Goal: Task Accomplishment & Management: Use online tool/utility

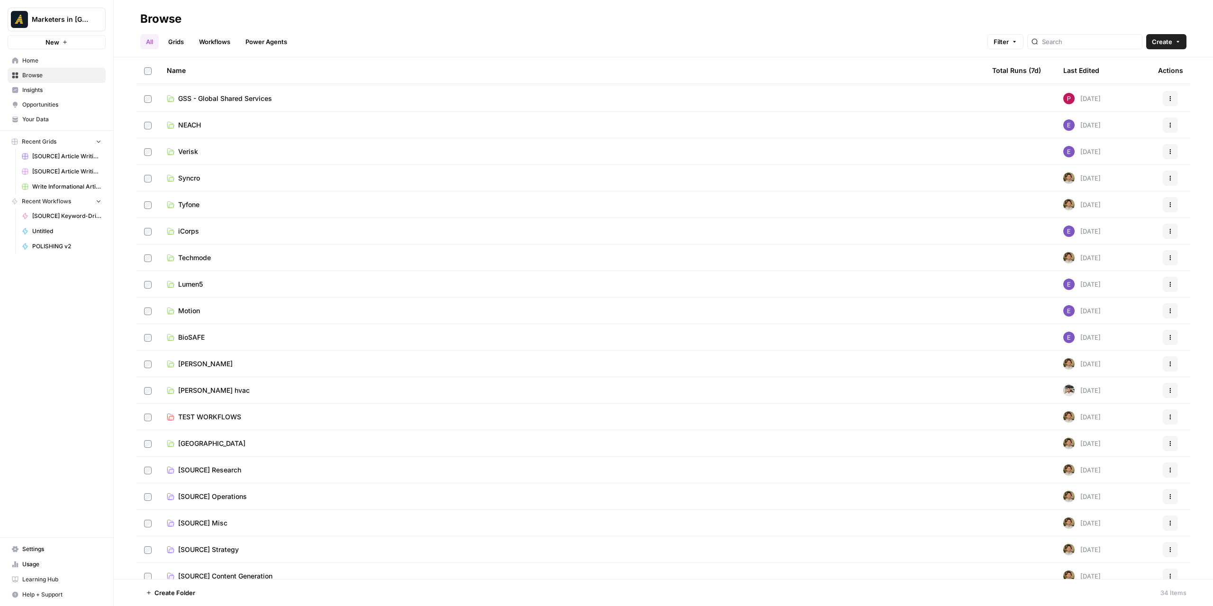
scroll to position [406, 0]
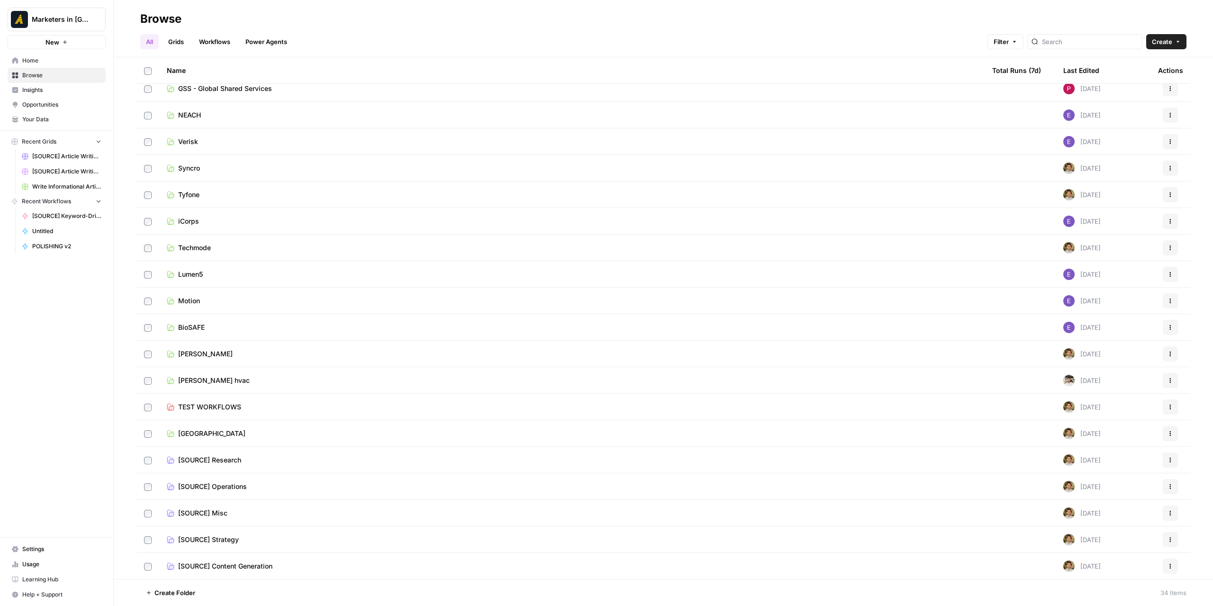
click at [229, 560] on td "[SOURCE] Content Generation" at bounding box center [571, 566] width 825 height 27
click at [227, 564] on span "[SOURCE] Content Generation" at bounding box center [225, 565] width 94 height 9
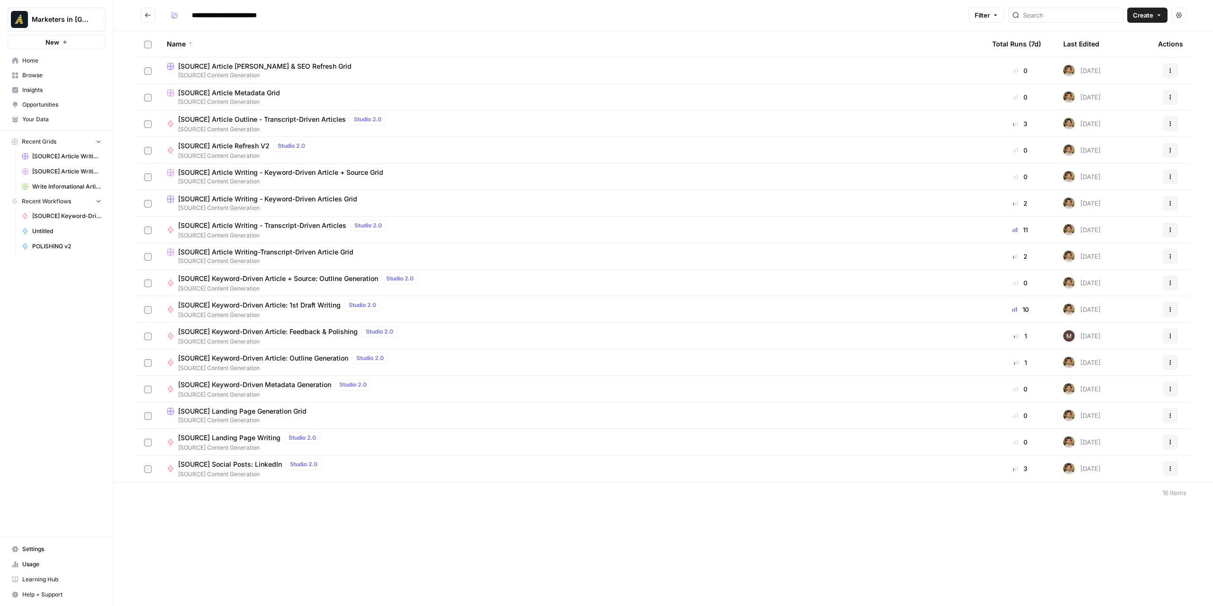
click at [297, 199] on span "[SOURCE] Article Writing - Keyword-Driven Articles Grid" at bounding box center [267, 198] width 179 height 9
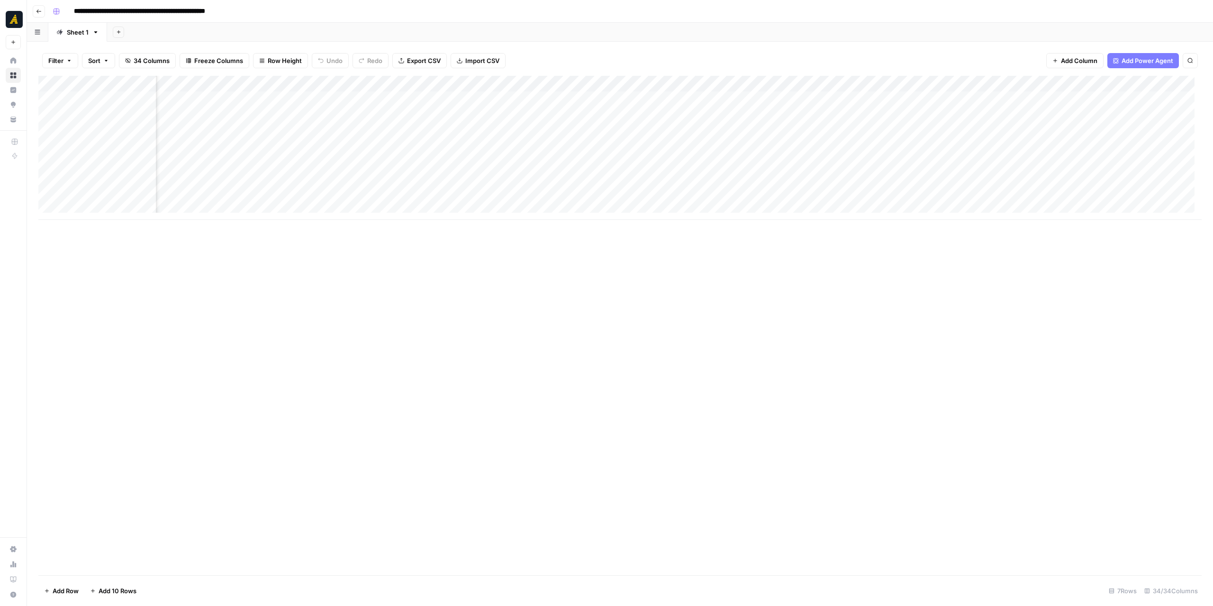
scroll to position [0, 2595]
drag, startPoint x: 1011, startPoint y: 83, endPoint x: 1037, endPoint y: 83, distance: 26.1
click at [1037, 83] on div "Add Column" at bounding box center [619, 148] width 1163 height 144
click at [1024, 249] on span "Remove Column" at bounding box center [1027, 250] width 83 height 9
click at [571, 107] on span "Delete" at bounding box center [572, 106] width 20 height 9
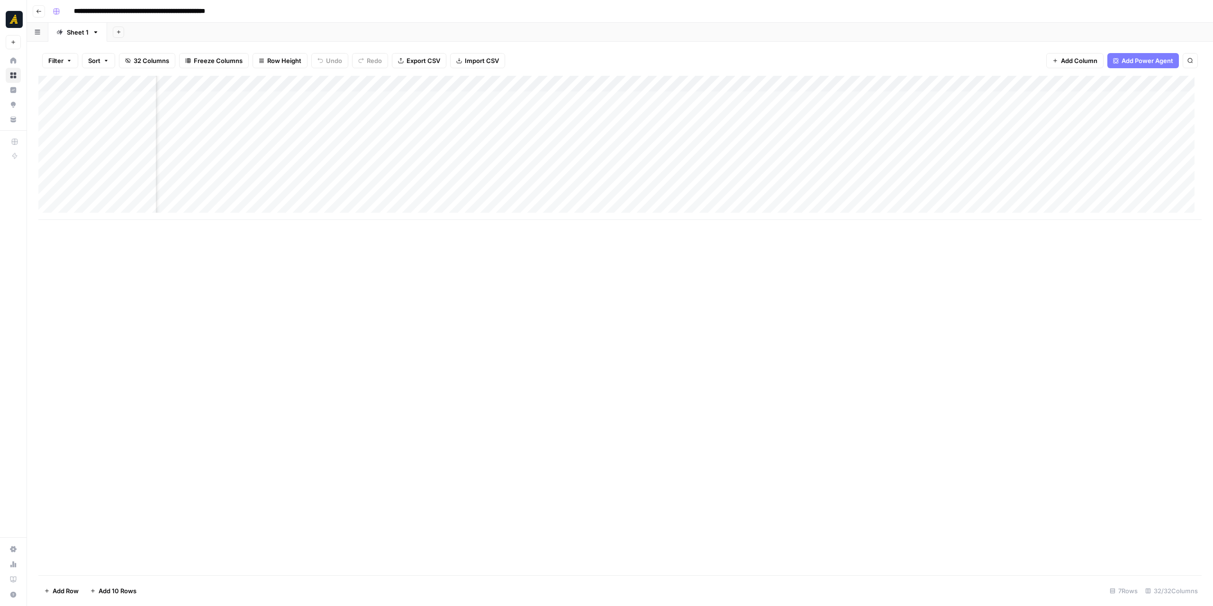
scroll to position [0, 1377]
click at [727, 99] on div "Add Column" at bounding box center [619, 148] width 1163 height 144
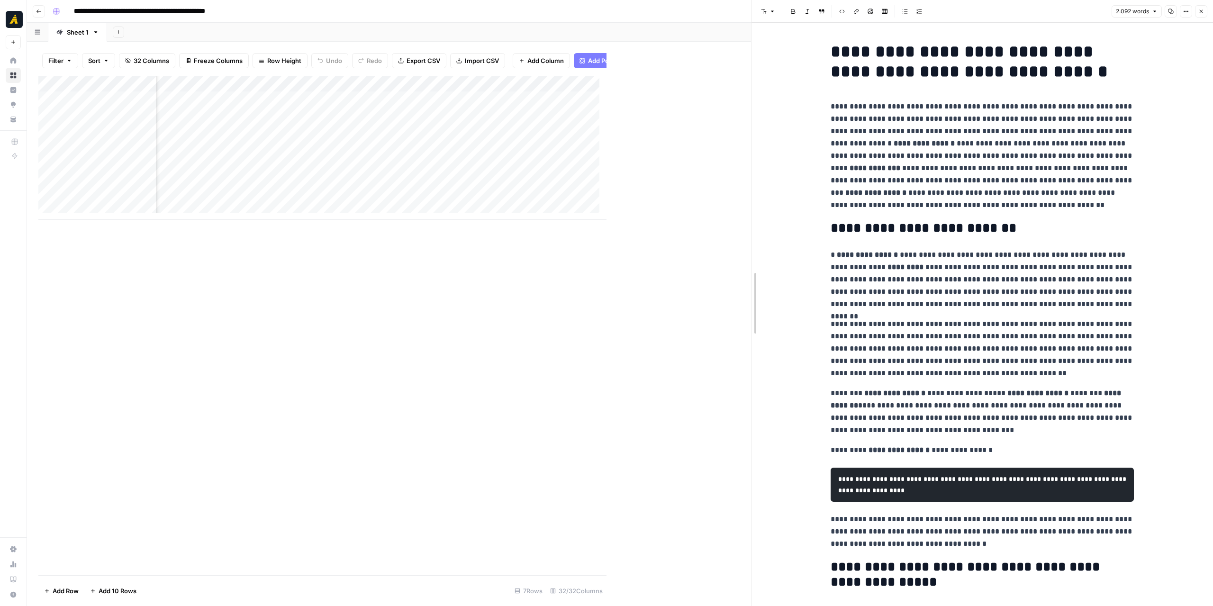
drag, startPoint x: 607, startPoint y: 246, endPoint x: 766, endPoint y: 246, distance: 158.2
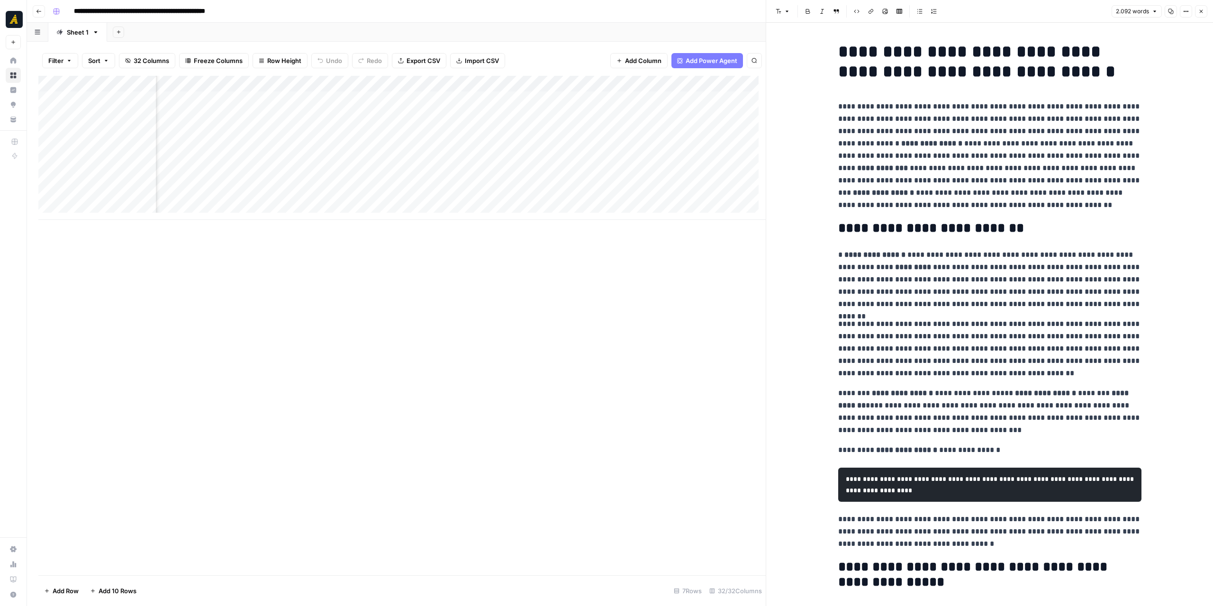
scroll to position [0, 1229]
click at [545, 101] on div "Add Column" at bounding box center [401, 148] width 727 height 144
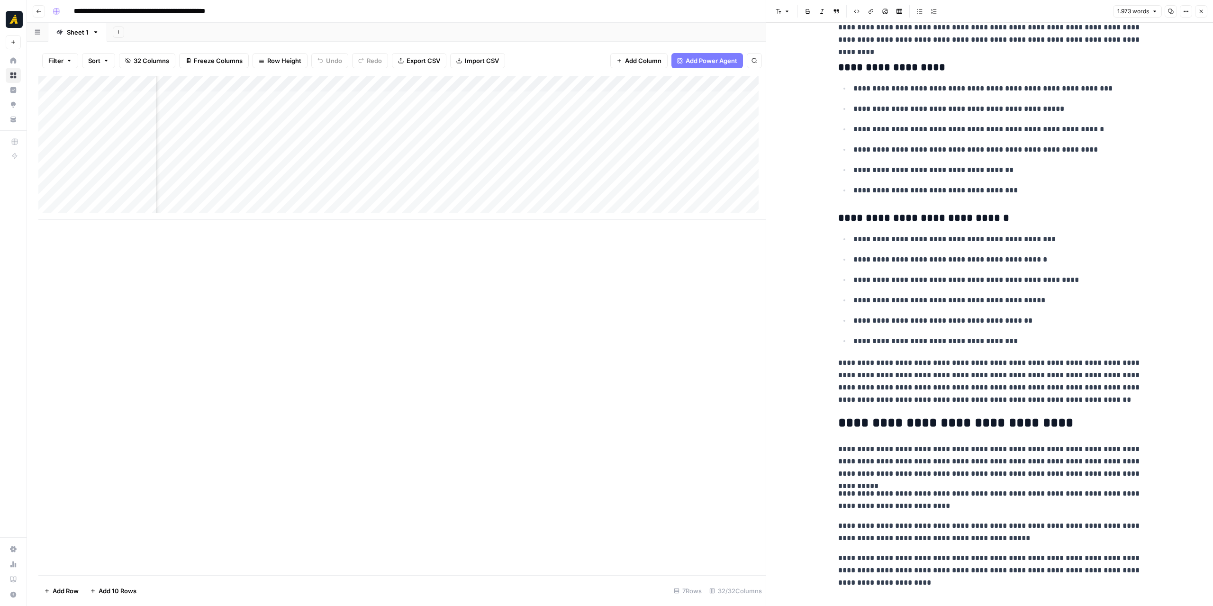
scroll to position [3171, 0]
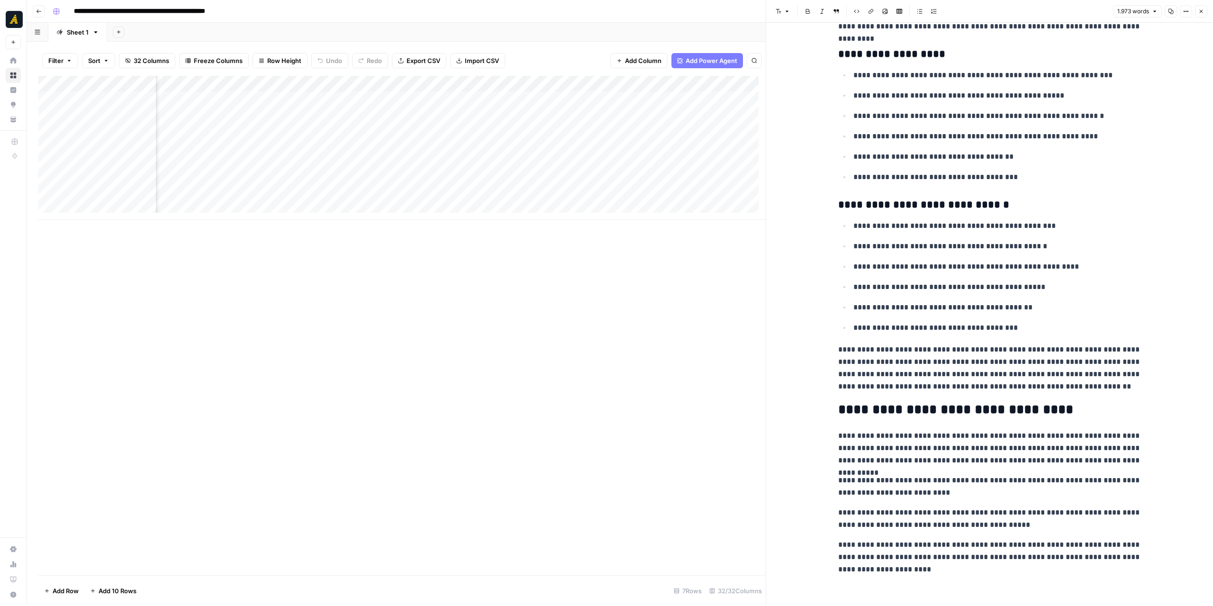
click at [1201, 9] on icon "button" at bounding box center [1201, 12] width 6 height 6
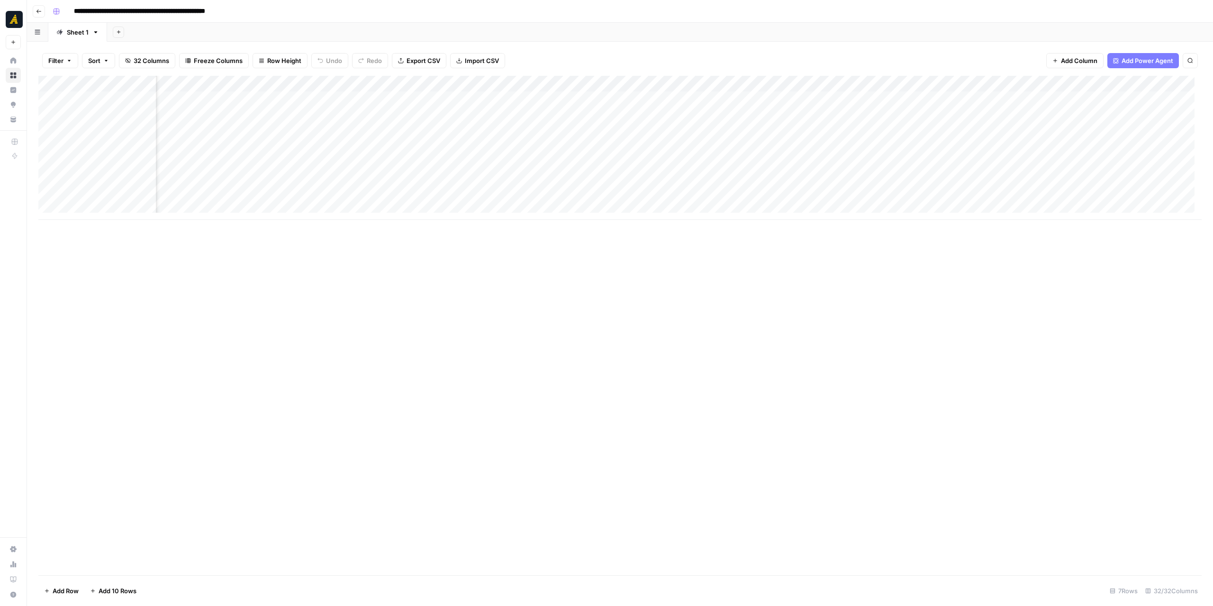
click at [553, 116] on div "Add Column" at bounding box center [619, 148] width 1163 height 144
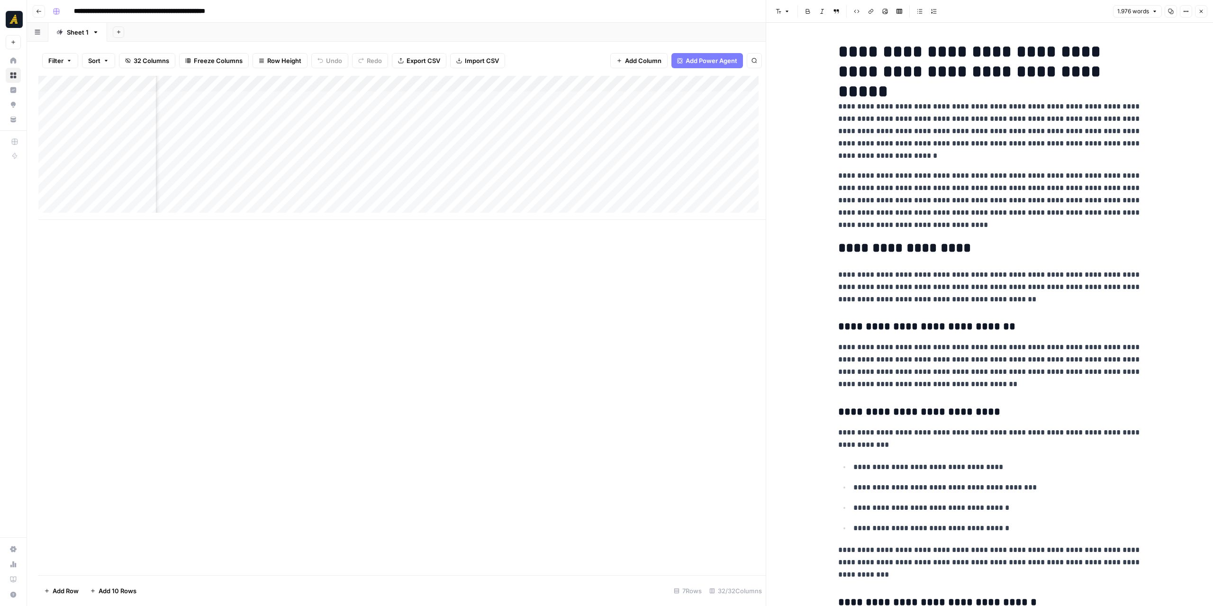
click at [1200, 9] on icon "button" at bounding box center [1201, 12] width 6 height 6
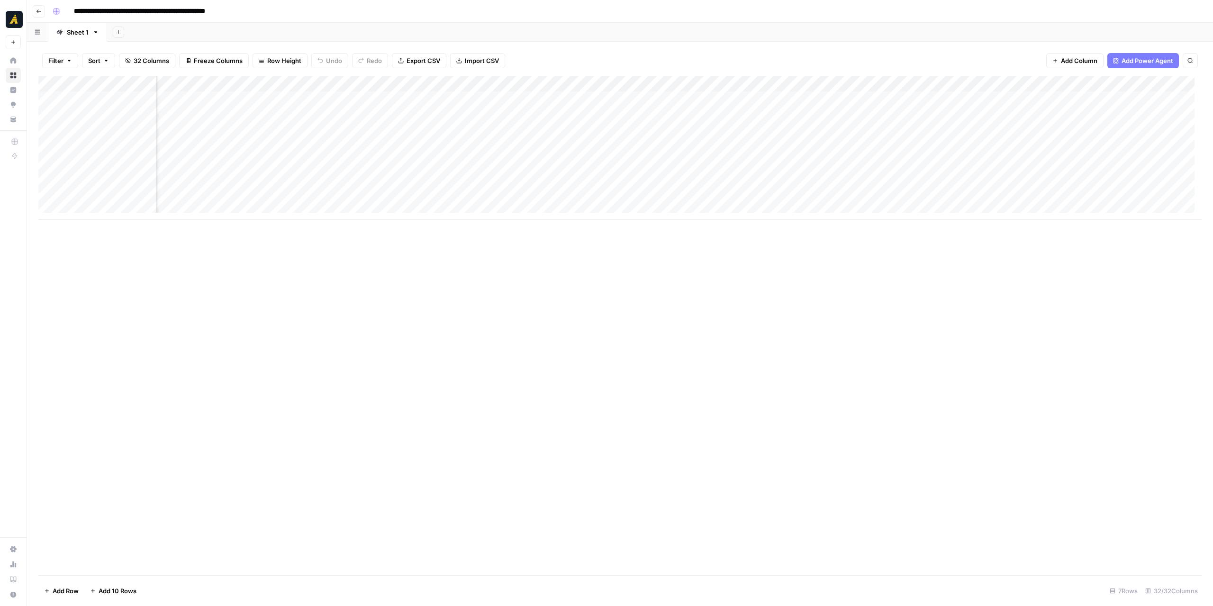
click at [444, 86] on div "Add Column" at bounding box center [619, 148] width 1163 height 144
click at [441, 177] on span "Edit Workflow" at bounding box center [442, 176] width 83 height 9
click at [748, 306] on div "Add Column" at bounding box center [619, 325] width 1163 height 499
click at [761, 81] on div "Add Column" at bounding box center [619, 148] width 1163 height 144
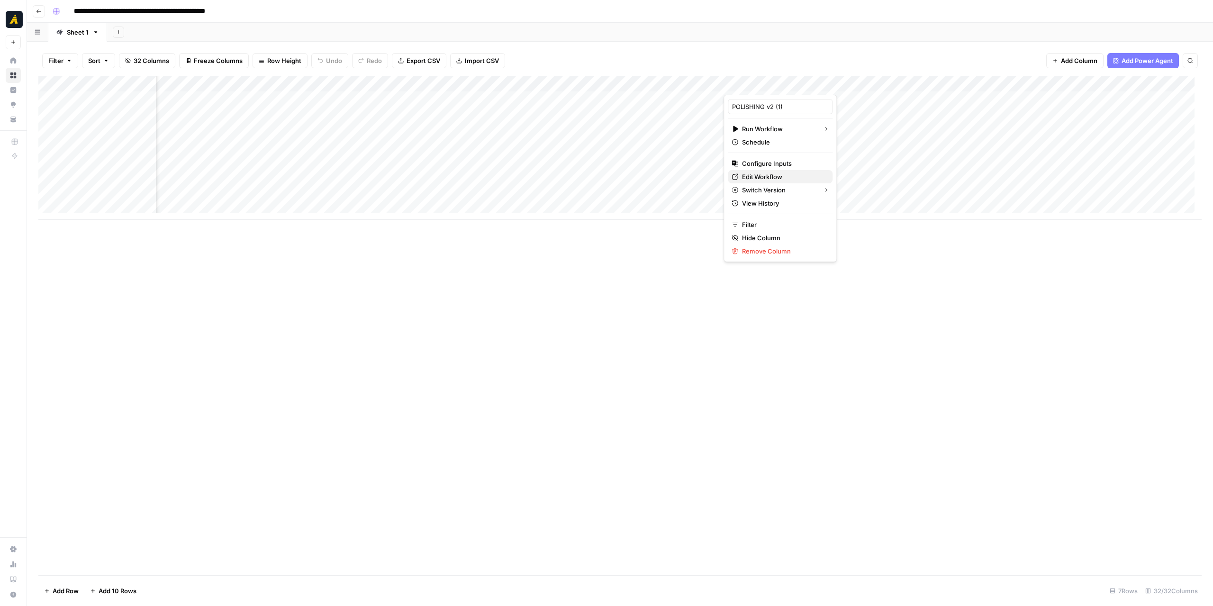
click at [772, 173] on span "Edit Workflow" at bounding box center [783, 176] width 83 height 9
click at [402, 85] on div "Add Column" at bounding box center [619, 148] width 1163 height 144
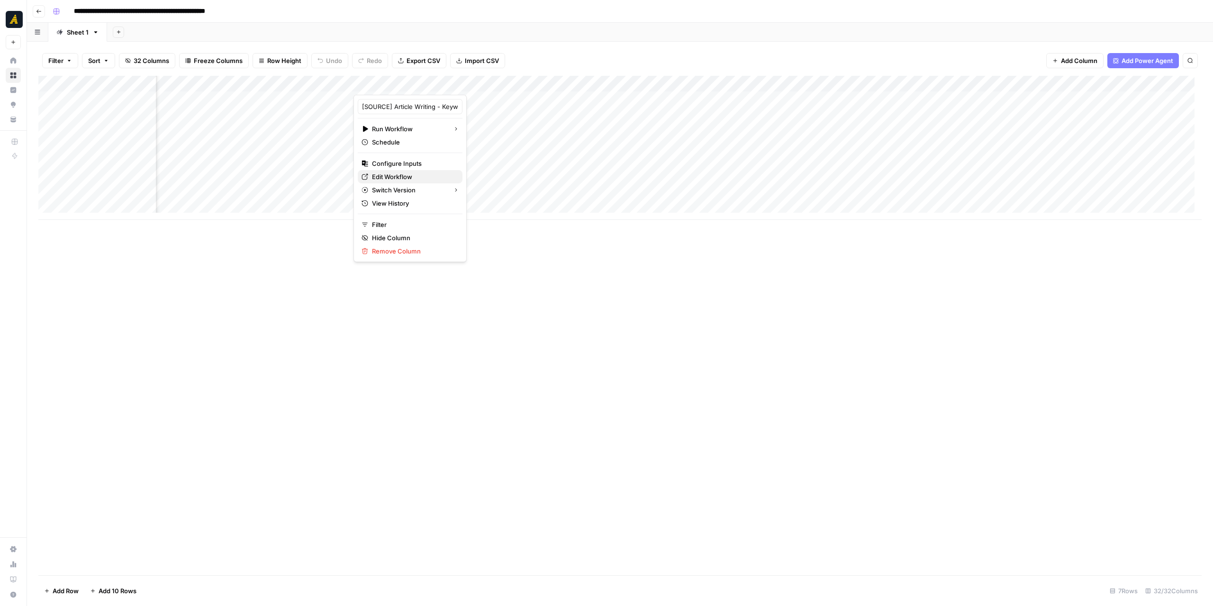
click at [414, 177] on span "Edit Workflow" at bounding box center [413, 176] width 83 height 9
click at [37, 9] on icon "button" at bounding box center [39, 12] width 6 height 6
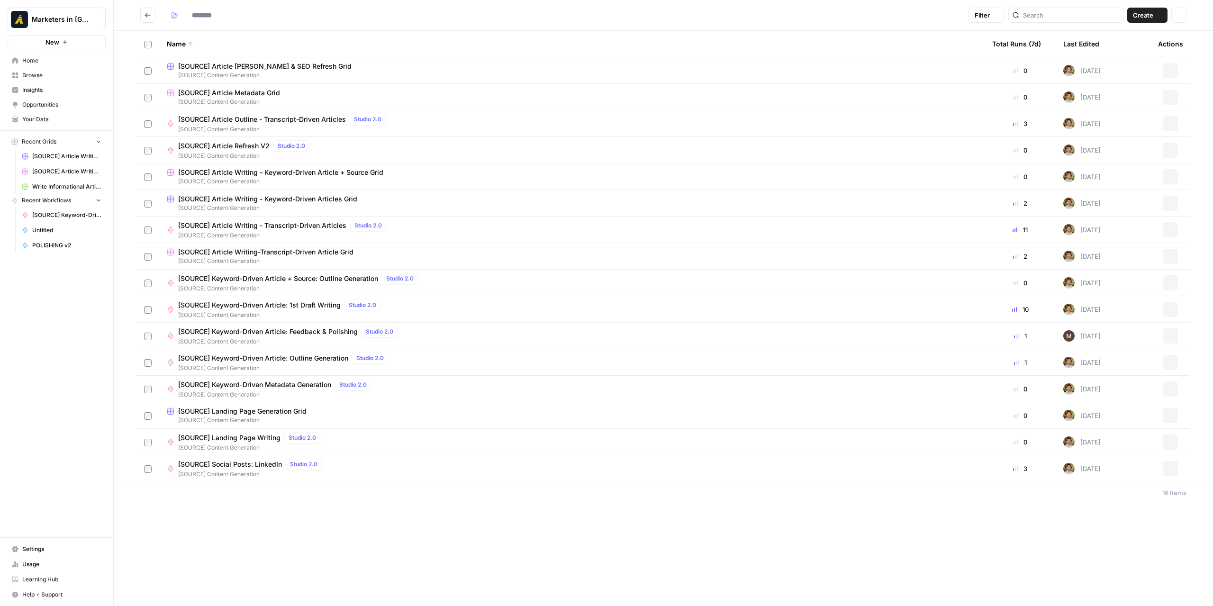
type input "**********"
click at [1163, 205] on button "Actions" at bounding box center [1169, 203] width 15 height 15
click at [1134, 230] on button "Duplicate" at bounding box center [1125, 225] width 98 height 13
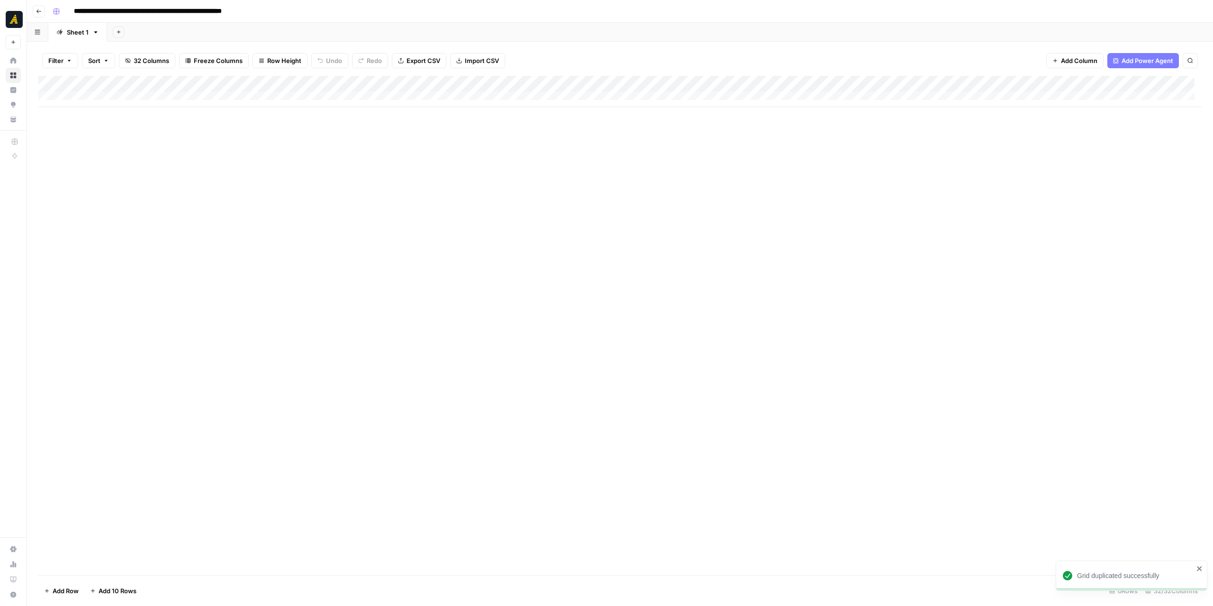
click at [141, 10] on input "**********" at bounding box center [176, 11] width 213 height 15
drag, startPoint x: 104, startPoint y: 11, endPoint x: 76, endPoint y: 10, distance: 28.0
click at [76, 10] on input "**********" at bounding box center [176, 11] width 213 height 15
drag, startPoint x: 298, startPoint y: 10, endPoint x: 356, endPoint y: 16, distance: 58.1
click at [356, 16] on div "**********" at bounding box center [626, 11] width 1154 height 15
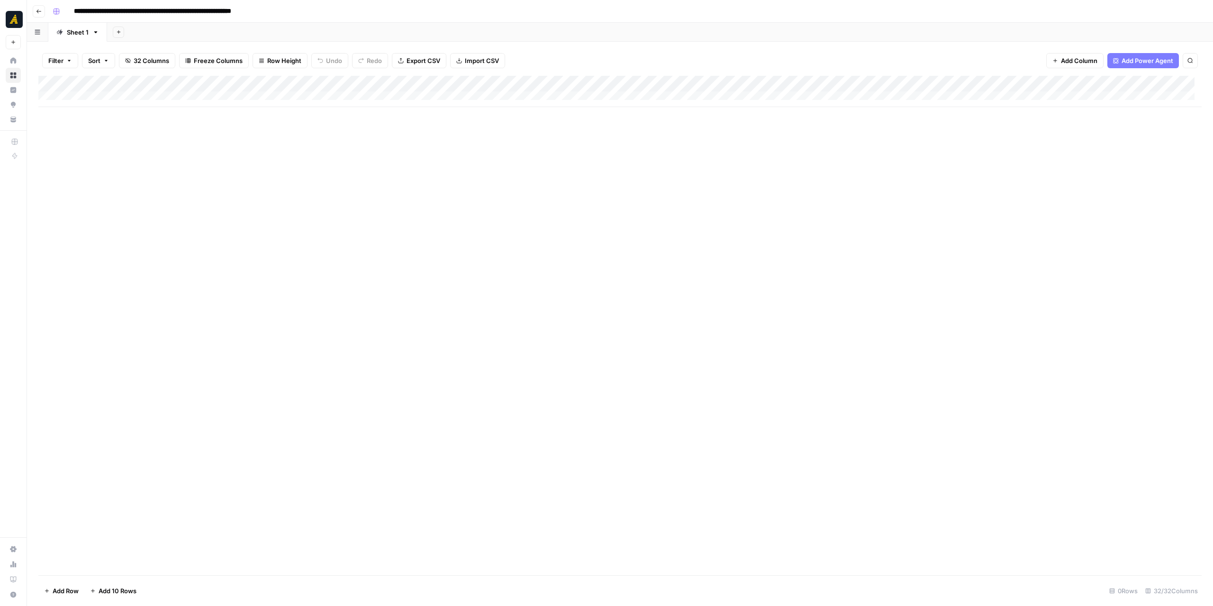
type input "**********"
click at [52, 13] on button "button" at bounding box center [56, 11] width 15 height 15
click at [101, 164] on span "Orange" at bounding box center [101, 166] width 68 height 9
click at [45, 12] on header "**********" at bounding box center [620, 11] width 1186 height 23
click at [41, 11] on button "Go back" at bounding box center [39, 11] width 12 height 12
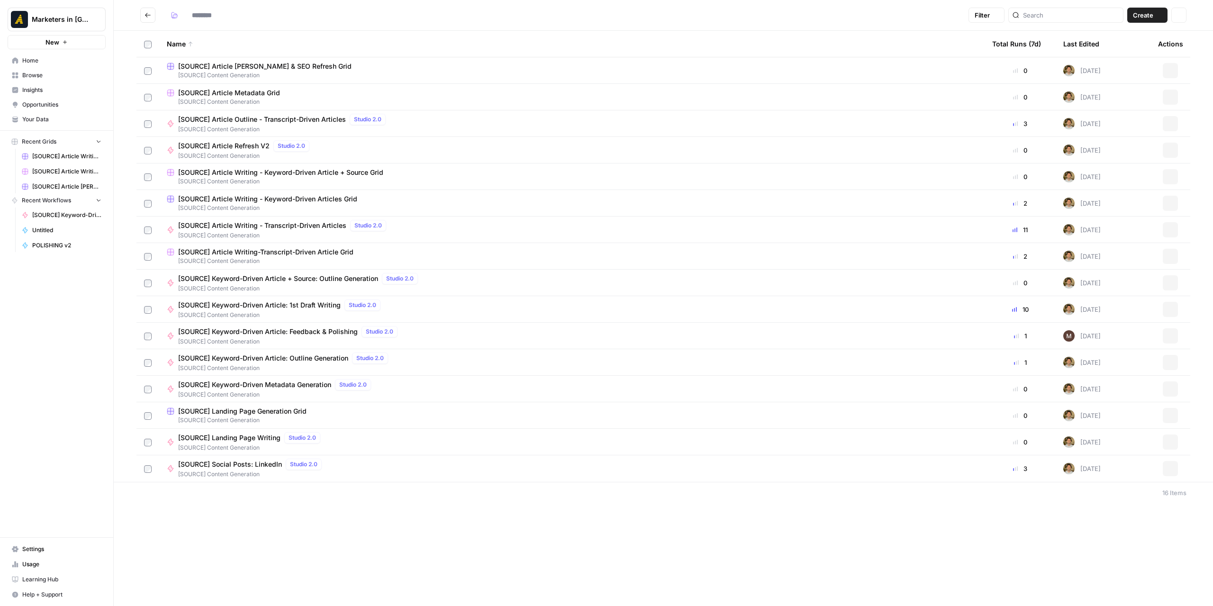
type input "**********"
click at [151, 491] on label at bounding box center [148, 495] width 8 height 9
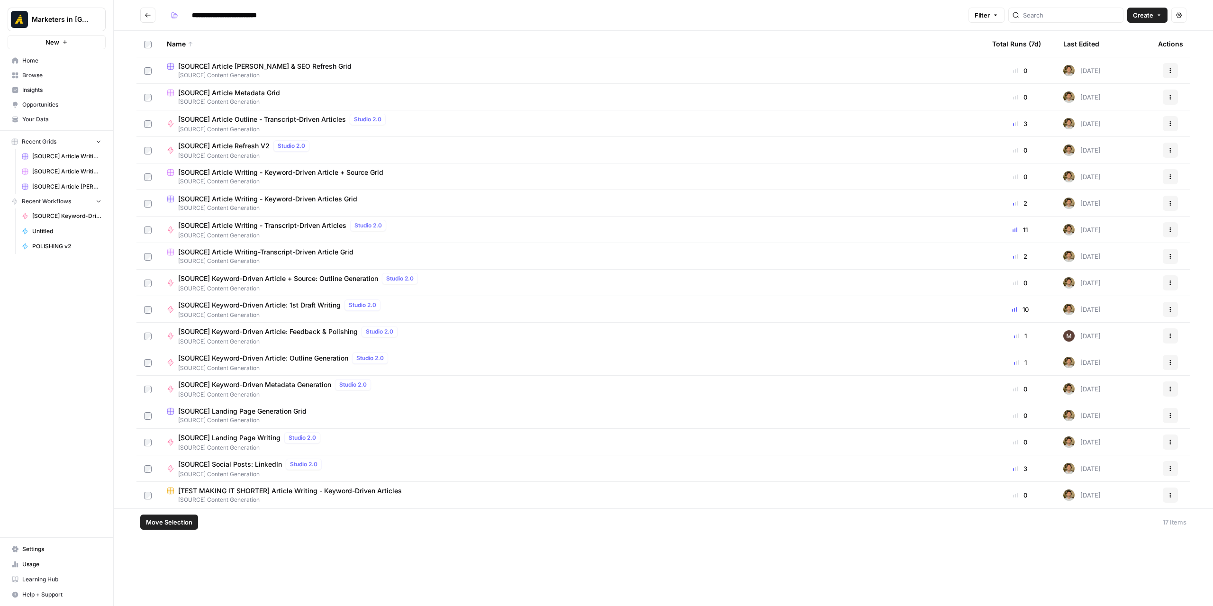
click at [182, 524] on span "Move Selection" at bounding box center [169, 521] width 46 height 9
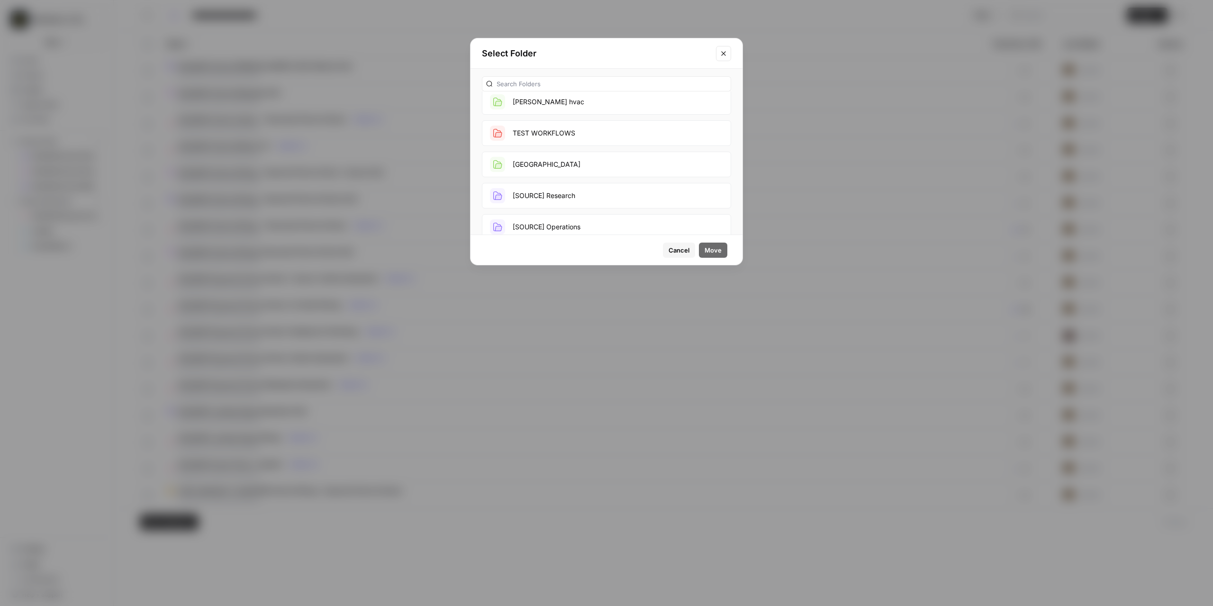
scroll to position [853, 0]
click at [595, 121] on button "TEST WORKFLOWS" at bounding box center [606, 133] width 249 height 26
click at [713, 248] on span "Move" at bounding box center [712, 249] width 17 height 9
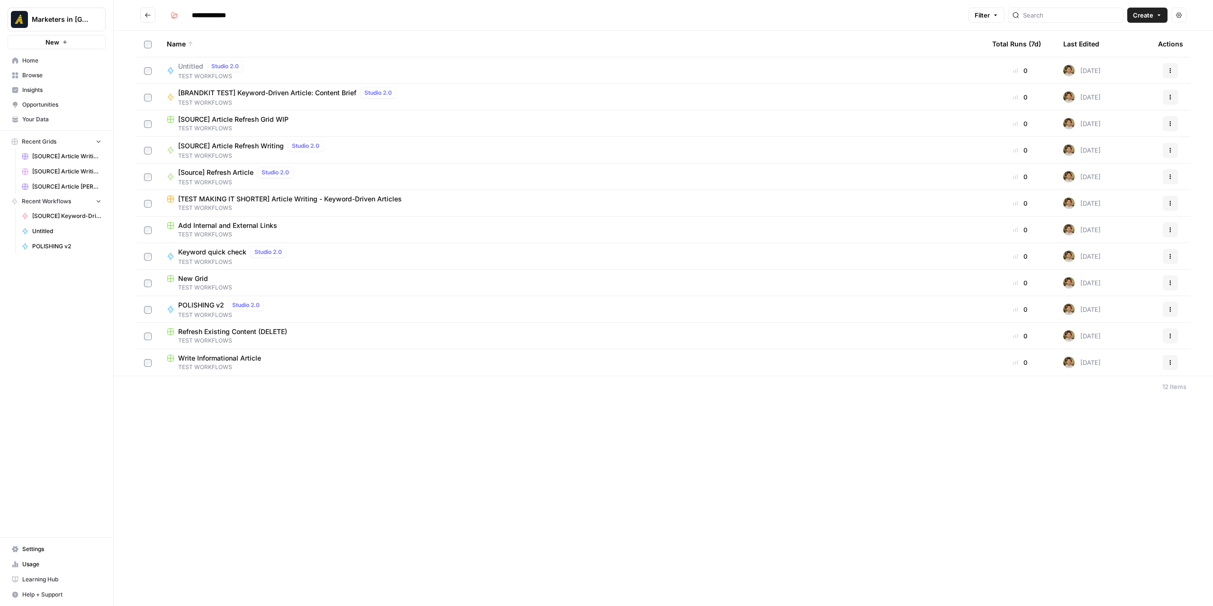
click at [152, 13] on button "Go back" at bounding box center [147, 15] width 15 height 15
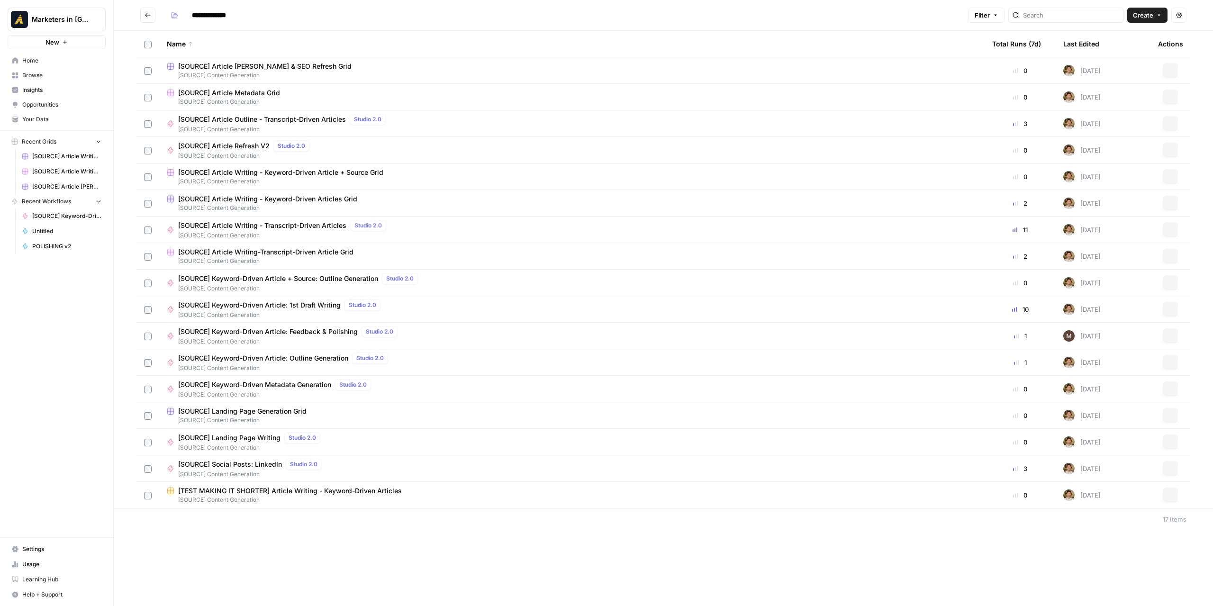
type input "**********"
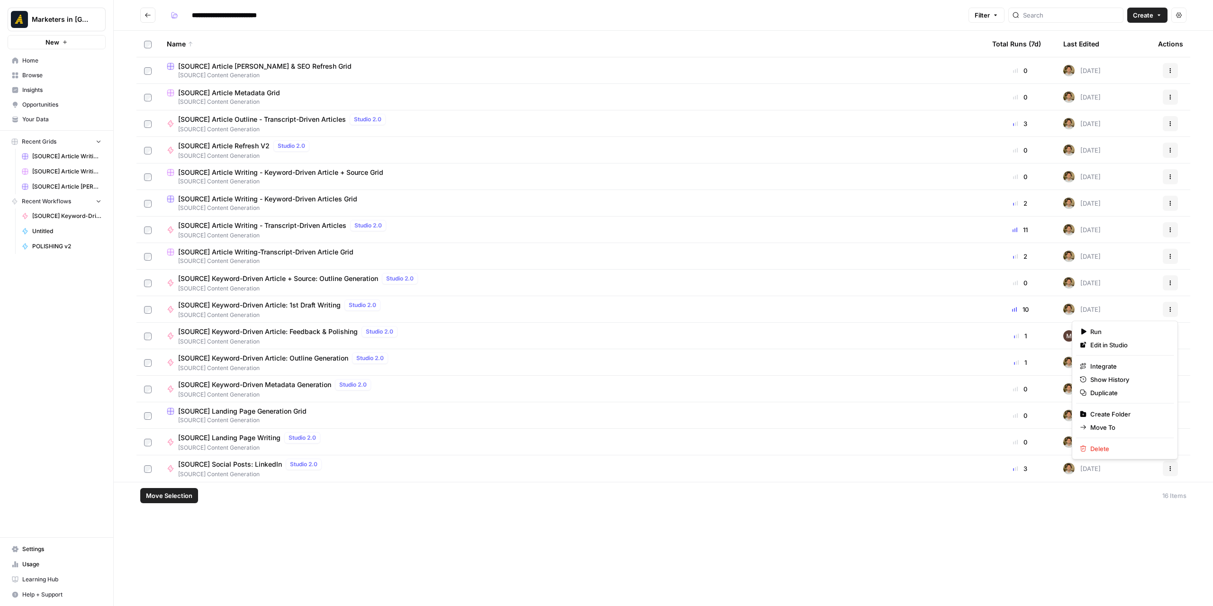
click at [1170, 310] on icon "button" at bounding box center [1170, 309] width 6 height 6
click at [1105, 388] on span "Duplicate" at bounding box center [1128, 392] width 76 height 9
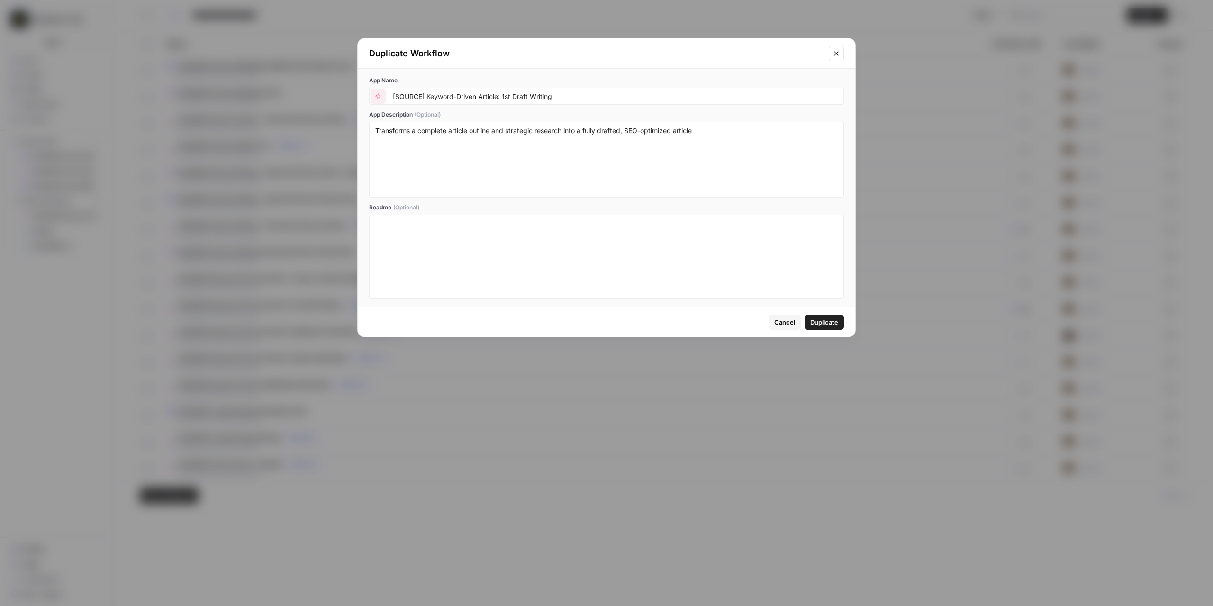
click at [376, 96] on icon "button" at bounding box center [378, 96] width 5 height 6
click at [408, 250] on span "Orange" at bounding box center [422, 250] width 68 height 9
drag, startPoint x: 420, startPoint y: 95, endPoint x: 395, endPoint y: 96, distance: 25.1
click at [395, 96] on input "[SOURCE] Keyword-Driven Article: 1st Draft Writing" at bounding box center [615, 96] width 445 height 9
drag, startPoint x: 452, startPoint y: 95, endPoint x: 395, endPoint y: 98, distance: 56.9
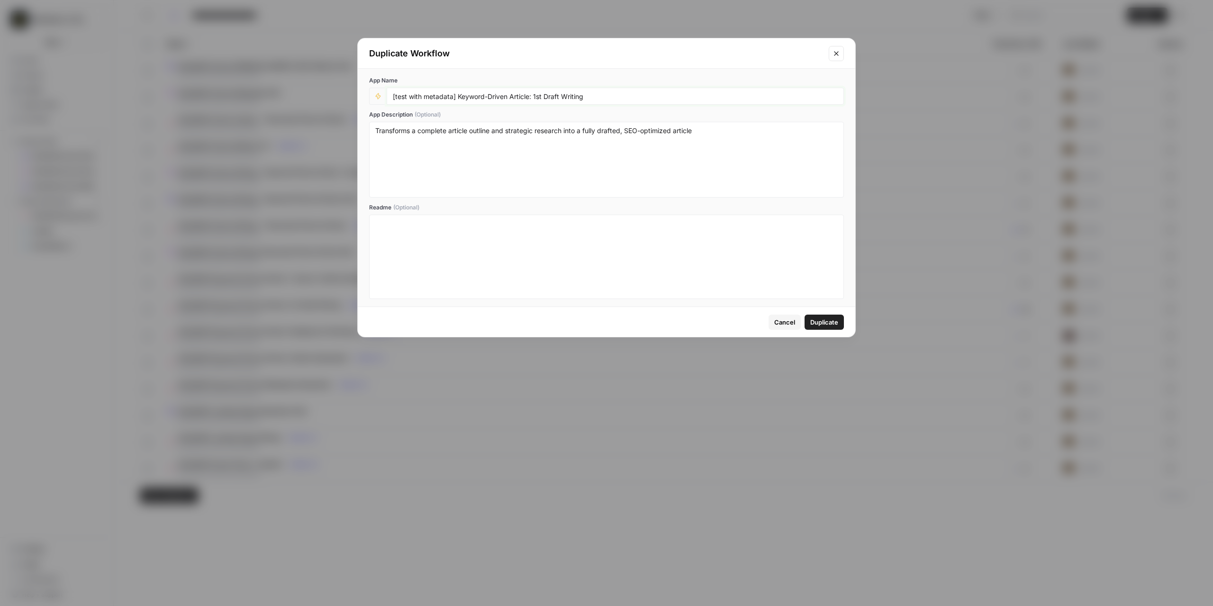
click at [395, 98] on input "[test with metadata] Keyword-Driven Article: 1st Draft Writing" at bounding box center [615, 96] width 445 height 9
type input "[TEST WITH METADATA] Keyword-Driven Article: 1st Draft Writing"
click at [824, 326] on button "Duplicate" at bounding box center [823, 322] width 39 height 15
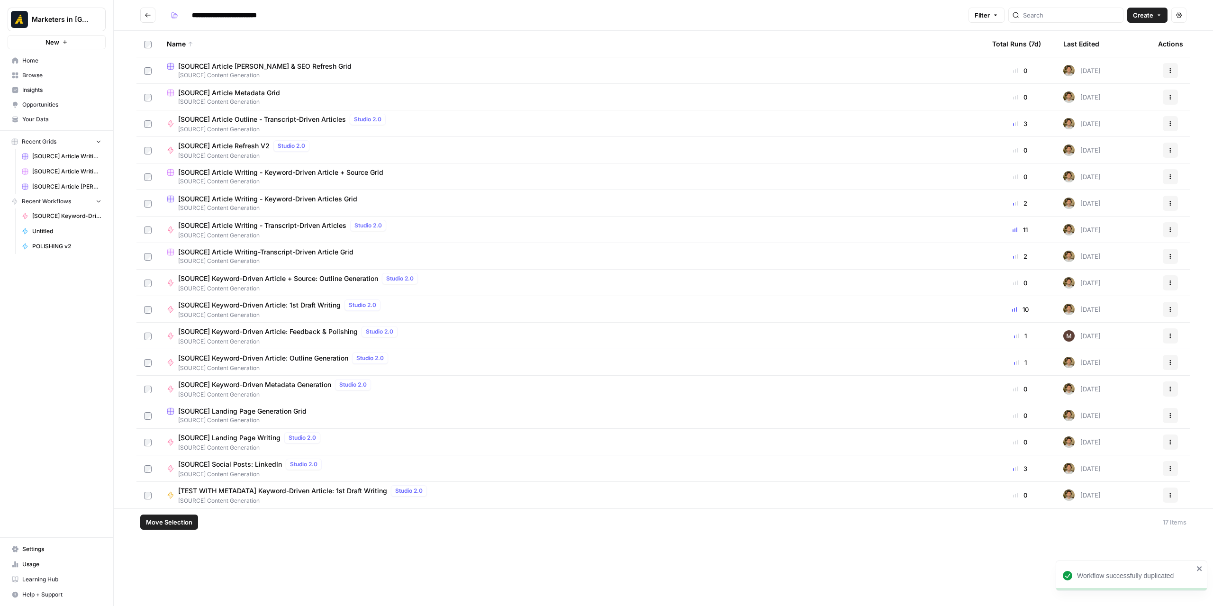
click at [181, 520] on span "Move Selection" at bounding box center [169, 521] width 46 height 9
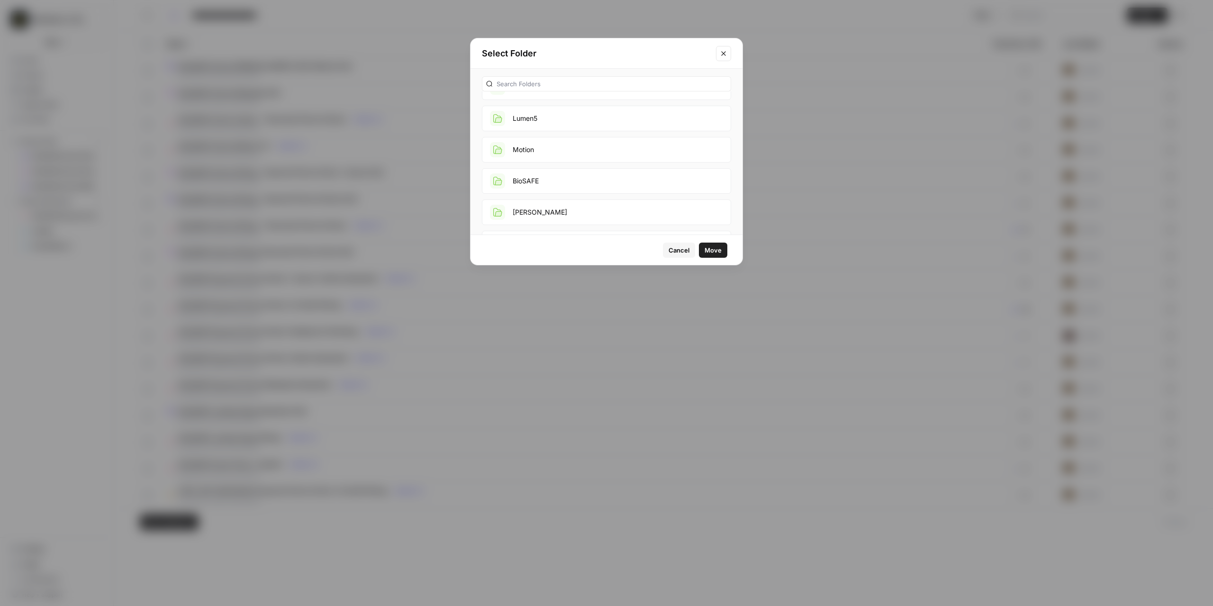
scroll to position [805, 0]
click at [579, 169] on button "TEST WORKFLOWS" at bounding box center [606, 180] width 249 height 26
click at [672, 179] on button "TEST WORKFLOWS" at bounding box center [606, 180] width 249 height 26
click at [722, 250] on button "Move" at bounding box center [713, 250] width 28 height 15
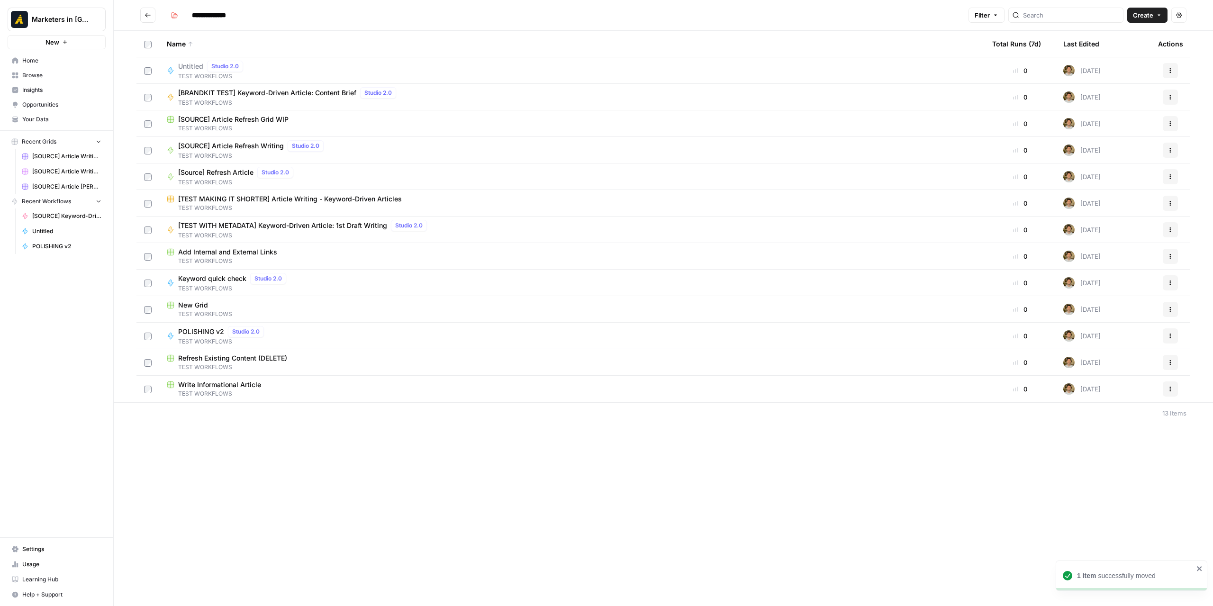
click at [141, 13] on button "Go back" at bounding box center [147, 15] width 15 height 15
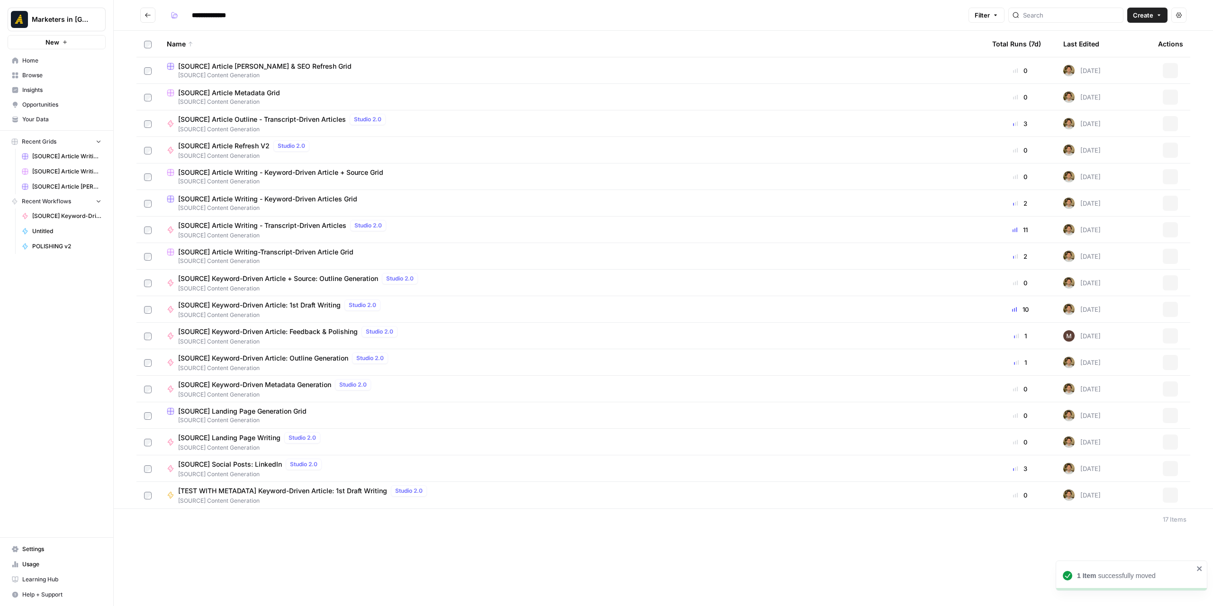
type input "**********"
click at [153, 13] on button "Go back" at bounding box center [147, 15] width 15 height 15
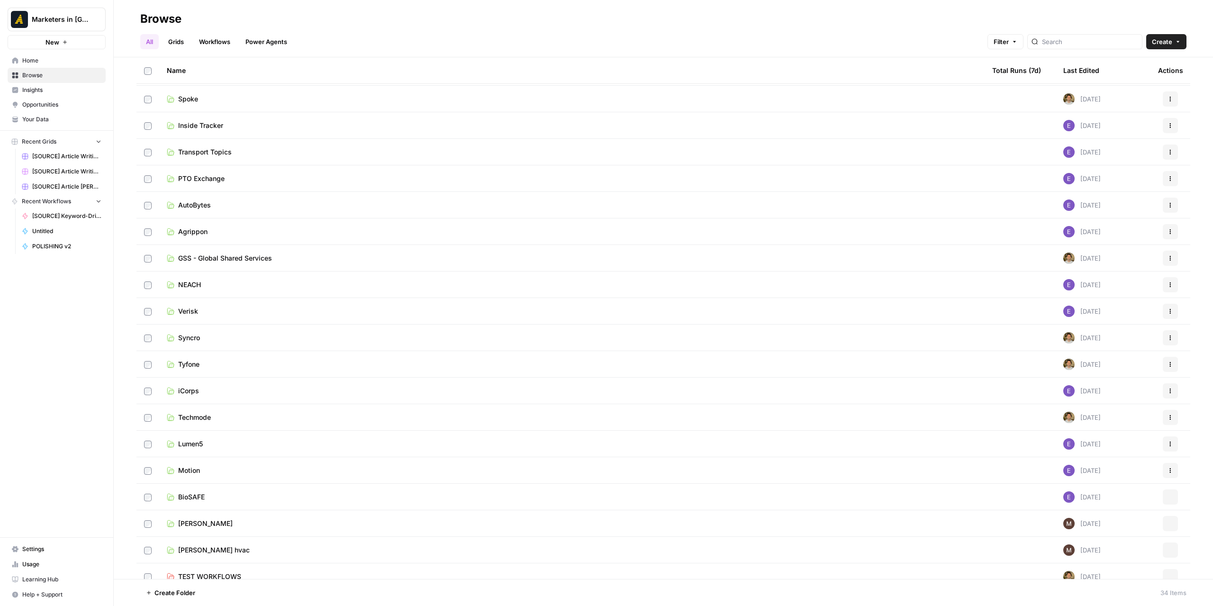
scroll to position [406, 0]
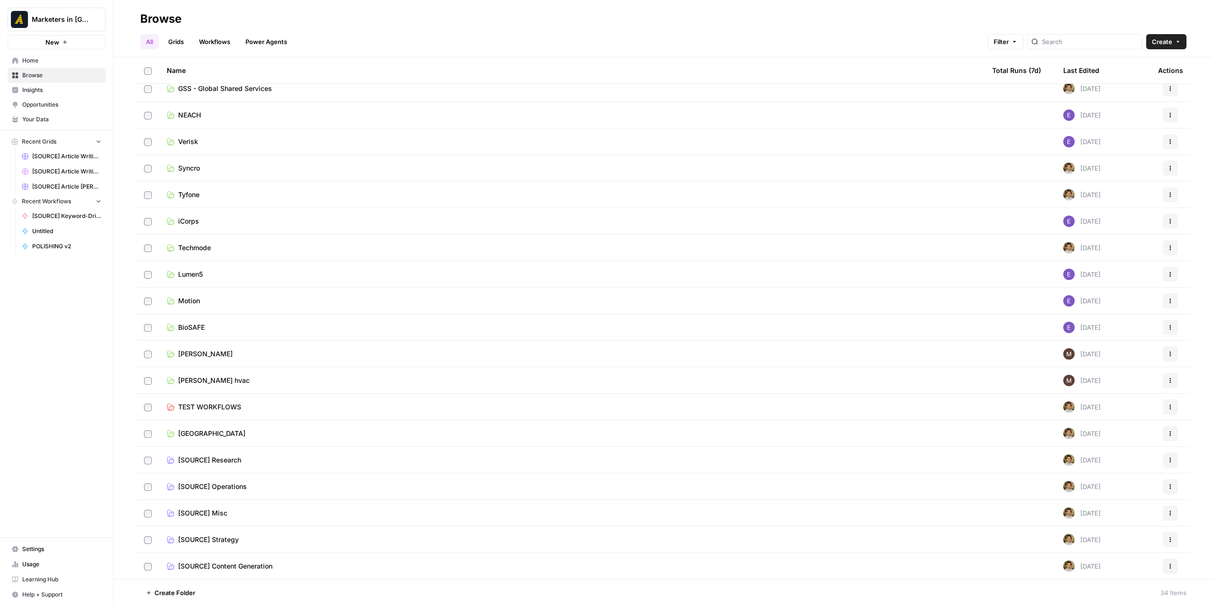
click at [234, 404] on span "TEST WORKFLOWS" at bounding box center [209, 406] width 63 height 9
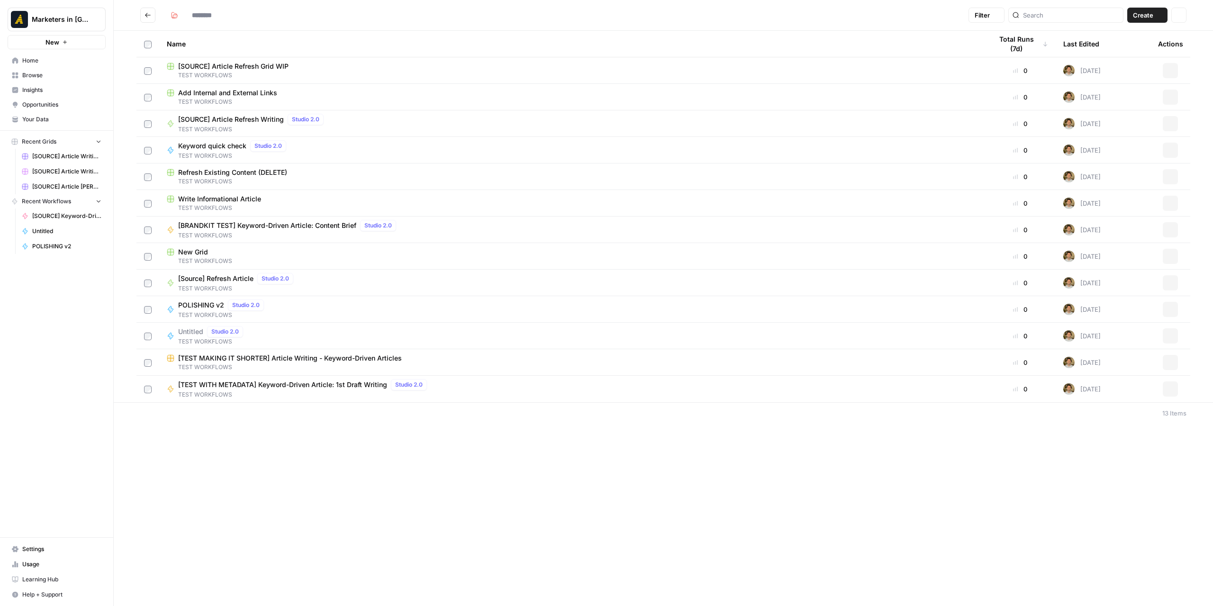
type input "**********"
click at [306, 360] on span "[TEST MAKING IT SHORTER] Article Writing - Keyword-Driven Articles" at bounding box center [290, 357] width 224 height 9
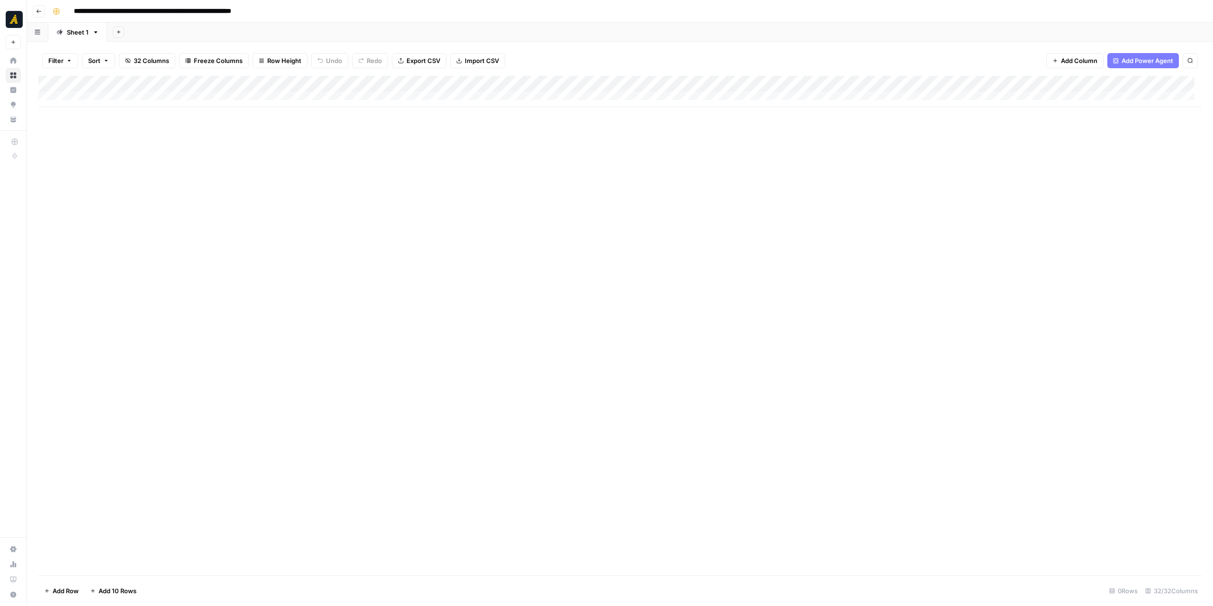
click at [92, 97] on div "Add Column" at bounding box center [619, 91] width 1163 height 31
click at [102, 114] on div "Add Column" at bounding box center [619, 99] width 1163 height 47
click at [1135, 84] on div "Add Column" at bounding box center [619, 107] width 1163 height 63
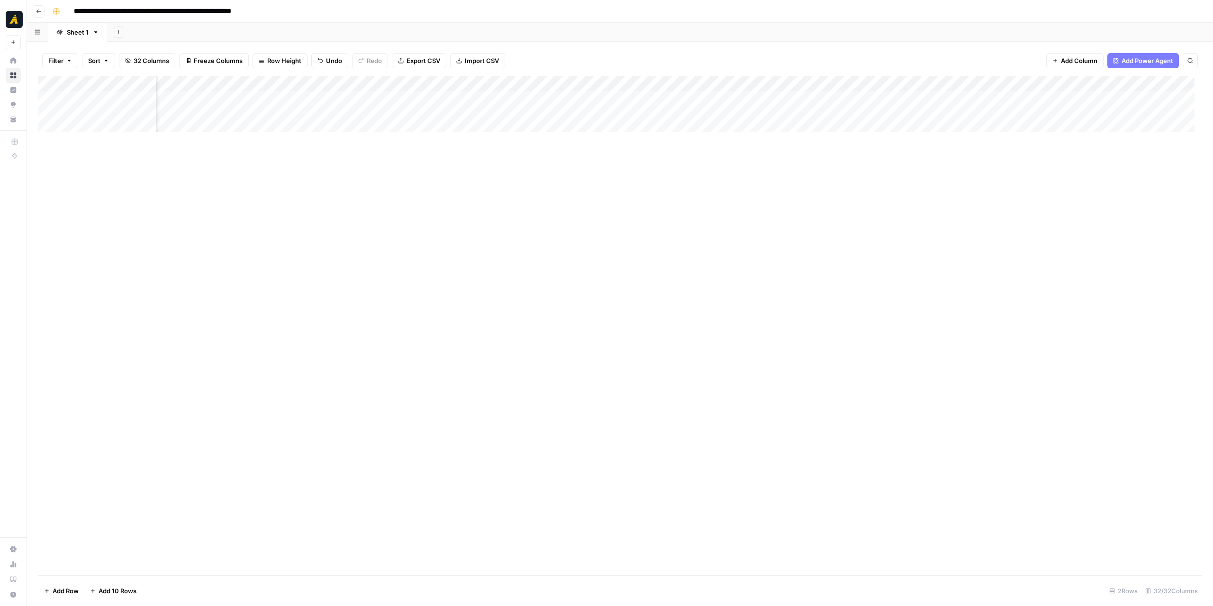
click at [498, 86] on div "Add Column" at bounding box center [619, 107] width 1163 height 63
click at [533, 163] on span "Configure Inputs" at bounding box center [534, 163] width 83 height 9
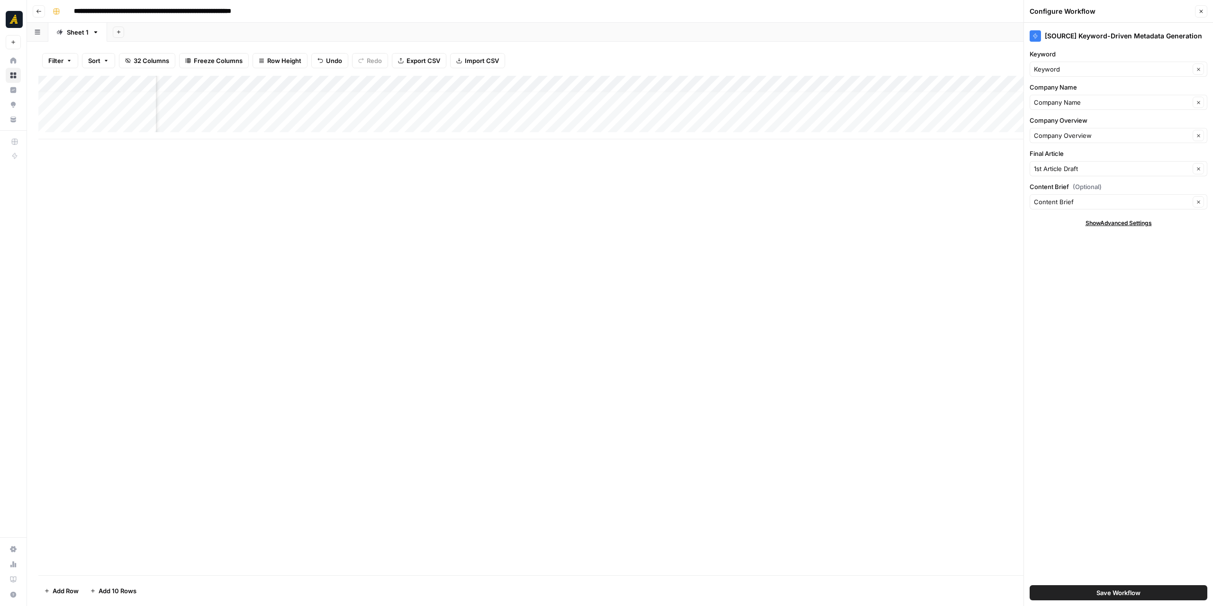
scroll to position [7, 1688]
drag, startPoint x: 657, startPoint y: 139, endPoint x: 609, endPoint y: 140, distance: 47.9
click at [609, 140] on div "Add Column" at bounding box center [619, 325] width 1163 height 499
click at [348, 88] on div "Add Column" at bounding box center [619, 107] width 1163 height 63
click at [340, 161] on span "Configure Inputs" at bounding box center [352, 163] width 83 height 9
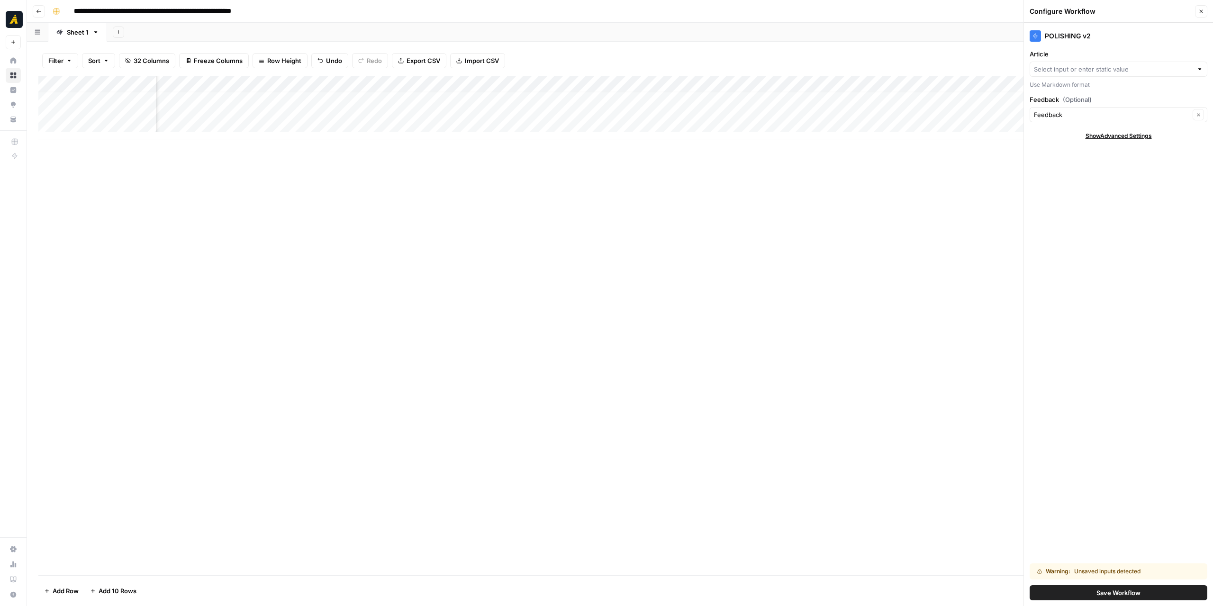
click at [1199, 70] on div at bounding box center [1199, 68] width 7 height 9
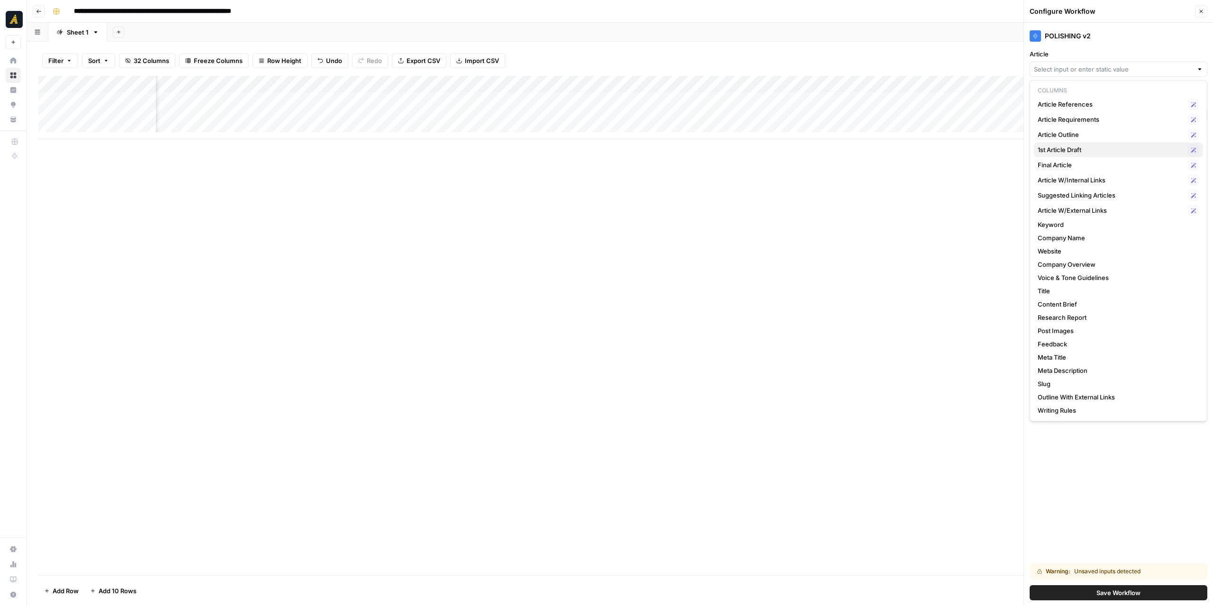
click at [1099, 150] on span "1st Article Draft" at bounding box center [1110, 149] width 146 height 9
type input "1st Article Draft"
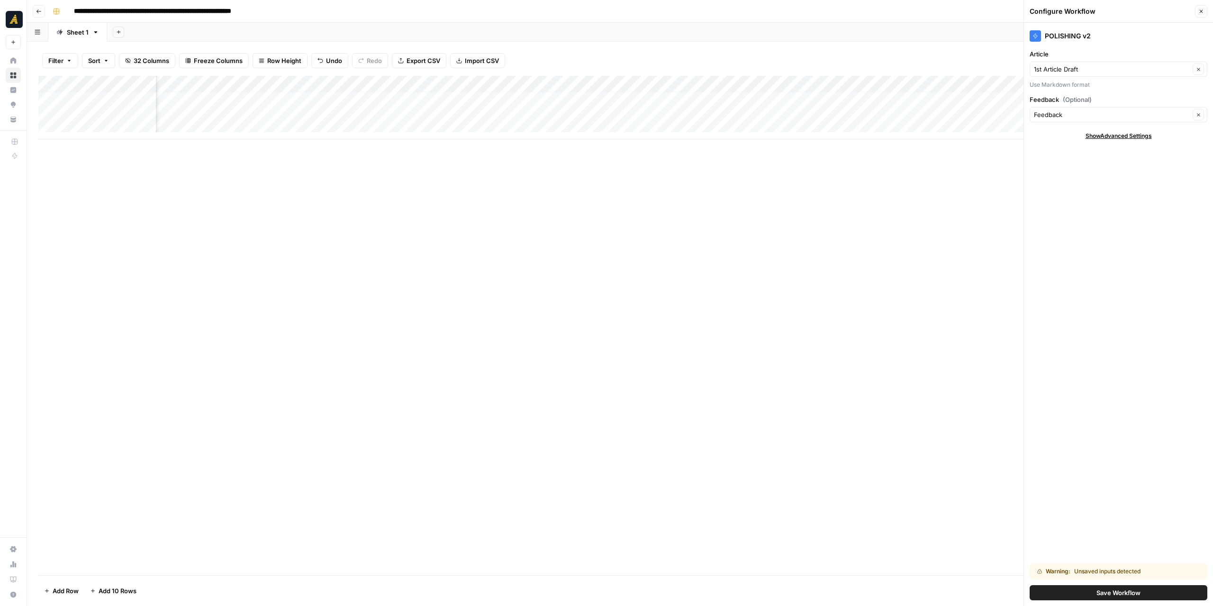
click at [1103, 589] on span "Save Workflow" at bounding box center [1118, 592] width 44 height 9
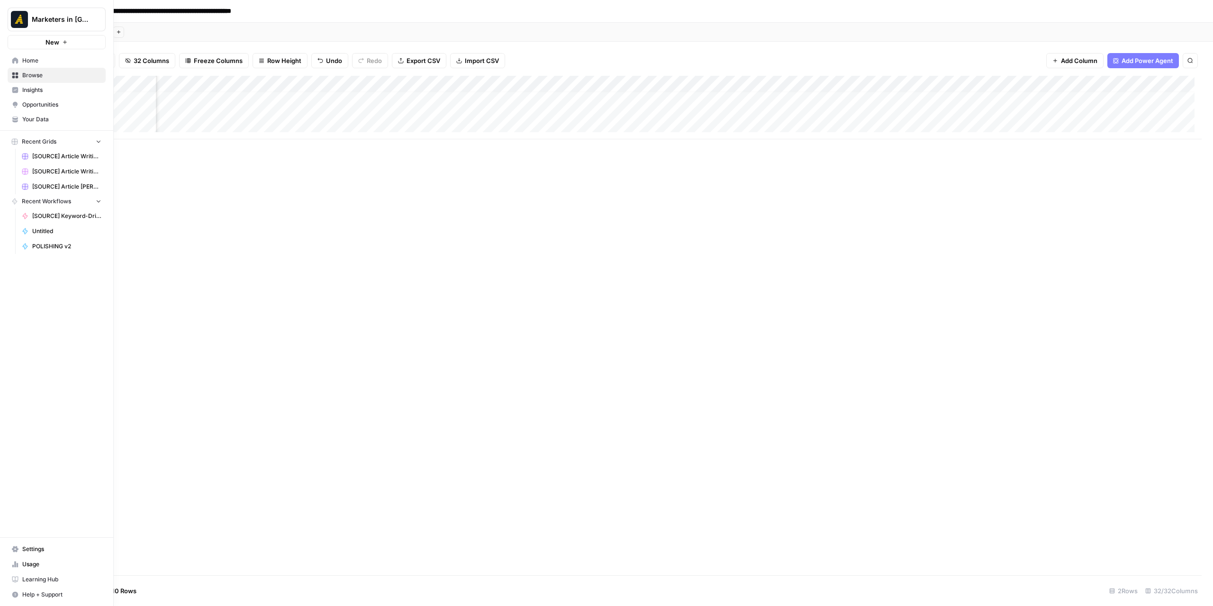
drag, startPoint x: 12, startPoint y: 59, endPoint x: 27, endPoint y: 61, distance: 14.8
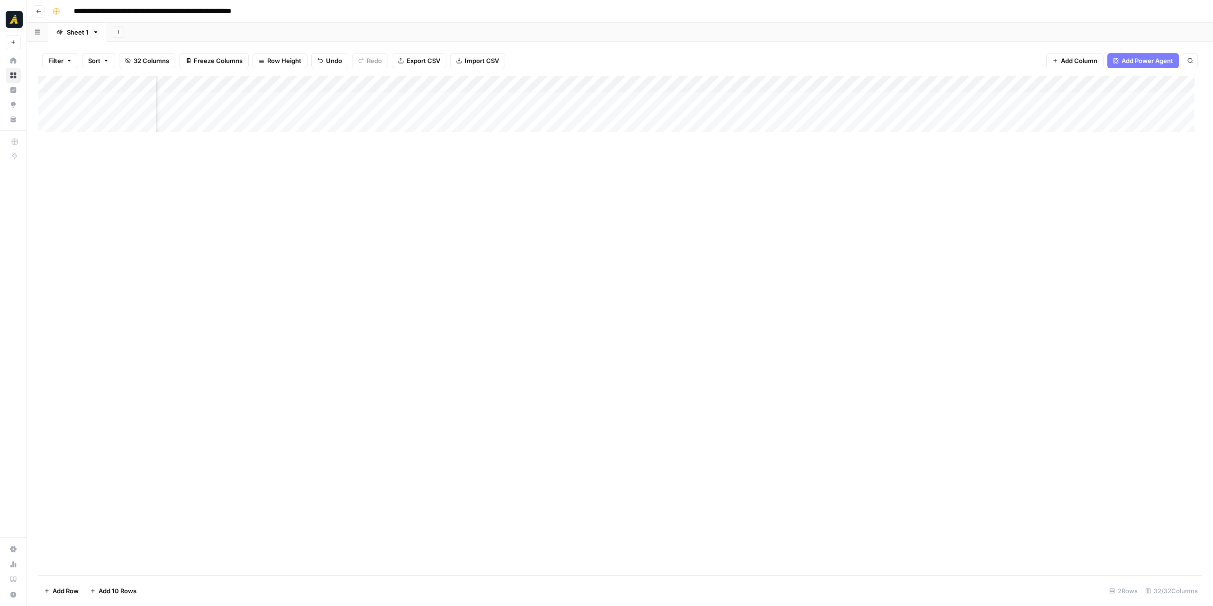
scroll to position [7, 2345]
click at [102, 130] on div "Add Column" at bounding box center [619, 107] width 1163 height 63
click at [103, 145] on div "Add Column" at bounding box center [619, 116] width 1163 height 80
click at [1144, 86] on div "Add Column" at bounding box center [619, 124] width 1163 height 96
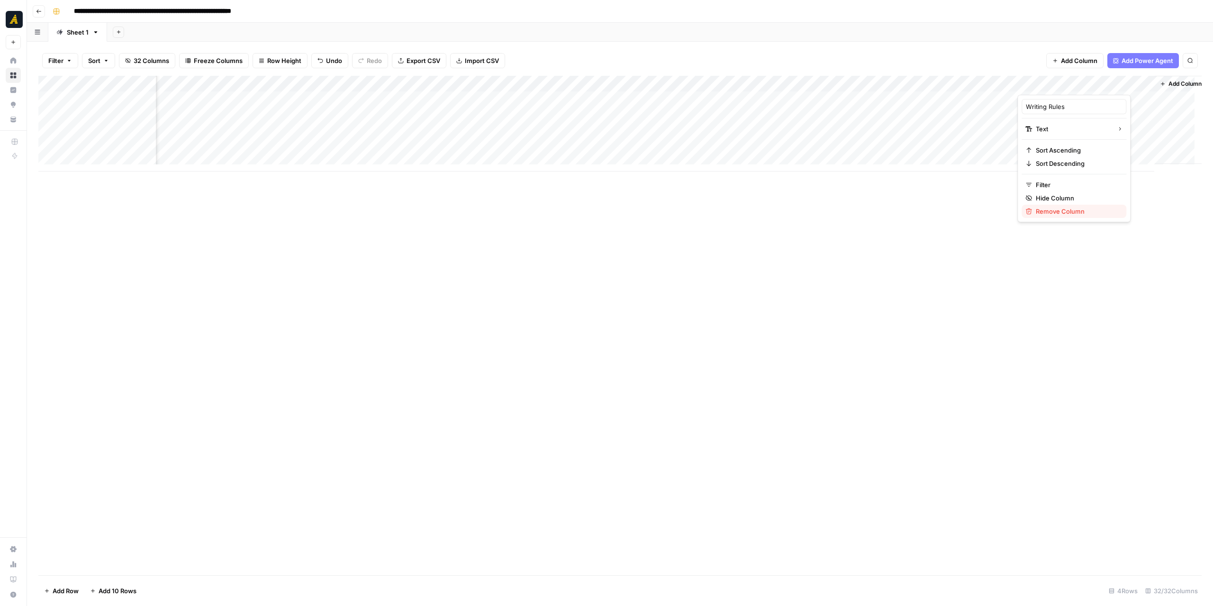
click at [1065, 209] on span "Remove Column" at bounding box center [1077, 211] width 83 height 9
click at [568, 92] on button "Delete" at bounding box center [573, 98] width 32 height 17
click at [1173, 86] on span "Add Column" at bounding box center [1179, 84] width 33 height 9
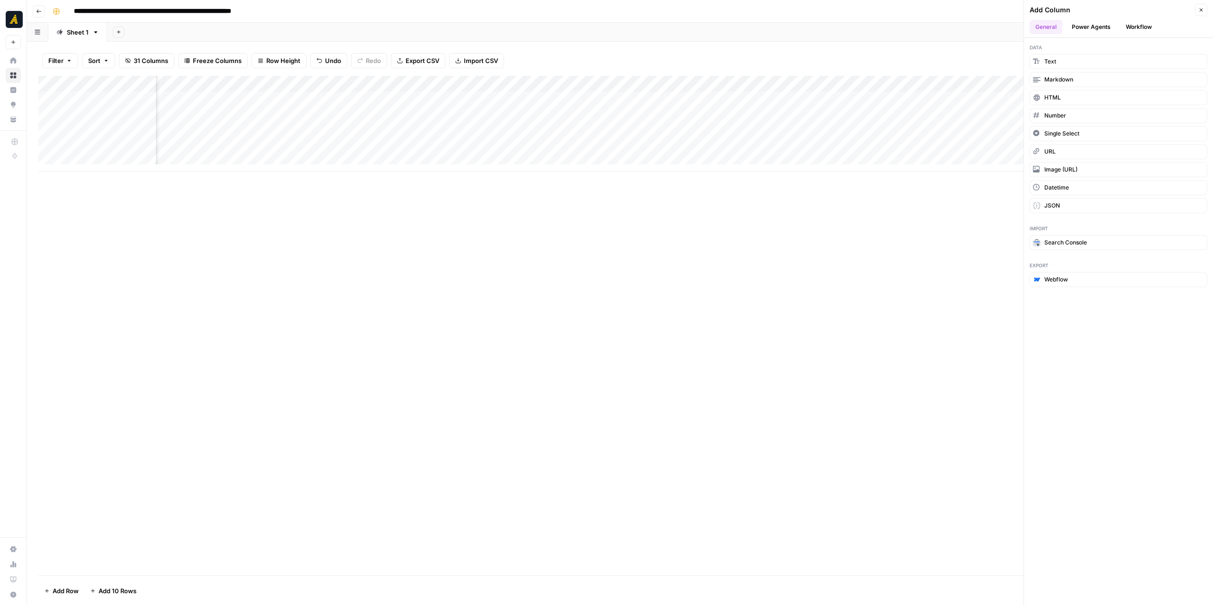
click at [1126, 27] on button "Workflow" at bounding box center [1138, 27] width 37 height 14
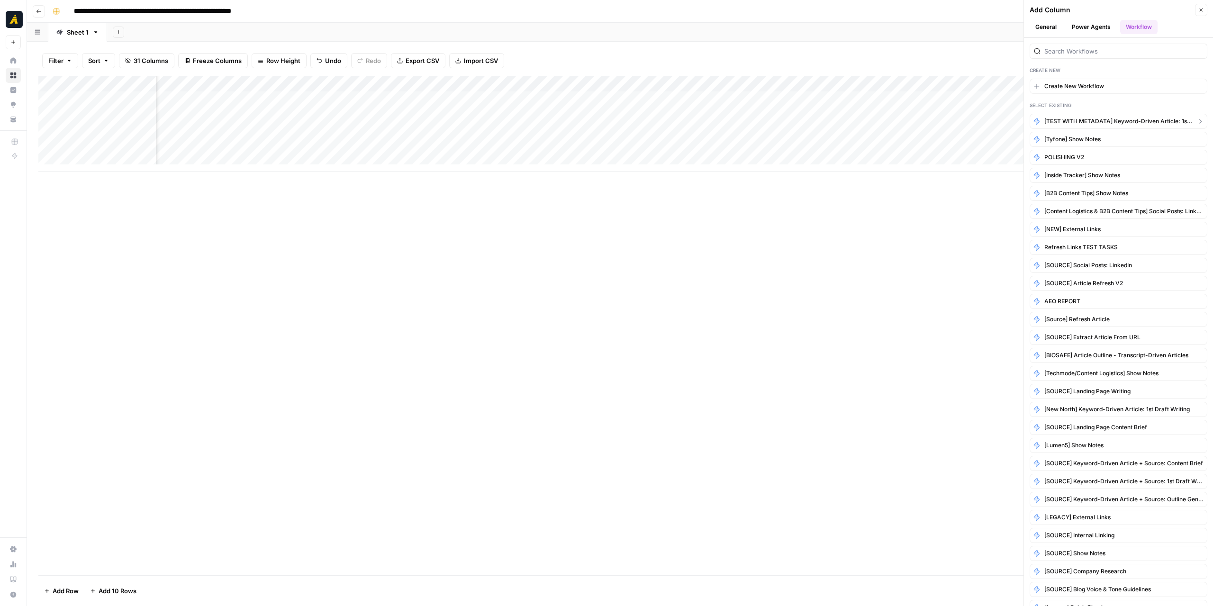
click at [1110, 120] on span "[TEST WITH METADATA] Keyword-Driven Article: 1st Draft Writing" at bounding box center [1118, 121] width 148 height 9
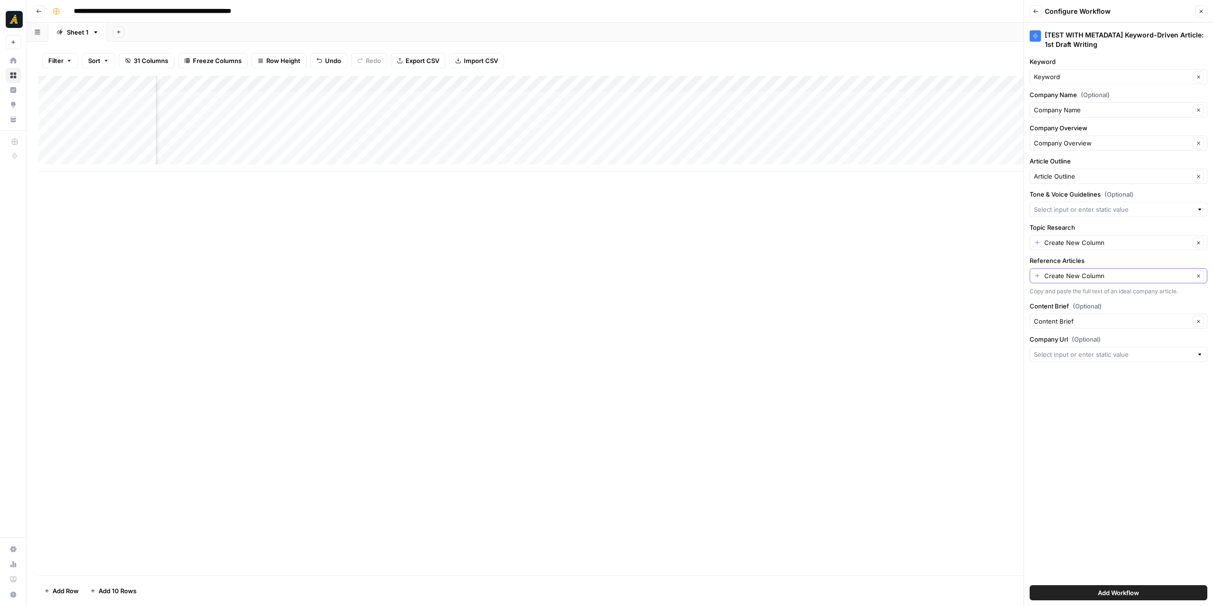
click at [1200, 275] on icon "button" at bounding box center [1198, 275] width 5 height 5
click at [1200, 274] on div at bounding box center [1199, 275] width 7 height 9
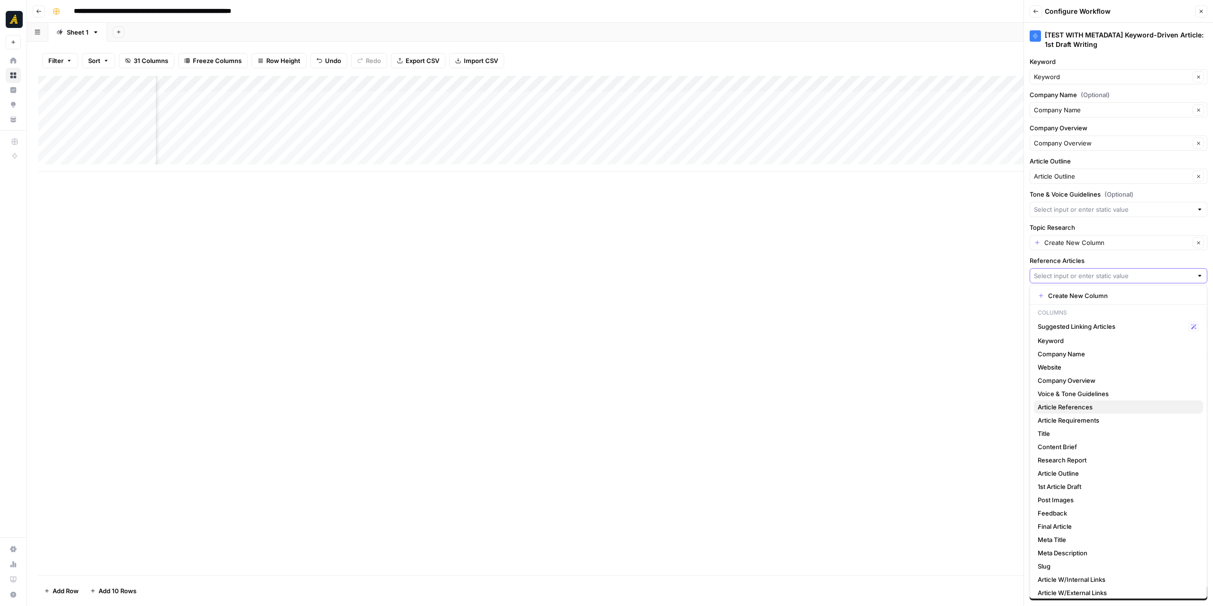
click at [1092, 407] on span "Article References" at bounding box center [1116, 406] width 158 height 9
type input "Article References"
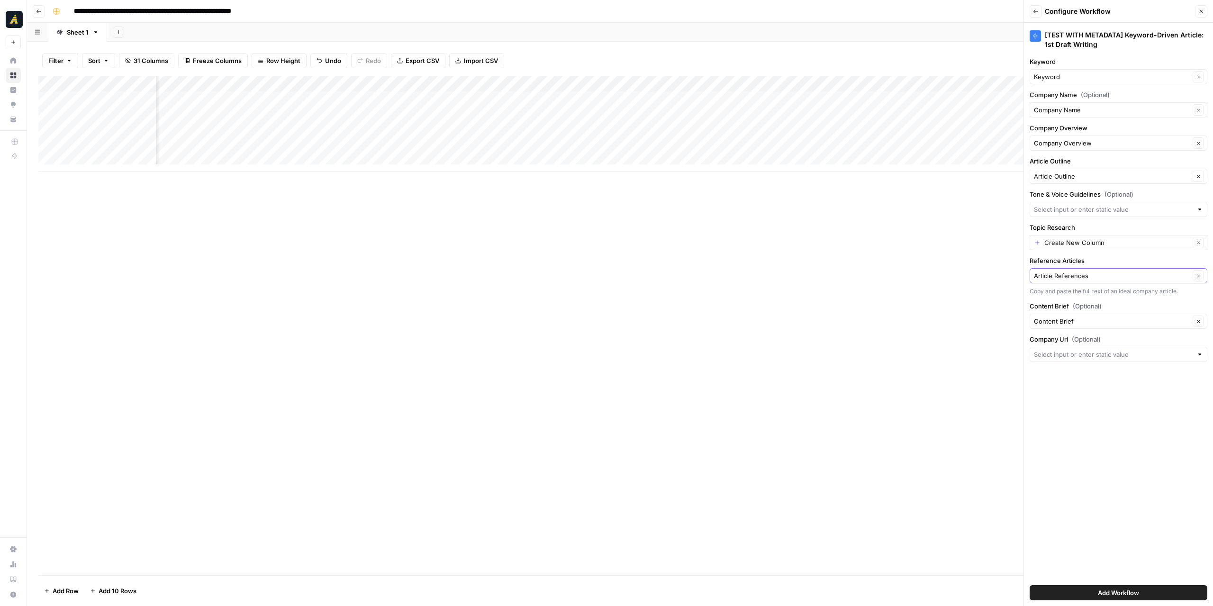
click at [1201, 350] on div at bounding box center [1199, 354] width 7 height 9
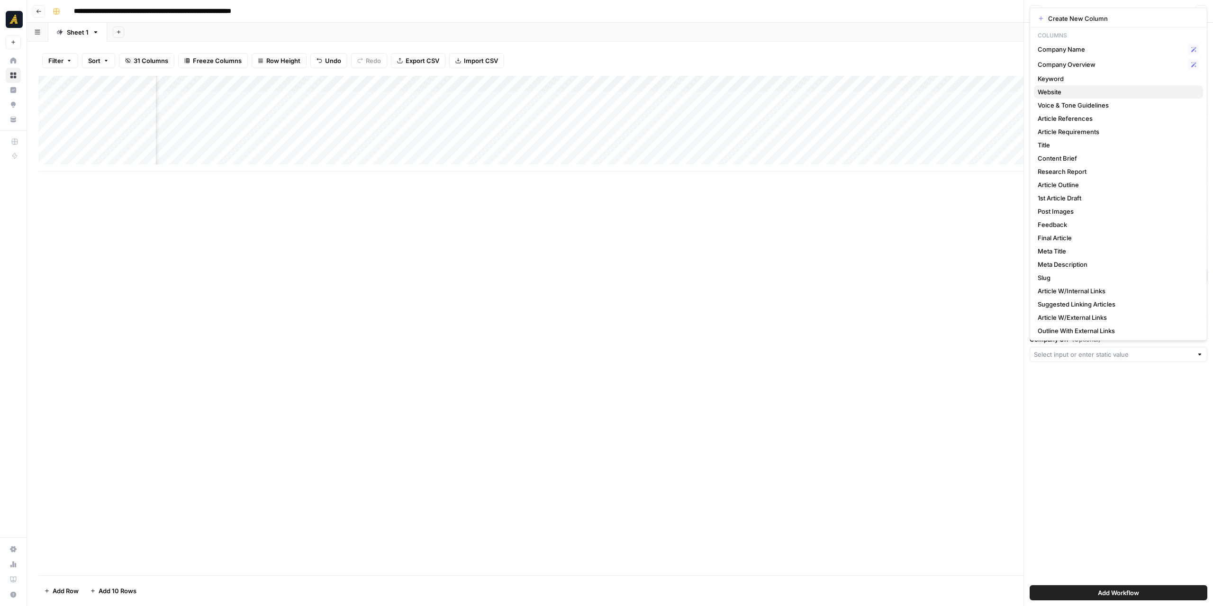
click at [1089, 90] on span "Website" at bounding box center [1116, 91] width 158 height 9
type input "Website"
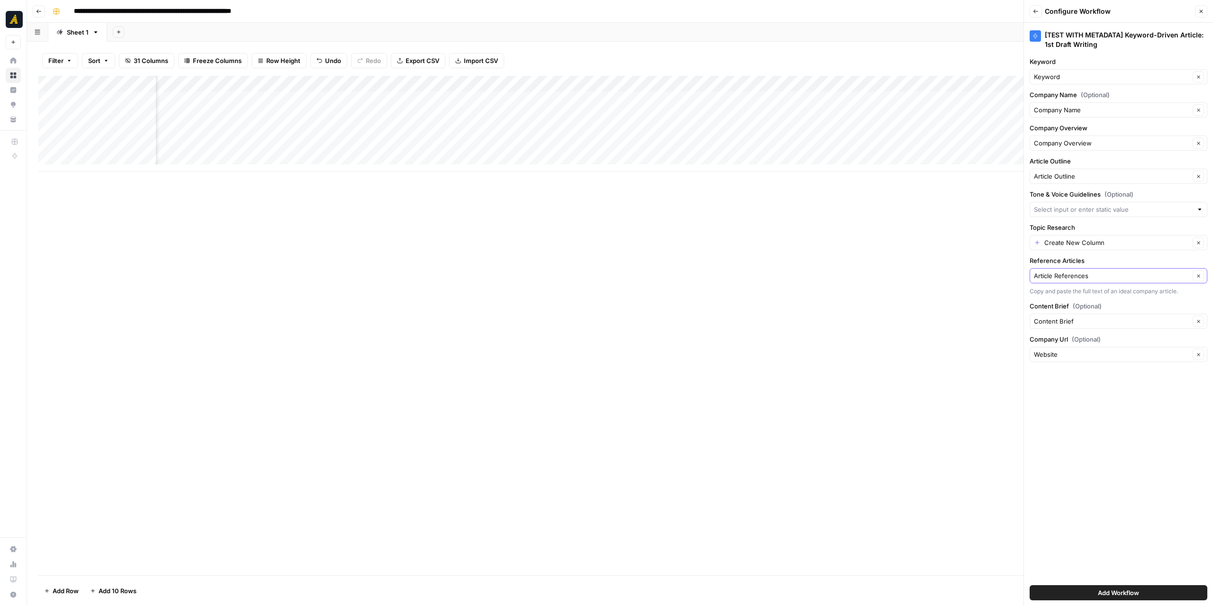
click at [1203, 206] on div at bounding box center [1118, 209] width 178 height 15
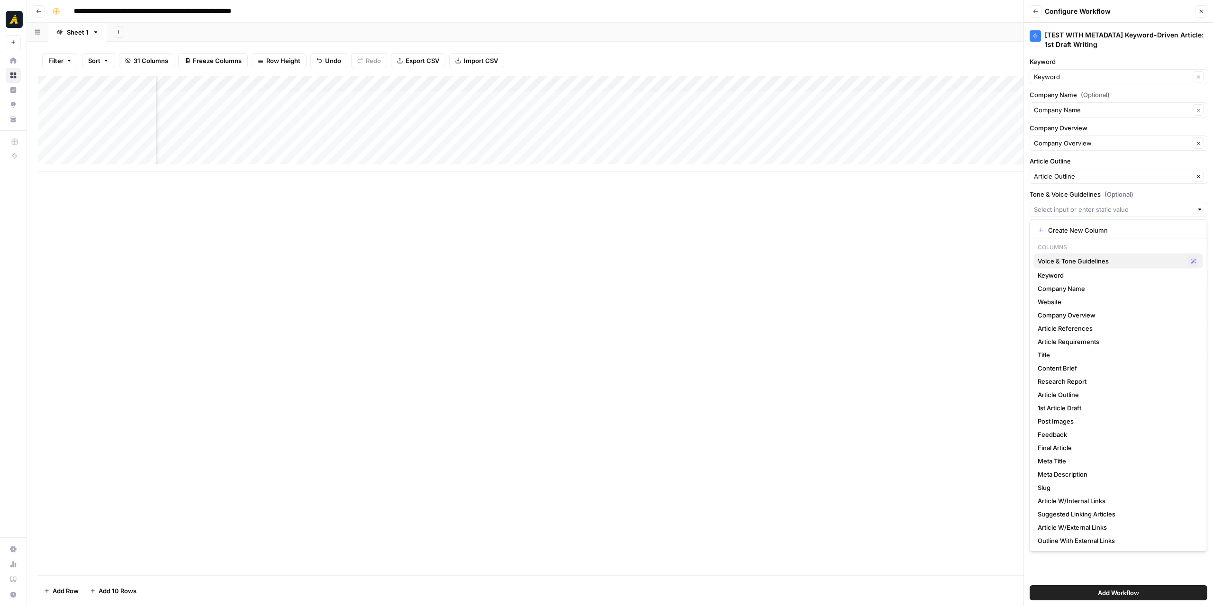
click at [1108, 261] on span "Voice & Tone Guidelines" at bounding box center [1110, 260] width 146 height 9
type input "Voice & Tone Guidelines"
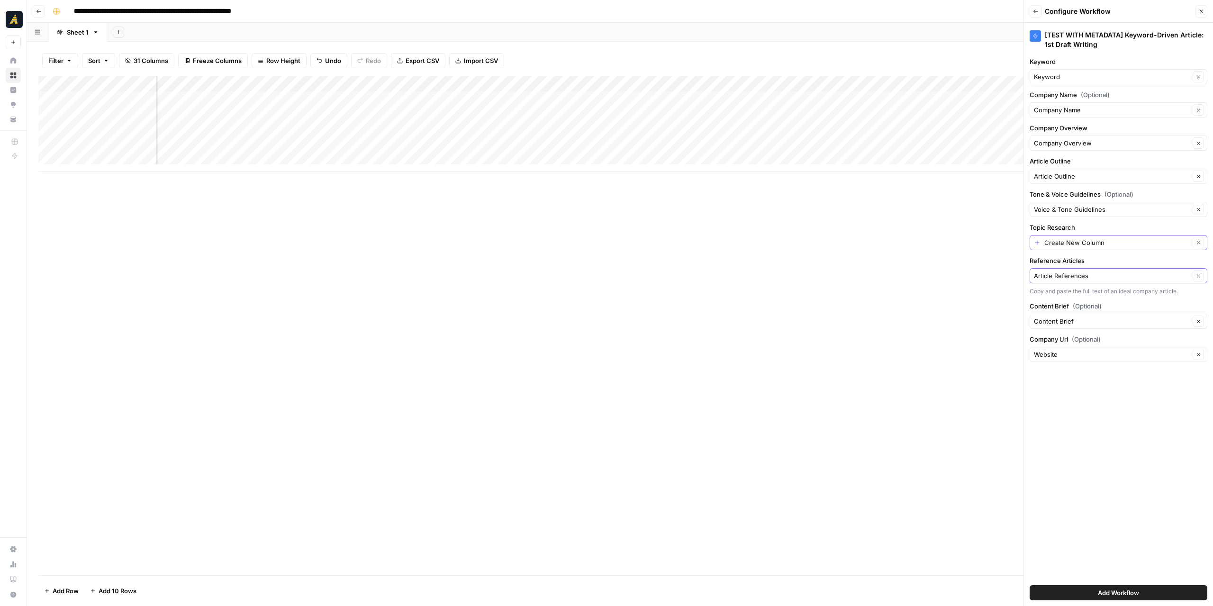
click at [1201, 239] on button "Clear" at bounding box center [1197, 242] width 11 height 11
click at [1198, 242] on div at bounding box center [1118, 242] width 178 height 15
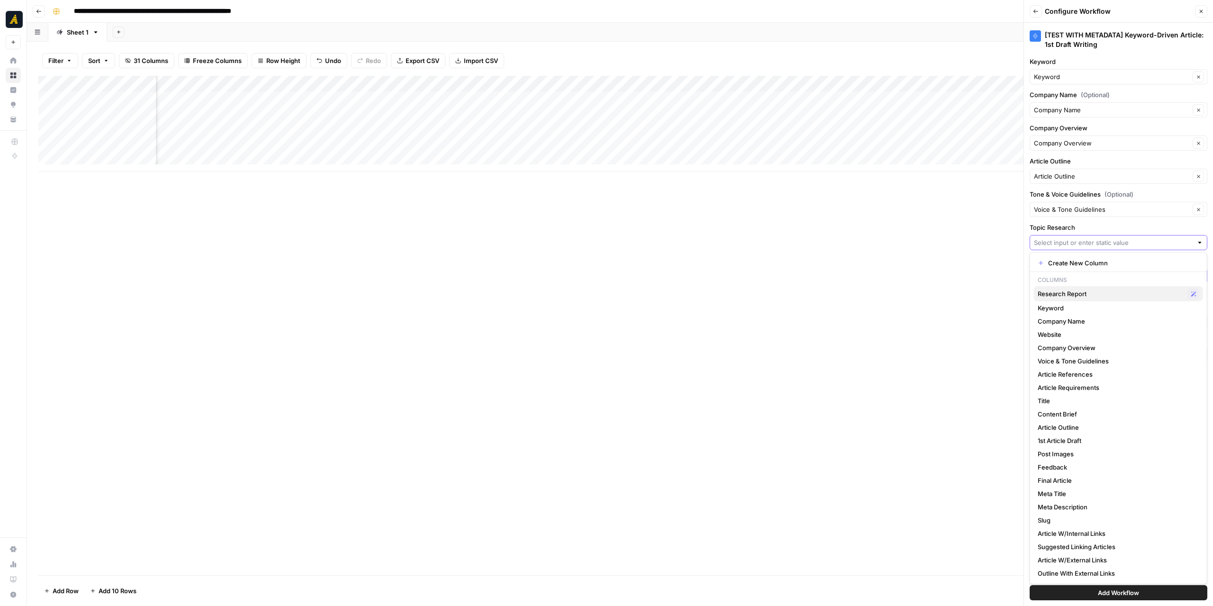
click at [1088, 297] on span "Research Report" at bounding box center [1110, 293] width 146 height 9
type input "Research Report"
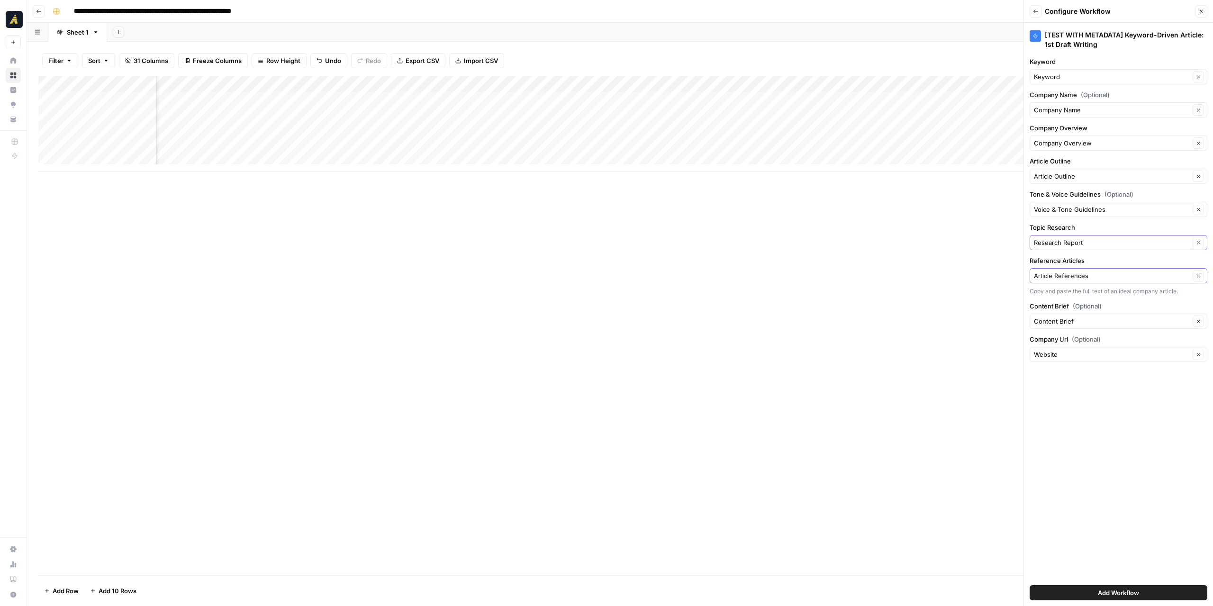
click at [1078, 594] on button "Add Workflow" at bounding box center [1118, 592] width 178 height 15
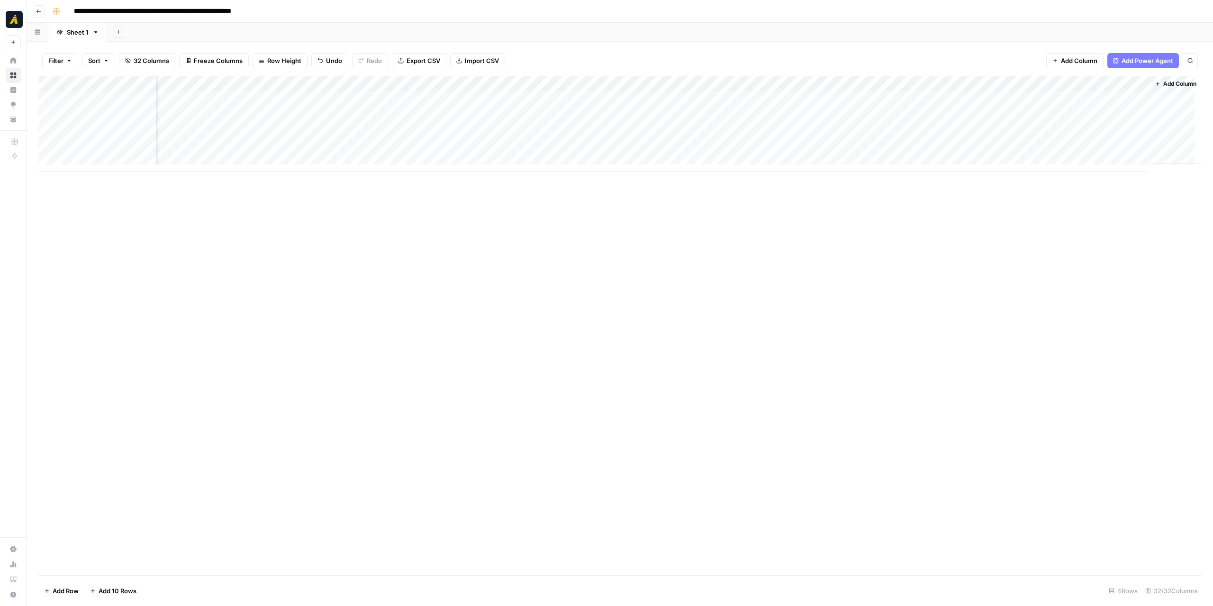
scroll to position [7, 2522]
drag, startPoint x: 943, startPoint y: 171, endPoint x: 871, endPoint y: 174, distance: 72.0
click at [871, 174] on div "Add Column" at bounding box center [619, 325] width 1163 height 499
drag, startPoint x: 965, startPoint y: 84, endPoint x: 218, endPoint y: 91, distance: 747.6
click at [218, 91] on div "Add Column" at bounding box center [619, 124] width 1163 height 96
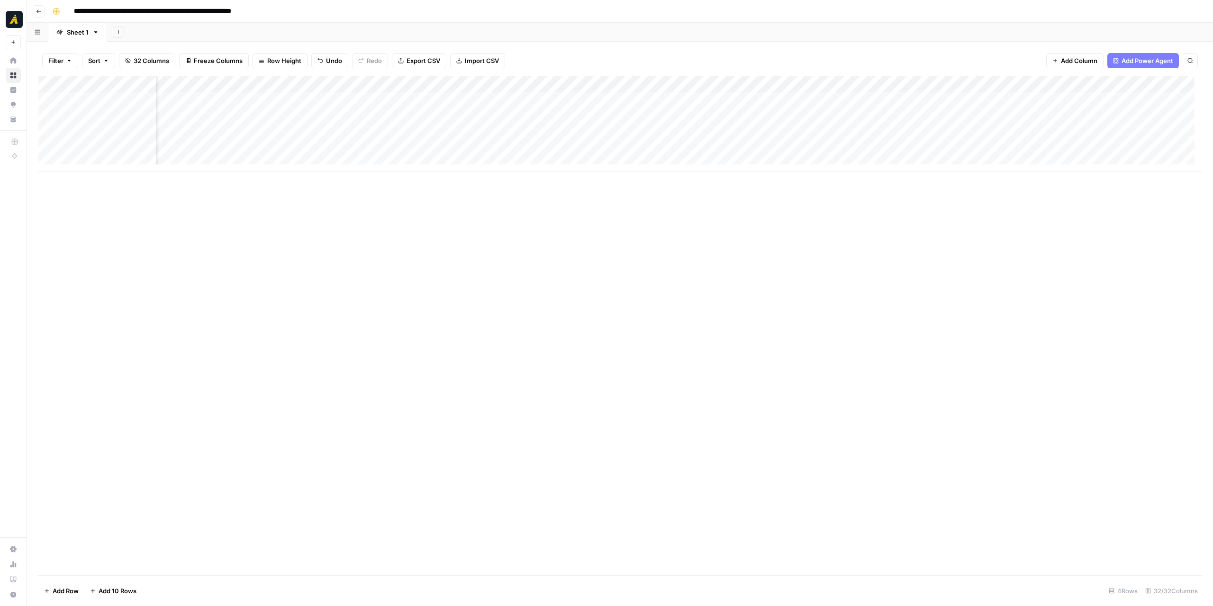
scroll to position [7, 1559]
drag, startPoint x: 1149, startPoint y: 86, endPoint x: 225, endPoint y: 85, distance: 923.7
click at [225, 85] on div "Add Column" at bounding box center [619, 124] width 1163 height 96
drag, startPoint x: 438, startPoint y: 82, endPoint x: 401, endPoint y: 83, distance: 37.0
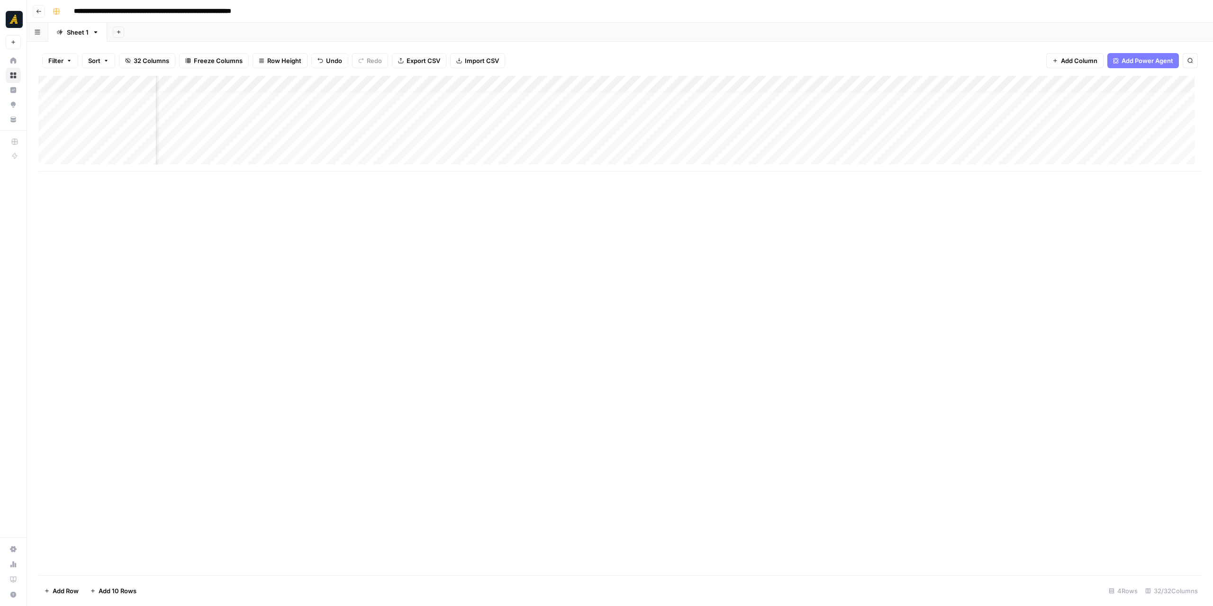
click at [401, 83] on div "Add Column" at bounding box center [619, 124] width 1163 height 96
click at [431, 251] on span "Remove Column" at bounding box center [411, 250] width 83 height 9
click at [566, 109] on span "Delete" at bounding box center [572, 106] width 20 height 9
click at [120, 101] on div "Add Column" at bounding box center [619, 124] width 1163 height 96
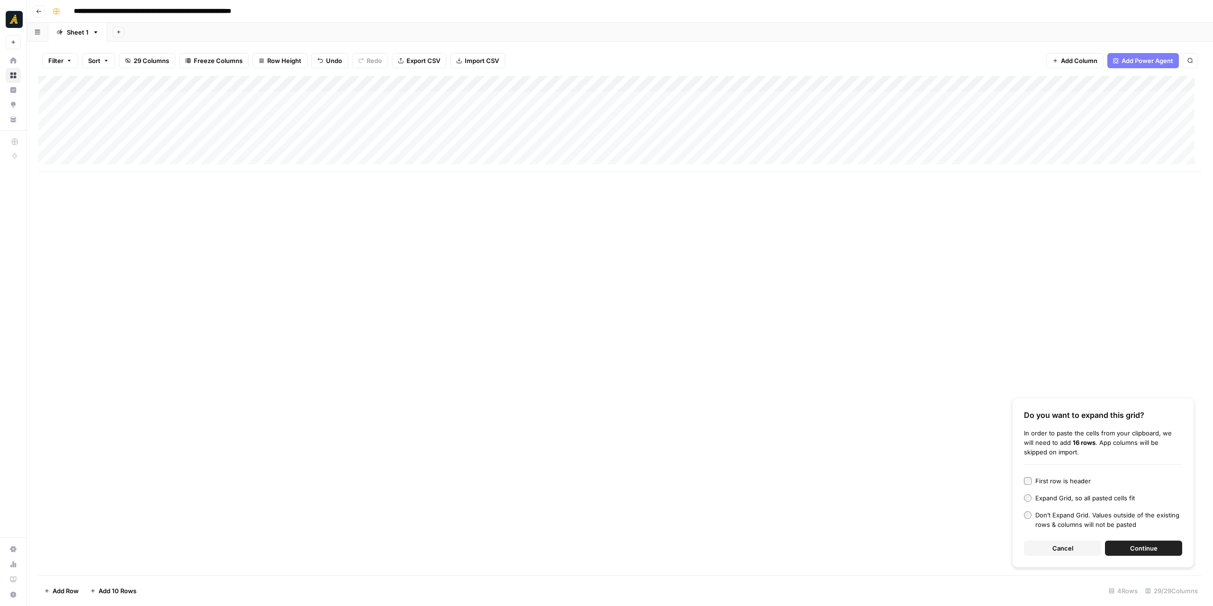
click at [1087, 548] on button "Cancel" at bounding box center [1062, 548] width 77 height 15
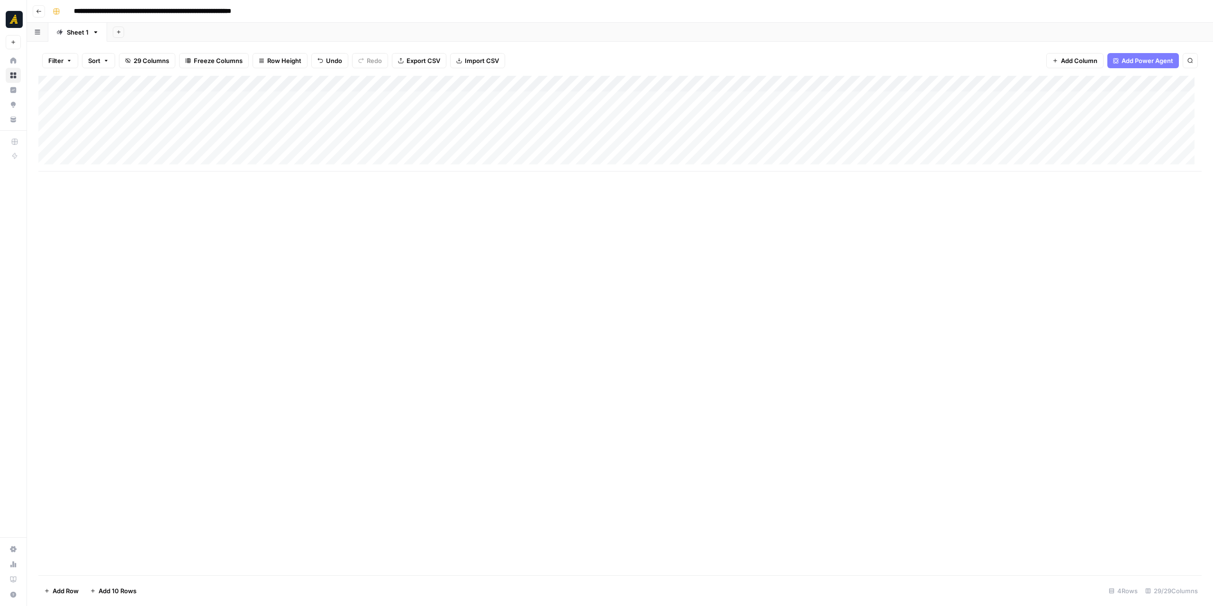
click at [317, 81] on div "Add Column" at bounding box center [619, 124] width 1163 height 96
click at [415, 91] on div "Add Column" at bounding box center [619, 124] width 1163 height 96
click at [523, 88] on div "Add Column" at bounding box center [619, 124] width 1163 height 96
click at [595, 82] on div "Add Column" at bounding box center [619, 124] width 1163 height 96
click at [694, 246] on div "Add Column" at bounding box center [619, 325] width 1163 height 499
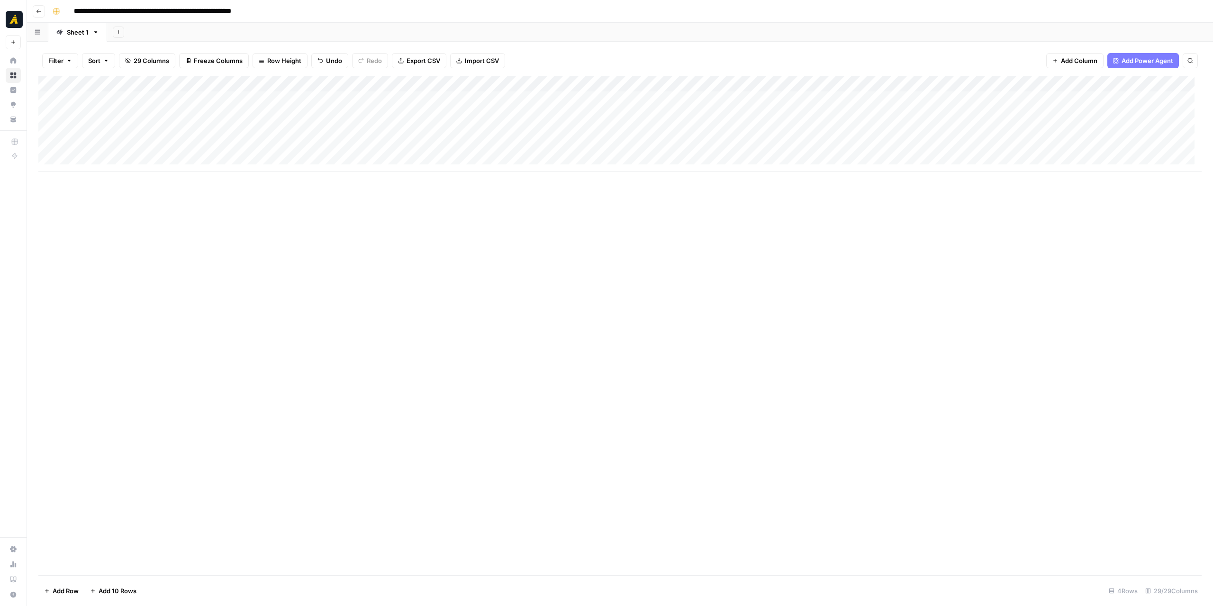
click at [107, 106] on div "Add Column" at bounding box center [619, 124] width 1163 height 96
click at [257, 99] on div "Add Column" at bounding box center [619, 124] width 1163 height 96
click at [432, 104] on div "Add Column" at bounding box center [619, 124] width 1163 height 96
drag, startPoint x: 617, startPoint y: 216, endPoint x: 582, endPoint y: 199, distance: 38.1
click at [616, 216] on div "Add Column" at bounding box center [619, 325] width 1163 height 499
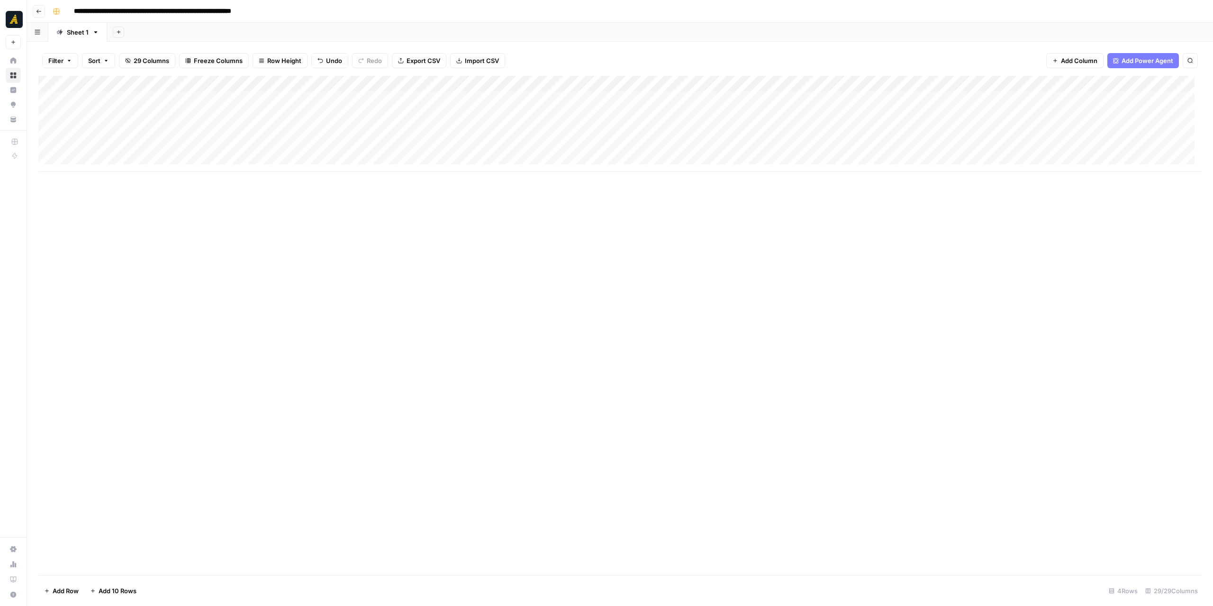
click at [872, 100] on div "Add Column" at bounding box center [619, 124] width 1163 height 96
click at [966, 99] on div "Add Column" at bounding box center [619, 124] width 1163 height 96
click at [637, 99] on div "Add Column" at bounding box center [619, 124] width 1163 height 96
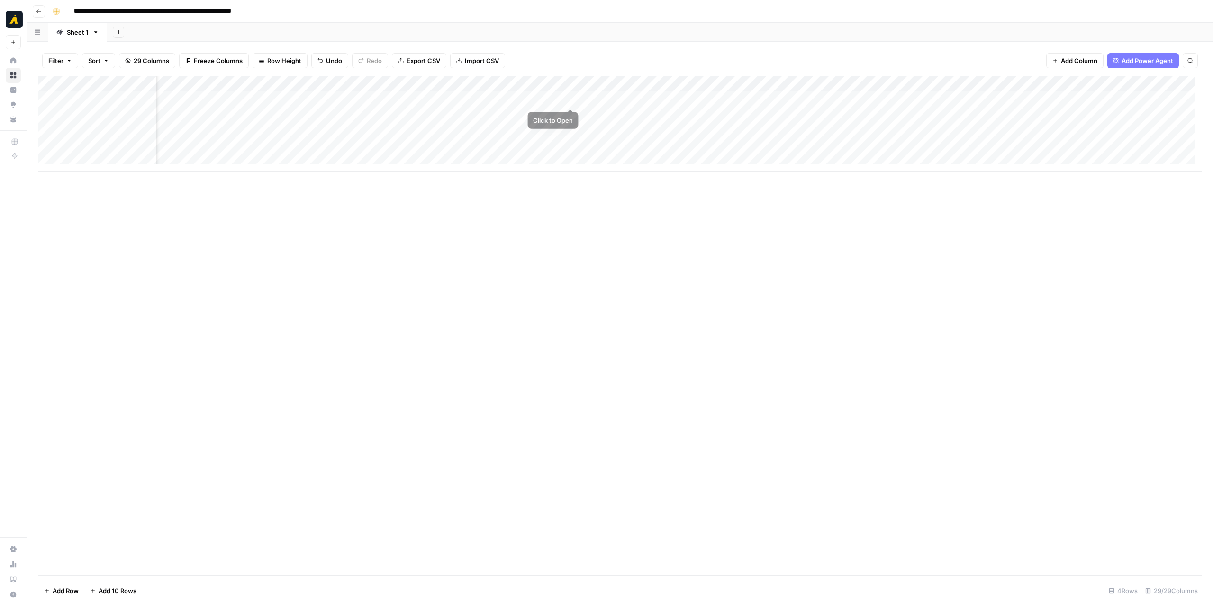
click at [544, 105] on div "Add Column" at bounding box center [619, 124] width 1163 height 96
click at [508, 85] on div "Add Column" at bounding box center [619, 124] width 1163 height 96
click at [508, 85] on div at bounding box center [456, 85] width 237 height 19
click at [409, 174] on span "Edit Workflow" at bounding box center [398, 176] width 83 height 9
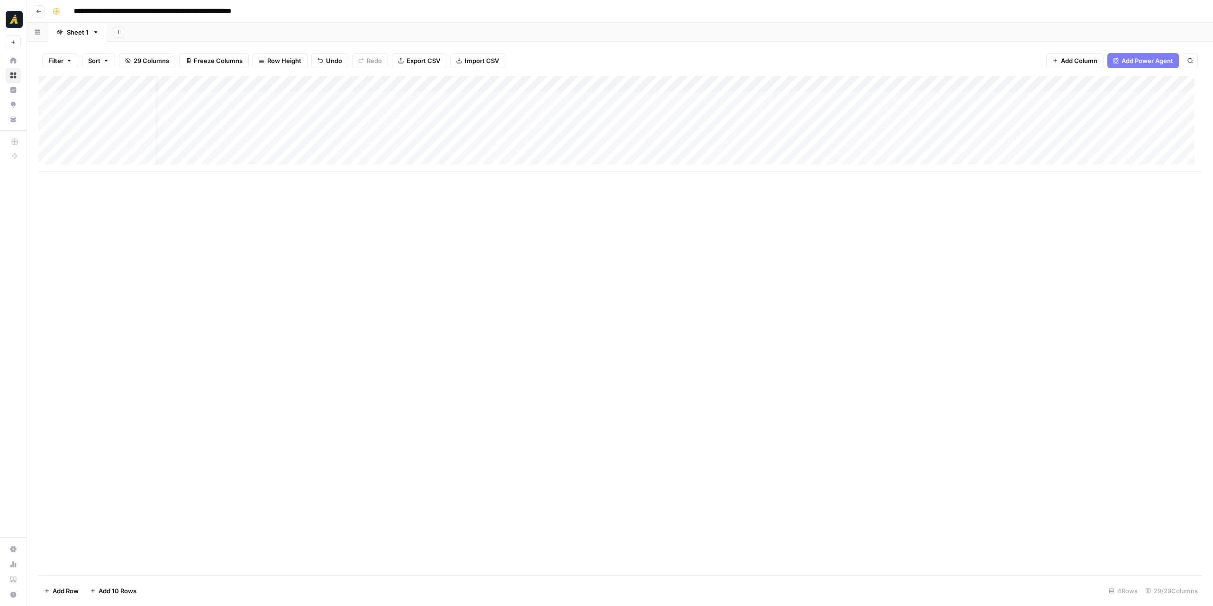
scroll to position [0, 0]
click at [435, 97] on div "Add Column" at bounding box center [619, 124] width 1163 height 96
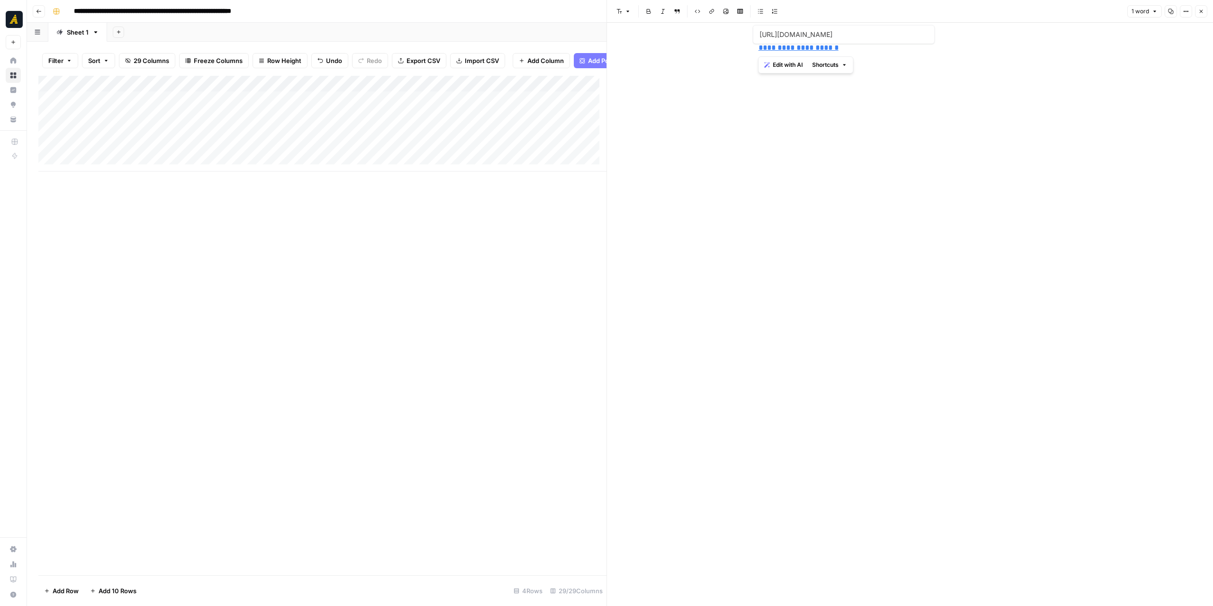
drag, startPoint x: 854, startPoint y: 56, endPoint x: 744, endPoint y: 51, distance: 110.5
click at [744, 51] on div "**********" at bounding box center [910, 314] width 606 height 583
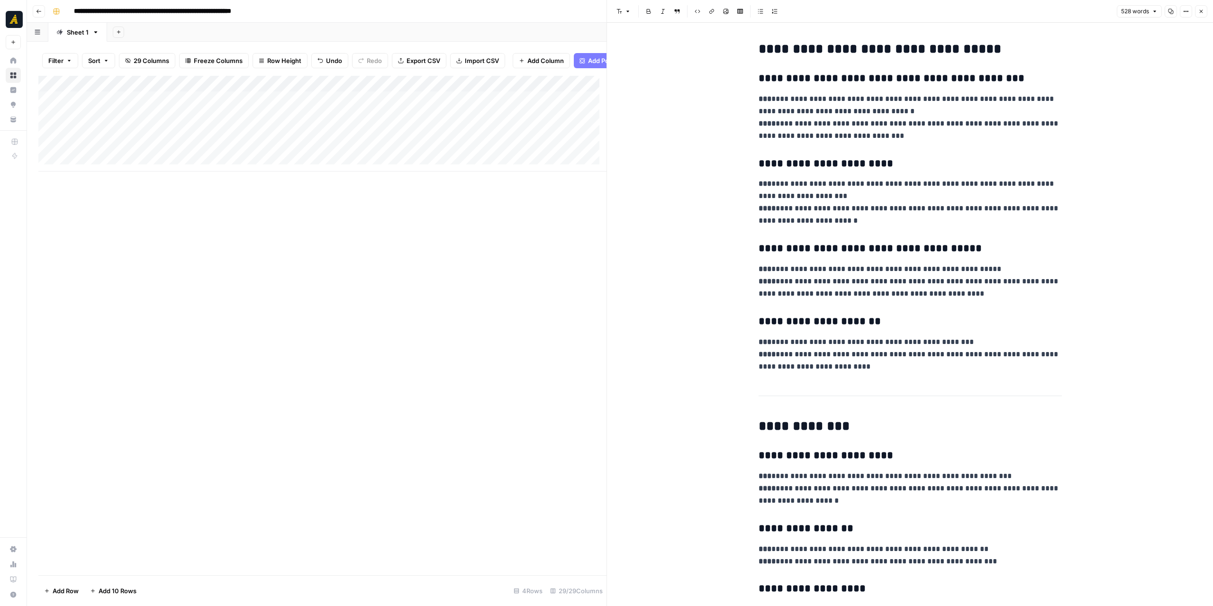
click at [1201, 13] on icon "button" at bounding box center [1201, 12] width 6 height 6
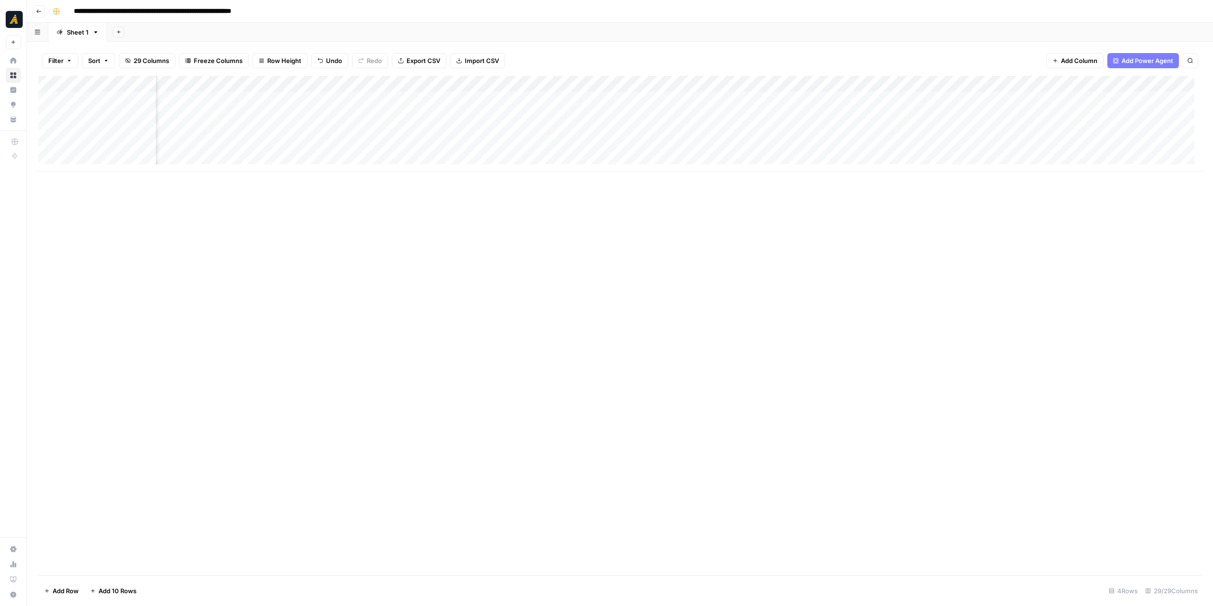
scroll to position [0, 671]
click at [601, 99] on div "Add Column" at bounding box center [619, 124] width 1163 height 96
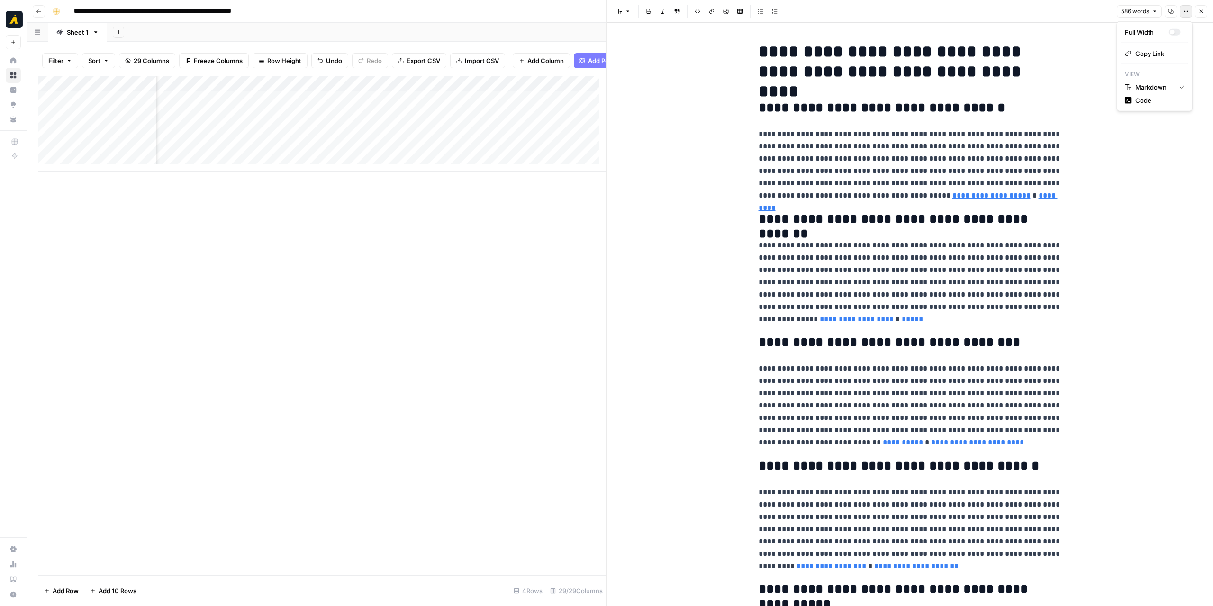
click at [1184, 11] on icon "button" at bounding box center [1186, 12] width 6 height 6
click at [1158, 97] on span "Code" at bounding box center [1157, 100] width 45 height 9
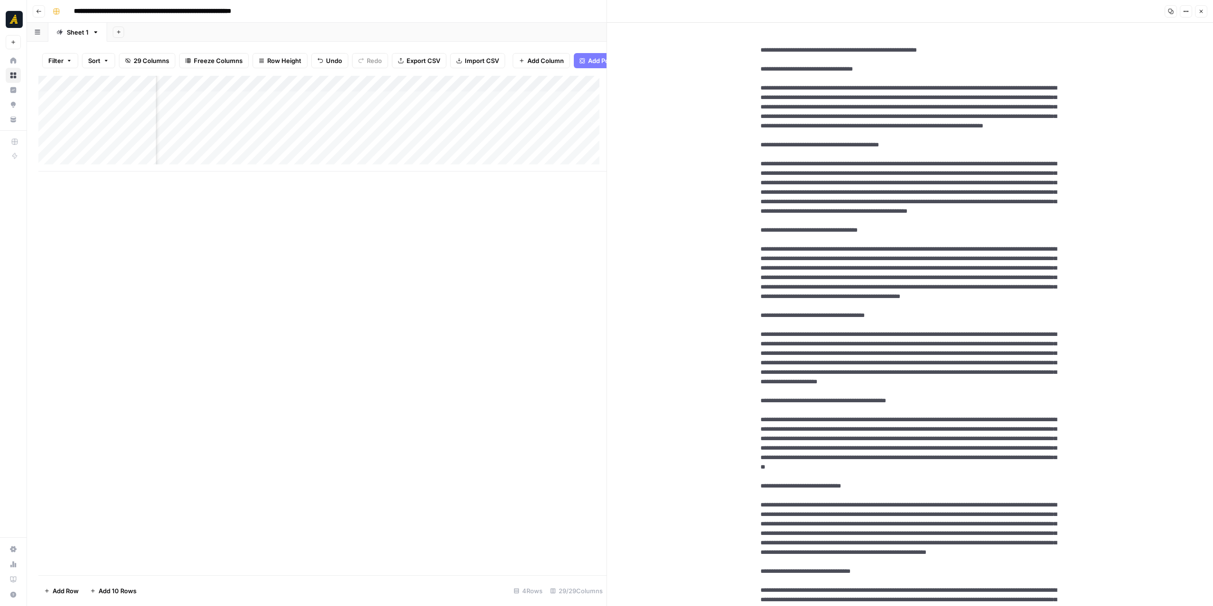
click at [1171, 11] on icon "button" at bounding box center [1171, 12] width 6 height 6
click at [1185, 12] on icon "button" at bounding box center [1186, 12] width 6 height 6
click at [1158, 63] on span "Markdown" at bounding box center [1157, 65] width 45 height 9
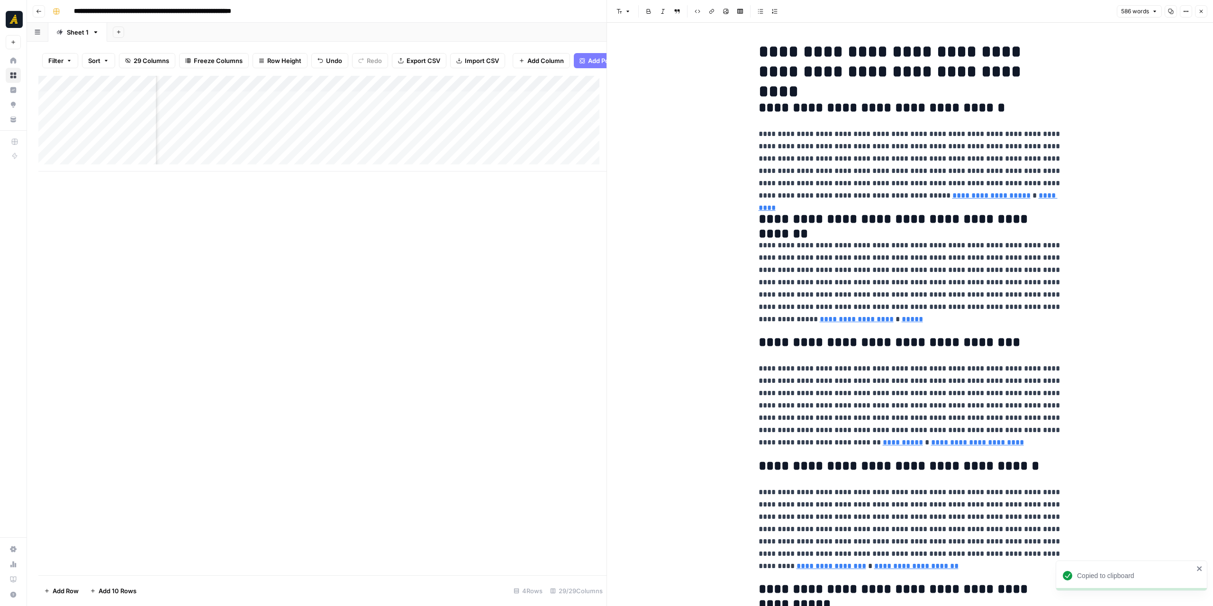
scroll to position [0, 177]
click at [340, 107] on div "Add Column" at bounding box center [322, 124] width 568 height 96
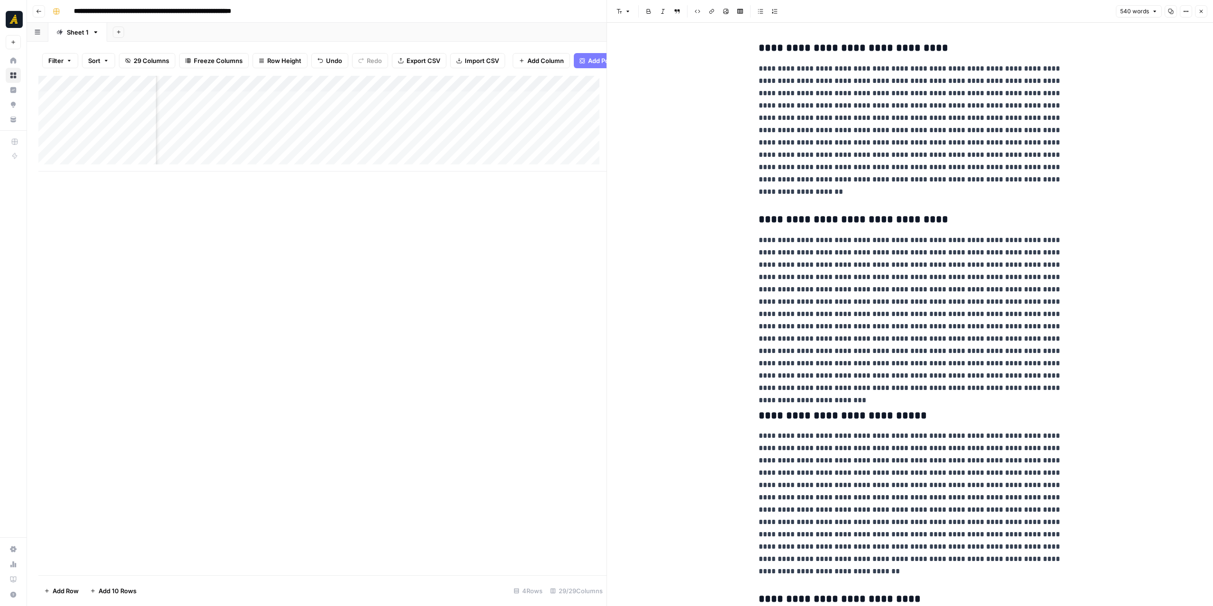
scroll to position [0, 861]
drag, startPoint x: 602, startPoint y: 262, endPoint x: 803, endPoint y: 274, distance: 201.7
click at [612, 275] on div at bounding box center [606, 303] width 9 height 606
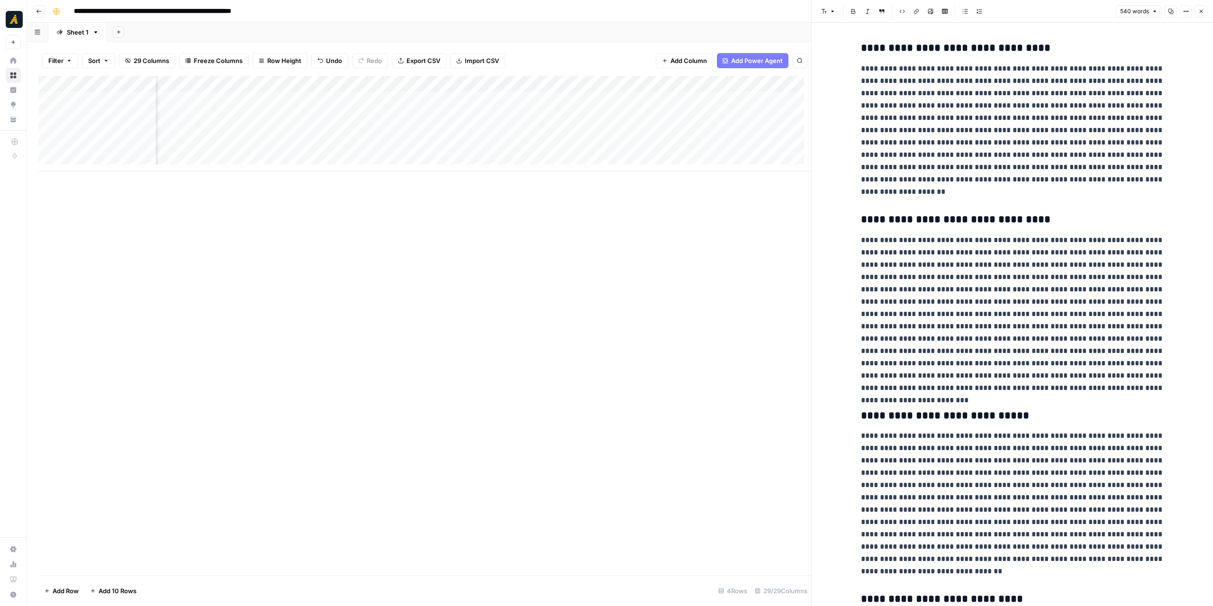
scroll to position [0, 1290]
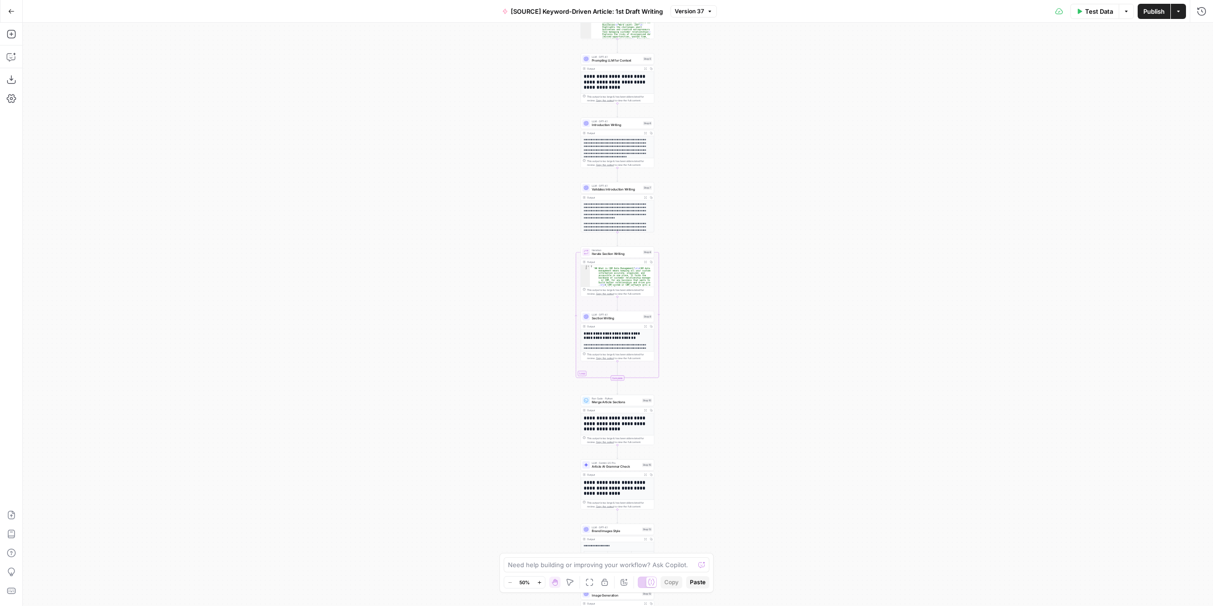
drag, startPoint x: 741, startPoint y: 366, endPoint x: 712, endPoint y: 114, distance: 254.1
click at [712, 114] on div "Workflow Input Settings Inputs LLM · GPT-4.1 Extract Article Structure Step 1 O…" at bounding box center [618, 314] width 1190 height 583
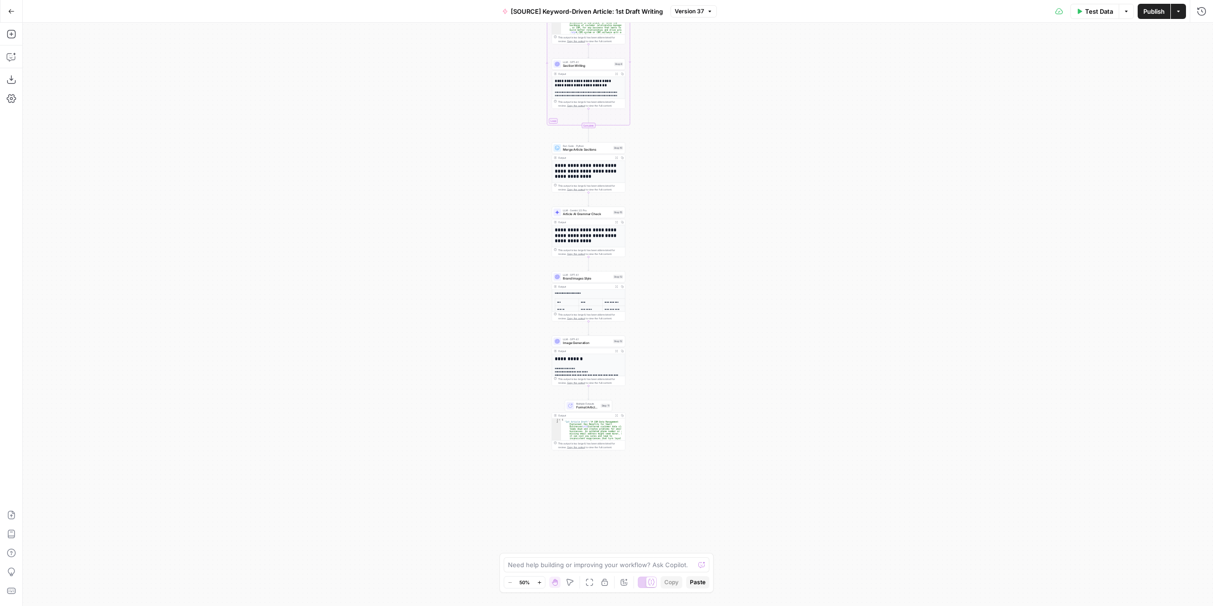
click at [685, 336] on div "Workflow Input Settings Inputs LLM · GPT-4.1 Extract Article Structure Step 1 O…" at bounding box center [618, 314] width 1190 height 583
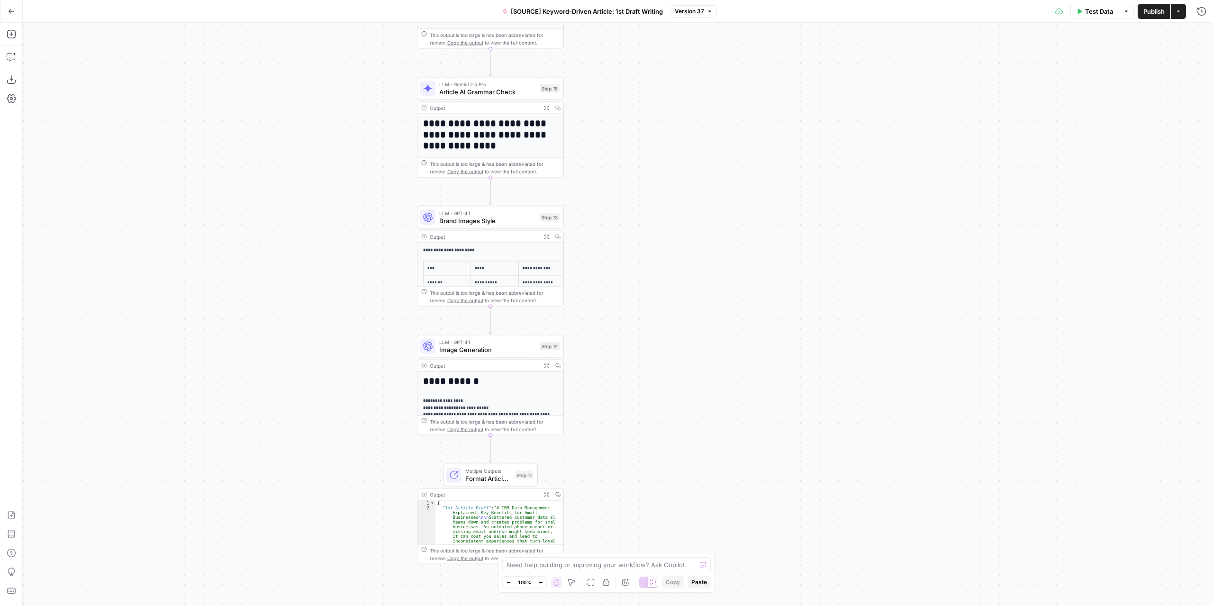
click at [497, 351] on span "Image Generation" at bounding box center [487, 349] width 97 height 9
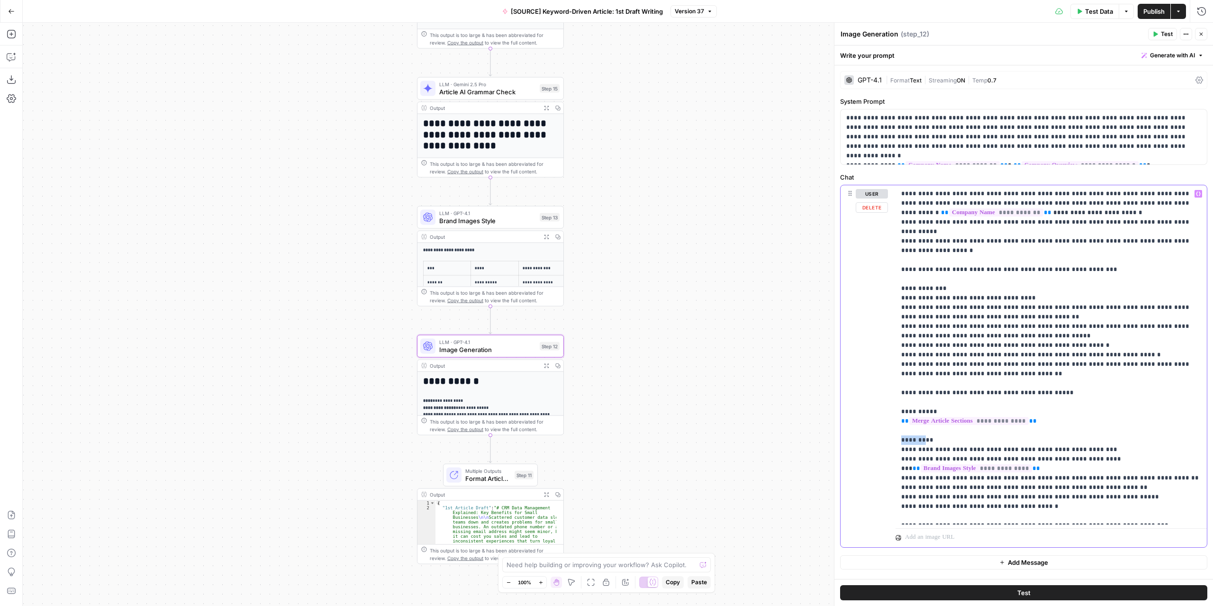
drag, startPoint x: 931, startPoint y: 429, endPoint x: 896, endPoint y: 431, distance: 34.6
click div "**********"
click p "**********"
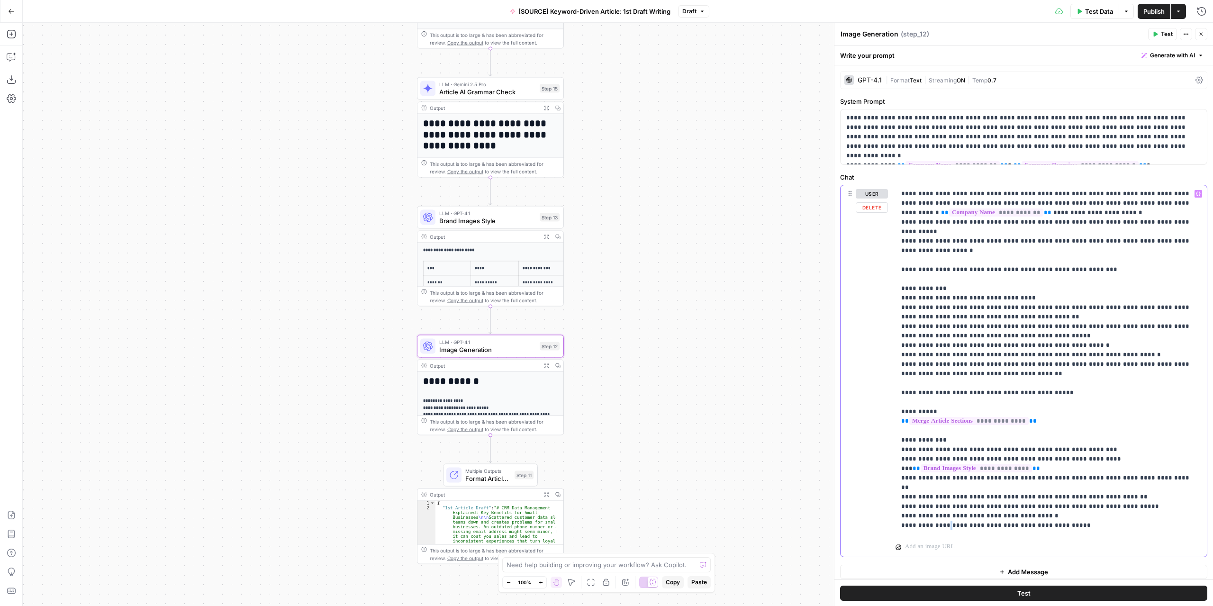
click p "**********"
click span "Test"
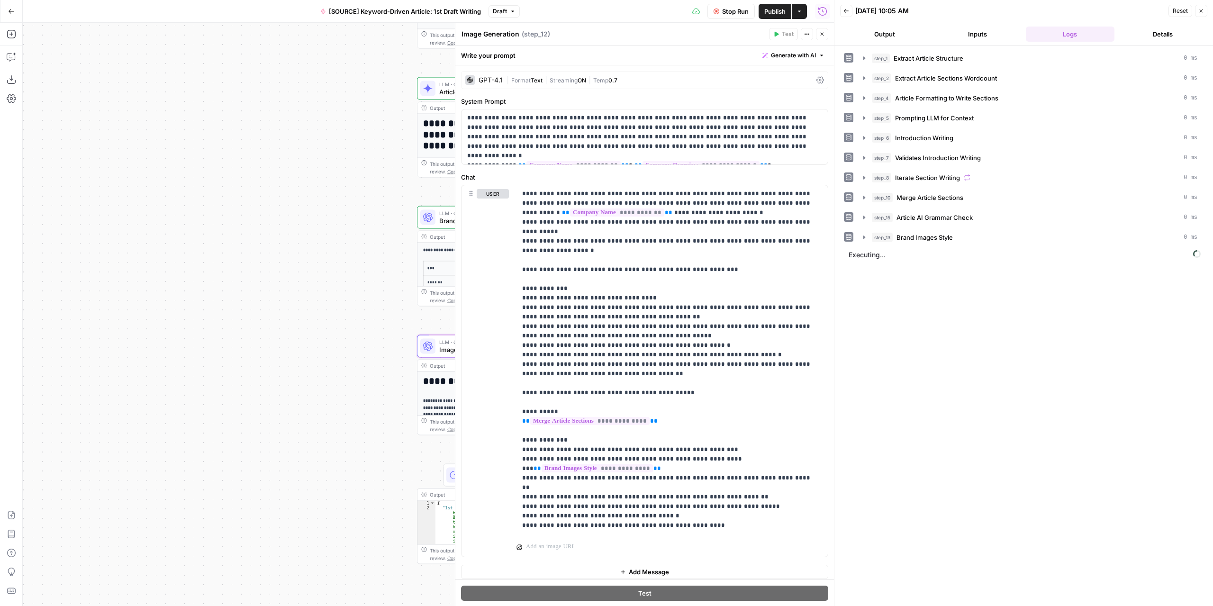
click button "Close"
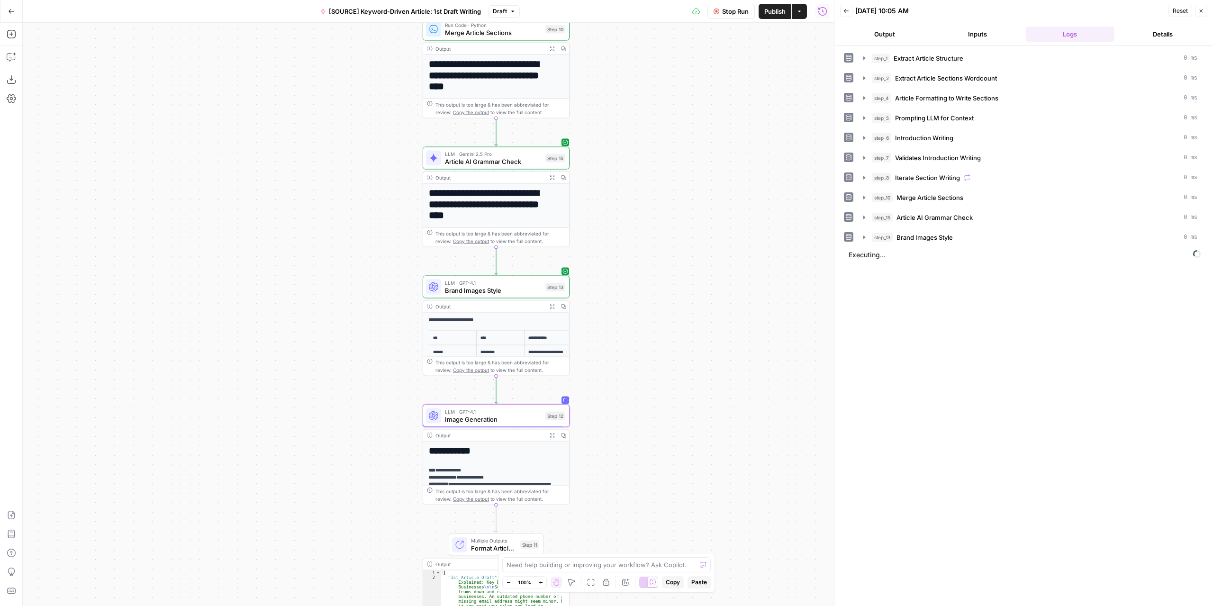
drag, startPoint x: 643, startPoint y: 326, endPoint x: 654, endPoint y: 437, distance: 111.8
click div "Workflow Input Settings Inputs LLM · GPT-4.1 Extract Article Structure Step 1 O…"
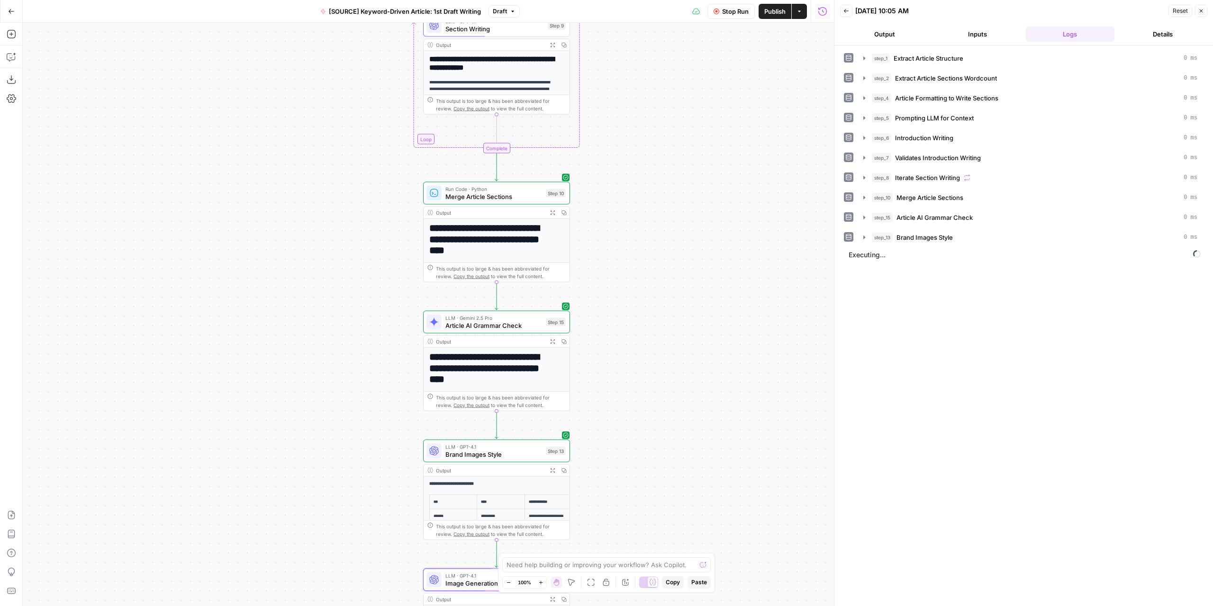
drag, startPoint x: 659, startPoint y: 328, endPoint x: 660, endPoint y: 486, distance: 158.7
click div "Workflow Input Settings Inputs LLM · GPT-4.1 Extract Article Structure Step 1 O…"
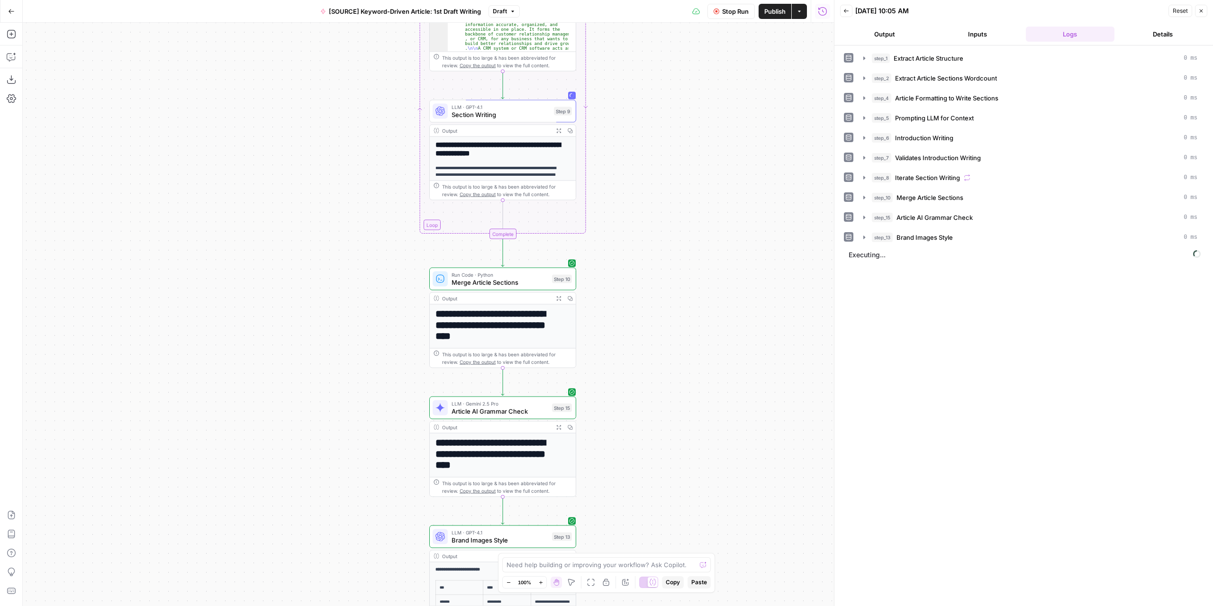
drag, startPoint x: 727, startPoint y: 367, endPoint x: 724, endPoint y: 504, distance: 137.9
click div "Workflow Input Settings Inputs LLM · GPT-4.1 Extract Article Structure Step 1 O…"
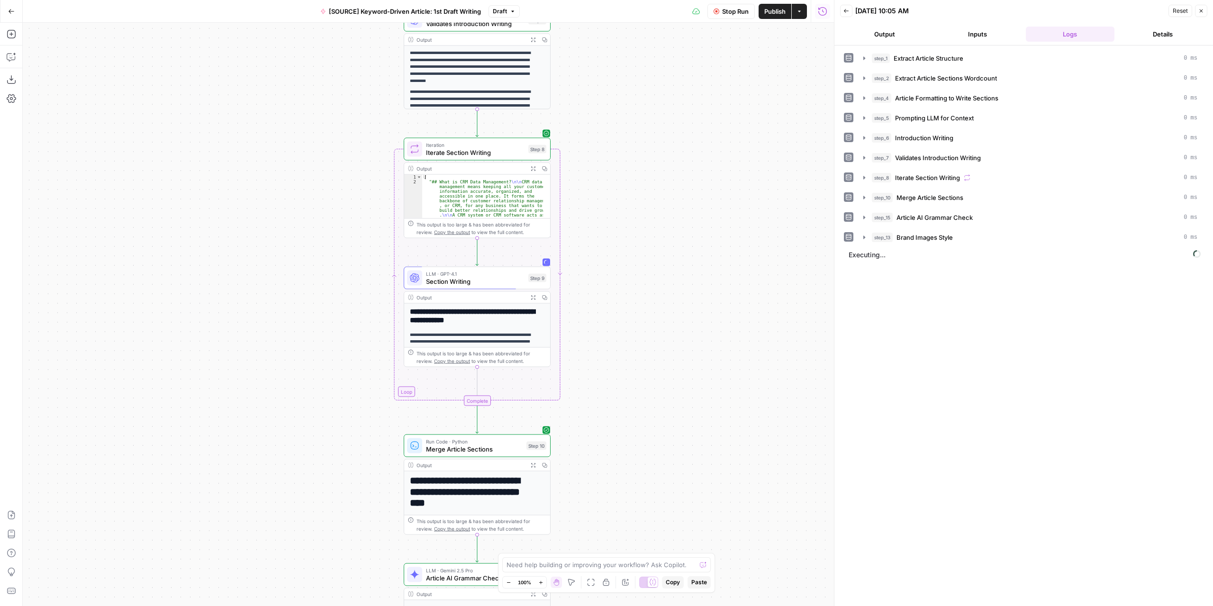
drag, startPoint x: 712, startPoint y: 317, endPoint x: 694, endPoint y: 419, distance: 103.4
click div "Workflow Input Settings Inputs LLM · GPT-4.1 Extract Article Structure Step 1 O…"
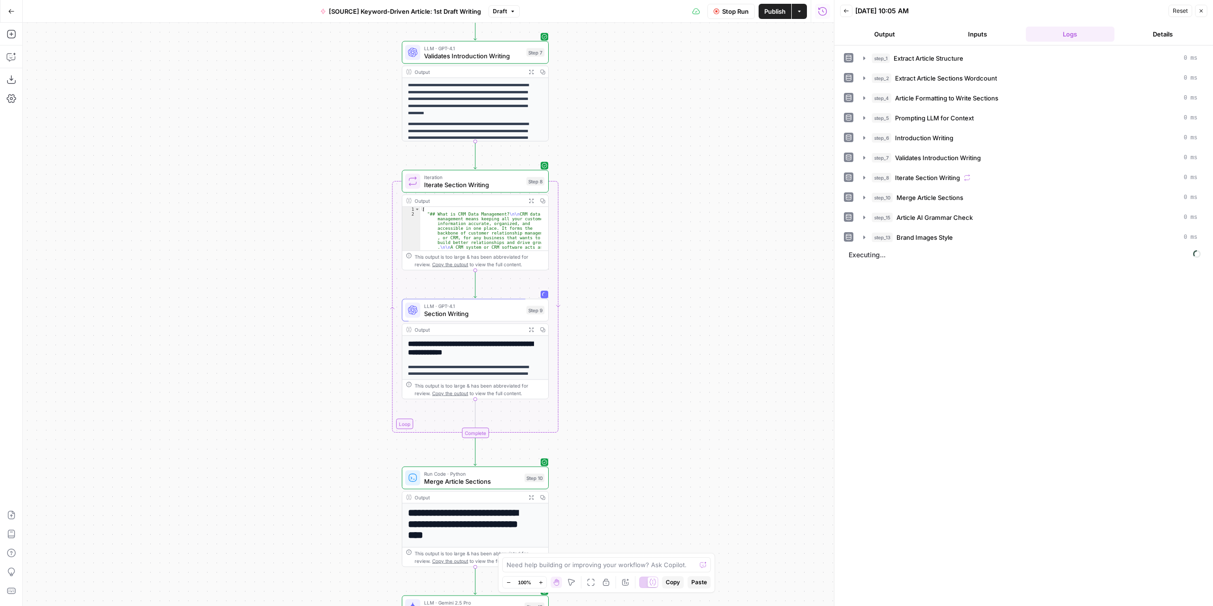
drag, startPoint x: 684, startPoint y: 270, endPoint x: 681, endPoint y: 378, distance: 108.0
click div "Workflow Input Settings Inputs LLM · GPT-4.1 Extract Article Structure Step 1 O…"
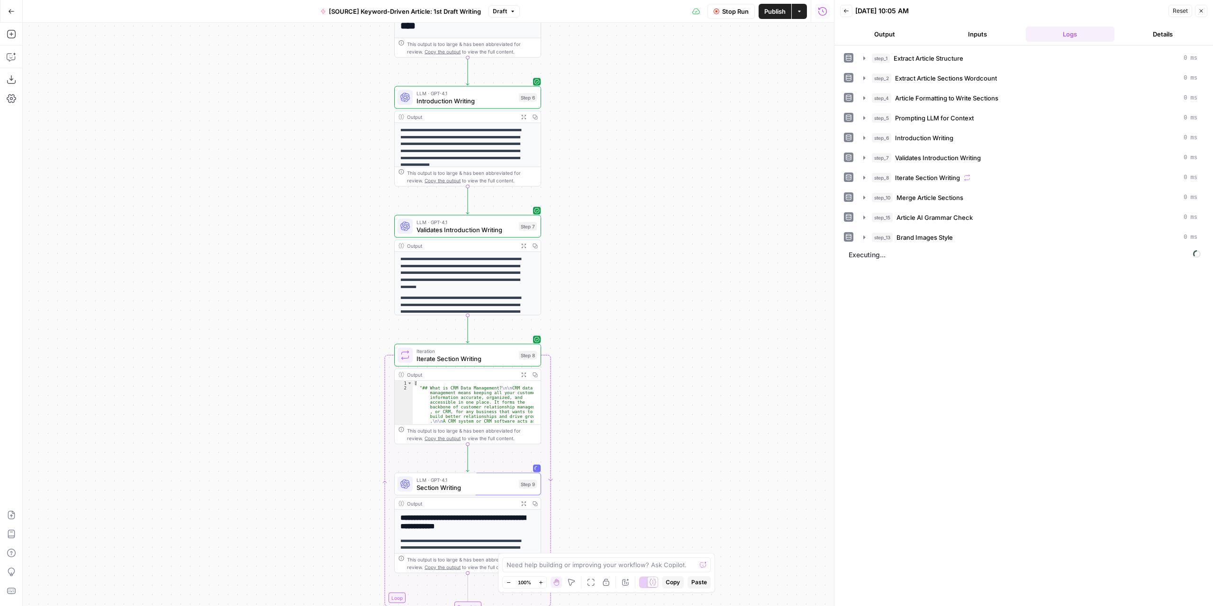
drag, startPoint x: 656, startPoint y: 303, endPoint x: 658, endPoint y: 388, distance: 84.8
click div "Workflow Input Settings Inputs LLM · GPT-4.1 Extract Article Structure Step 1 O…"
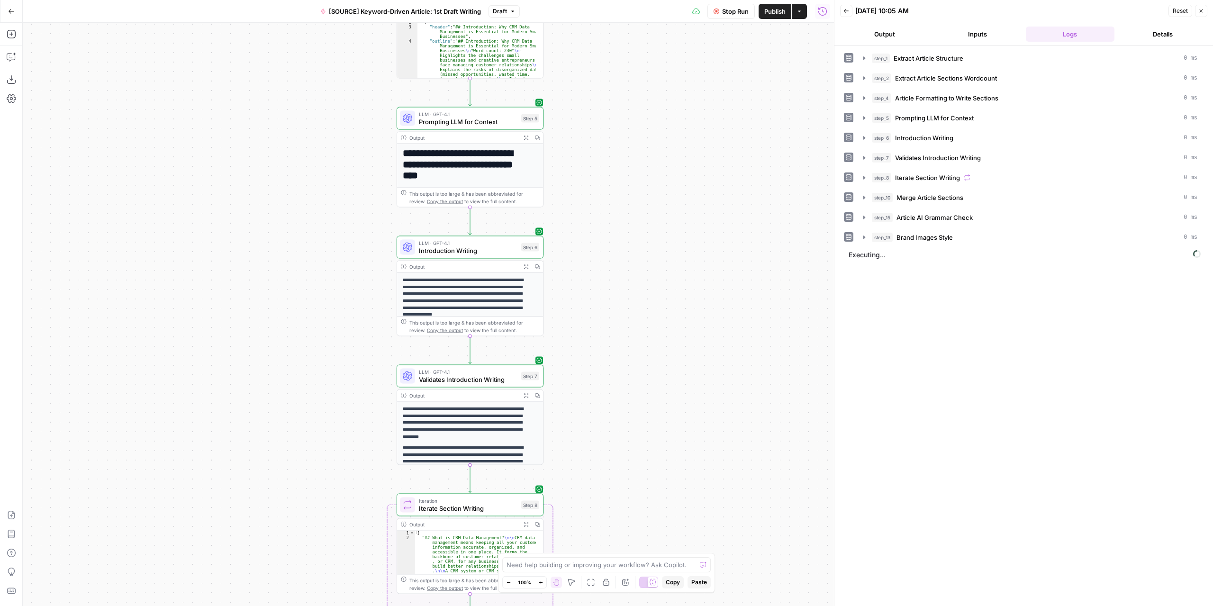
drag, startPoint x: 651, startPoint y: 327, endPoint x: 652, endPoint y: 411, distance: 83.4
click div "Workflow Input Settings Inputs LLM · GPT-4.1 Extract Article Structure Step 1 O…"
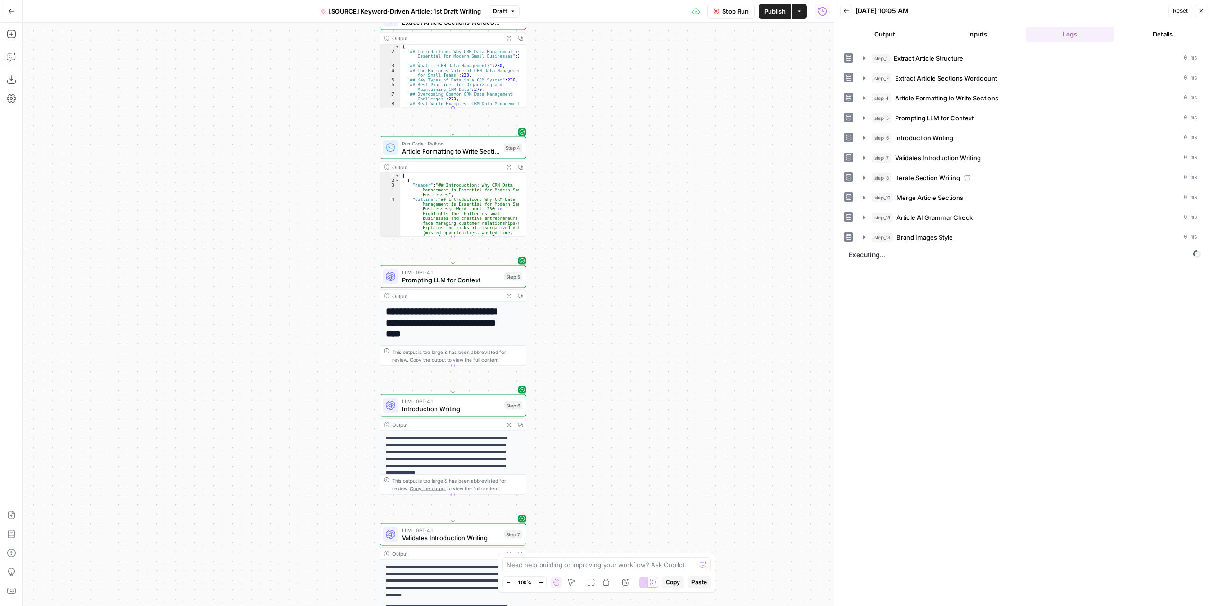
drag, startPoint x: 654, startPoint y: 278, endPoint x: 632, endPoint y: 408, distance: 132.6
click div "Workflow Input Settings Inputs LLM · GPT-4.1 Extract Article Structure Step 1 O…"
click button "Output"
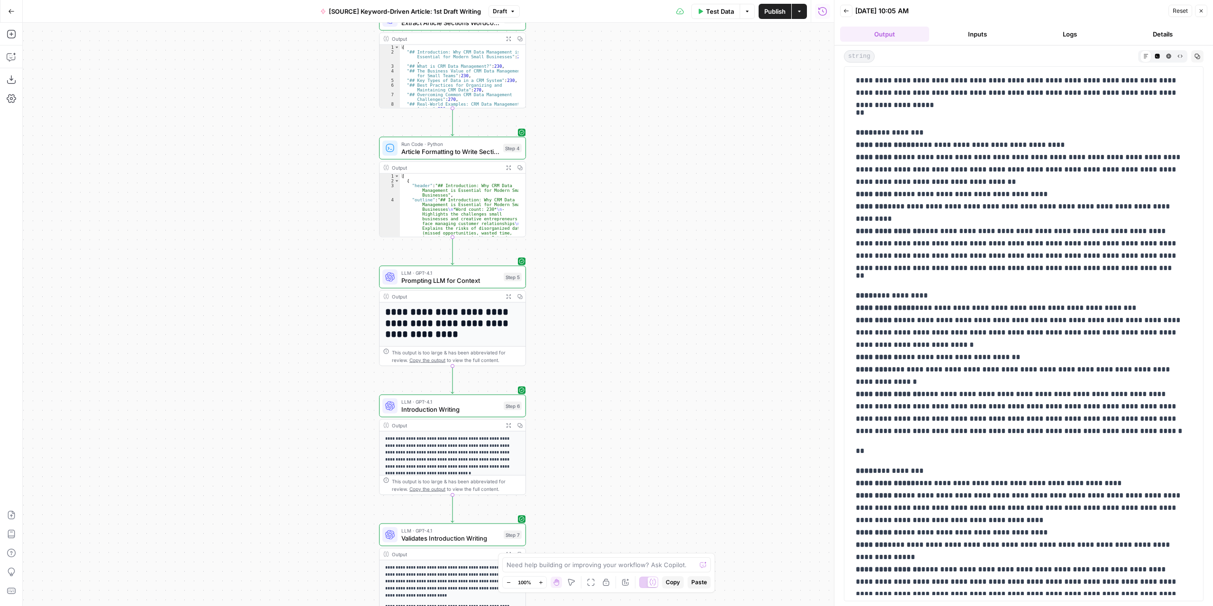
scroll to position [379, 0]
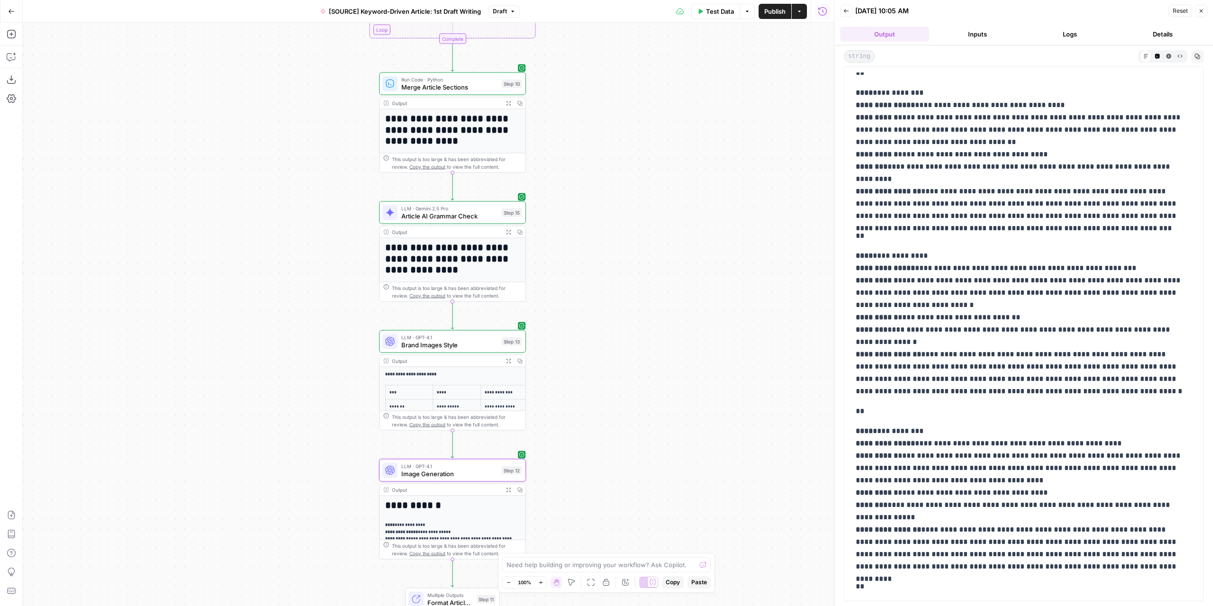
click span "LLM · GPT-4.1"
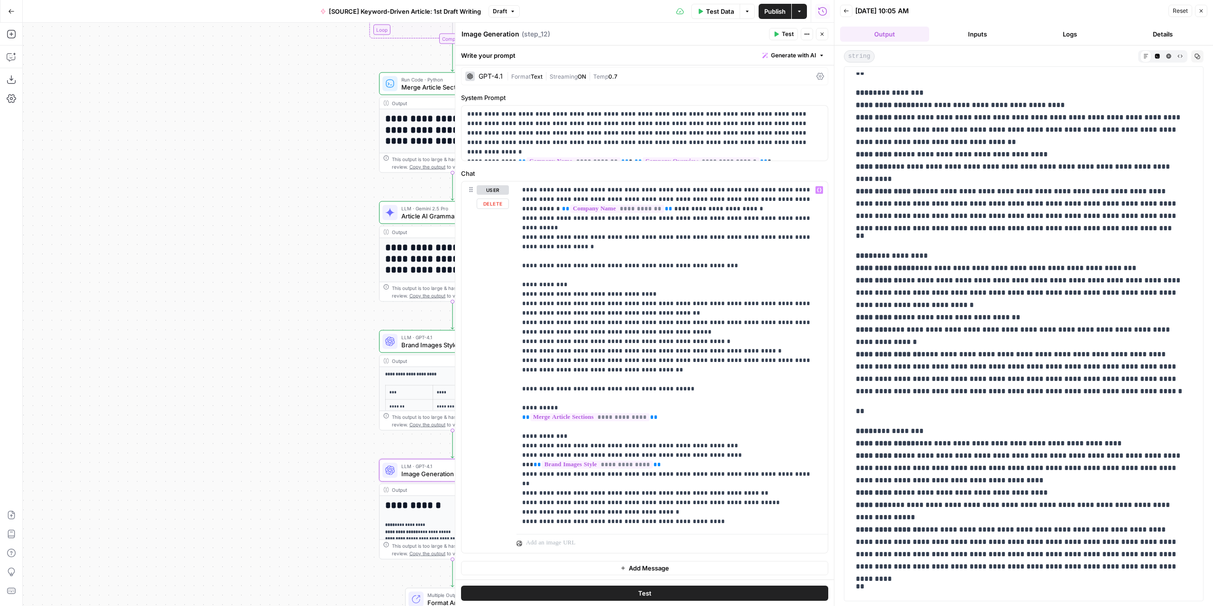
scroll to position [4, 0]
click p "**********"
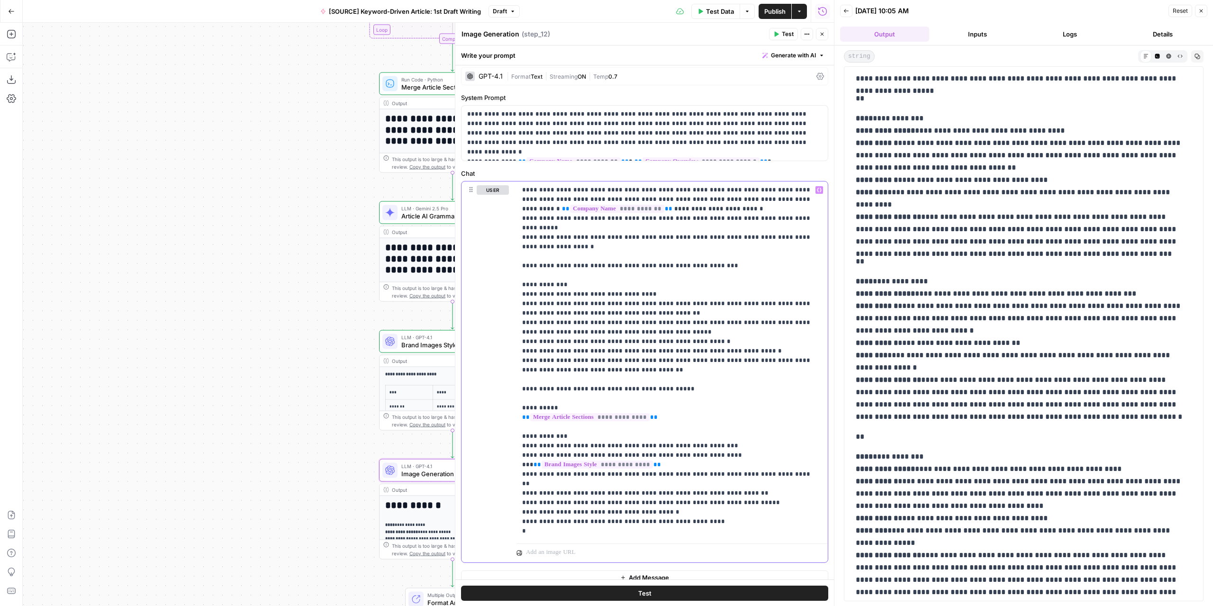
scroll to position [379, 0]
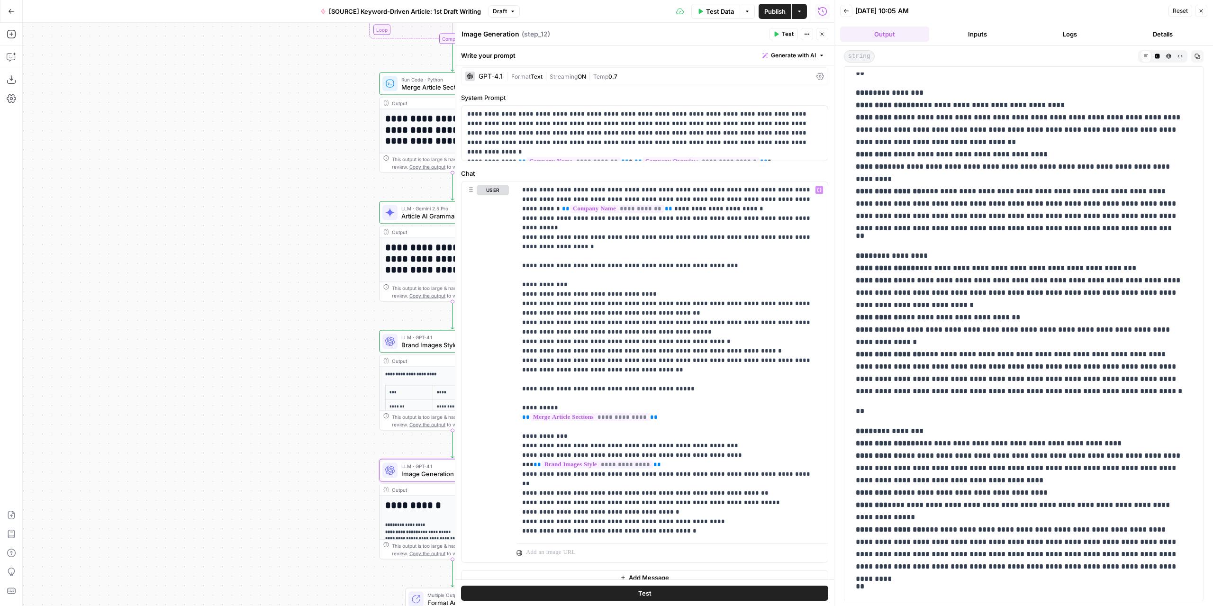
click span "Test"
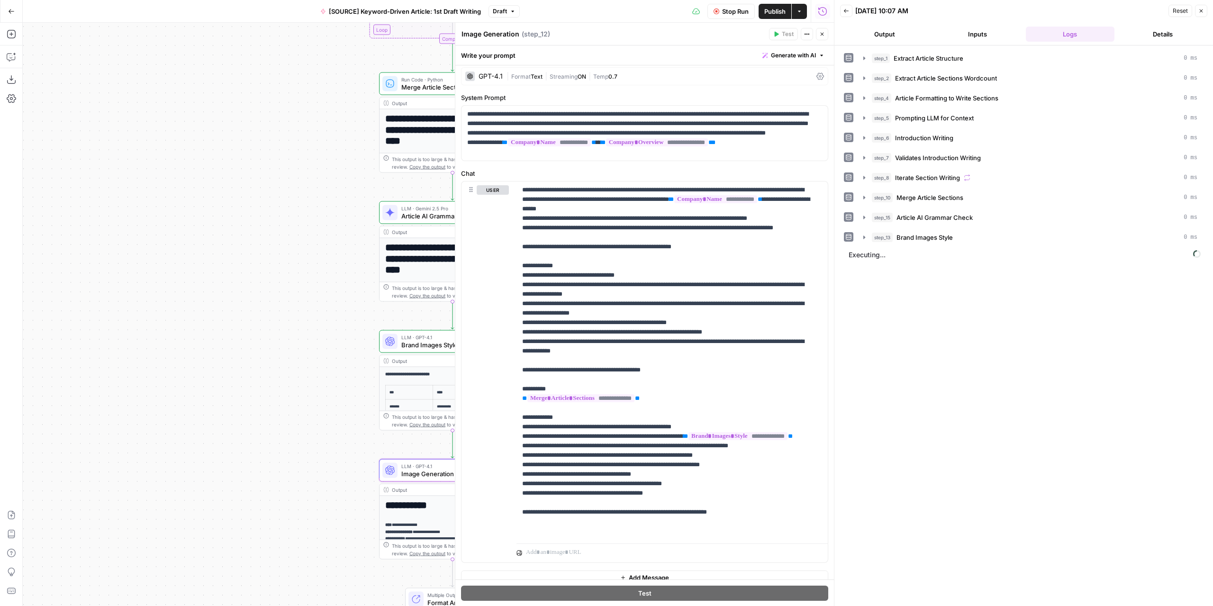
click button "Output"
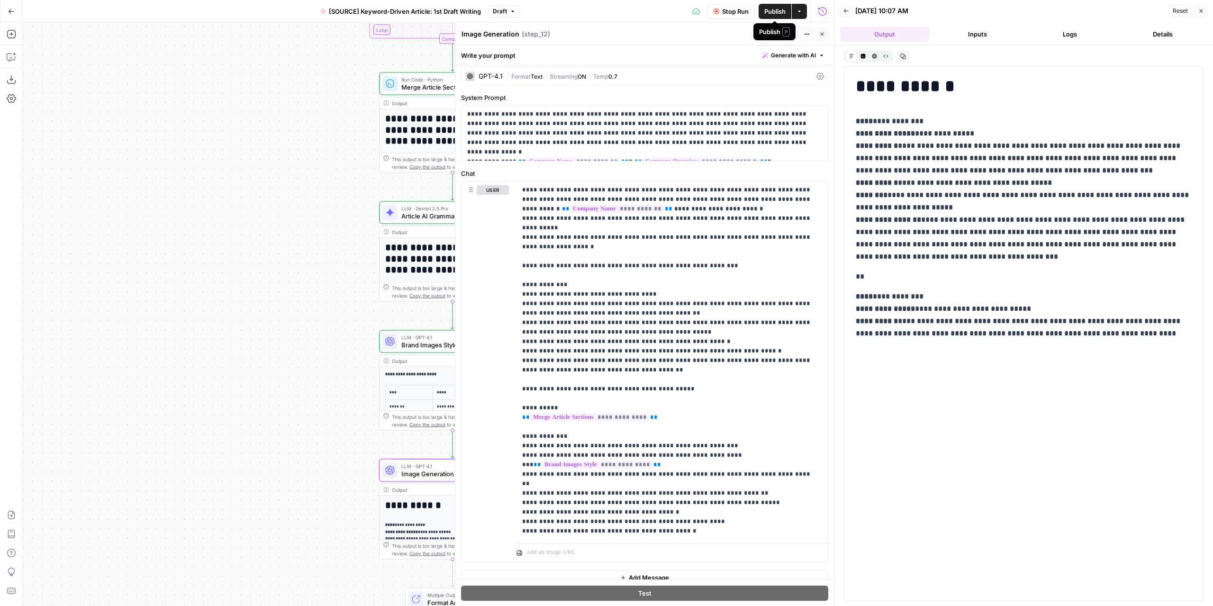
click button "Publish"
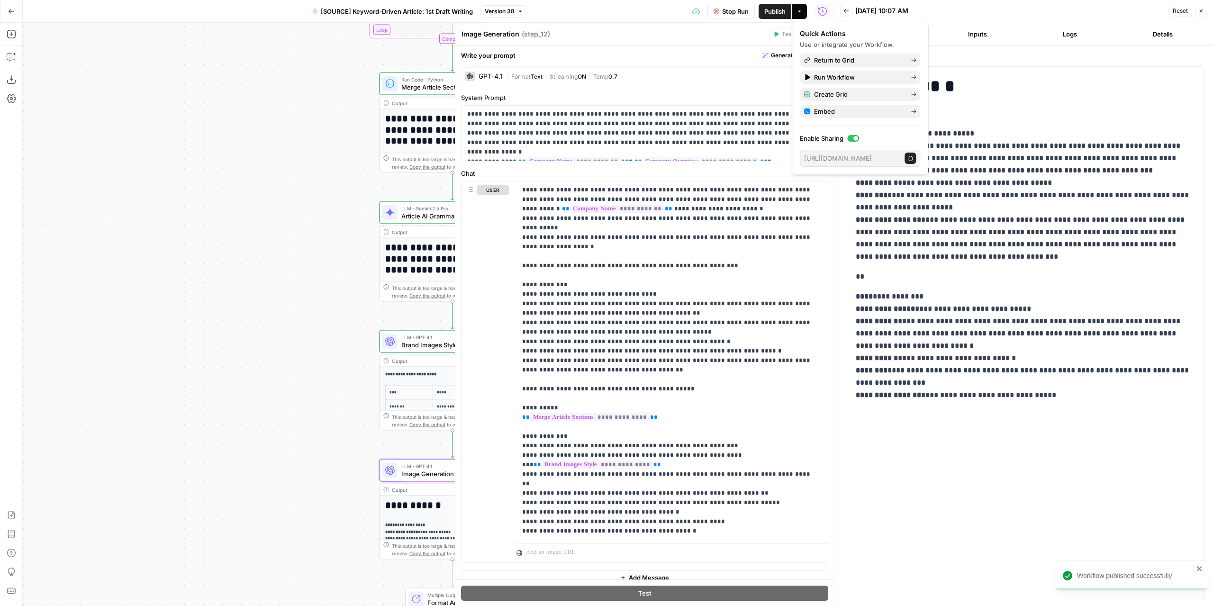
click div "Image Generation Image Generation ( step_12 )"
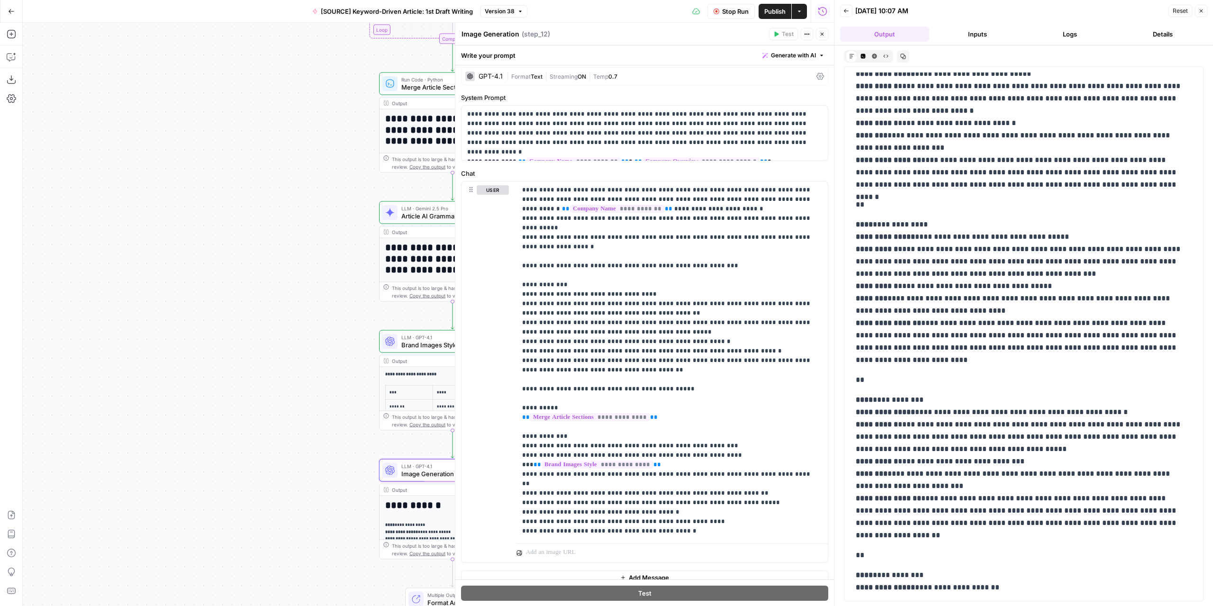
scroll to position [236, 0]
click div "Run History E"
click div "Image Generation Image Generation ( step_12 )"
click icon "button"
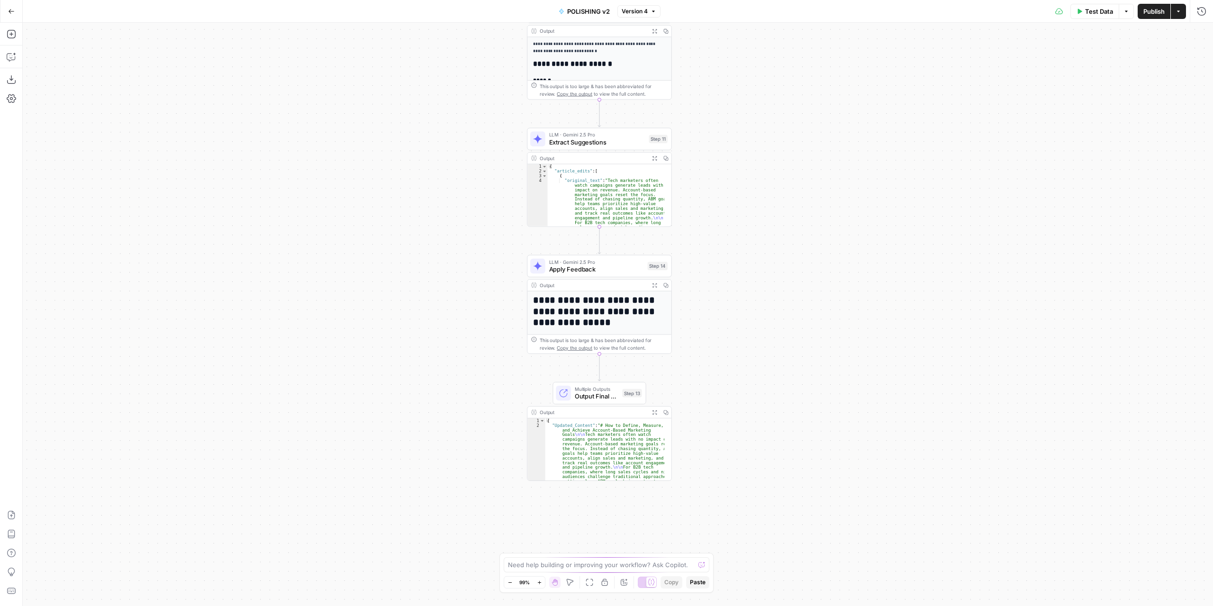
drag, startPoint x: 769, startPoint y: 317, endPoint x: 748, endPoint y: 210, distance: 109.6
click at [748, 210] on div "**********" at bounding box center [618, 314] width 1190 height 583
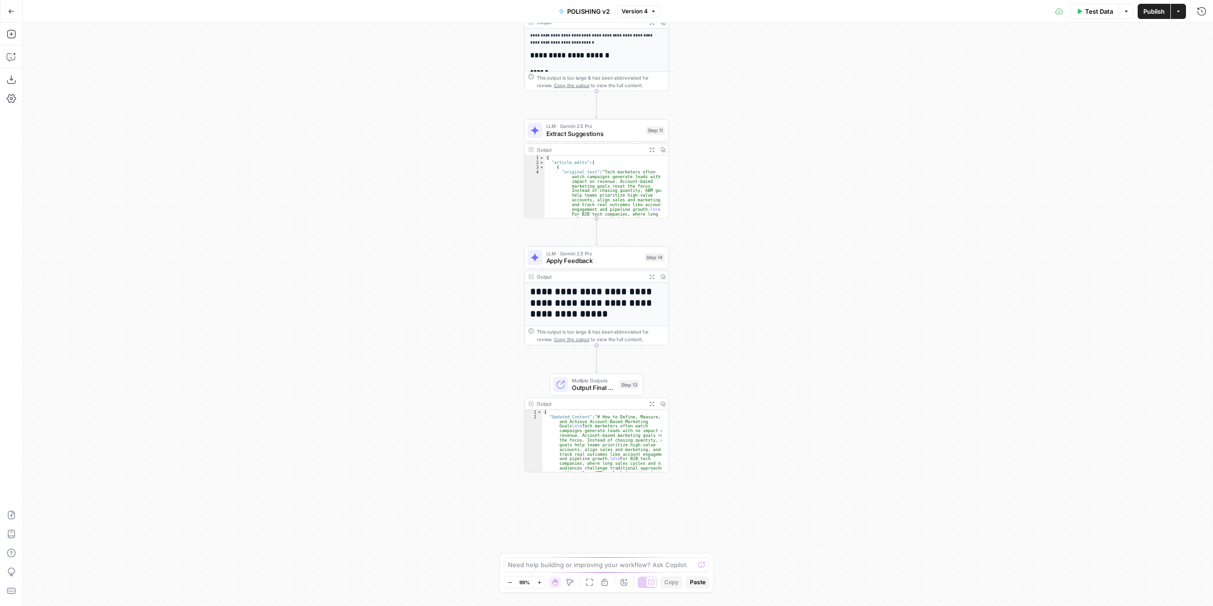
click at [623, 257] on span "Apply Feedback" at bounding box center [593, 260] width 95 height 9
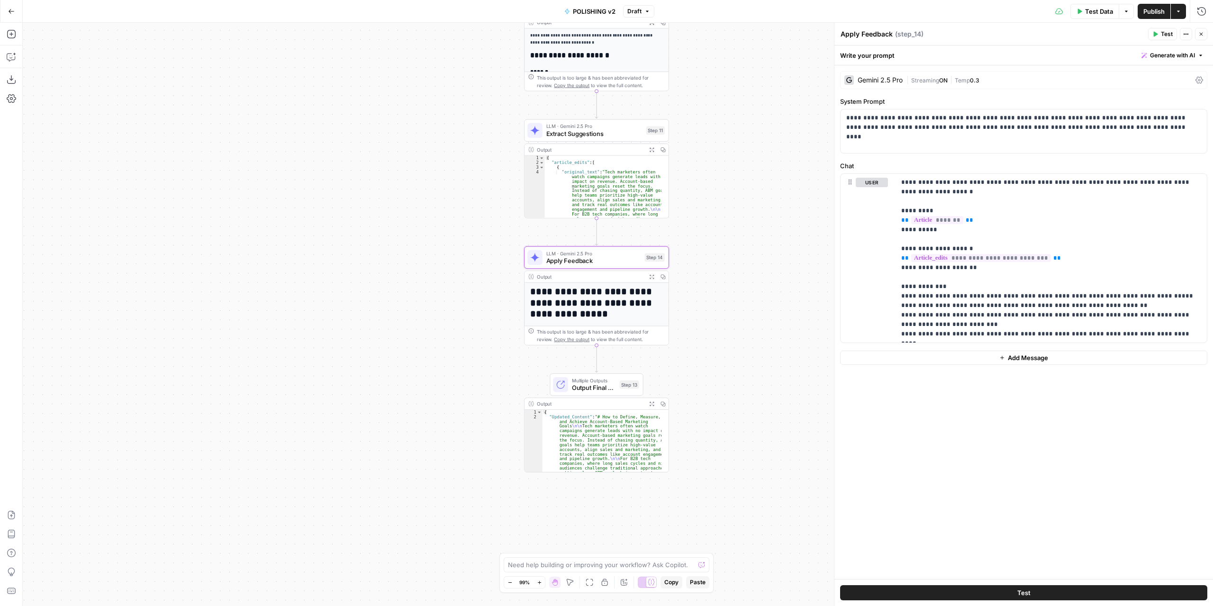
click at [1205, 30] on button "Close" at bounding box center [1201, 34] width 12 height 12
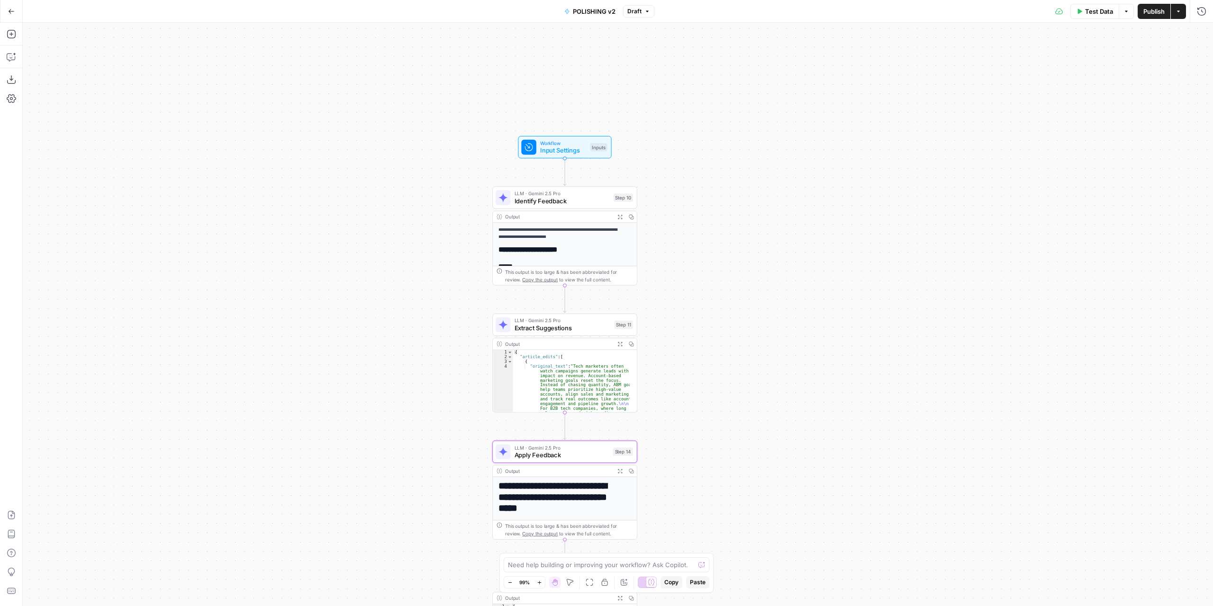
drag, startPoint x: 831, startPoint y: 196, endPoint x: 795, endPoint y: 376, distance: 183.1
click at [796, 376] on div "**********" at bounding box center [618, 314] width 1190 height 583
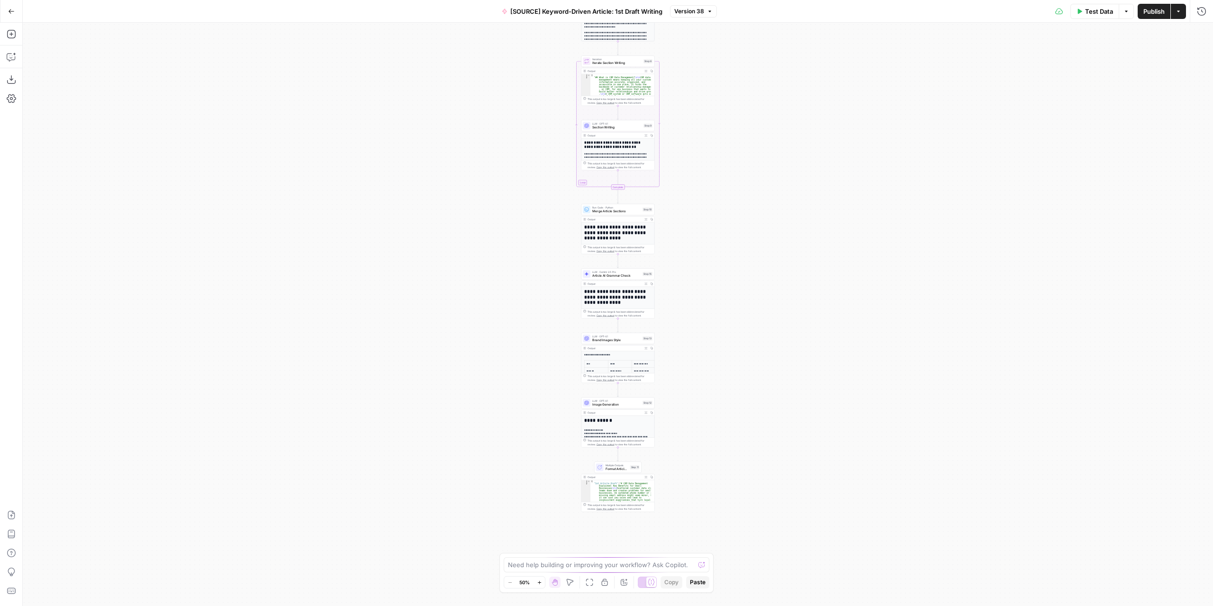
click at [613, 274] on span "Article AI Grammar Check" at bounding box center [616, 275] width 48 height 5
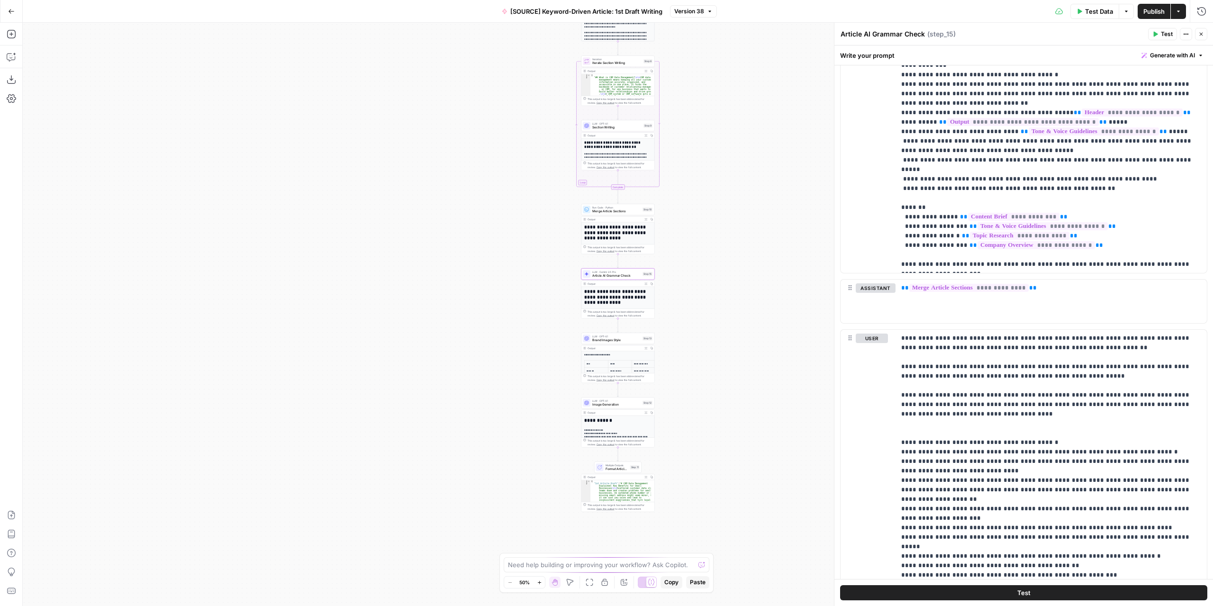
scroll to position [1155, 0]
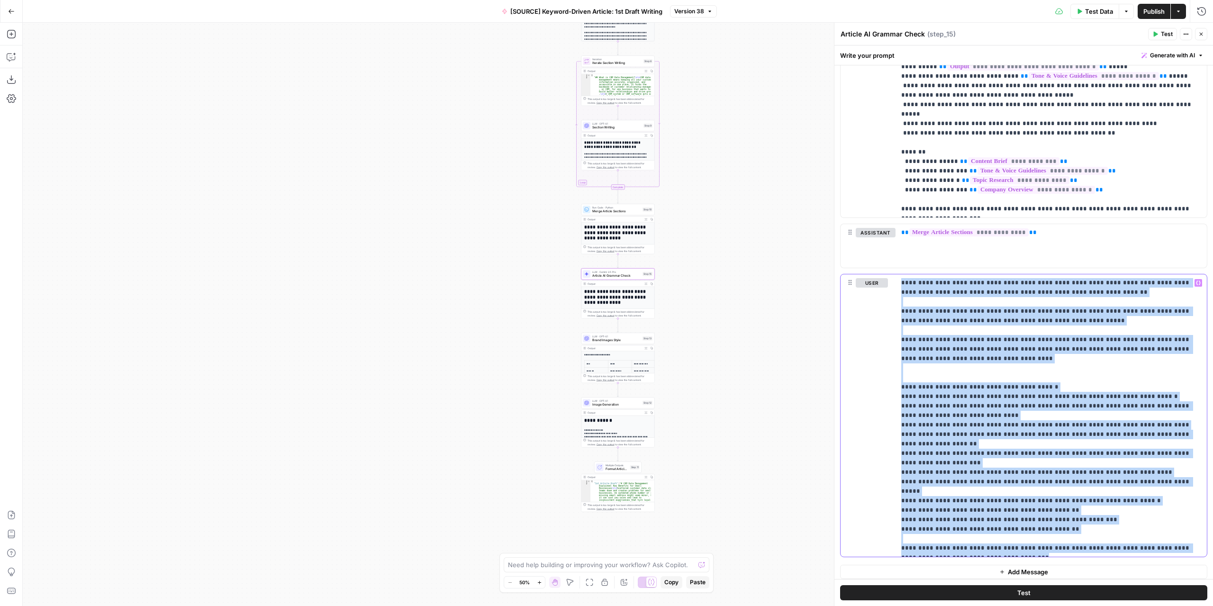
drag, startPoint x: 902, startPoint y: 275, endPoint x: 1138, endPoint y: 553, distance: 364.7
copy p "**********"
click at [1054, 454] on p "**********" at bounding box center [1047, 415] width 293 height 275
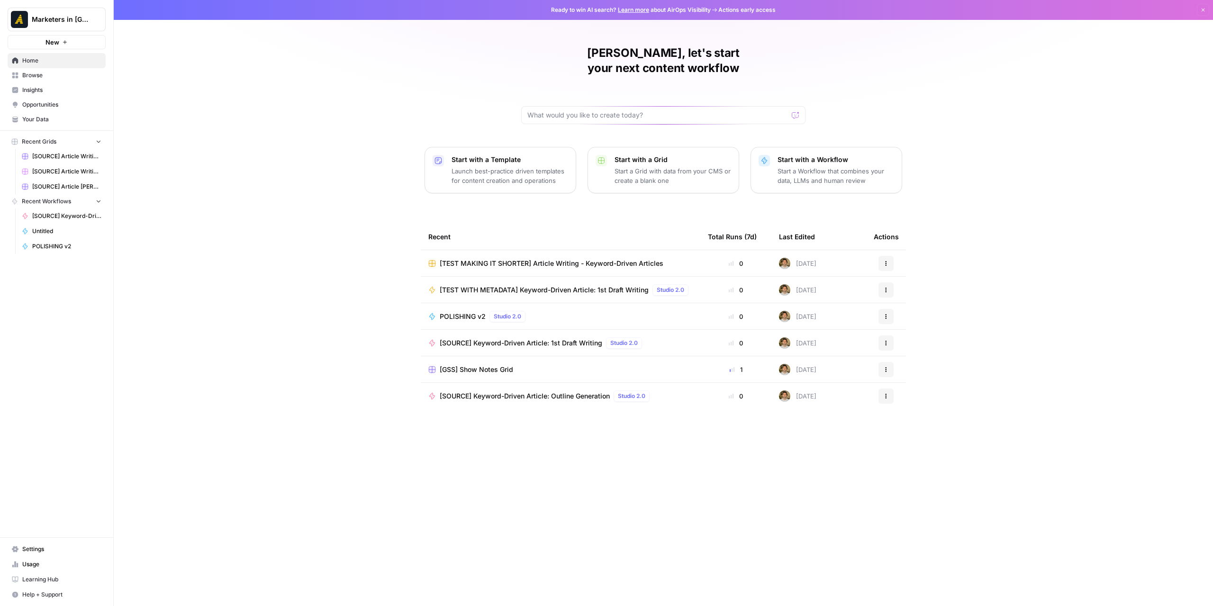
click at [42, 79] on link "Browse" at bounding box center [57, 75] width 98 height 15
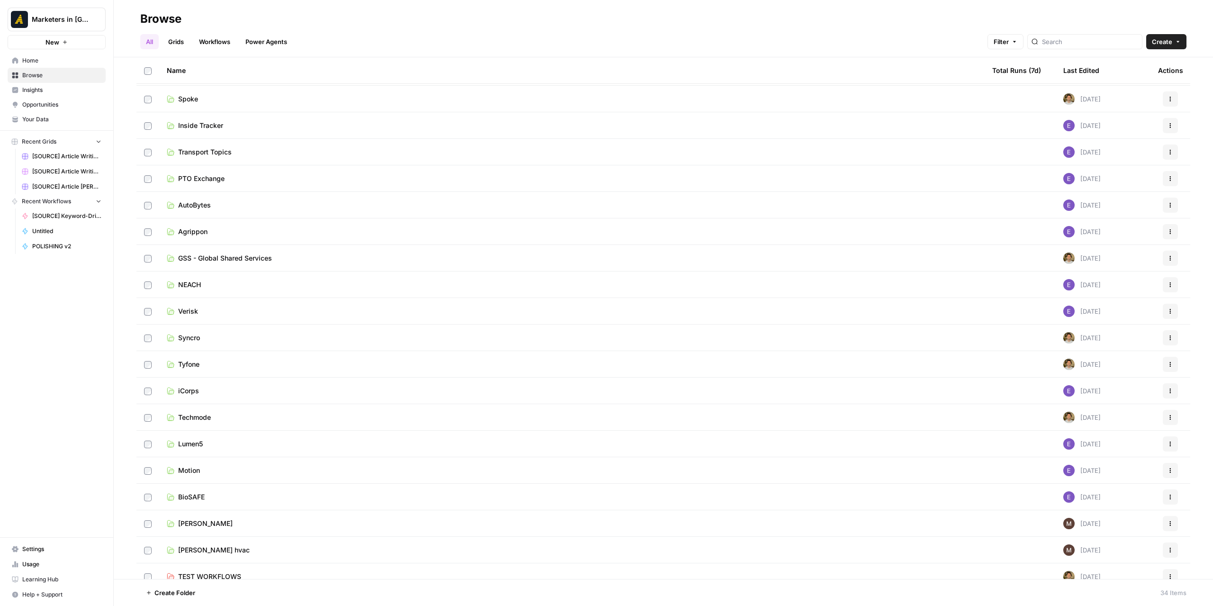
scroll to position [406, 0]
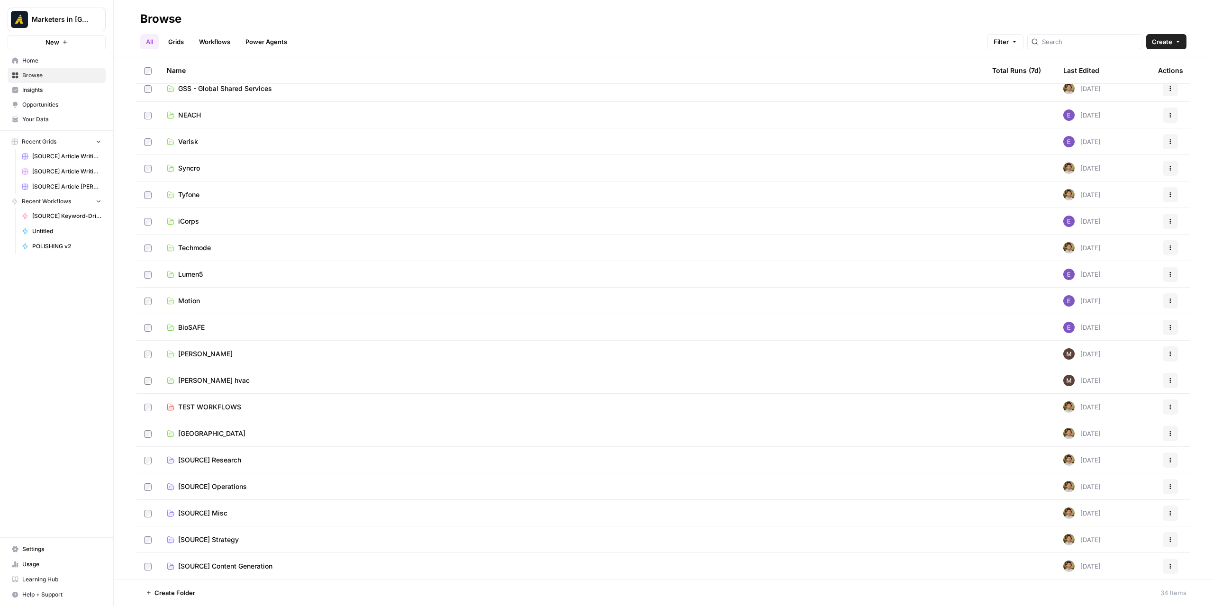
click at [259, 568] on span "[SOURCE] Content Generation" at bounding box center [225, 565] width 94 height 9
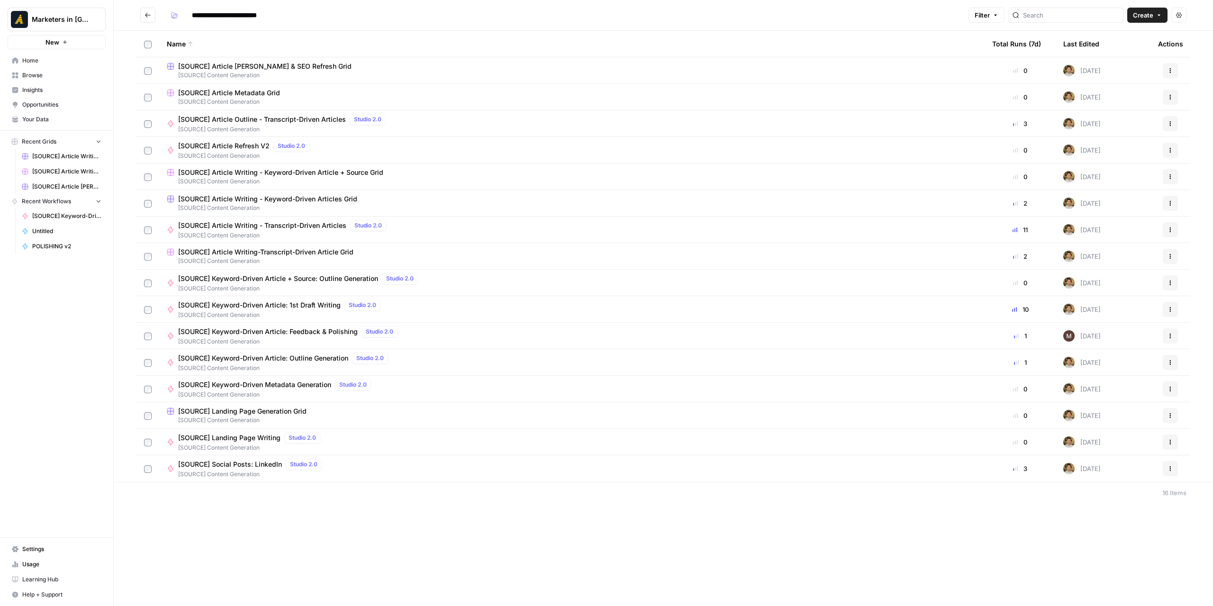
click at [307, 171] on span "[SOURCE] Article Writing - Keyword-Driven Article + Source Grid" at bounding box center [280, 172] width 205 height 9
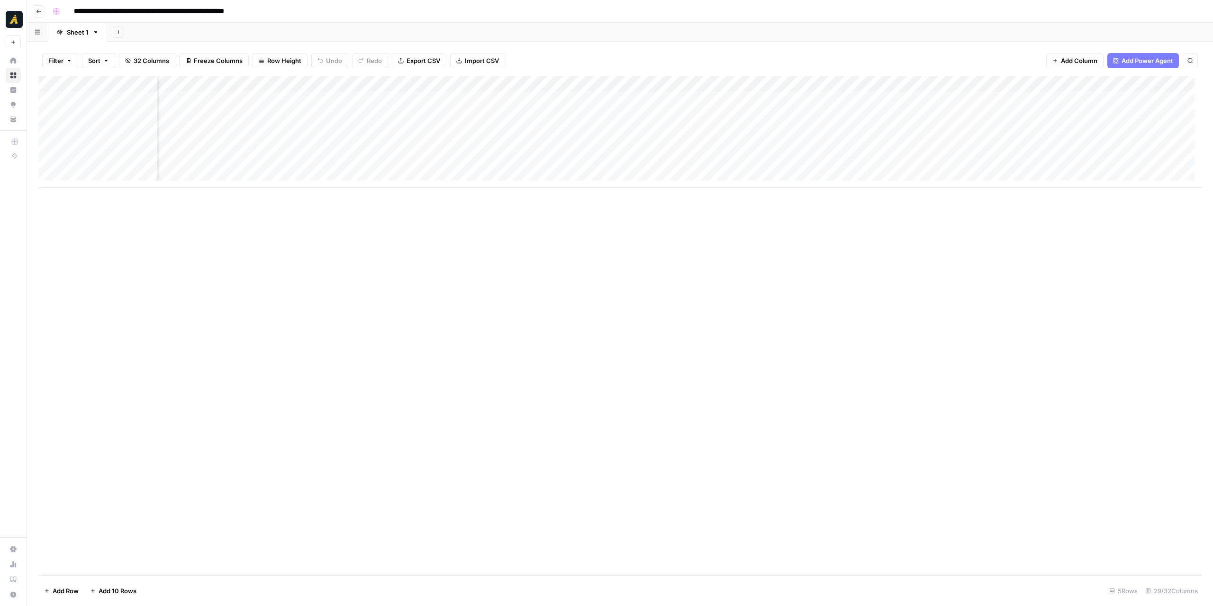
scroll to position [0, 1207]
click at [747, 81] on div "Add Column" at bounding box center [619, 132] width 1163 height 112
click at [748, 162] on span "Configure Inputs" at bounding box center [771, 163] width 83 height 9
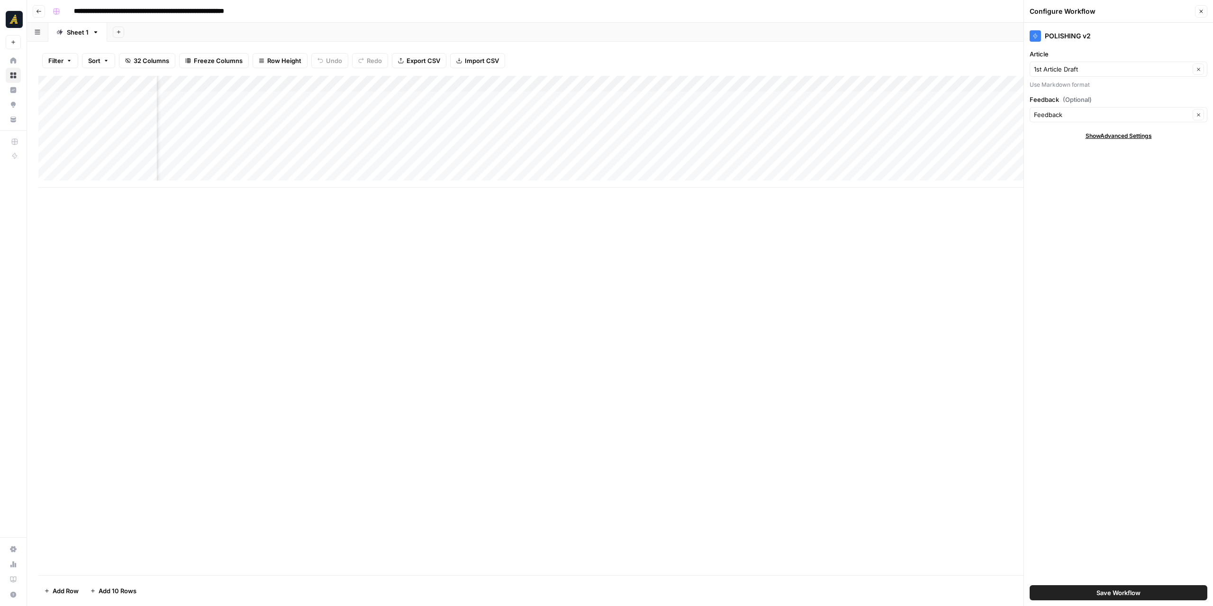
click at [1198, 12] on icon "button" at bounding box center [1201, 12] width 6 height 6
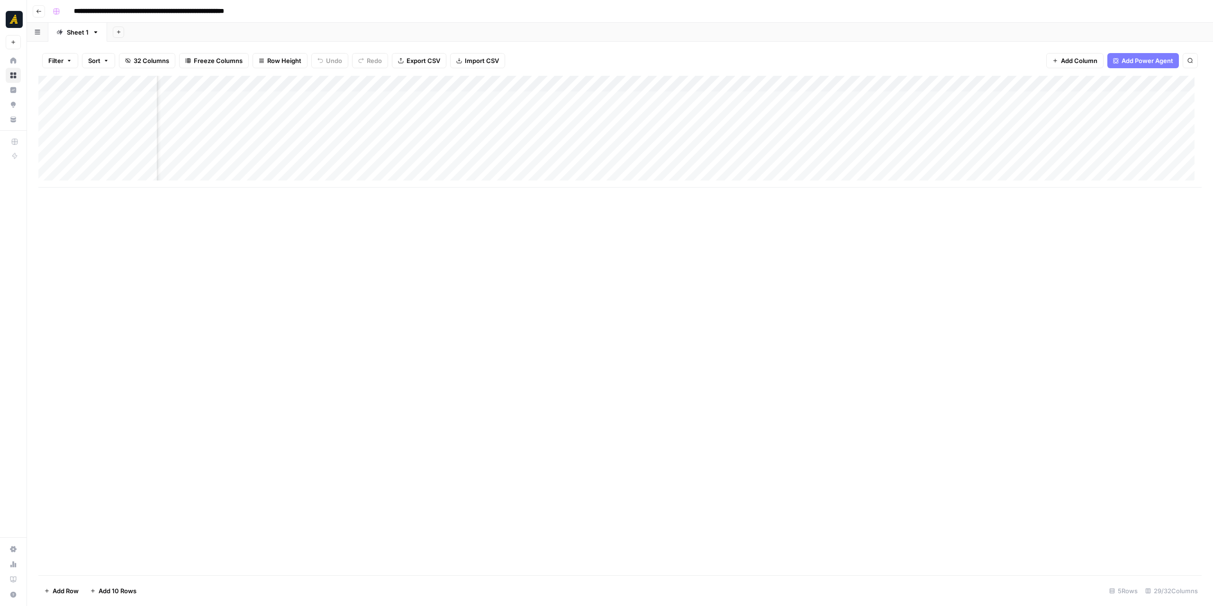
click at [40, 12] on icon "button" at bounding box center [39, 12] width 6 height 6
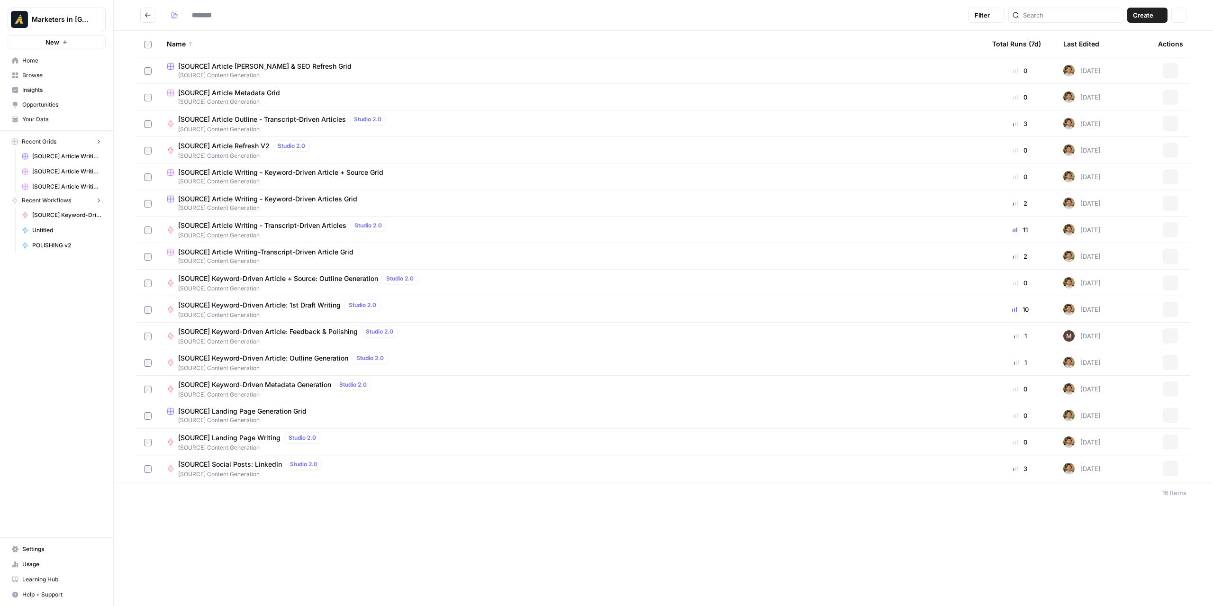
type input "**********"
click at [151, 18] on icon "Go back" at bounding box center [147, 15] width 7 height 7
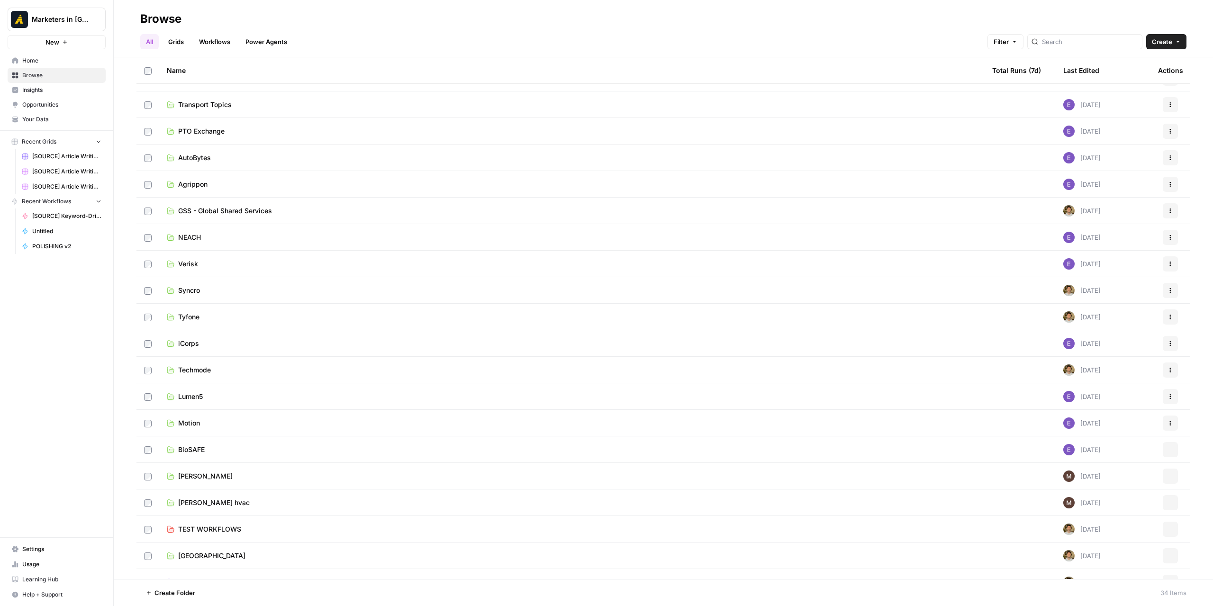
scroll to position [406, 0]
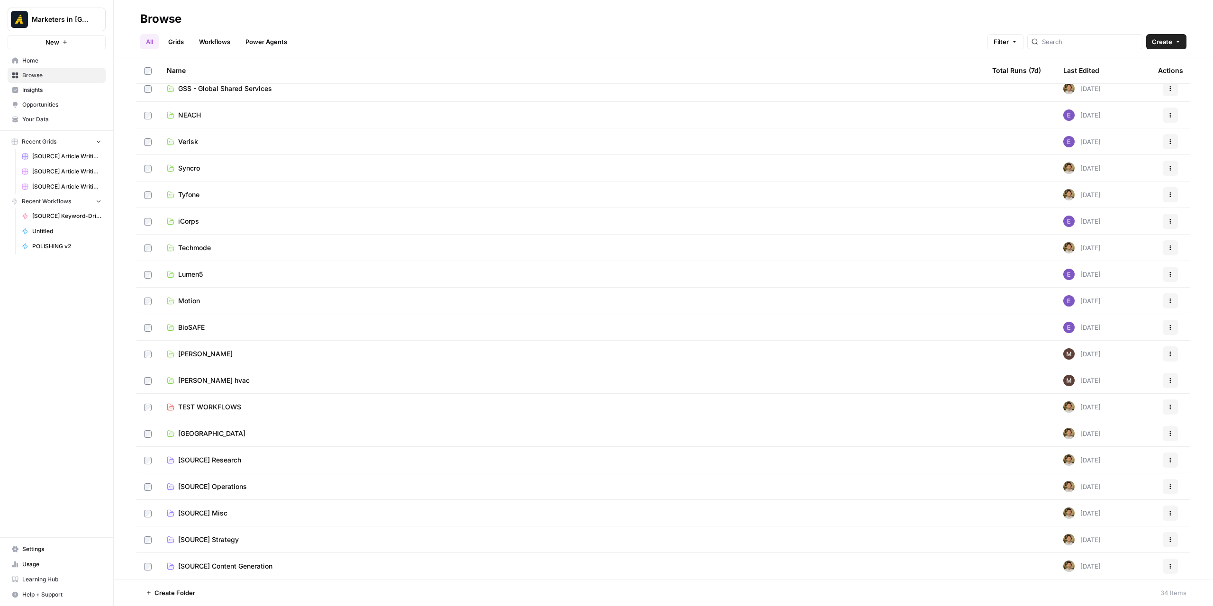
click at [207, 397] on td "TEST WORKFLOWS" at bounding box center [571, 407] width 825 height 26
click at [211, 402] on span "TEST WORKFLOWS" at bounding box center [209, 406] width 63 height 9
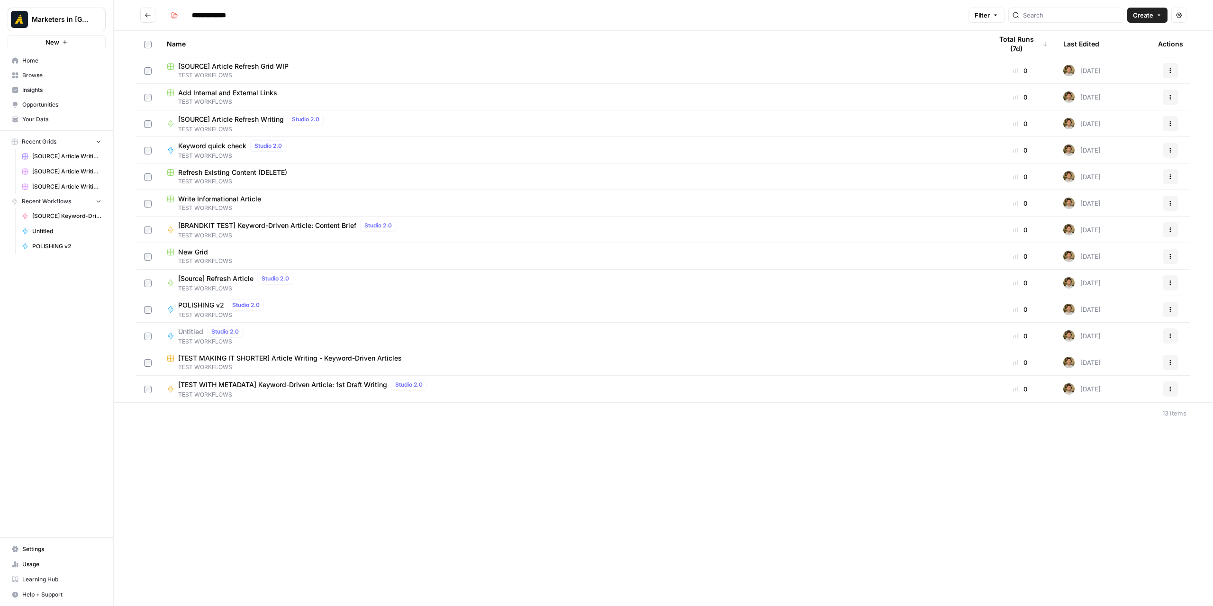
click at [338, 396] on span "TEST WORKFLOWS" at bounding box center [304, 394] width 252 height 9
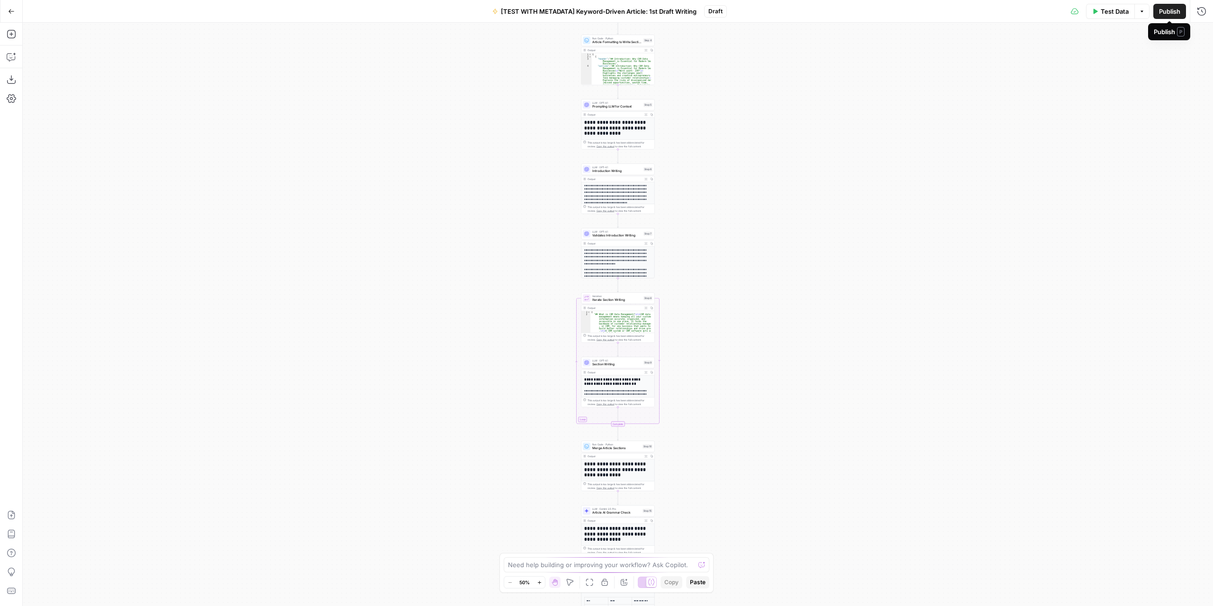
click at [1171, 14] on span "Publish" at bounding box center [1169, 11] width 21 height 9
click at [7, 15] on button "Go Back" at bounding box center [11, 11] width 17 height 17
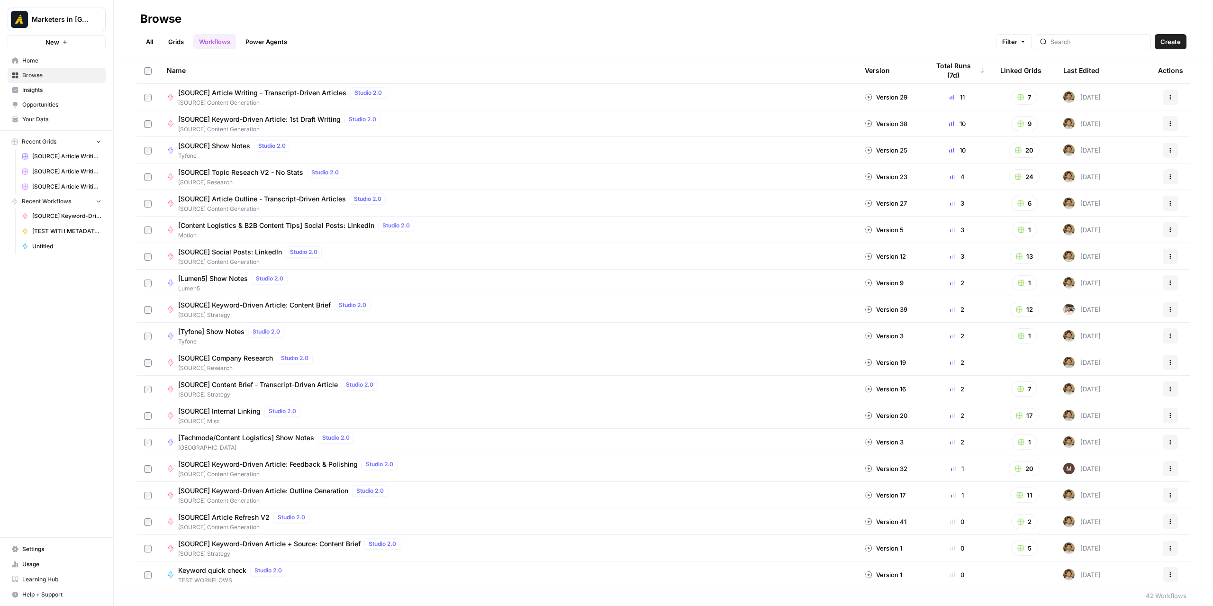
click at [155, 50] on header "Browse All Grids Workflows Power Agents Filter Create" at bounding box center [663, 28] width 1099 height 57
click at [150, 44] on link "All" at bounding box center [149, 41] width 18 height 15
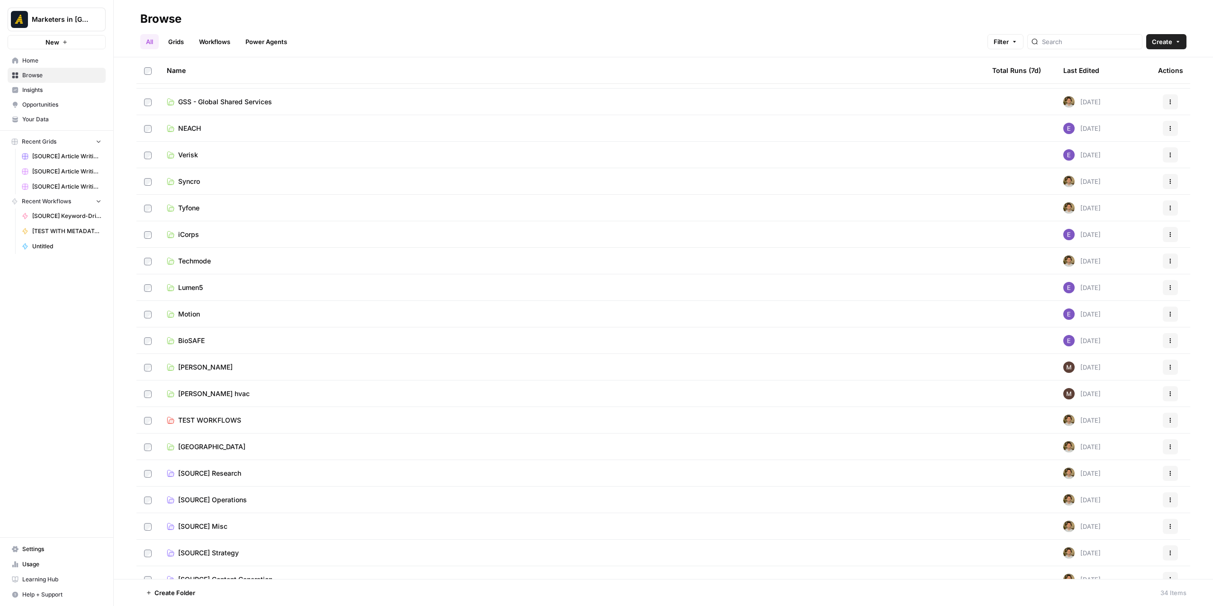
scroll to position [406, 0]
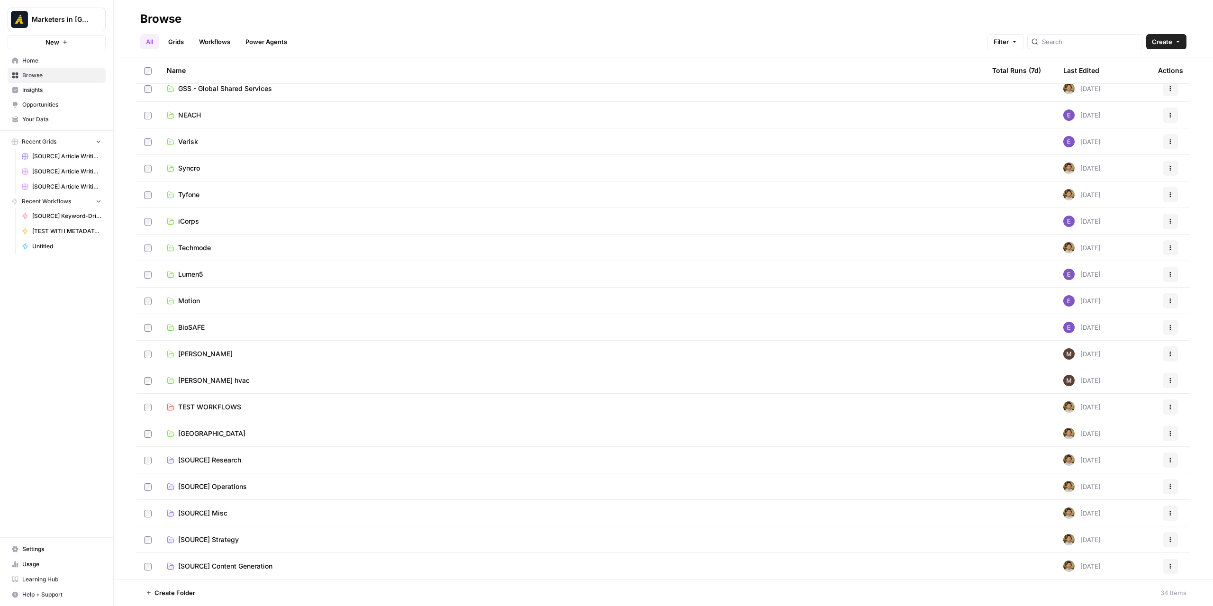
click at [238, 566] on span "[SOURCE] Content Generation" at bounding box center [225, 565] width 94 height 9
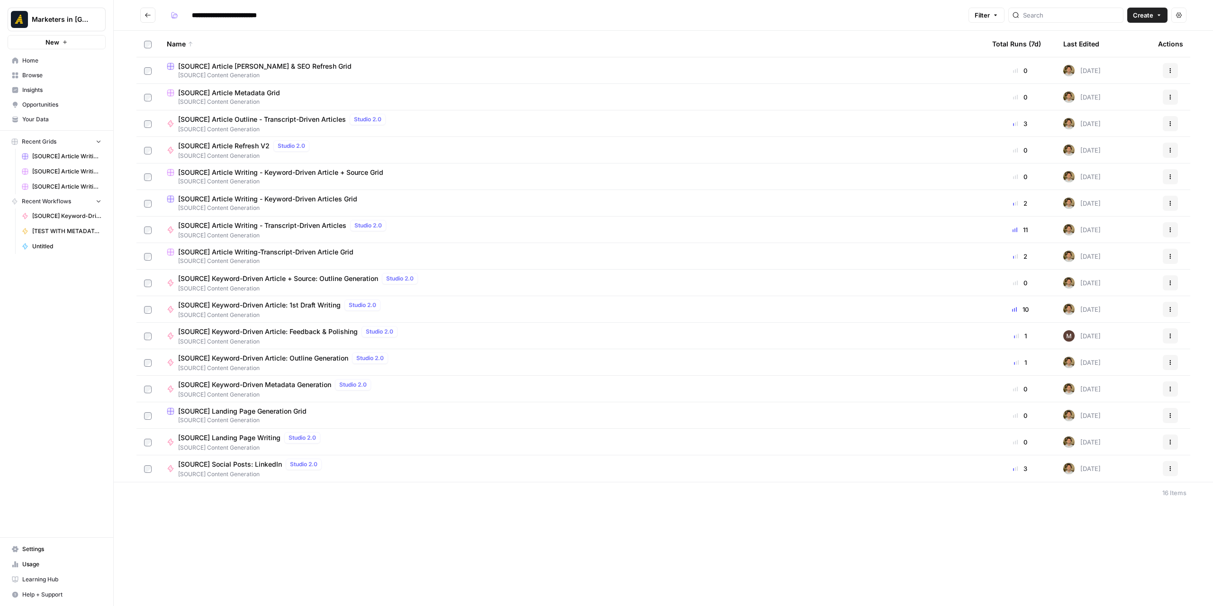
click at [279, 197] on span "[SOURCE] Article Writing - Keyword-Driven Articles Grid" at bounding box center [267, 198] width 179 height 9
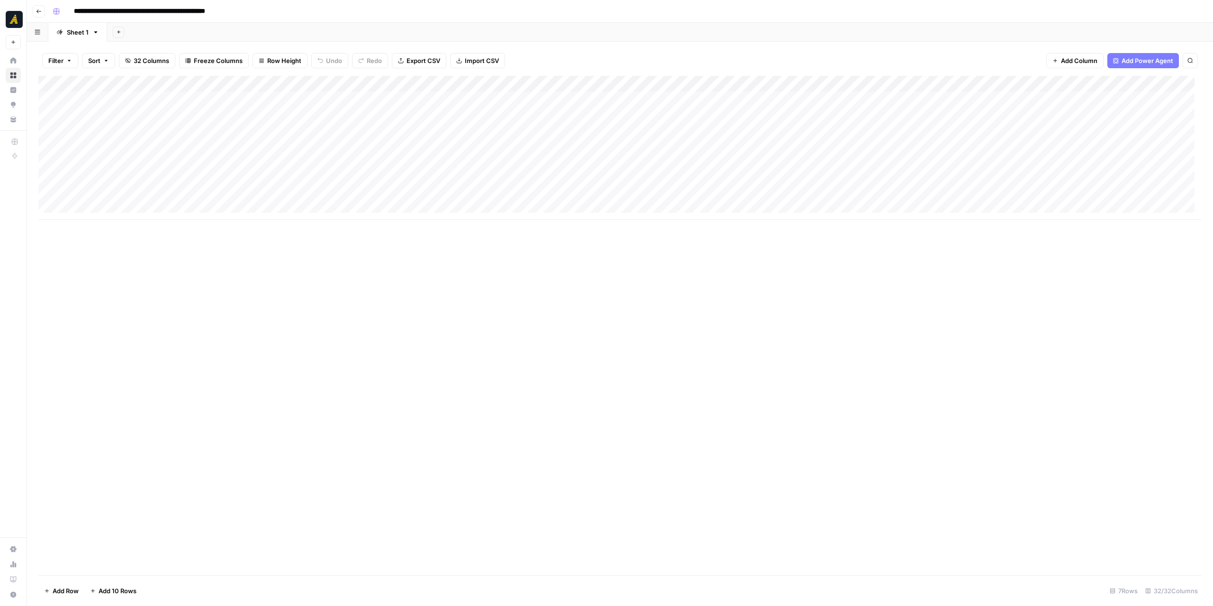
click at [120, 100] on div "Add Column" at bounding box center [619, 148] width 1163 height 144
click at [542, 97] on div "Add Column" at bounding box center [619, 148] width 1163 height 144
click at [1056, 543] on button "Cancel" at bounding box center [1062, 548] width 77 height 15
click at [1041, 548] on button "Cancel" at bounding box center [1062, 548] width 77 height 15
click at [120, 102] on div "Add Column" at bounding box center [619, 148] width 1163 height 144
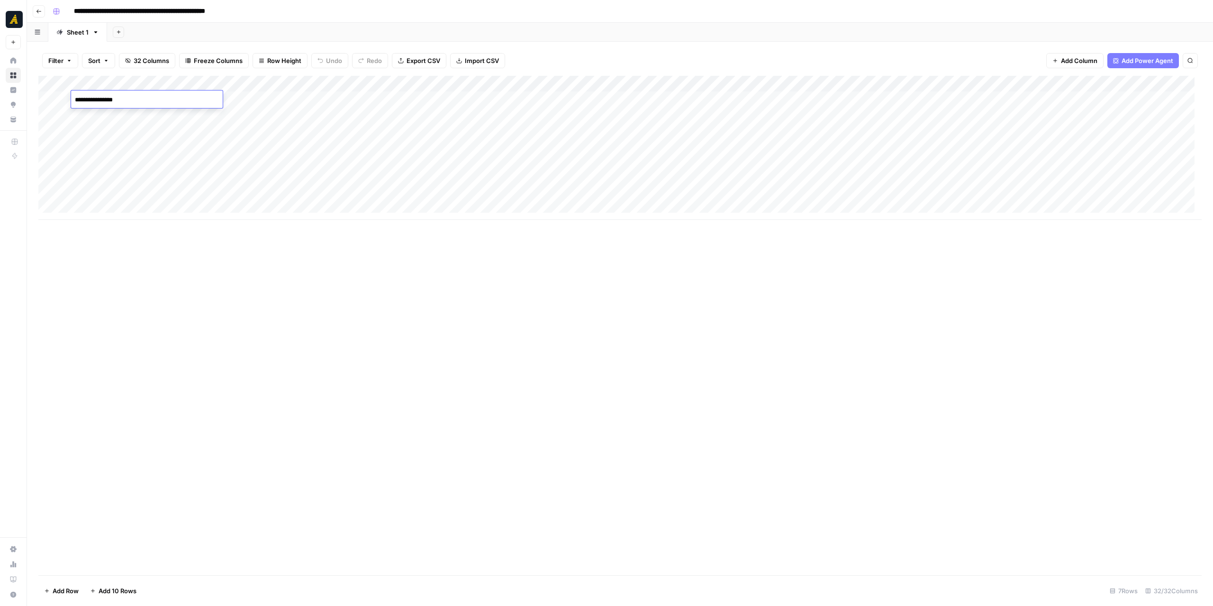
click at [215, 154] on div "Add Column" at bounding box center [619, 148] width 1163 height 144
click at [117, 99] on div "Add Column" at bounding box center [619, 148] width 1163 height 144
click at [178, 99] on div "Add Column" at bounding box center [619, 148] width 1163 height 144
click at [278, 93] on div "Add Column" at bounding box center [619, 148] width 1163 height 144
click at [358, 93] on div "Add Column" at bounding box center [619, 148] width 1163 height 144
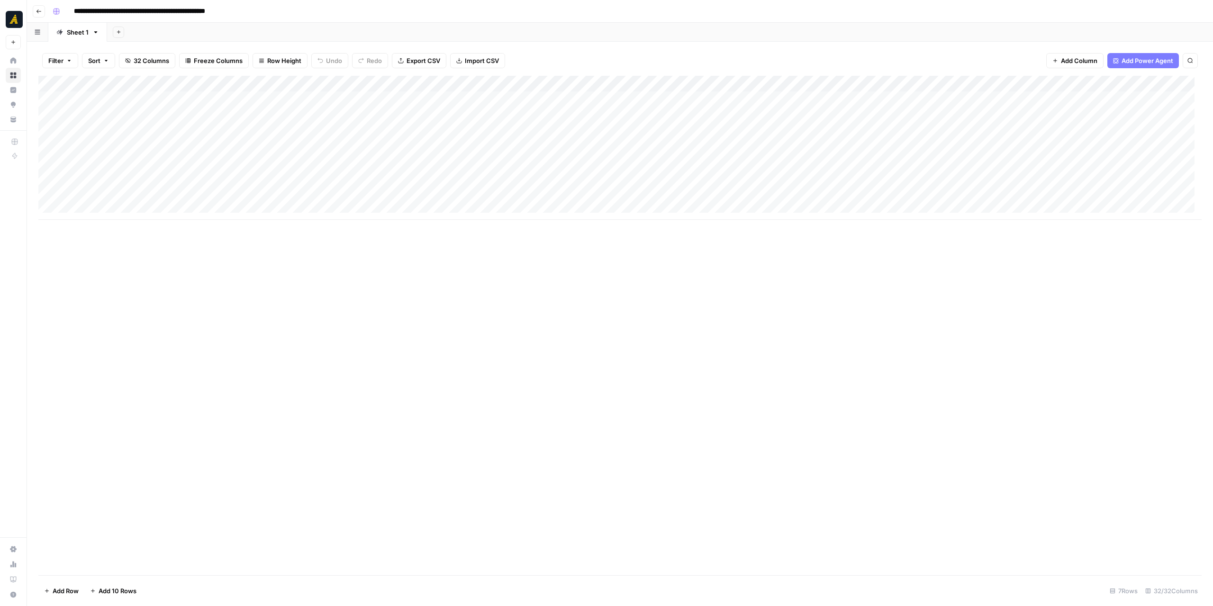
drag, startPoint x: 458, startPoint y: 101, endPoint x: 560, endPoint y: 96, distance: 102.0
click at [459, 101] on div "Add Column" at bounding box center [619, 148] width 1163 height 144
click at [565, 96] on div "Add Column" at bounding box center [619, 148] width 1163 height 144
click at [425, 99] on div "Add Column" at bounding box center [619, 148] width 1163 height 144
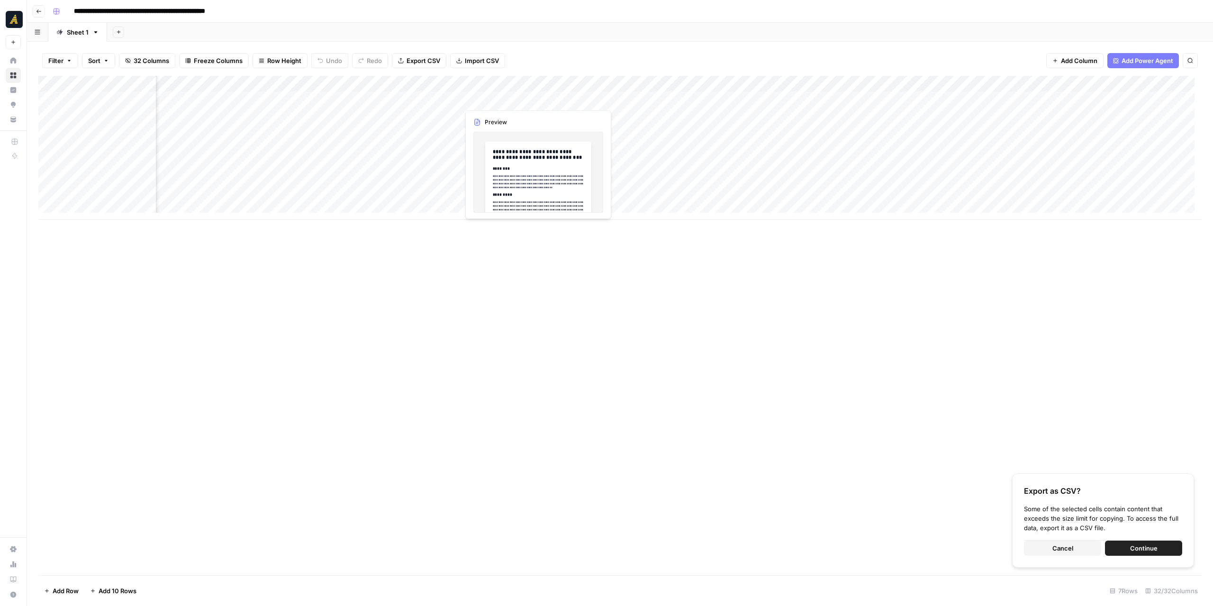
click at [496, 100] on div "Add Column" at bounding box center [619, 148] width 1163 height 144
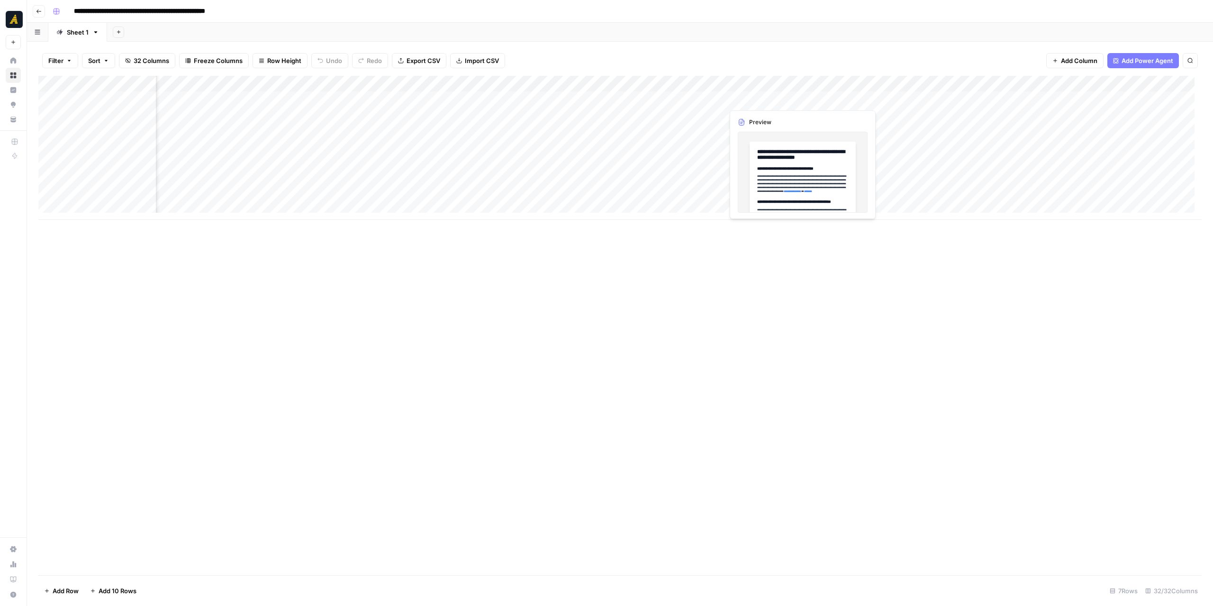
click at [793, 105] on div "Add Column" at bounding box center [619, 148] width 1163 height 144
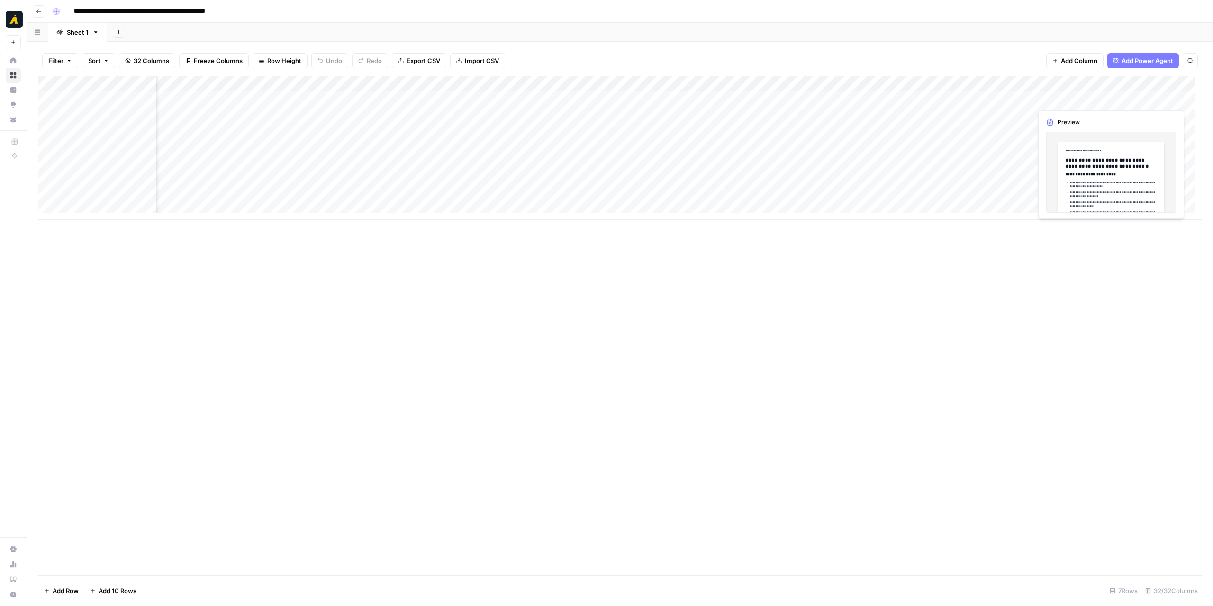
click at [1066, 105] on div "Add Column" at bounding box center [619, 148] width 1163 height 144
click at [321, 97] on div "Add Column" at bounding box center [619, 148] width 1163 height 144
click at [452, 104] on div "Add Column" at bounding box center [619, 148] width 1163 height 144
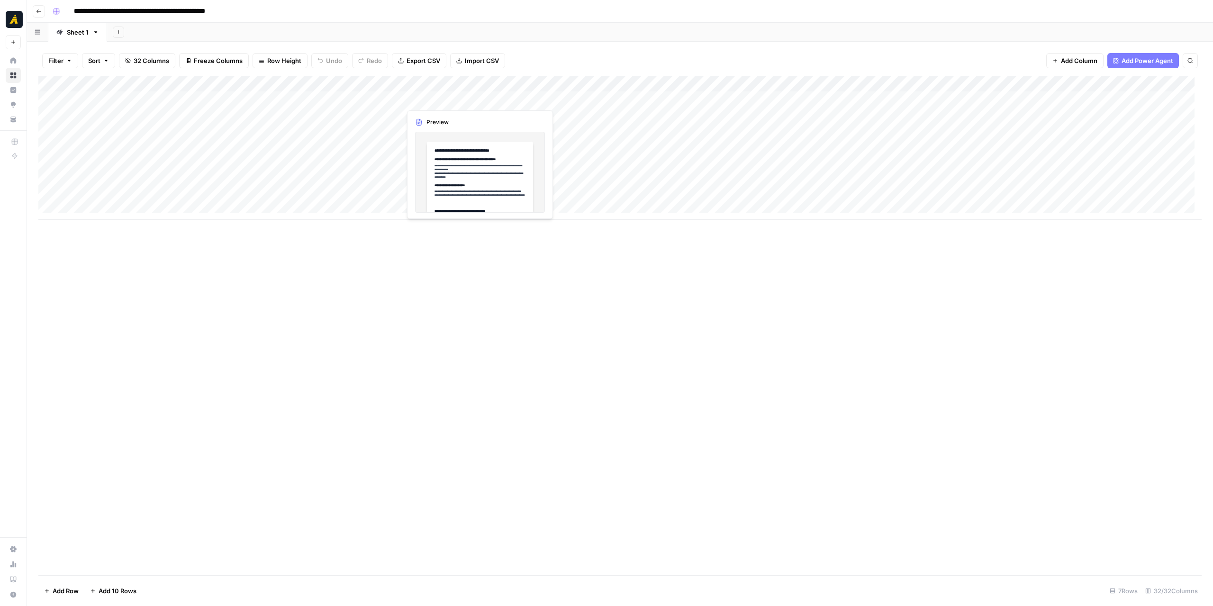
click at [452, 104] on div "Add Column" at bounding box center [619, 148] width 1163 height 144
click at [452, 104] on div at bounding box center [451, 99] width 100 height 18
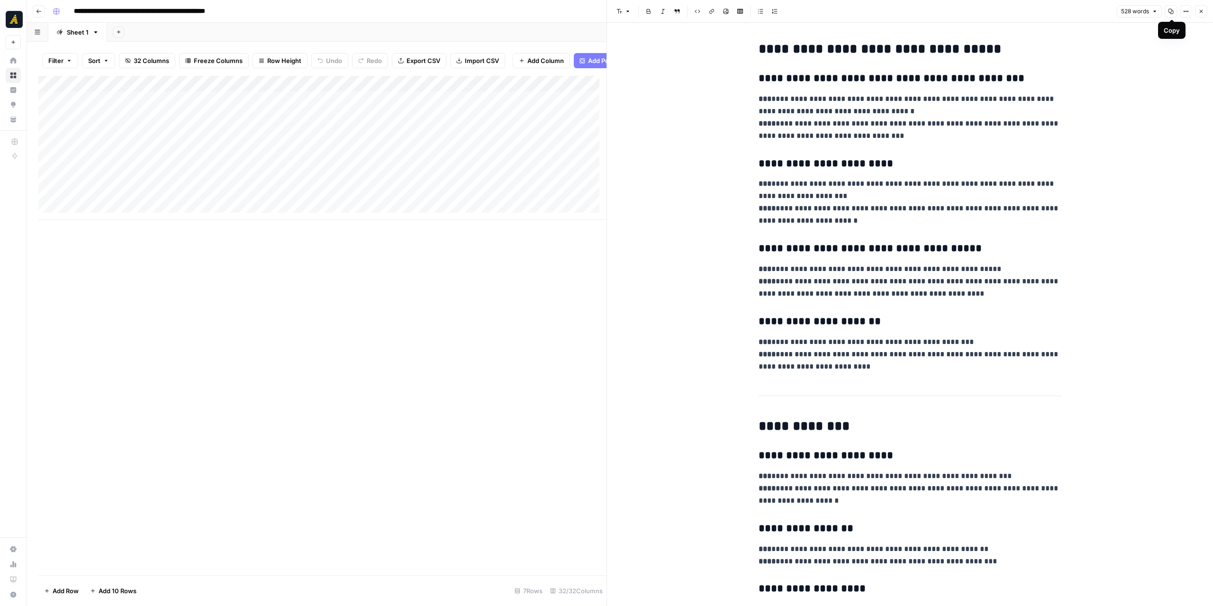
click at [1184, 10] on icon "button" at bounding box center [1186, 12] width 6 height 6
click at [1155, 103] on span "Code" at bounding box center [1157, 100] width 45 height 9
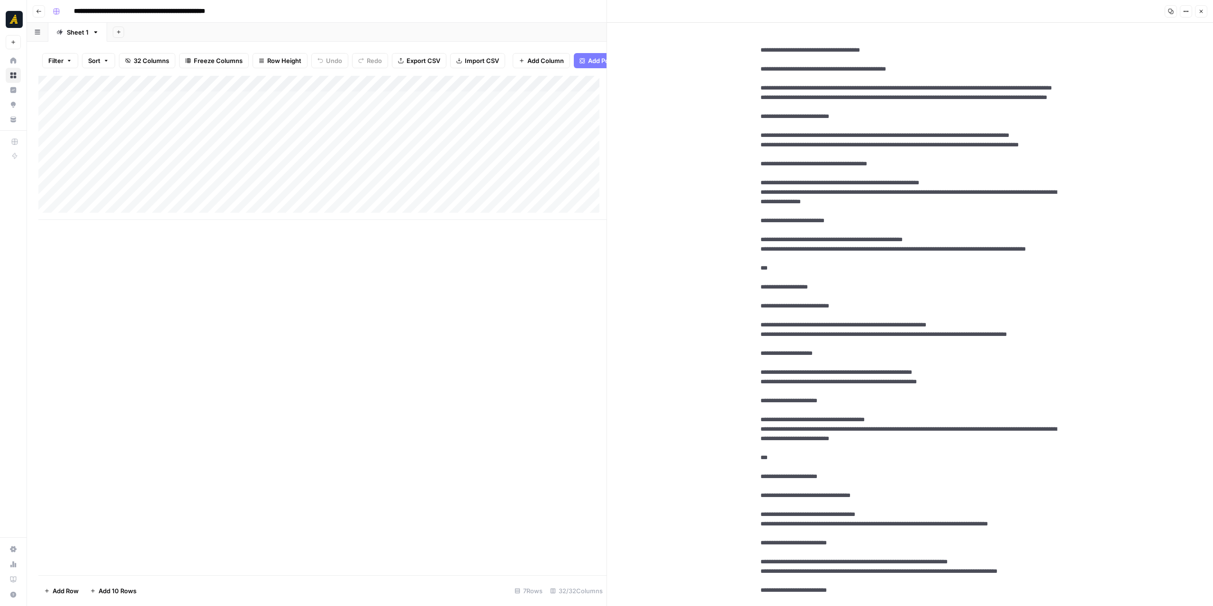
click at [1168, 11] on span "Copy" at bounding box center [1167, 11] width 0 height 0
click at [1181, 13] on button "Options" at bounding box center [1186, 11] width 12 height 12
click at [1149, 69] on span "Markdown" at bounding box center [1157, 65] width 45 height 9
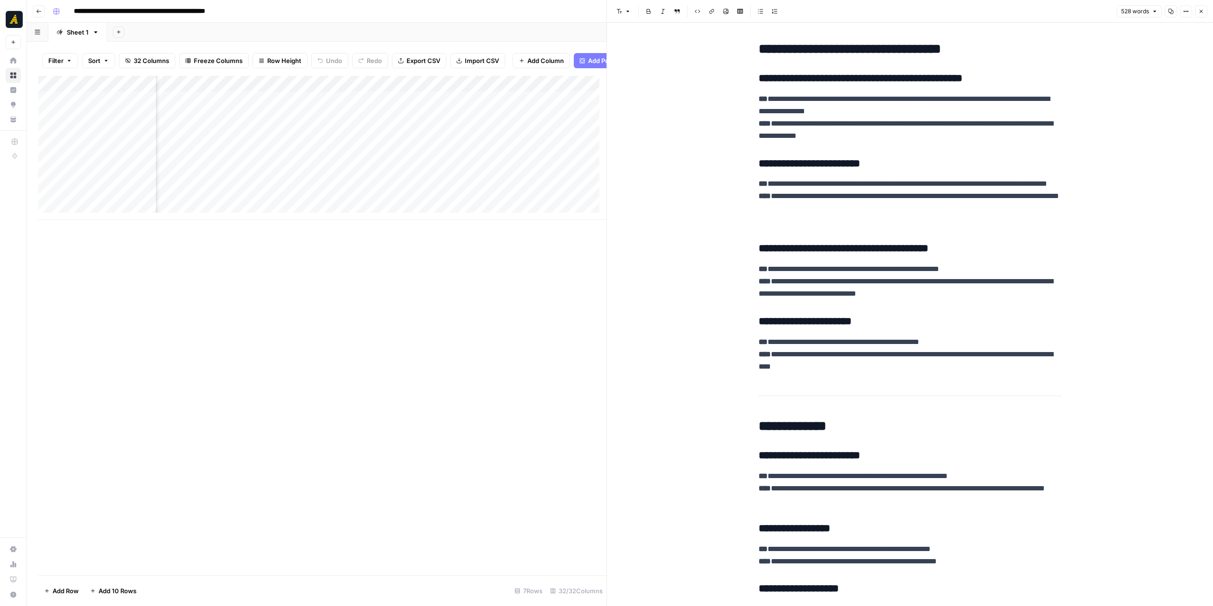
scroll to position [0, 1069]
click at [459, 112] on div "Add Column" at bounding box center [322, 148] width 568 height 144
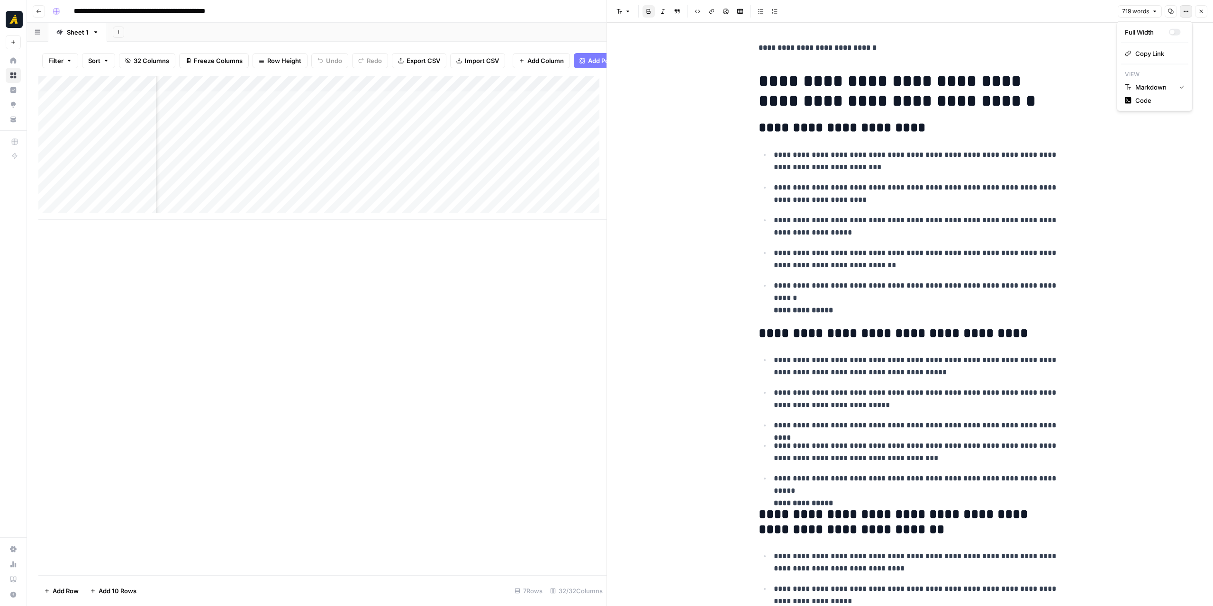
click at [1182, 12] on button "Options" at bounding box center [1186, 11] width 12 height 12
click at [1154, 100] on span "Code" at bounding box center [1157, 100] width 45 height 9
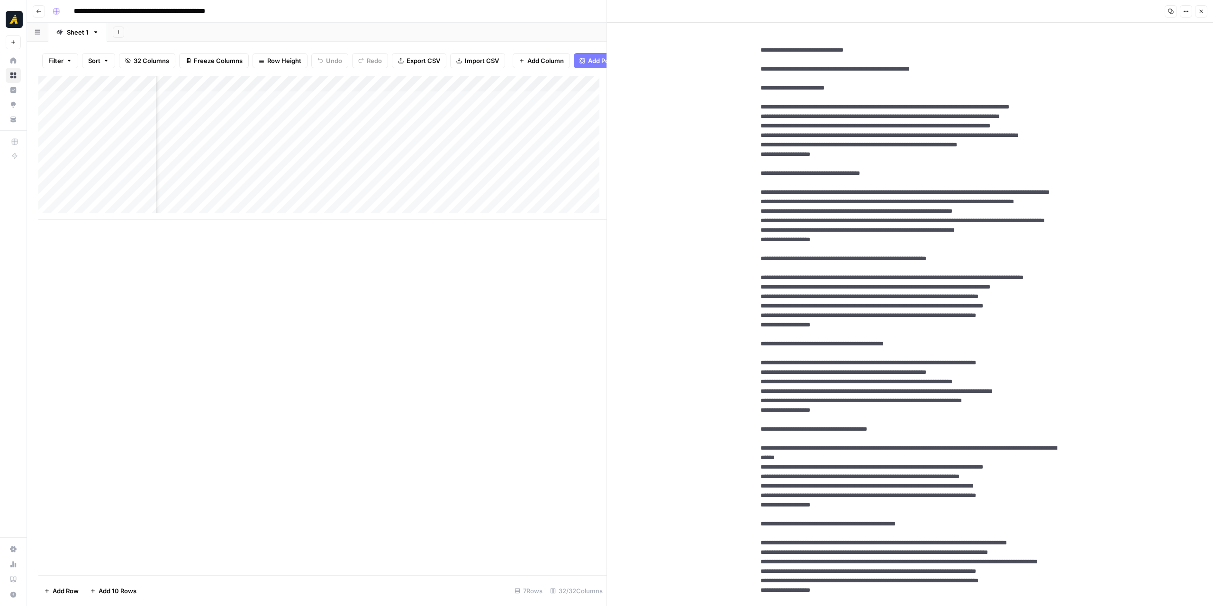
click at [1169, 9] on icon "button" at bounding box center [1171, 12] width 6 height 6
click at [1186, 11] on icon "button" at bounding box center [1186, 12] width 6 height 6
click at [1163, 67] on span "Markdown" at bounding box center [1157, 65] width 45 height 9
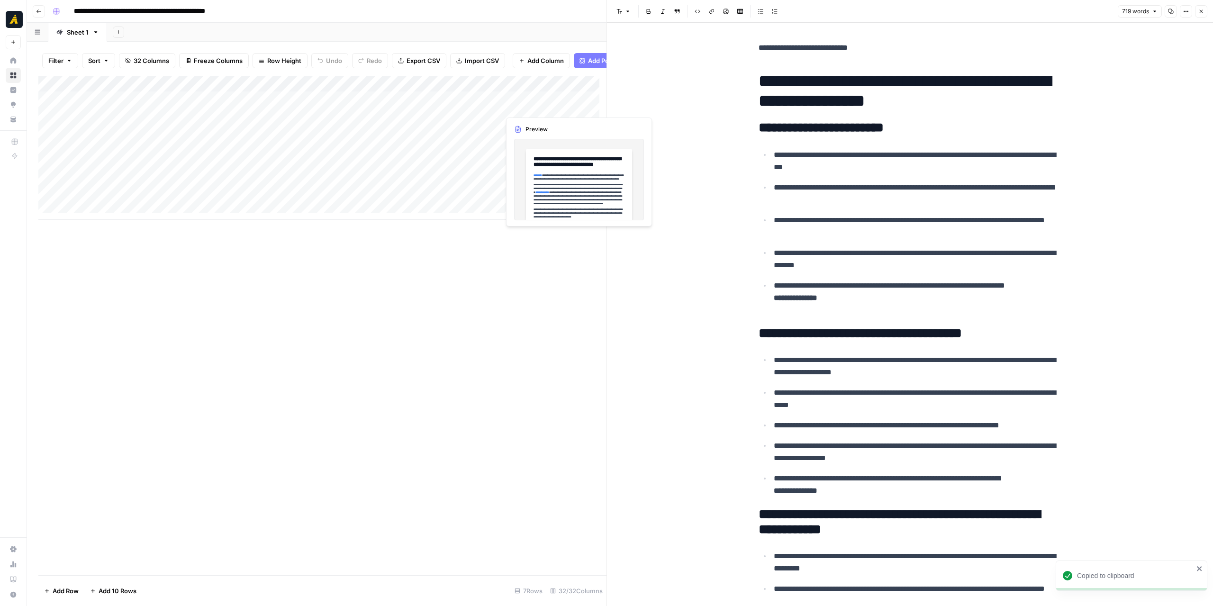
click at [532, 109] on div "Add Column" at bounding box center [322, 148] width 568 height 144
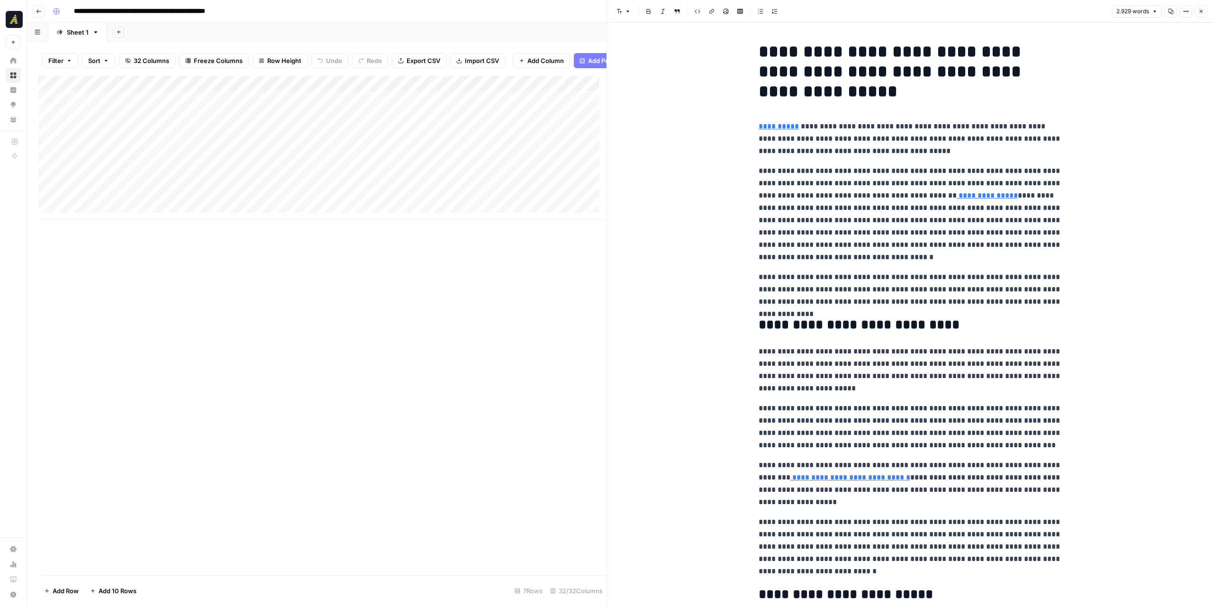
click at [1188, 12] on icon "button" at bounding box center [1186, 12] width 6 height 6
drag, startPoint x: 1138, startPoint y: 97, endPoint x: 1138, endPoint y: 91, distance: 5.2
click at [1138, 97] on span "Code" at bounding box center [1157, 100] width 45 height 9
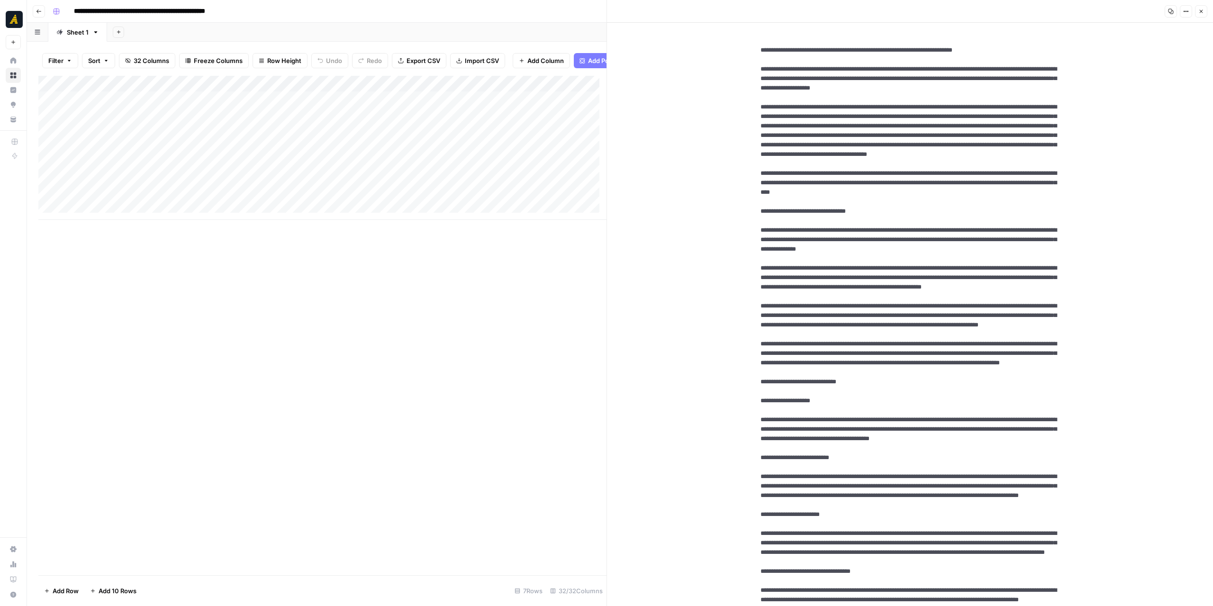
click at [1171, 11] on icon "button" at bounding box center [1171, 12] width 6 height 6
click at [1185, 11] on icon "button" at bounding box center [1186, 12] width 6 height 6
click at [1157, 64] on span "Markdown" at bounding box center [1157, 65] width 45 height 9
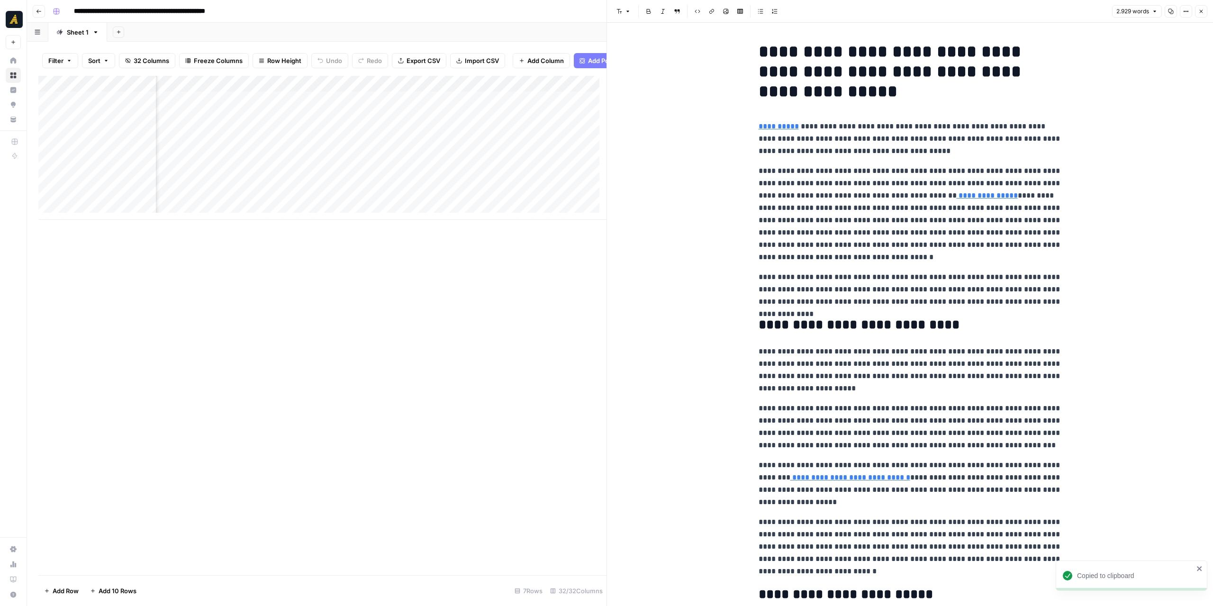
scroll to position [0, 568]
click at [384, 112] on div "Add Column" at bounding box center [322, 148] width 568 height 144
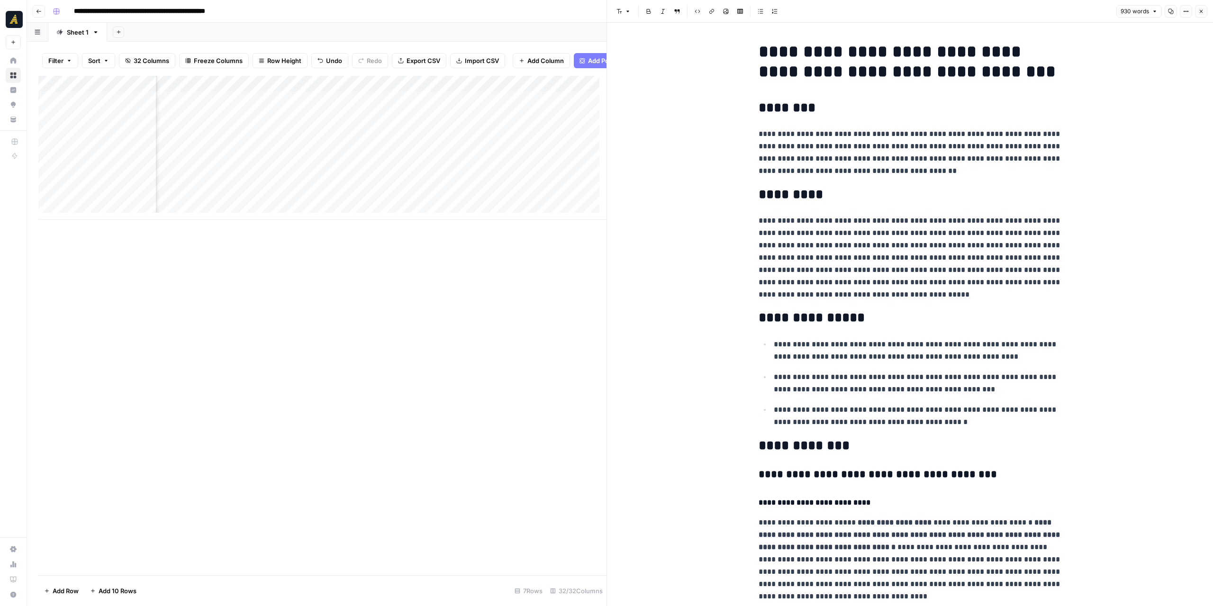
click at [1184, 11] on icon "button" at bounding box center [1183, 11] width 1 height 1
click at [1144, 99] on span "Code" at bounding box center [1157, 100] width 45 height 9
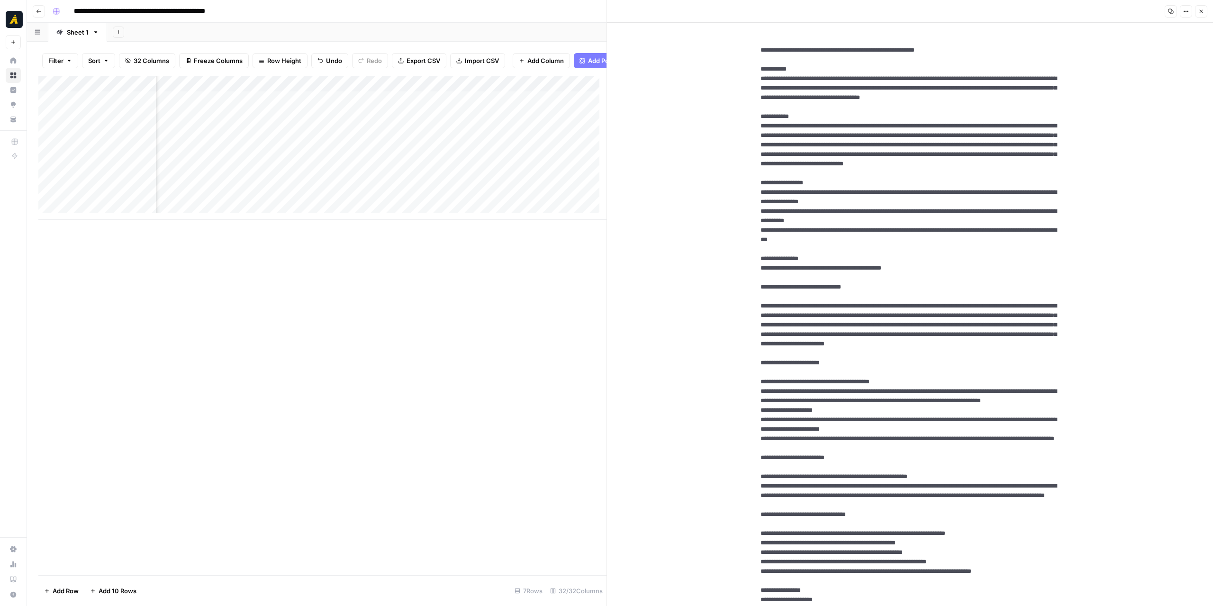
click at [1169, 13] on icon "button" at bounding box center [1171, 12] width 6 height 6
click at [1186, 12] on icon "button" at bounding box center [1186, 12] width 6 height 6
click at [1154, 67] on span "Markdown" at bounding box center [1157, 65] width 45 height 9
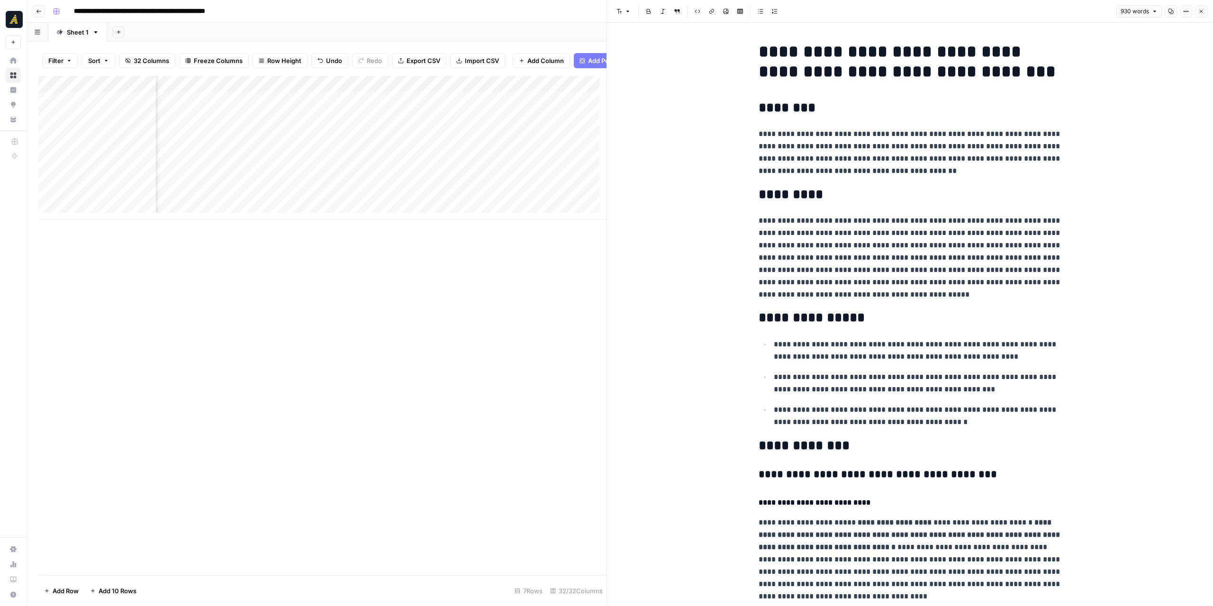
scroll to position [0, 1694]
drag, startPoint x: 608, startPoint y: 283, endPoint x: 835, endPoint y: 293, distance: 227.1
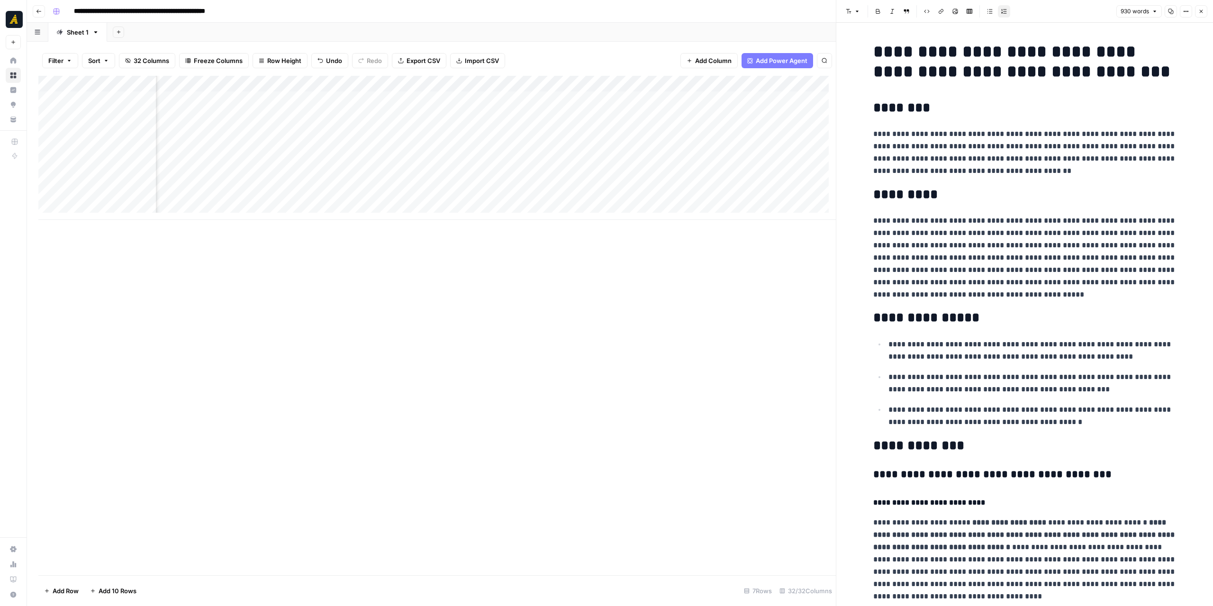
scroll to position [0, 1507]
click at [260, 100] on div "Add Column" at bounding box center [436, 148] width 797 height 144
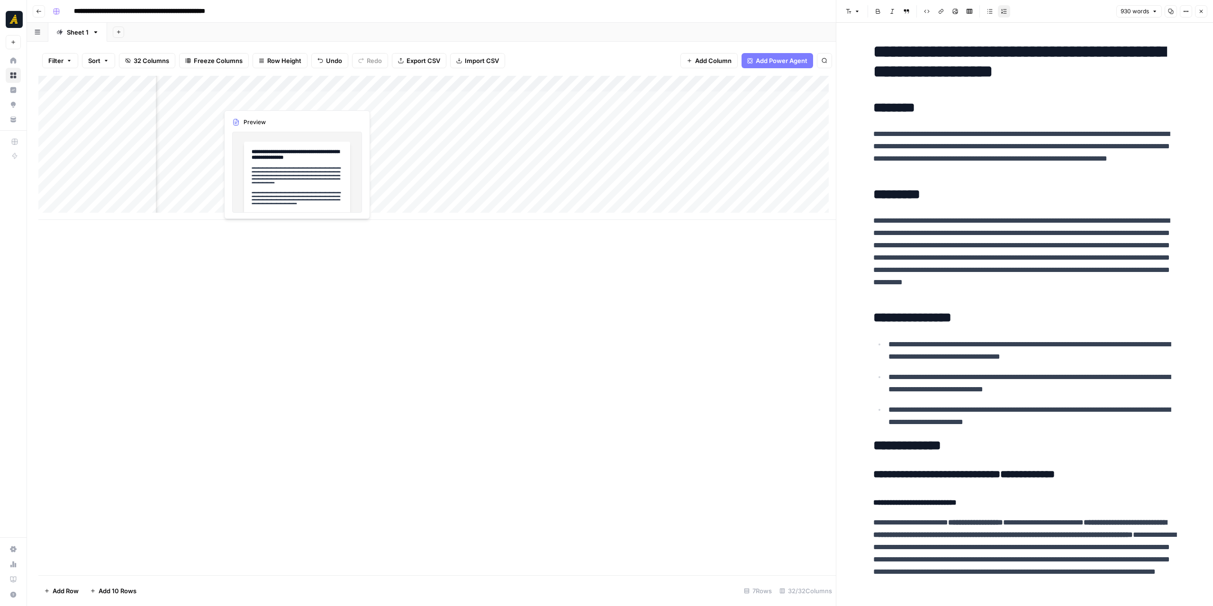
click at [260, 100] on div "Add Column" at bounding box center [436, 148] width 797 height 144
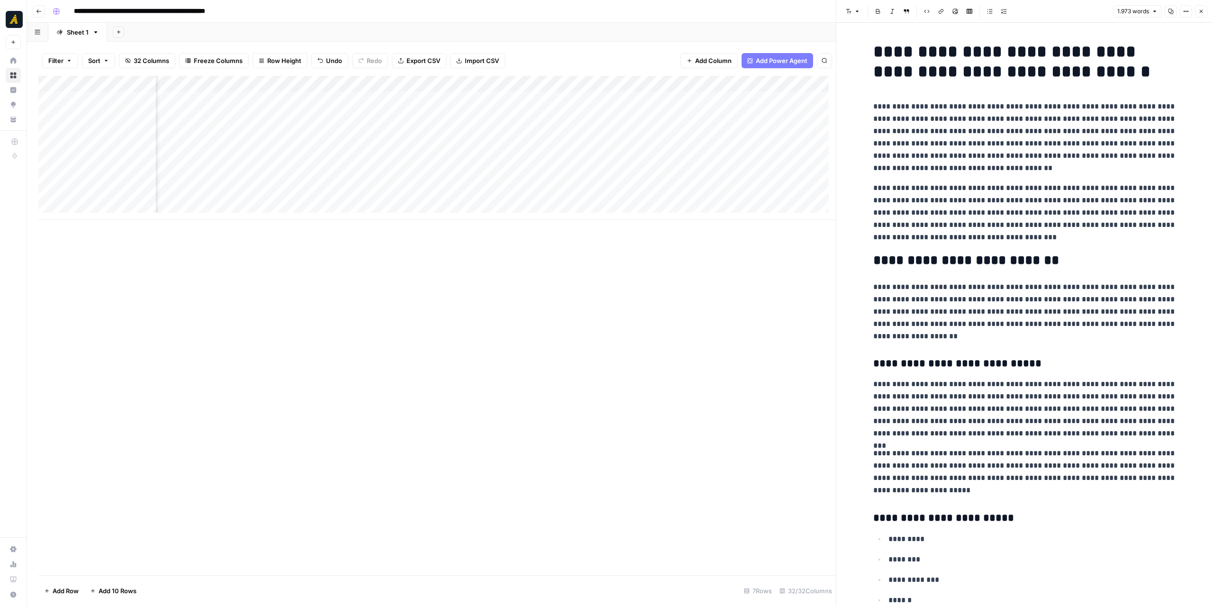
scroll to position [0, 1330]
click at [348, 83] on div "Add Column" at bounding box center [436, 148] width 797 height 144
click at [346, 173] on span "Edit Workflow" at bounding box center [340, 176] width 83 height 9
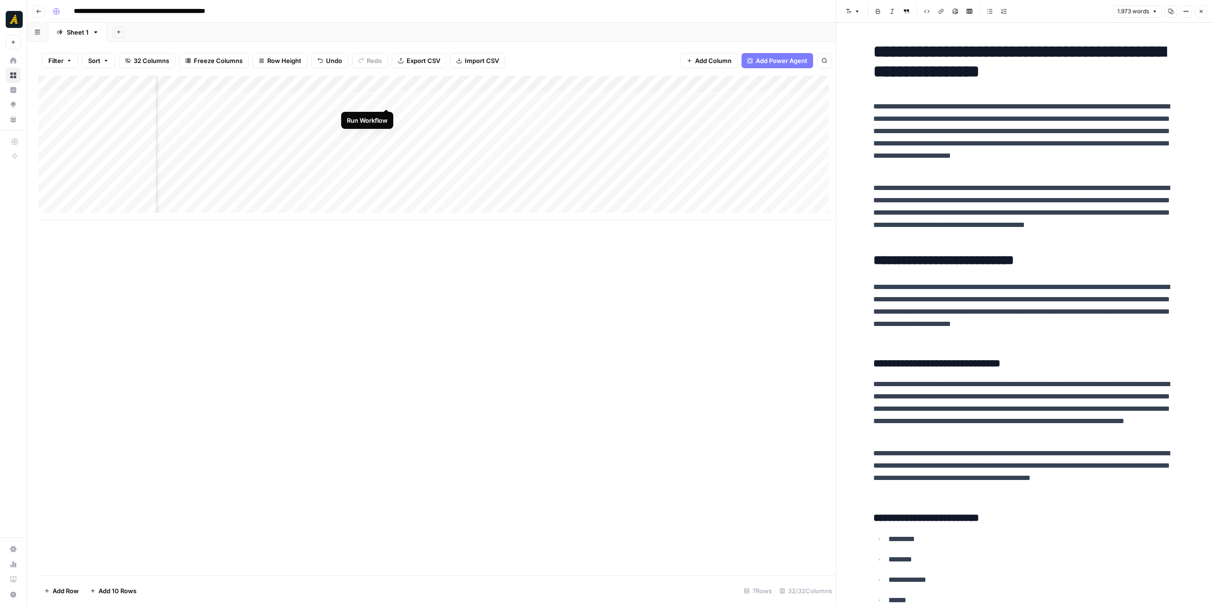
click at [387, 98] on div "Add Column" at bounding box center [436, 148] width 797 height 144
click at [490, 100] on div "Add Column" at bounding box center [436, 148] width 797 height 144
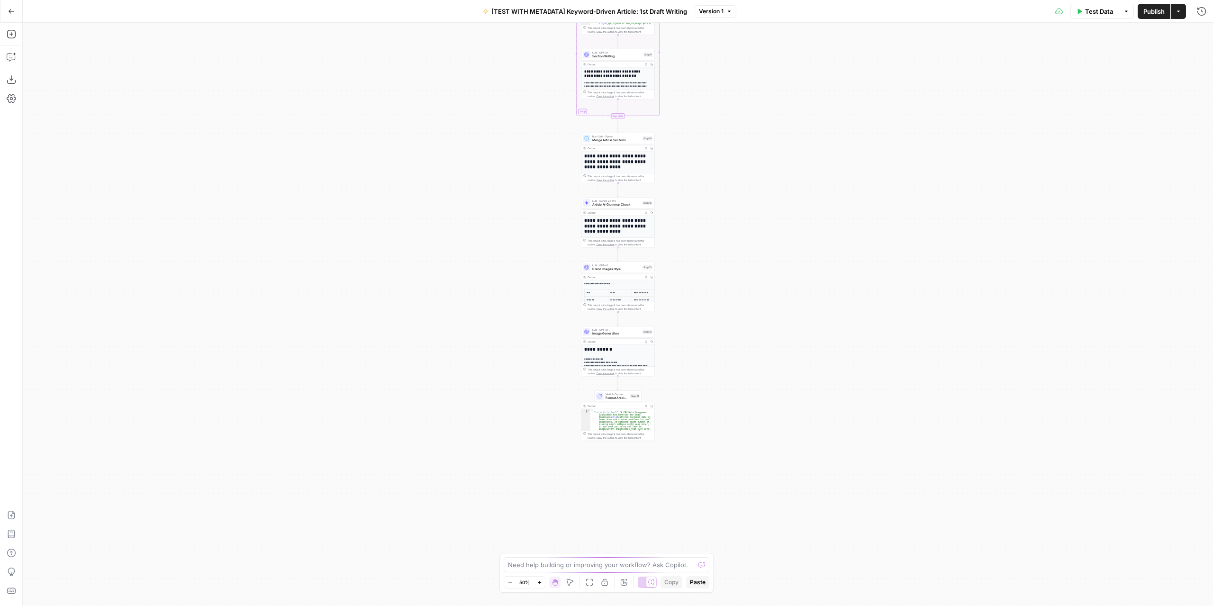
click at [713, 361] on div "Workflow Input Settings Inputs LLM · GPT-4.1 Extract Article Structure Step 1 O…" at bounding box center [618, 314] width 1190 height 583
click at [714, 361] on div "Workflow Input Settings Inputs LLM · GPT-4.1 Extract Article Structure Step 1 O…" at bounding box center [618, 314] width 1190 height 583
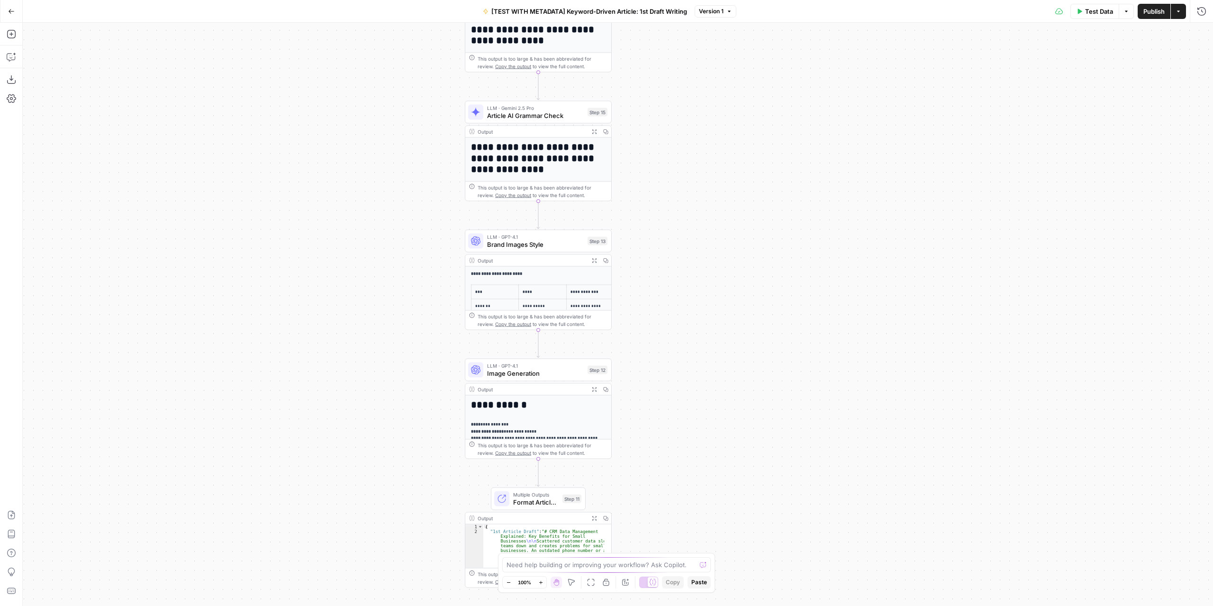
drag, startPoint x: 673, startPoint y: 289, endPoint x: 682, endPoint y: 350, distance: 61.8
click at [685, 355] on div "Workflow Input Settings Inputs LLM · GPT-4.1 Extract Article Structure Step 1 O…" at bounding box center [618, 314] width 1190 height 583
click at [9, 35] on icon "button" at bounding box center [11, 33] width 9 height 9
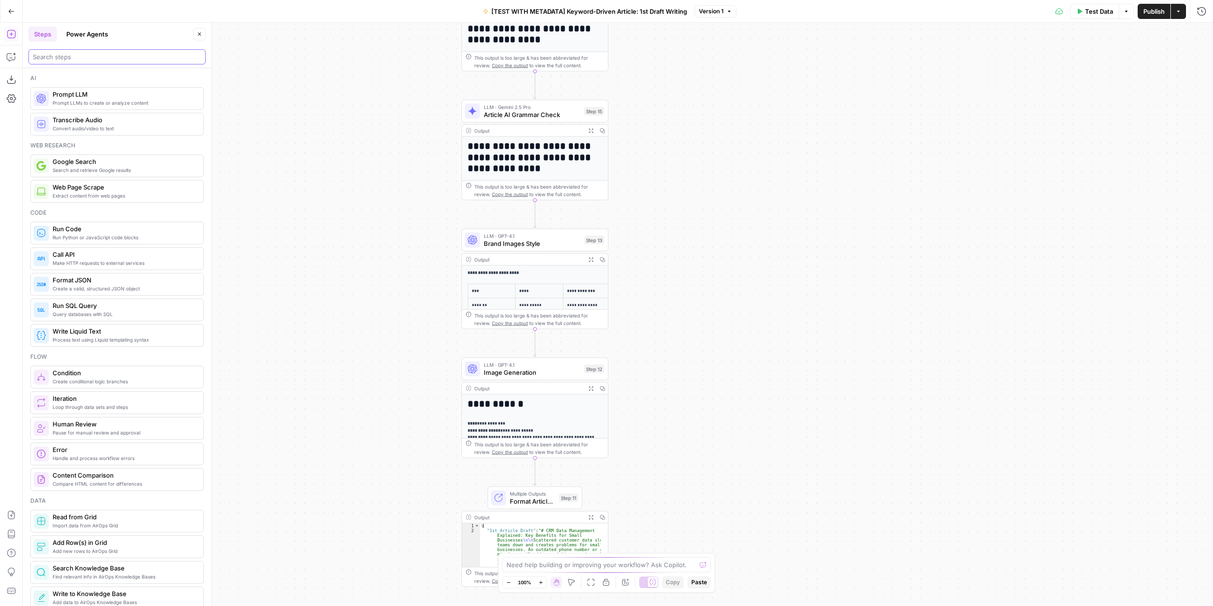
click at [78, 59] on input "search" at bounding box center [117, 56] width 169 height 9
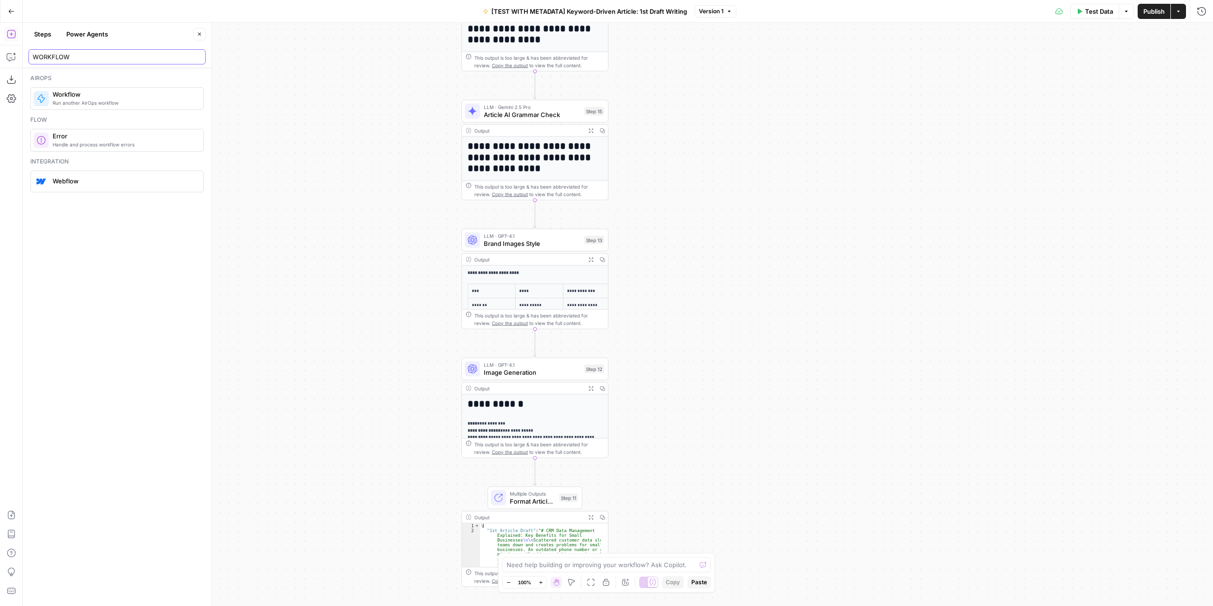
type input "WORKFLOW"
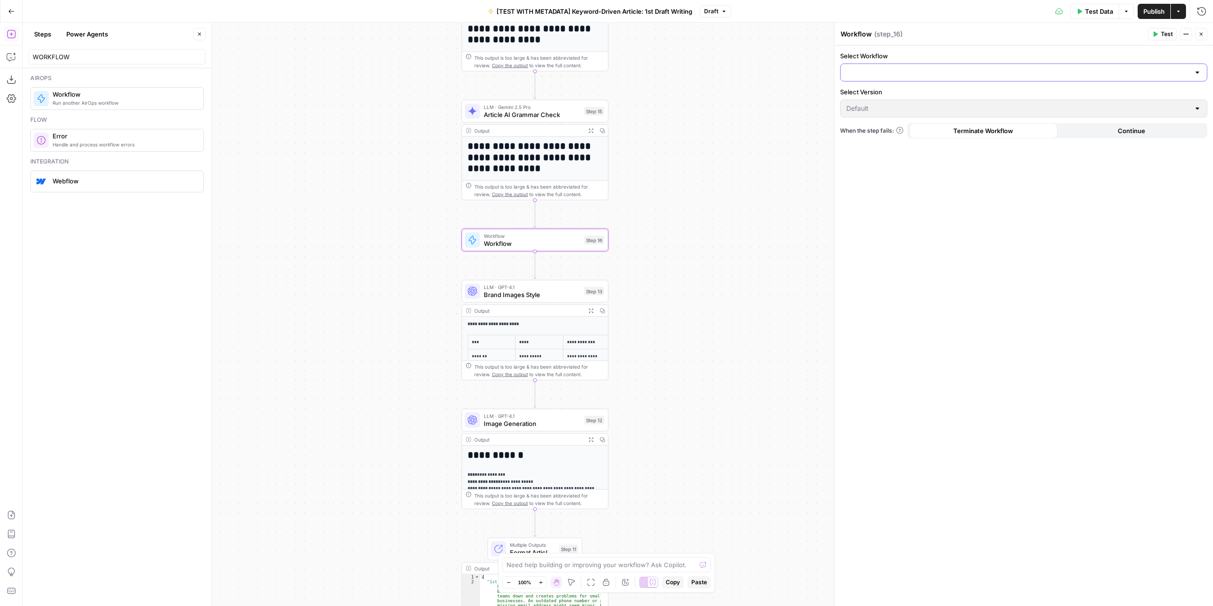
click at [991, 70] on input "Select Workflow" at bounding box center [1017, 72] width 343 height 9
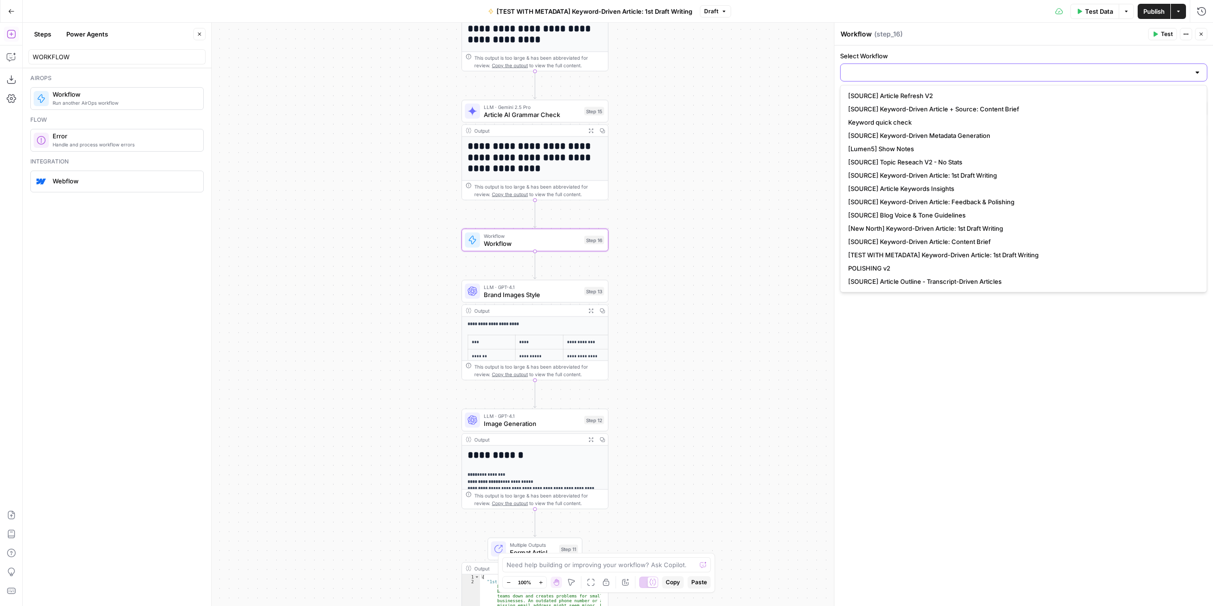
click at [925, 74] on input "Select Workflow" at bounding box center [1017, 72] width 343 height 9
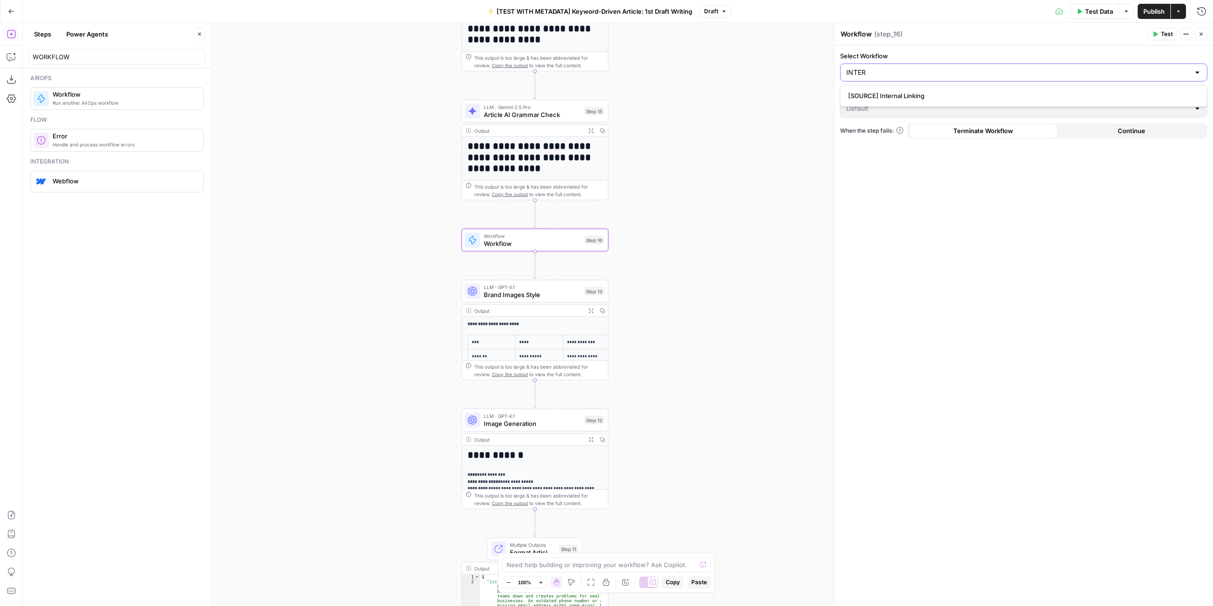
type input "INTER"
click at [930, 93] on span "[SOURCE] Internal Linking" at bounding box center [1021, 95] width 347 height 9
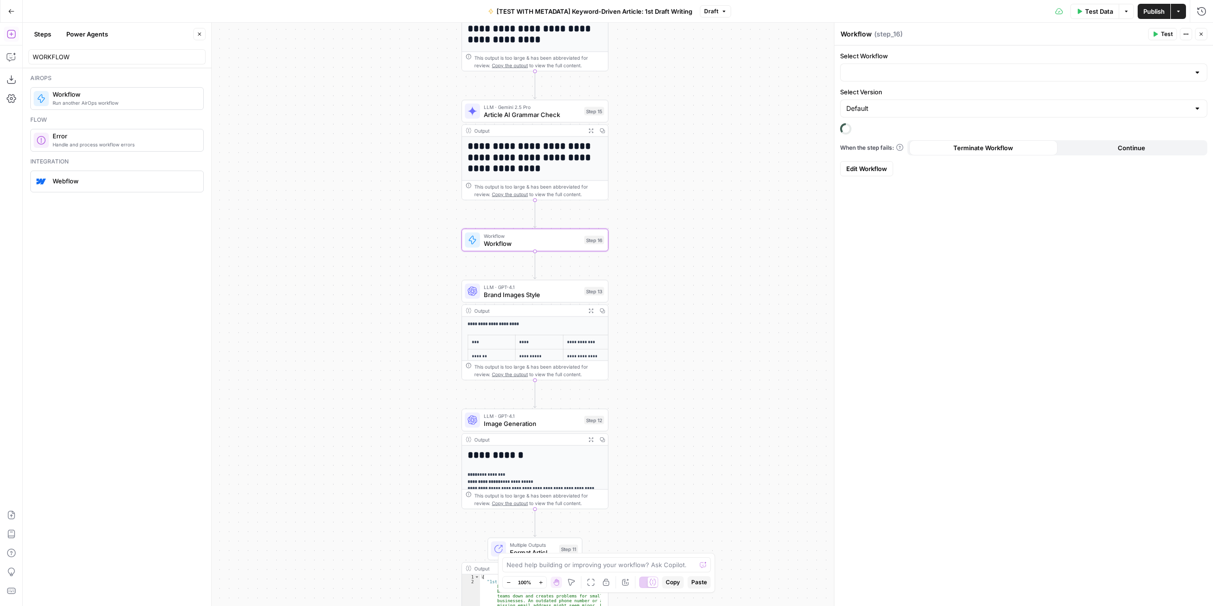
type input "[SOURCE] Internal Linking"
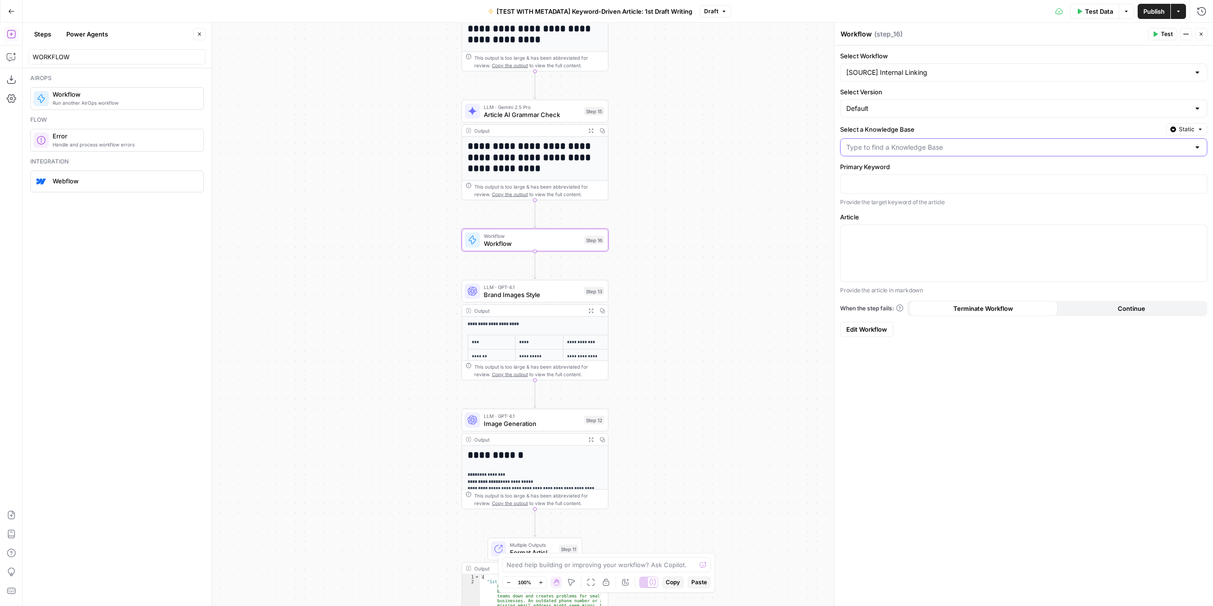
click at [935, 144] on input "Select a Knowledge Base" at bounding box center [1017, 147] width 343 height 9
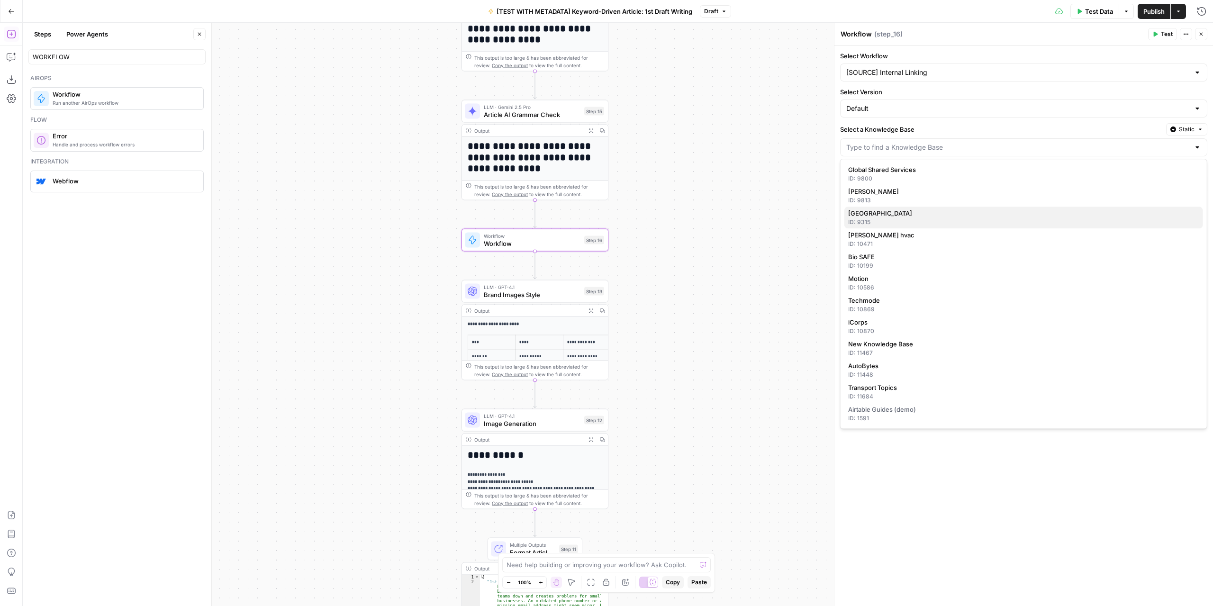
click at [892, 218] on div "ID: 9315" at bounding box center [1023, 222] width 351 height 9
type input "[GEOGRAPHIC_DATA]"
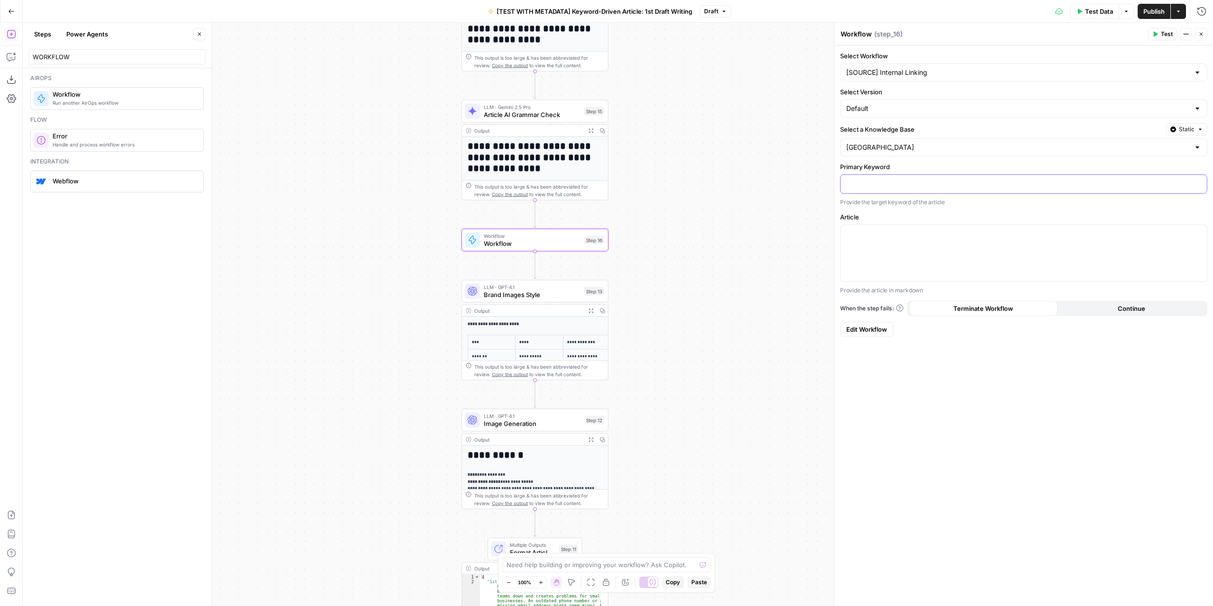
click at [897, 183] on p at bounding box center [1023, 183] width 355 height 9
click at [1200, 183] on icon "button" at bounding box center [1198, 183] width 5 height 5
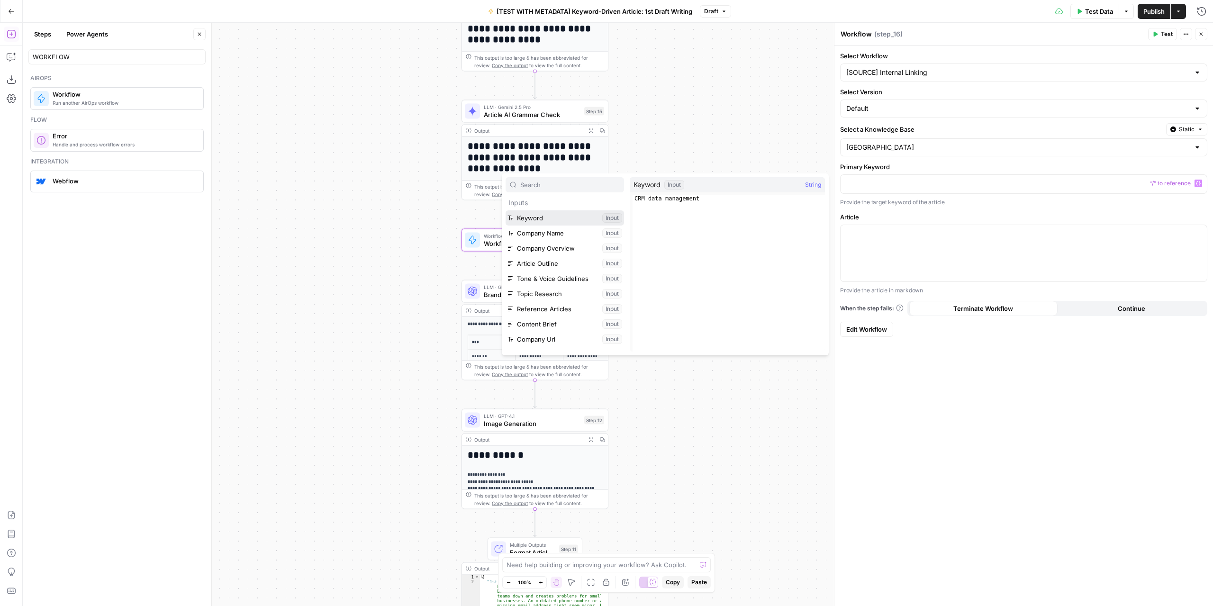
click at [556, 216] on button "Select variable Keyword" at bounding box center [564, 217] width 118 height 15
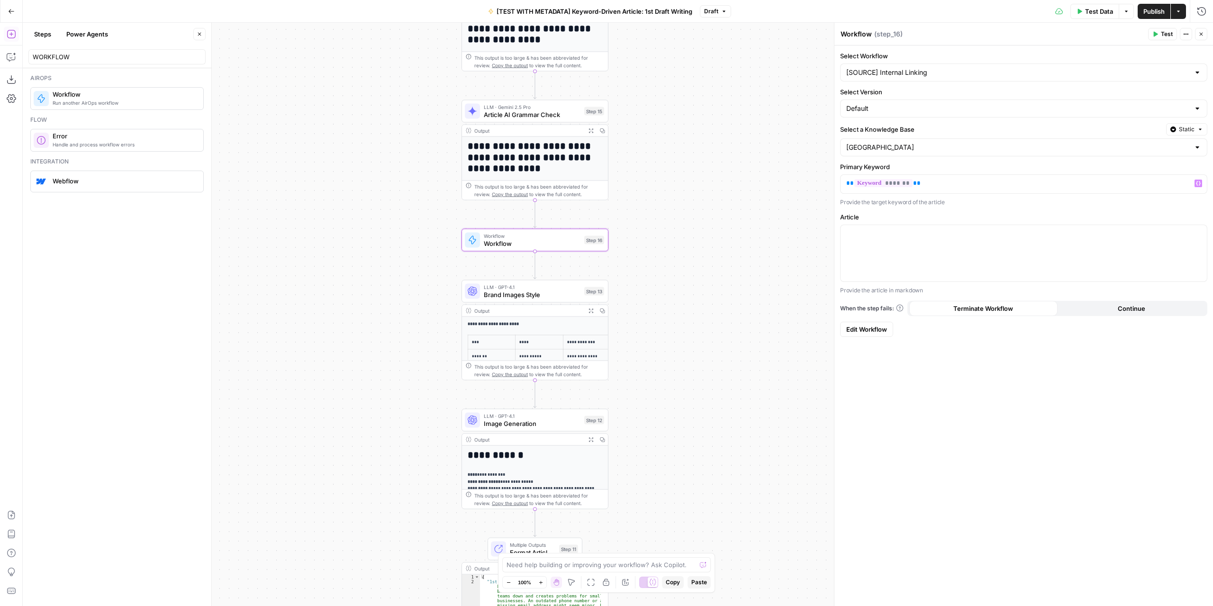
click at [1197, 147] on div at bounding box center [1197, 147] width 8 height 9
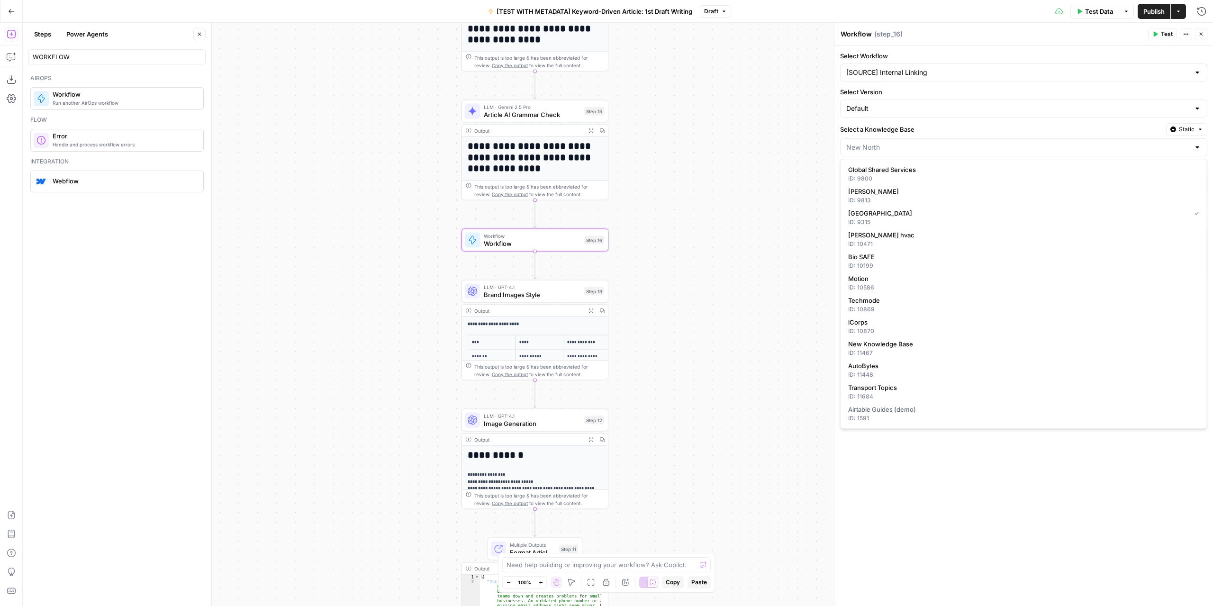
type input "[GEOGRAPHIC_DATA]"
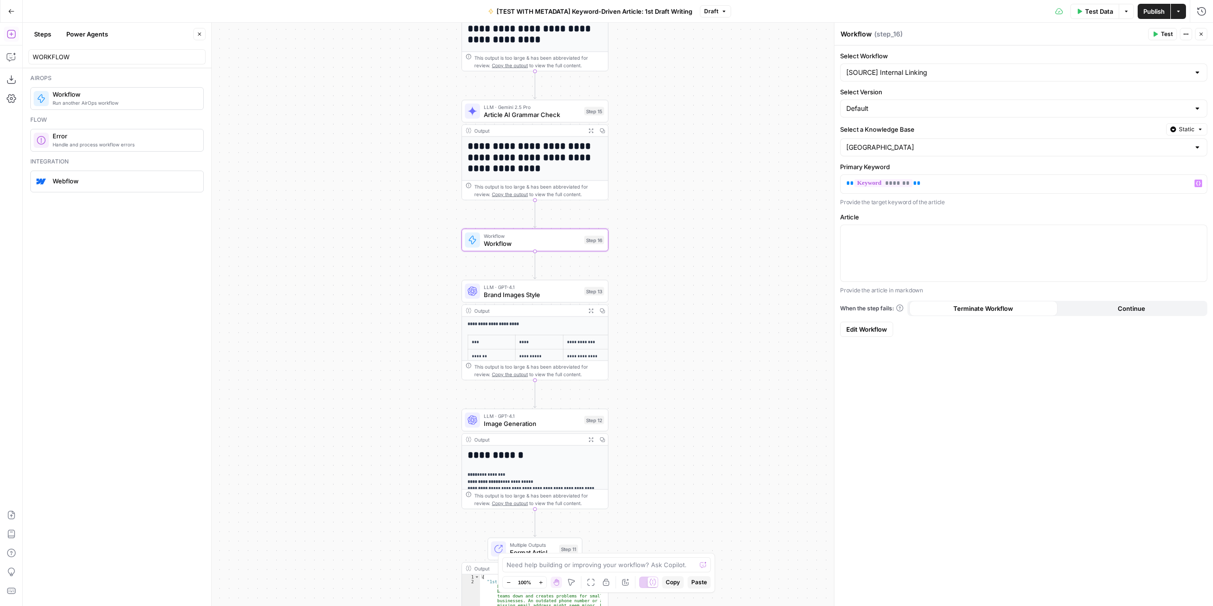
click at [944, 461] on div "Select Workflow [SOURCE] Internal Linking Select Version Default Select a Knowl…" at bounding box center [1023, 325] width 378 height 560
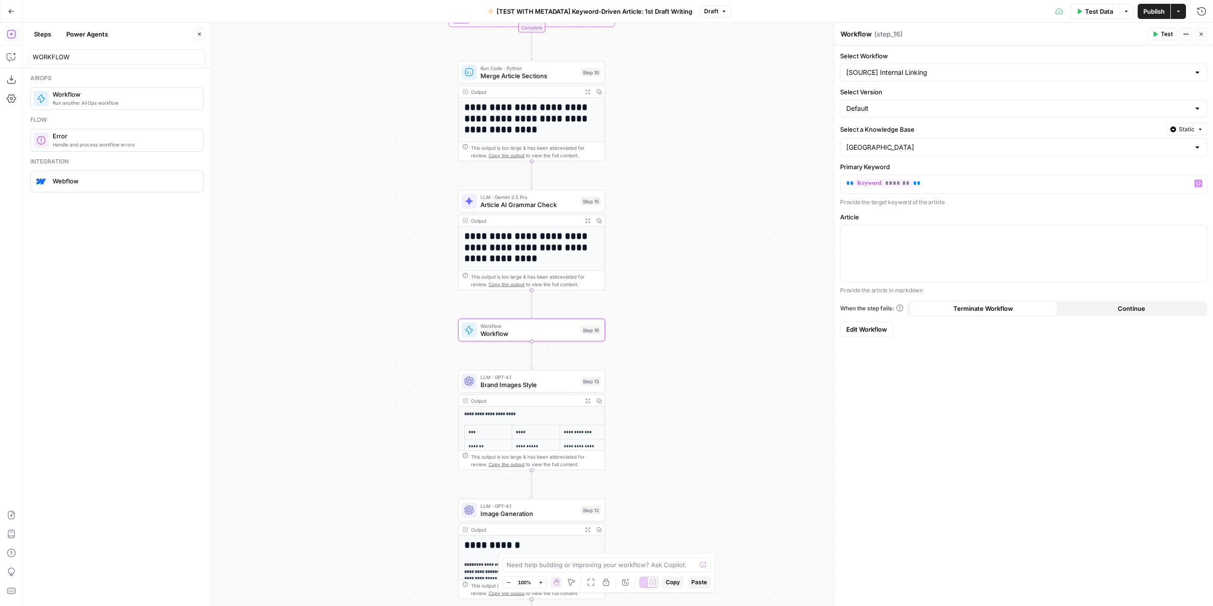
drag, startPoint x: 734, startPoint y: 226, endPoint x: 715, endPoint y: 392, distance: 166.8
click at [719, 422] on div "Workflow Input Settings Inputs LLM · GPT-4.1 Extract Article Structure Step 1 O…" at bounding box center [618, 314] width 1190 height 583
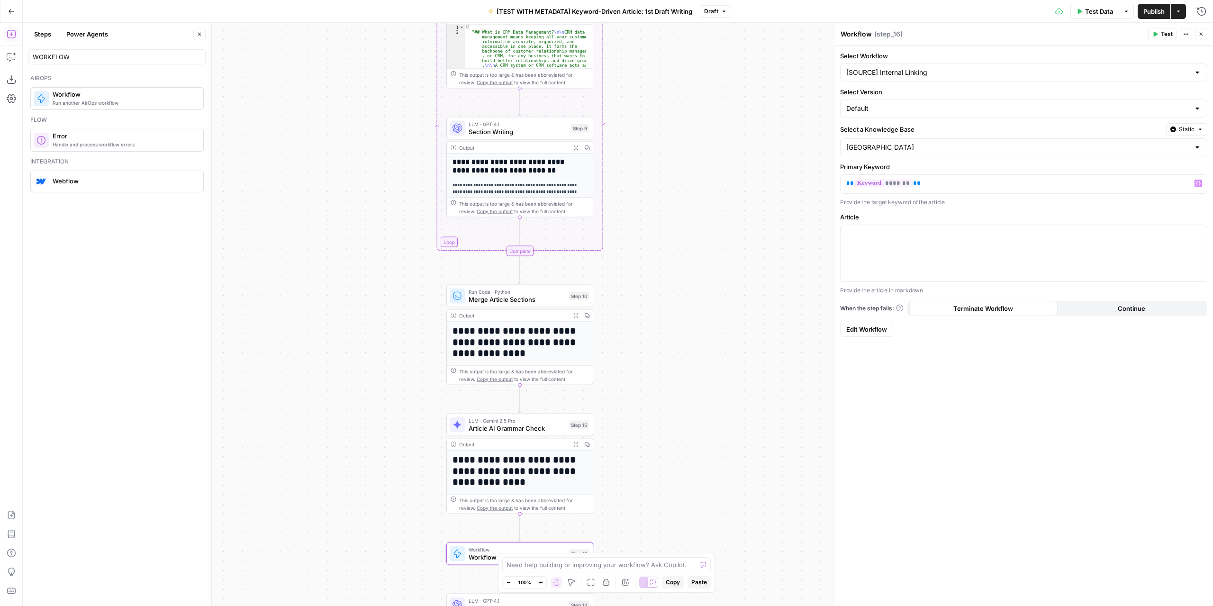
drag, startPoint x: 710, startPoint y: 212, endPoint x: 704, endPoint y: 364, distance: 152.2
click at [705, 439] on div "Workflow Input Settings Inputs LLM · GPT-4.1 Extract Article Structure Step 1 O…" at bounding box center [618, 314] width 1190 height 583
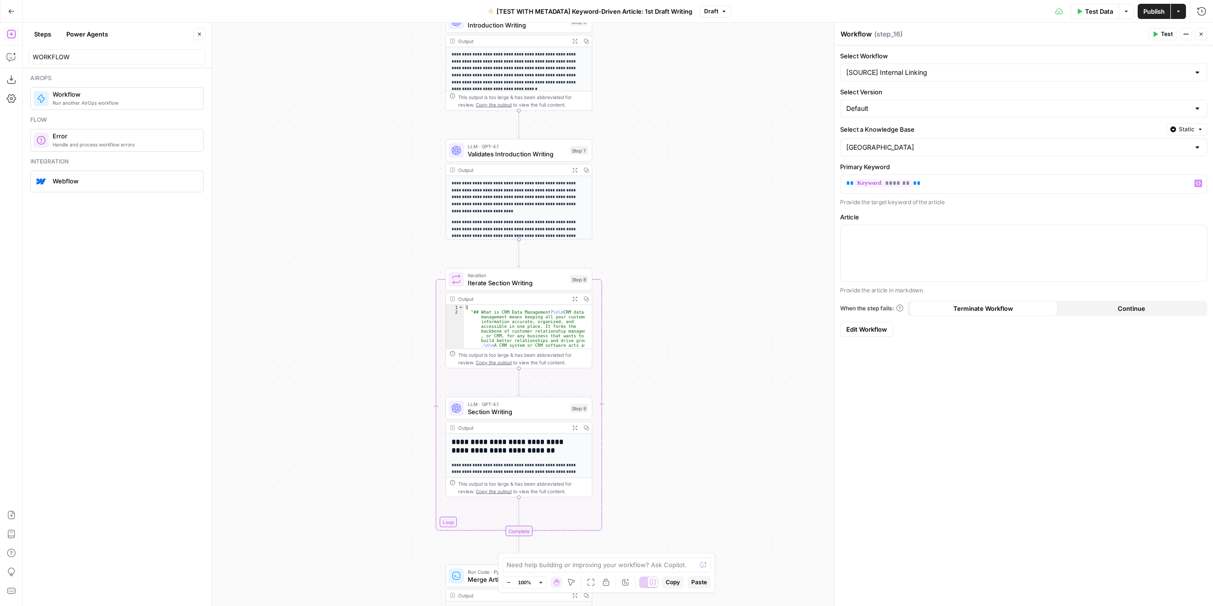
drag, startPoint x: 706, startPoint y: 216, endPoint x: 712, endPoint y: 395, distance: 178.2
click at [711, 429] on div "Workflow Input Settings Inputs LLM · GPT-4.1 Extract Article Structure Step 1 O…" at bounding box center [618, 314] width 1190 height 583
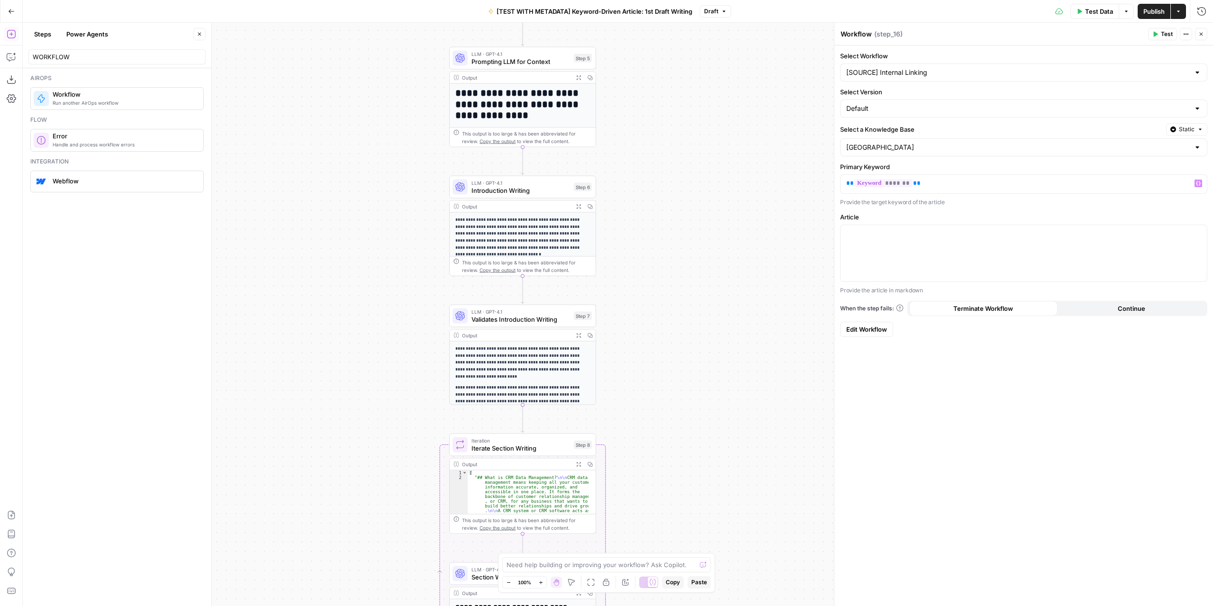
drag, startPoint x: 721, startPoint y: 304, endPoint x: 723, endPoint y: 418, distance: 114.6
click at [723, 419] on div "Workflow Input Settings Inputs LLM · GPT-4.1 Extract Article Structure Step 1 O…" at bounding box center [618, 314] width 1190 height 583
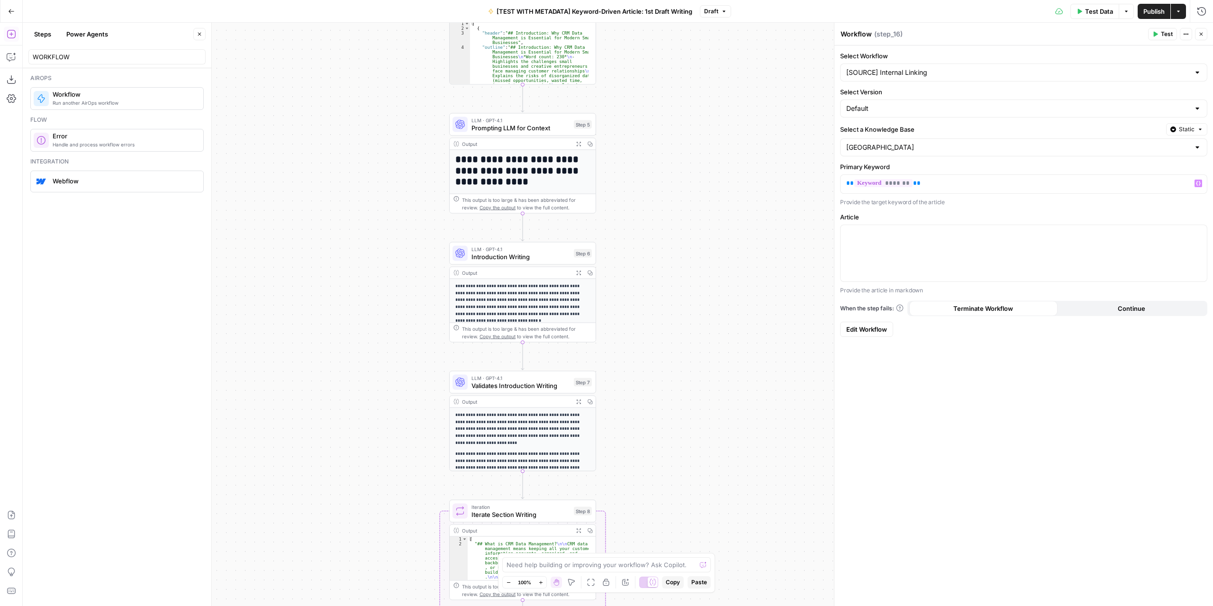
drag, startPoint x: 723, startPoint y: 316, endPoint x: 709, endPoint y: 433, distance: 118.3
click at [709, 433] on div "Workflow Input Settings Inputs LLM · GPT-4.1 Extract Article Structure Step 1 O…" at bounding box center [618, 314] width 1190 height 583
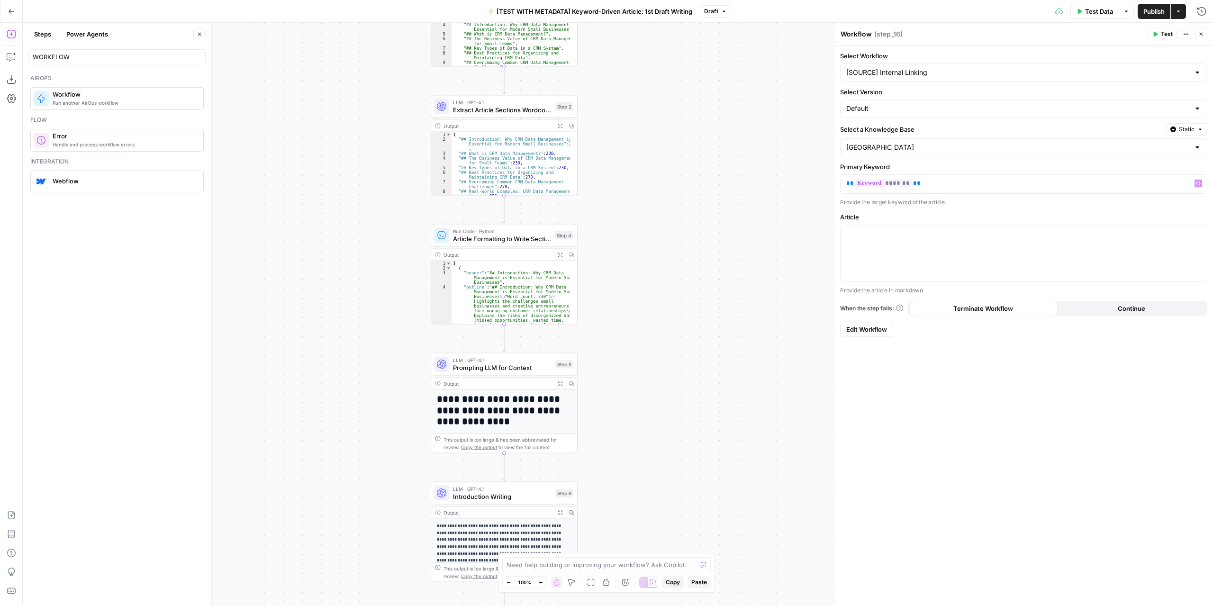
drag, startPoint x: 707, startPoint y: 213, endPoint x: 688, endPoint y: 437, distance: 225.4
click at [688, 441] on div "Workflow Input Settings Inputs LLM · GPT-4.1 Extract Article Structure Step 1 O…" at bounding box center [618, 314] width 1190 height 583
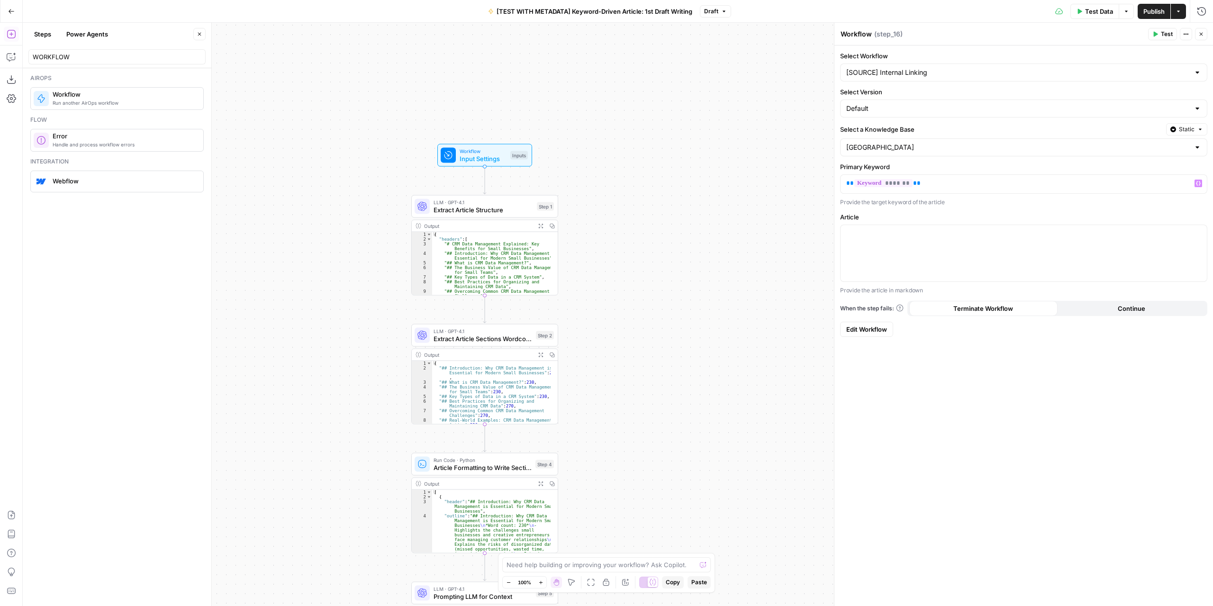
click at [491, 150] on span "Workflow" at bounding box center [482, 151] width 47 height 8
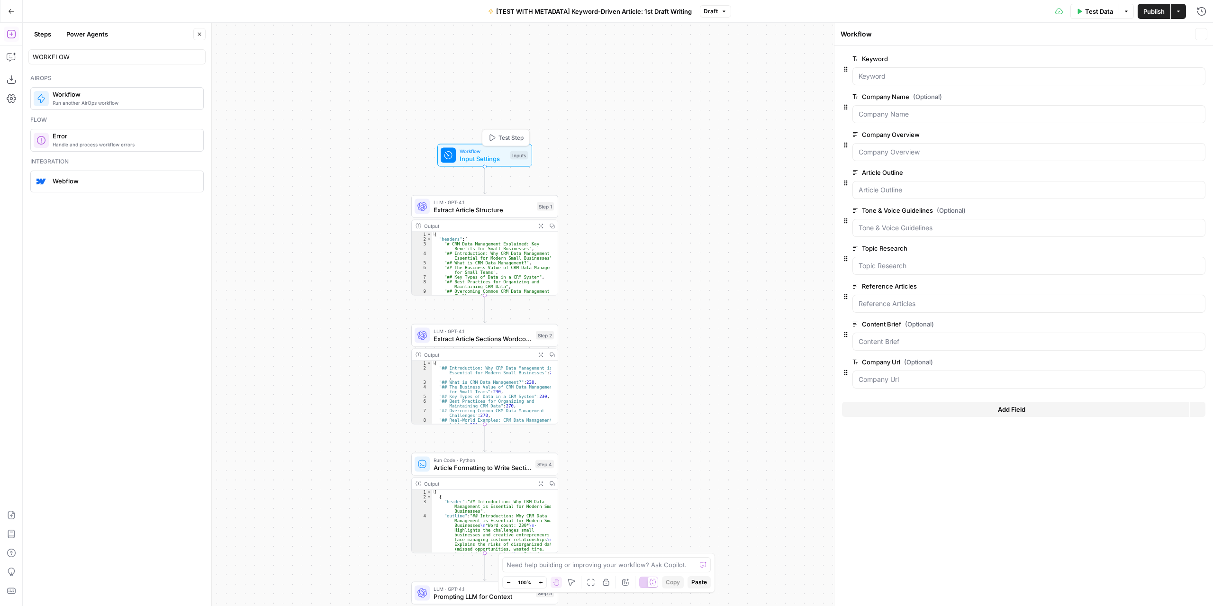
type textarea "Inputs"
click at [962, 408] on button "Add Field" at bounding box center [1015, 409] width 347 height 15
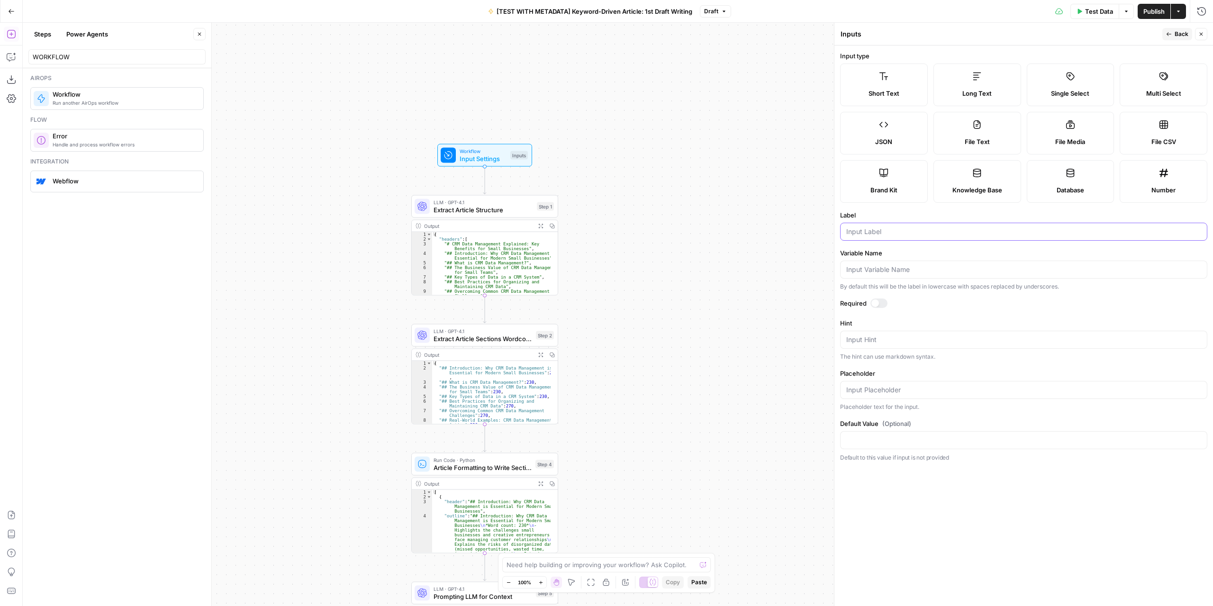
click at [901, 233] on input "Label" at bounding box center [1023, 231] width 355 height 9
click at [959, 192] on label "Knowledge Base" at bounding box center [977, 181] width 88 height 43
click at [970, 187] on span "Knowledge Base" at bounding box center [977, 189] width 50 height 9
click at [914, 229] on input "Label" at bounding box center [1023, 231] width 355 height 9
type input "k"
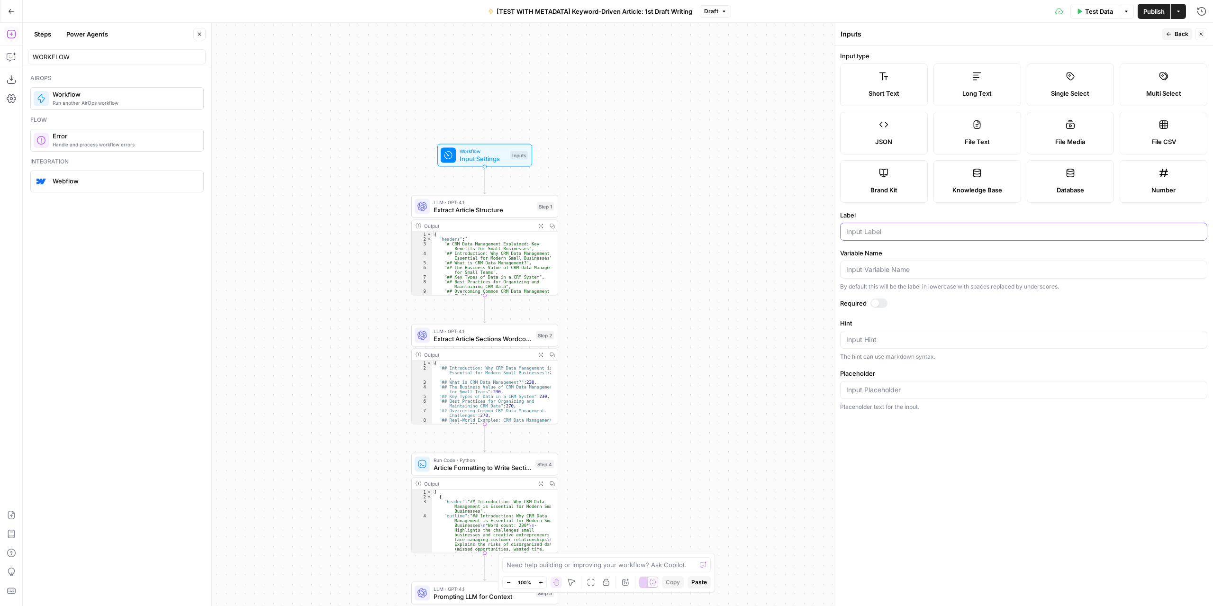
type input "k"
type input "Knowledge Base"
click at [900, 381] on div at bounding box center [1023, 390] width 367 height 18
click at [881, 269] on input "Variable Name" at bounding box center [1023, 269] width 355 height 9
click at [1166, 34] on icon "button" at bounding box center [1169, 34] width 6 height 6
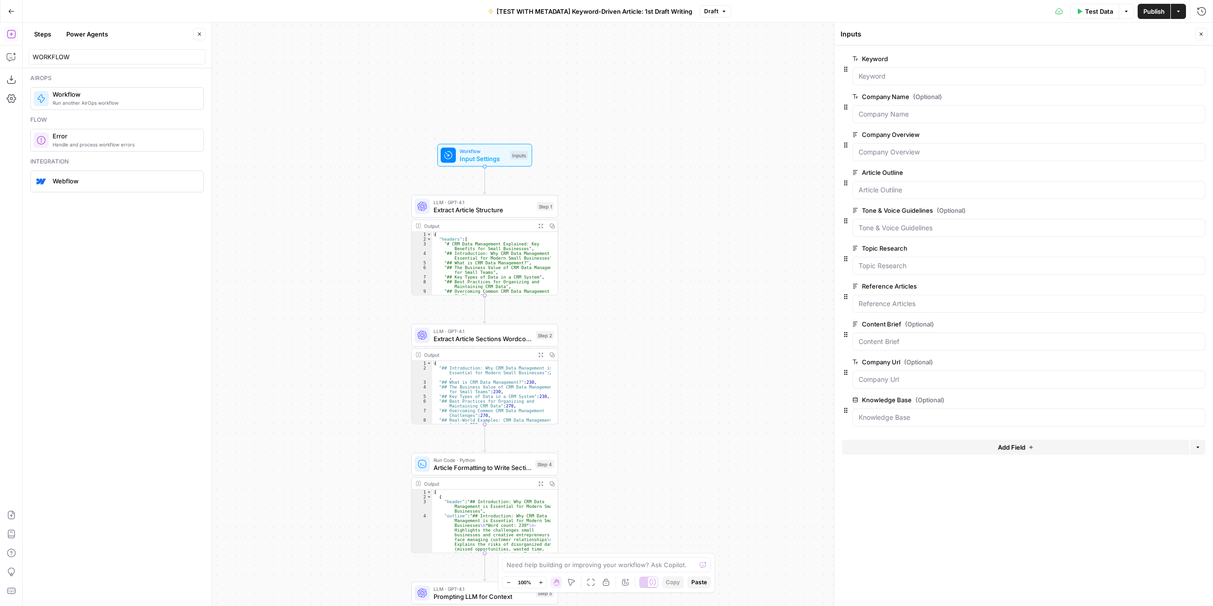
click at [1096, 14] on span "Test Data" at bounding box center [1099, 11] width 28 height 9
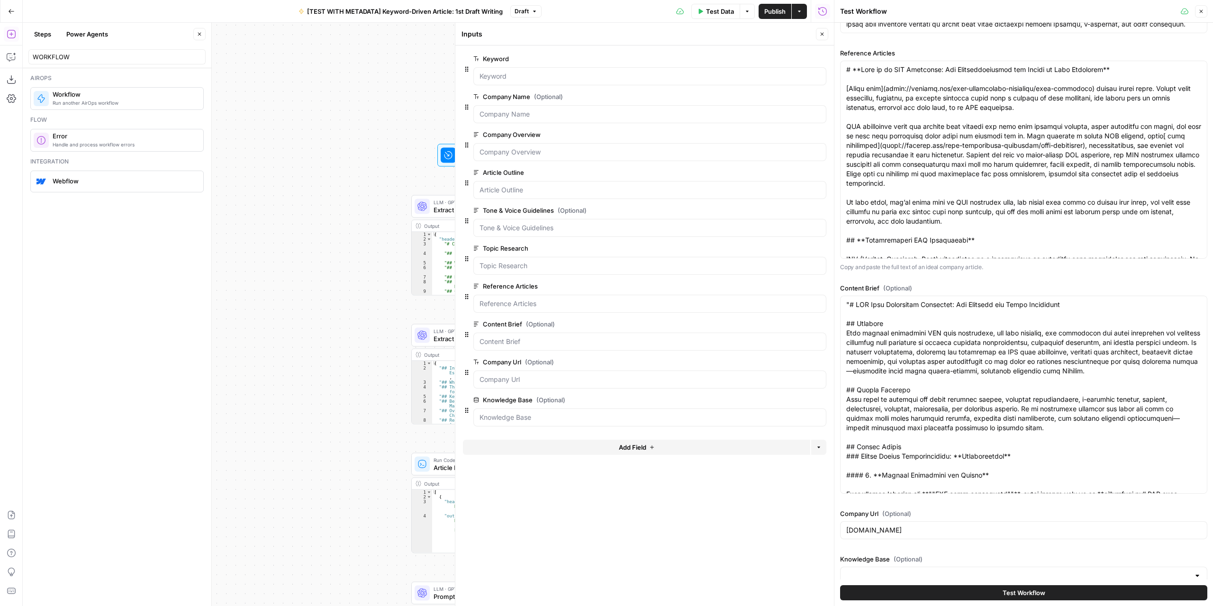
scroll to position [986, 0]
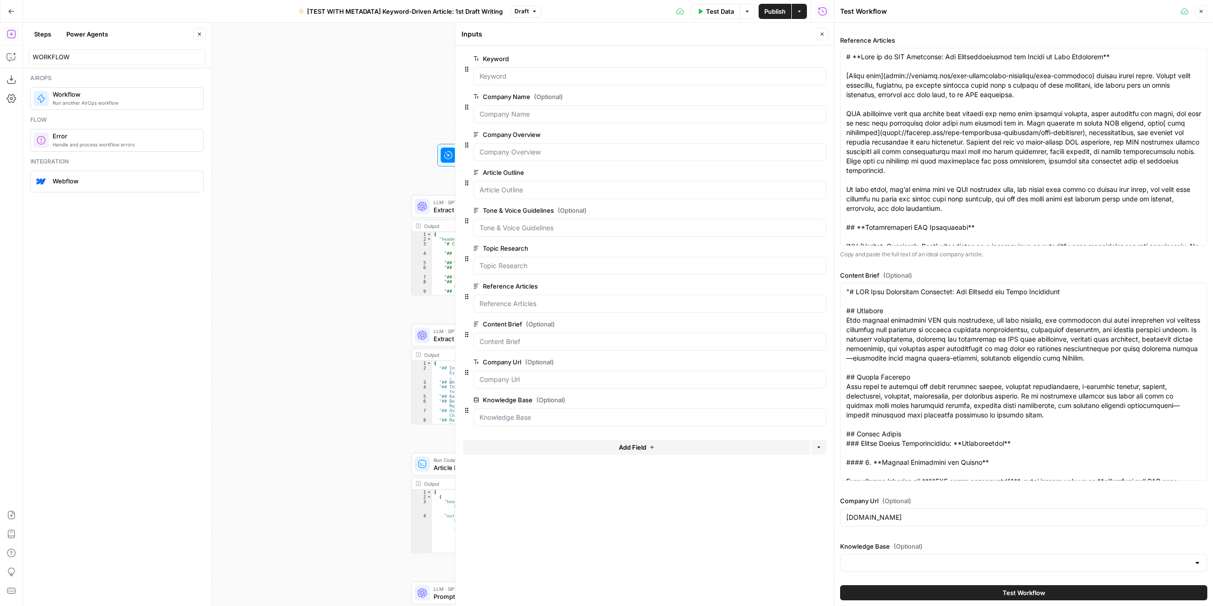
click at [976, 569] on div at bounding box center [1023, 563] width 367 height 18
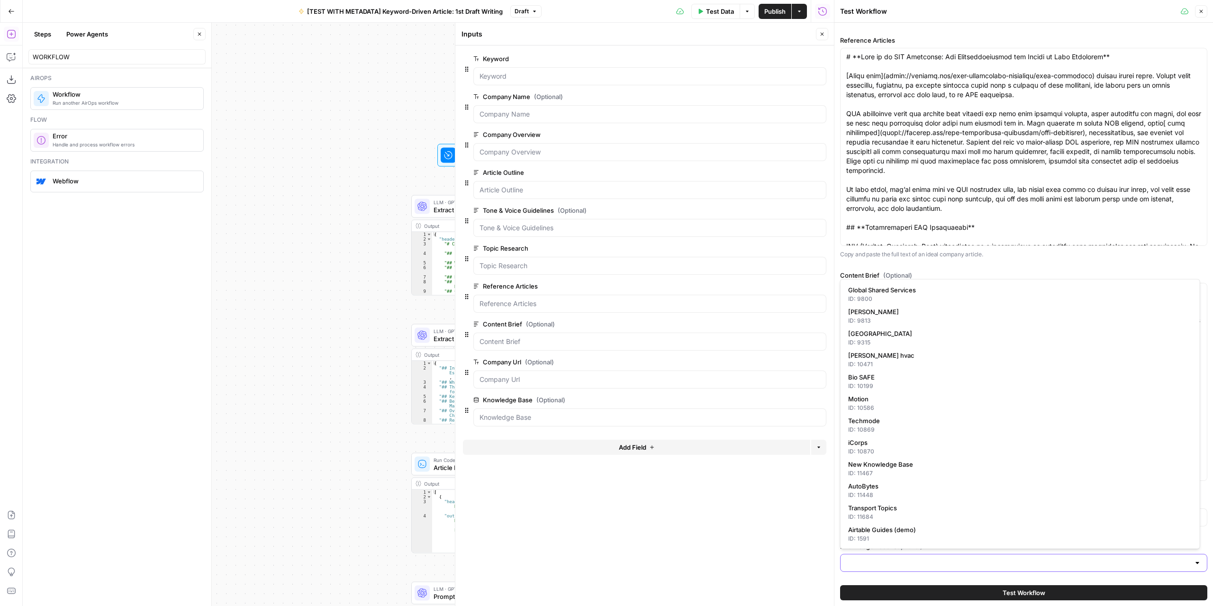
click at [977, 564] on input "Knowledge Base (Optional)" at bounding box center [1017, 562] width 343 height 9
click at [893, 339] on div "ID: 9315" at bounding box center [1020, 342] width 344 height 9
type input "[GEOGRAPHIC_DATA]"
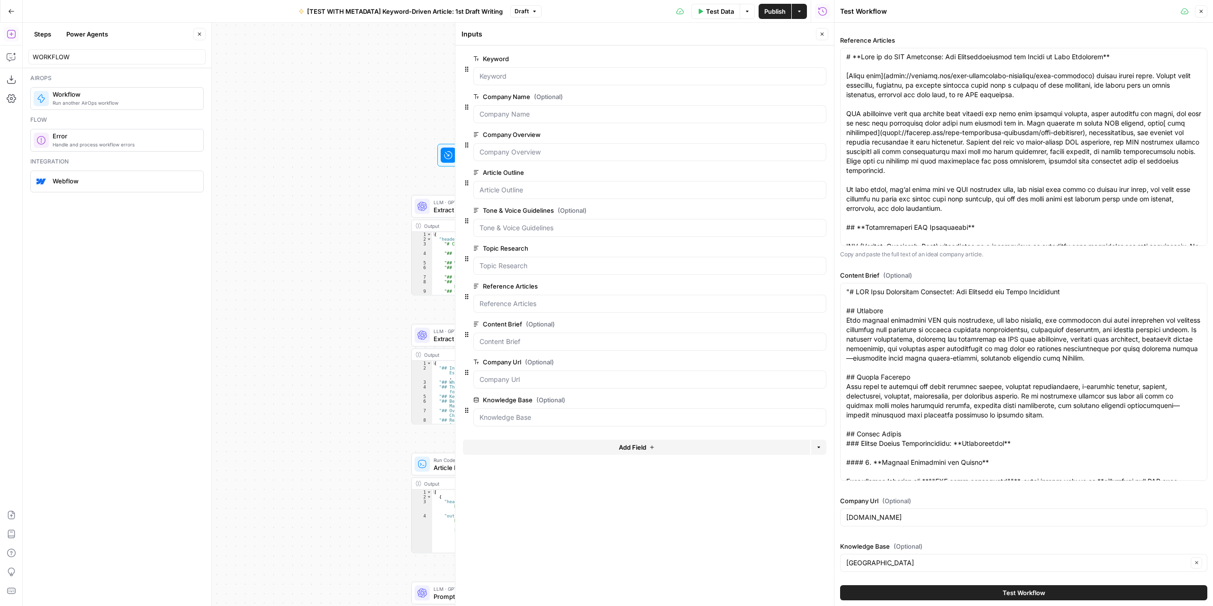
click at [823, 36] on icon "button" at bounding box center [822, 34] width 6 height 6
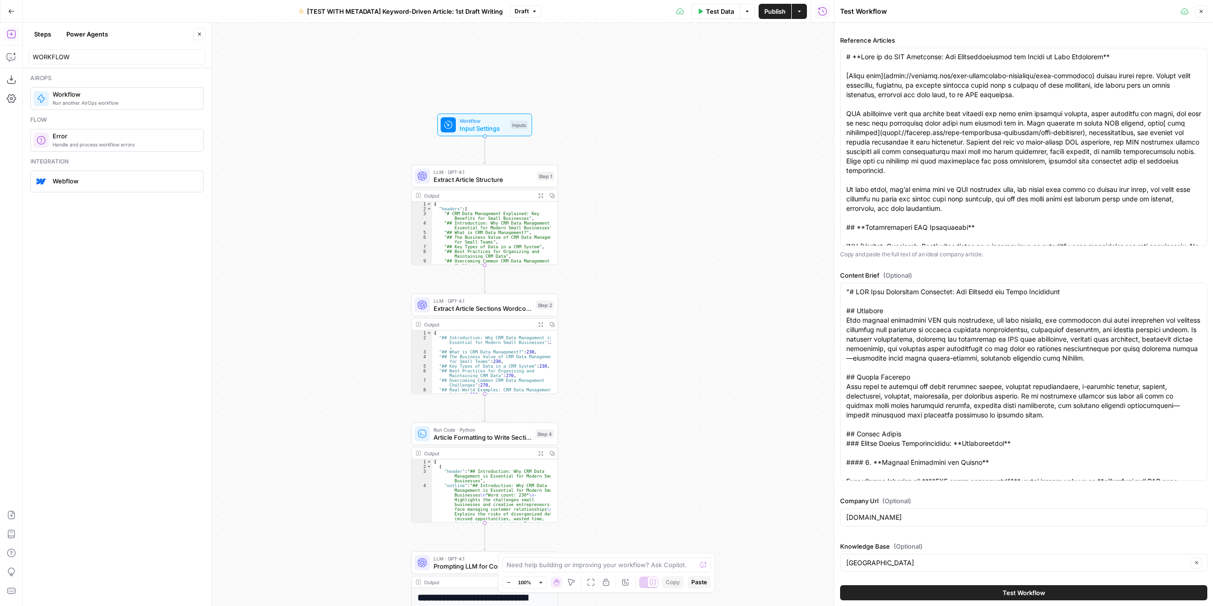
drag, startPoint x: 627, startPoint y: 444, endPoint x: 631, endPoint y: 262, distance: 181.5
click at [631, 264] on div "Workflow Input Settings Inputs LLM · GPT-4.1 Extract Article Structure Step 1 O…" at bounding box center [428, 314] width 811 height 583
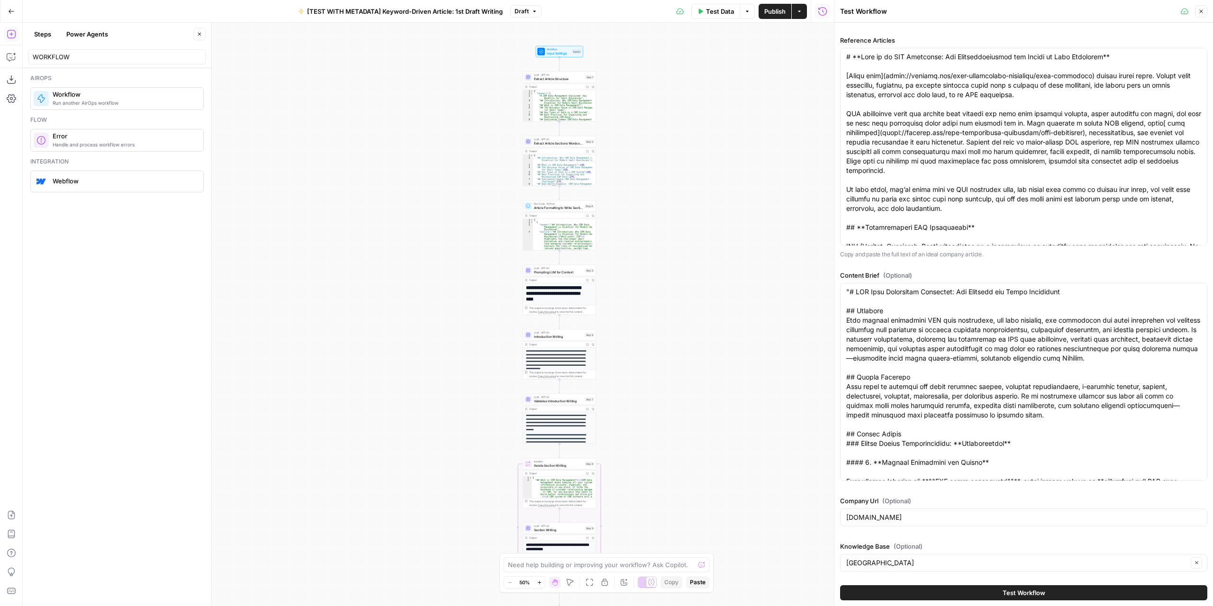
drag, startPoint x: 692, startPoint y: 444, endPoint x: 656, endPoint y: 181, distance: 265.3
click at [655, 189] on div "Workflow Input Settings Inputs LLM · GPT-4.1 Extract Article Structure Step 1 O…" at bounding box center [428, 314] width 811 height 583
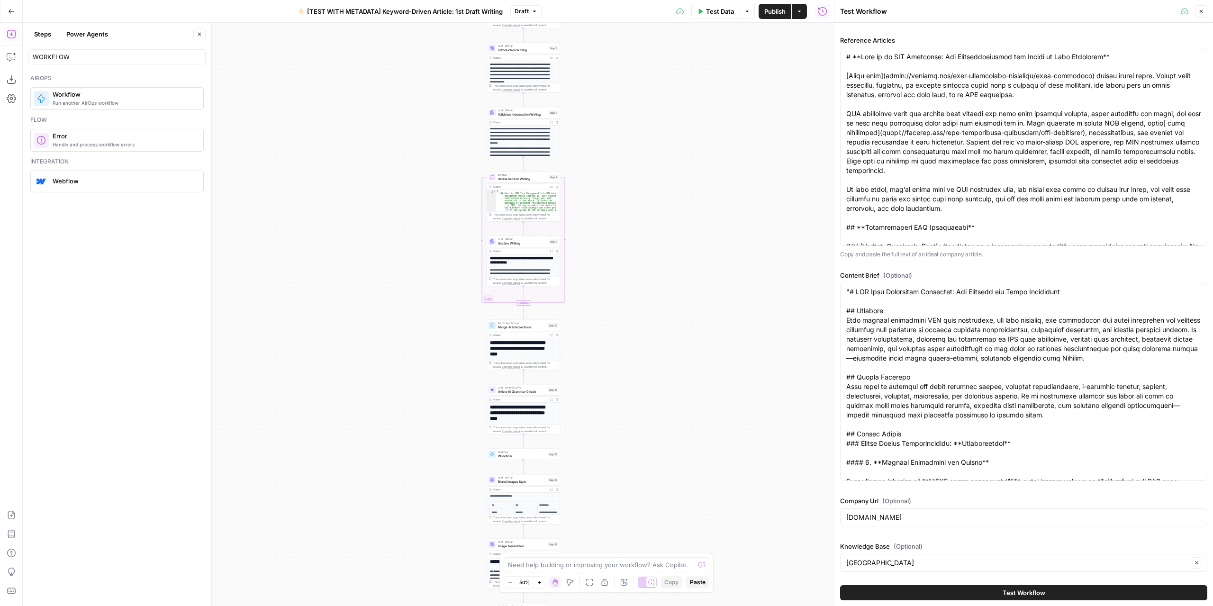
drag, startPoint x: 662, startPoint y: 387, endPoint x: 649, endPoint y: 217, distance: 170.0
click at [652, 211] on div "Workflow Input Settings Inputs LLM · GPT-4.1 Extract Article Structure Step 1 O…" at bounding box center [428, 314] width 811 height 583
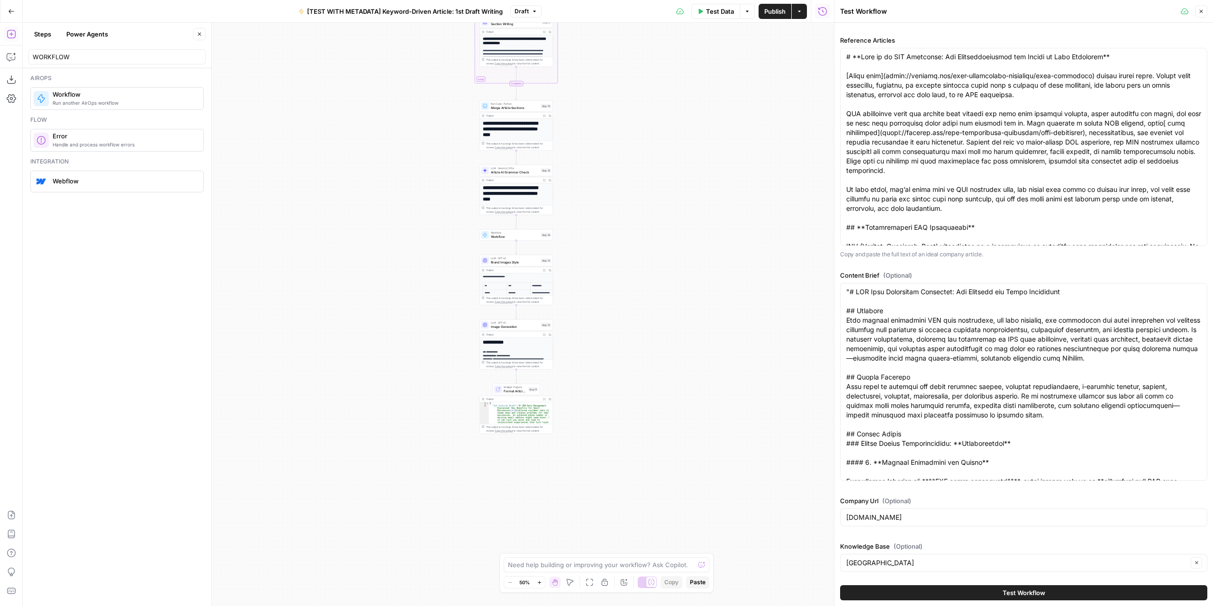
drag, startPoint x: 638, startPoint y: 342, endPoint x: 632, endPoint y: 261, distance: 80.7
click at [635, 251] on div "Workflow Input Settings Inputs LLM · GPT-4.1 Extract Article Structure Step 1 O…" at bounding box center [428, 314] width 811 height 583
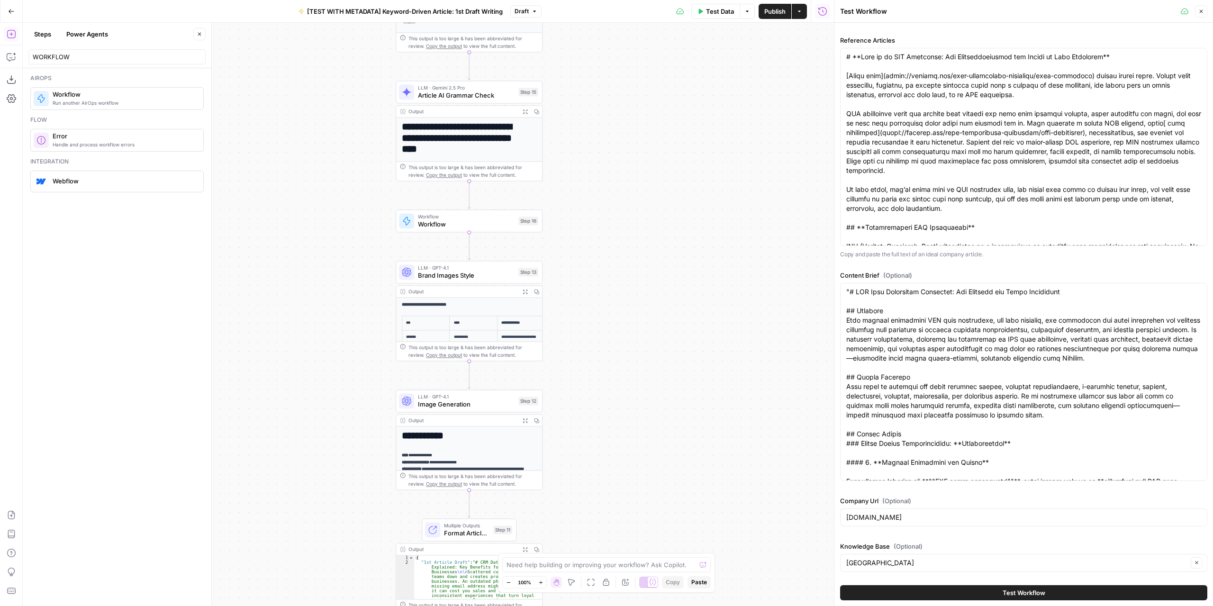
drag, startPoint x: 579, startPoint y: 261, endPoint x: 593, endPoint y: 387, distance: 125.9
click at [593, 387] on div "Workflow Input Settings Inputs LLM · GPT-4.1 Extract Article Structure Step 1 O…" at bounding box center [428, 314] width 811 height 583
click at [486, 220] on span "Workflow" at bounding box center [466, 223] width 97 height 9
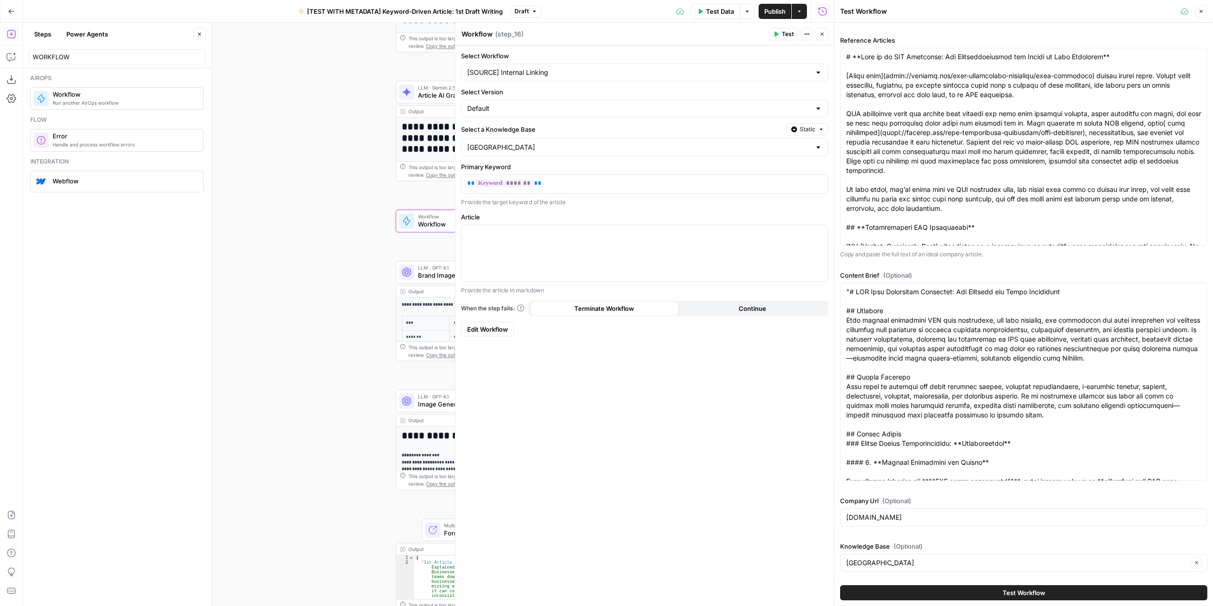
click at [483, 30] on textarea "Workflow" at bounding box center [476, 33] width 31 height 9
type textarea "Internal Linking"
click at [505, 326] on span "Edit Workflow" at bounding box center [487, 328] width 41 height 9
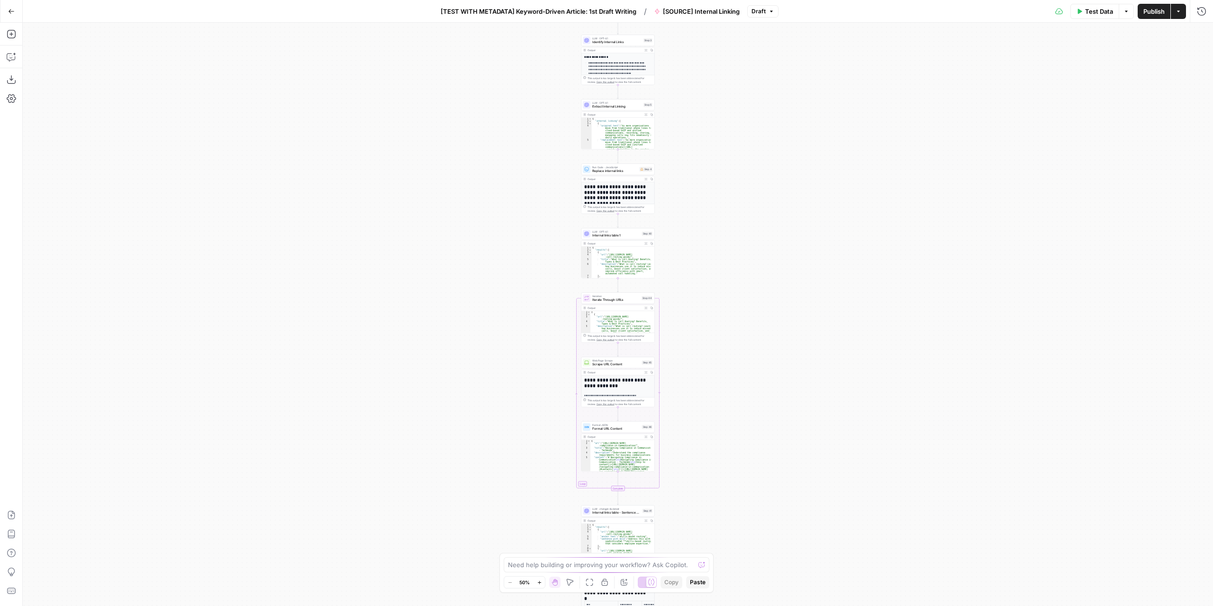
click at [14, 9] on button "Go Back" at bounding box center [11, 11] width 17 height 17
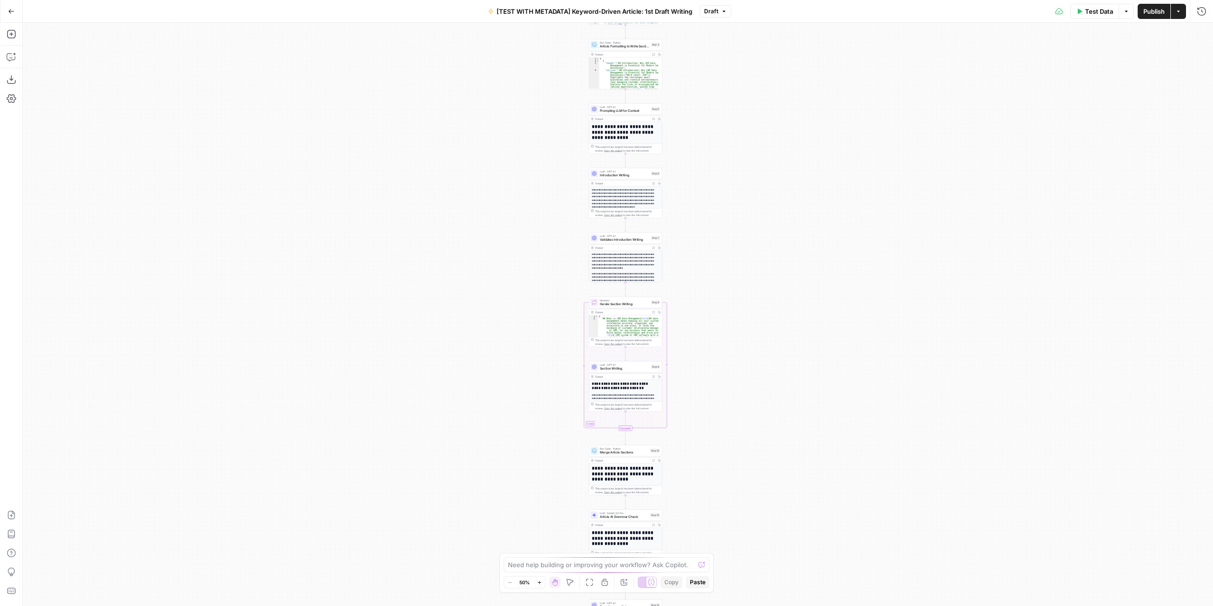
drag, startPoint x: 699, startPoint y: 451, endPoint x: 696, endPoint y: 464, distance: 13.1
click at [696, 464] on div "Workflow Input Settings Inputs LLM · GPT-4.1 Extract Article Structure Step 1 O…" at bounding box center [618, 314] width 1190 height 583
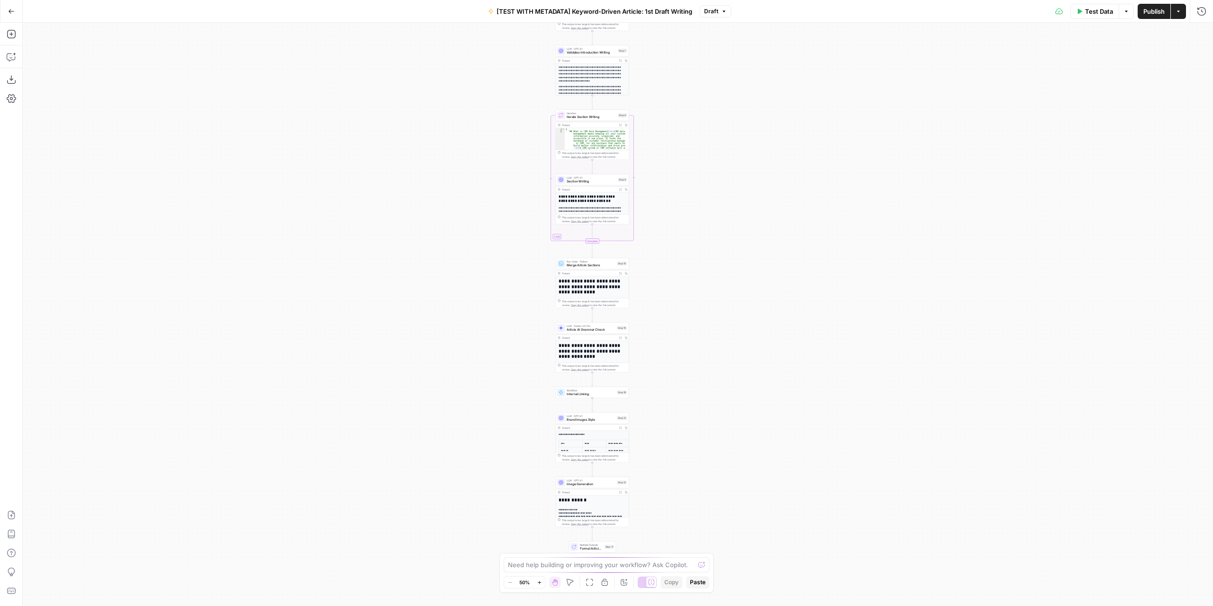
drag, startPoint x: 695, startPoint y: 463, endPoint x: 663, endPoint y: 308, distance: 157.8
click at [663, 308] on div "Workflow Input Settings Inputs LLM · GPT-4.1 Extract Article Structure Step 1 O…" at bounding box center [618, 314] width 1190 height 583
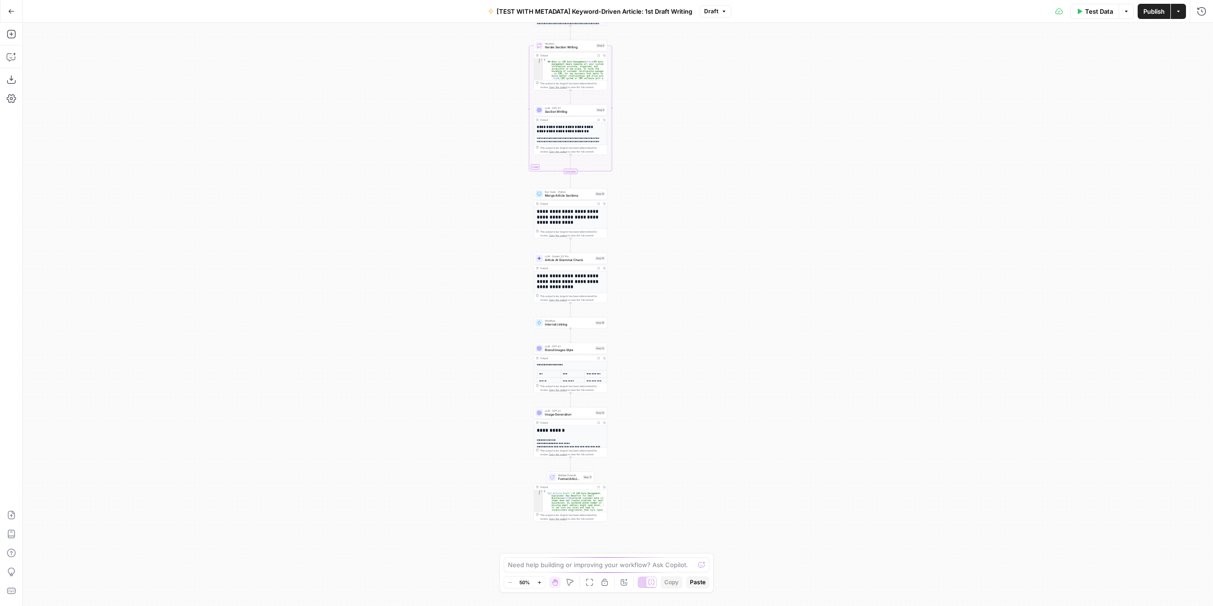
drag, startPoint x: 661, startPoint y: 400, endPoint x: 641, endPoint y: 333, distance: 70.1
click at [641, 333] on div "Workflow Input Settings Inputs LLM · GPT-4.1 Extract Article Structure Step 1 O…" at bounding box center [618, 314] width 1190 height 583
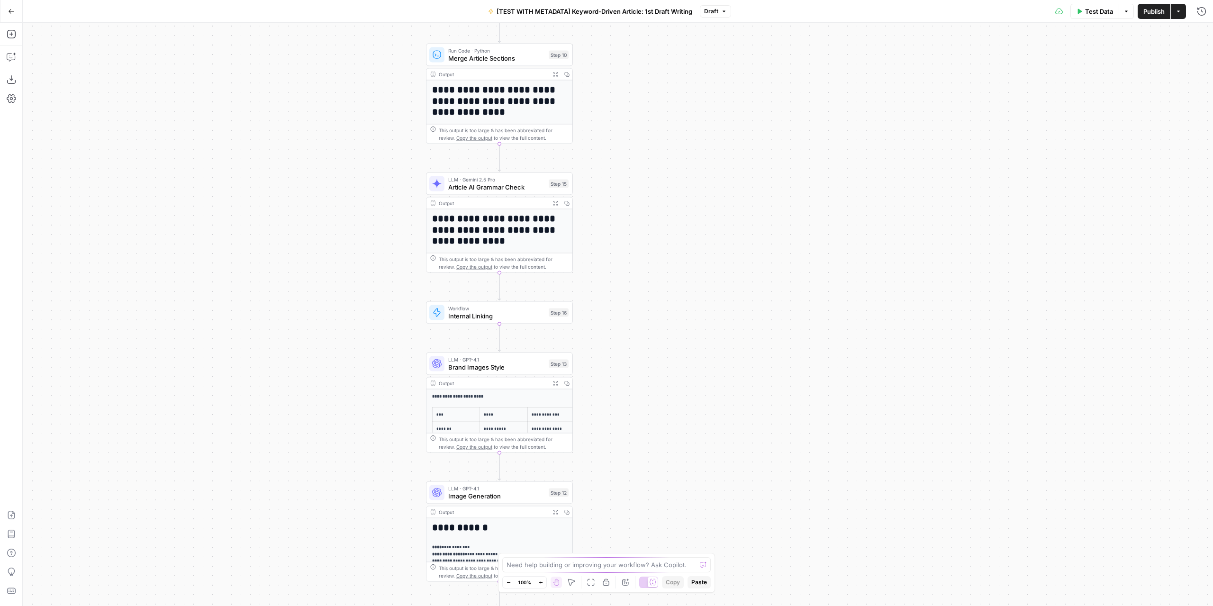
click at [513, 316] on span "Internal Linking" at bounding box center [496, 315] width 97 height 9
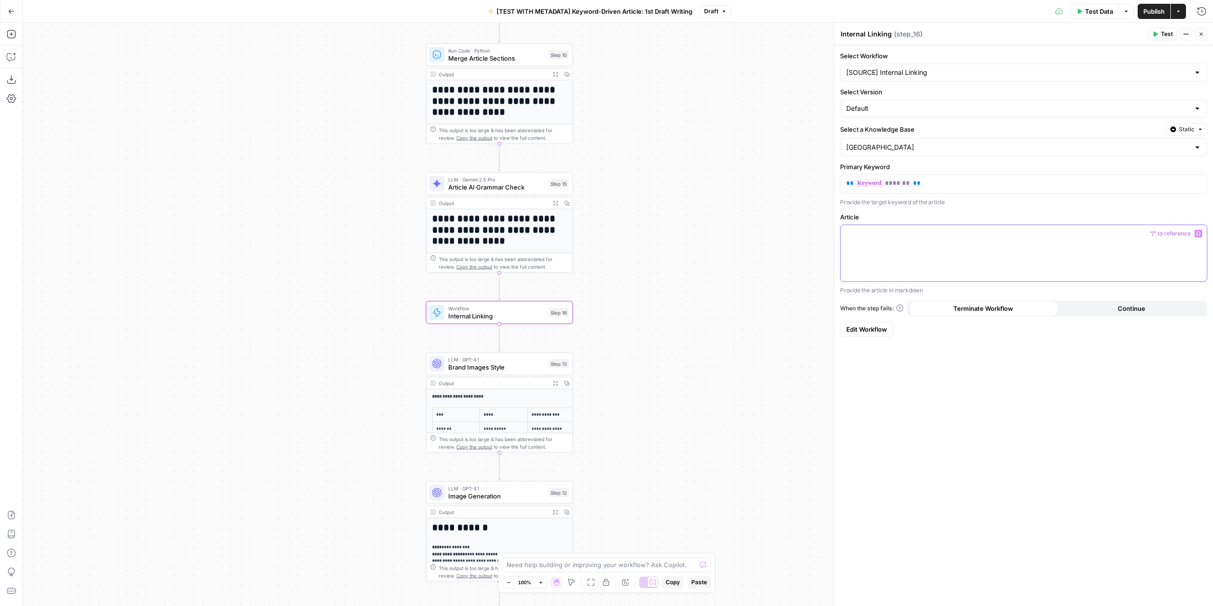
click at [1201, 230] on button "Variables Menu" at bounding box center [1198, 234] width 8 height 8
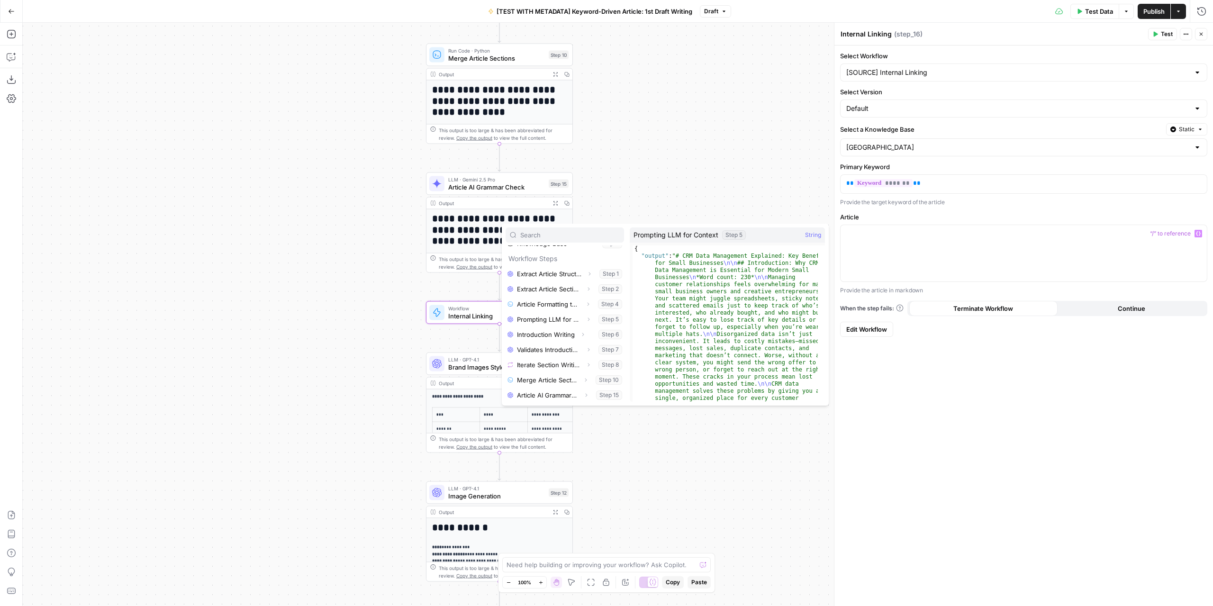
scroll to position [162, 0]
click at [551, 392] on button "Select variable Article AI Grammar Check" at bounding box center [564, 394] width 118 height 15
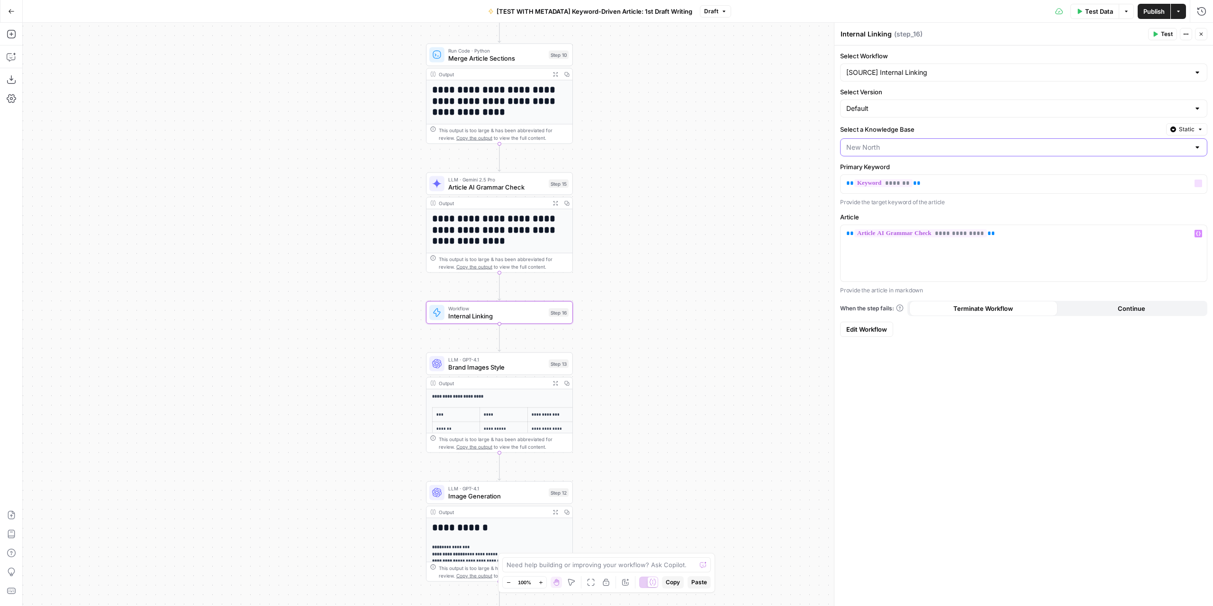
click at [918, 148] on input "Select a Knowledge Base" at bounding box center [1017, 147] width 343 height 9
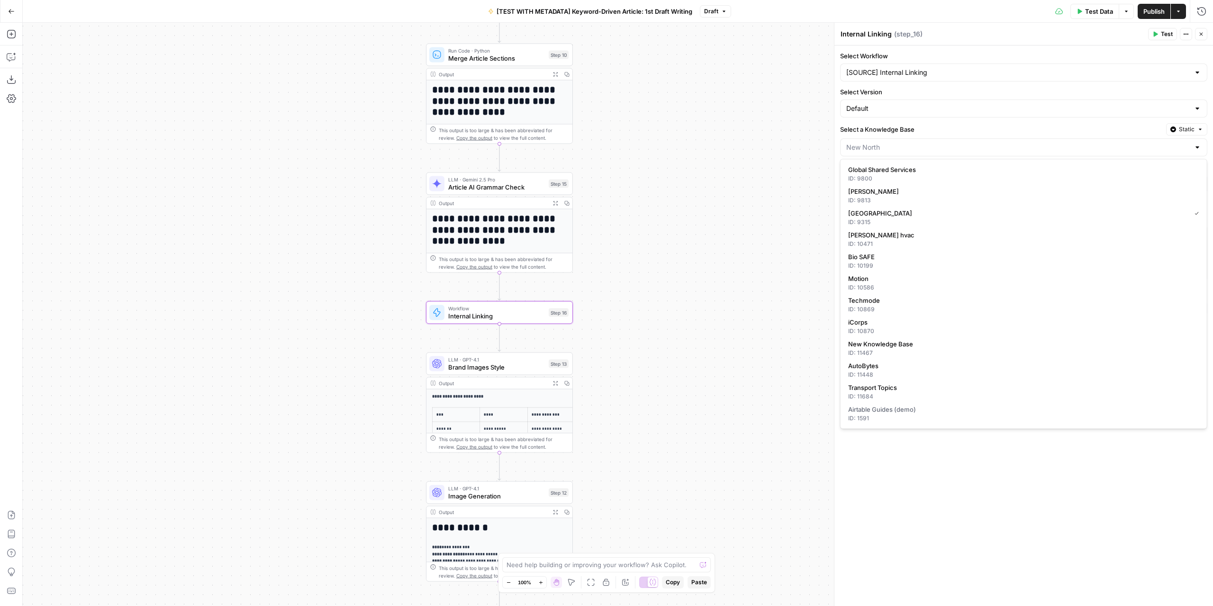
type input "[GEOGRAPHIC_DATA]"
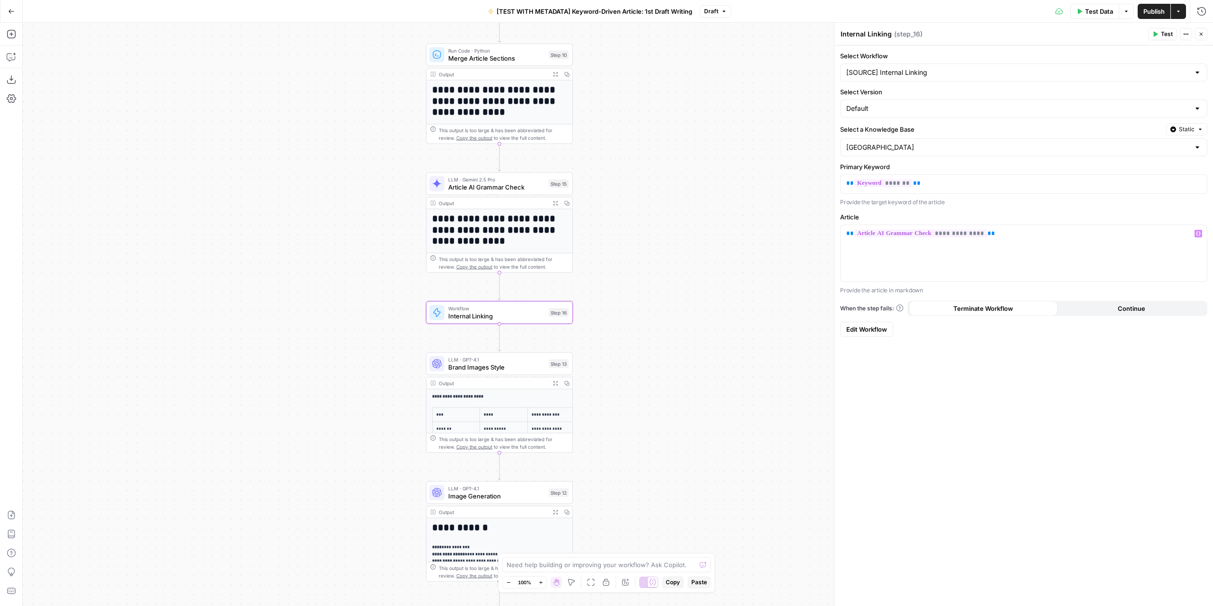
drag, startPoint x: 1088, startPoint y: 521, endPoint x: 1087, endPoint y: 508, distance: 12.4
click at [1088, 520] on div "**********" at bounding box center [1023, 325] width 378 height 560
click at [1197, 129] on button "Static" at bounding box center [1186, 129] width 41 height 12
click at [1169, 167] on span "Liquid" at bounding box center [1169, 169] width 54 height 9
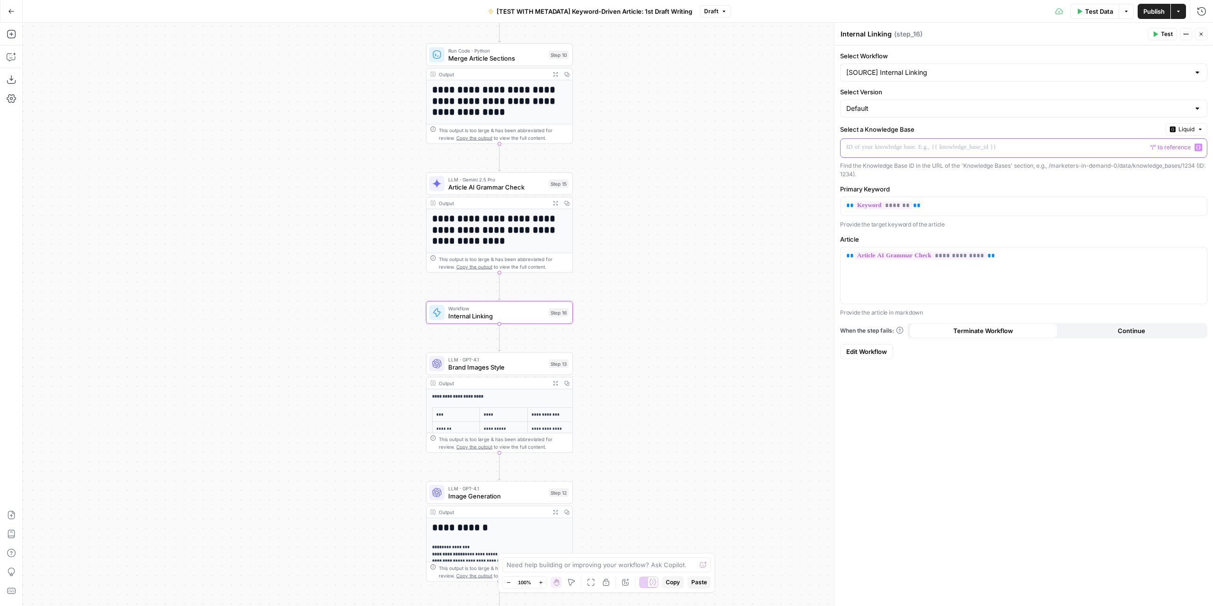
click at [1200, 145] on icon "button" at bounding box center [1198, 147] width 5 height 5
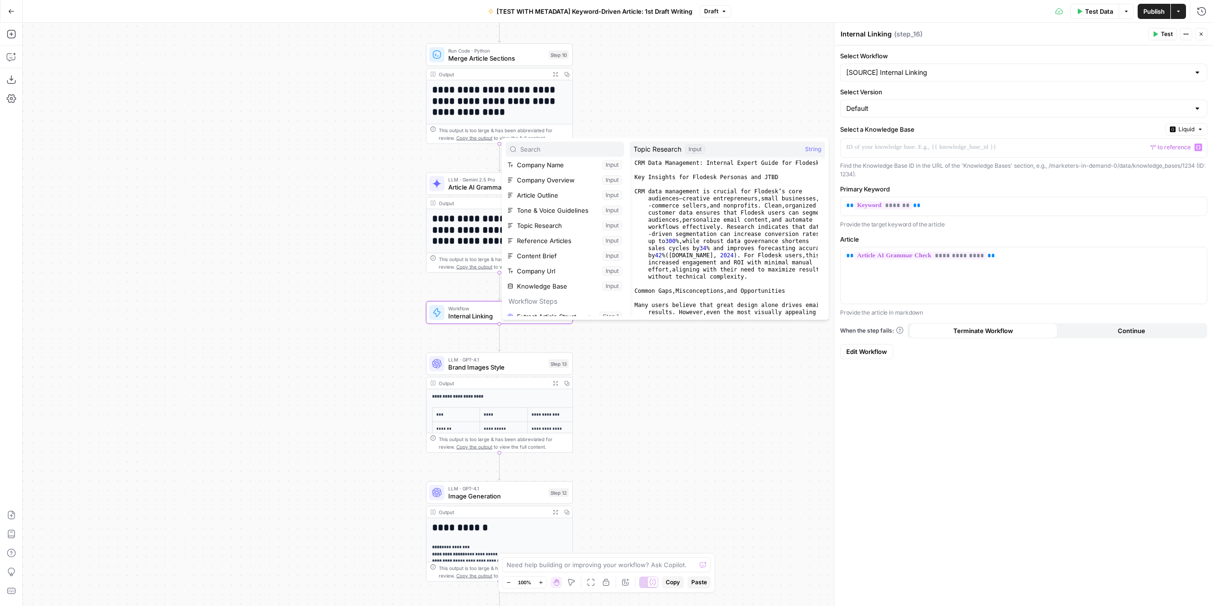
scroll to position [47, 0]
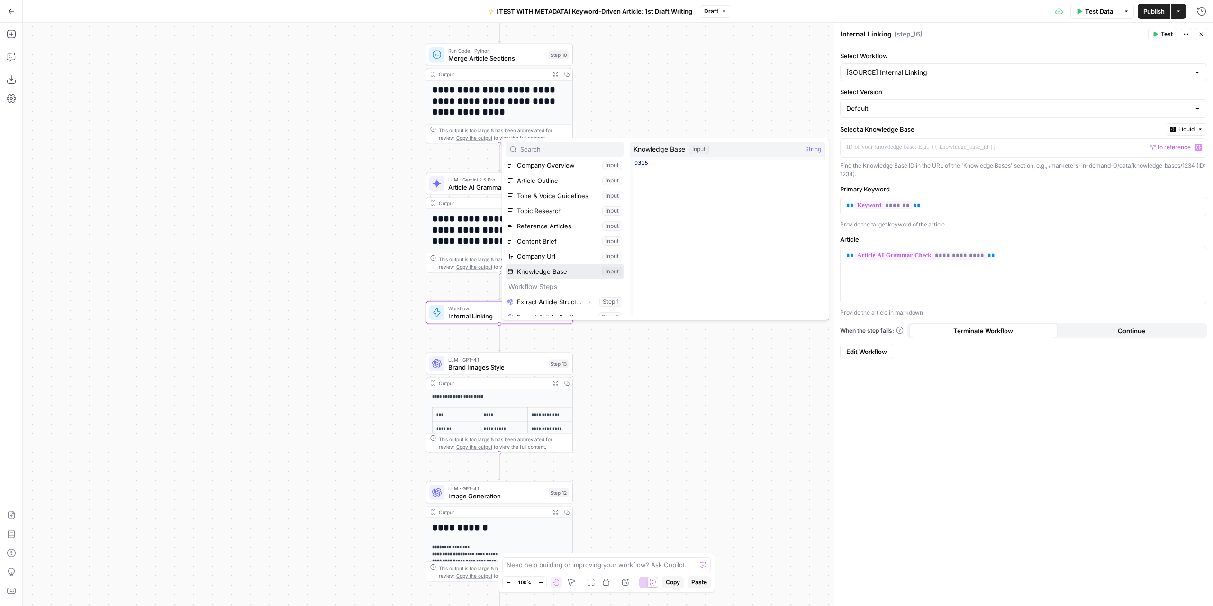
click at [544, 270] on button "Select variable Knowledge Base" at bounding box center [564, 271] width 118 height 15
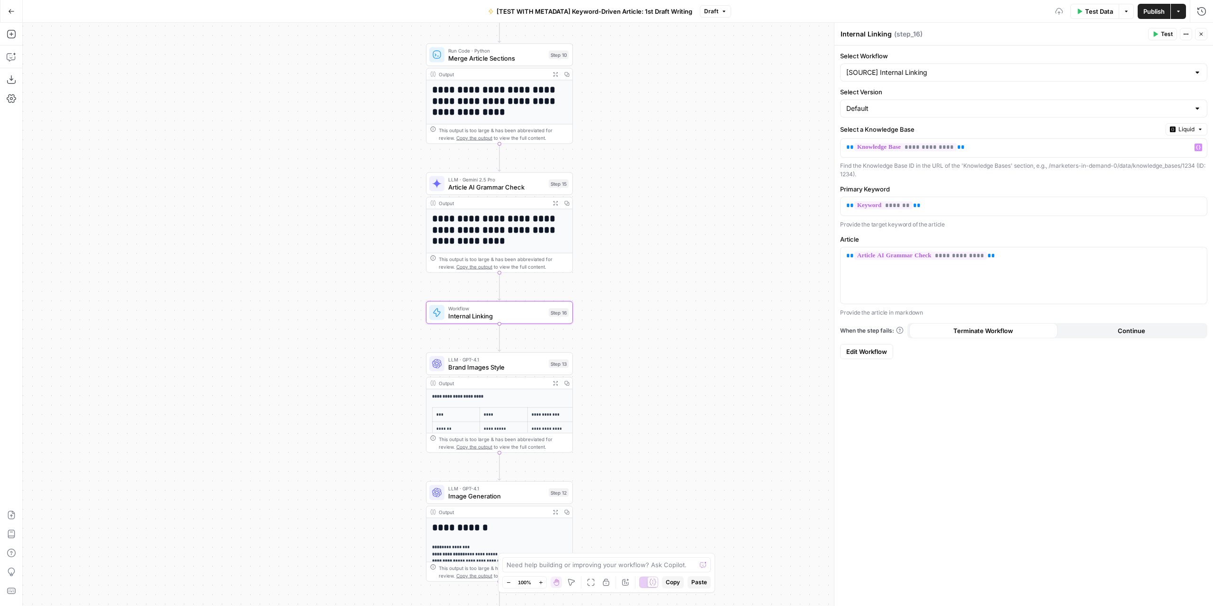
click at [933, 401] on div "**********" at bounding box center [1023, 325] width 378 height 560
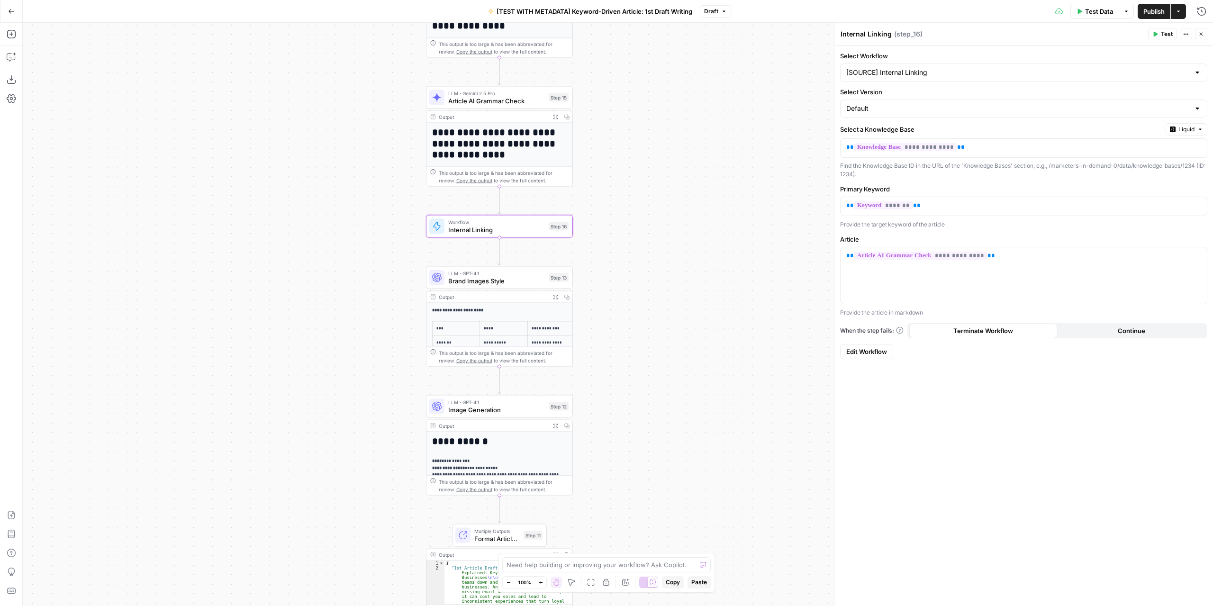
drag, startPoint x: 657, startPoint y: 347, endPoint x: 655, endPoint y: 263, distance: 83.9
click at [655, 263] on div "Workflow Input Settings Inputs LLM · GPT-4.1 Extract Article Structure Step 1 O…" at bounding box center [618, 314] width 1190 height 583
click at [502, 208] on icon "button" at bounding box center [500, 209] width 8 height 8
click at [498, 253] on icon "Edge from step_16 to step_13" at bounding box center [499, 251] width 3 height 28
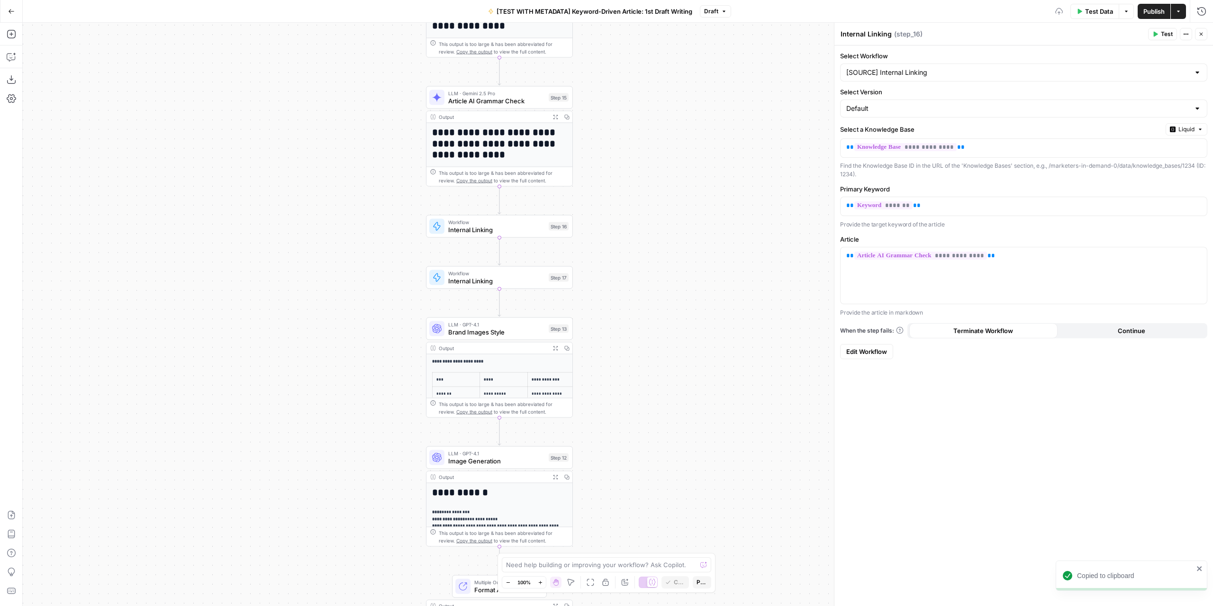
click at [524, 277] on span "Internal Linking" at bounding box center [496, 280] width 97 height 9
click at [959, 80] on div "[SOURCE] Internal Linking" at bounding box center [1023, 72] width 367 height 18
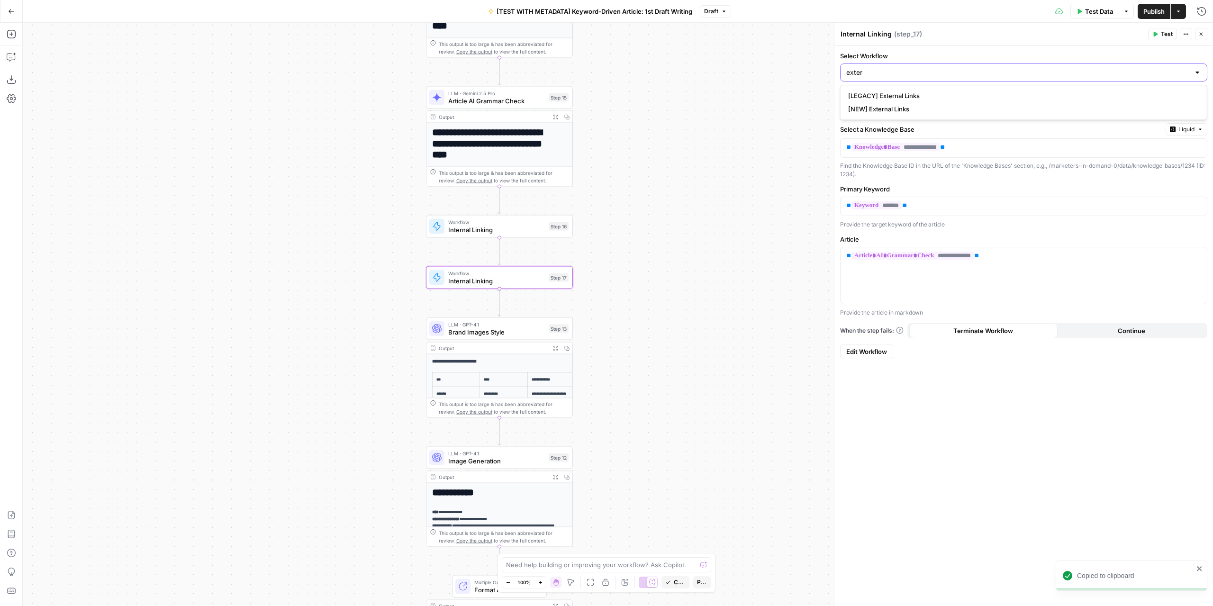
type input "exter"
click at [922, 95] on span "[LEGACY] External Links" at bounding box center [1021, 95] width 347 height 9
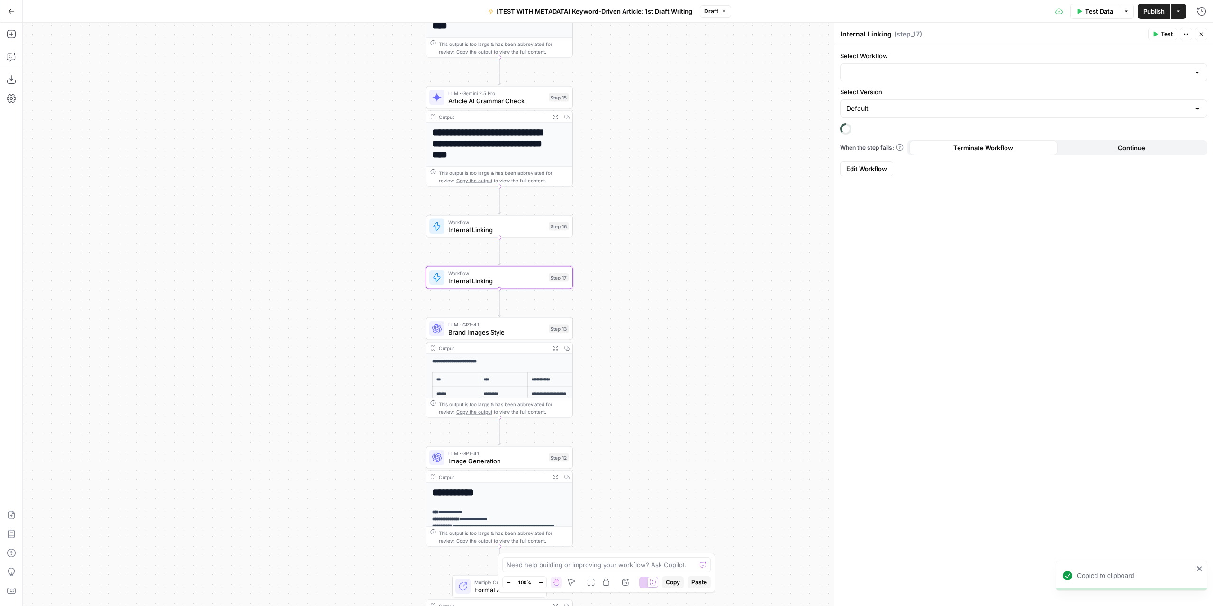
type input "[LEGACY] External Links"
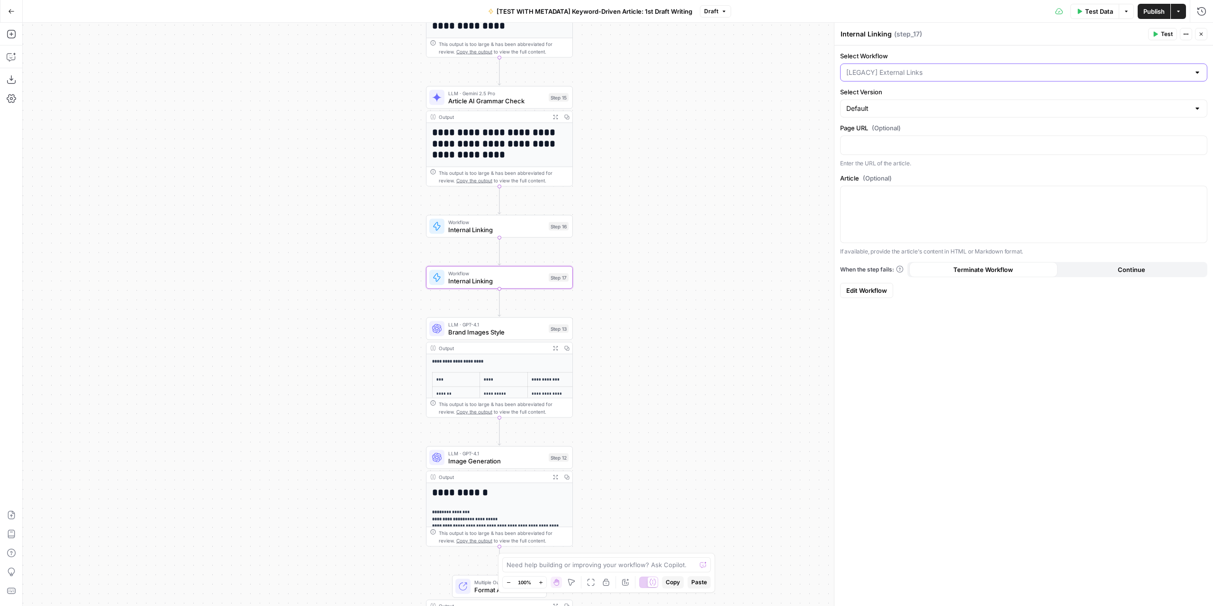
click at [928, 75] on input "Select Workflow" at bounding box center [1017, 72] width 343 height 9
type input "externa"
click at [901, 109] on span "[NEW] External Links" at bounding box center [1021, 108] width 347 height 9
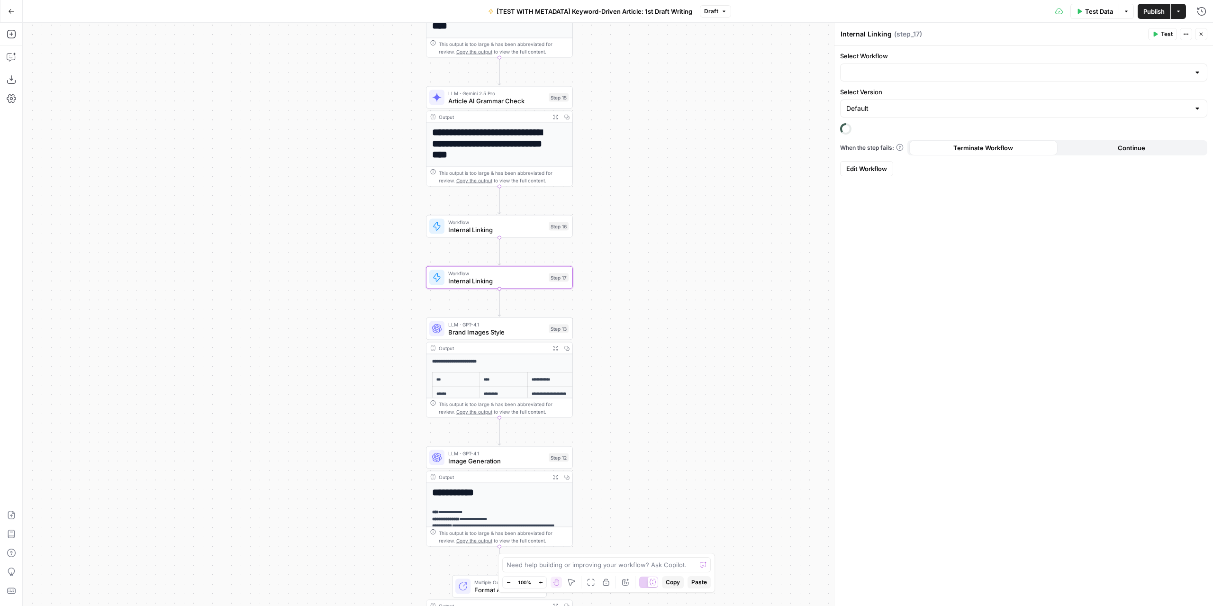
type input "[NEW] External Links"
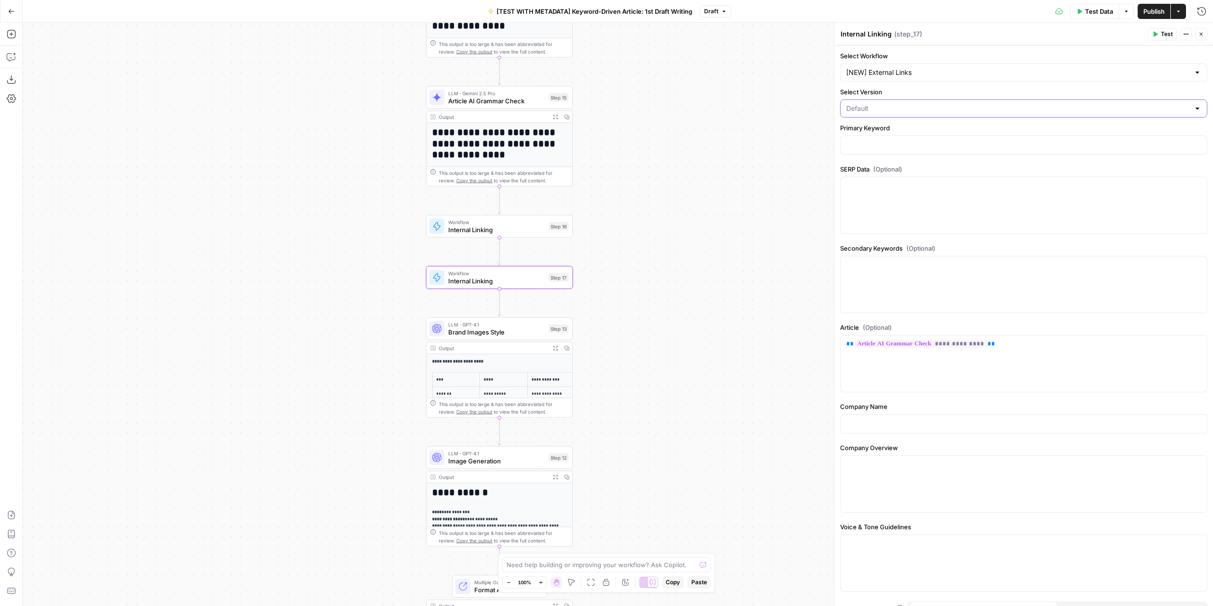
click at [907, 108] on input "Select Version" at bounding box center [1017, 108] width 343 height 9
type input "Default"
click at [1009, 285] on div at bounding box center [1023, 284] width 366 height 56
click at [965, 138] on div at bounding box center [1023, 145] width 366 height 18
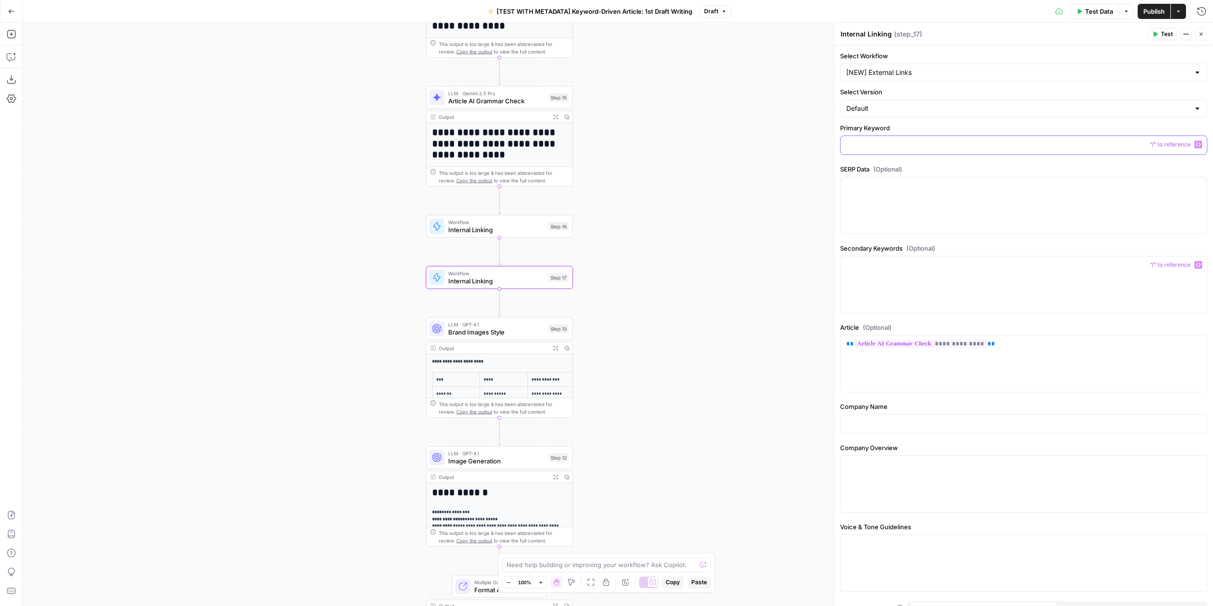
click at [1194, 145] on button "Variables Menu" at bounding box center [1198, 145] width 8 height 8
click at [554, 179] on button "Select variable Keyword" at bounding box center [564, 179] width 118 height 15
click at [902, 198] on div at bounding box center [1023, 205] width 366 height 56
click at [1027, 270] on div at bounding box center [1023, 284] width 366 height 56
click at [1196, 262] on icon "button" at bounding box center [1198, 264] width 5 height 5
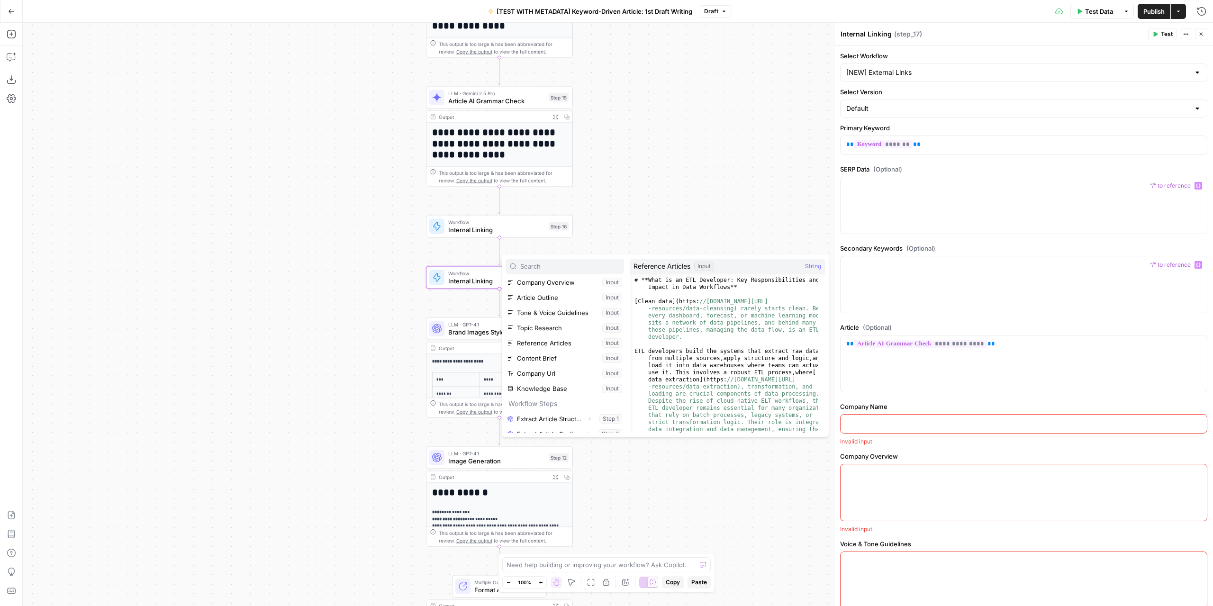
click at [628, 259] on div "Inputs Keyword Input Company Name Input Company Overview Input Article Outline …" at bounding box center [665, 346] width 327 height 182
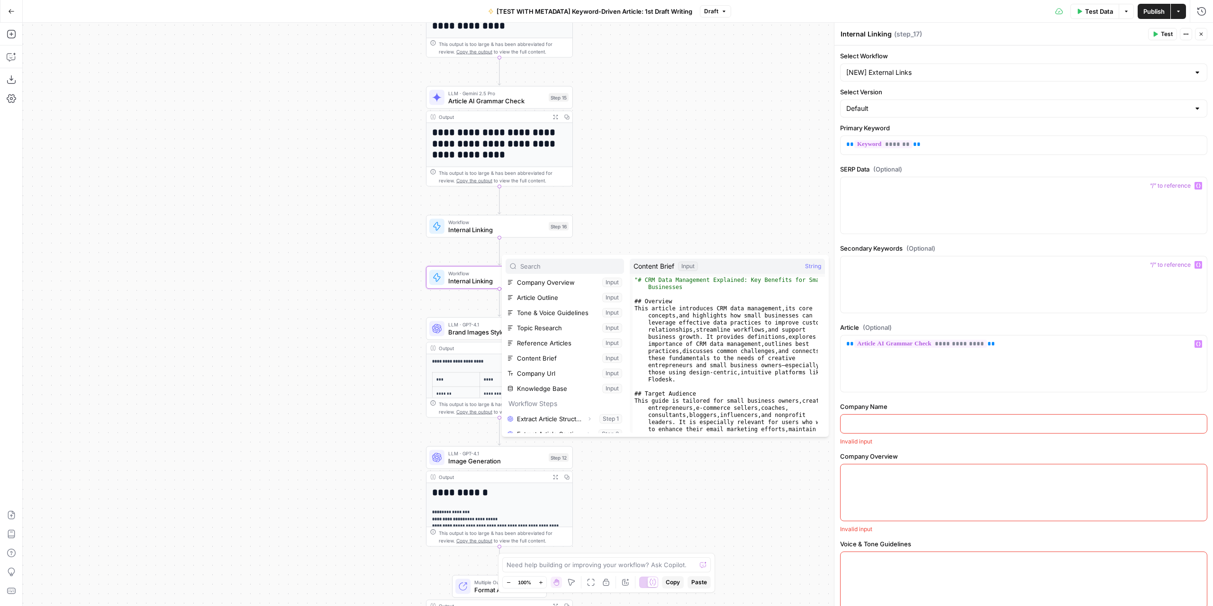
click at [978, 396] on form "**********" at bounding box center [1023, 356] width 378 height 623
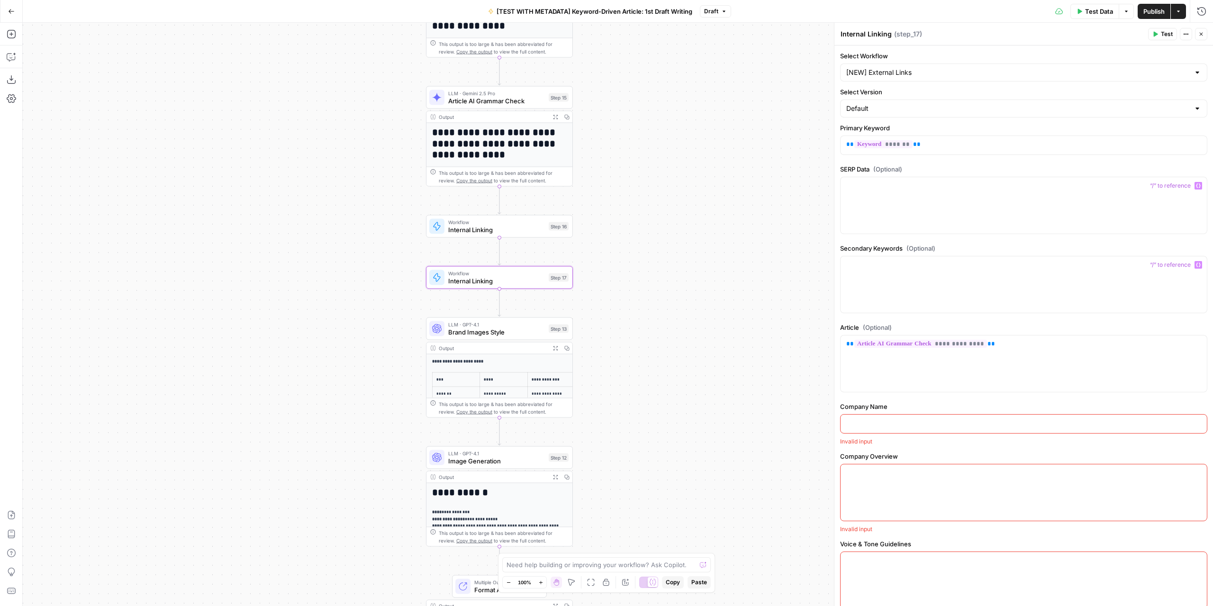
click at [953, 418] on p at bounding box center [1023, 422] width 355 height 9
click at [1196, 421] on icon "button" at bounding box center [1198, 423] width 5 height 5
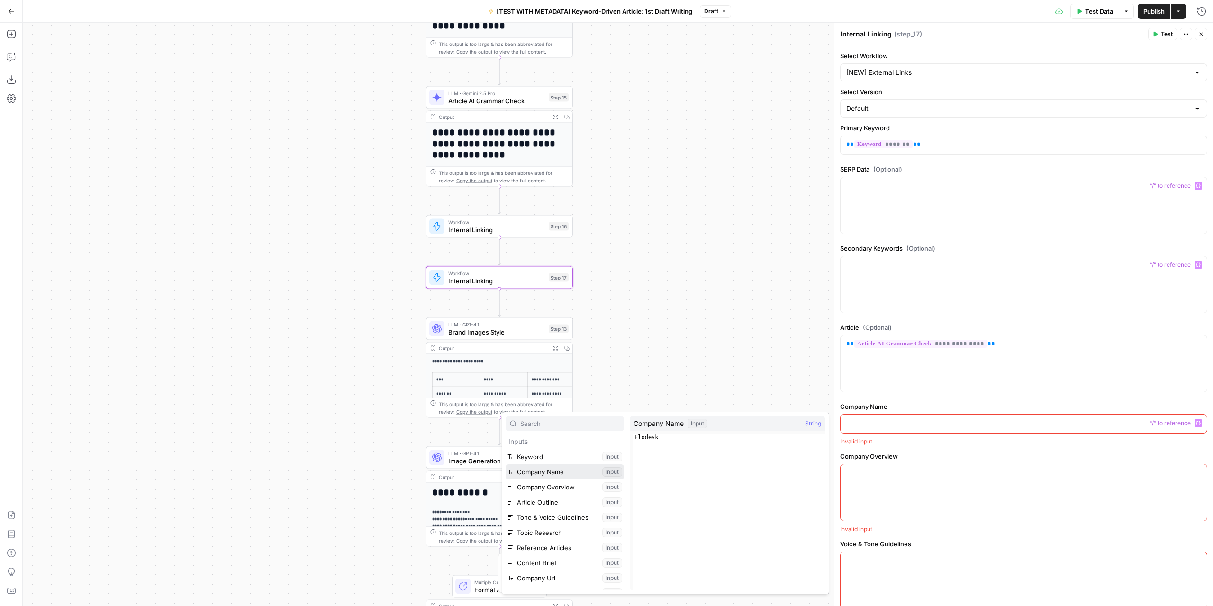
click at [540, 474] on button "Select variable Company Name" at bounding box center [564, 471] width 118 height 15
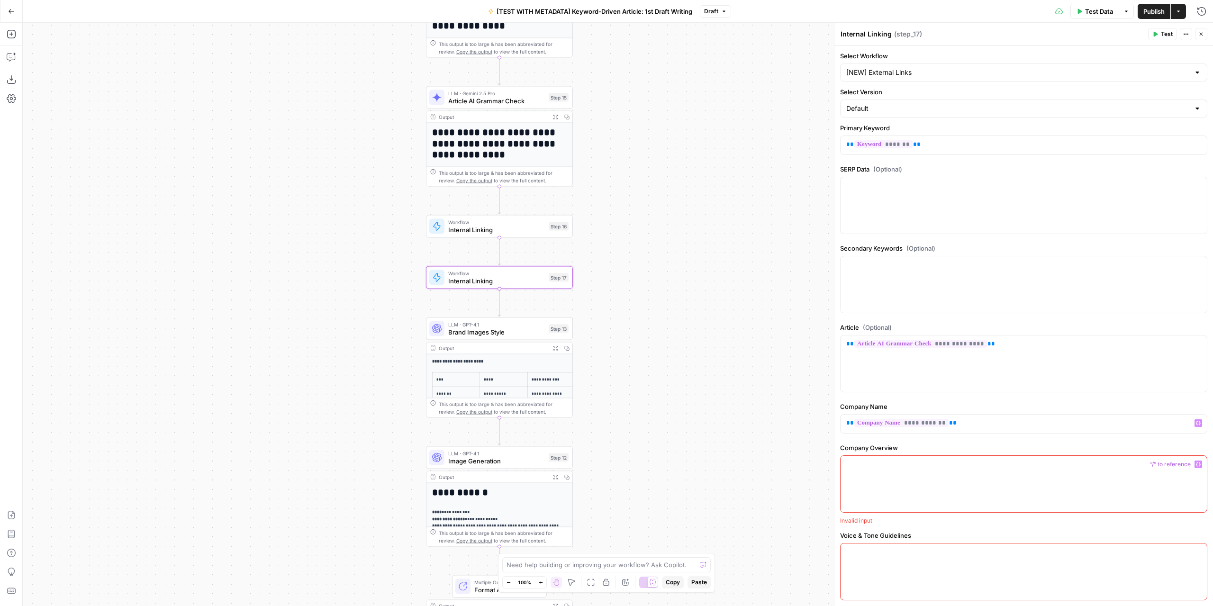
drag, startPoint x: 1011, startPoint y: 480, endPoint x: 1099, endPoint y: 477, distance: 87.7
click at [1014, 480] on div at bounding box center [1023, 484] width 366 height 56
click at [1196, 462] on icon "button" at bounding box center [1198, 464] width 5 height 5
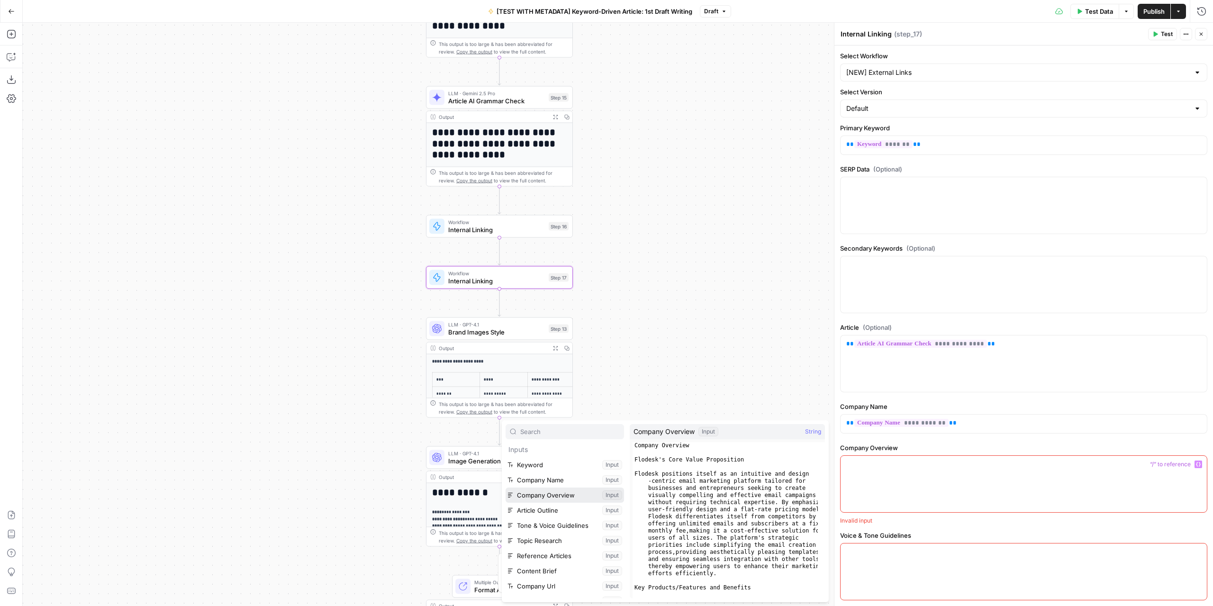
click at [521, 490] on button "Select variable Company Overview" at bounding box center [564, 494] width 118 height 15
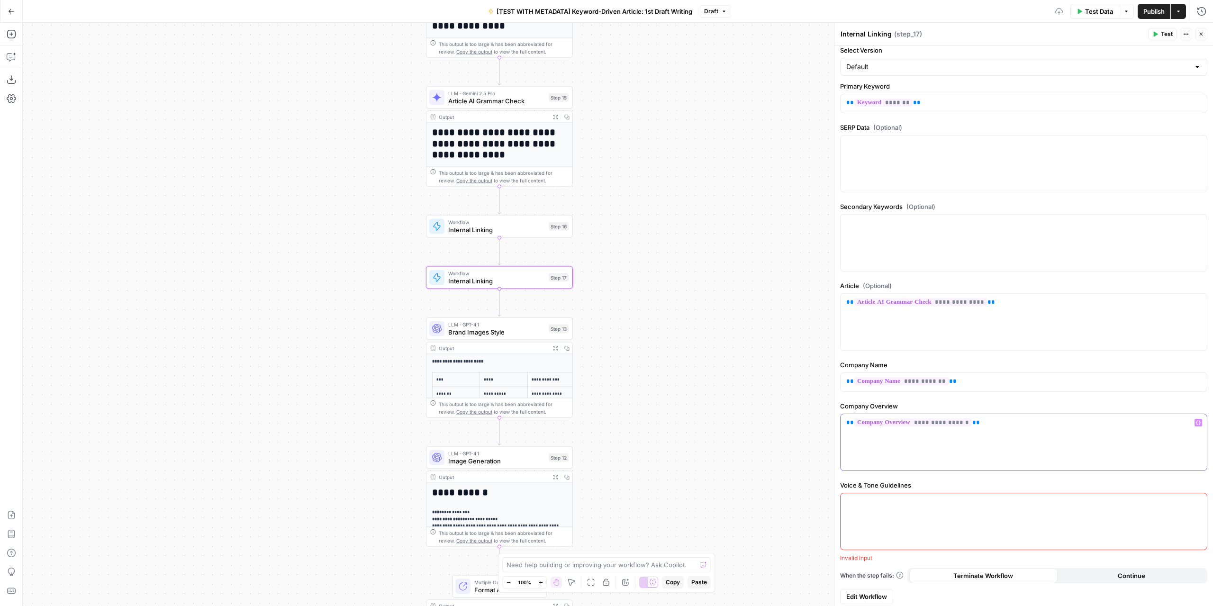
scroll to position [42, 0]
click at [1196, 499] on icon "button" at bounding box center [1198, 501] width 5 height 5
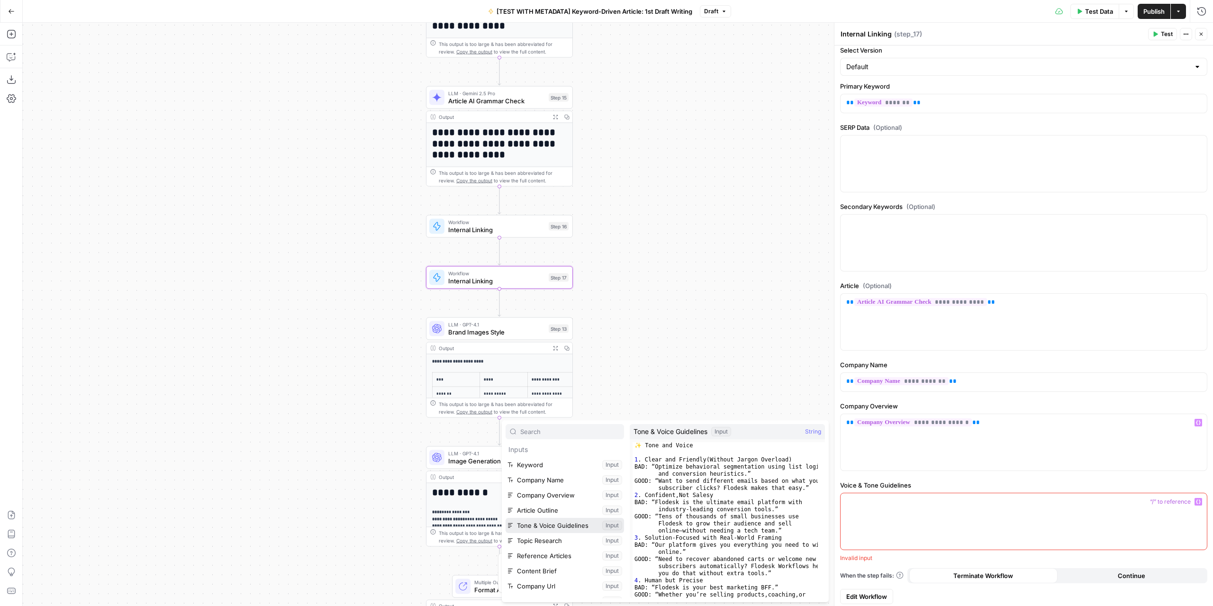
click at [539, 523] on button "Select variable Tone & Voice Guidelines" at bounding box center [564, 525] width 118 height 15
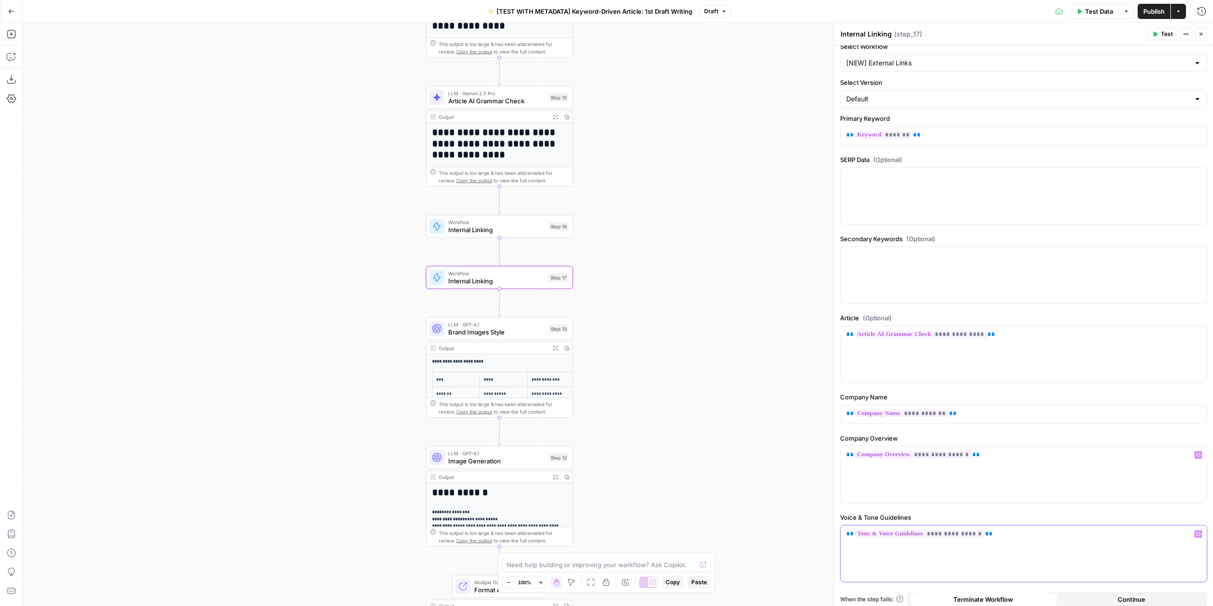
scroll to position [0, 0]
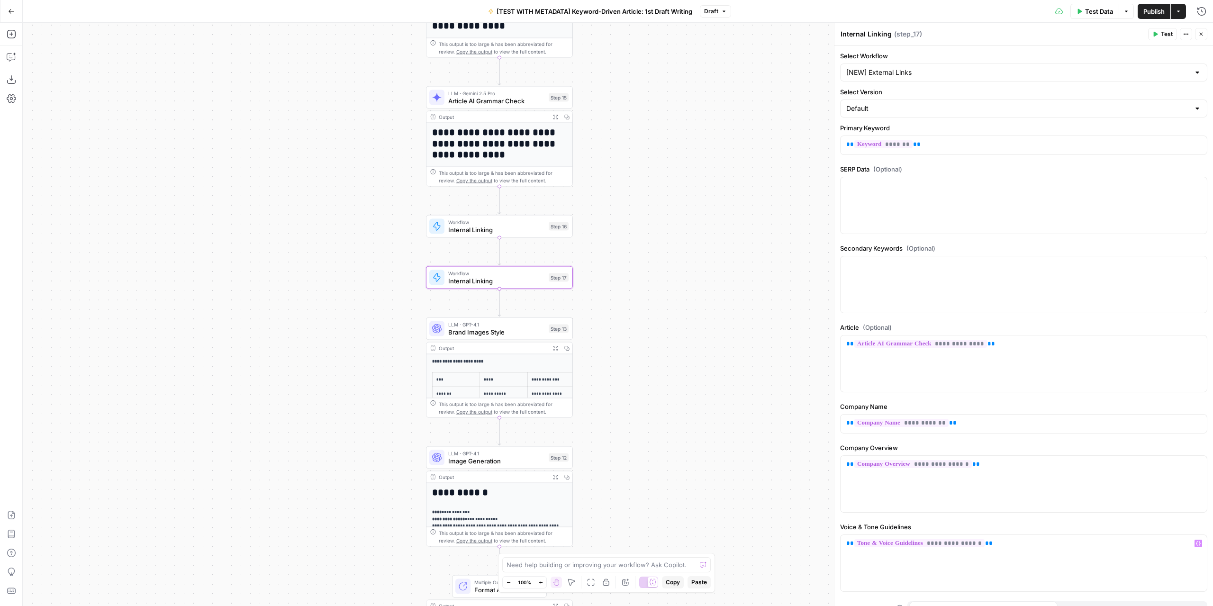
click at [859, 35] on textarea "Internal Linking" at bounding box center [865, 33] width 51 height 9
type textarea "External Linking"
click at [743, 124] on div "Workflow Input Settings Inputs LLM · GPT-4.1 Extract Article Structure Step 1 O…" at bounding box center [618, 314] width 1190 height 583
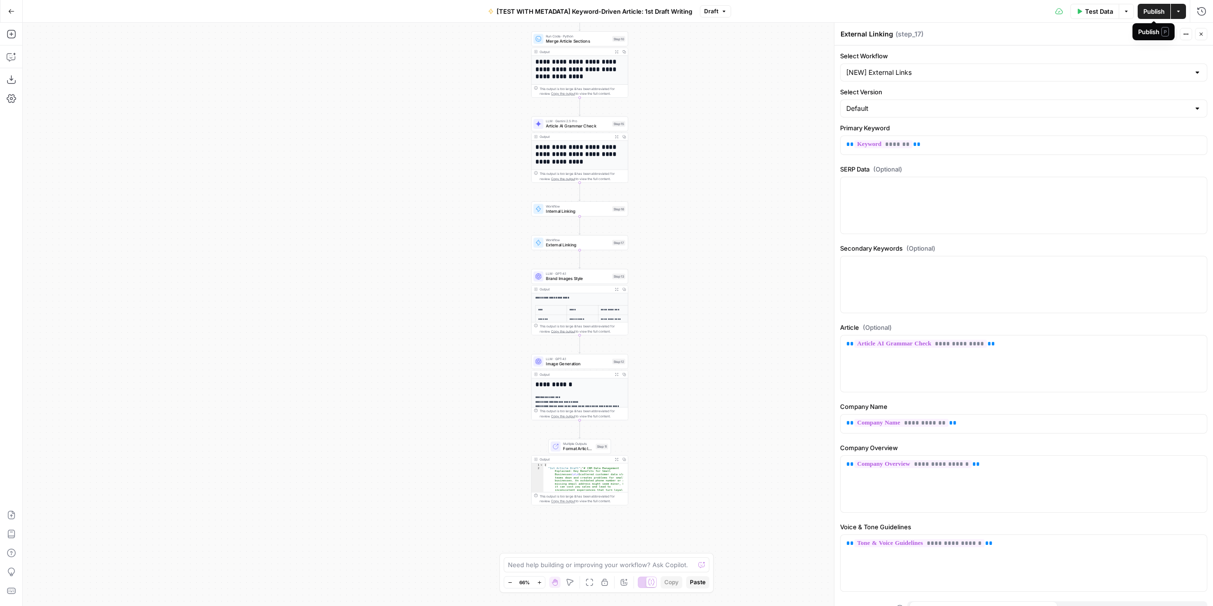
click at [1150, 7] on span "Publish" at bounding box center [1153, 11] width 21 height 9
click at [580, 261] on icon "Edge from step_17 to step_13" at bounding box center [579, 259] width 2 height 18
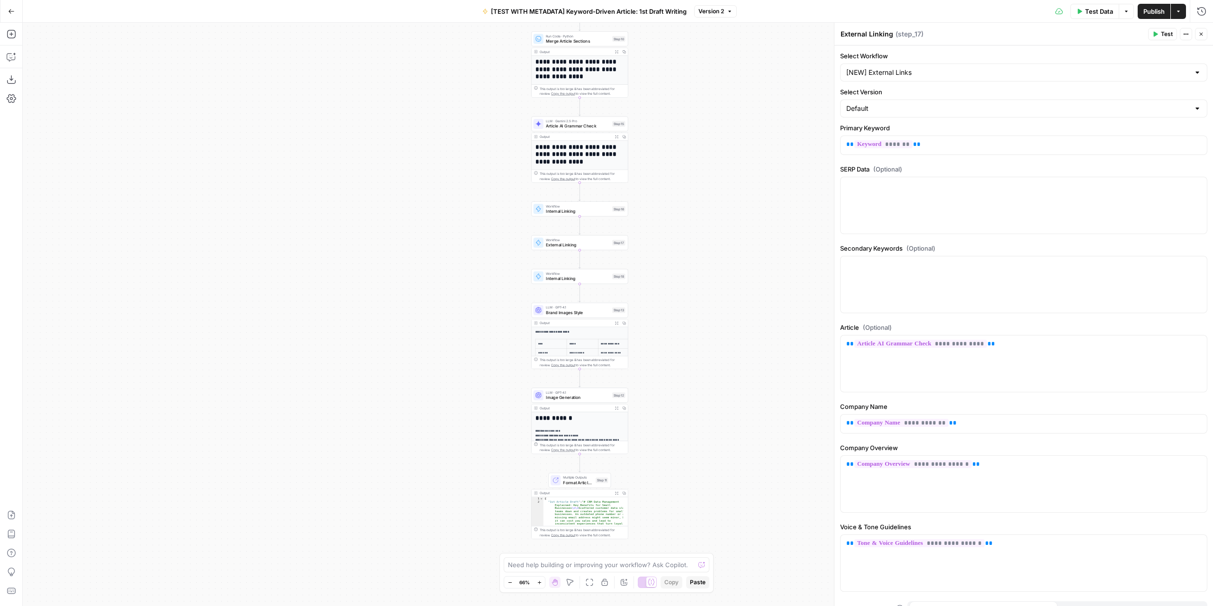
click at [566, 248] on div "Workflow External Linking Step 17 Copy step Delete step Add Note Test" at bounding box center [579, 242] width 97 height 15
drag, startPoint x: 990, startPoint y: 343, endPoint x: 836, endPoint y: 344, distance: 154.4
click at [836, 344] on div "**********" at bounding box center [1023, 314] width 379 height 583
click at [1196, 342] on icon "button" at bounding box center [1198, 344] width 5 height 5
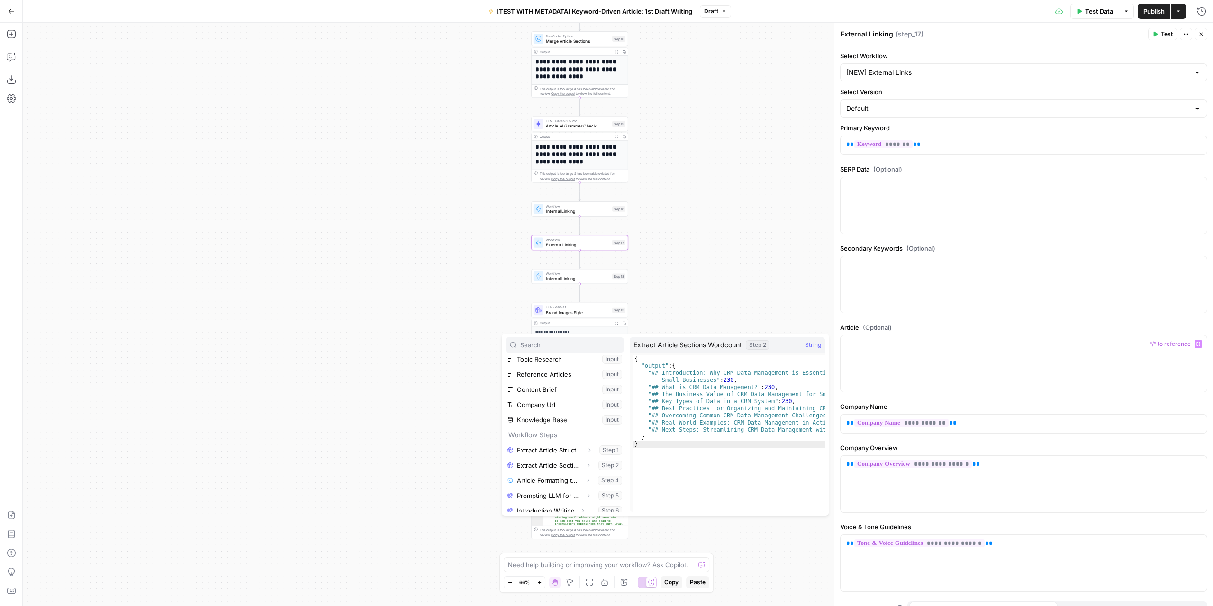
scroll to position [177, 0]
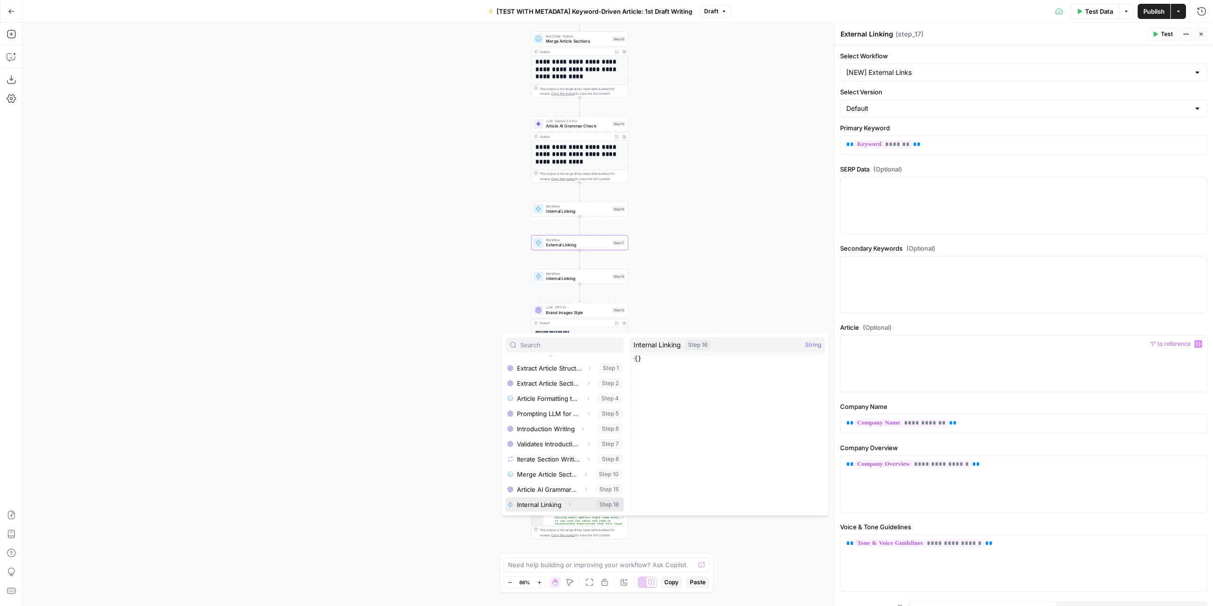
click at [558, 502] on button "Select variable Internal Linking" at bounding box center [564, 504] width 118 height 15
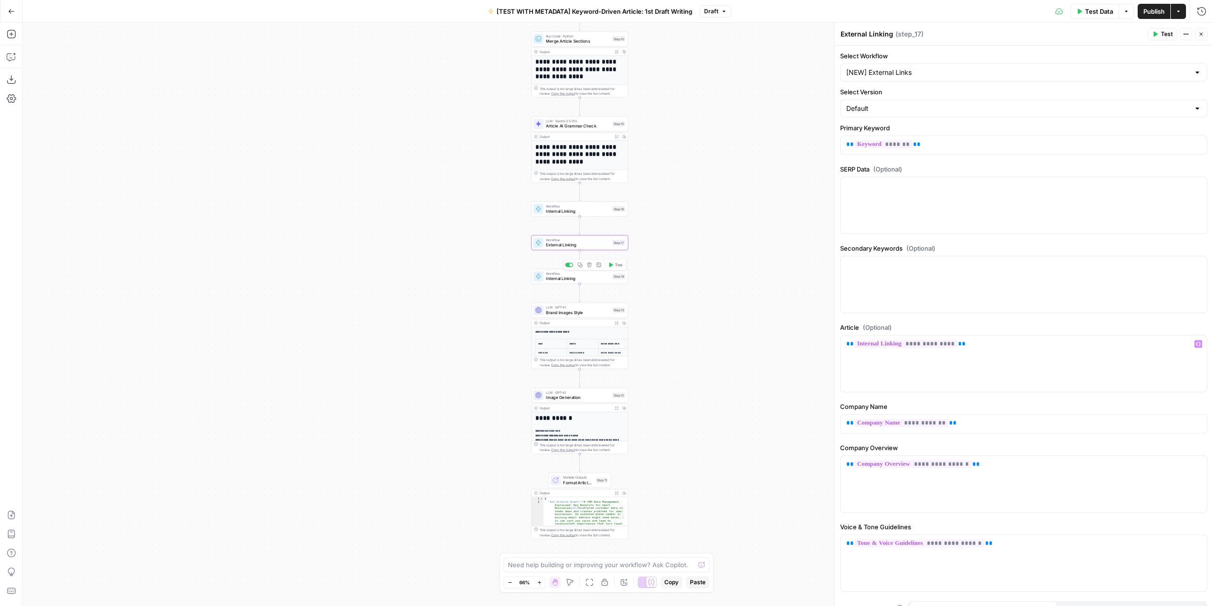
click at [594, 280] on span "Internal Linking" at bounding box center [578, 278] width 64 height 6
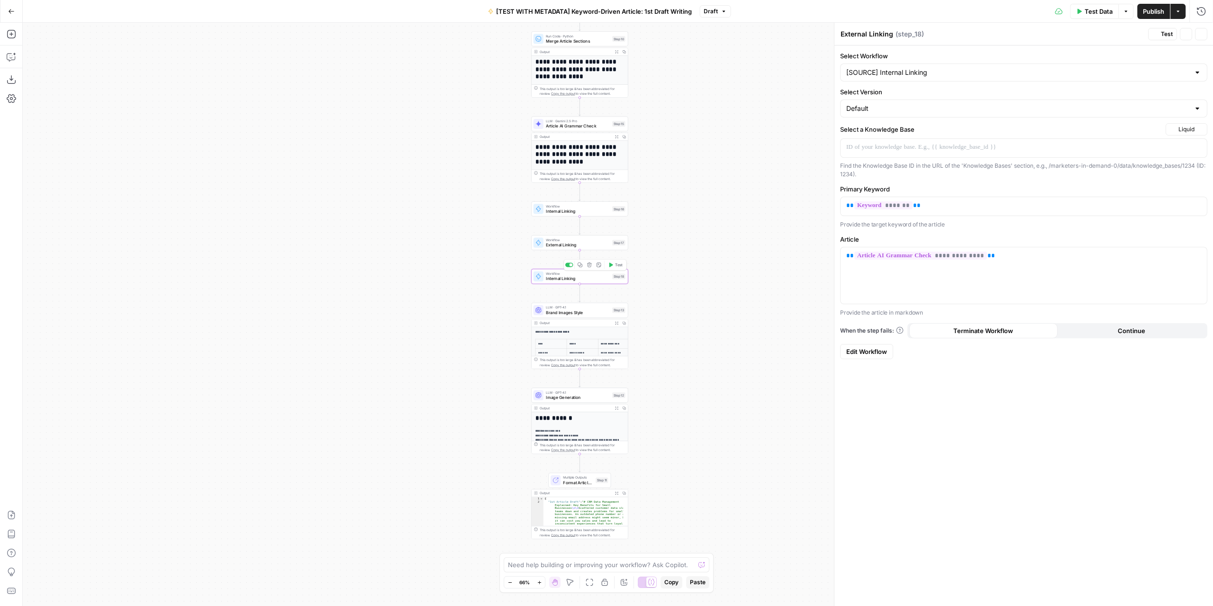
type textarea "Internal Linking"
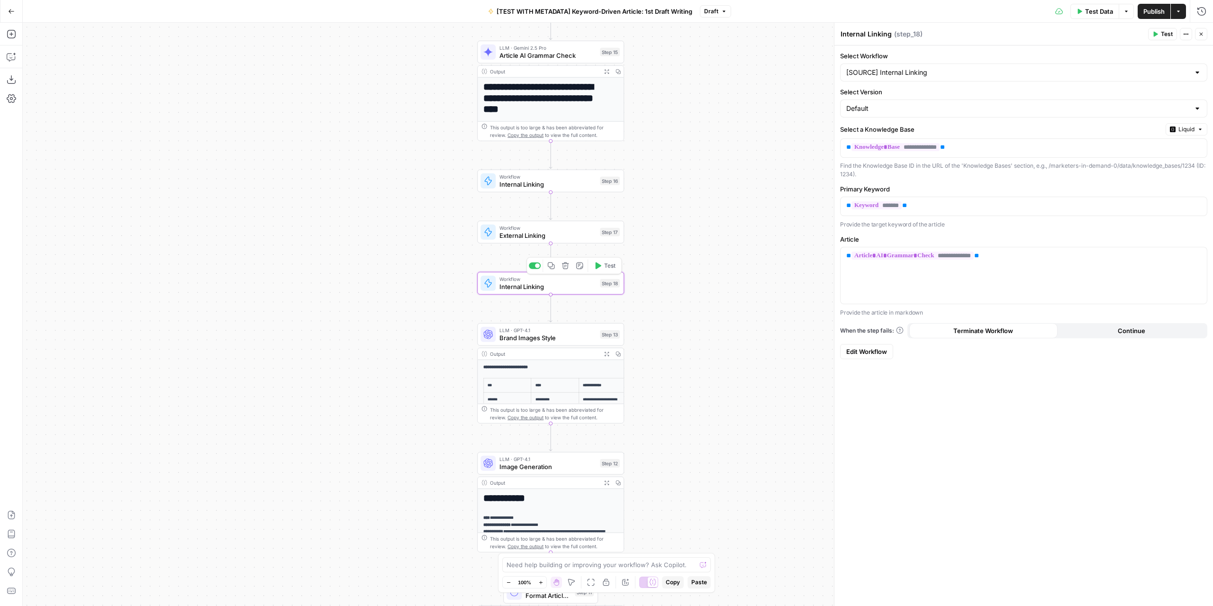
click at [568, 266] on icon "button" at bounding box center [565, 266] width 8 height 8
click at [583, 118] on span "Delete Step" at bounding box center [580, 120] width 37 height 9
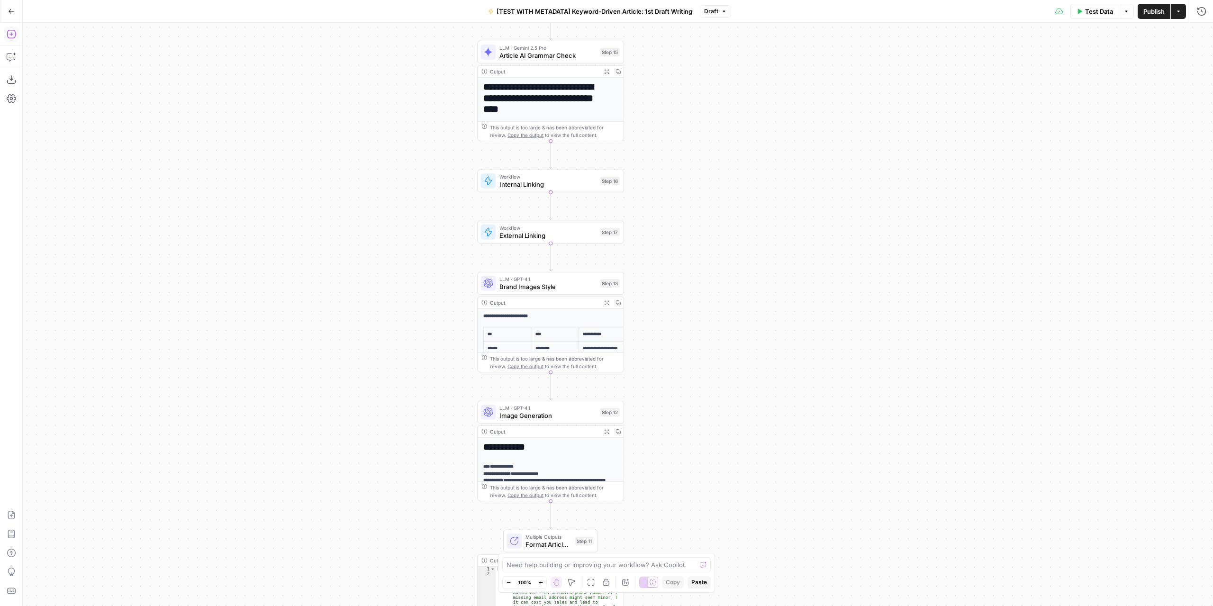
click at [15, 35] on button "Add Steps" at bounding box center [11, 34] width 15 height 15
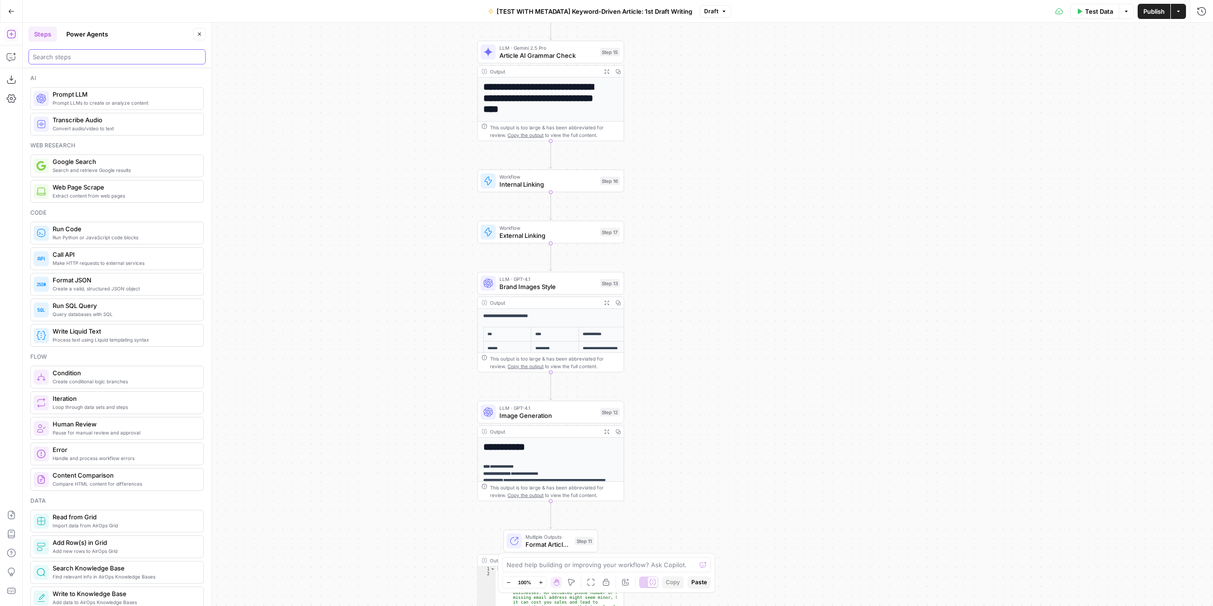
click at [133, 58] on input "search" at bounding box center [117, 56] width 169 height 9
click at [555, 215] on button "Copy step" at bounding box center [551, 214] width 12 height 12
click at [550, 256] on icon "Edge from step_17 to step_13" at bounding box center [550, 257] width 3 height 28
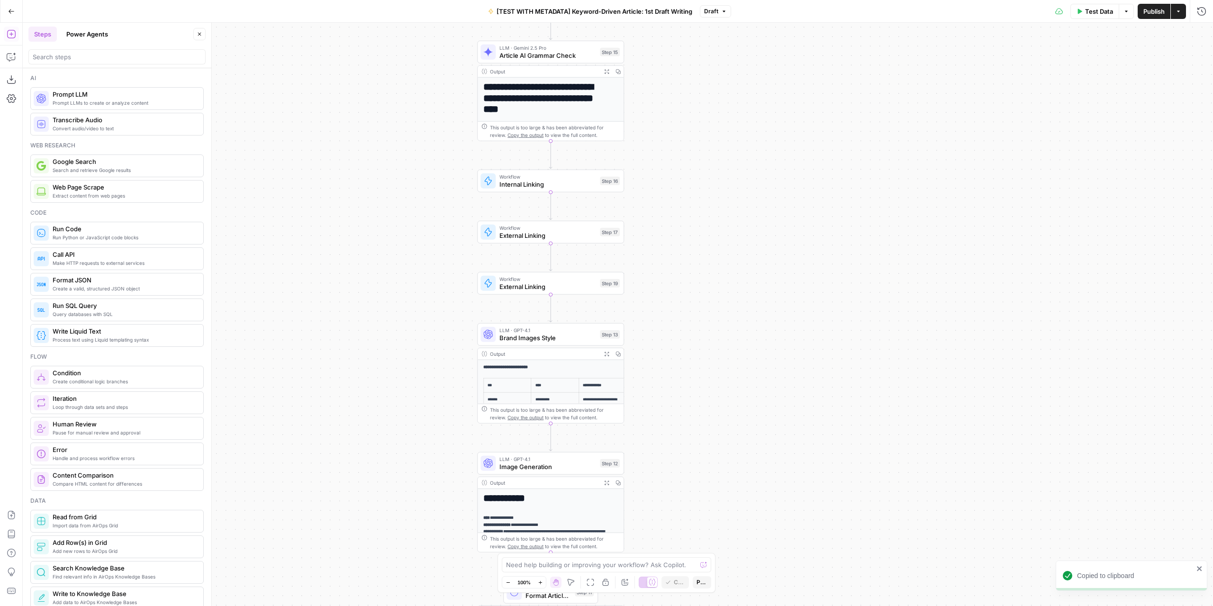
click at [574, 283] on span "External Linking" at bounding box center [547, 286] width 97 height 9
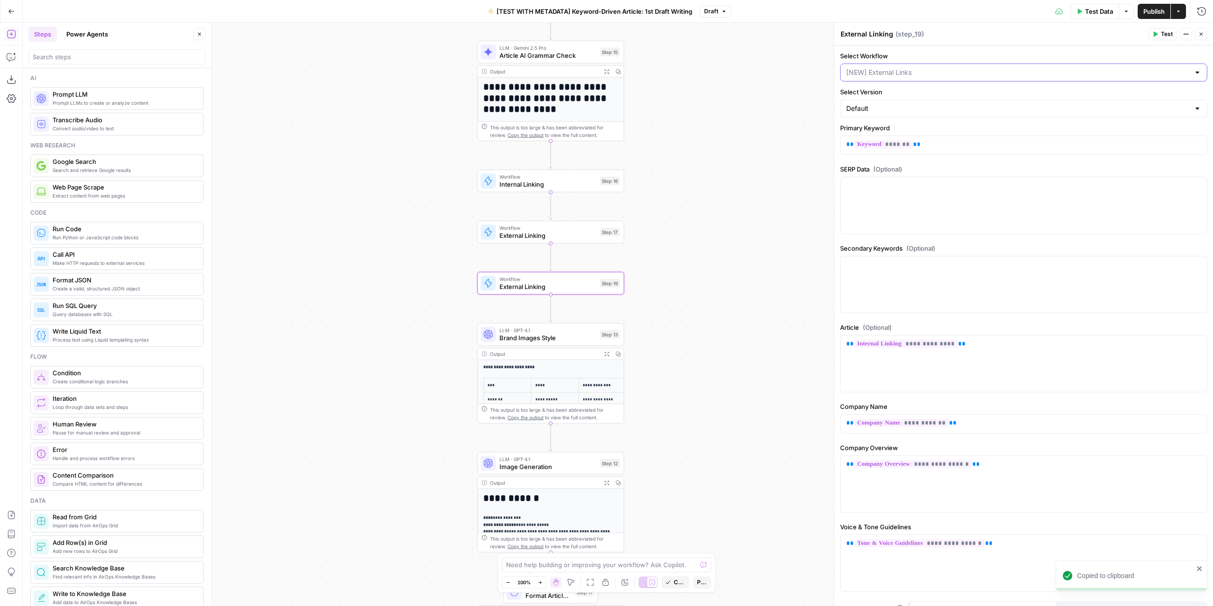
click at [932, 72] on input "Select Workflow" at bounding box center [1017, 72] width 343 height 9
type input "metada"
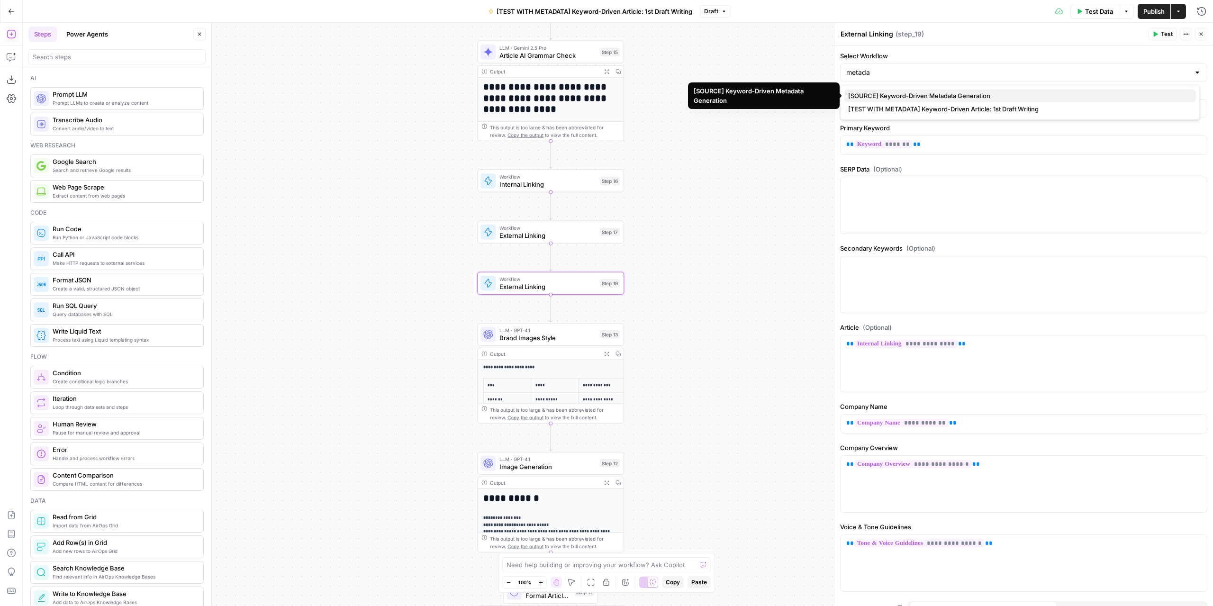
click at [946, 92] on span "[SOURCE] Keyword-Driven Metadata Generation" at bounding box center [1018, 95] width 340 height 9
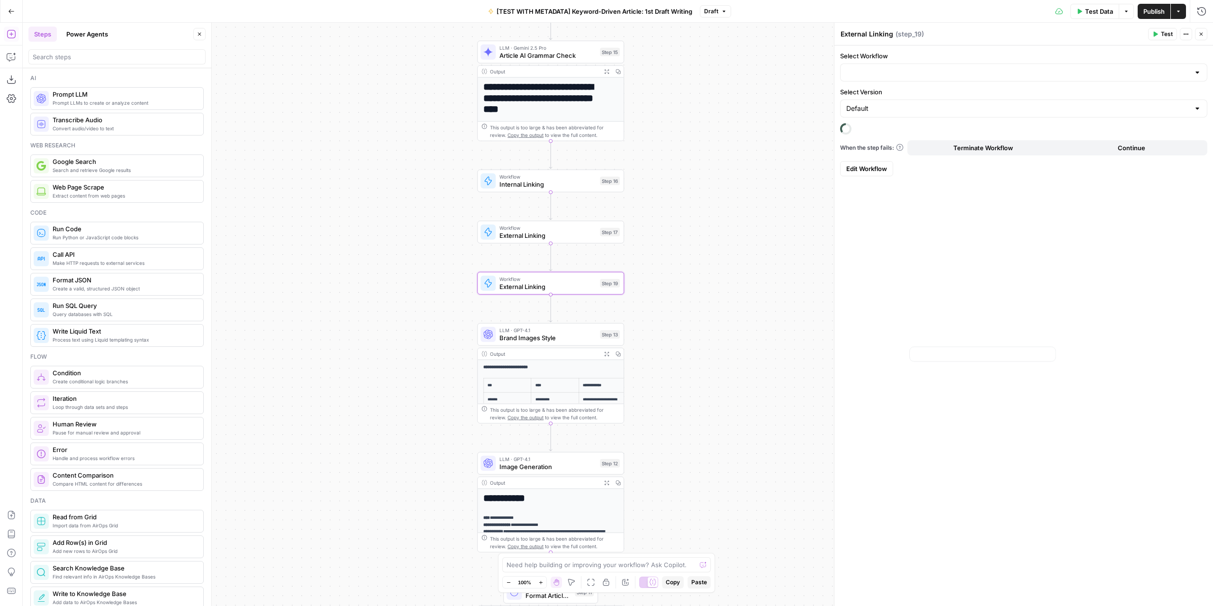
type input "[SOURCE] Keyword-Driven Metadata Generation"
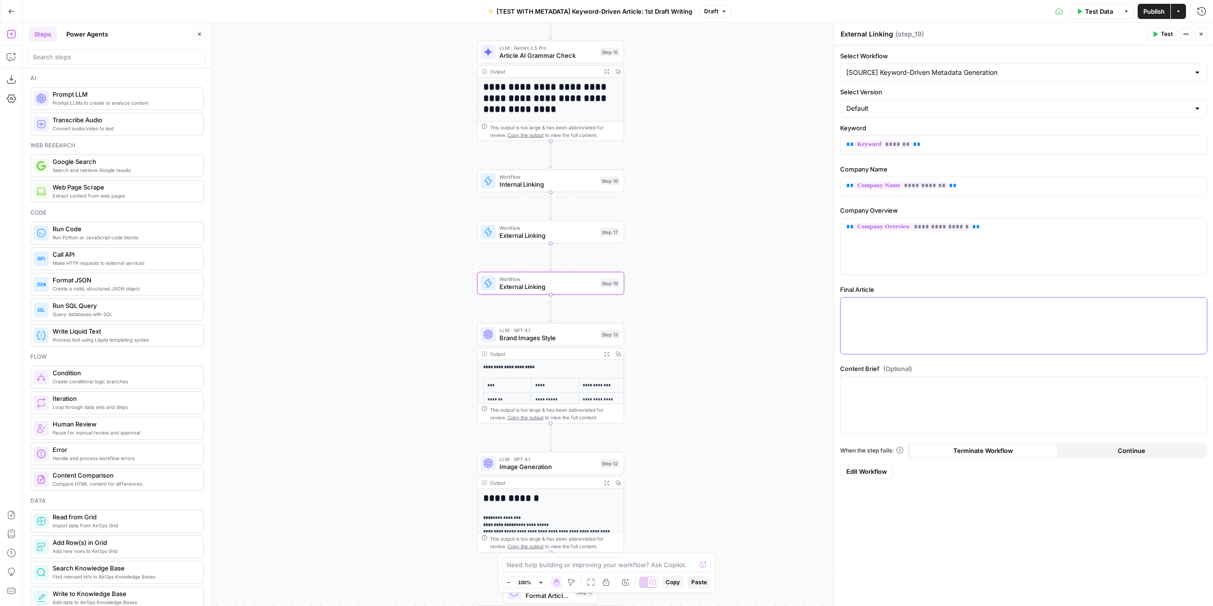
click at [930, 304] on p at bounding box center [1023, 305] width 355 height 9
click at [1201, 303] on button "Variables Menu" at bounding box center [1198, 306] width 8 height 8
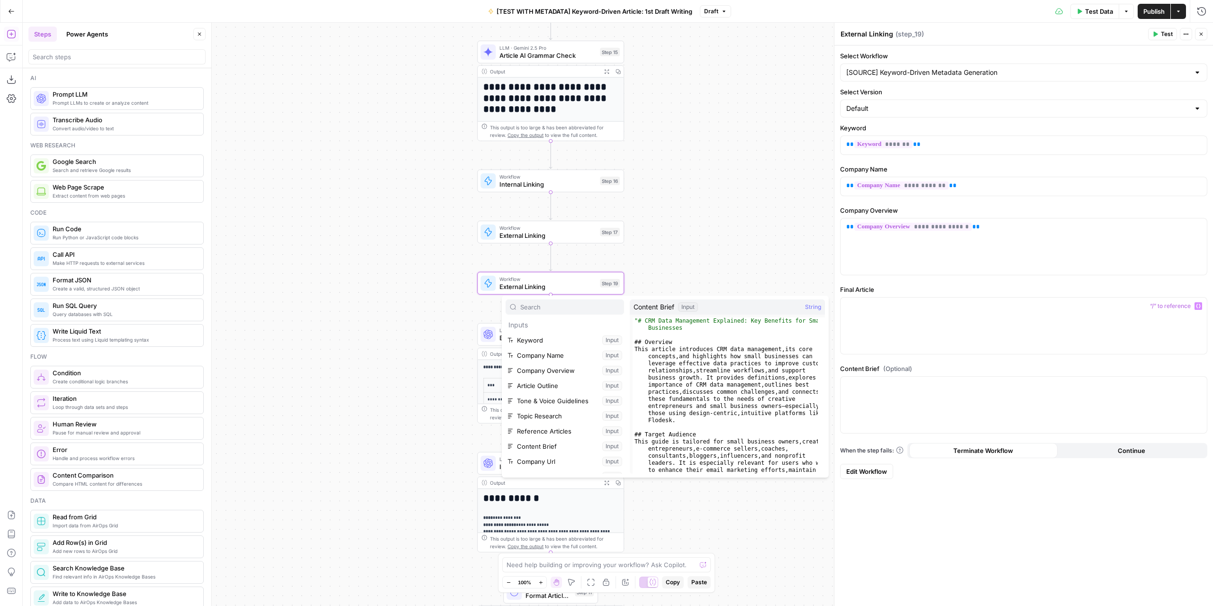
scroll to position [192, 0]
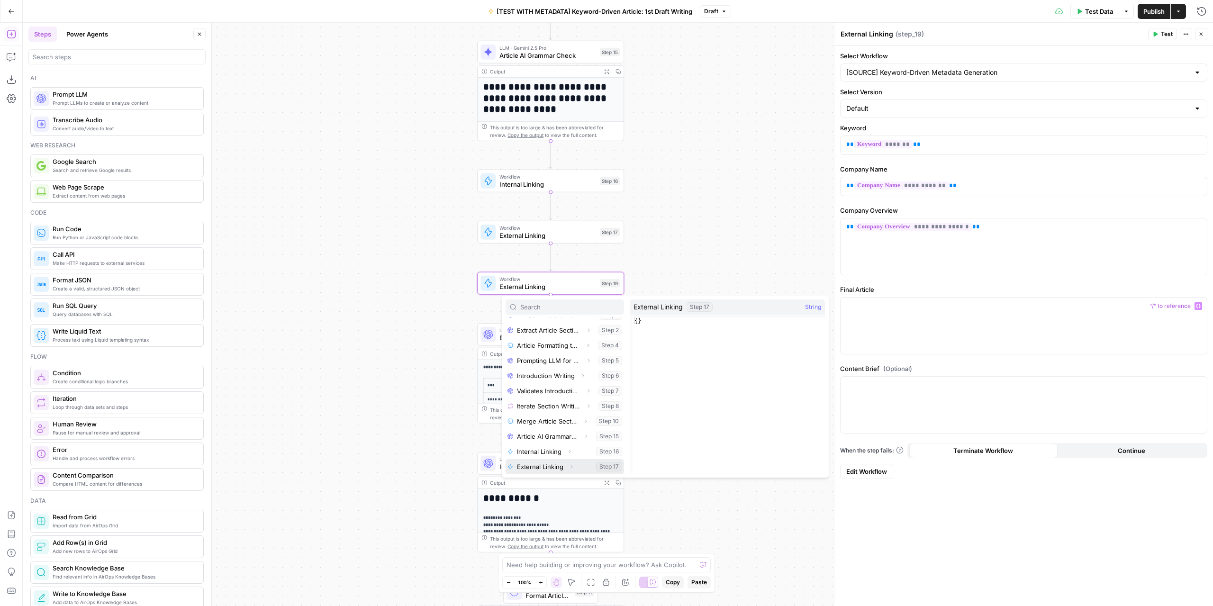
click at [542, 464] on button "Select variable External Linking" at bounding box center [564, 466] width 118 height 15
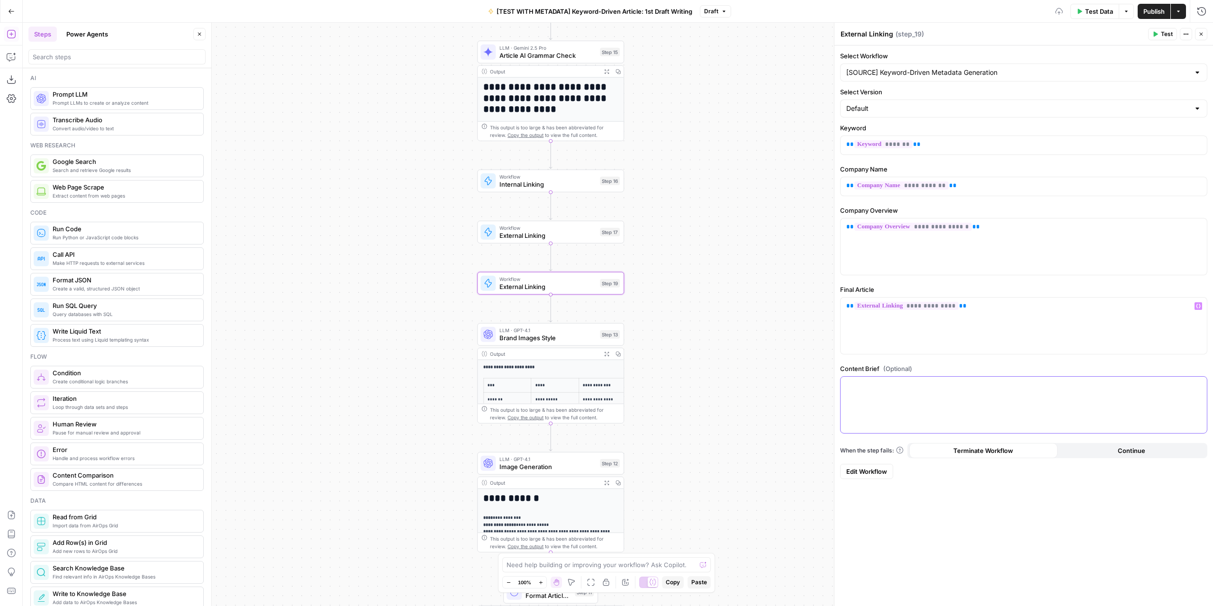
click at [968, 411] on div at bounding box center [1023, 405] width 366 height 56
click at [1201, 382] on button "Variables Menu" at bounding box center [1198, 385] width 8 height 8
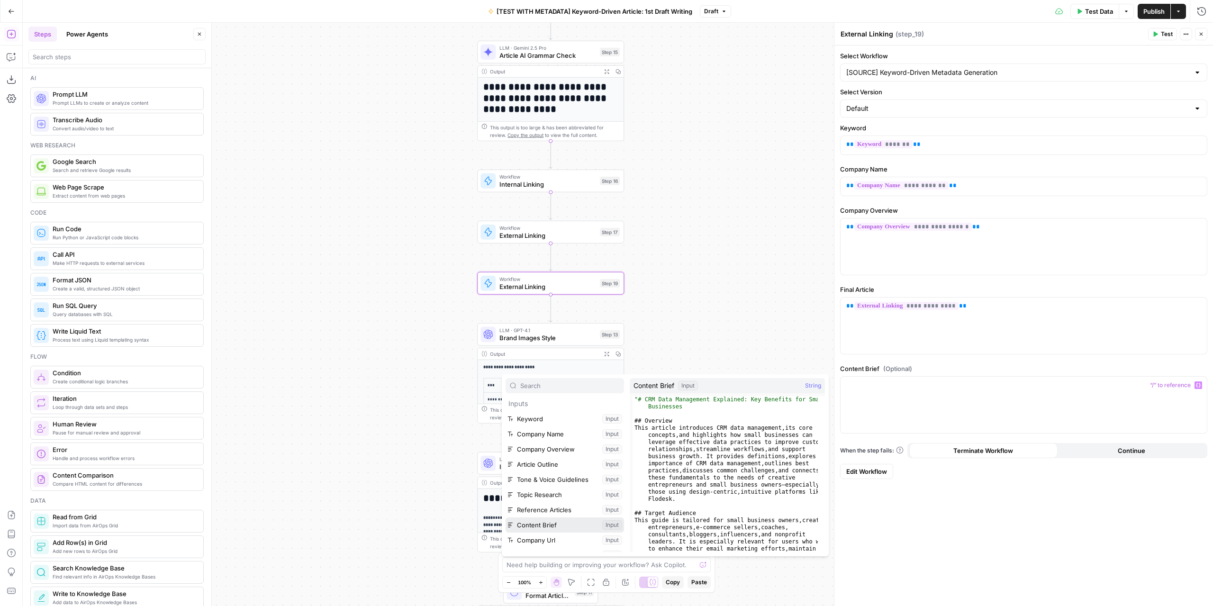
click at [547, 523] on button "Select variable Content Brief" at bounding box center [564, 524] width 118 height 15
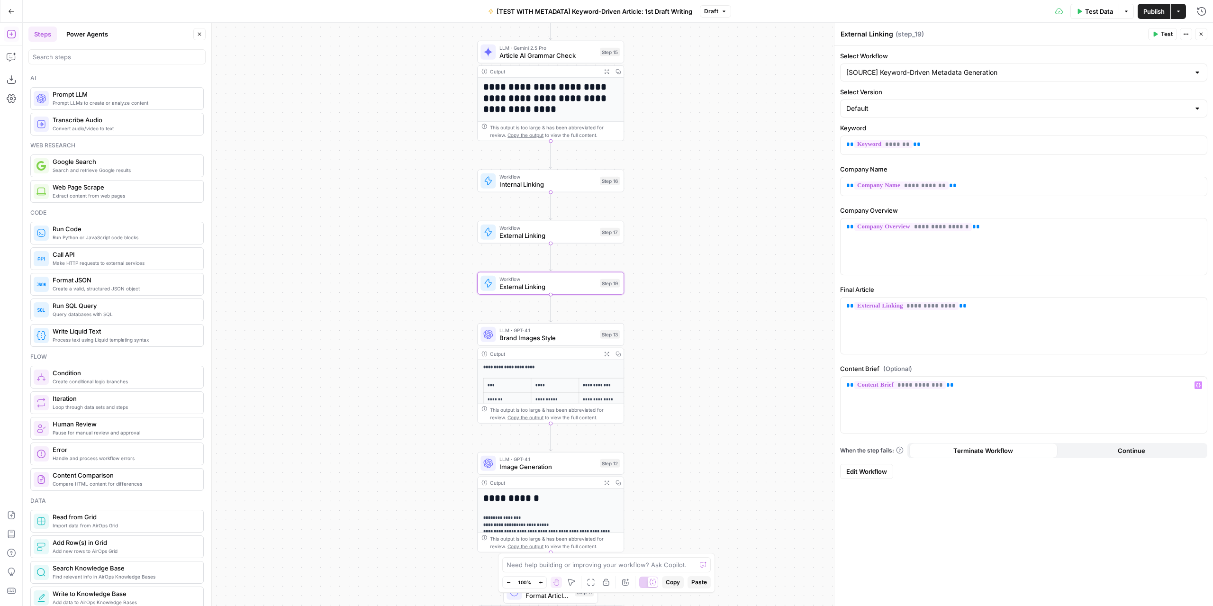
click at [917, 550] on div "**********" at bounding box center [1023, 325] width 378 height 560
click at [1147, 14] on span "Publish" at bounding box center [1153, 11] width 21 height 9
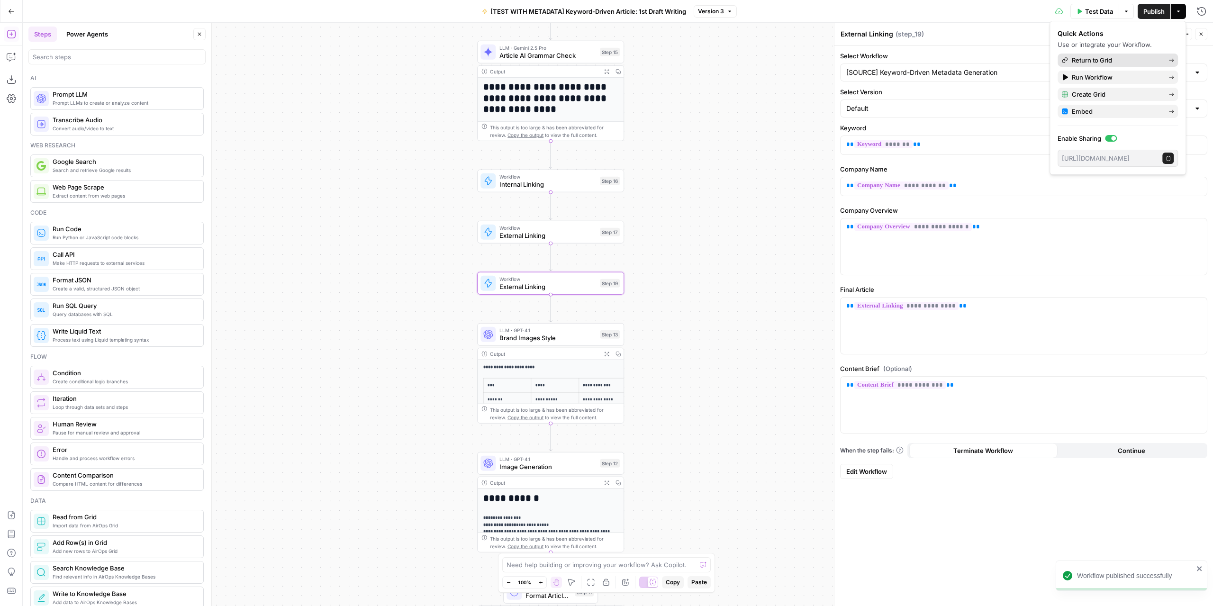
click at [1133, 60] on span "Return to Grid" at bounding box center [1116, 59] width 89 height 9
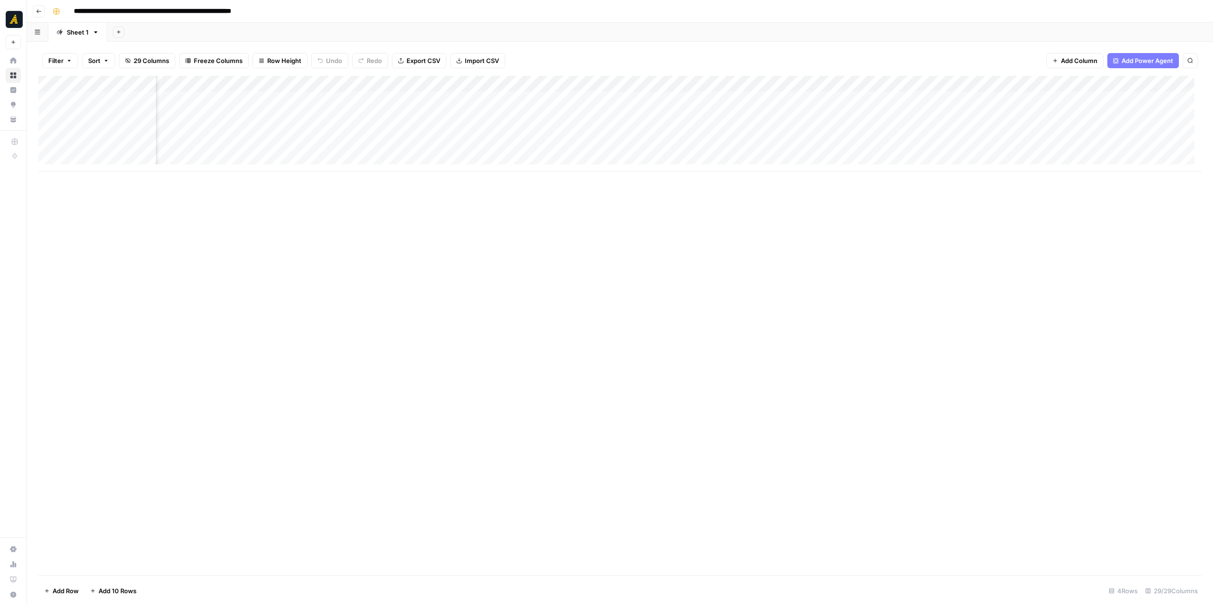
scroll to position [0, 1253]
click at [532, 80] on div "Add Column" at bounding box center [619, 124] width 1163 height 96
drag, startPoint x: 415, startPoint y: 154, endPoint x: 415, endPoint y: 161, distance: 6.6
click at [415, 161] on div "[TEST WITH METADATA] Keyword-Driven Article: 1st Draft Writing Run Workflow Sch…" at bounding box center [413, 178] width 113 height 167
click at [415, 161] on span "Configure Inputs" at bounding box center [417, 163] width 83 height 9
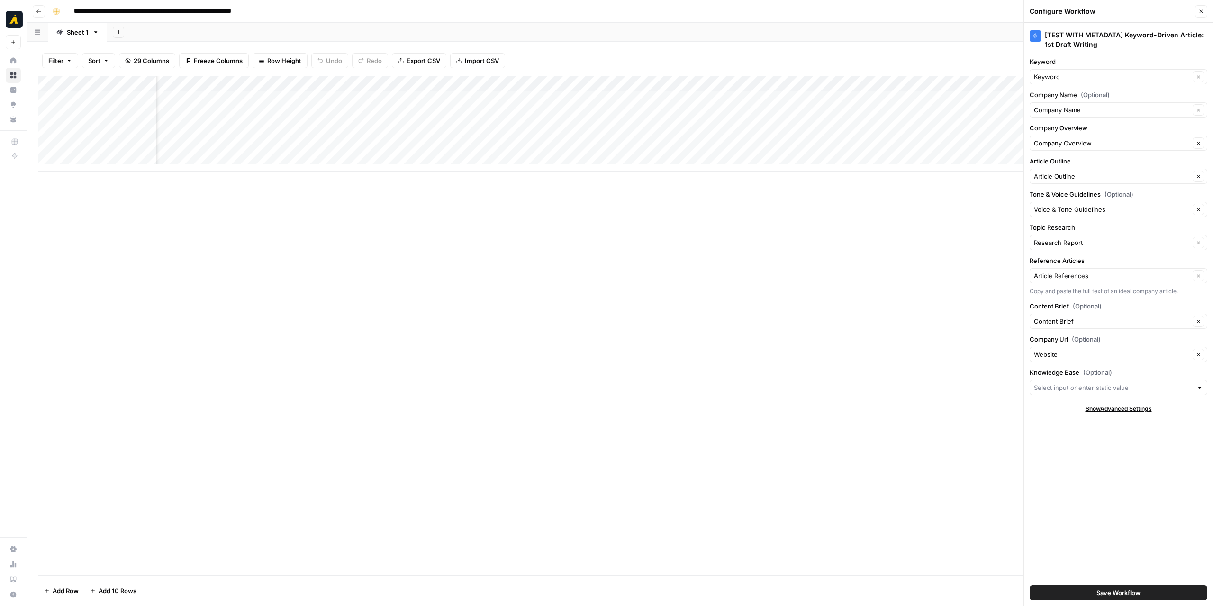
click at [1200, 387] on div at bounding box center [1199, 387] width 7 height 9
click at [1117, 434] on span "New North" at bounding box center [1116, 432] width 158 height 9
type input "New North"
click at [1103, 587] on button "Save Workflow" at bounding box center [1118, 592] width 178 height 15
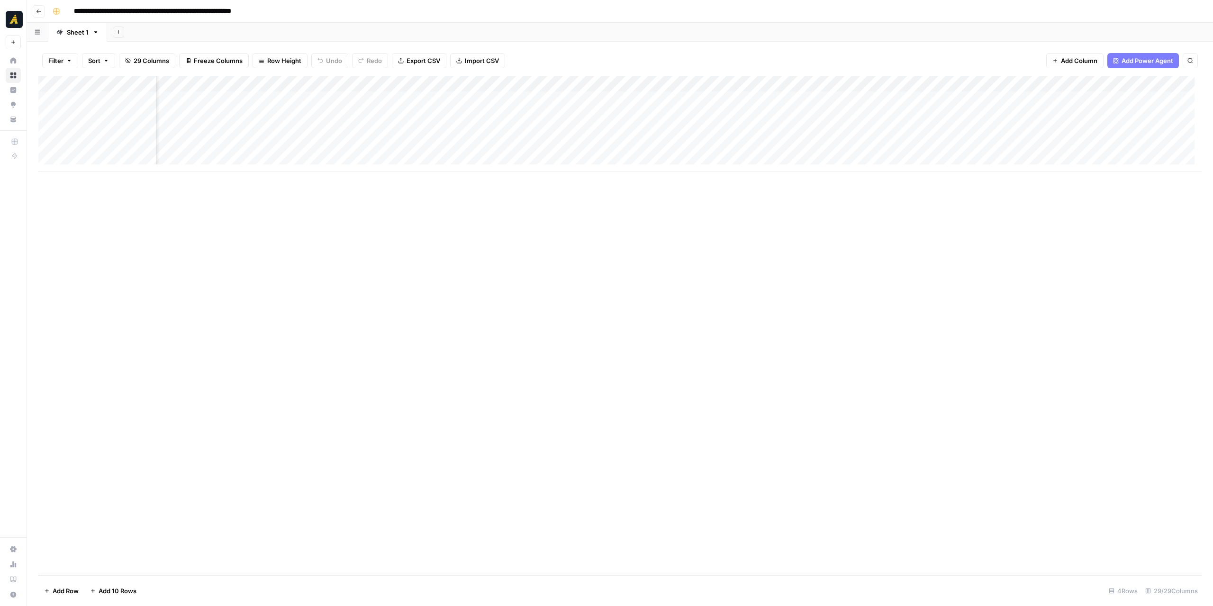
click at [482, 98] on div "Add Column" at bounding box center [619, 124] width 1163 height 96
click at [582, 99] on div "Add Column" at bounding box center [619, 124] width 1163 height 96
click at [517, 81] on div "Add Column" at bounding box center [619, 124] width 1163 height 96
click at [407, 177] on span "Edit Workflow" at bounding box center [417, 176] width 83 height 9
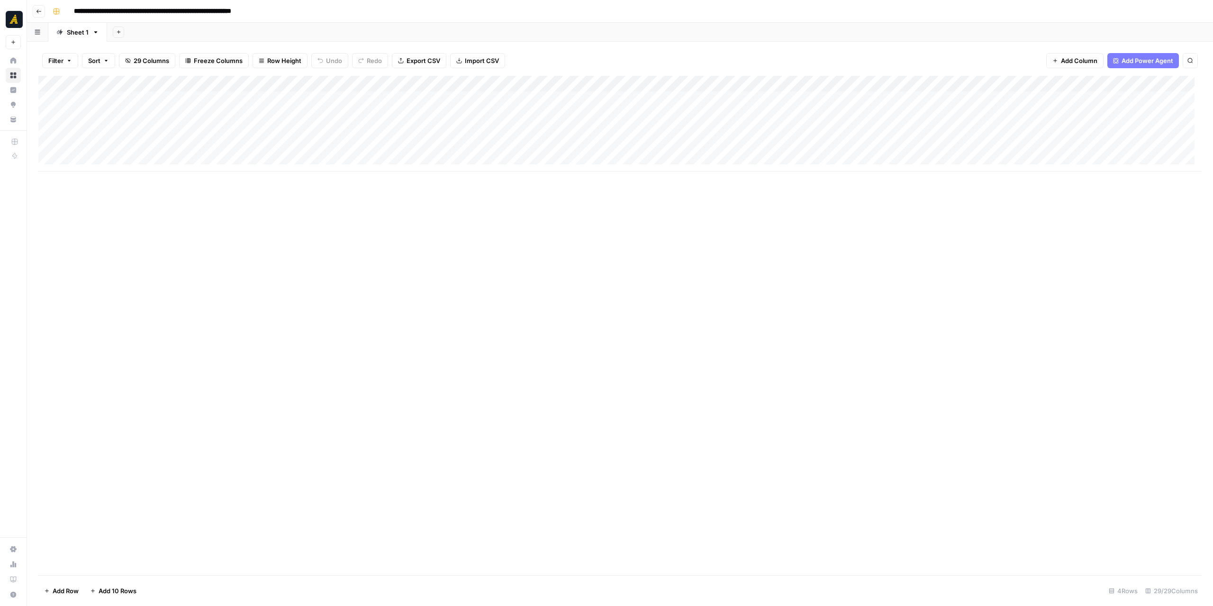
click at [231, 94] on div "Add Column" at bounding box center [619, 124] width 1163 height 96
click at [103, 97] on div "Add Column" at bounding box center [619, 124] width 1163 height 96
click at [348, 96] on div "Add Column" at bounding box center [619, 124] width 1163 height 96
click at [339, 120] on div "Add Column" at bounding box center [619, 124] width 1163 height 96
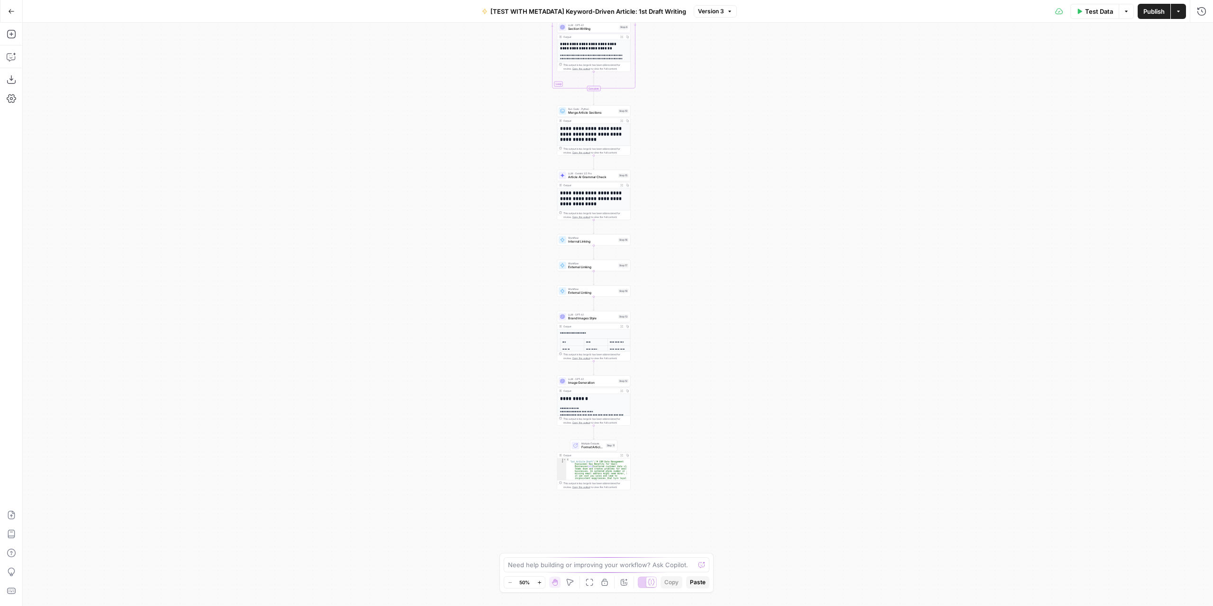
drag, startPoint x: 756, startPoint y: 490, endPoint x: 736, endPoint y: 198, distance: 292.5
click at [736, 199] on div "Workflow Input Settings Inputs LLM · GPT-4.1 Extract Article Structure Step 1 O…" at bounding box center [618, 314] width 1190 height 583
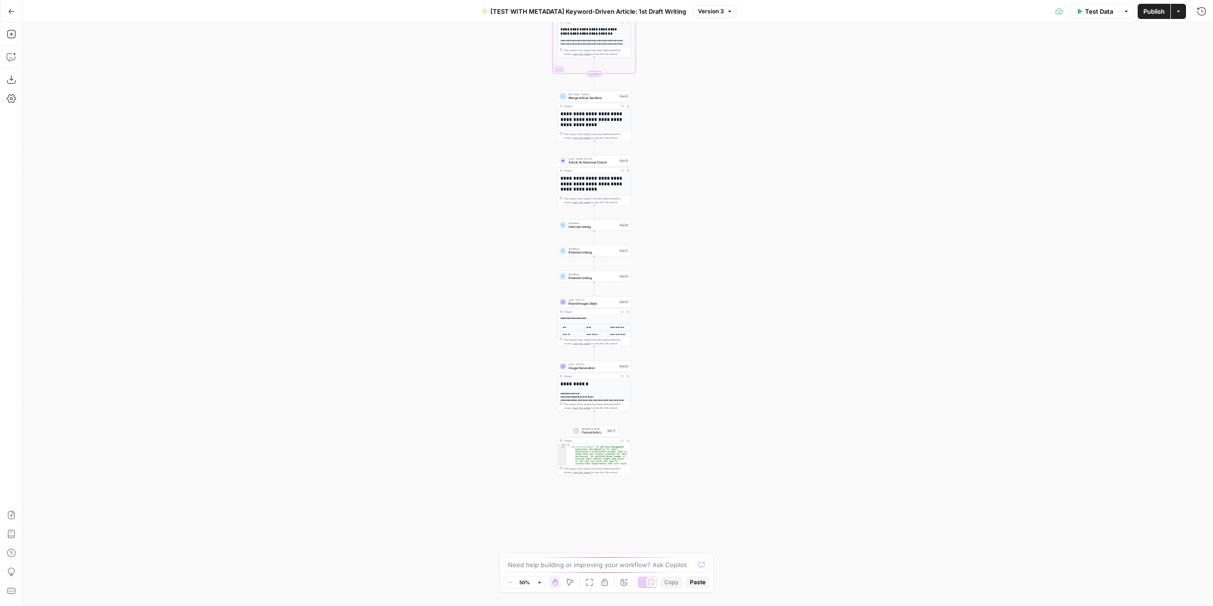
click at [686, 404] on div "Workflow Input Settings Inputs LLM · GPT-4.1 Extract Article Structure Step 1 O…" at bounding box center [618, 314] width 1190 height 583
drag, startPoint x: 686, startPoint y: 404, endPoint x: 683, endPoint y: 412, distance: 8.7
click at [682, 404] on div "Workflow Input Settings Inputs LLM · GPT-4.1 Extract Article Structure Step 1 O…" at bounding box center [618, 314] width 1190 height 583
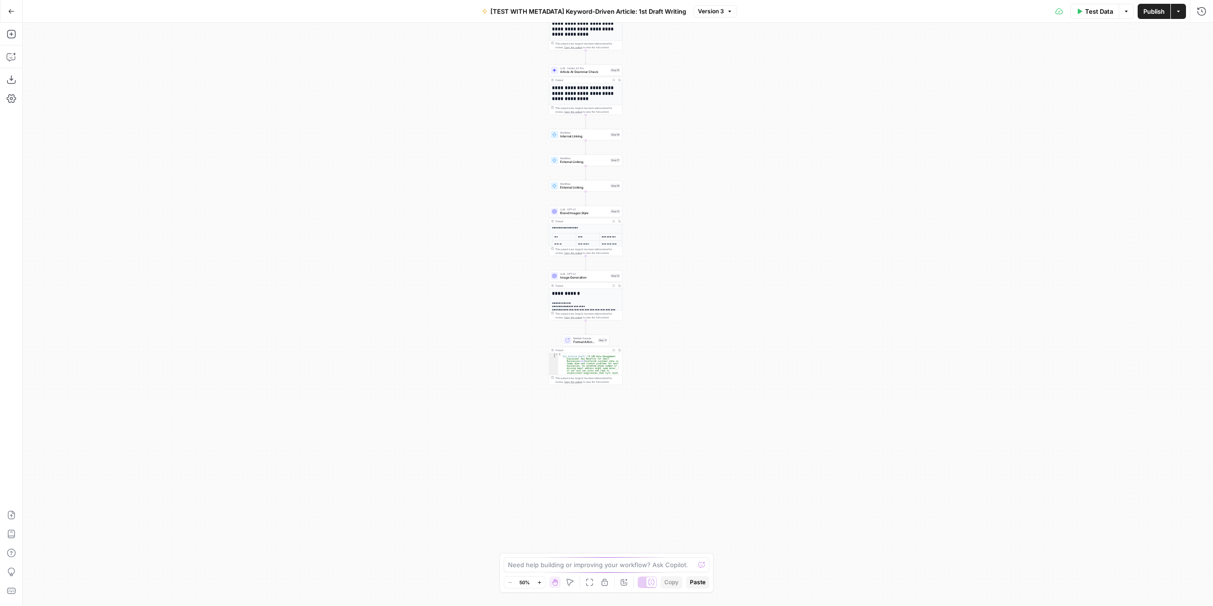
drag, startPoint x: 665, startPoint y: 363, endPoint x: 665, endPoint y: 311, distance: 52.6
click at [665, 311] on div "Workflow Input Settings Inputs LLM · GPT-4.1 Extract Article Structure Step 1 O…" at bounding box center [618, 314] width 1190 height 583
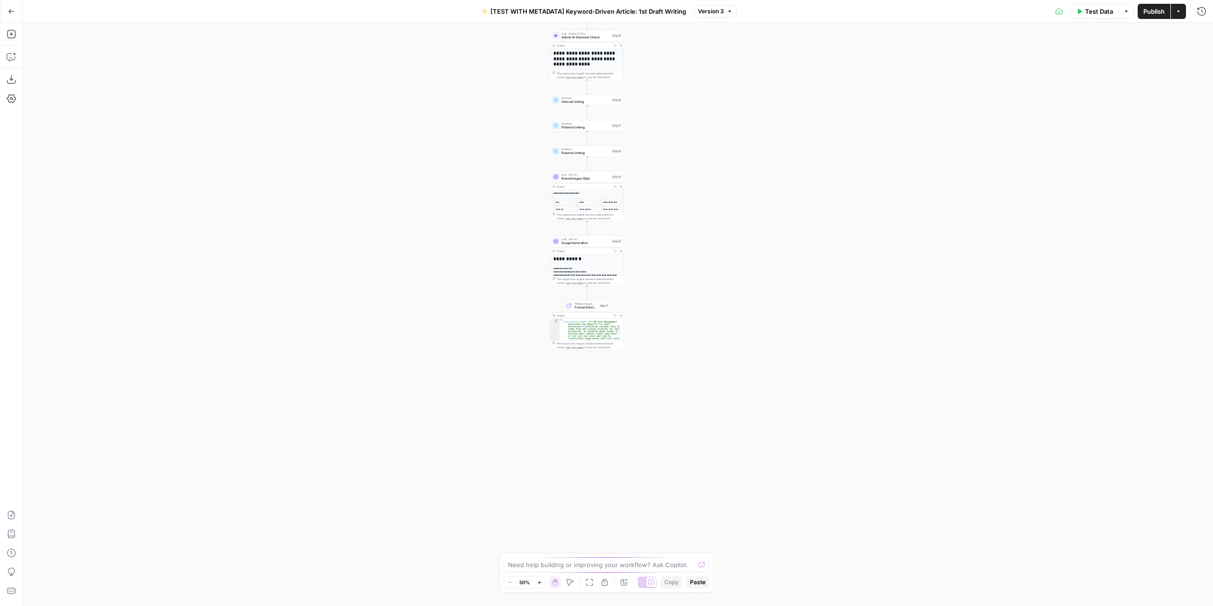
click at [665, 311] on div "Workflow Input Settings Inputs LLM · GPT-4.1 Extract Article Structure Step 1 O…" at bounding box center [618, 314] width 1190 height 583
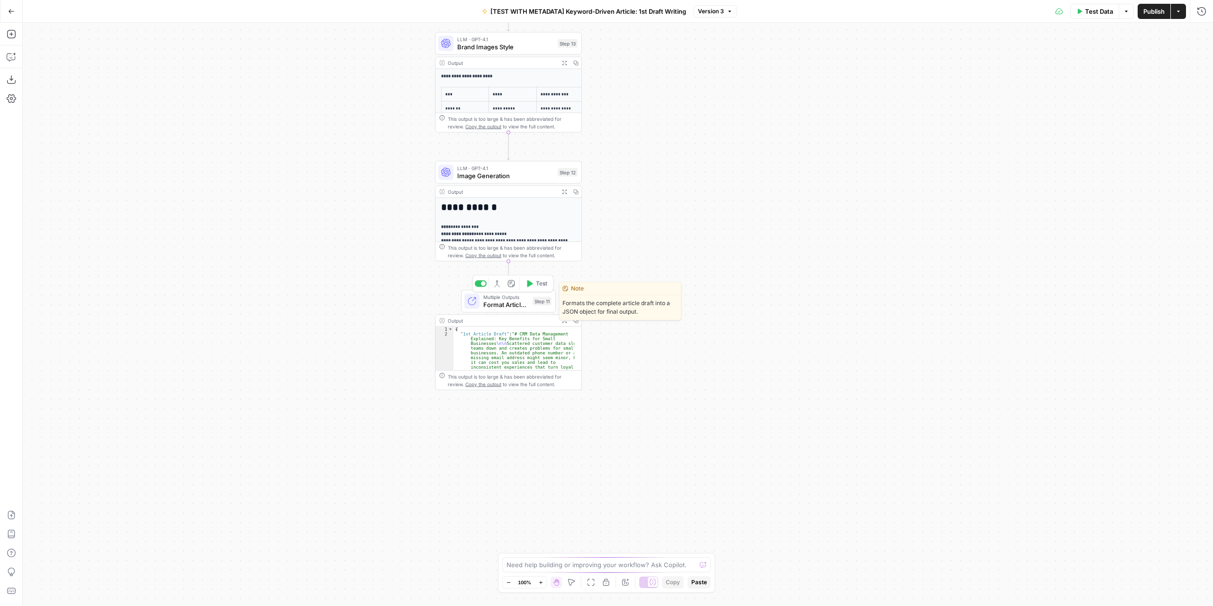
click at [505, 306] on span "Format Article Output" at bounding box center [505, 304] width 45 height 9
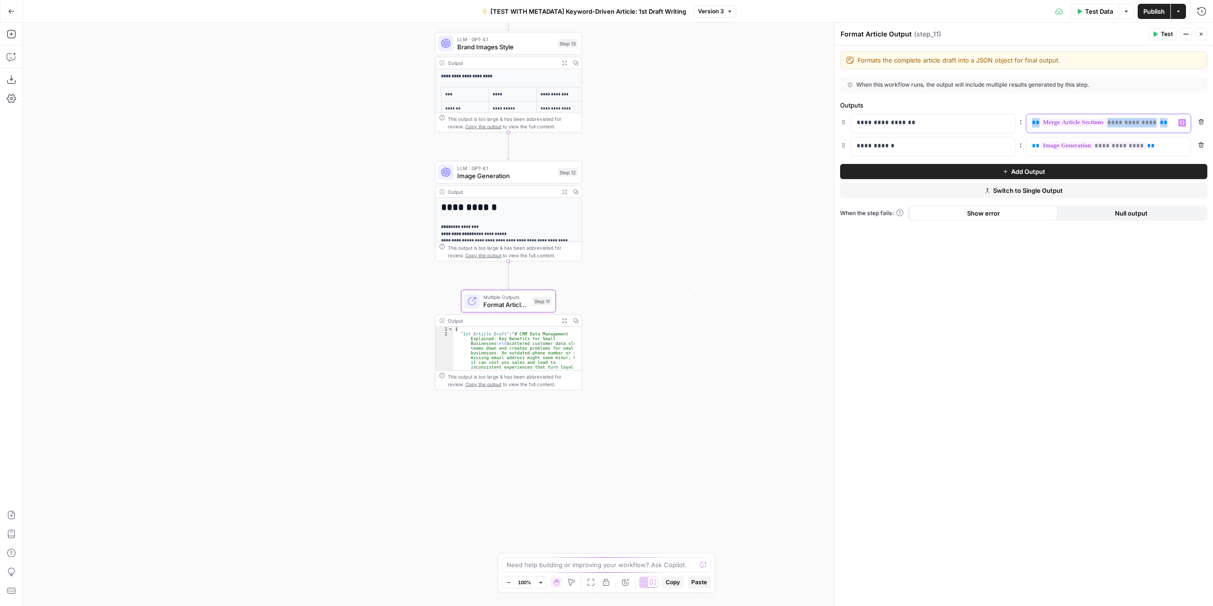
drag, startPoint x: 1157, startPoint y: 125, endPoint x: 1031, endPoint y: 122, distance: 126.0
click at [1032, 122] on p "**********" at bounding box center [1101, 122] width 138 height 9
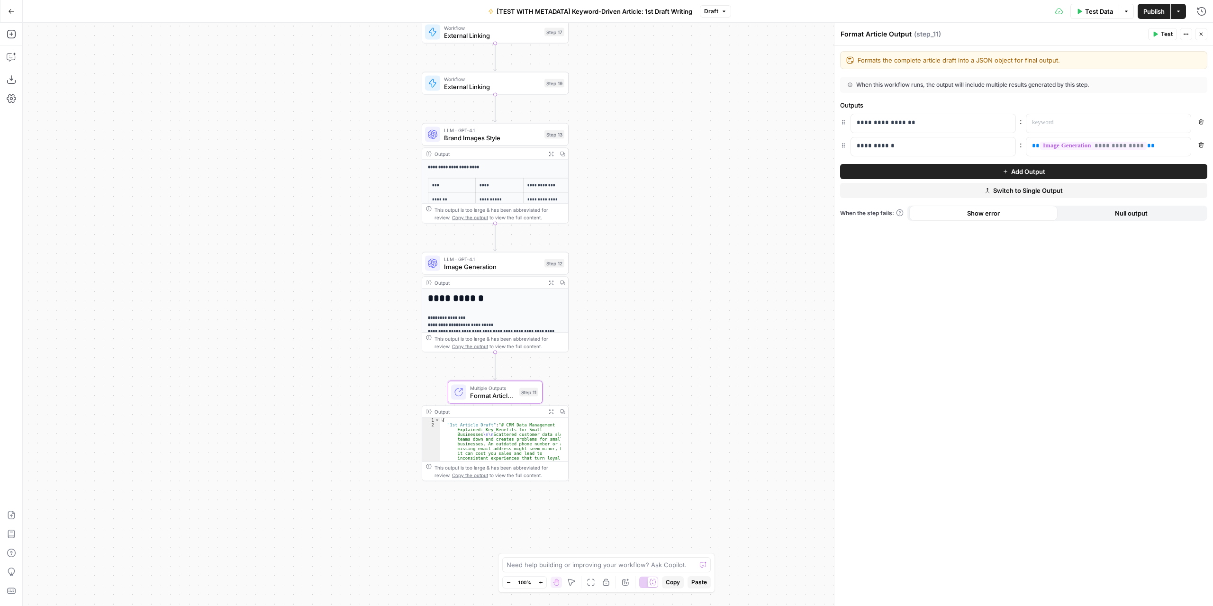
drag, startPoint x: 706, startPoint y: 112, endPoint x: 693, endPoint y: 203, distance: 91.9
click at [693, 203] on div "Workflow Input Settings Inputs LLM · GPT-4.1 Extract Article Structure Step 1 O…" at bounding box center [618, 314] width 1190 height 583
click at [1200, 123] on icon "button" at bounding box center [1201, 122] width 6 height 6
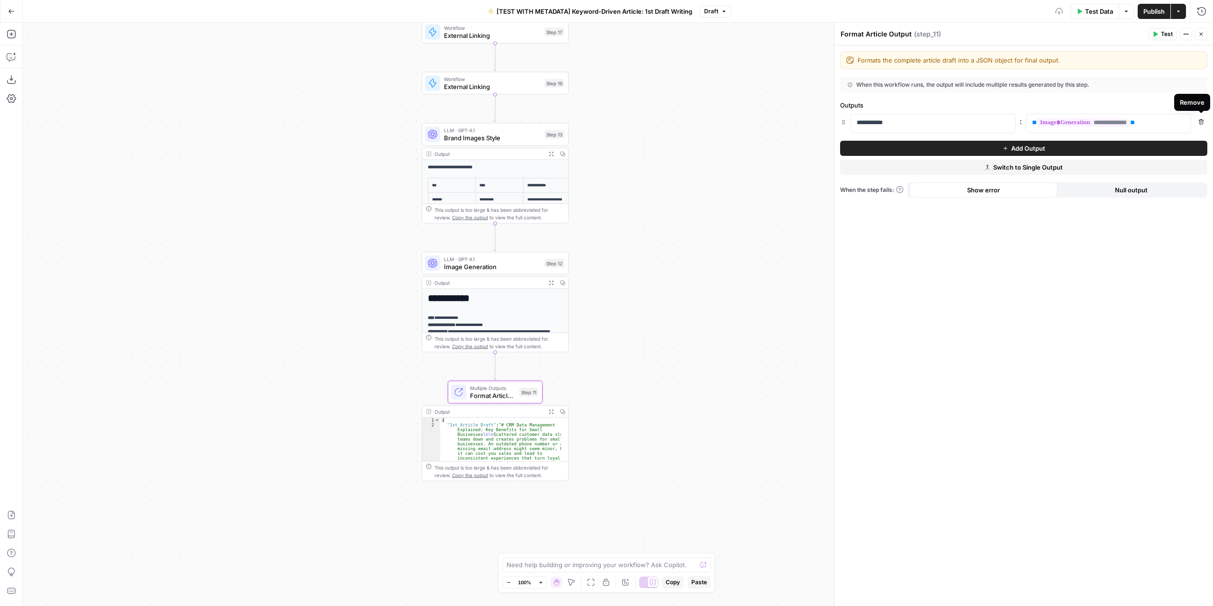
click at [0, 0] on form "**********" at bounding box center [0, 0] width 0 height 0
click at [719, 10] on button "Draft" at bounding box center [715, 11] width 31 height 12
click at [730, 58] on span "Version 3" at bounding box center [764, 55] width 113 height 9
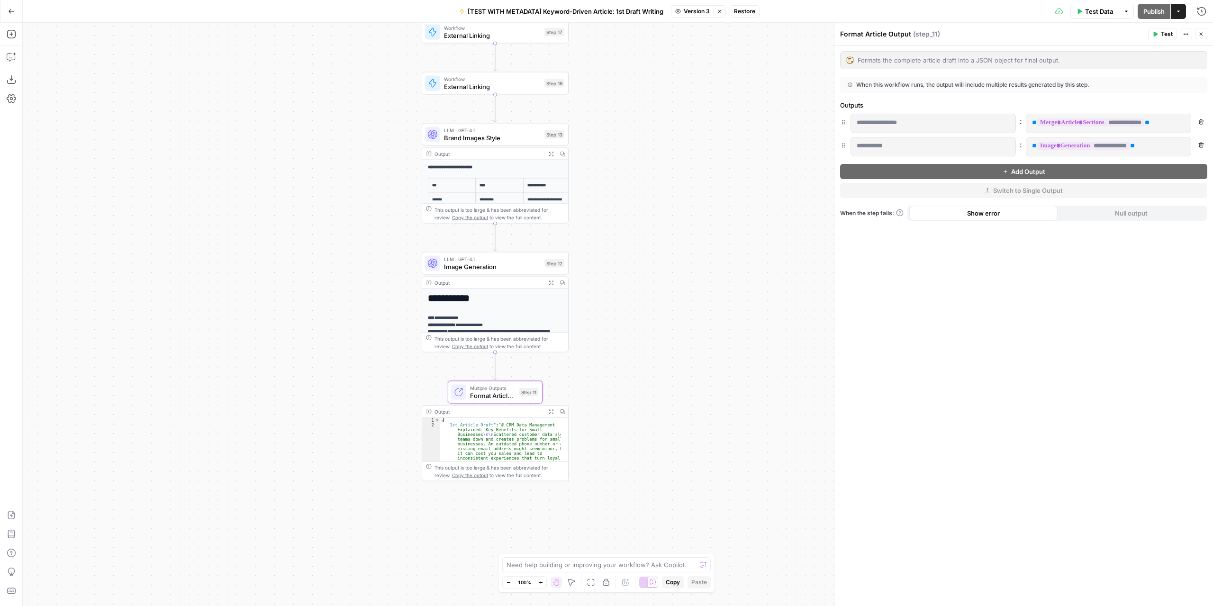
click at [722, 12] on icon "button" at bounding box center [720, 12] width 6 height 6
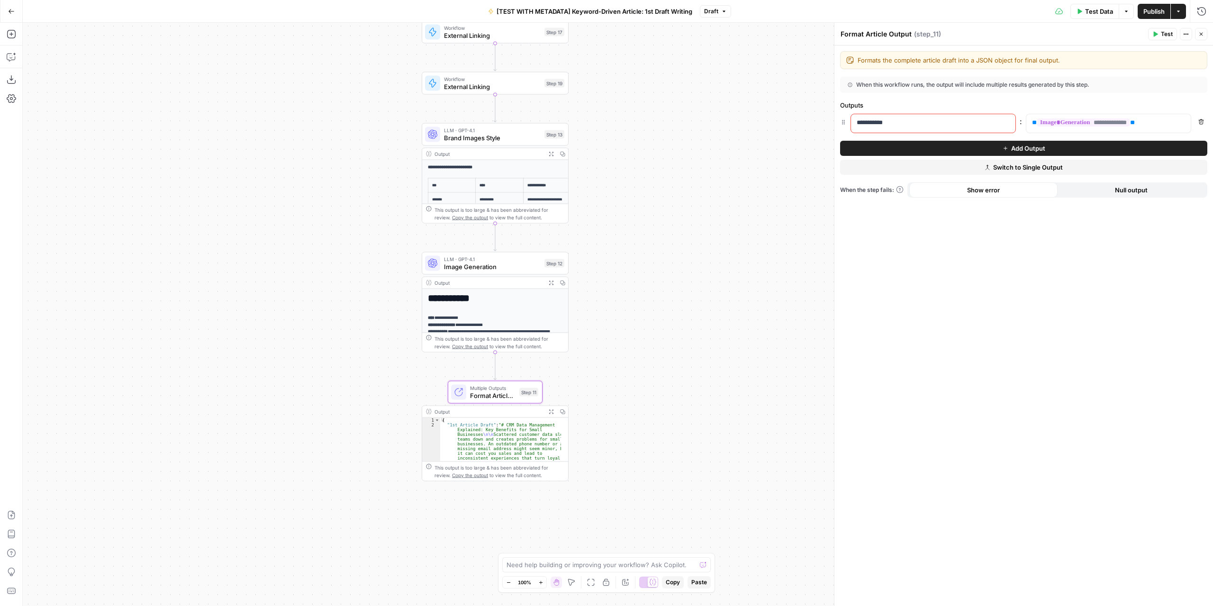
click at [710, 12] on span "Draft" at bounding box center [711, 11] width 14 height 9
click at [745, 54] on span "Version 3" at bounding box center [764, 55] width 113 height 9
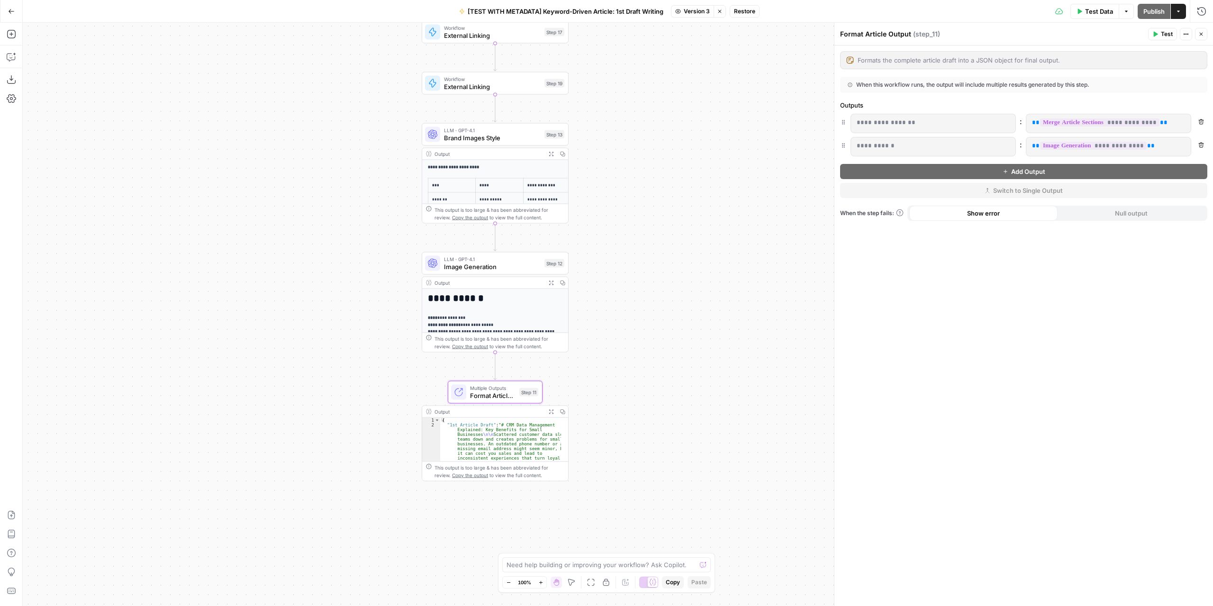
click at [742, 8] on span "Restore" at bounding box center [744, 11] width 21 height 9
drag, startPoint x: 572, startPoint y: 109, endPoint x: 702, endPoint y: 109, distance: 129.8
click at [572, 109] on span "Restore" at bounding box center [574, 109] width 25 height 9
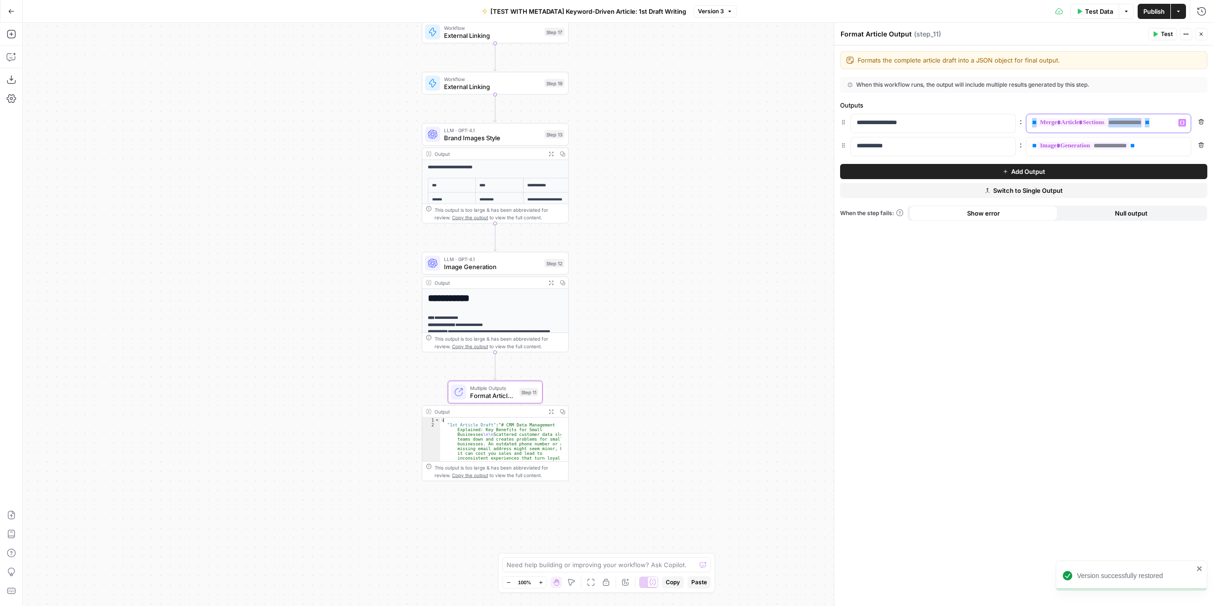
drag, startPoint x: 1159, startPoint y: 120, endPoint x: 1025, endPoint y: 122, distance: 133.6
click at [1026, 122] on div "**********" at bounding box center [1108, 123] width 165 height 19
click at [1180, 124] on icon "button" at bounding box center [1182, 123] width 5 height 4
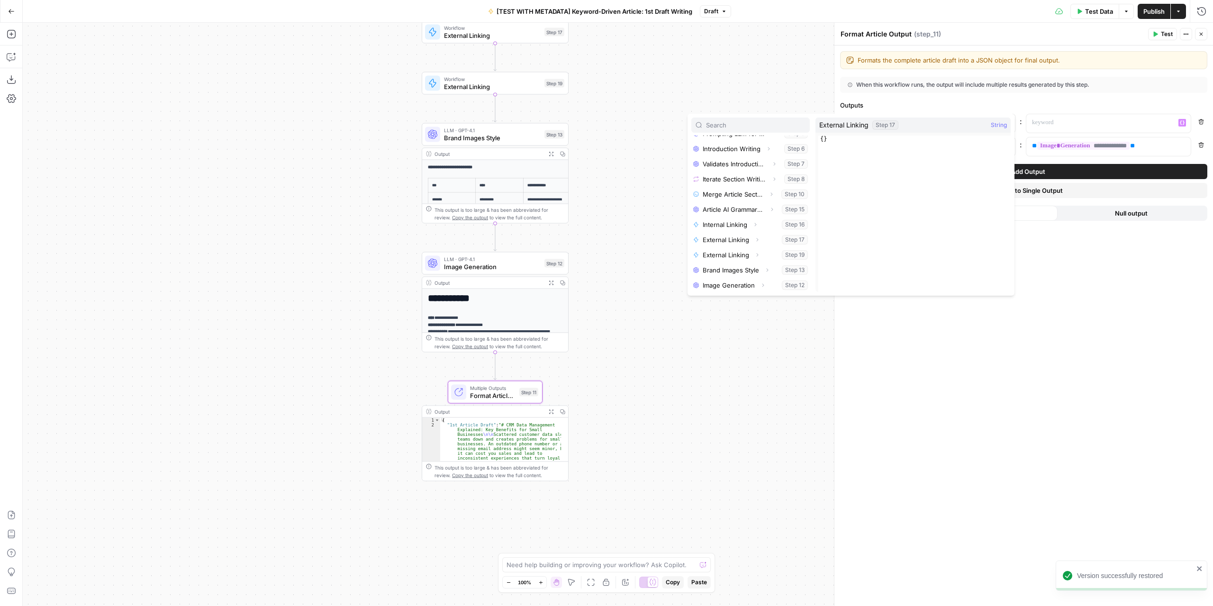
scroll to position [237, 0]
click at [746, 255] on button "Select variable External Linking" at bounding box center [750, 254] width 118 height 15
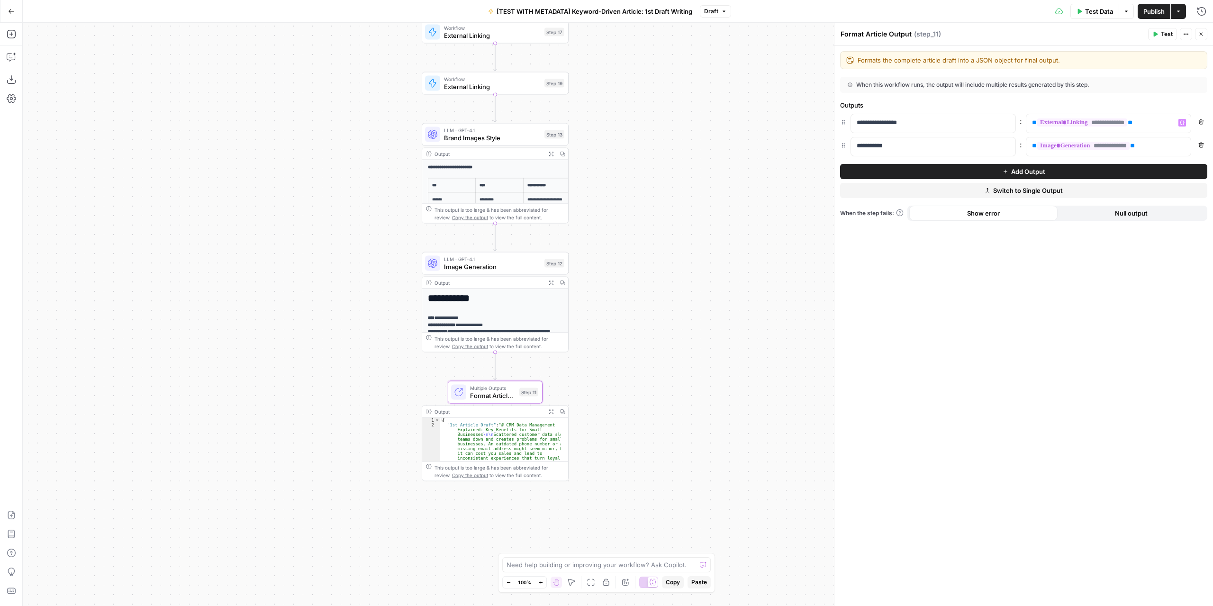
click at [1048, 171] on button "Add Output" at bounding box center [1023, 171] width 367 height 15
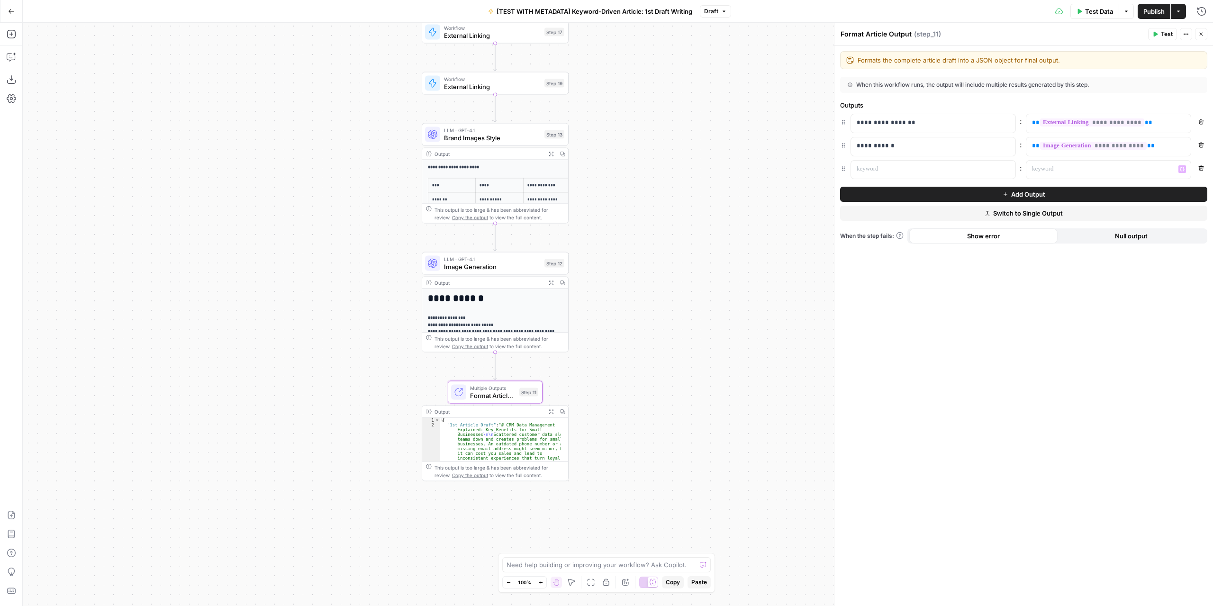
click at [1026, 193] on span "Add Output" at bounding box center [1028, 193] width 34 height 9
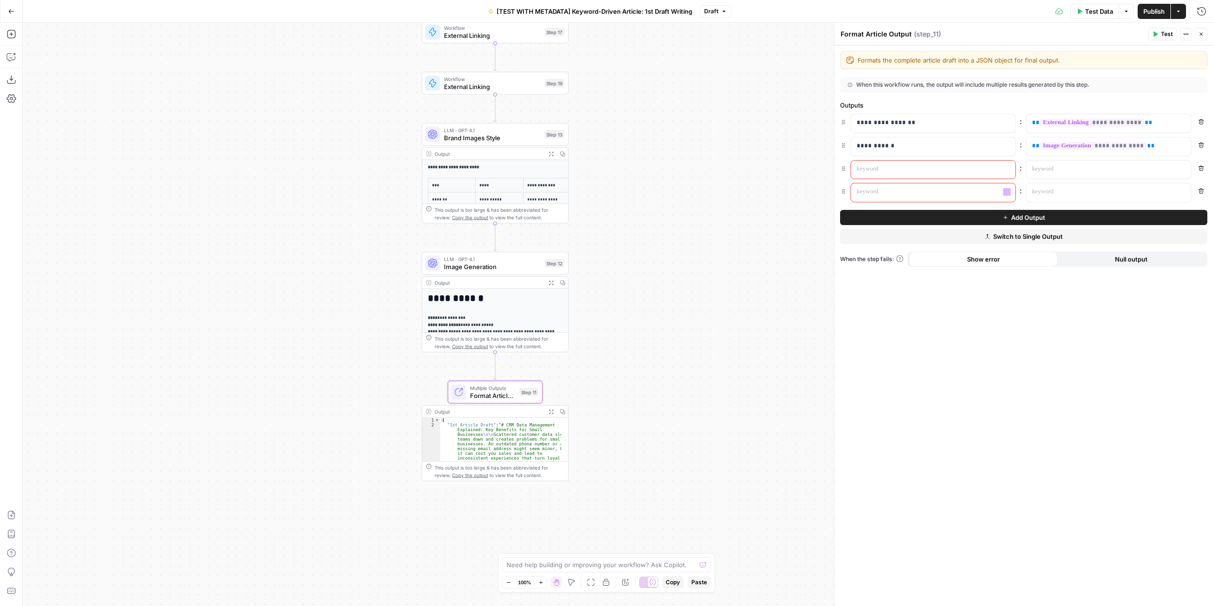
click at [985, 169] on p at bounding box center [925, 168] width 138 height 9
click at [875, 193] on p at bounding box center [925, 191] width 138 height 9
click at [1122, 172] on div at bounding box center [1100, 170] width 149 height 18
click at [1184, 169] on icon "button" at bounding box center [1182, 169] width 5 height 5
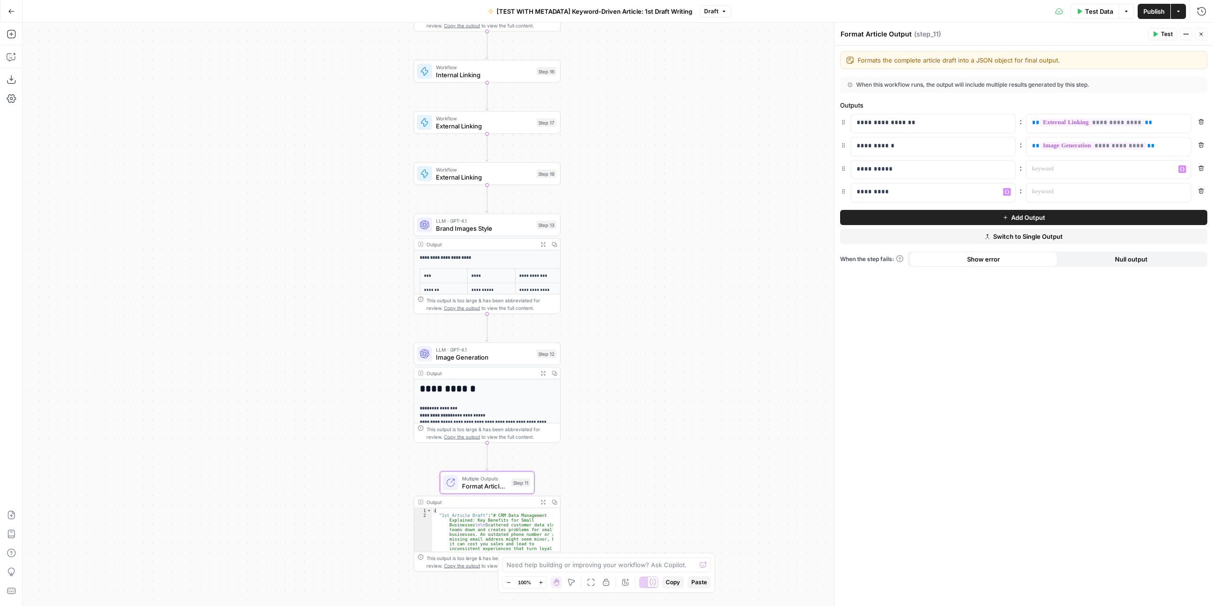
drag, startPoint x: 628, startPoint y: 225, endPoint x: 616, endPoint y: 320, distance: 95.9
click at [618, 323] on div "Workflow Input Settings Inputs LLM · GPT-4.1 Extract Article Structure Step 1 O…" at bounding box center [618, 314] width 1190 height 583
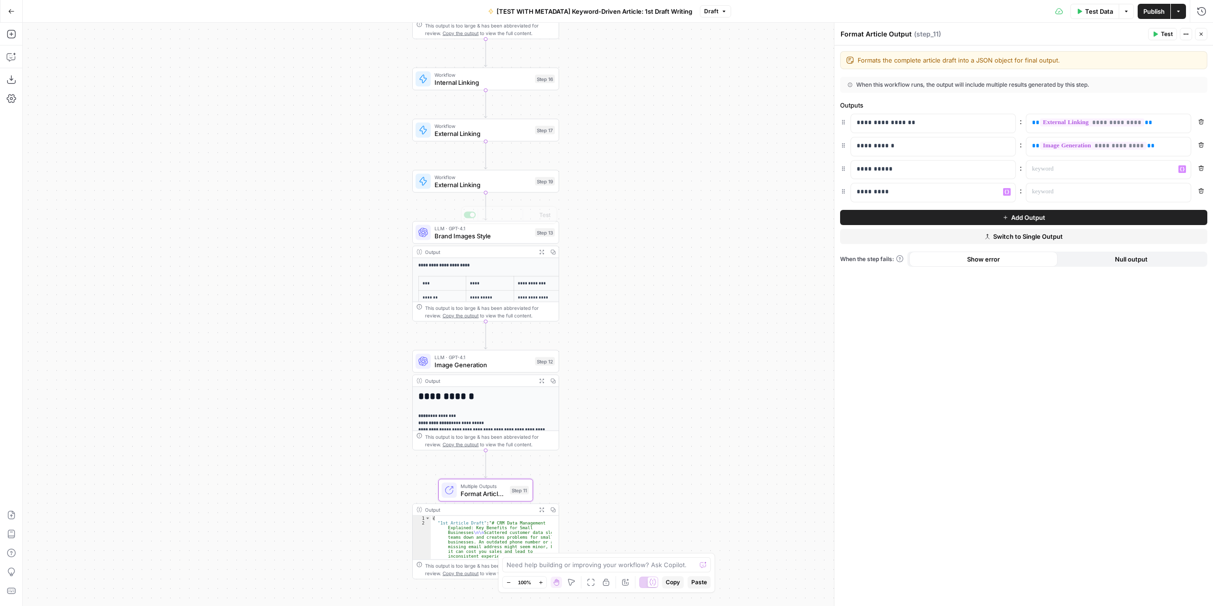
click at [507, 188] on span "External Linking" at bounding box center [482, 184] width 97 height 9
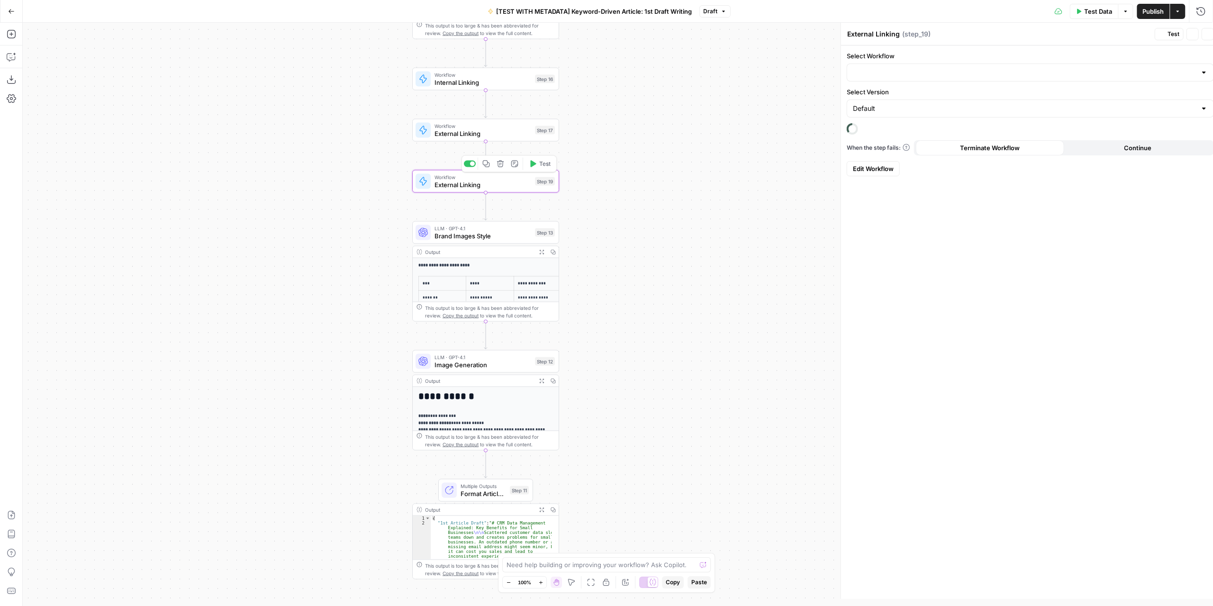
type input "[SOURCE] Keyword-Driven Metadata Generation"
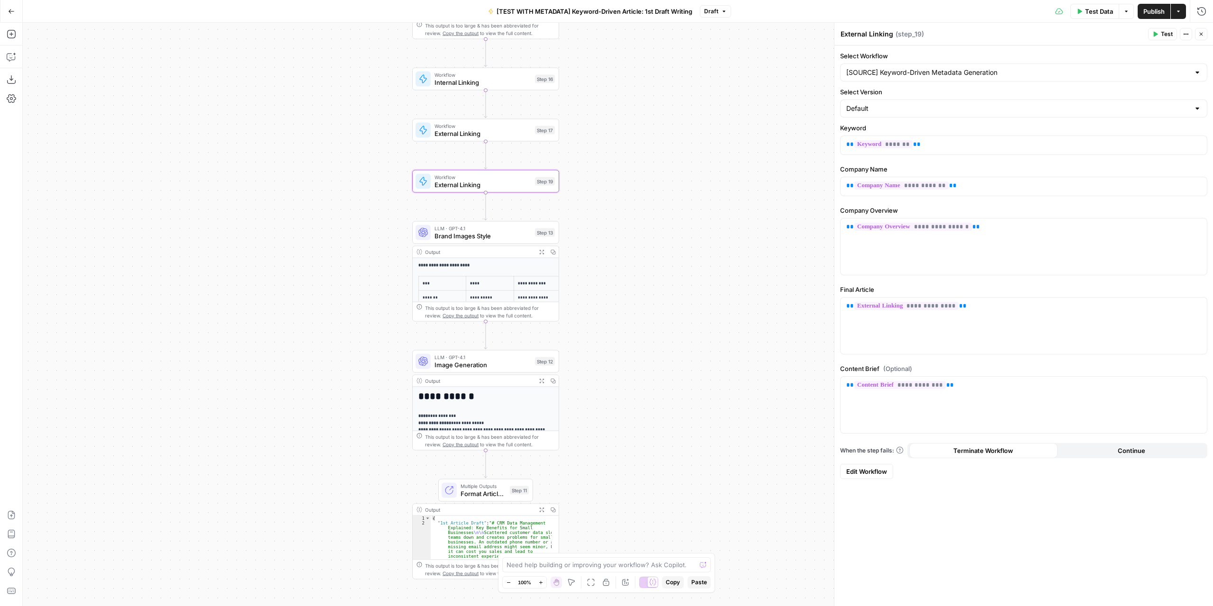
click at [885, 33] on textarea "External Linking" at bounding box center [866, 33] width 53 height 9
type textarea "Metadata"
click at [630, 248] on div "Workflow Input Settings Inputs LLM · GPT-4.1 Extract Article Structure Step 1 O…" at bounding box center [618, 314] width 1190 height 583
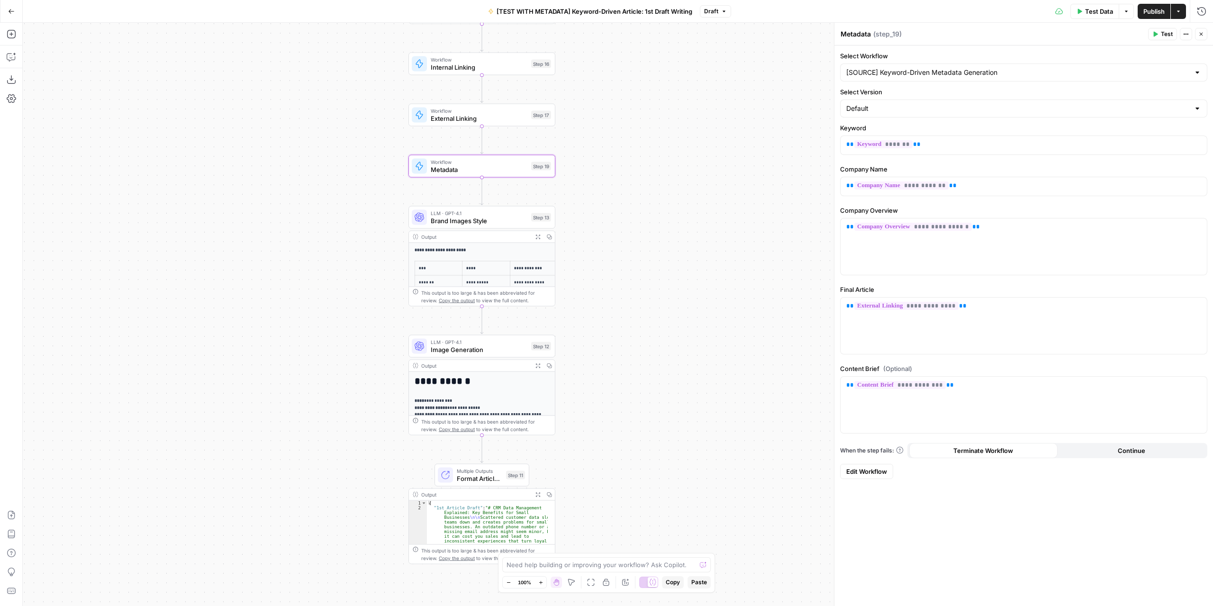
drag, startPoint x: 613, startPoint y: 504, endPoint x: 577, endPoint y: 345, distance: 162.1
click at [603, 346] on div "Workflow Input Settings Inputs LLM · GPT-4.1 Extract Article Structure Step 1 O…" at bounding box center [618, 314] width 1190 height 583
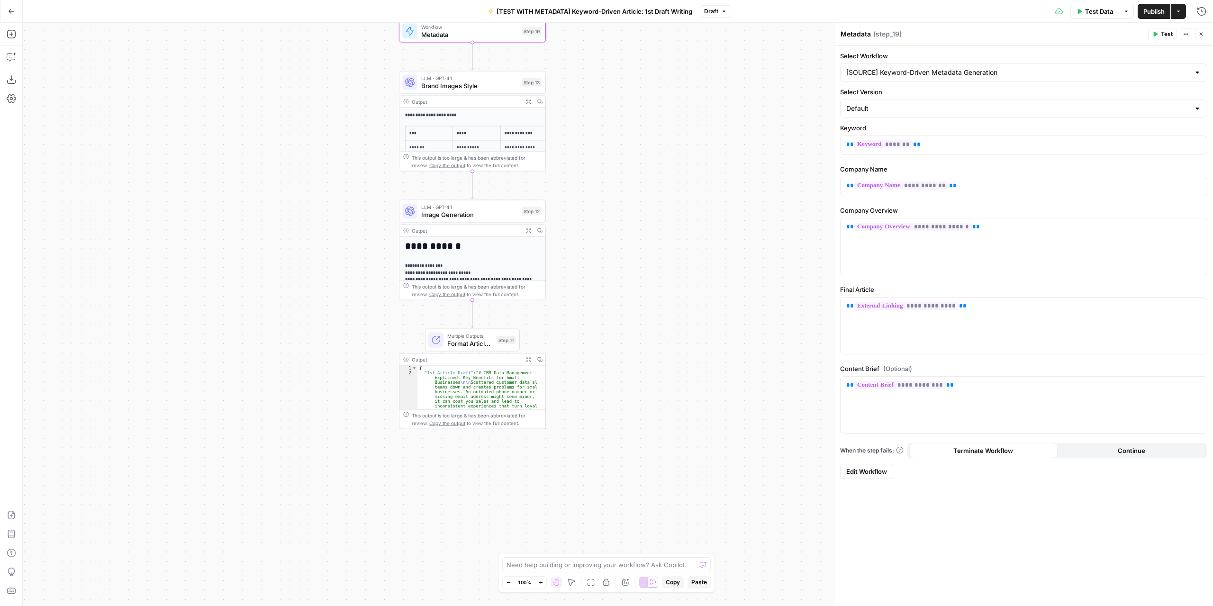
click at [477, 338] on span "Multiple Outputs" at bounding box center [469, 336] width 45 height 8
click at [485, 342] on span "Format Article Output" at bounding box center [469, 343] width 45 height 9
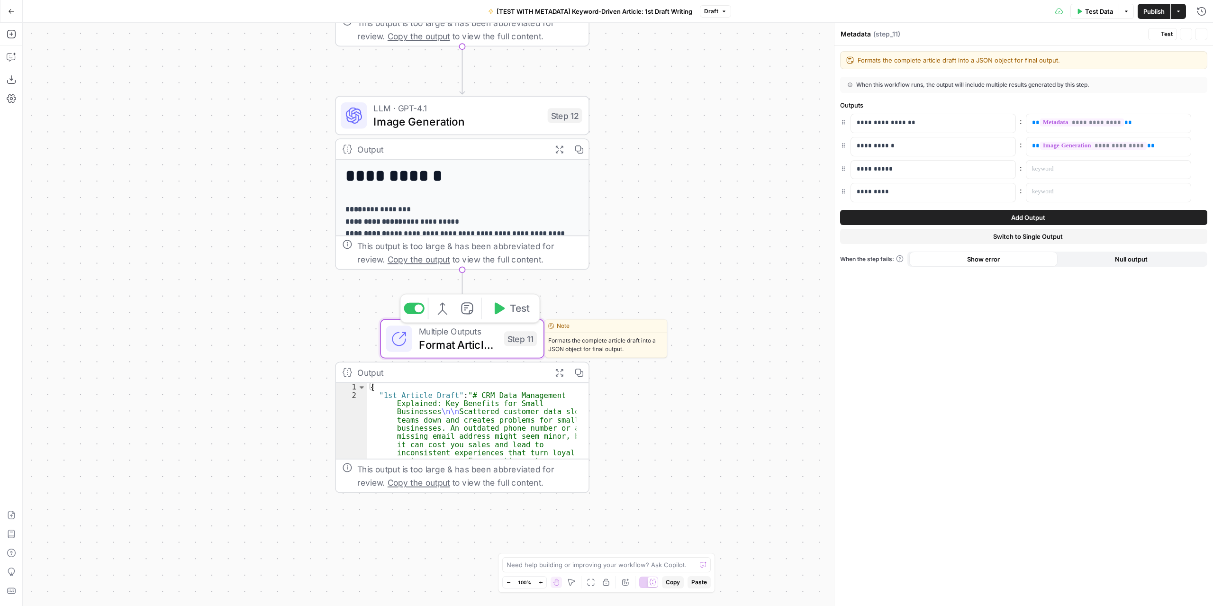
type textarea "Format Article Output"
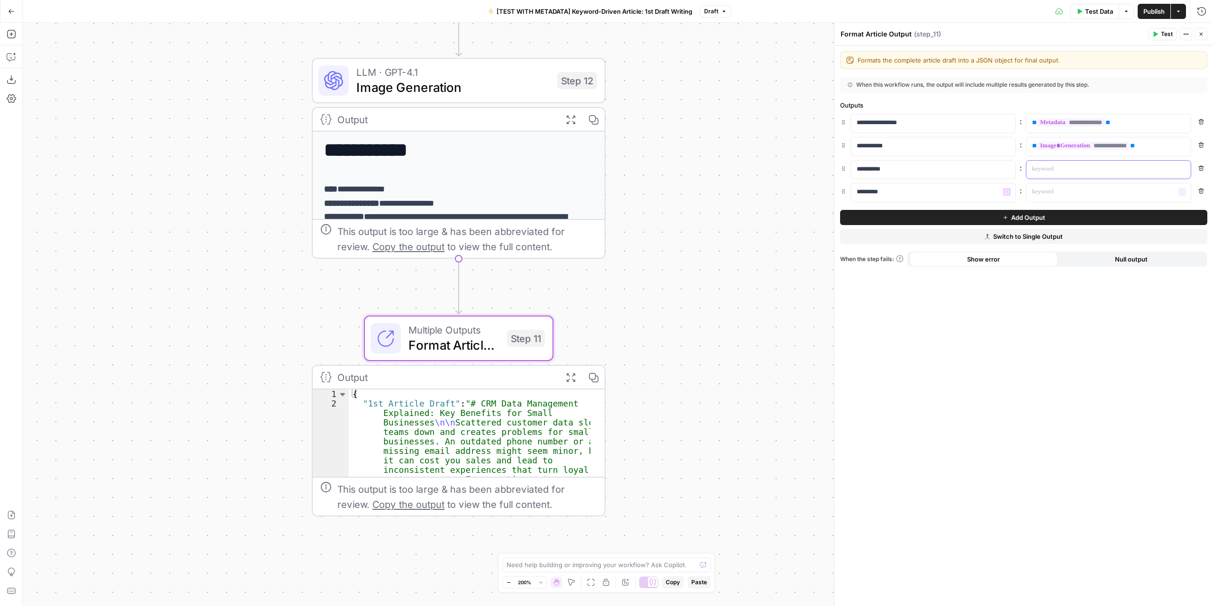
click at [1066, 164] on p at bounding box center [1101, 168] width 138 height 9
click at [1180, 167] on icon "button" at bounding box center [1182, 169] width 5 height 5
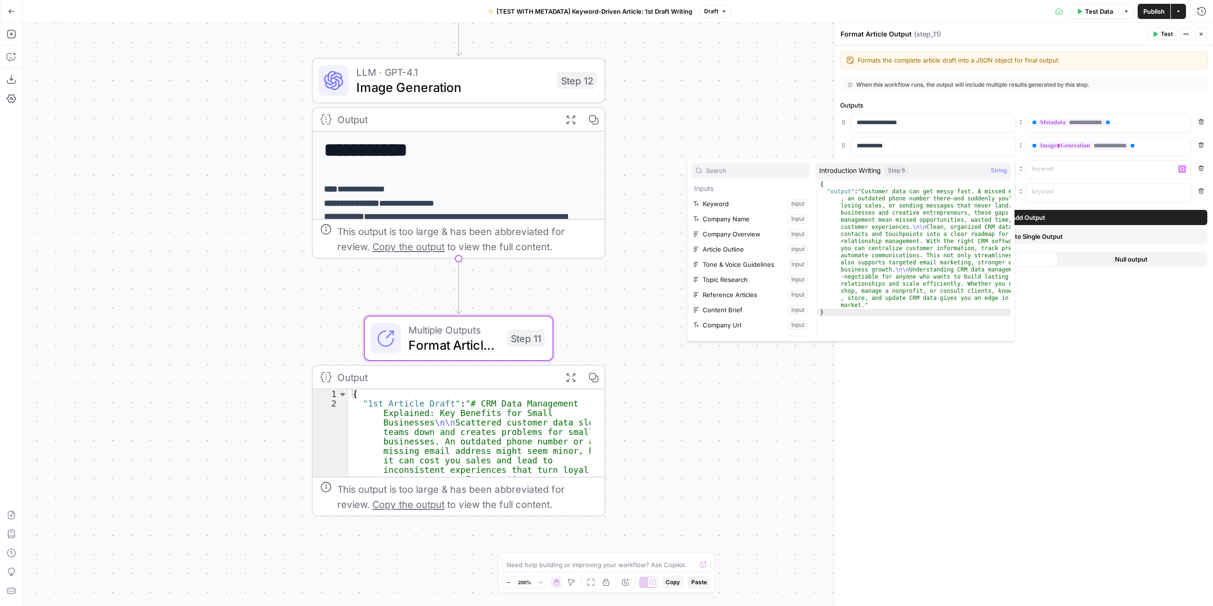
scroll to position [237, 0]
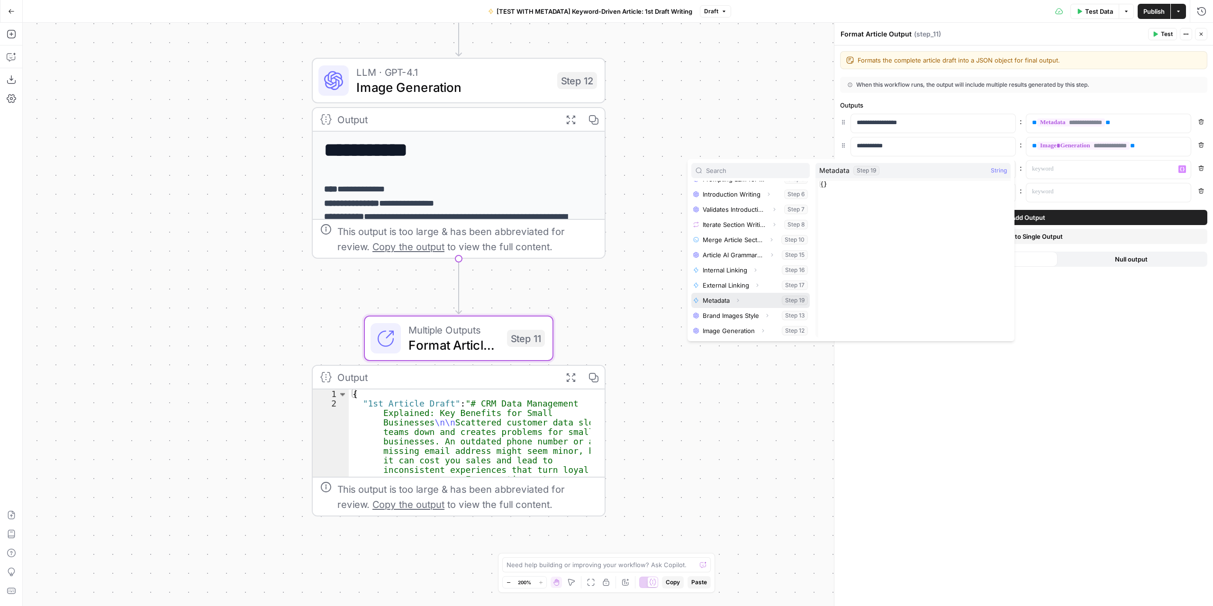
click at [738, 297] on icon "button" at bounding box center [738, 300] width 6 height 6
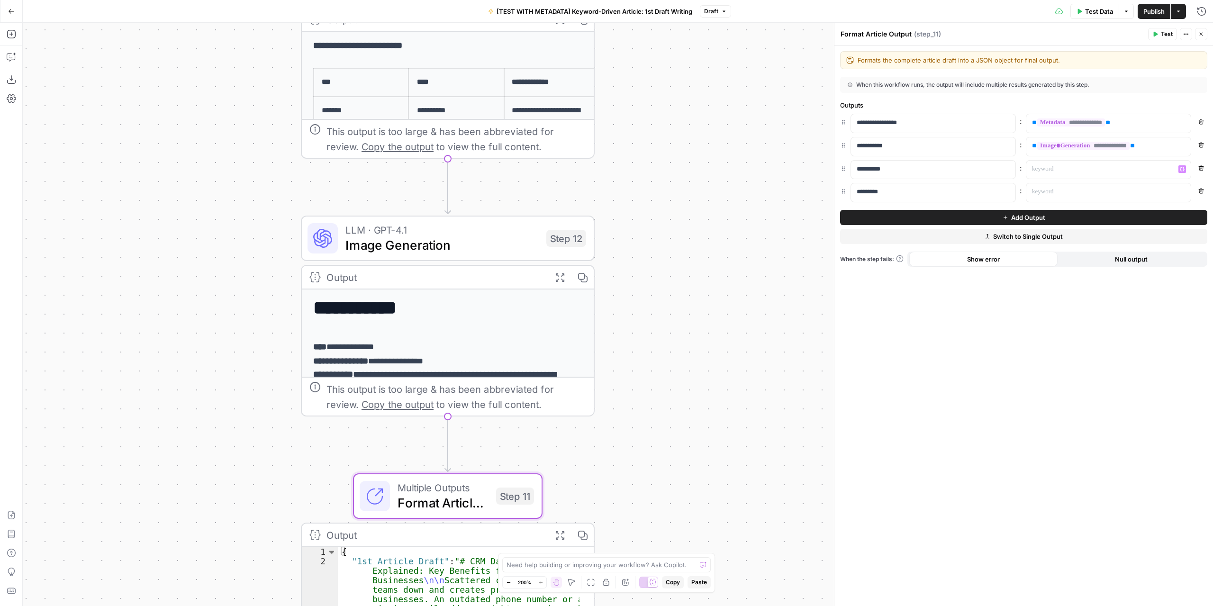
drag, startPoint x: 622, startPoint y: 238, endPoint x: 633, endPoint y: 353, distance: 115.1
click at [608, 410] on div "Workflow Input Settings Inputs LLM · GPT-4.1 Extract Article Structure Step 1 O…" at bounding box center [618, 314] width 1190 height 583
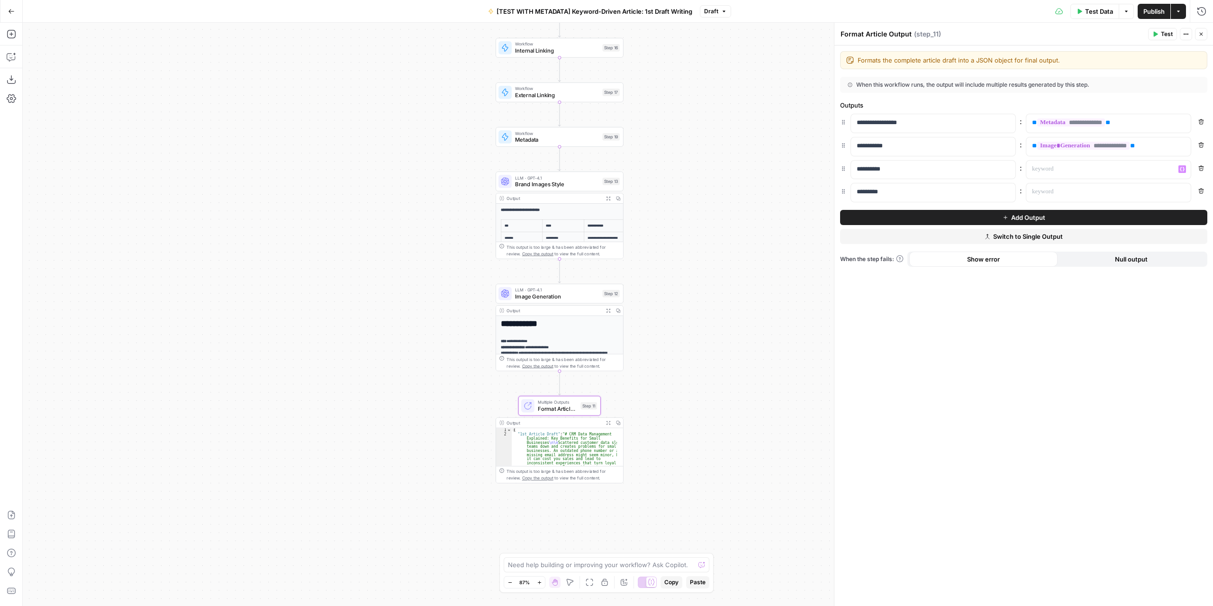
click at [1087, 14] on span "Test Data" at bounding box center [1099, 11] width 28 height 9
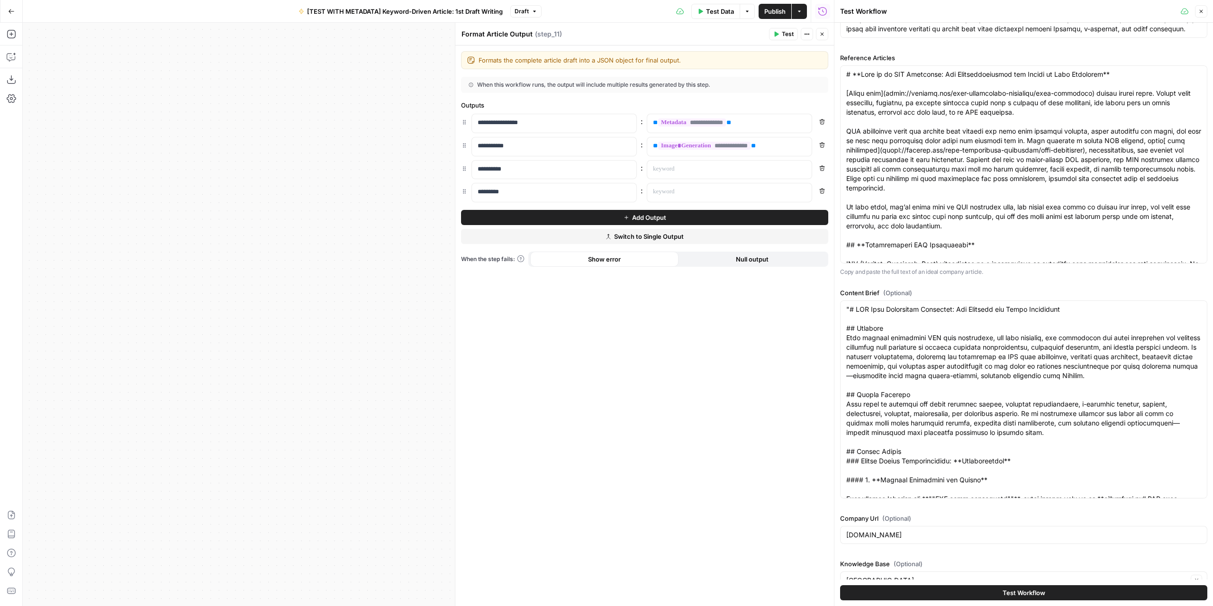
scroll to position [986, 0]
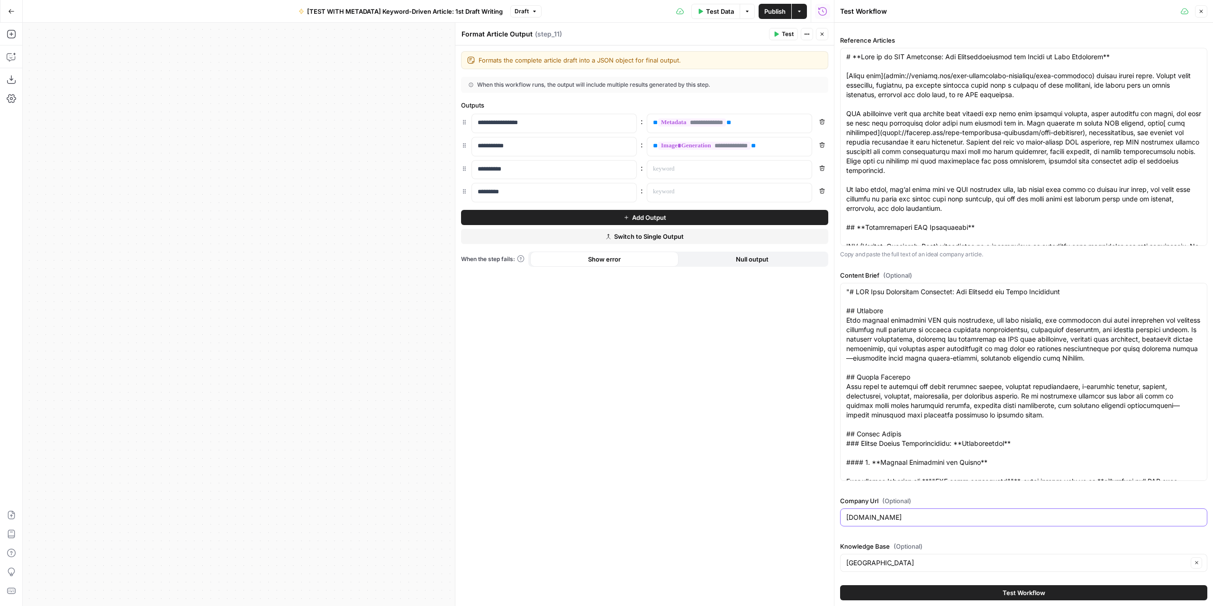
drag, startPoint x: 899, startPoint y: 517, endPoint x: 816, endPoint y: 518, distance: 82.9
click at [816, 518] on body "Marketers in Demand New Home Browse Insights Opportunities Your Data Recent Gri…" at bounding box center [606, 303] width 1213 height 606
click at [865, 520] on input "Flodesk.com" at bounding box center [1023, 517] width 355 height 9
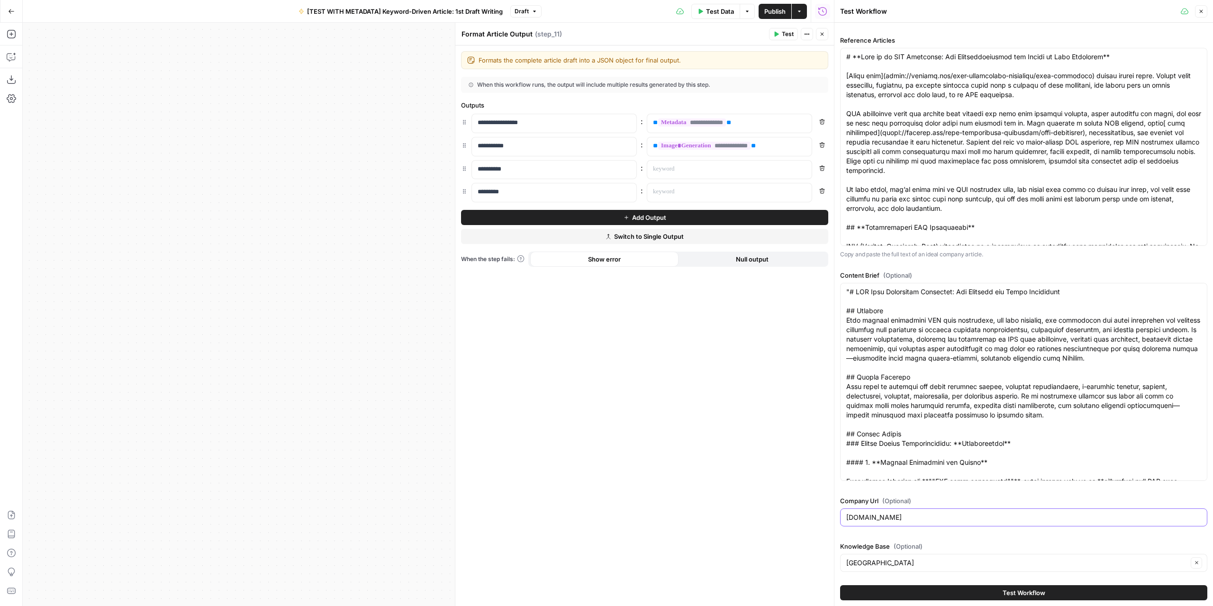
paste input "[URL][DOMAIN_NAME]"
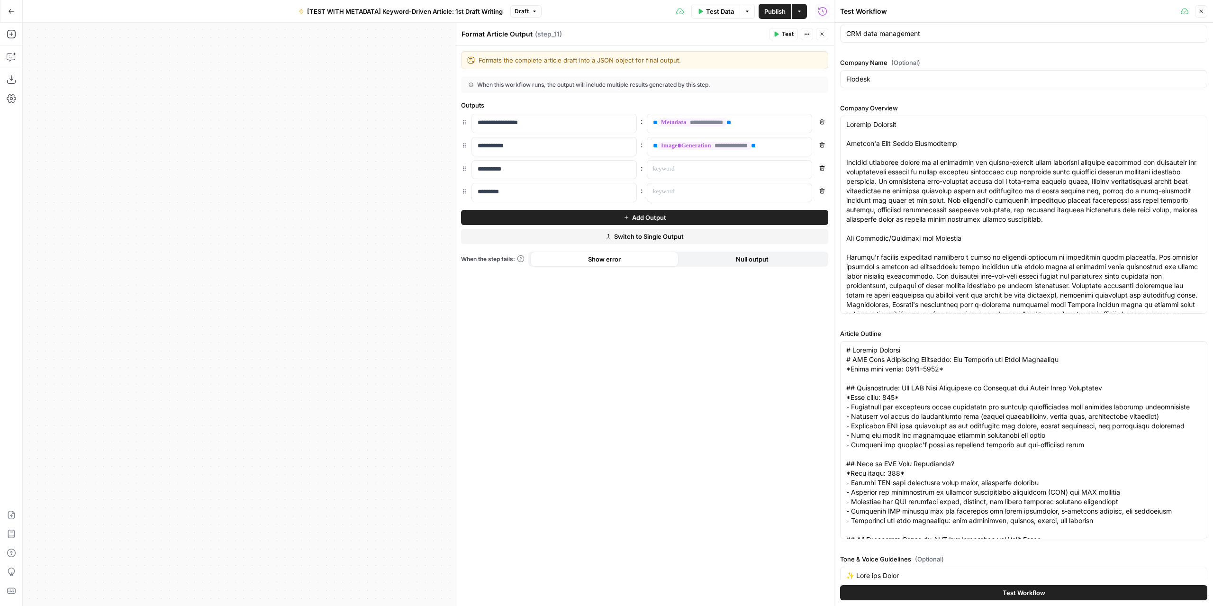
scroll to position [0, 0]
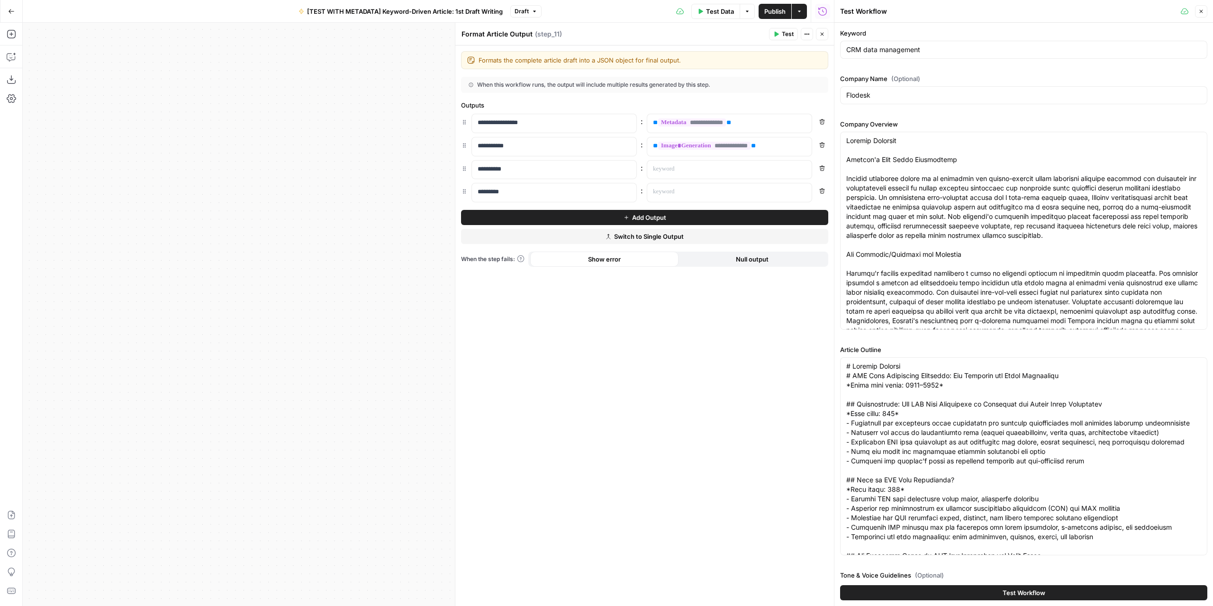
type input "[URL][DOMAIN_NAME]"
click at [890, 100] on div "Flodesk" at bounding box center [1023, 95] width 367 height 18
drag, startPoint x: 880, startPoint y: 97, endPoint x: 843, endPoint y: 102, distance: 37.3
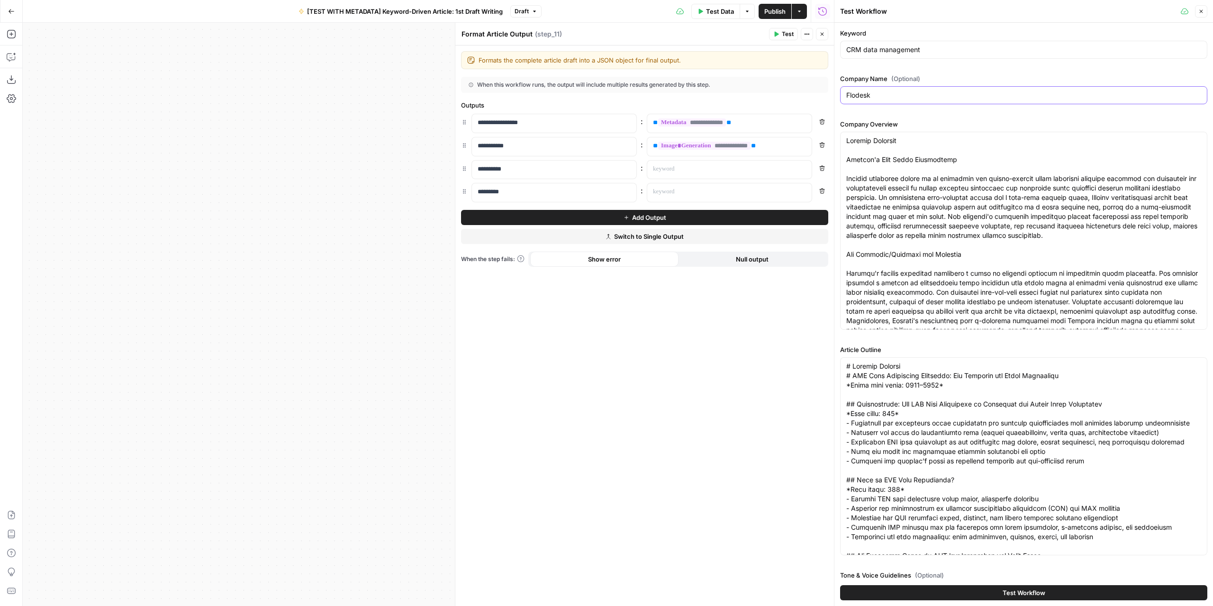
click at [843, 102] on div "Flodesk" at bounding box center [1023, 95] width 367 height 18
type input "[GEOGRAPHIC_DATA]"
click at [957, 155] on textarea "Company Overview" at bounding box center [1023, 325] width 355 height 379
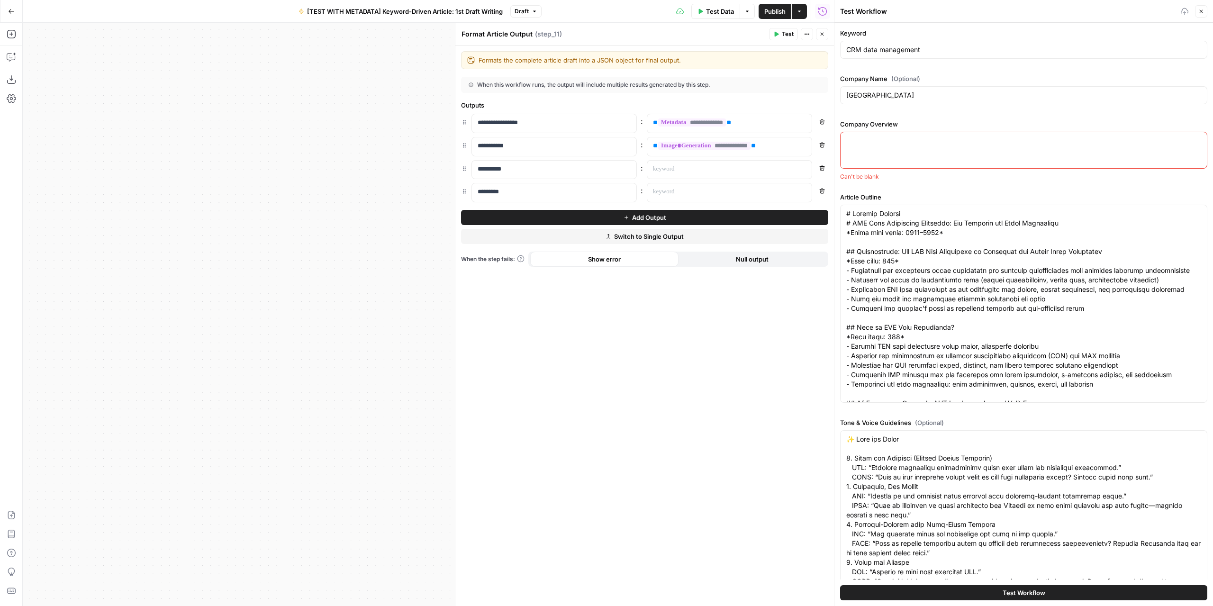
paste textarea ""### New North's Core Value Proposition New North positions itself as a special…"
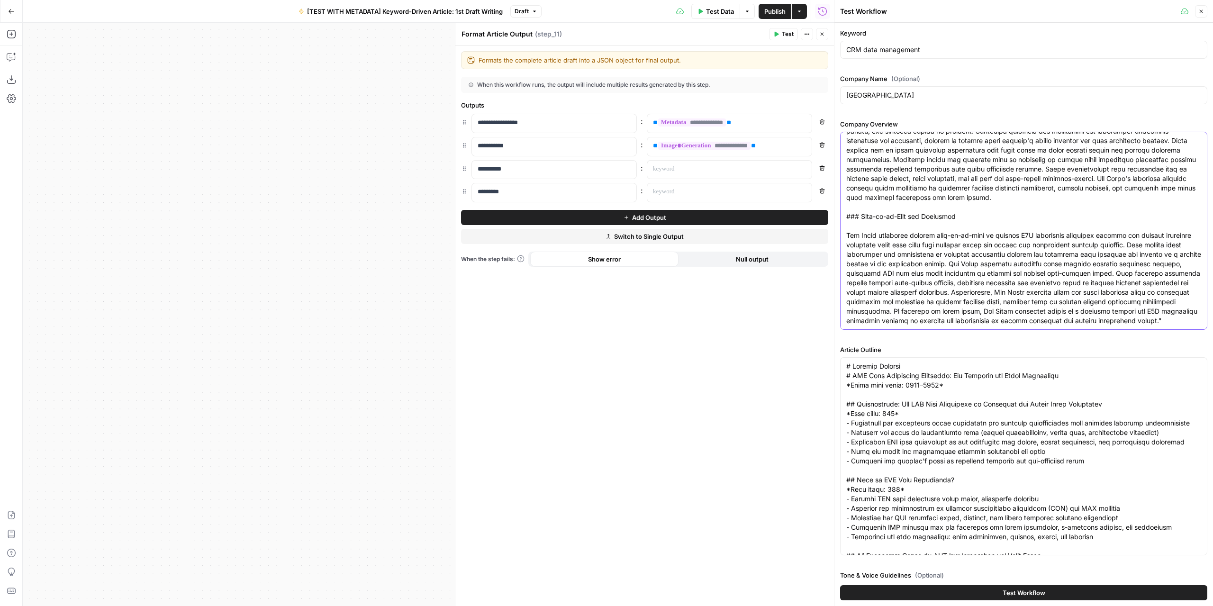
type textarea ""### New North's Core Value Proposition New North positions itself as a special…"
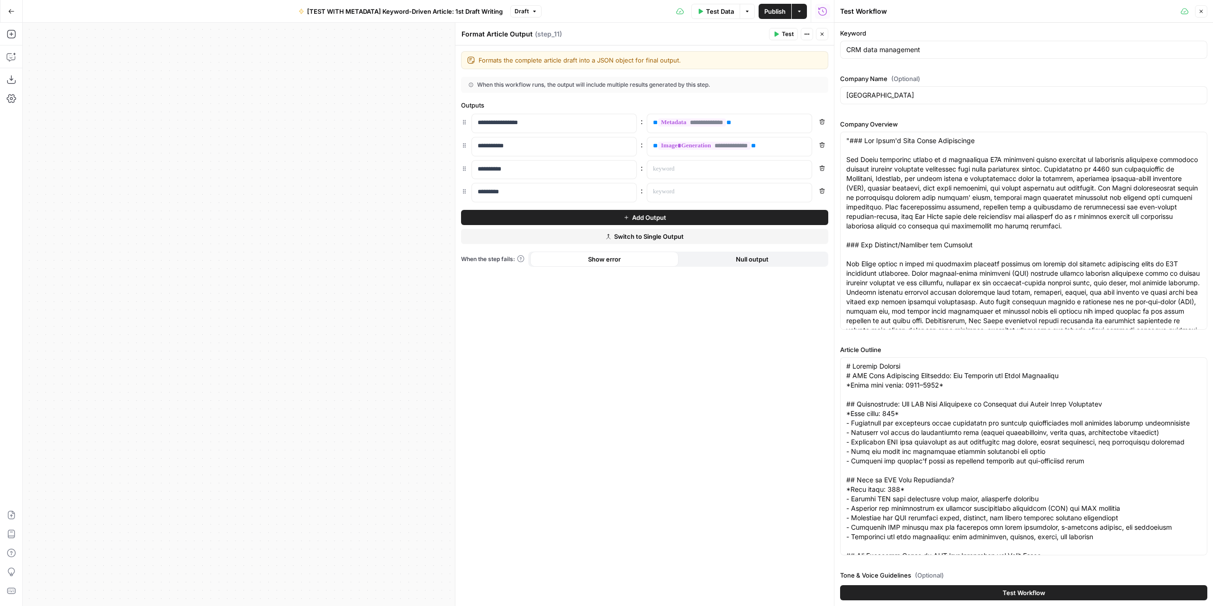
click at [910, 57] on div "CRM data management" at bounding box center [1023, 50] width 367 height 18
click at [911, 52] on input "CRM data management" at bounding box center [1023, 49] width 355 height 9
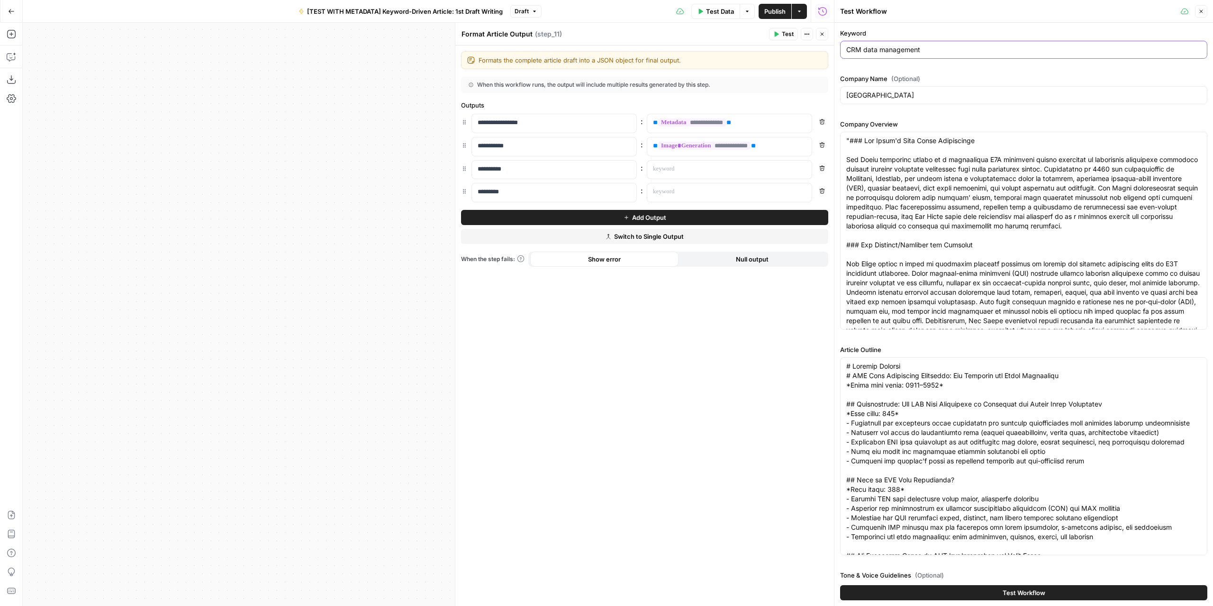
click at [911, 52] on input "CRM data management" at bounding box center [1023, 49] width 355 height 9
paste input "b2b sales funnel"
type input "b2b sales funnel"
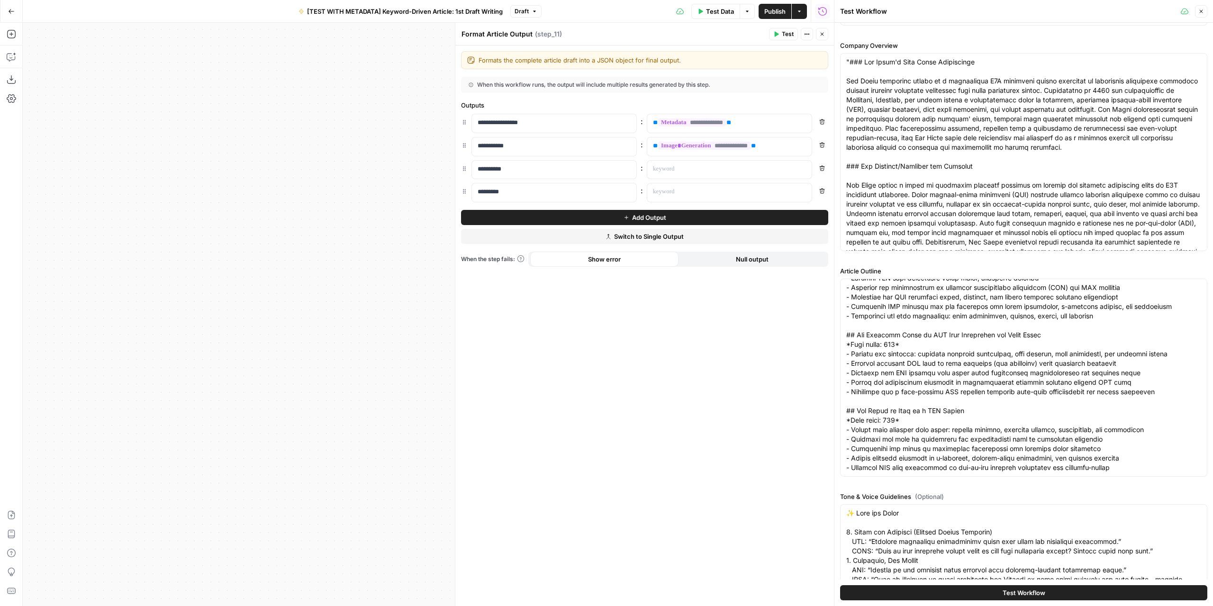
scroll to position [142, 0]
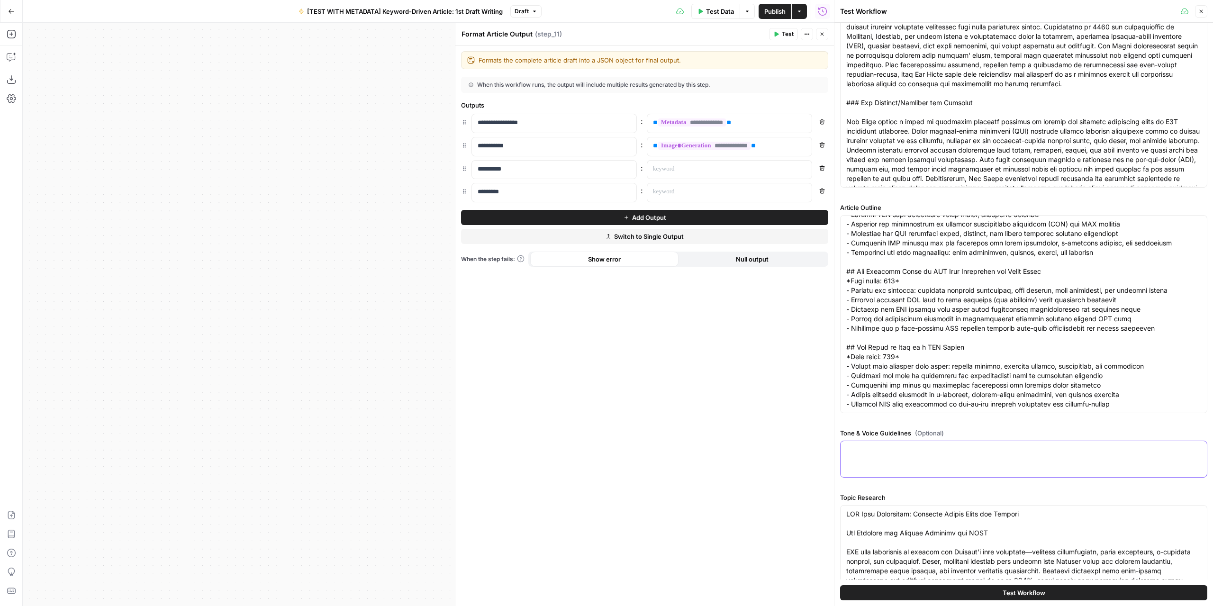
paste textarea "## **New North – Voice & Tone Guidelines** ### 1\. Clear and Strategic (Without…"
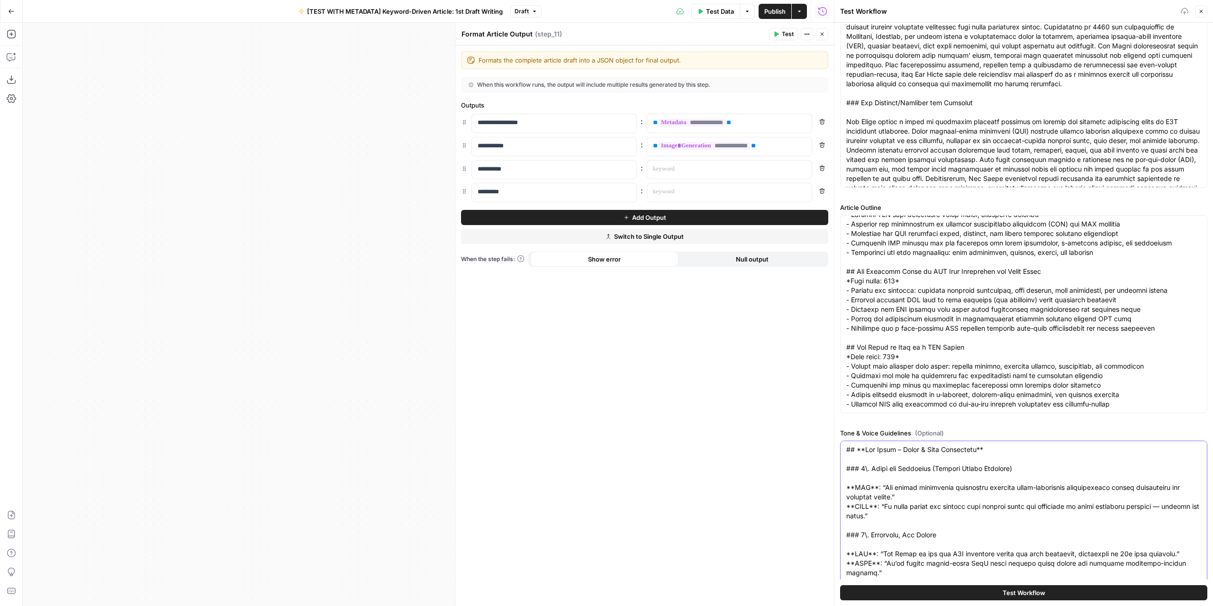
scroll to position [174, 0]
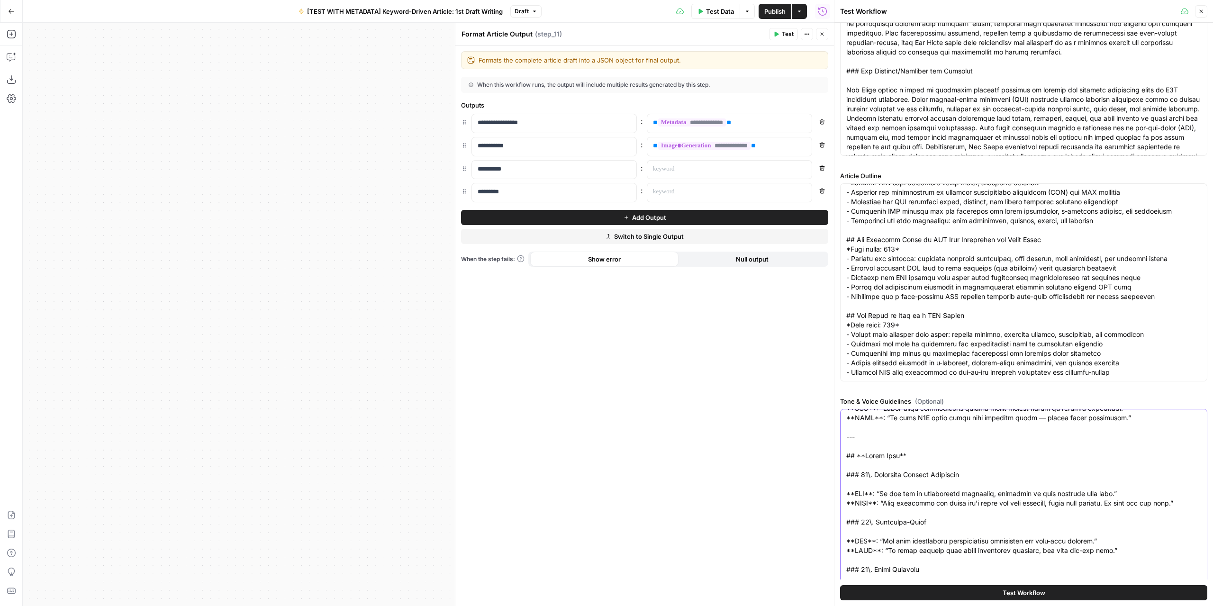
type textarea "## **New North – Voice & Tone Guidelines** ### 1\. Clear and Strategic (Without…"
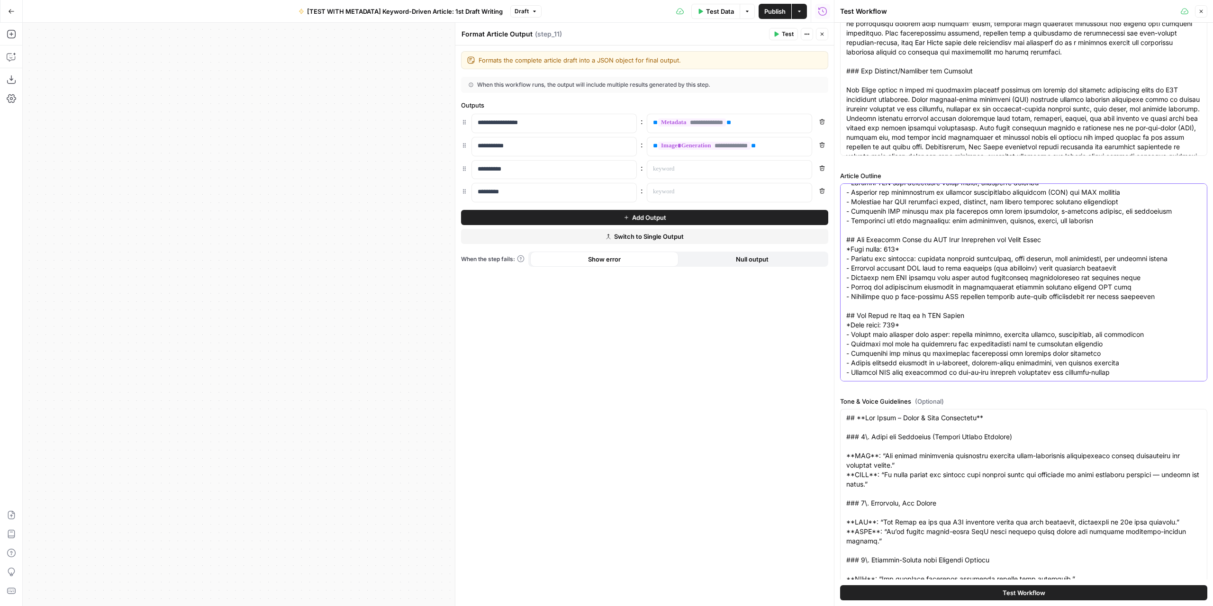
click at [937, 210] on textarea "Article Outline" at bounding box center [1023, 367] width 355 height 644
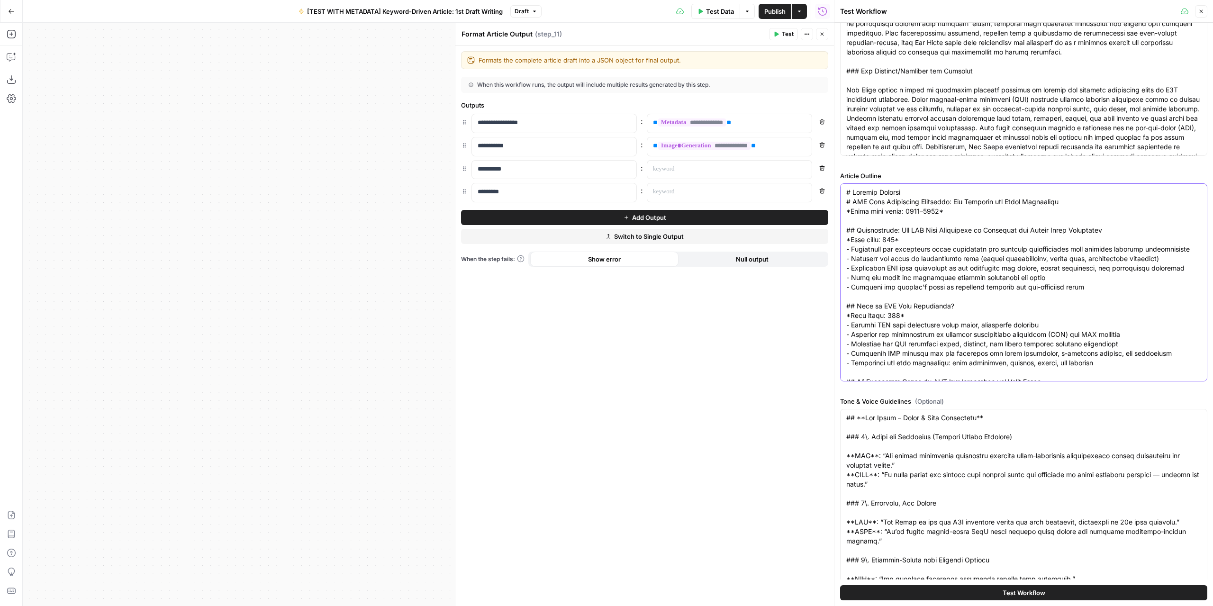
click at [962, 268] on textarea "Article Outline" at bounding box center [1023, 510] width 355 height 644
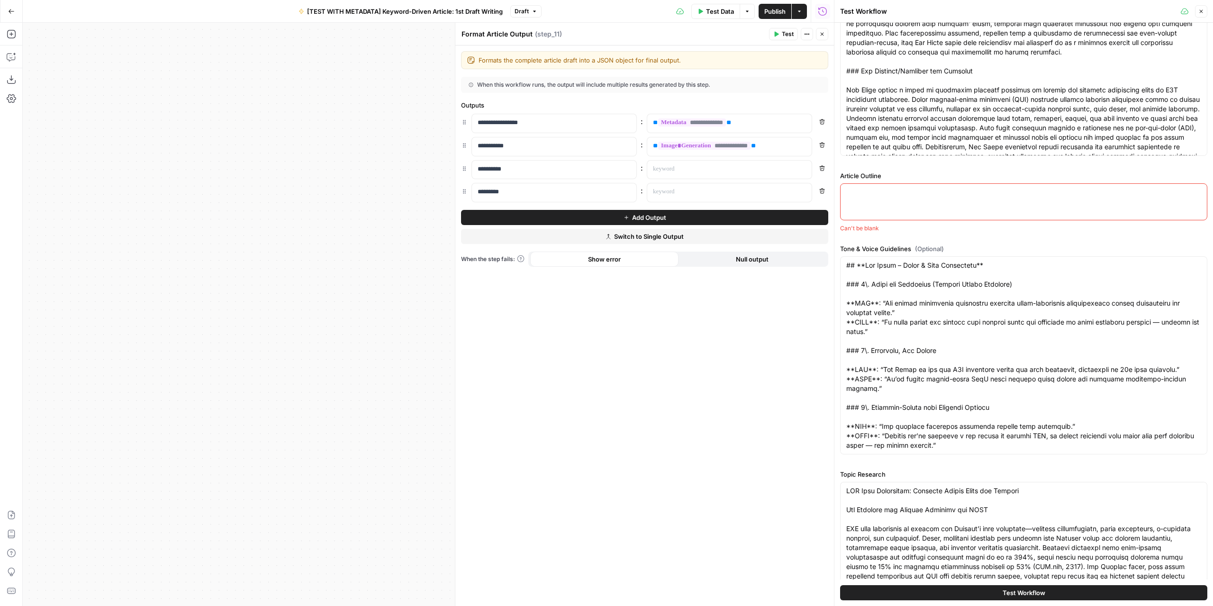
paste textarea "**Total Article Word Count: 2,170** # What Is a B2B Sales Funnel? Complete Guid…"
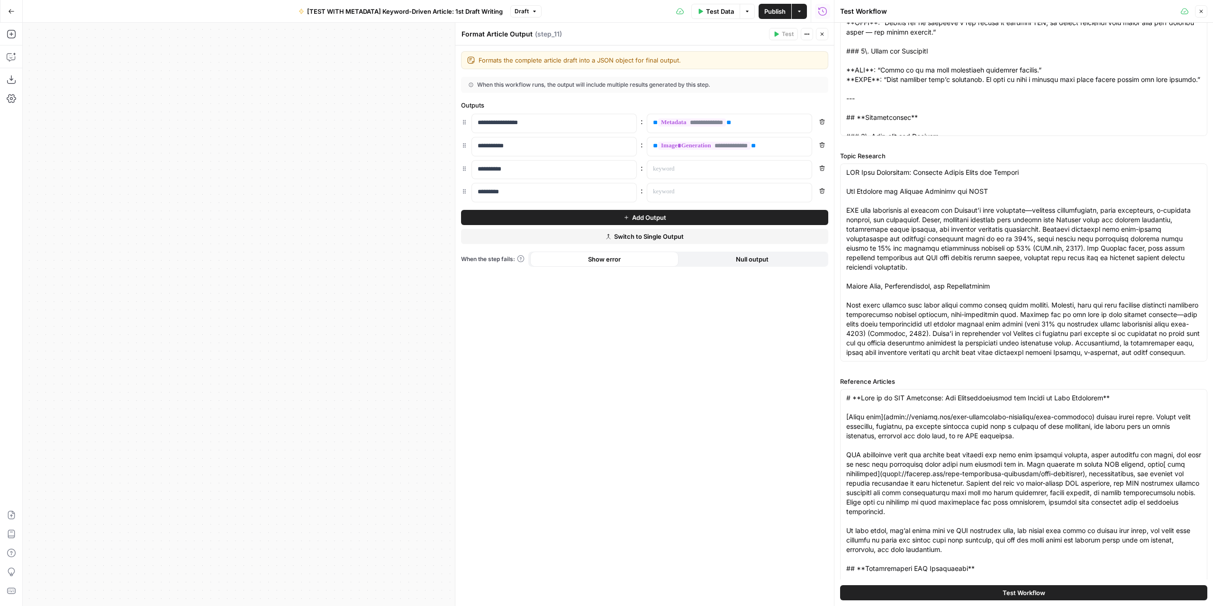
scroll to position [648, 0]
type textarea "**Total Article Word Count: 2,170** # What Is a B2B Sales Funnel? Complete Guid…"
click at [914, 243] on textarea "Topic Research" at bounding box center [1023, 392] width 355 height 455
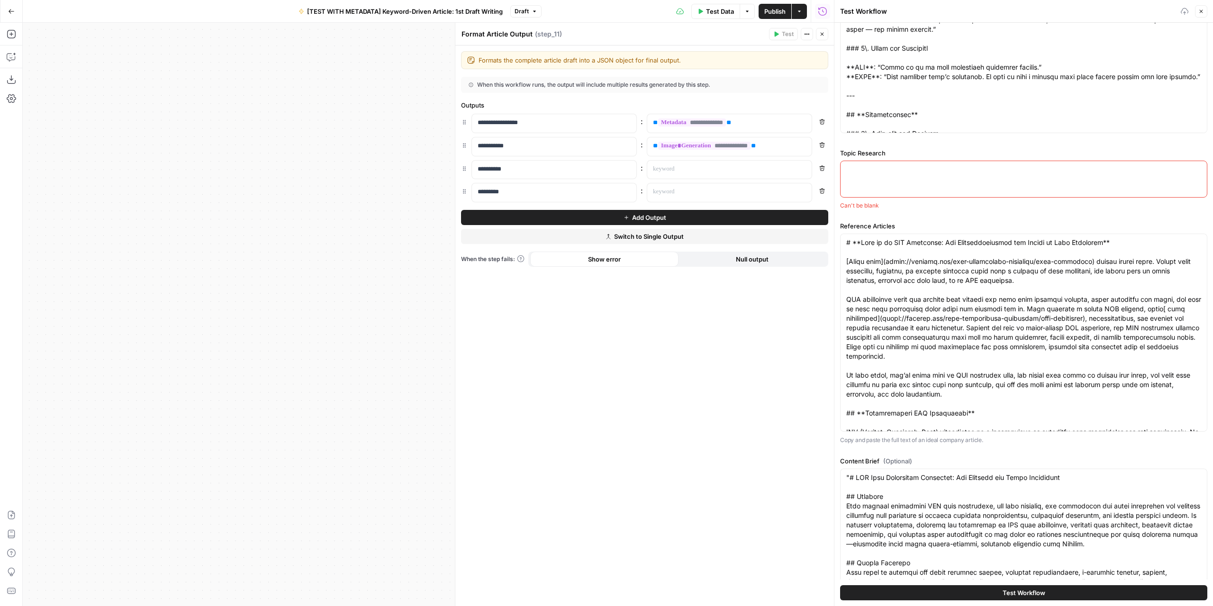
paste textarea "# Internal Expert Guide: B2B Sales Funnel for Technology Companies ## B2B Sales…"
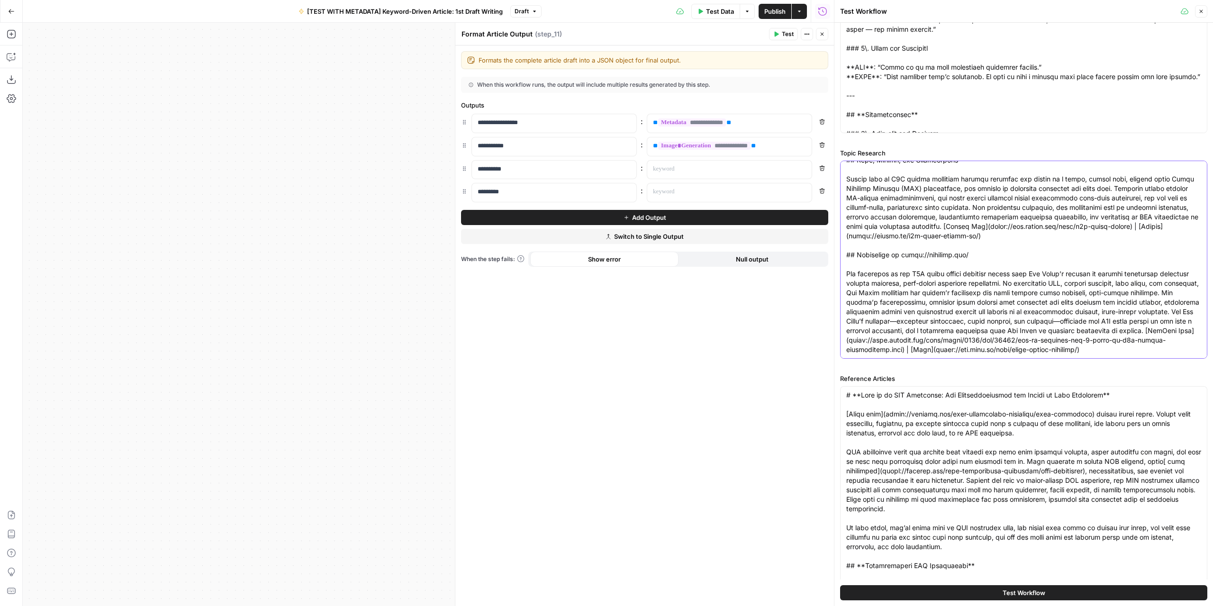
type textarea "# Internal Expert Guide: B2B Sales Funnel for Technology Companies ## B2B Sales…"
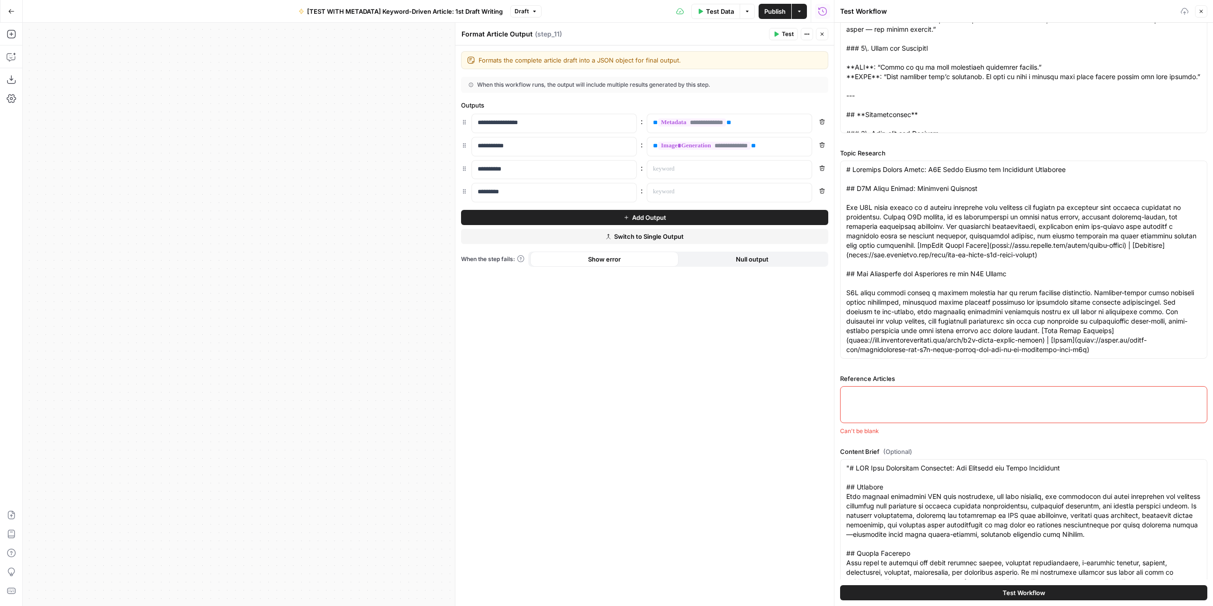
paste textarea "# **What is an ETL Developer: Key Responsibilities and Impact in Data Workflows…"
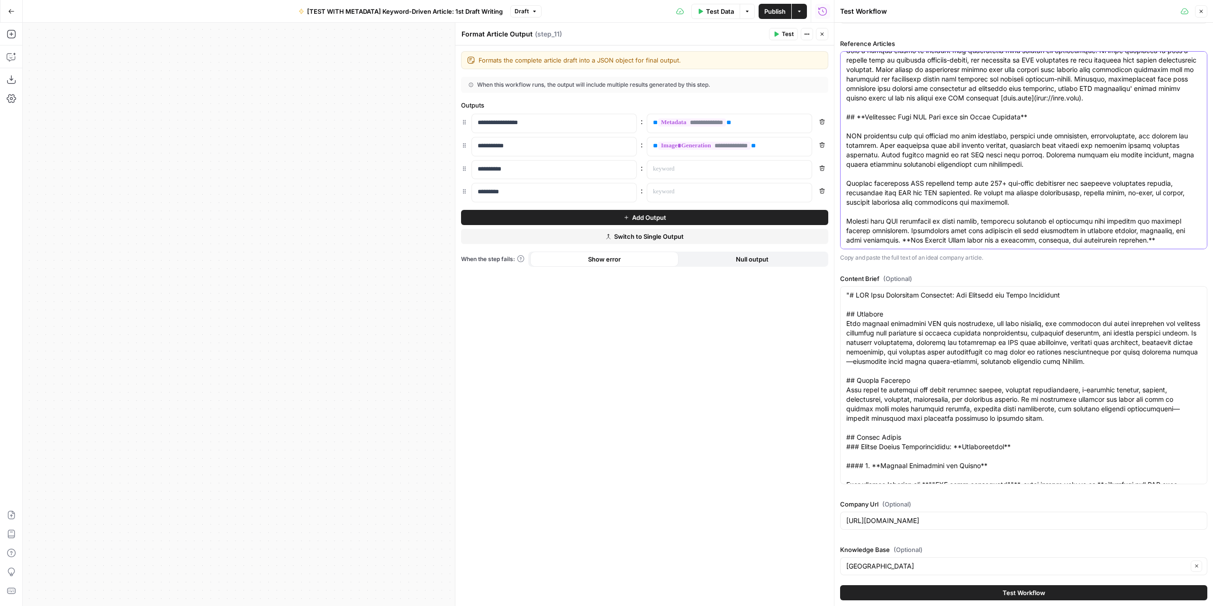
scroll to position [986, 0]
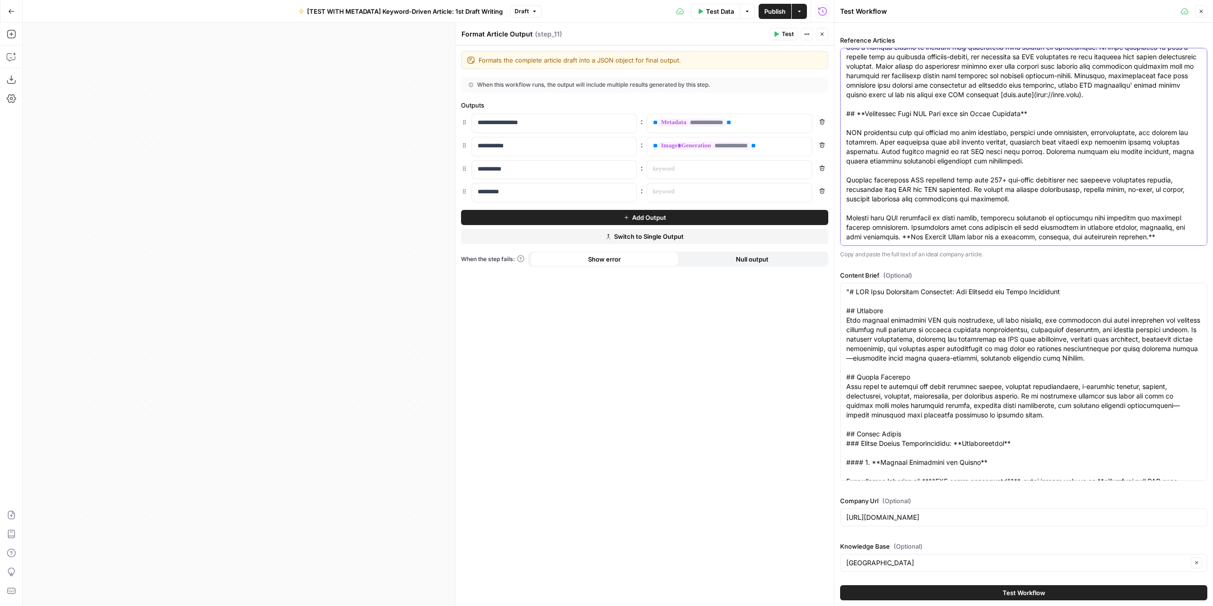
type textarea "# **What is an ETL Developer: Key Responsibilities and Impact in Data Workflows…"
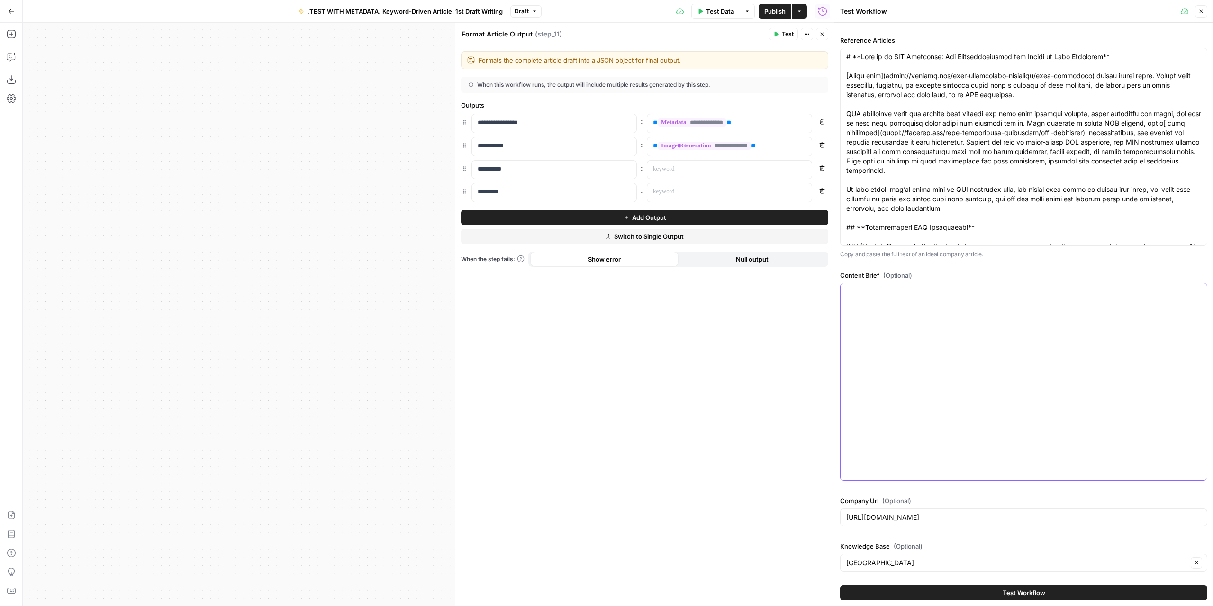
scroll to position [825, 0]
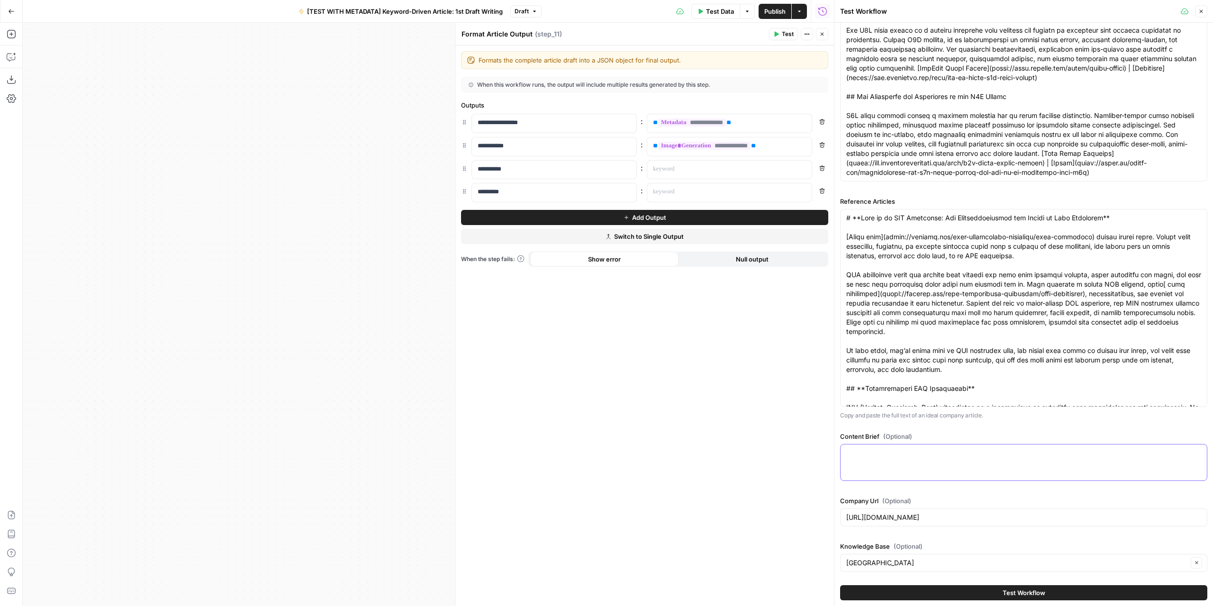
paste textarea "# What is a B2B Sales Funnel? Key Stages and How It Drives Growth ## Overview T…"
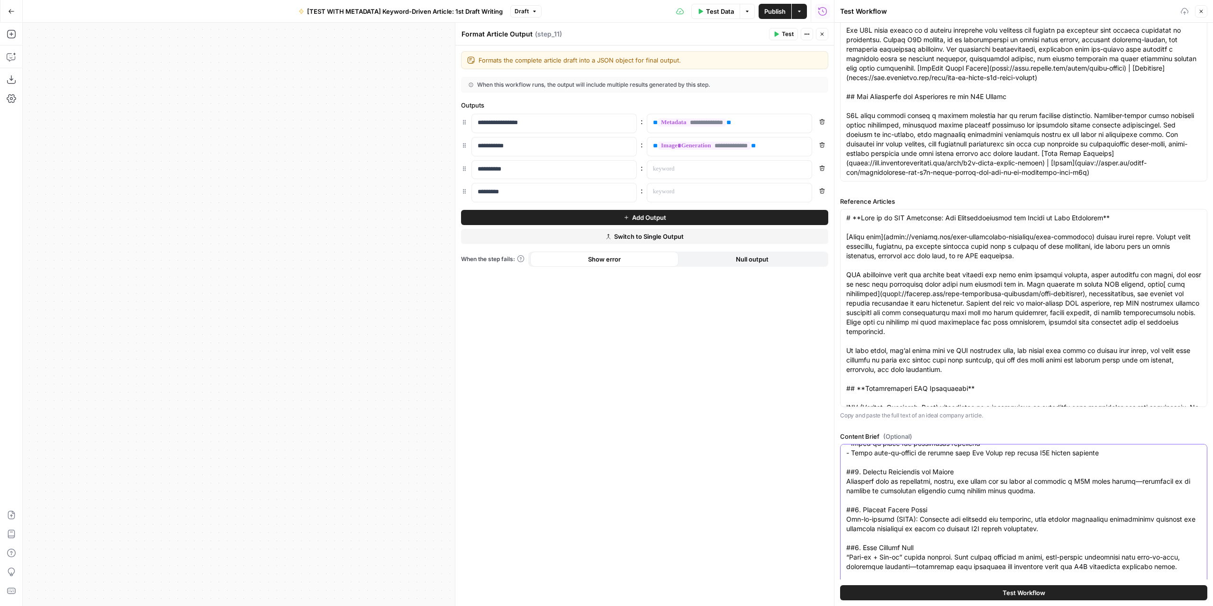
scroll to position [986, 0]
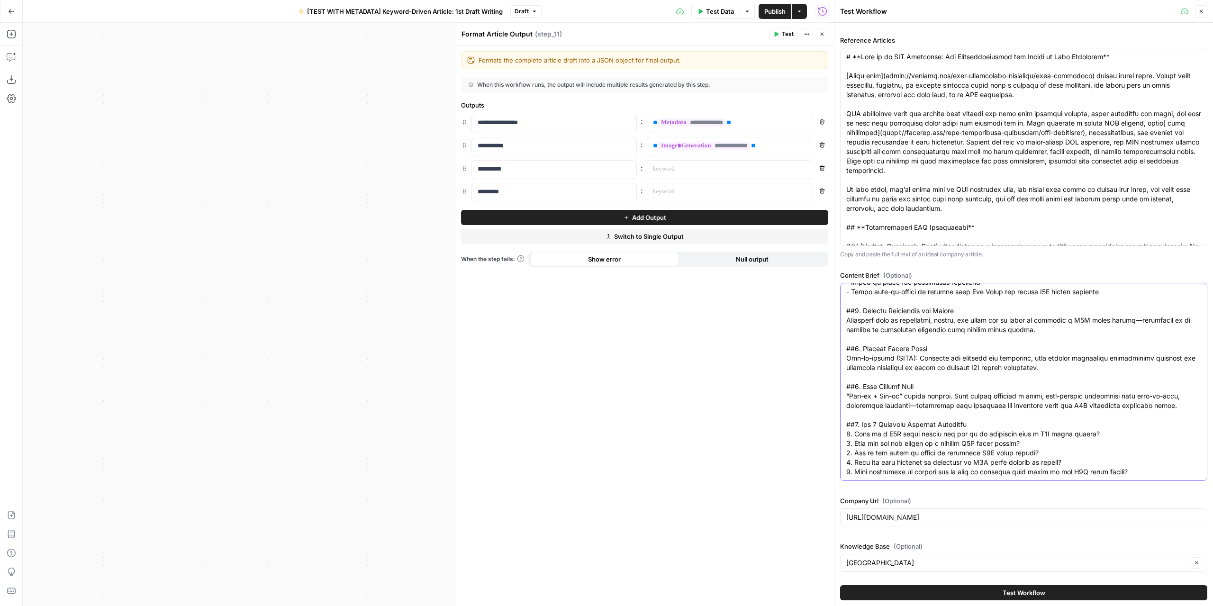
type textarea "# What is a B2B Sales Funnel? Key Stages and How It Drives Growth ## Overview T…"
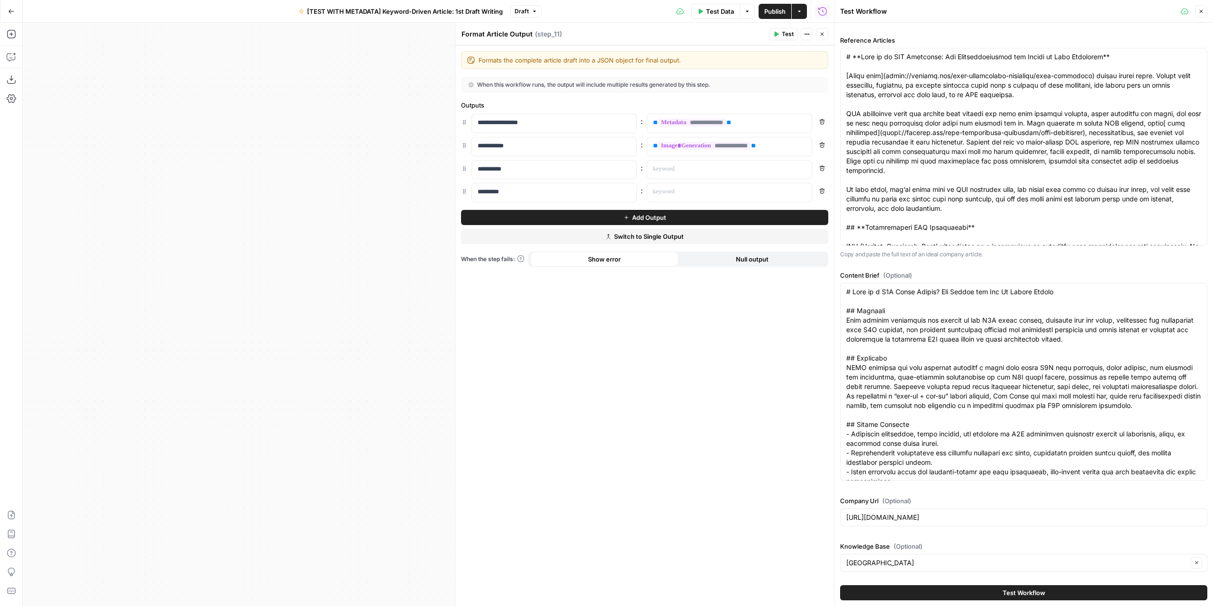
click at [955, 591] on button "Test Workflow" at bounding box center [1023, 592] width 367 height 15
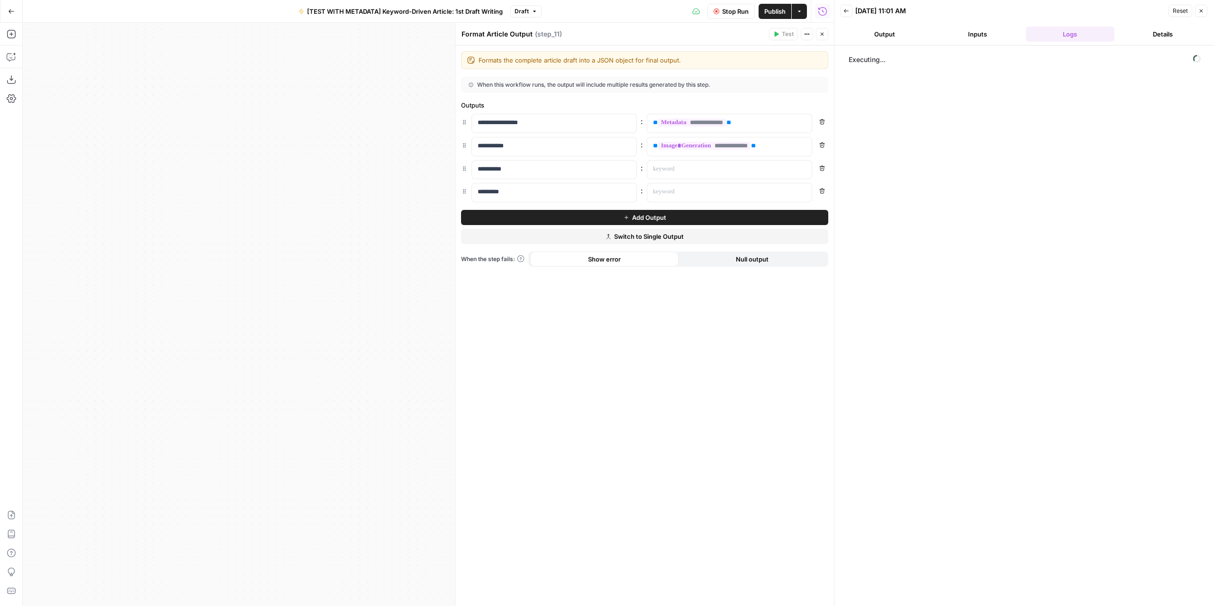
click at [822, 36] on icon "button" at bounding box center [822, 34] width 6 height 6
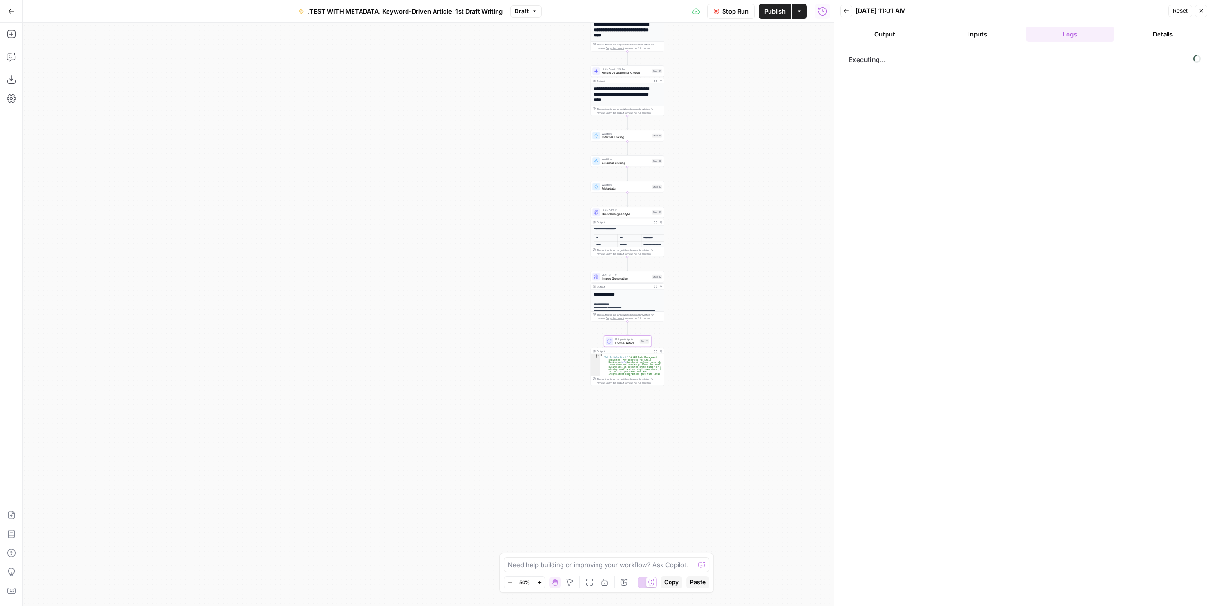
drag, startPoint x: 743, startPoint y: 166, endPoint x: 681, endPoint y: 382, distance: 224.2
click at [681, 383] on div "Workflow Input Settings Inputs LLM · GPT-4.1 Extract Article Structure Step 1 O…" at bounding box center [428, 314] width 811 height 583
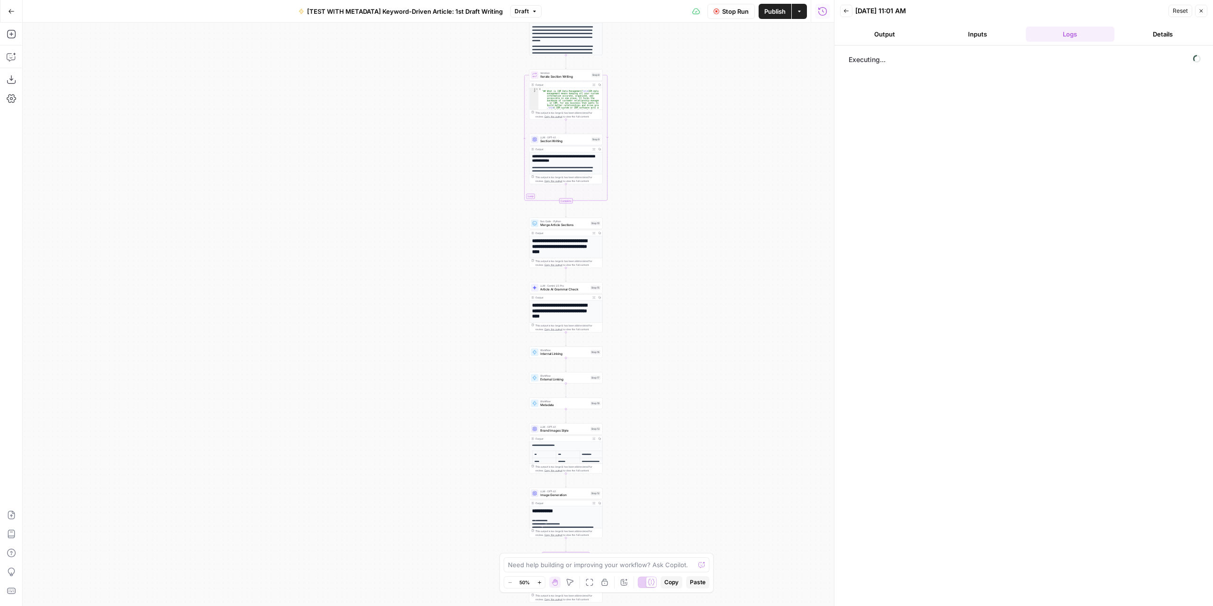
drag, startPoint x: 694, startPoint y: 292, endPoint x: 692, endPoint y: 359, distance: 66.4
click at [692, 359] on div "Workflow Input Settings Inputs LLM · GPT-4.1 Extract Article Structure Step 1 O…" at bounding box center [428, 314] width 811 height 583
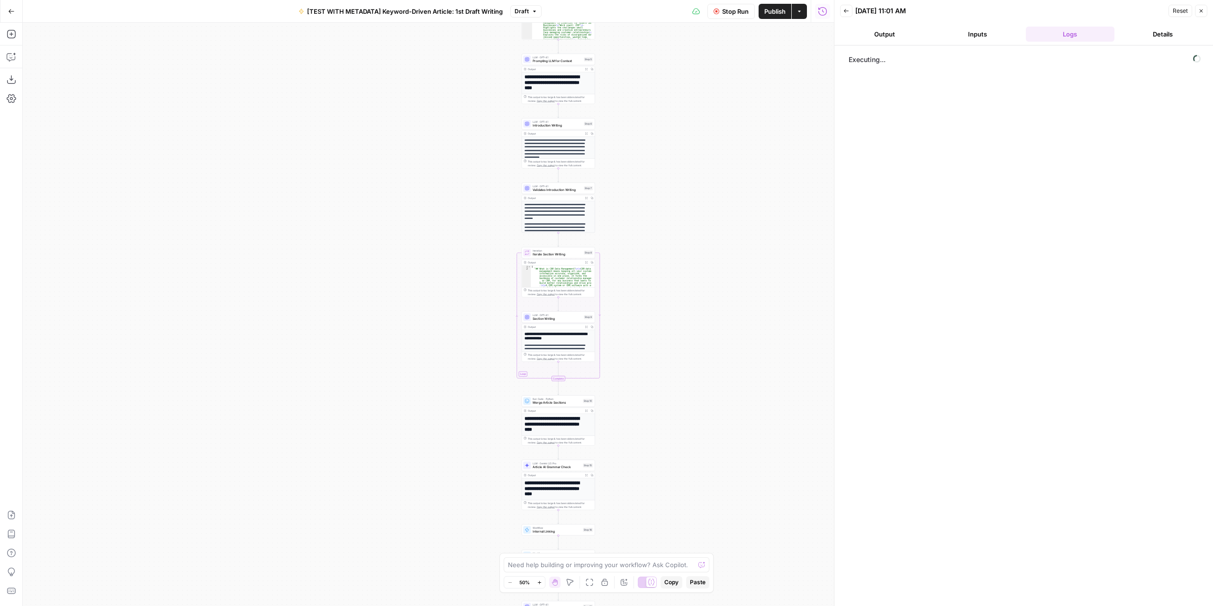
click at [681, 360] on div "Workflow Input Settings Inputs LLM · GPT-4.1 Extract Article Structure Step 1 O…" at bounding box center [428, 314] width 811 height 583
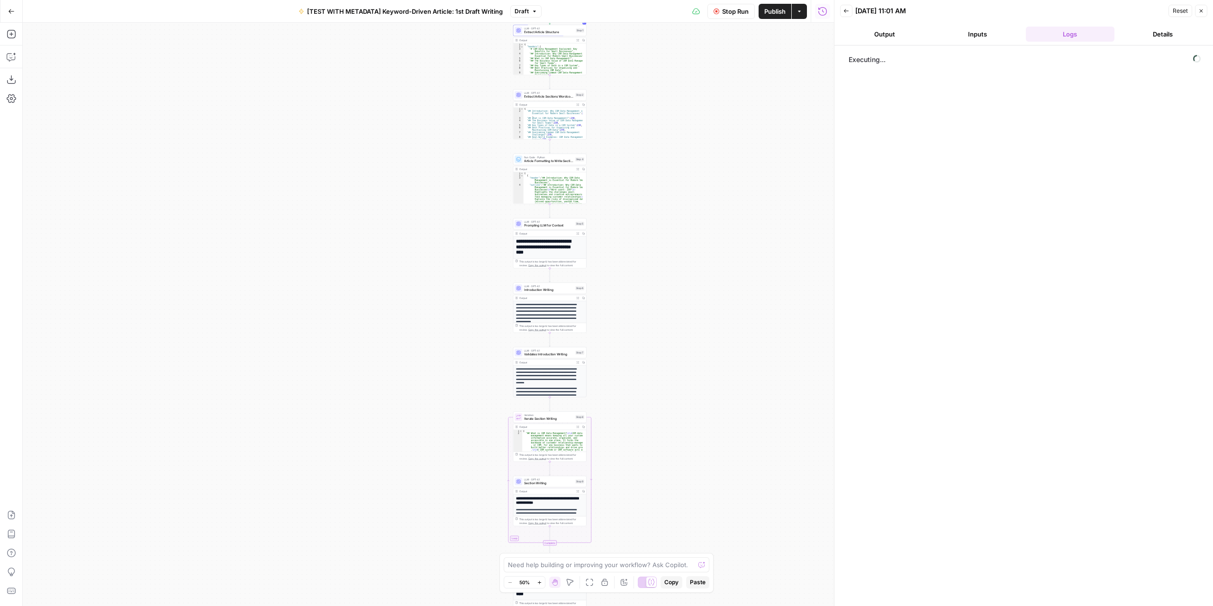
drag, startPoint x: 711, startPoint y: 318, endPoint x: 711, endPoint y: 337, distance: 18.9
click at [711, 337] on div "Workflow Input Settings Inputs LLM · GPT-4.1 Extract Article Structure Step 1 O…" at bounding box center [428, 314] width 811 height 583
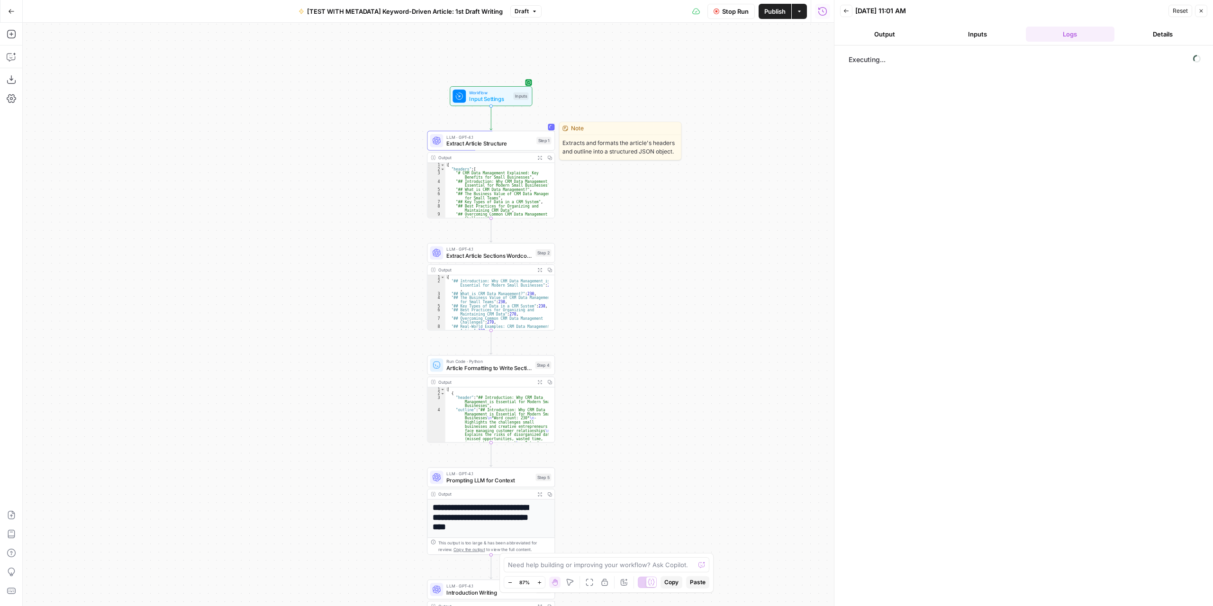
click at [484, 141] on span "Extract Article Structure" at bounding box center [489, 143] width 87 height 8
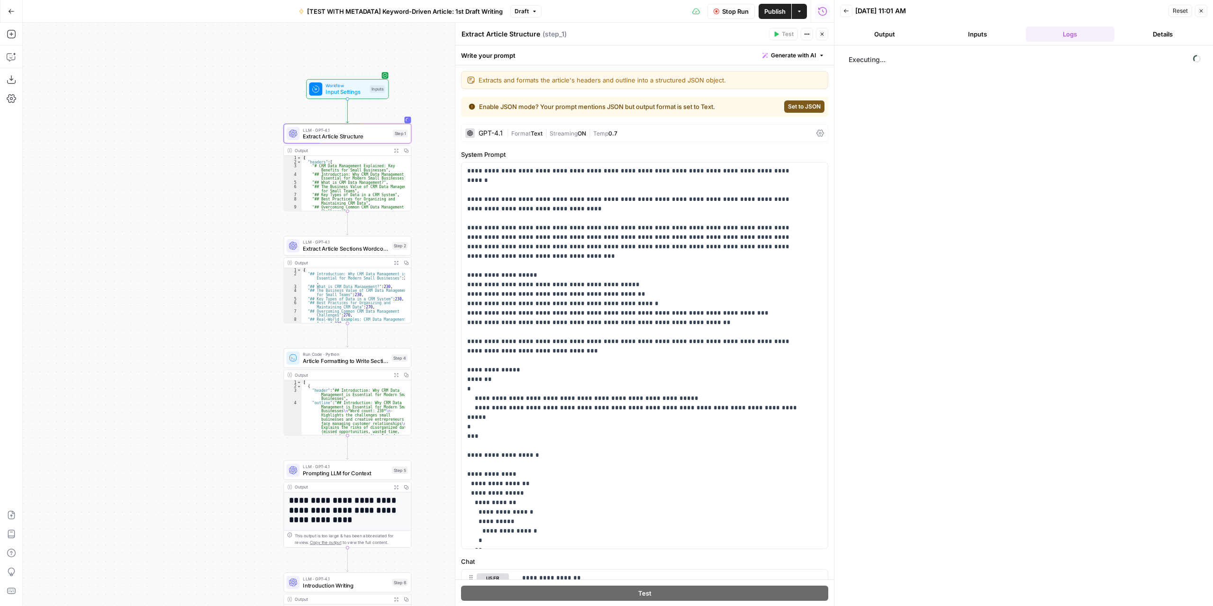
drag, startPoint x: 321, startPoint y: 198, endPoint x: 195, endPoint y: 191, distance: 126.2
click at [195, 191] on div "Workflow Input Settings Inputs LLM · GPT-4.1 Extract Article Structure Step 1 O…" at bounding box center [428, 314] width 811 height 583
click at [788, 106] on span "Set to JSON" at bounding box center [804, 106] width 33 height 9
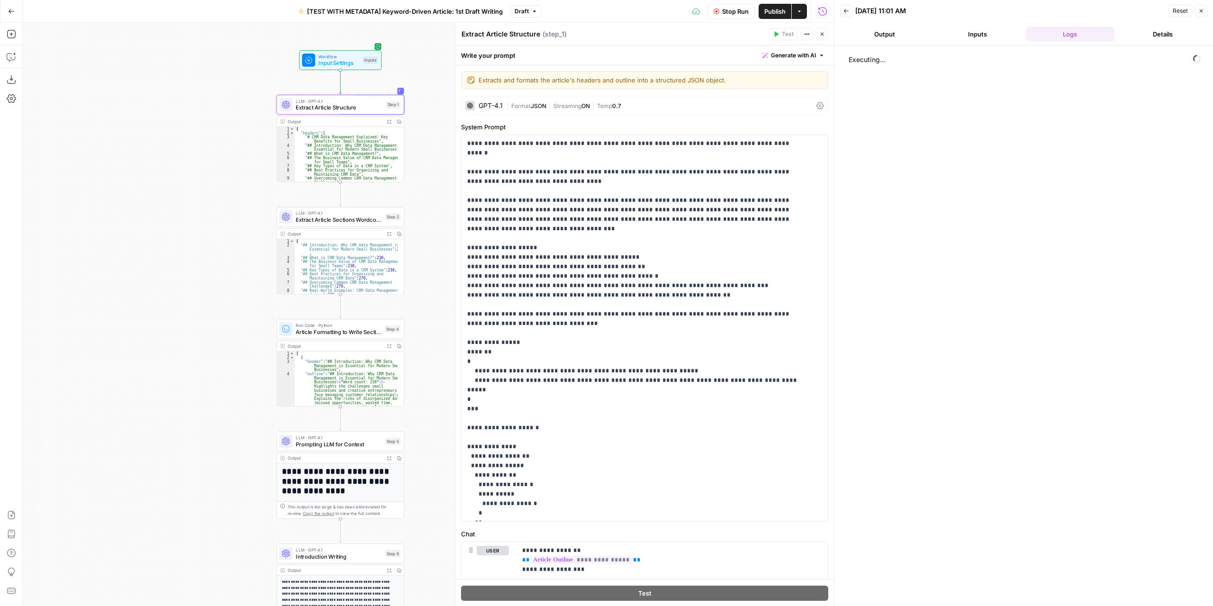
drag, startPoint x: 434, startPoint y: 217, endPoint x: 426, endPoint y: 188, distance: 30.3
click at [426, 188] on div "Workflow Input Settings Inputs LLM · GPT-4.1 Extract Article Structure Step 1 O…" at bounding box center [428, 314] width 811 height 583
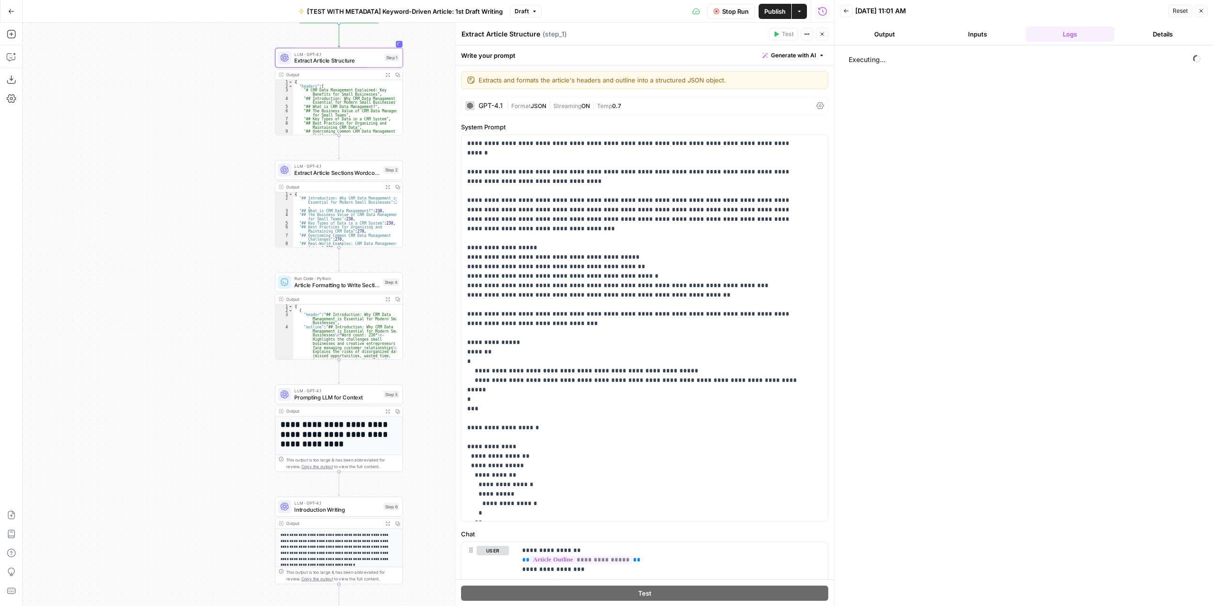
drag, startPoint x: 434, startPoint y: 209, endPoint x: 432, endPoint y: 173, distance: 36.6
click at [432, 173] on div "Workflow Input Settings Inputs LLM · GPT-4.1 Extract Article Structure Step 1 O…" at bounding box center [428, 314] width 811 height 583
click at [351, 176] on span "Extract Article Sections Wordcount" at bounding box center [337, 173] width 86 height 8
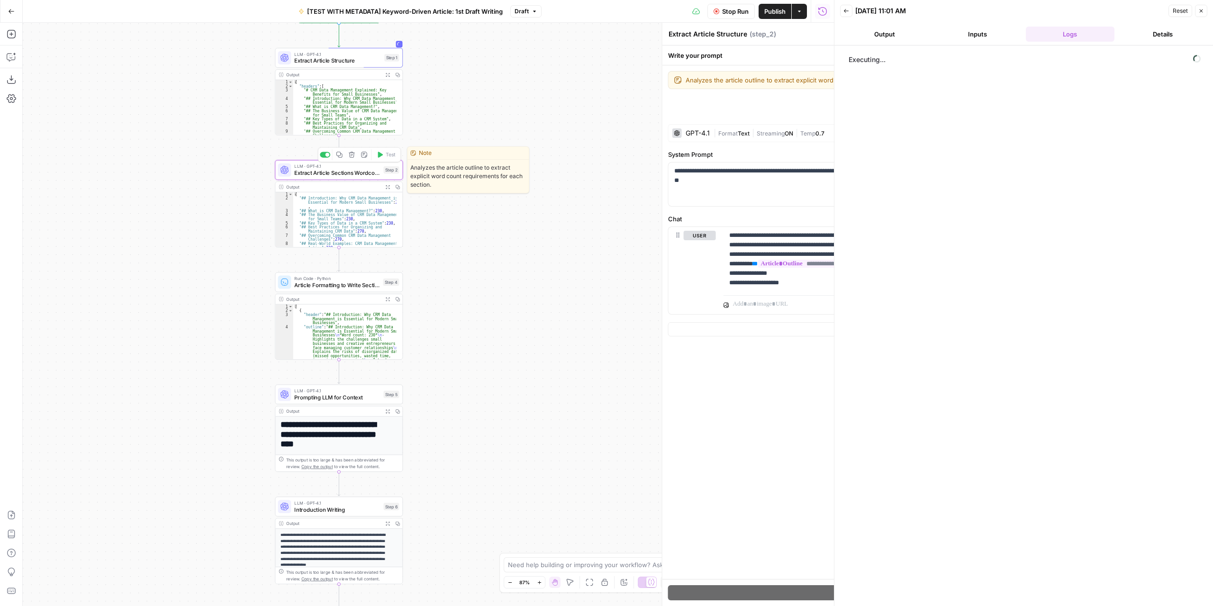
type textarea "Extract Article Sections Wordcount"
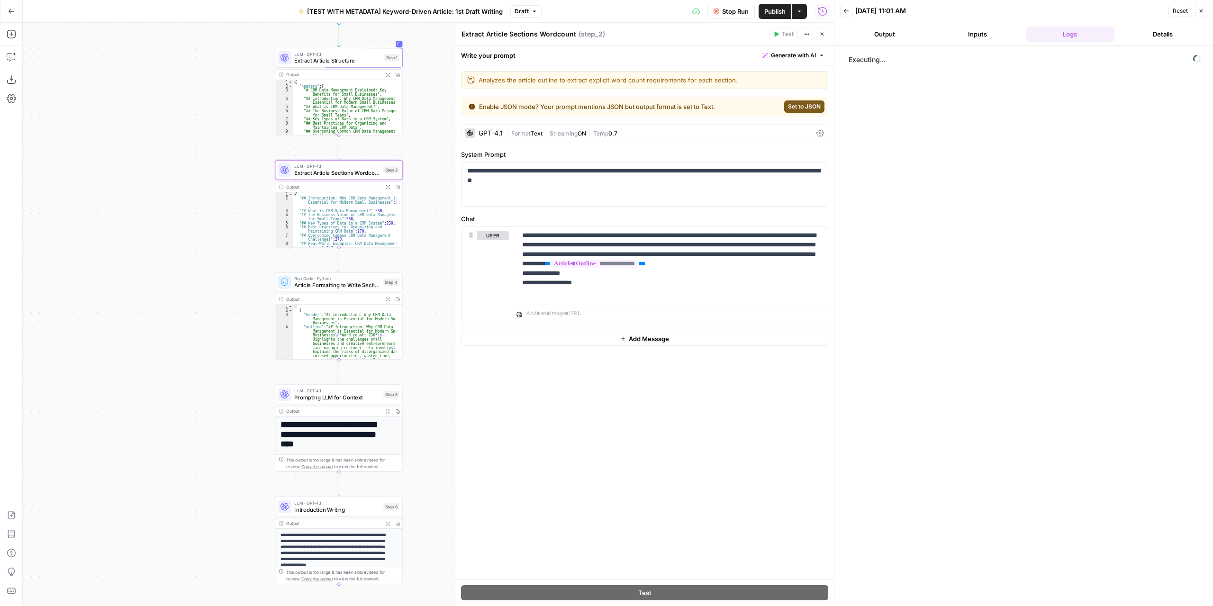
click at [802, 103] on span "Set to JSON" at bounding box center [804, 106] width 33 height 9
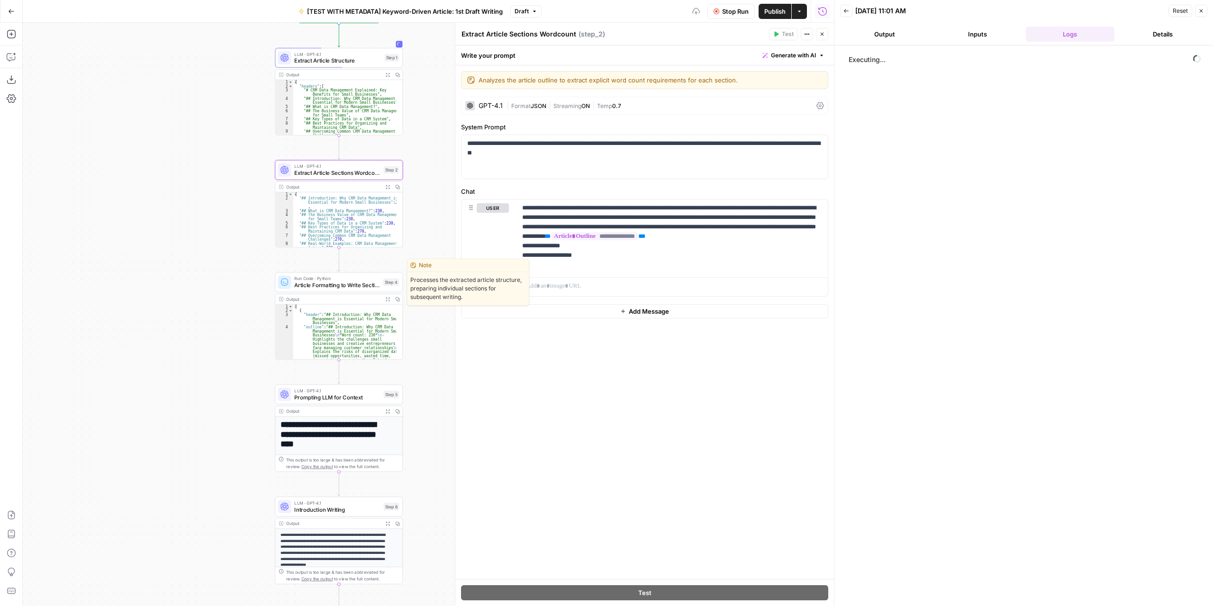
click at [342, 287] on span "Article Formatting to Write Sections" at bounding box center [336, 285] width 85 height 8
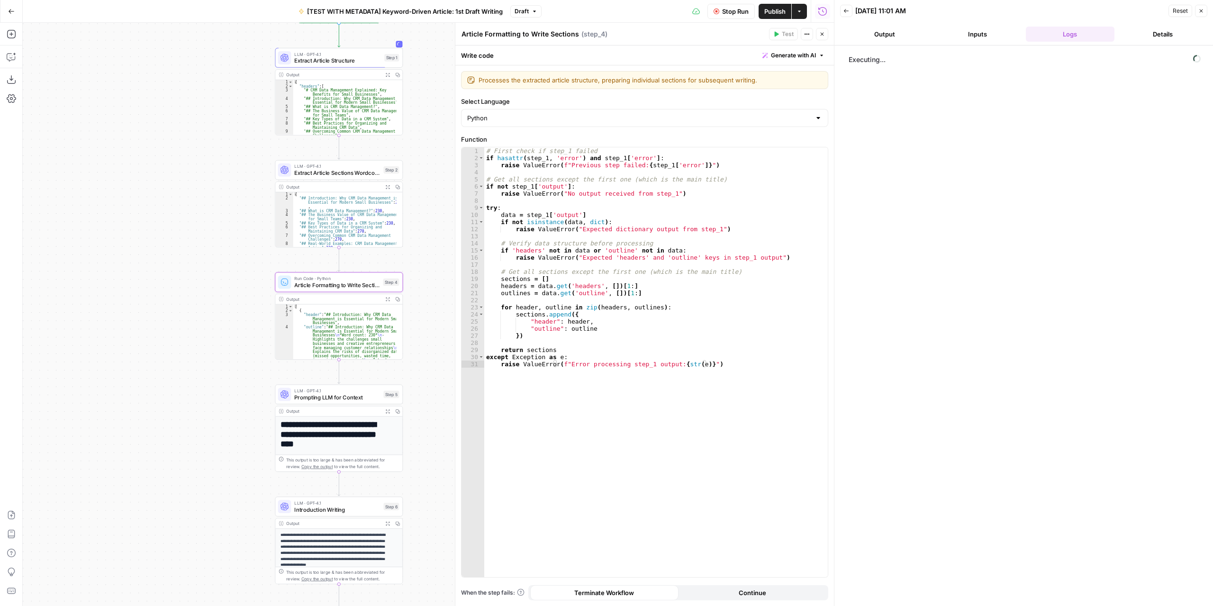
click at [820, 34] on icon "button" at bounding box center [822, 34] width 6 height 6
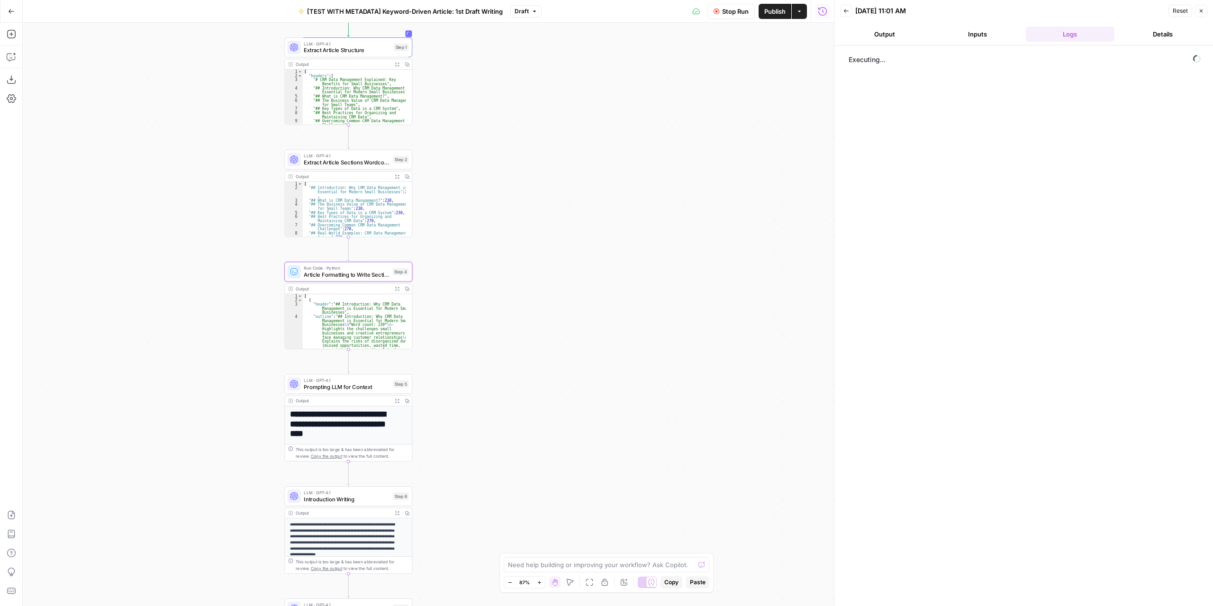
drag, startPoint x: 571, startPoint y: 321, endPoint x: 626, endPoint y: 241, distance: 96.8
click at [626, 241] on div "Workflow Input Settings Inputs LLM · GPT-4.1 Extract Article Structure Step 1 O…" at bounding box center [428, 314] width 811 height 583
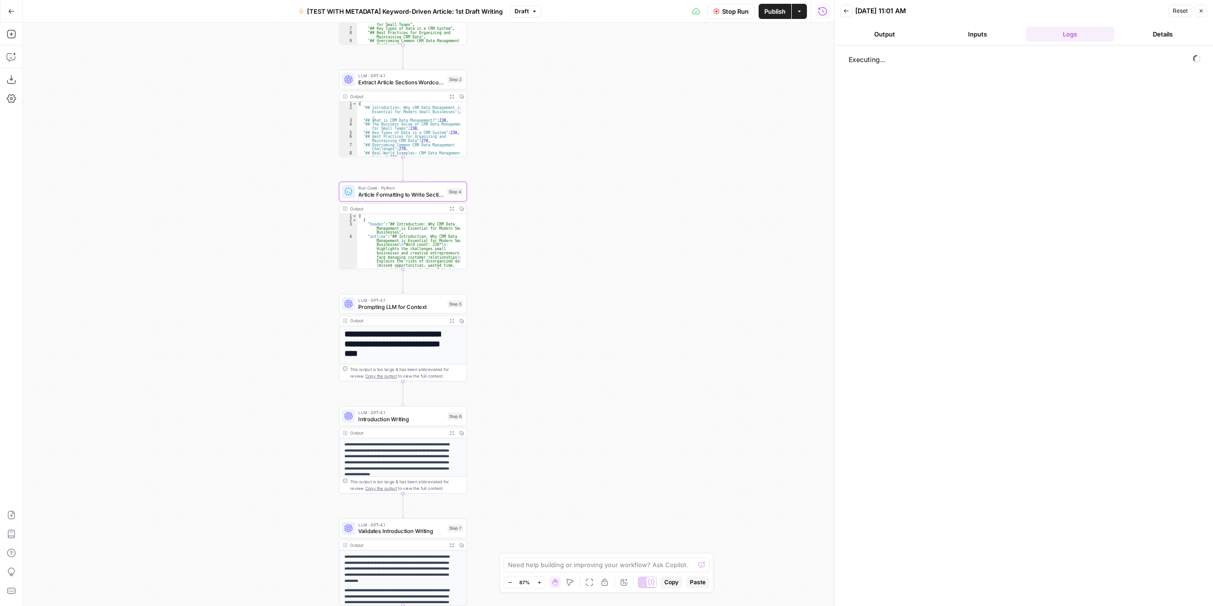
drag, startPoint x: 583, startPoint y: 292, endPoint x: 577, endPoint y: 251, distance: 41.7
click at [578, 253] on div "Workflow Input Settings Inputs LLM · GPT-4.1 Extract Article Structure Step 1 O…" at bounding box center [428, 314] width 811 height 583
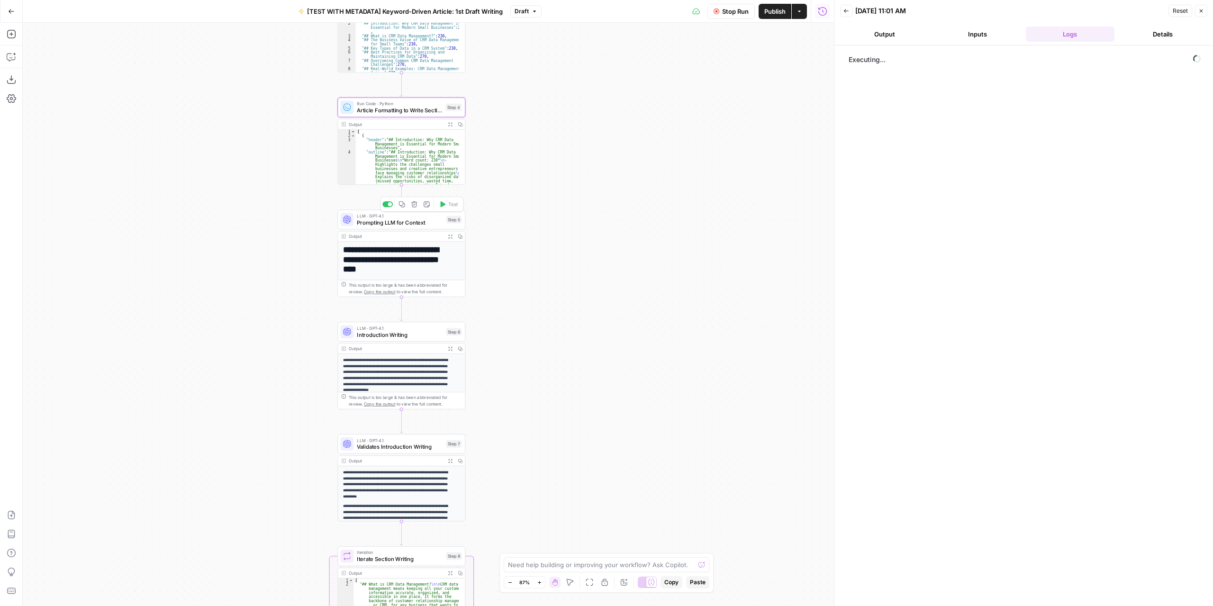
drag, startPoint x: 508, startPoint y: 343, endPoint x: 509, endPoint y: 262, distance: 81.0
click at [511, 263] on div "Workflow Input Settings Inputs LLM · GPT-4.1 Extract Article Structure Step 1 O…" at bounding box center [428, 314] width 811 height 583
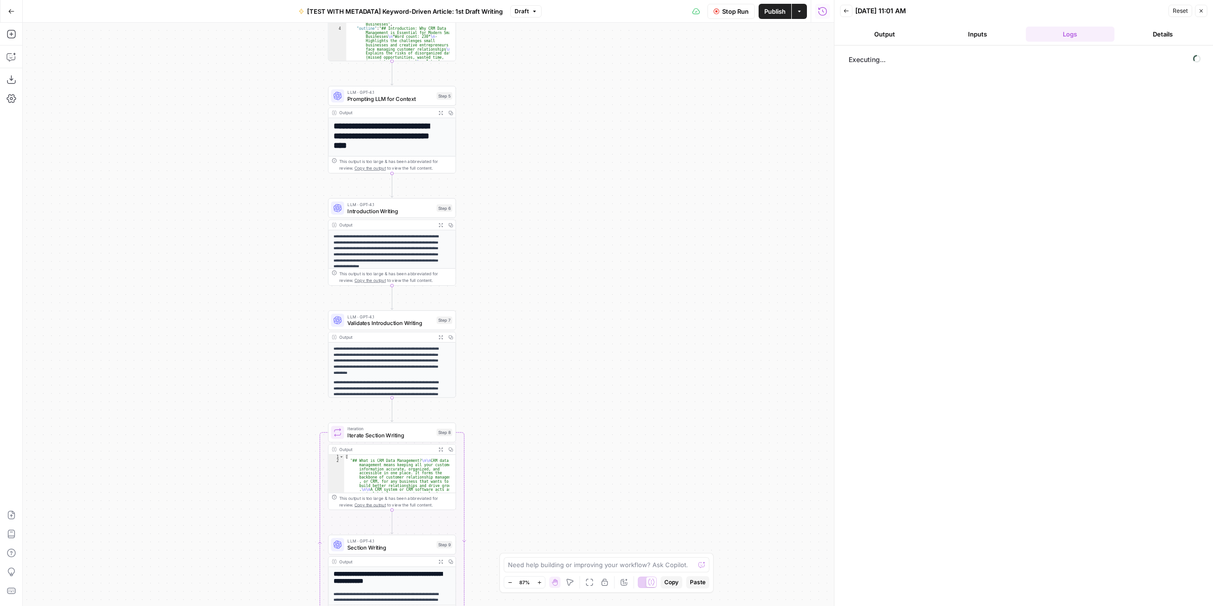
drag, startPoint x: 501, startPoint y: 341, endPoint x: 480, endPoint y: 258, distance: 85.0
click at [481, 258] on div "Workflow Input Settings Inputs LLM · GPT-4.1 Extract Article Structure Step 1 O…" at bounding box center [428, 314] width 811 height 583
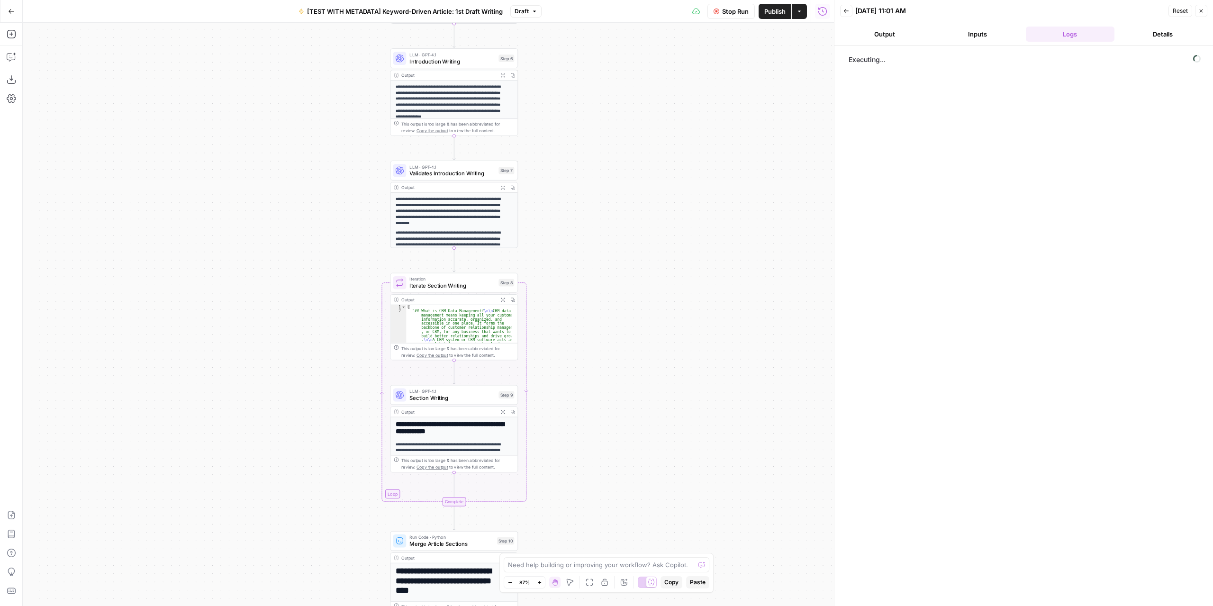
drag, startPoint x: 505, startPoint y: 358, endPoint x: 568, endPoint y: 217, distance: 154.0
click at [568, 217] on div "Workflow Input Settings Inputs LLM · GPT-4.1 Extract Article Structure Step 1 O…" at bounding box center [428, 314] width 811 height 583
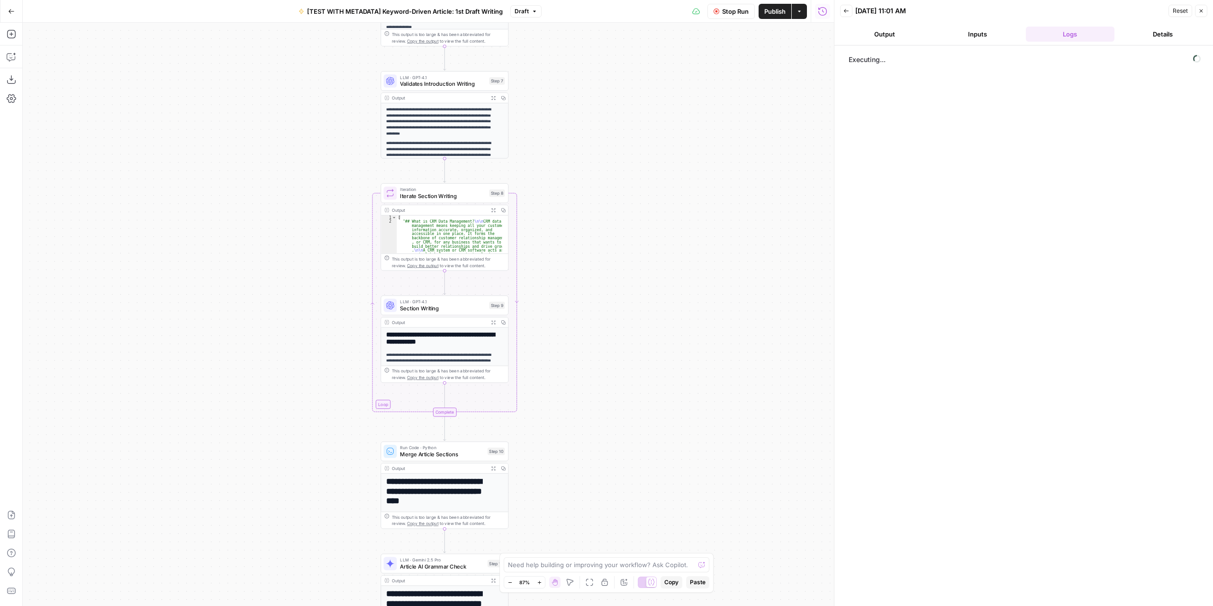
drag, startPoint x: 585, startPoint y: 386, endPoint x: 583, endPoint y: 329, distance: 56.9
click at [583, 329] on div "Workflow Input Settings Inputs LLM · GPT-4.1 Extract Article Structure Step 1 O…" at bounding box center [428, 314] width 811 height 583
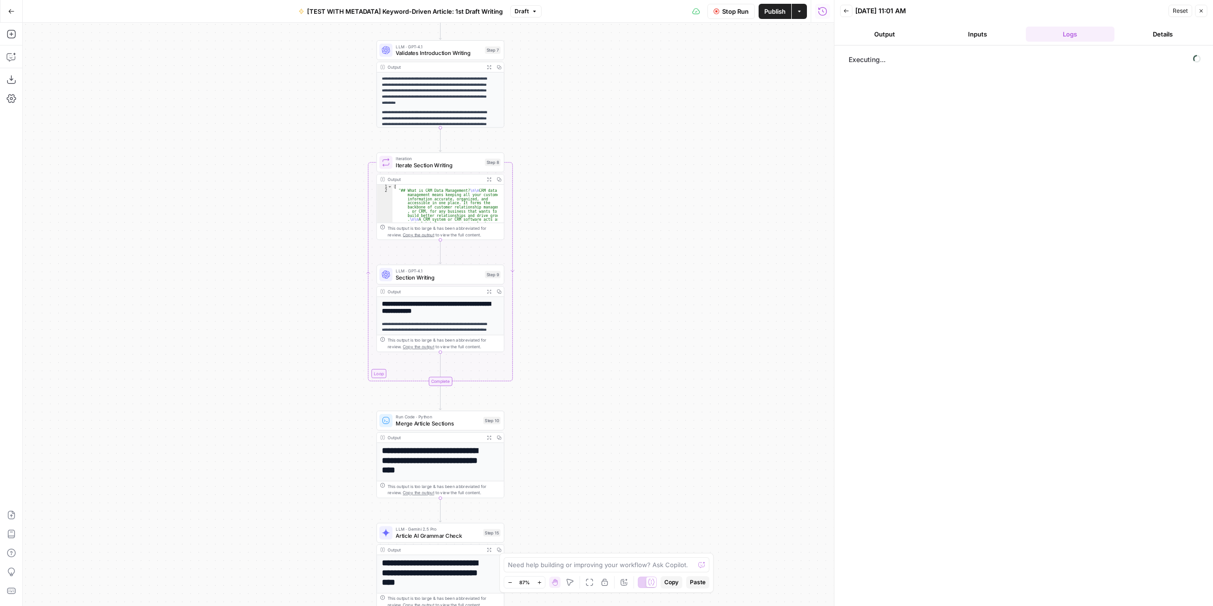
drag, startPoint x: 609, startPoint y: 424, endPoint x: 589, endPoint y: 342, distance: 84.7
click at [589, 342] on div "Workflow Input Settings Inputs LLM · GPT-4.1 Extract Article Structure Step 1 O…" at bounding box center [428, 314] width 811 height 583
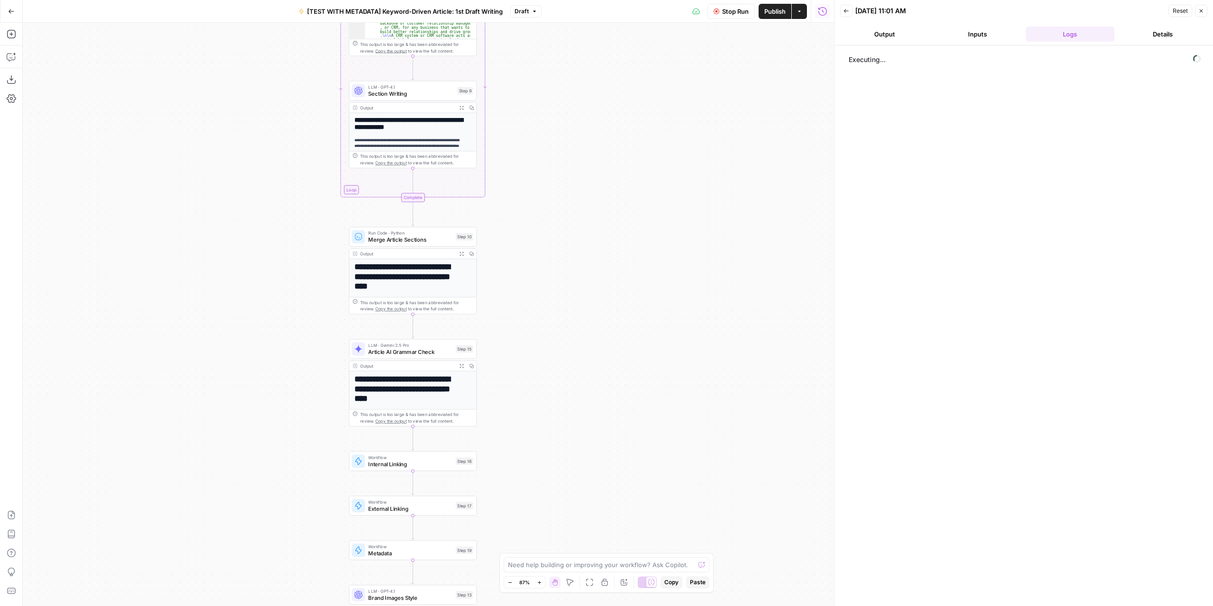
drag, startPoint x: 577, startPoint y: 435, endPoint x: 565, endPoint y: 313, distance: 122.8
click at [565, 313] on div "Workflow Input Settings Inputs LLM · GPT-4.1 Extract Article Structure Step 1 O…" at bounding box center [428, 314] width 811 height 583
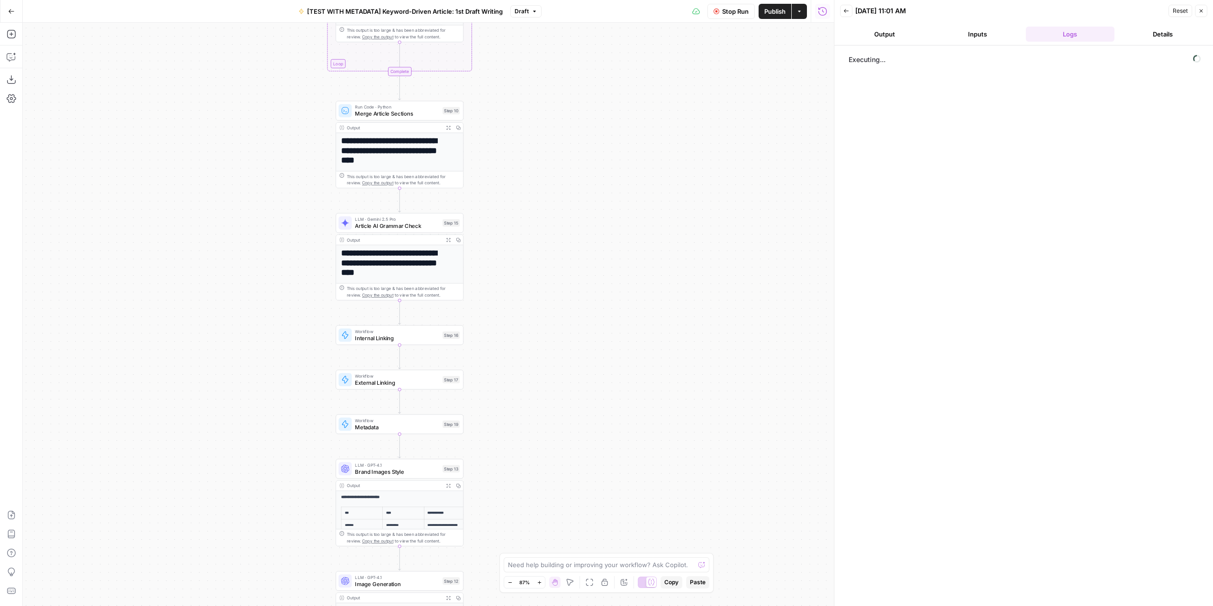
drag, startPoint x: 541, startPoint y: 394, endPoint x: 528, endPoint y: 269, distance: 125.8
click at [528, 269] on div "Workflow Input Settings Inputs LLM · GPT-4.1 Extract Article Structure Step 1 O…" at bounding box center [428, 314] width 811 height 583
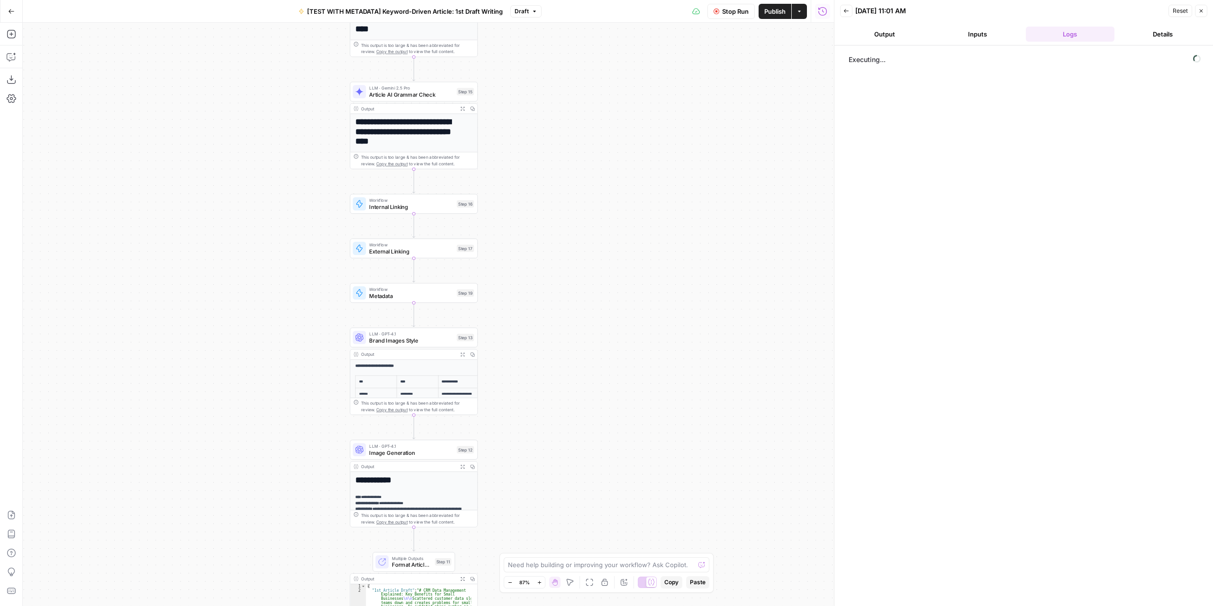
drag, startPoint x: 556, startPoint y: 485, endPoint x: 570, endPoint y: 354, distance: 132.0
click at [570, 354] on div "Workflow Input Settings Inputs LLM · GPT-4.1 Extract Article Structure Step 1 O…" at bounding box center [428, 314] width 811 height 583
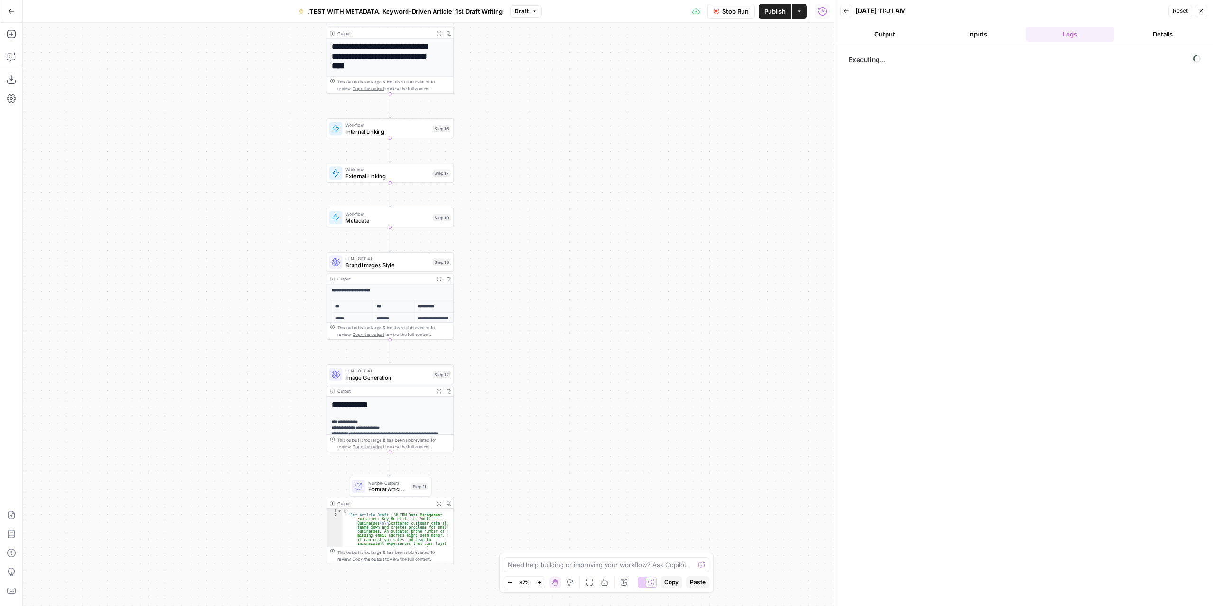
drag, startPoint x: 571, startPoint y: 404, endPoint x: 548, endPoint y: 328, distance: 79.0
click at [548, 328] on div "Workflow Input Settings Inputs LLM · GPT-4.1 Extract Article Structure Step 1 O…" at bounding box center [428, 314] width 811 height 583
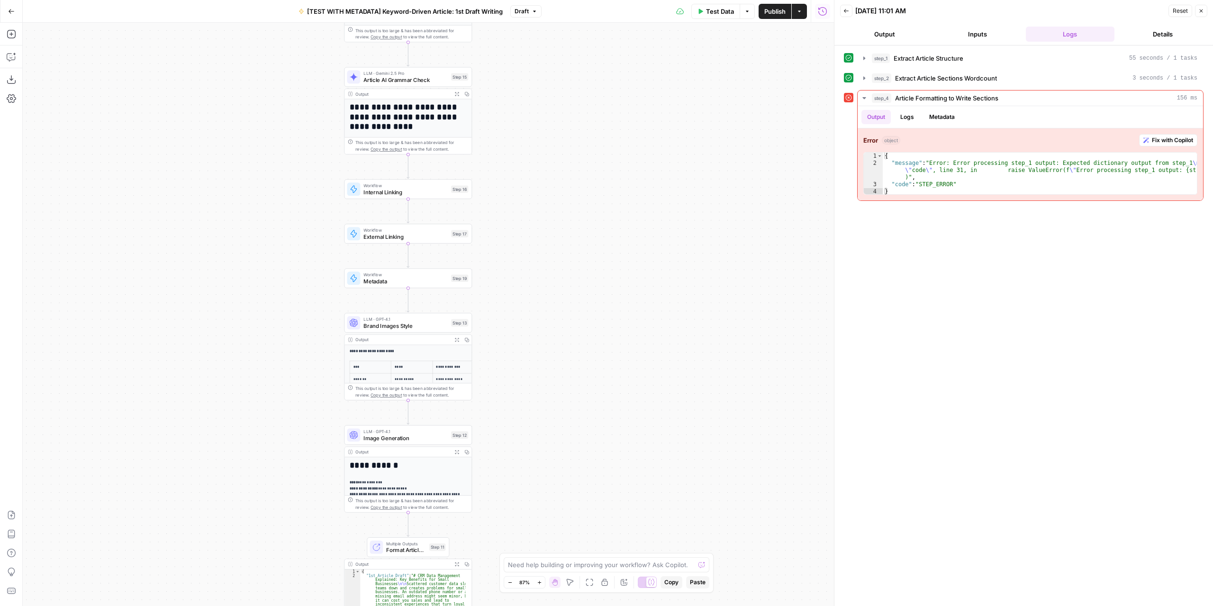
drag, startPoint x: 546, startPoint y: 182, endPoint x: 604, endPoint y: 416, distance: 241.2
click at [604, 416] on div "Workflow Input Settings Inputs LLM · GPT-4.1 Extract Article Structure Step 1 O…" at bounding box center [428, 314] width 811 height 583
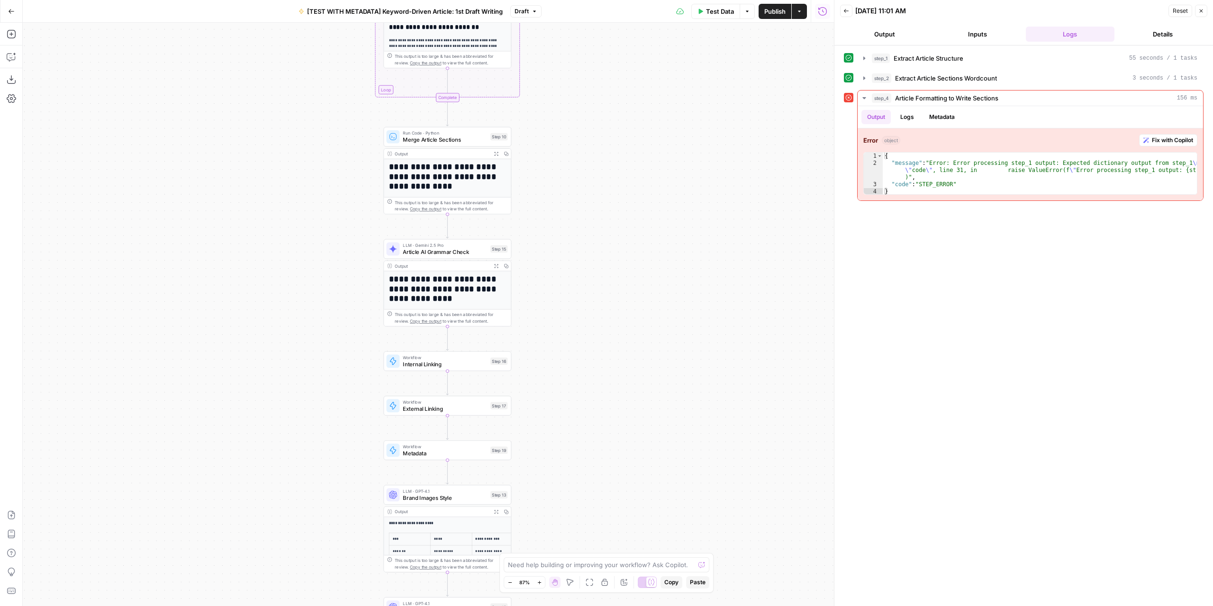
drag, startPoint x: 603, startPoint y: 256, endPoint x: 641, endPoint y: 464, distance: 211.9
click at [641, 464] on div "Workflow Input Settings Inputs LLM · GPT-4.1 Extract Article Structure Step 1 O…" at bounding box center [428, 314] width 811 height 583
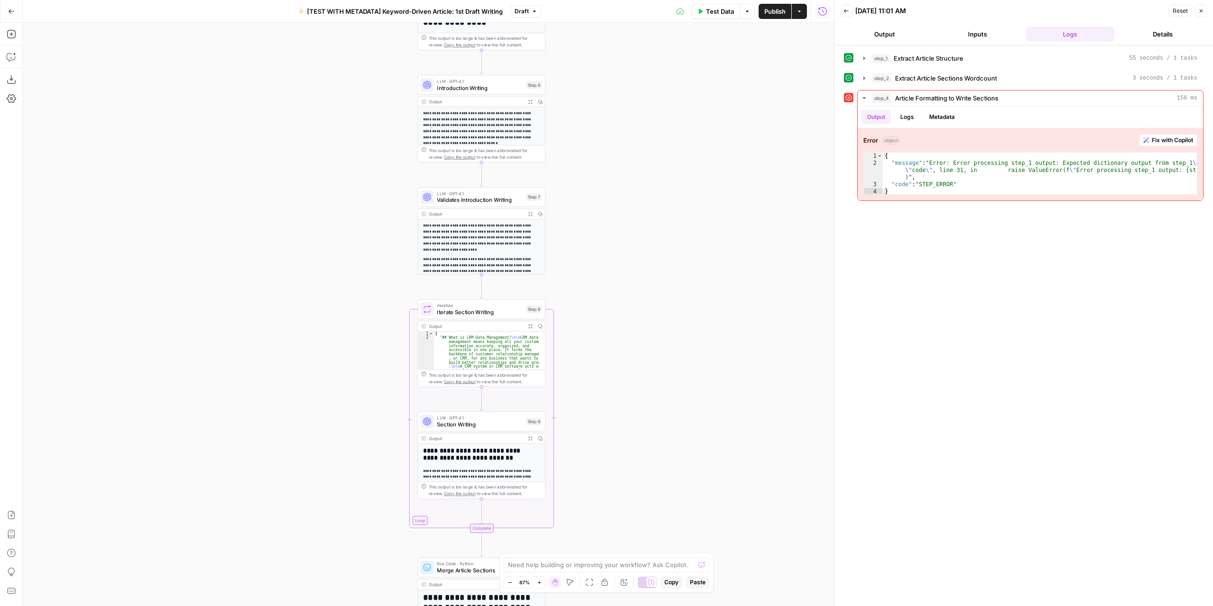
drag, startPoint x: 656, startPoint y: 266, endPoint x: 649, endPoint y: 465, distance: 198.6
click at [652, 490] on div "Workflow Input Settings Inputs LLM · GPT-4.1 Extract Article Structure Step 1 O…" at bounding box center [428, 314] width 811 height 583
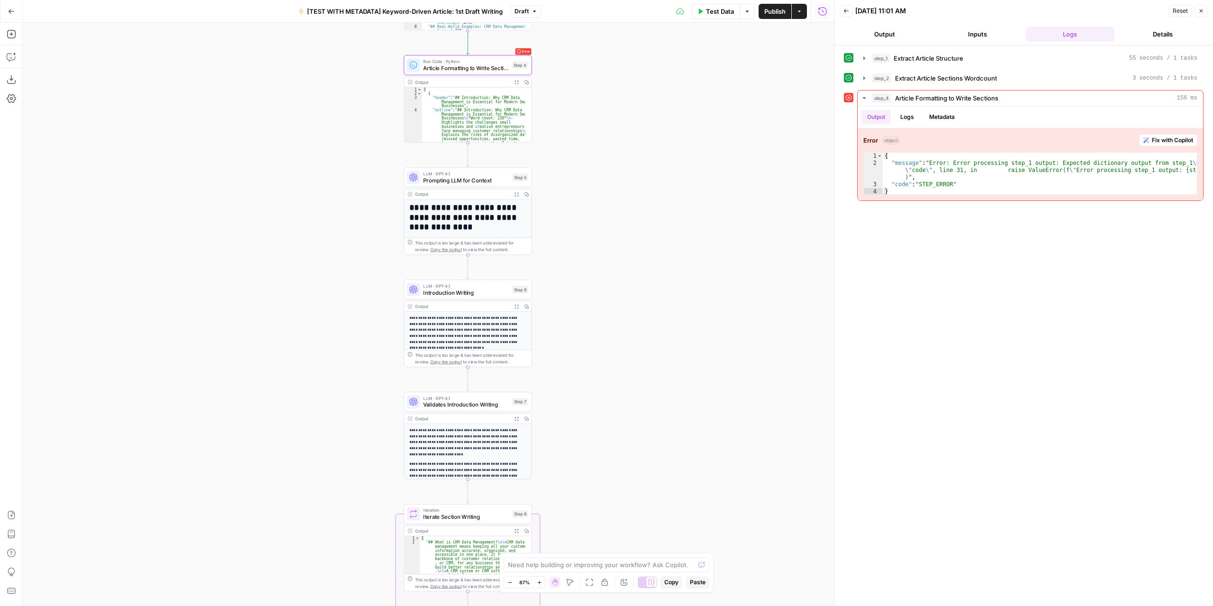
drag, startPoint x: 646, startPoint y: 283, endPoint x: 632, endPoint y: 487, distance: 205.1
click at [632, 487] on div "Workflow Input Settings Inputs LLM · GPT-4.1 Extract Article Structure Step 1 O…" at bounding box center [428, 314] width 811 height 583
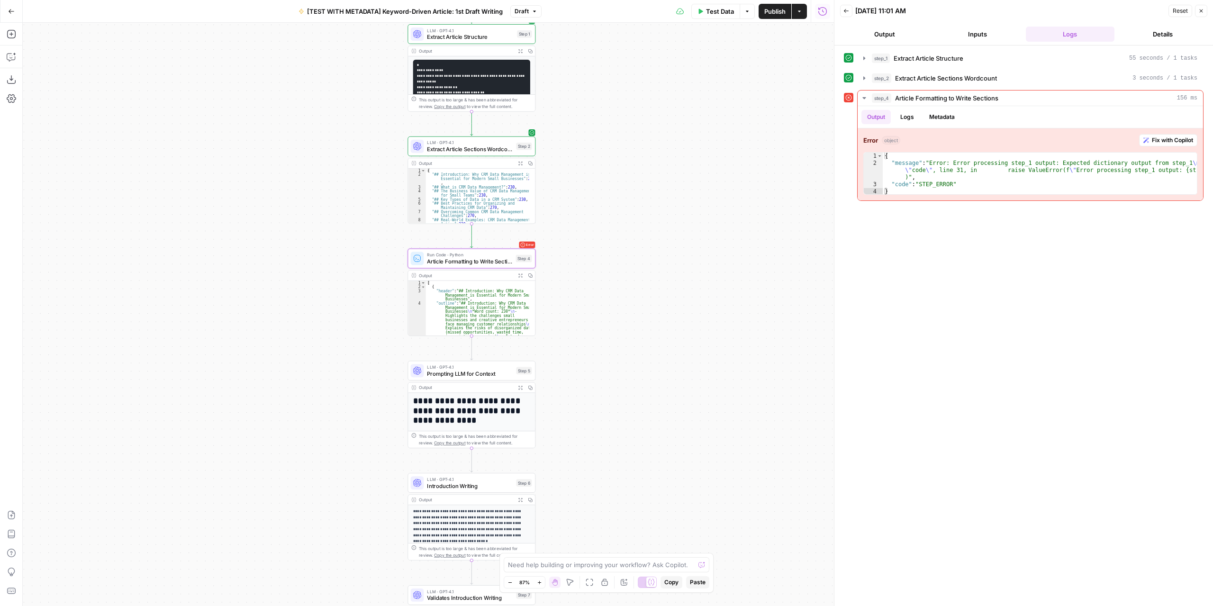
drag, startPoint x: 630, startPoint y: 390, endPoint x: 634, endPoint y: 499, distance: 109.5
click at [634, 499] on div "Workflow Input Settings Inputs LLM · GPT-4.1 Extract Article Structure Step 1 O…" at bounding box center [428, 314] width 811 height 583
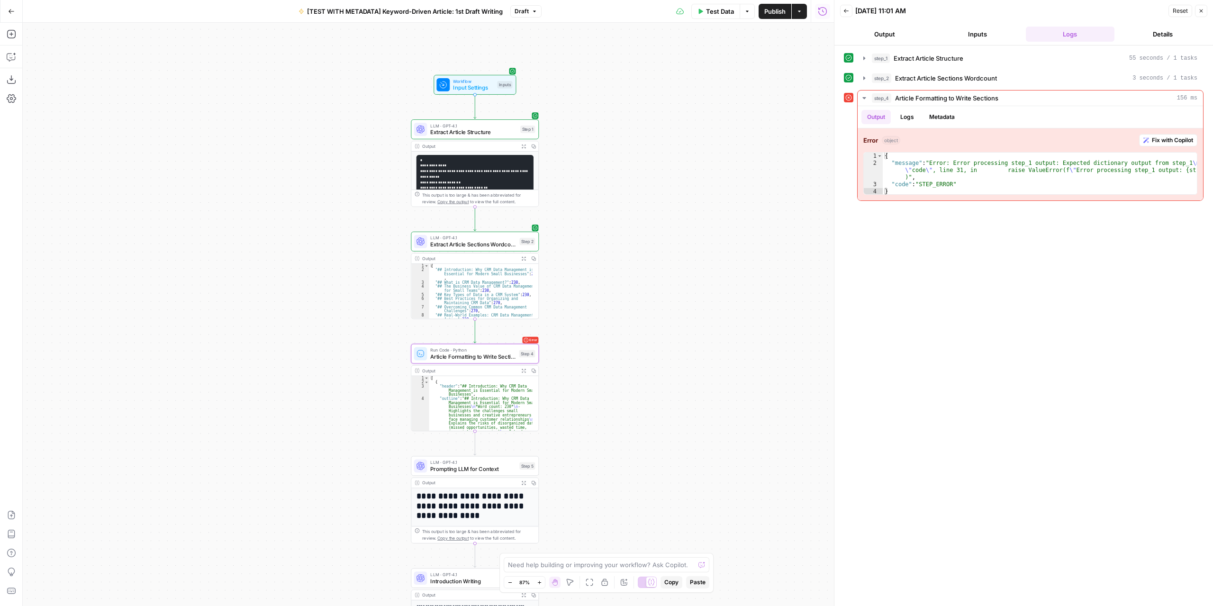
drag, startPoint x: 625, startPoint y: 299, endPoint x: 630, endPoint y: 402, distance: 102.4
click at [630, 403] on div "Workflow Input Settings Inputs LLM · GPT-4.1 Extract Article Structure Step 1 O…" at bounding box center [428, 314] width 811 height 583
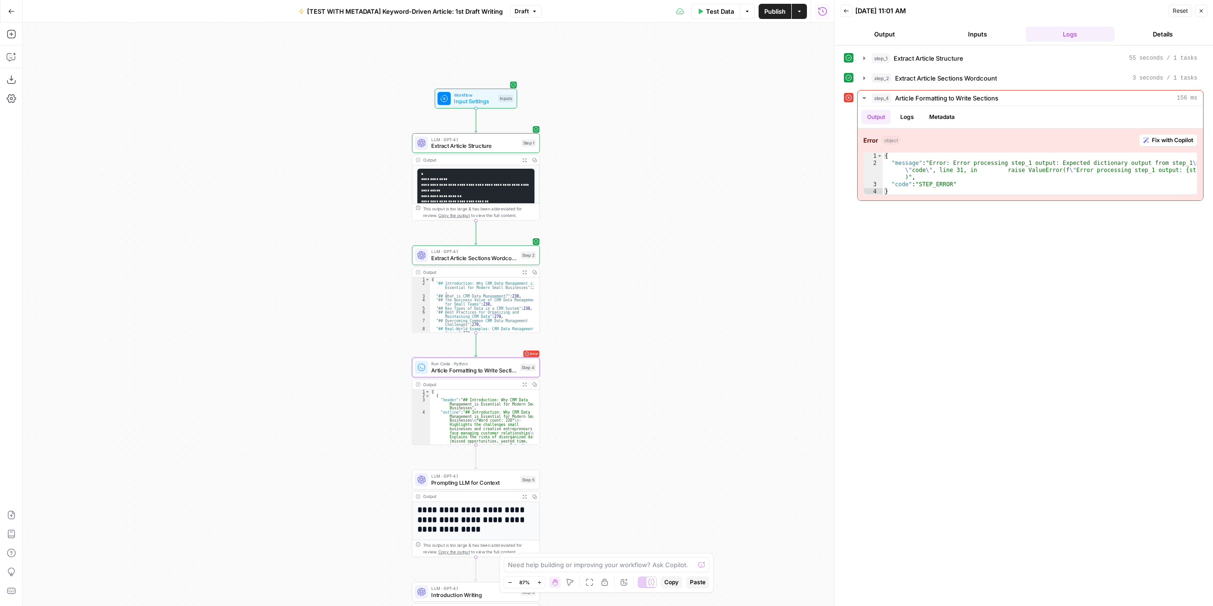
click at [617, 349] on div "Workflow Input Settings Inputs LLM · GPT-4.1 Extract Article Structure Step 1 O…" at bounding box center [428, 314] width 811 height 583
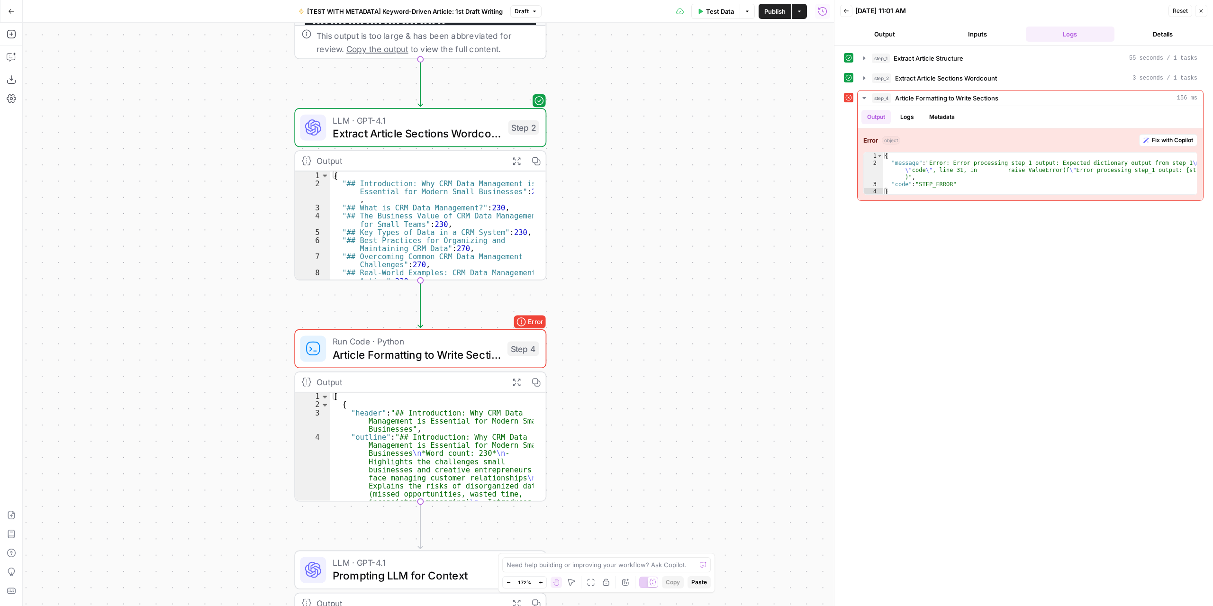
drag, startPoint x: 605, startPoint y: 372, endPoint x: 686, endPoint y: 335, distance: 89.5
click at [686, 335] on div "Workflow Input Settings Inputs LLM · GPT-4.1 Extract Article Structure Step 1 O…" at bounding box center [428, 314] width 811 height 583
click at [481, 133] on span "Extract Article Sections Wordcount" at bounding box center [417, 133] width 169 height 16
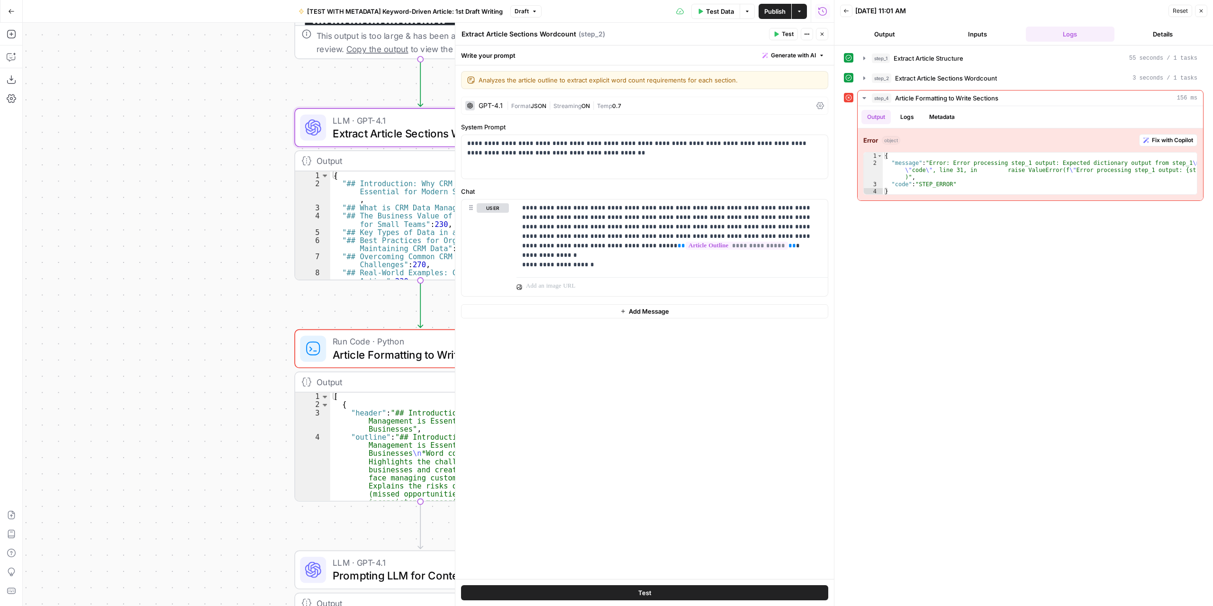
click at [521, 107] on span "Format" at bounding box center [520, 105] width 19 height 7
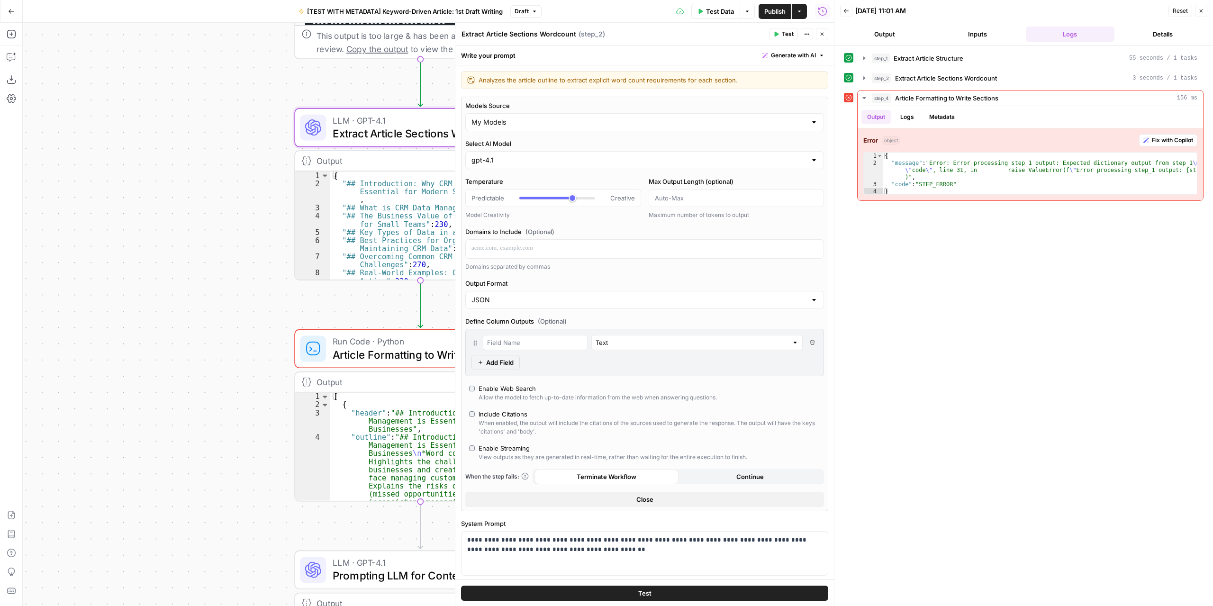
click at [537, 306] on div "JSON" at bounding box center [644, 300] width 359 height 18
click at [514, 327] on button "Text" at bounding box center [640, 321] width 343 height 13
type input "Text"
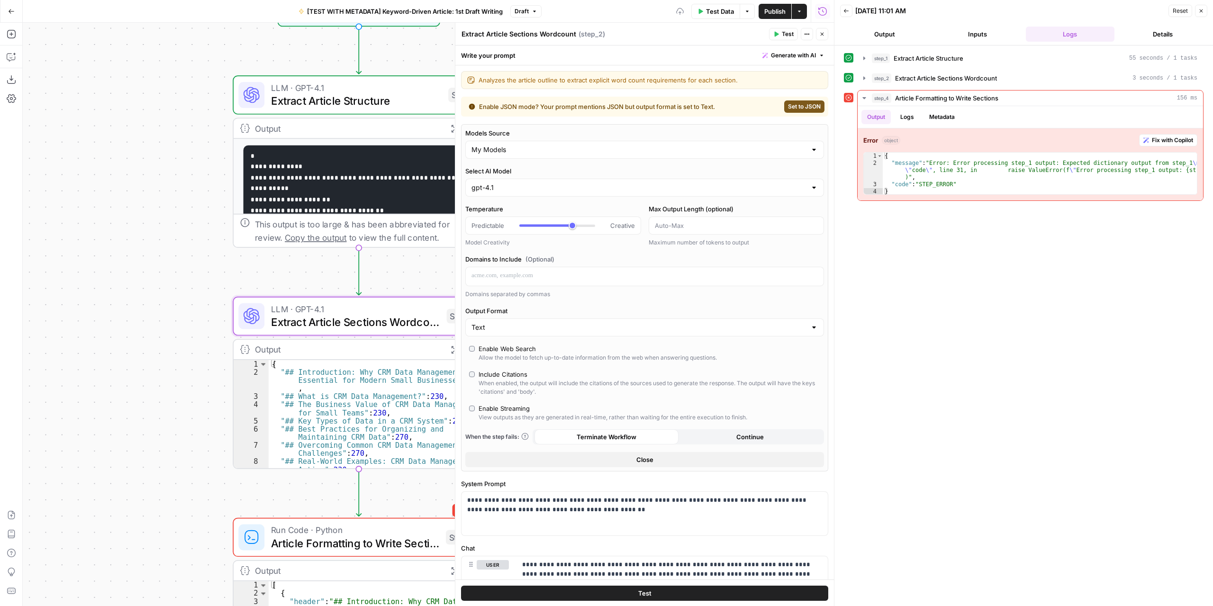
drag, startPoint x: 237, startPoint y: 248, endPoint x: 175, endPoint y: 432, distance: 194.7
click at [169, 445] on div "Workflow Input Settings Inputs LLM · GPT-4.1 Extract Article Structure Step 1 O…" at bounding box center [428, 314] width 811 height 583
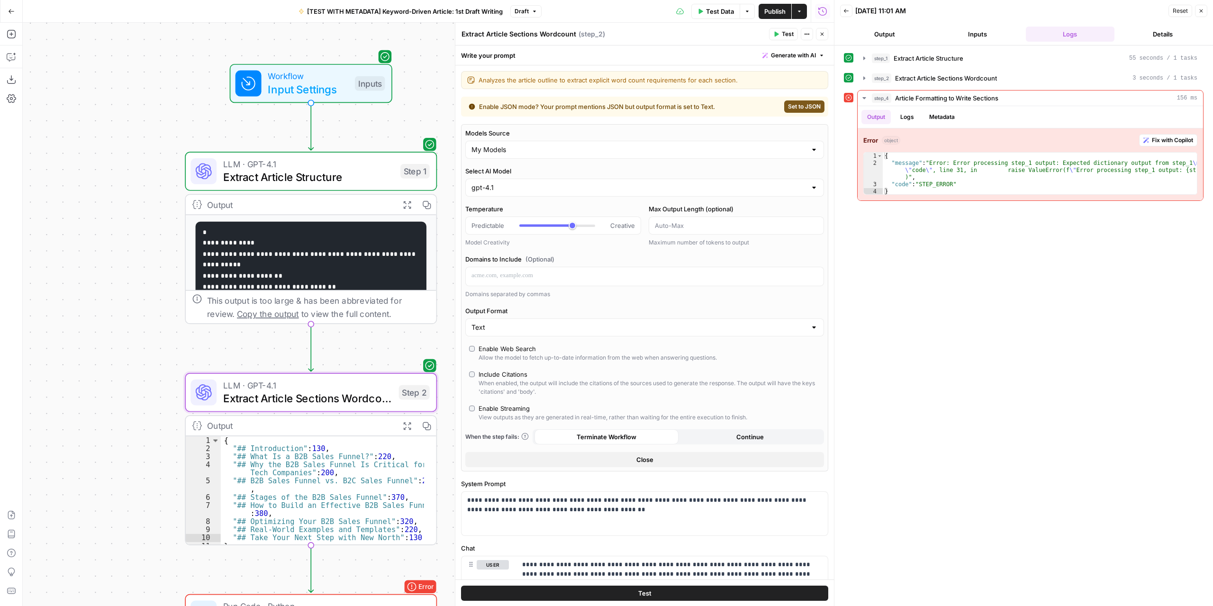
drag, startPoint x: 180, startPoint y: 294, endPoint x: 131, endPoint y: 373, distance: 92.9
click at [131, 373] on div "Workflow Input Settings Inputs LLM · GPT-4.1 Extract Article Structure Step 1 O…" at bounding box center [428, 314] width 811 height 583
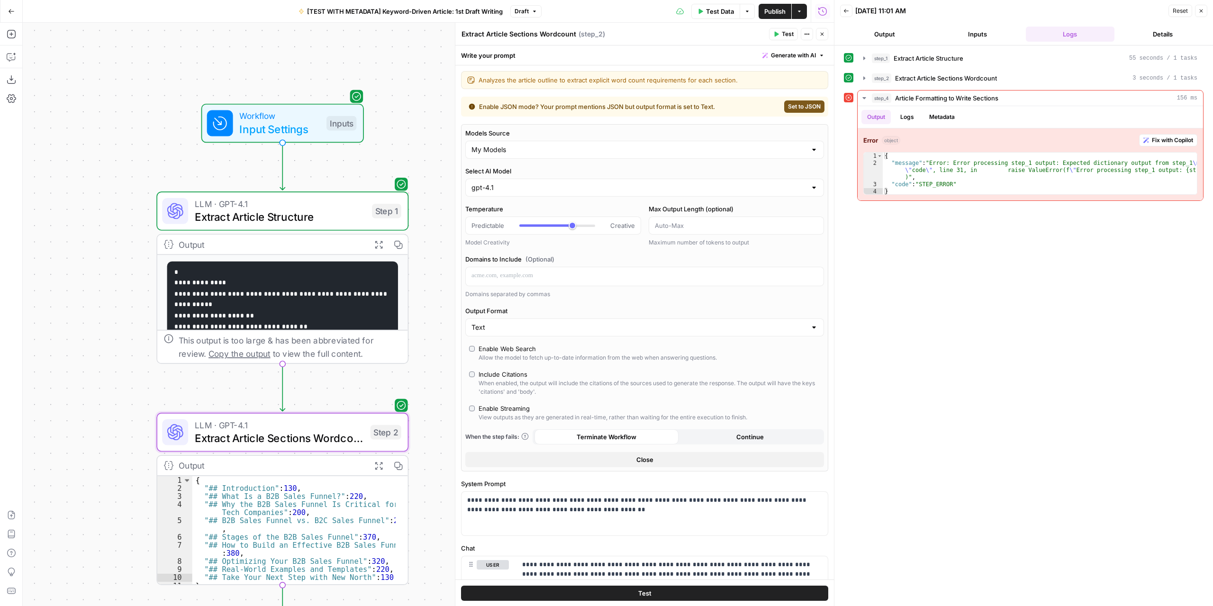
click at [351, 212] on span "Extract Article Structure" at bounding box center [280, 216] width 171 height 16
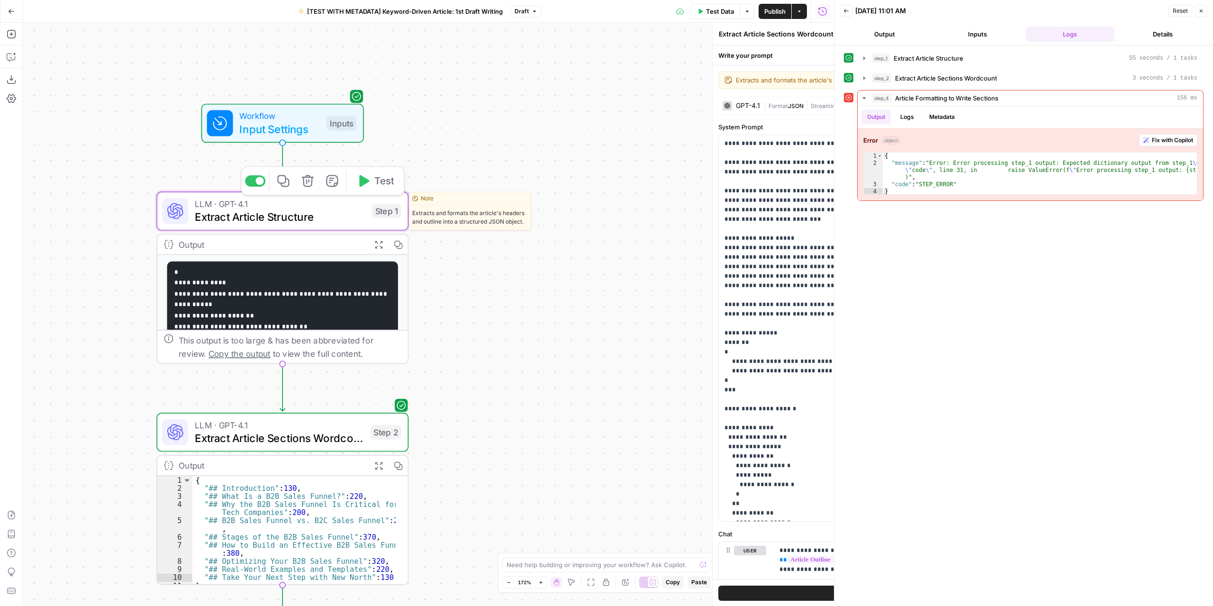
type textarea "Extract Article Structure"
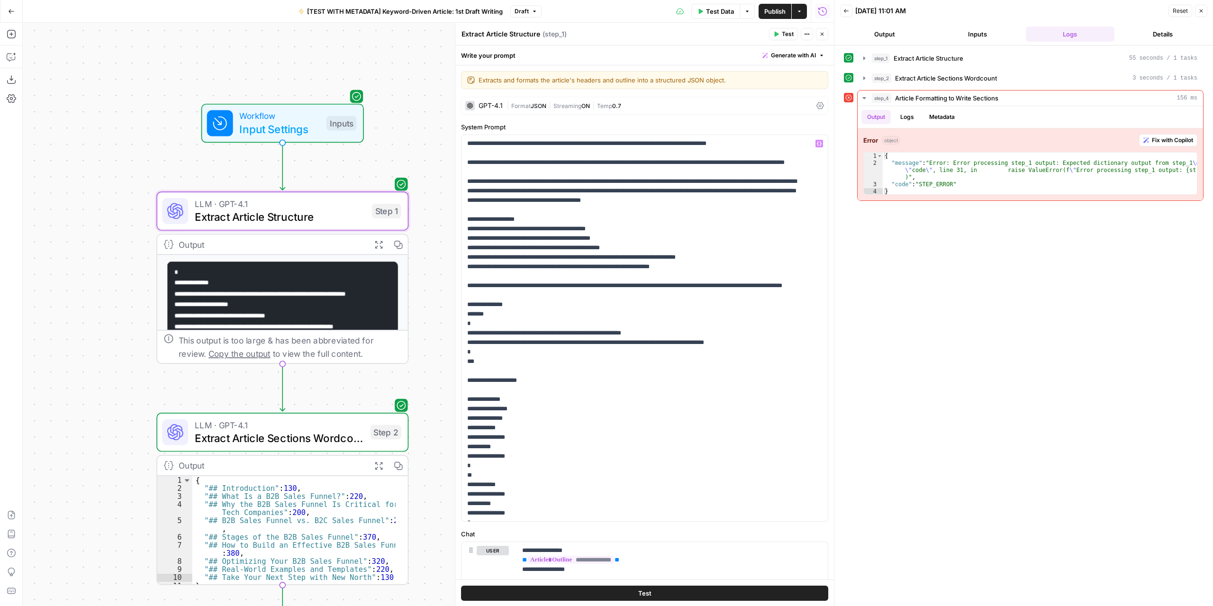
click at [536, 102] on span "JSON" at bounding box center [539, 105] width 16 height 7
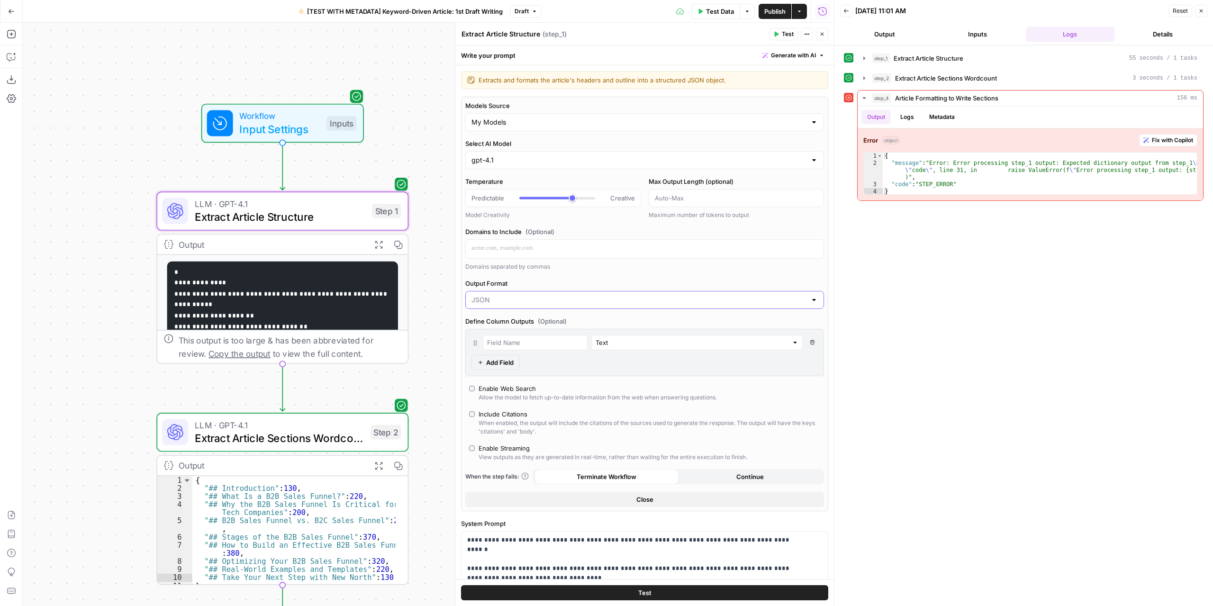
click at [522, 298] on input "Output Format" at bounding box center [638, 299] width 335 height 9
click at [513, 322] on span "Text" at bounding box center [639, 320] width 332 height 9
type input "Text"
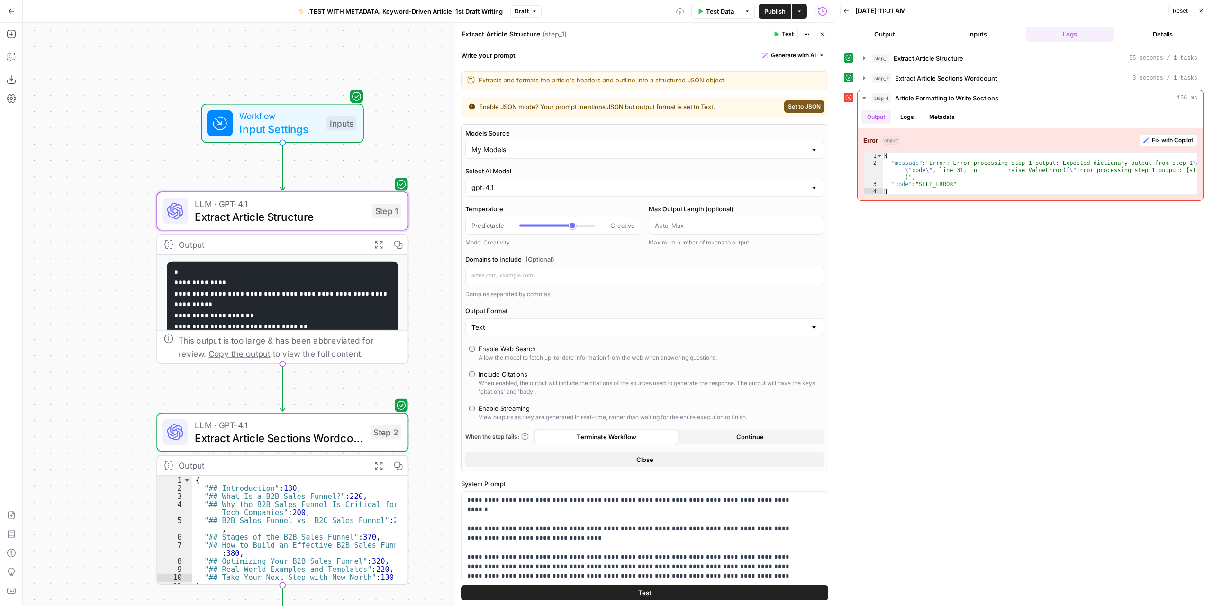
click at [729, 12] on span "Test Data" at bounding box center [720, 11] width 28 height 9
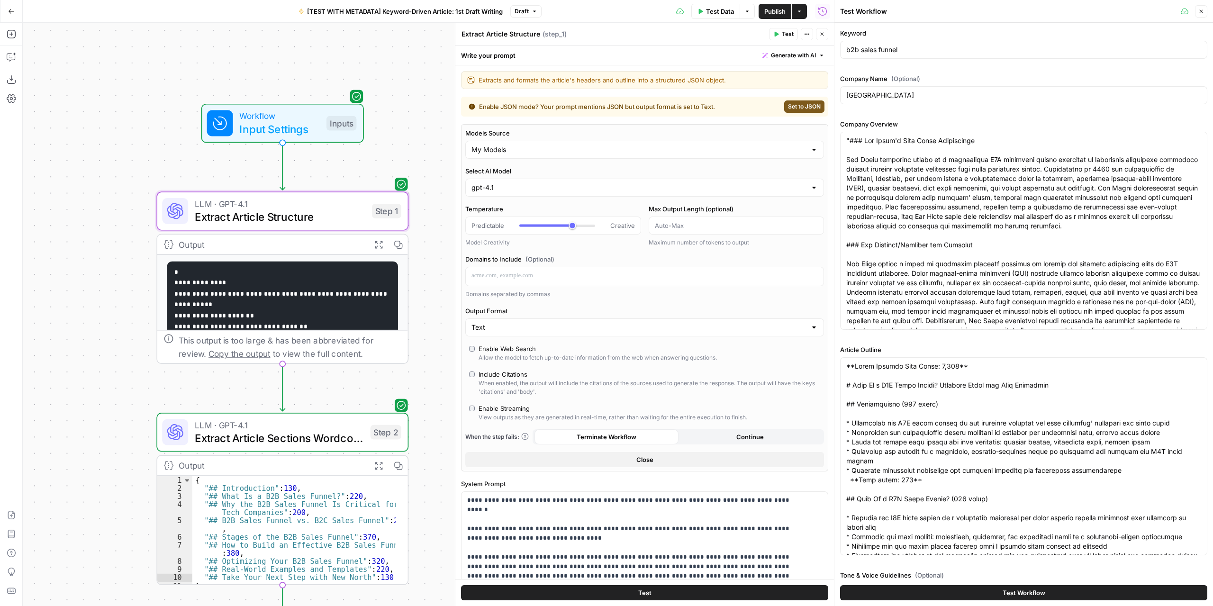
click at [967, 595] on button "Test Workflow" at bounding box center [1023, 592] width 367 height 15
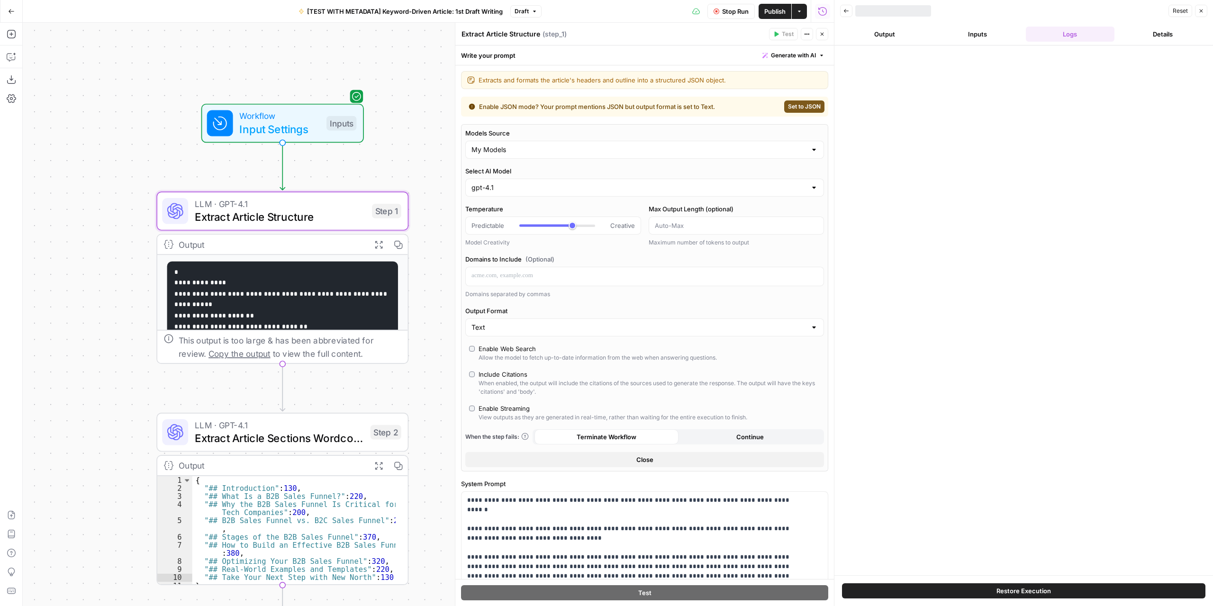
click at [820, 33] on icon "button" at bounding box center [822, 34] width 6 height 6
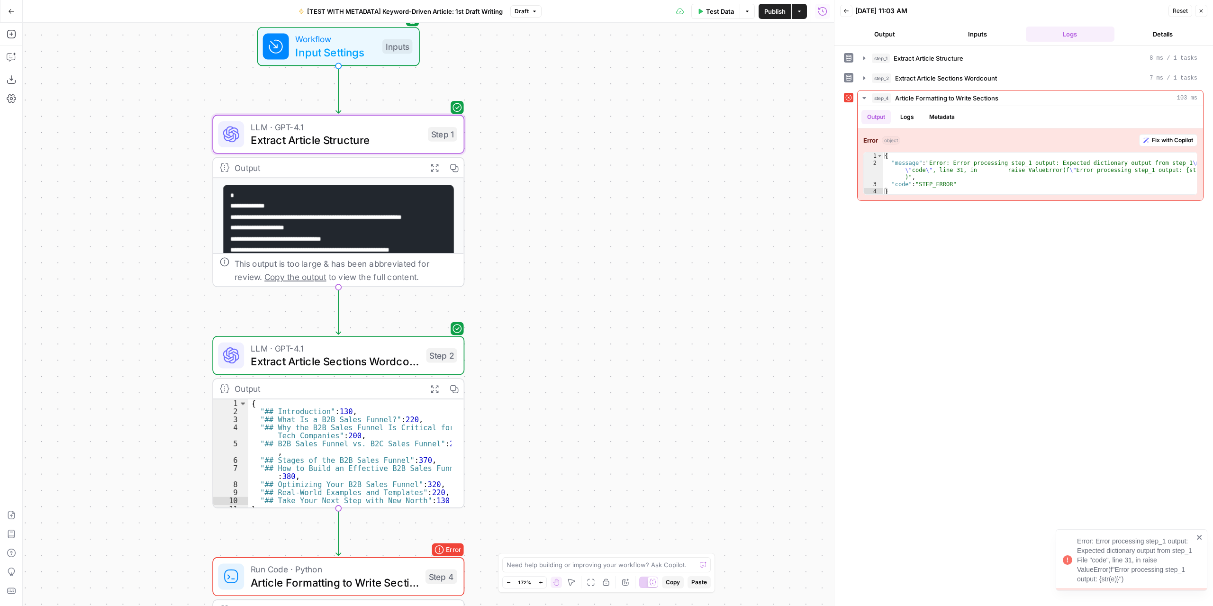
drag, startPoint x: 552, startPoint y: 277, endPoint x: 595, endPoint y: 218, distance: 72.6
click at [595, 218] on div "Workflow Input Settings Inputs LLM · GPT-4.1 Extract Article Structure Step 1 O…" at bounding box center [428, 314] width 811 height 583
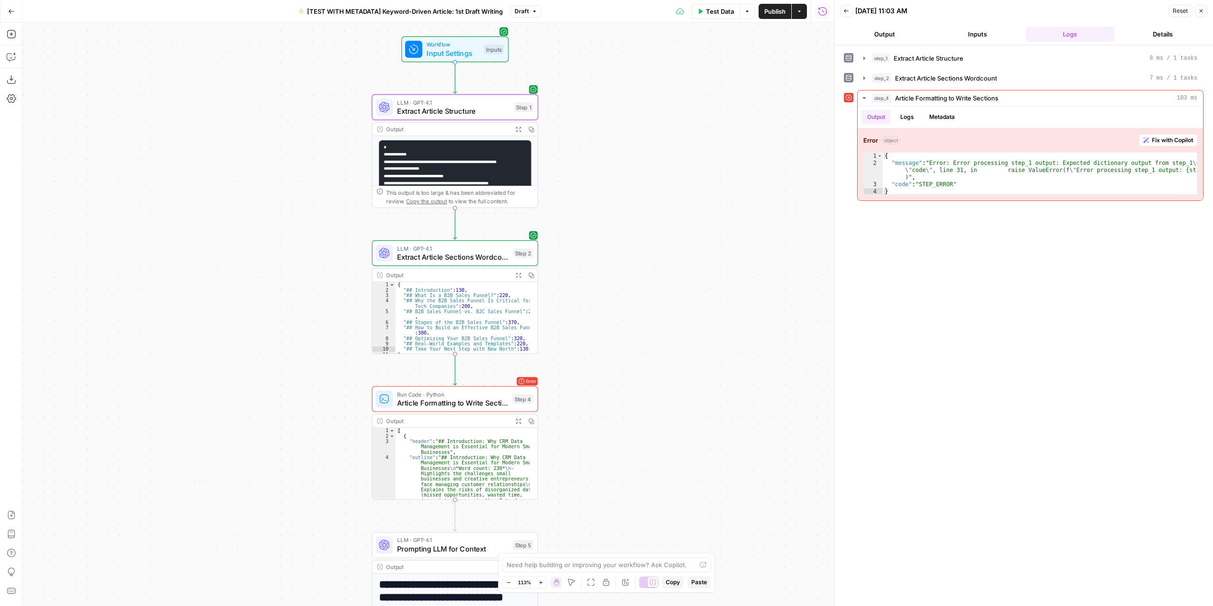
drag, startPoint x: 547, startPoint y: 441, endPoint x: 568, endPoint y: 350, distance: 93.5
click at [568, 350] on div "Workflow Input Settings Inputs LLM · GPT-4.1 Extract Article Structure Step 1 O…" at bounding box center [428, 314] width 811 height 583
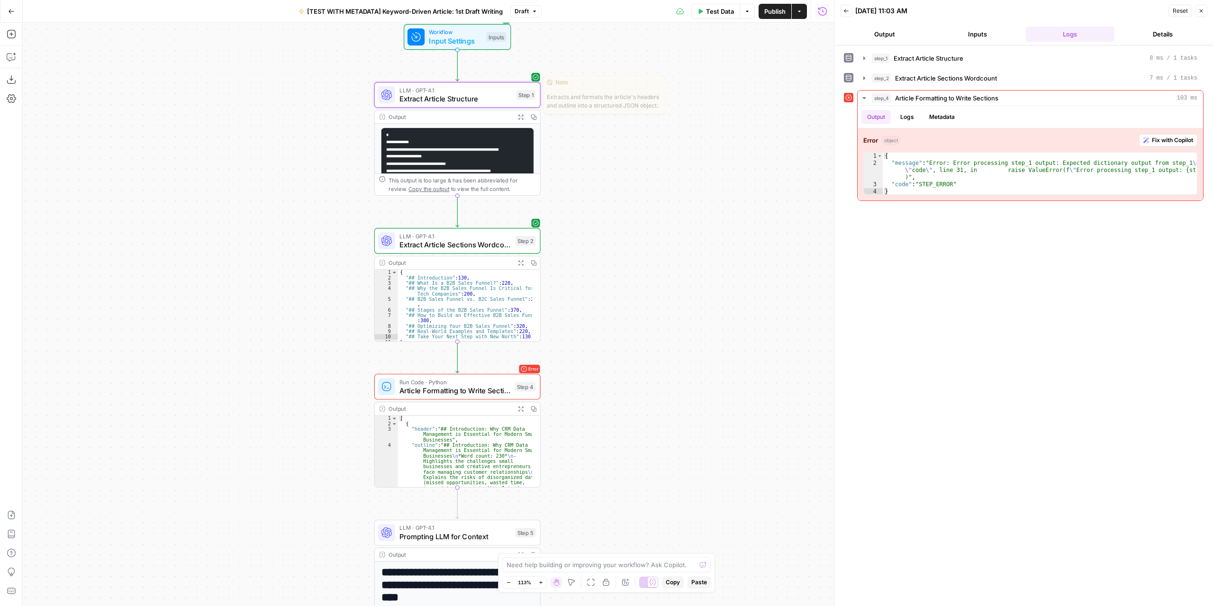
click at [487, 96] on span "Extract Article Structure" at bounding box center [455, 98] width 113 height 11
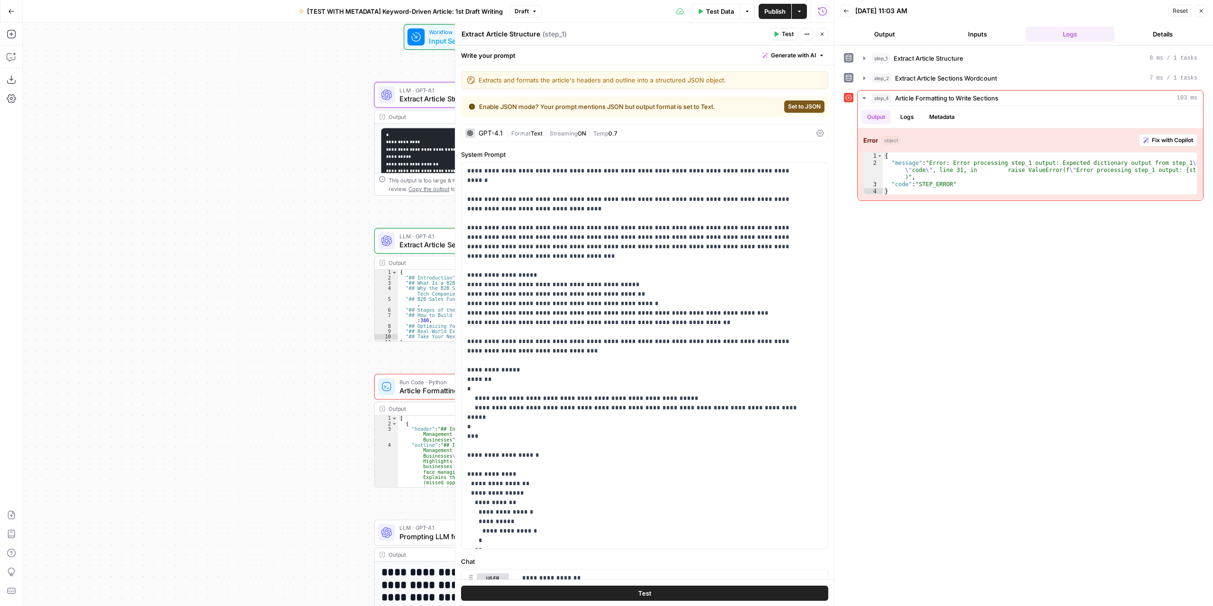
click at [797, 108] on span "Set to JSON" at bounding box center [804, 106] width 33 height 9
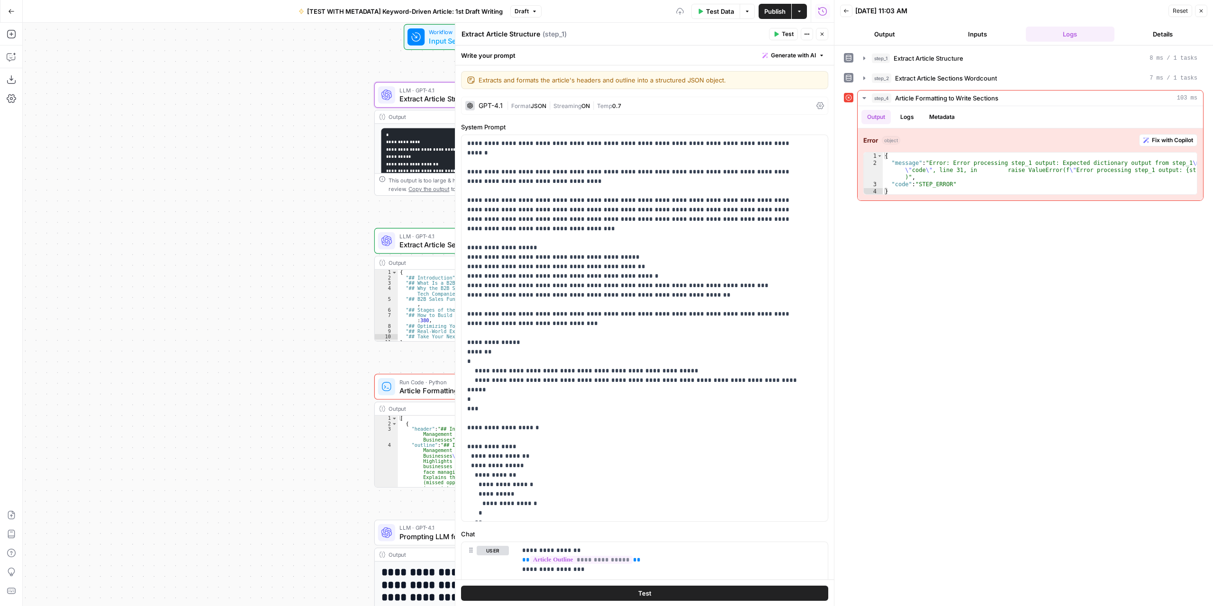
click at [820, 39] on button "Close" at bounding box center [822, 34] width 12 height 12
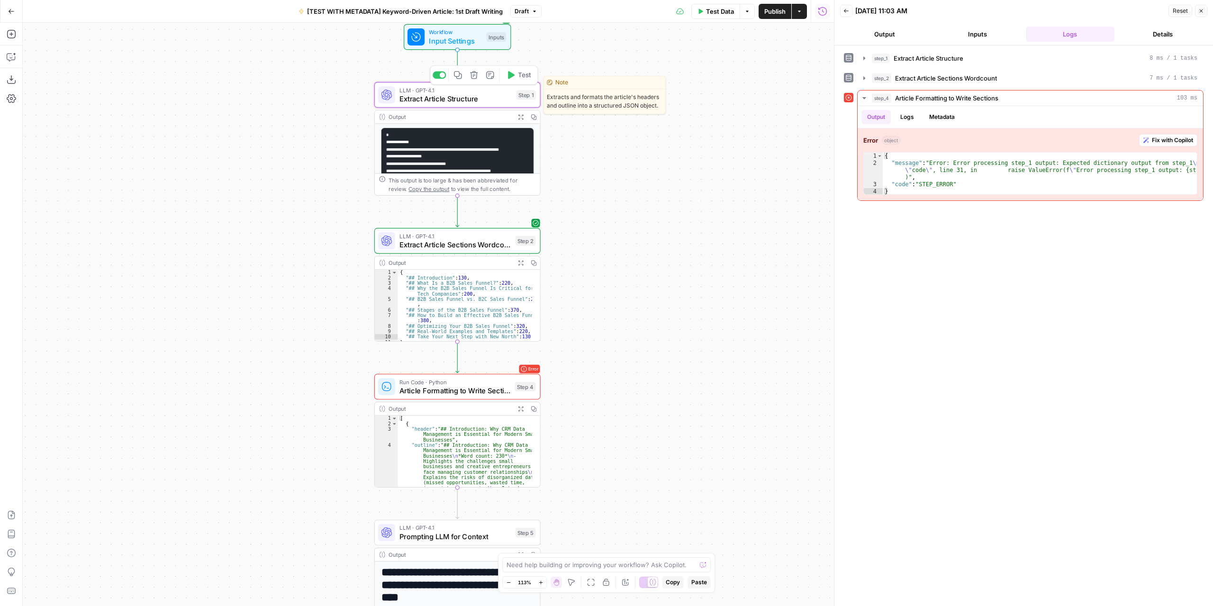
click at [513, 73] on icon "button" at bounding box center [510, 75] width 9 height 9
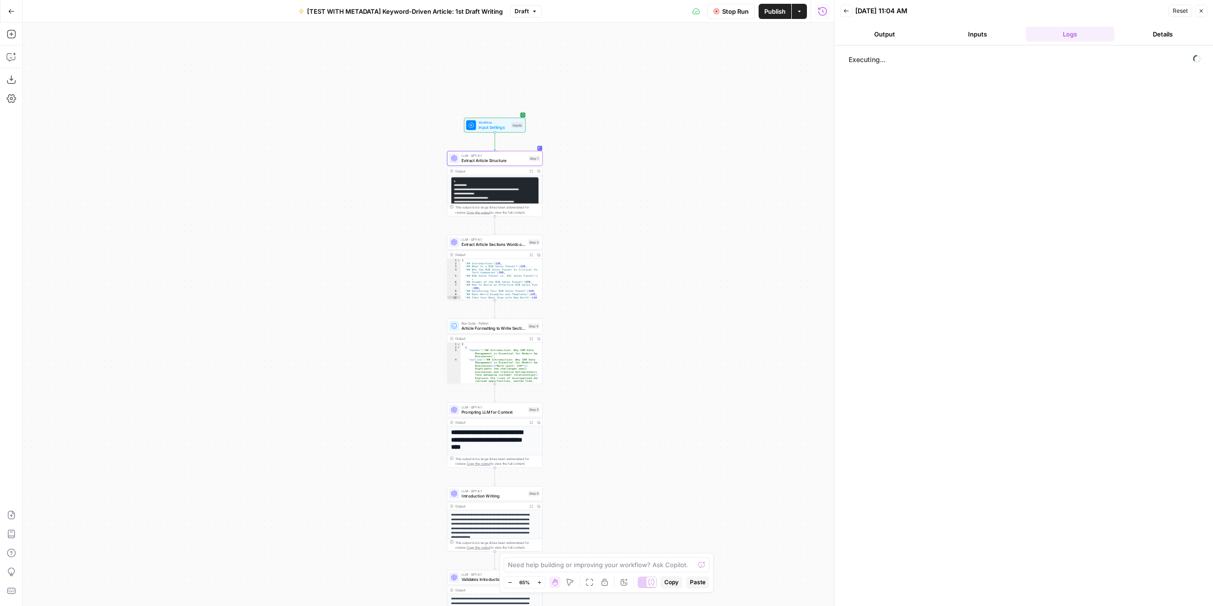
drag, startPoint x: 604, startPoint y: 292, endPoint x: 589, endPoint y: 288, distance: 15.0
click at [589, 288] on div "Workflow Input Settings Inputs LLM · GPT-4.1 Extract Article Structure Step 1 O…" at bounding box center [428, 314] width 811 height 583
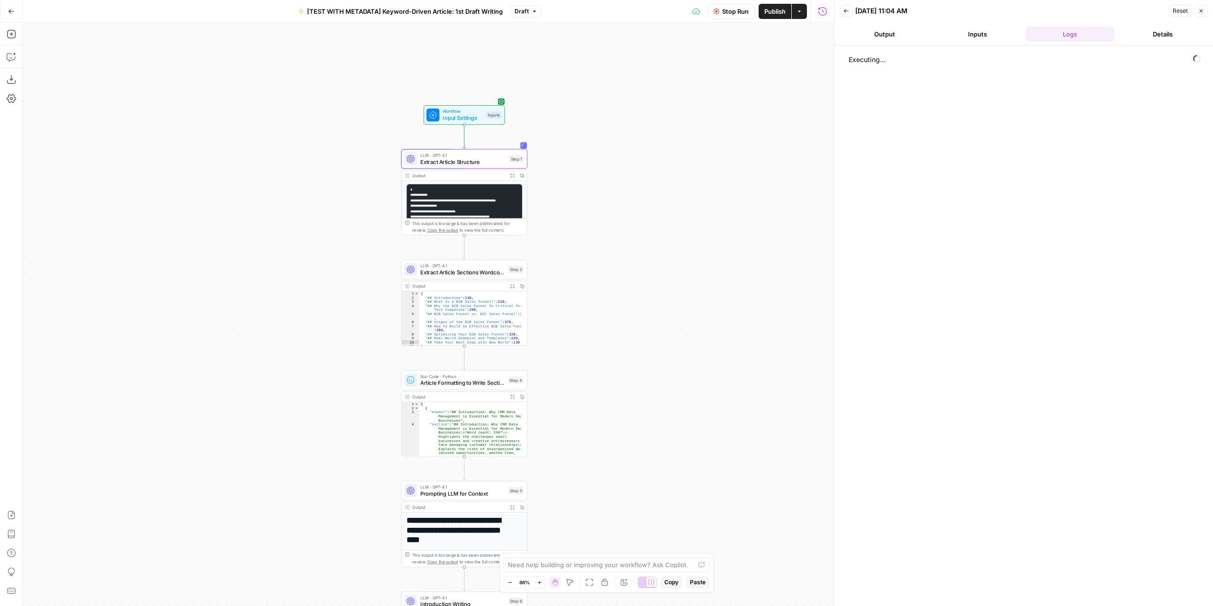
drag, startPoint x: 580, startPoint y: 246, endPoint x: 576, endPoint y: 279, distance: 32.9
click at [576, 279] on div "Workflow Input Settings Inputs LLM · GPT-4.1 Extract Article Structure Step 1 O…" at bounding box center [428, 314] width 811 height 583
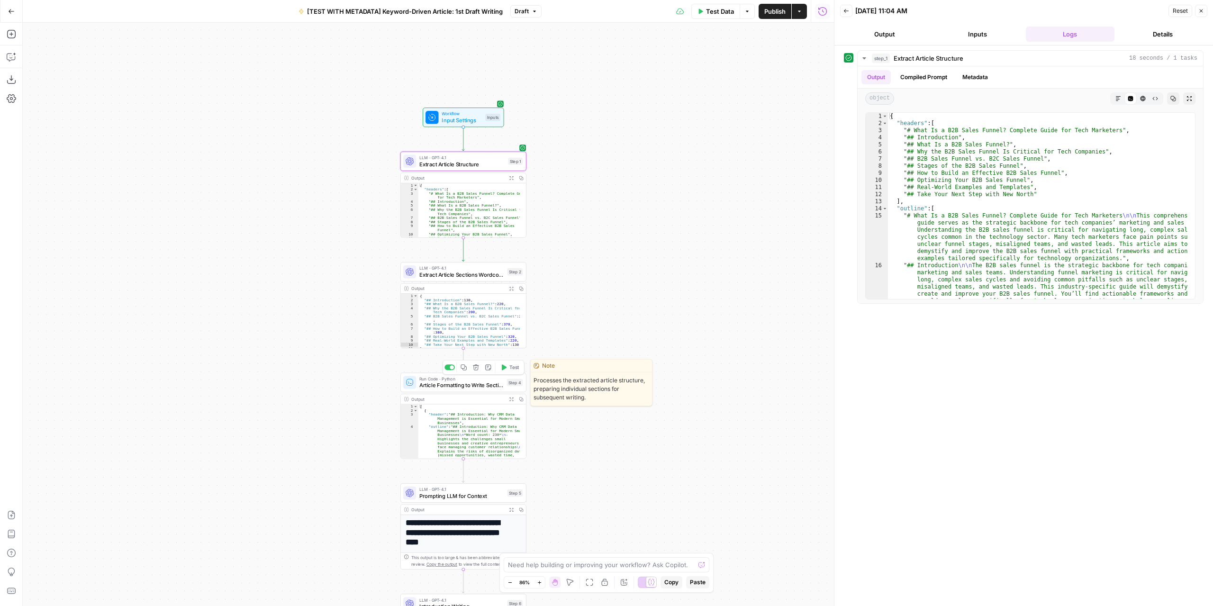
click at [507, 369] on button "Test" at bounding box center [509, 367] width 25 height 10
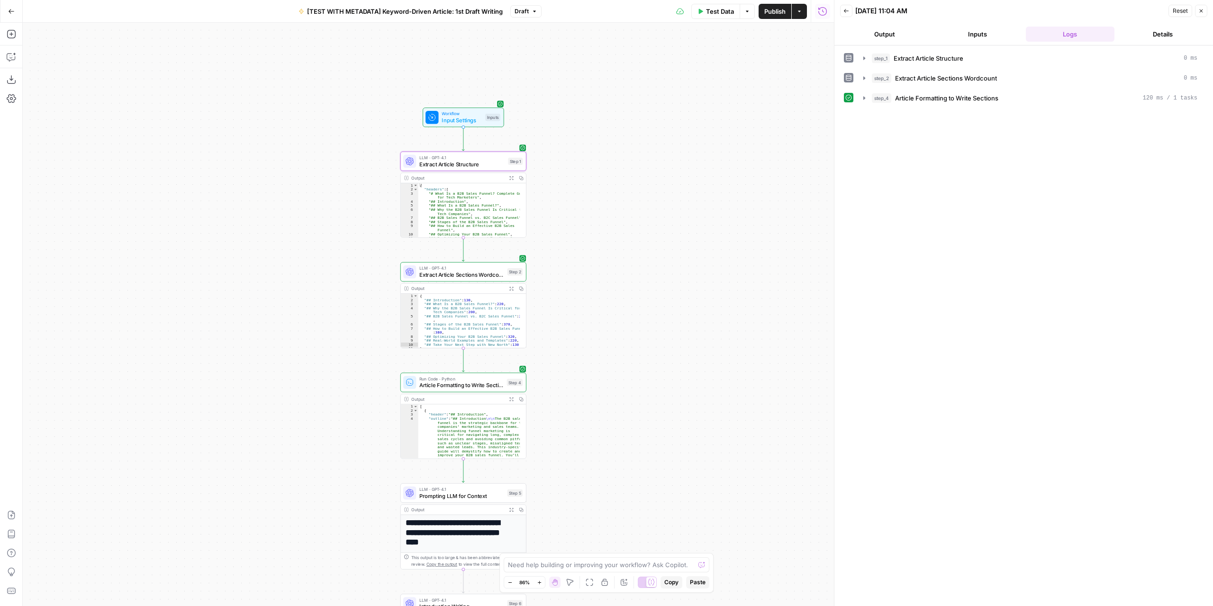
click at [716, 20] on div "Test Data Options Publish Actions Run History" at bounding box center [687, 11] width 293 height 22
click at [716, 16] on button "Test Data" at bounding box center [715, 11] width 49 height 15
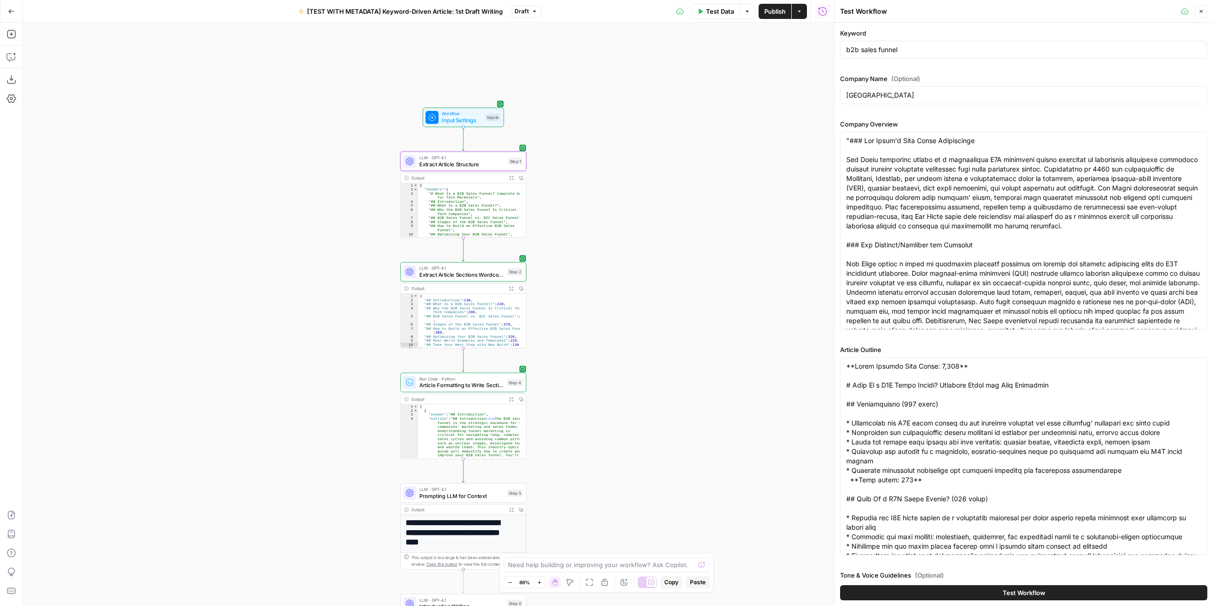
click at [971, 592] on button "Test Workflow" at bounding box center [1023, 592] width 367 height 15
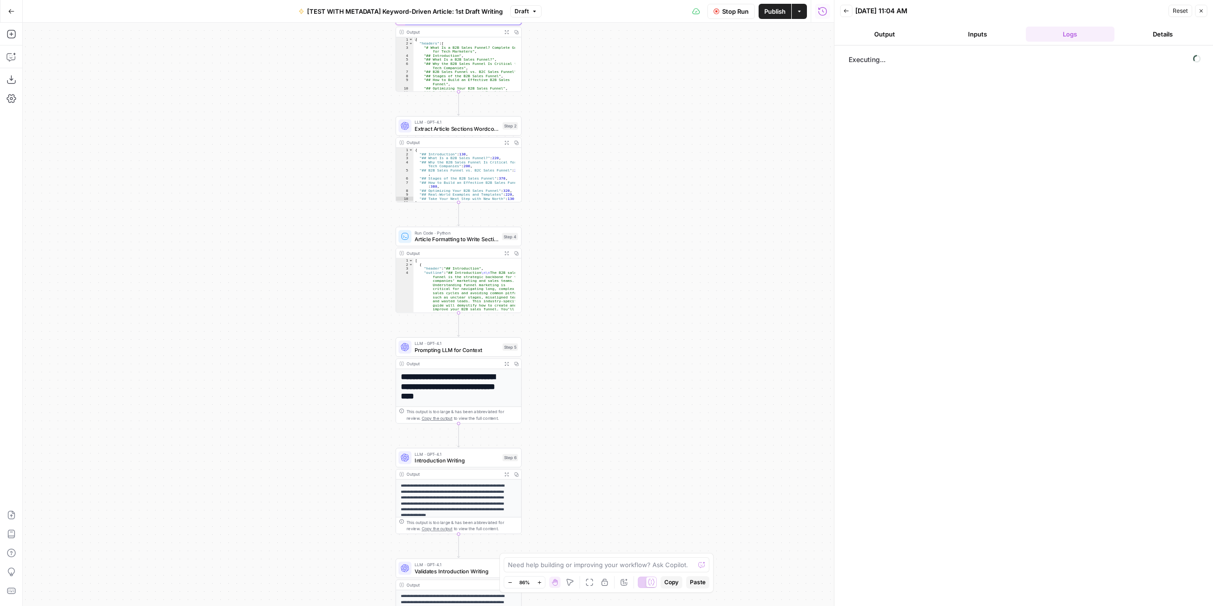
drag, startPoint x: 685, startPoint y: 396, endPoint x: 683, endPoint y: 283, distance: 113.2
click at [683, 283] on div "Workflow Input Settings Inputs LLM · GPT-4.1 Extract Article Structure Step 1 O…" at bounding box center [428, 314] width 811 height 583
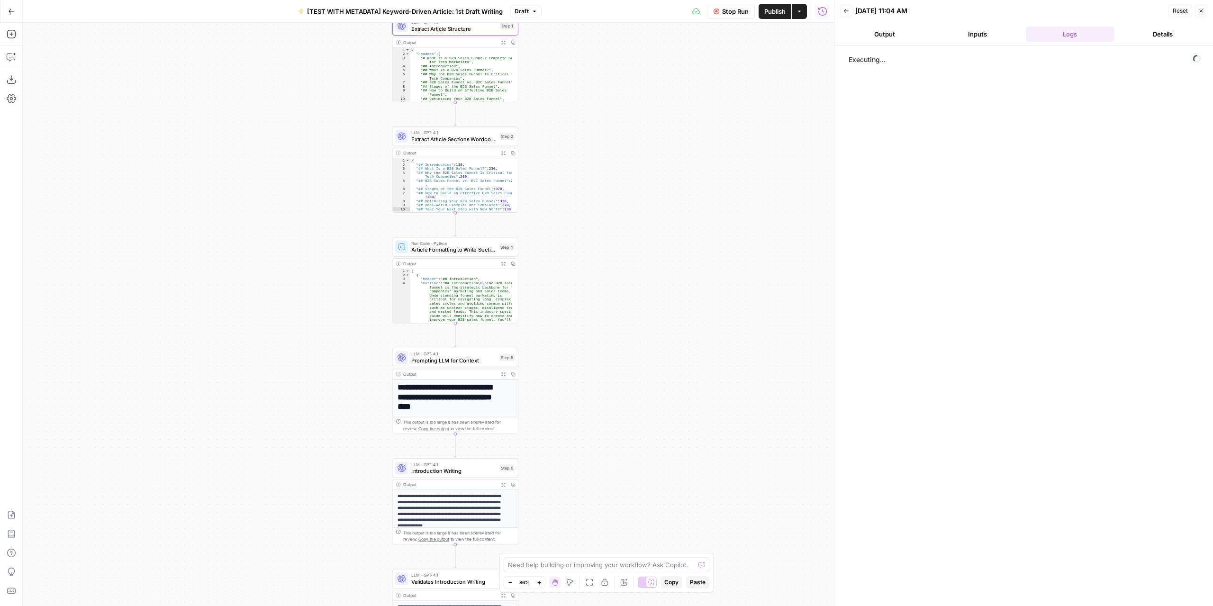
drag, startPoint x: 665, startPoint y: 315, endPoint x: 662, endPoint y: 324, distance: 9.0
click at [662, 324] on div "Workflow Input Settings Inputs LLM · GPT-4.1 Extract Article Structure Step 1 O…" at bounding box center [428, 314] width 811 height 583
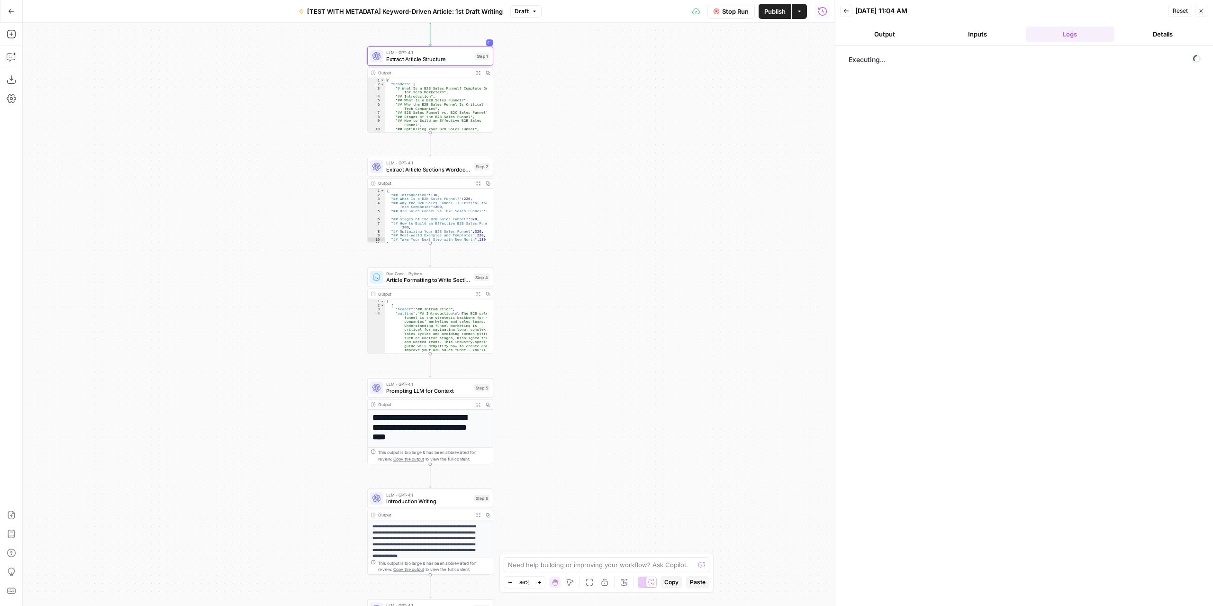
drag, startPoint x: 711, startPoint y: 219, endPoint x: 700, endPoint y: 231, distance: 16.1
click at [700, 231] on div "Workflow Input Settings Inputs LLM · GPT-4.1 Extract Article Structure Step 1 O…" at bounding box center [428, 314] width 811 height 583
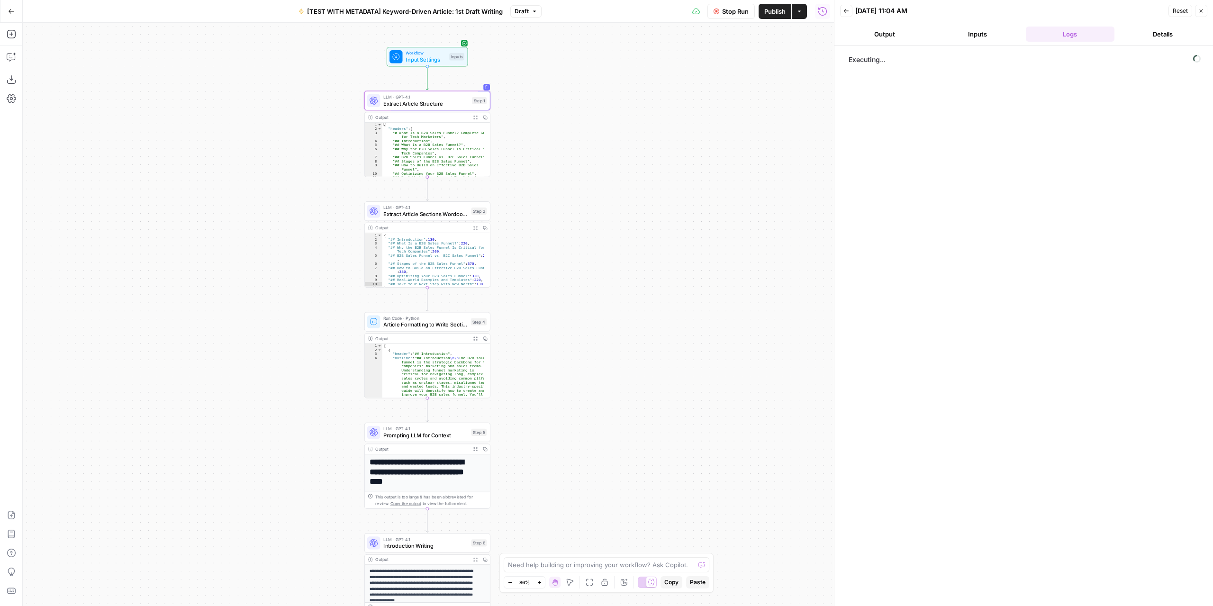
drag, startPoint x: 700, startPoint y: 231, endPoint x: 697, endPoint y: 276, distance: 44.6
click at [697, 276] on div "Workflow Input Settings Inputs LLM · GPT-4.1 Extract Article Structure Step 1 O…" at bounding box center [428, 314] width 811 height 583
drag, startPoint x: 611, startPoint y: 304, endPoint x: 613, endPoint y: 191, distance: 112.8
click at [613, 200] on div "Workflow Input Settings Inputs LLM · GPT-4.1 Extract Article Structure Step 1 O…" at bounding box center [428, 314] width 811 height 583
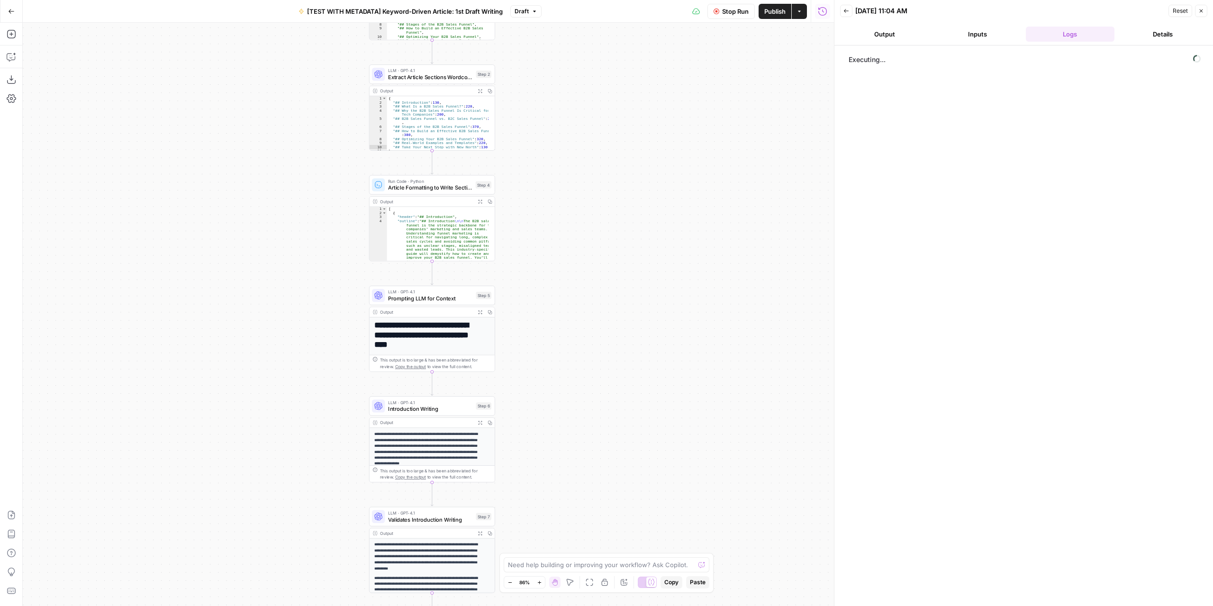
drag, startPoint x: 602, startPoint y: 302, endPoint x: 599, endPoint y: 461, distance: 158.7
click at [599, 461] on div "Workflow Input Settings Inputs LLM · GPT-4.1 Extract Article Structure Step 1 O…" at bounding box center [428, 314] width 811 height 583
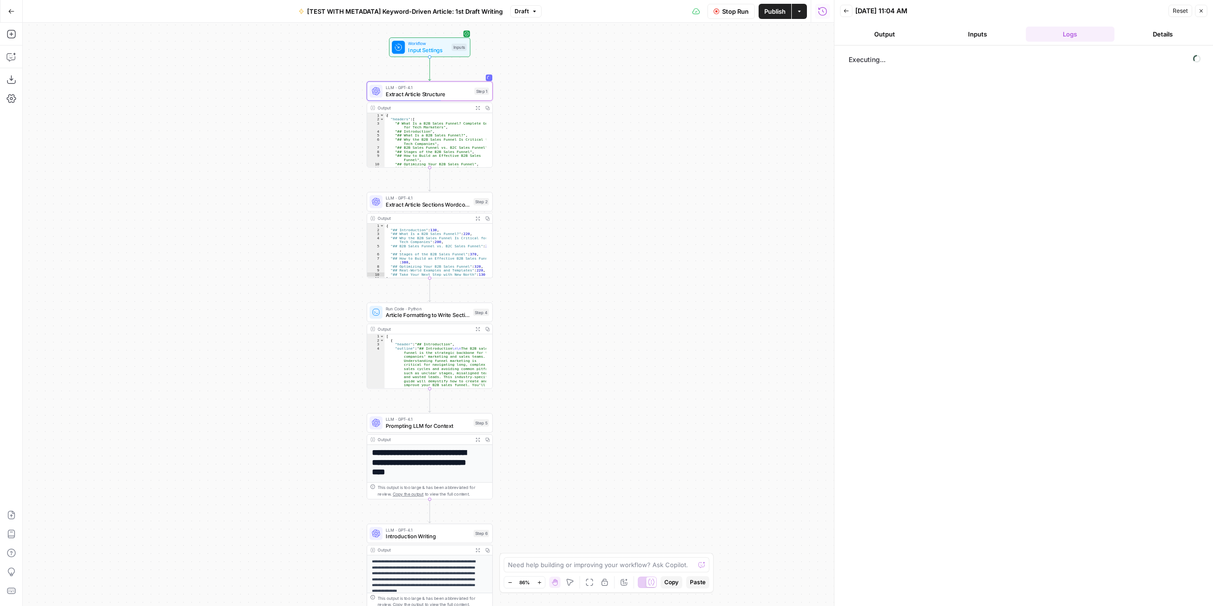
drag, startPoint x: 613, startPoint y: 271, endPoint x: 611, endPoint y: 289, distance: 17.6
click at [611, 289] on div "Workflow Input Settings Inputs LLM · GPT-4.1 Extract Article Structure Step 1 O…" at bounding box center [428, 314] width 811 height 583
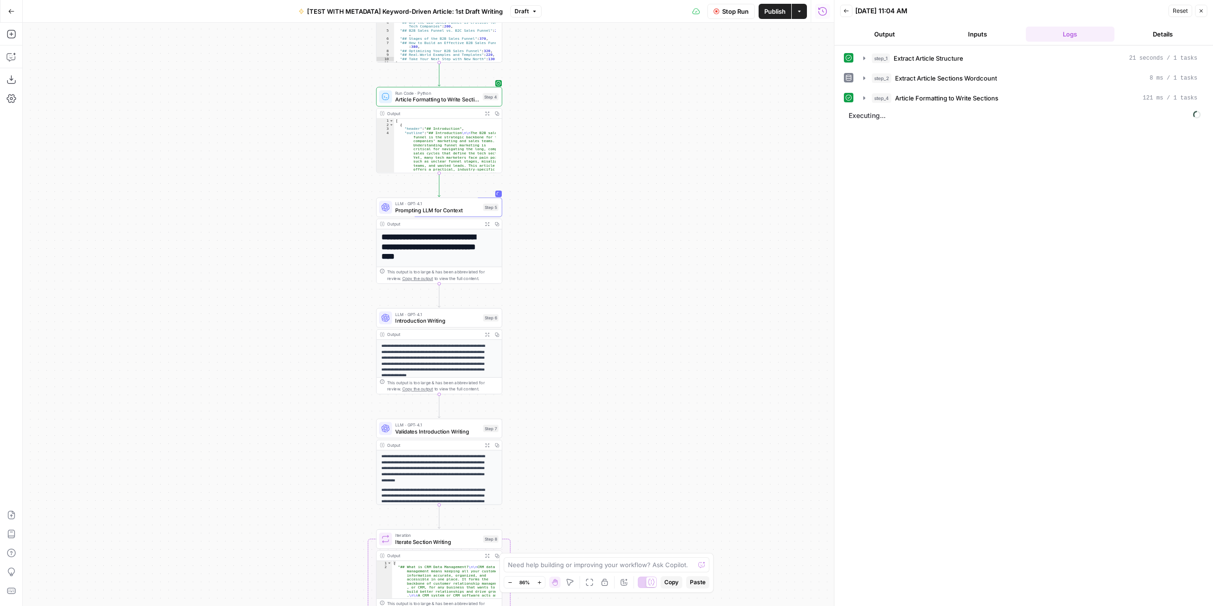
drag, startPoint x: 622, startPoint y: 486, endPoint x: 633, endPoint y: 255, distance: 230.5
click at [633, 255] on div "Workflow Input Settings Inputs LLM · GPT-4.1 Extract Article Structure Step 1 O…" at bounding box center [428, 314] width 811 height 583
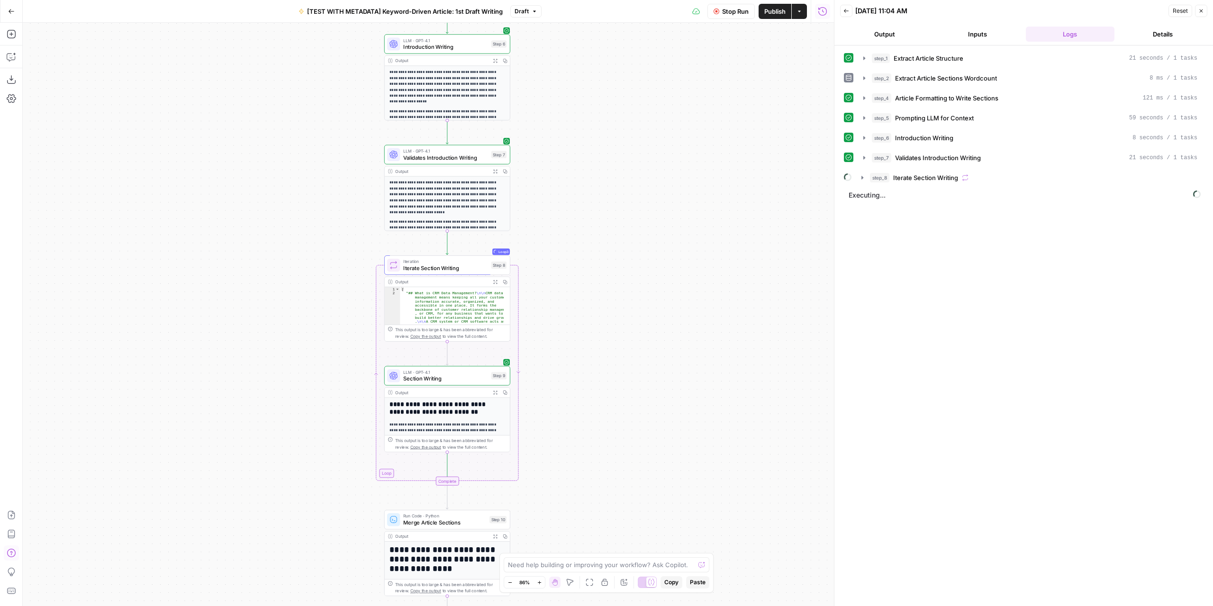
drag, startPoint x: 680, startPoint y: 491, endPoint x: 688, endPoint y: 225, distance: 266.8
click at [688, 225] on div "Workflow Input Settings Inputs LLM · GPT-4.1 Extract Article Structure Step 1 O…" at bounding box center [428, 314] width 811 height 583
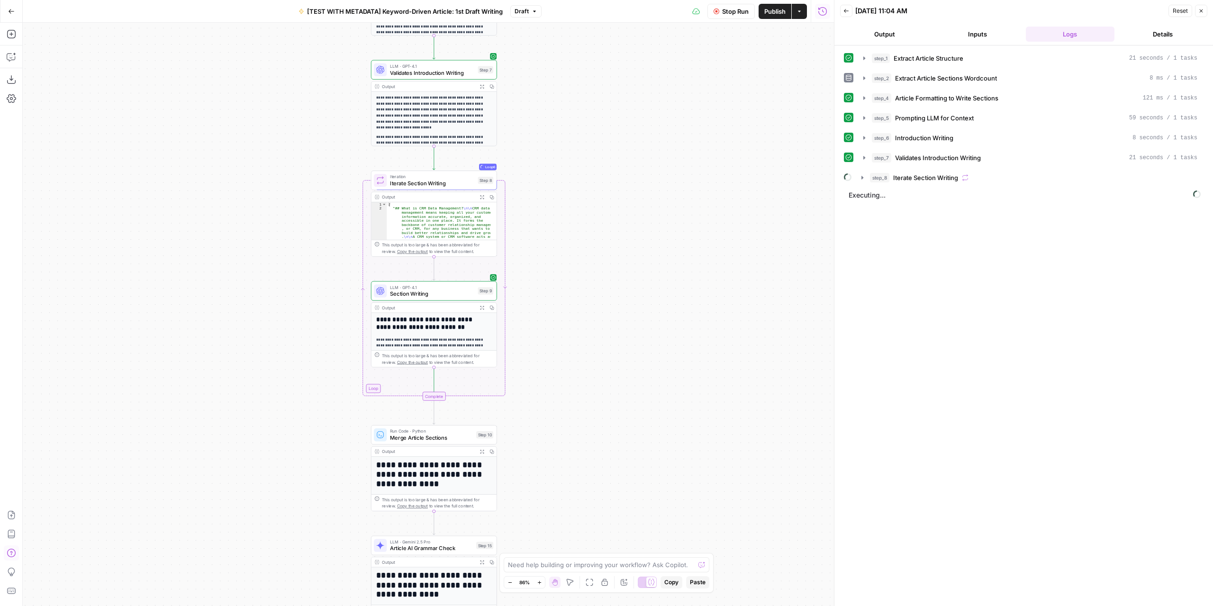
drag, startPoint x: 599, startPoint y: 366, endPoint x: 592, endPoint y: 239, distance: 127.2
click at [592, 240] on div "Workflow Input Settings Inputs LLM · GPT-4.1 Extract Article Structure Step 1 O…" at bounding box center [428, 314] width 811 height 583
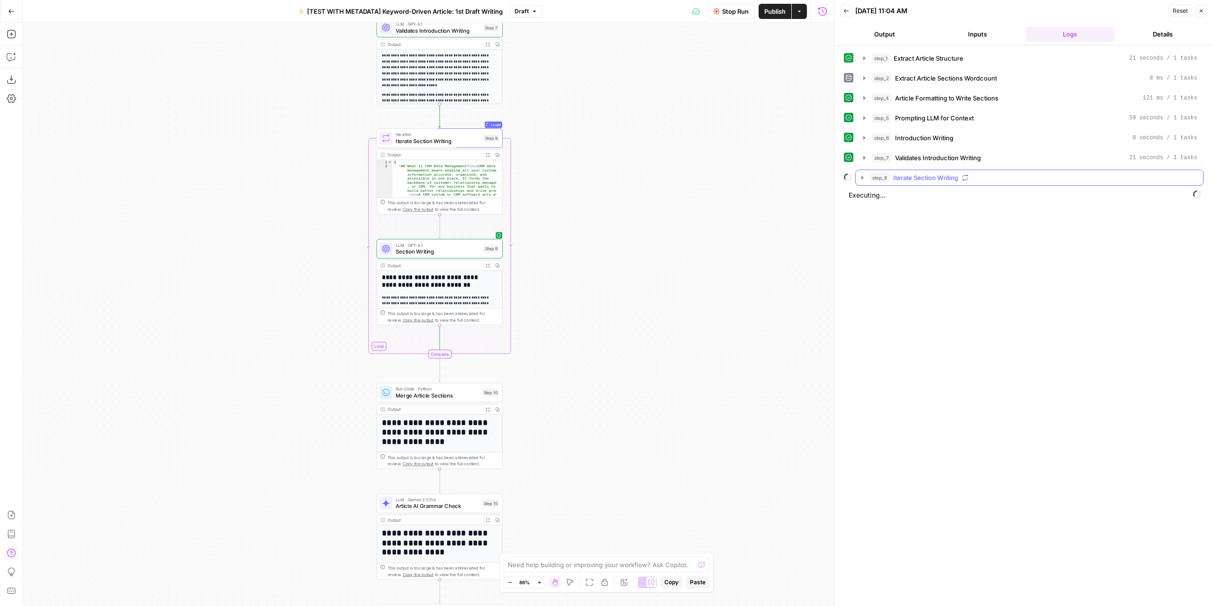
click at [861, 176] on icon "button" at bounding box center [862, 177] width 2 height 3
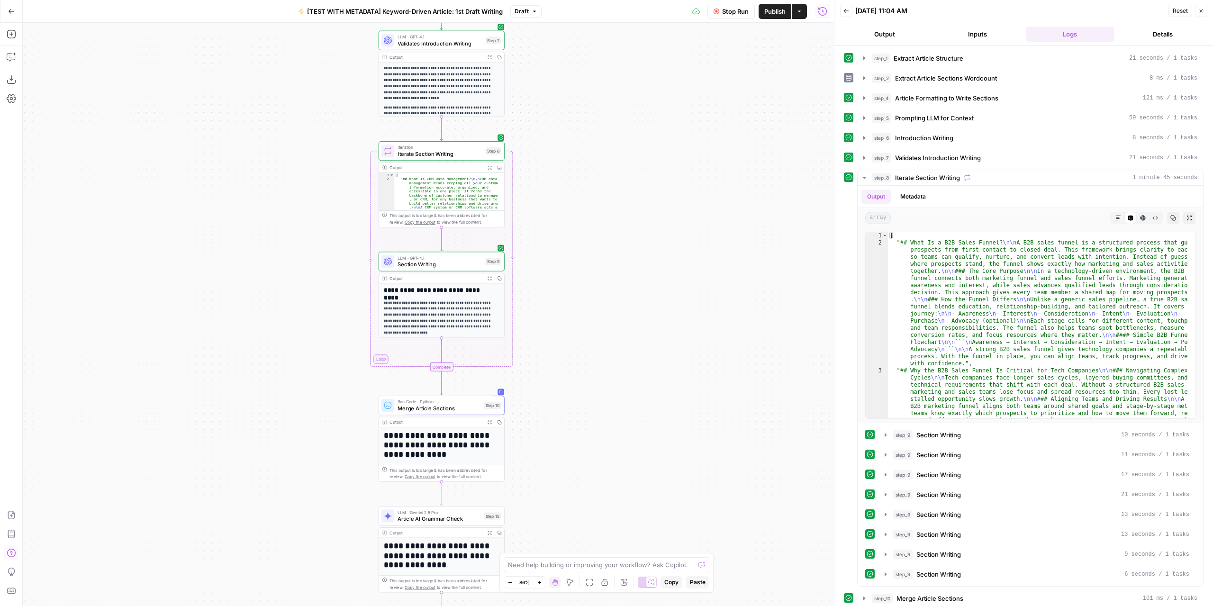
drag, startPoint x: 615, startPoint y: 180, endPoint x: 619, endPoint y: 185, distance: 6.4
click at [619, 185] on div "Workflow Input Settings Inputs LLM · GPT-4.1 Extract Article Structure Step 1 O…" at bounding box center [428, 314] width 811 height 583
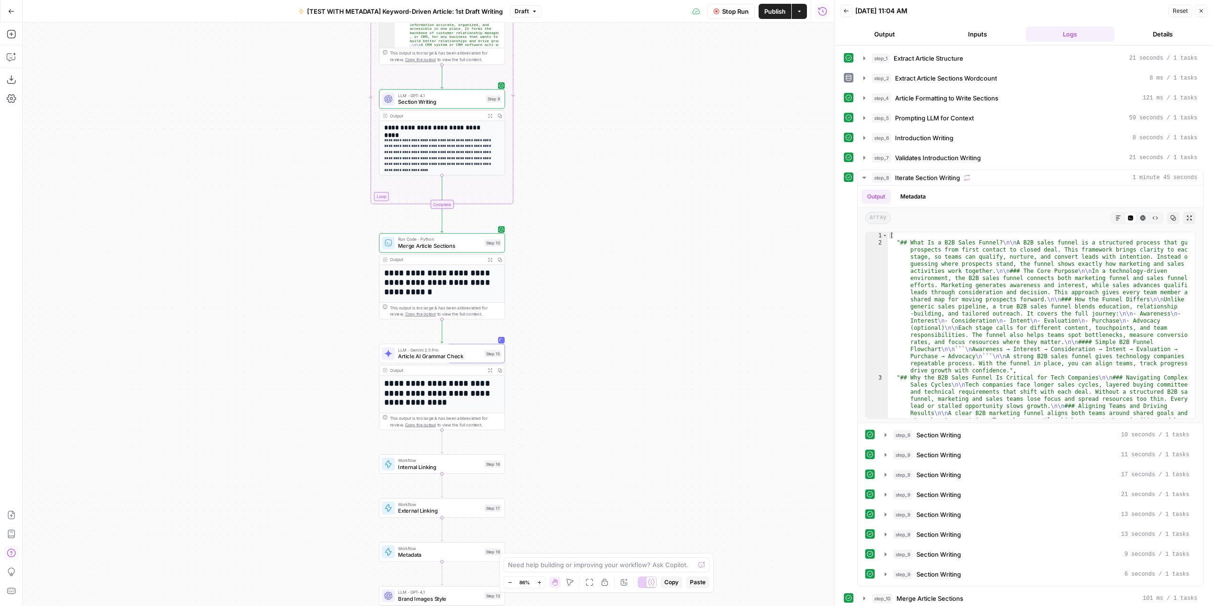
drag, startPoint x: 615, startPoint y: 320, endPoint x: 612, endPoint y: 178, distance: 142.2
click at [612, 178] on div "Workflow Input Settings Inputs LLM · GPT-4.1 Extract Article Structure Step 1 O…" at bounding box center [428, 314] width 811 height 583
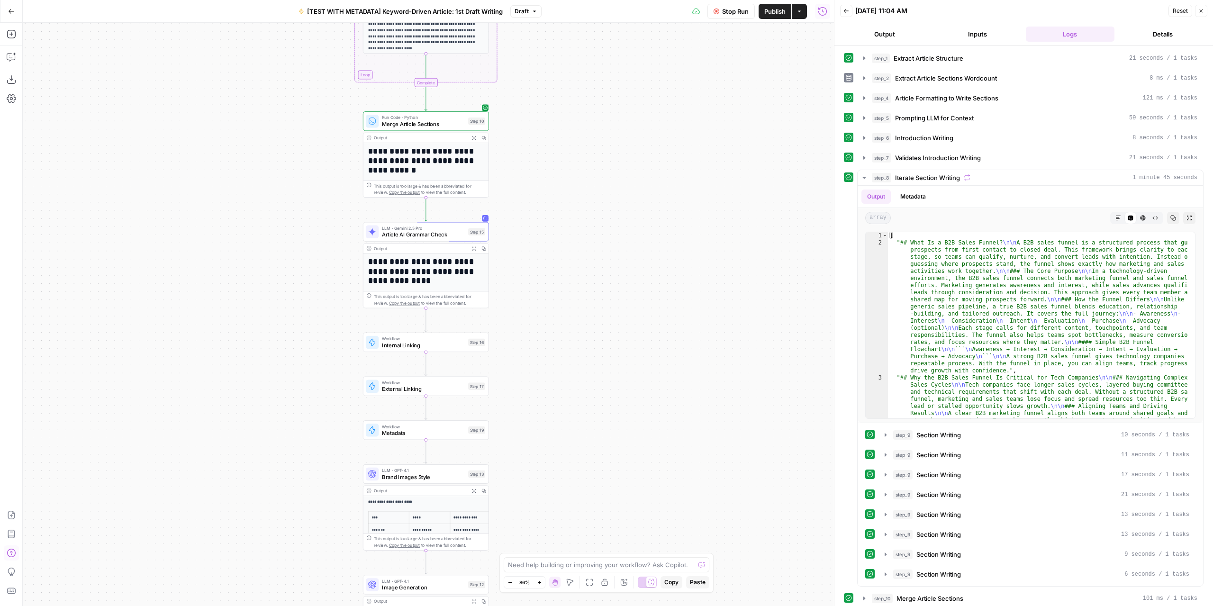
drag, startPoint x: 561, startPoint y: 341, endPoint x: 547, endPoint y: 245, distance: 97.2
click at [547, 245] on div "Workflow Input Settings Inputs LLM · GPT-4.1 Extract Article Structure Step 1 O…" at bounding box center [428, 314] width 811 height 583
click at [864, 174] on icon "button" at bounding box center [864, 178] width 8 height 8
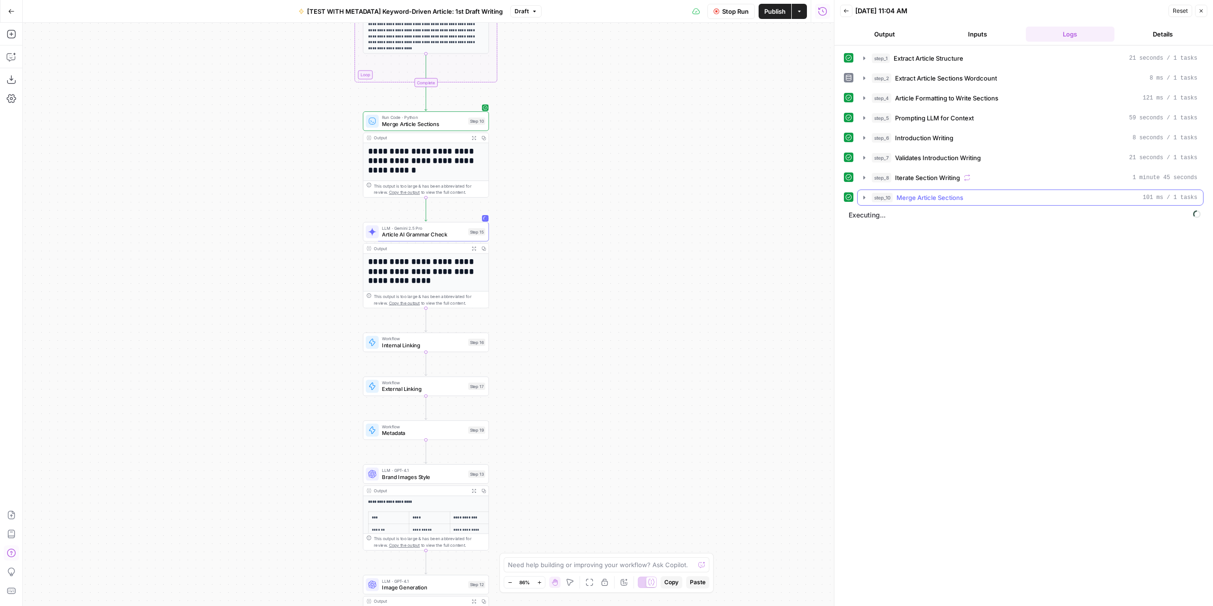
click at [865, 194] on icon "button" at bounding box center [864, 198] width 8 height 8
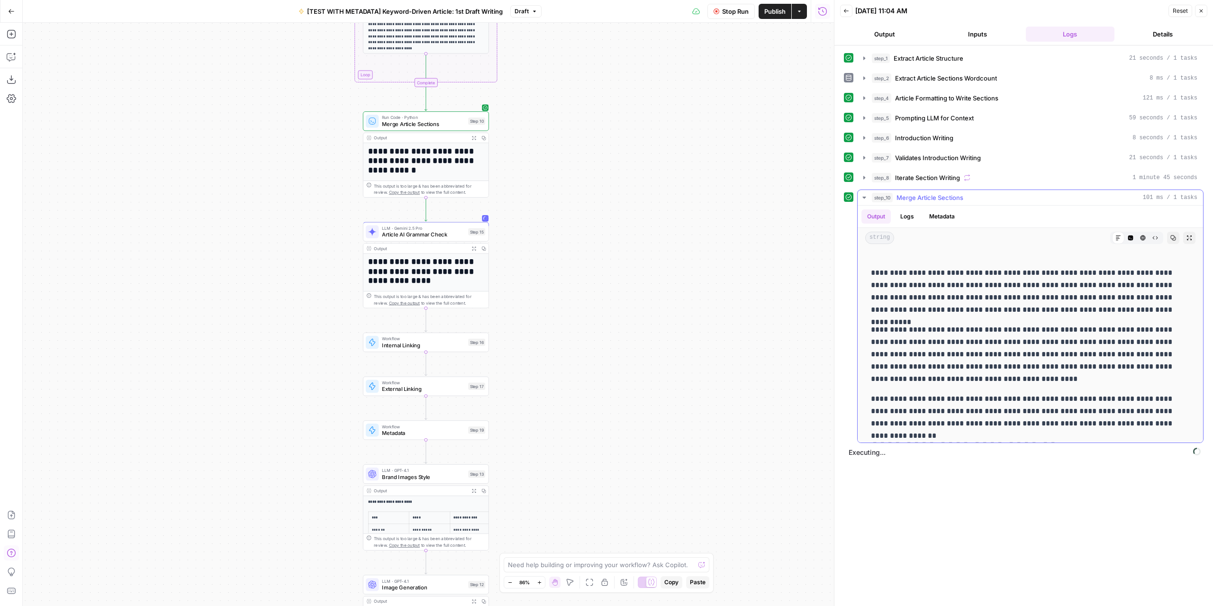
scroll to position [142, 0]
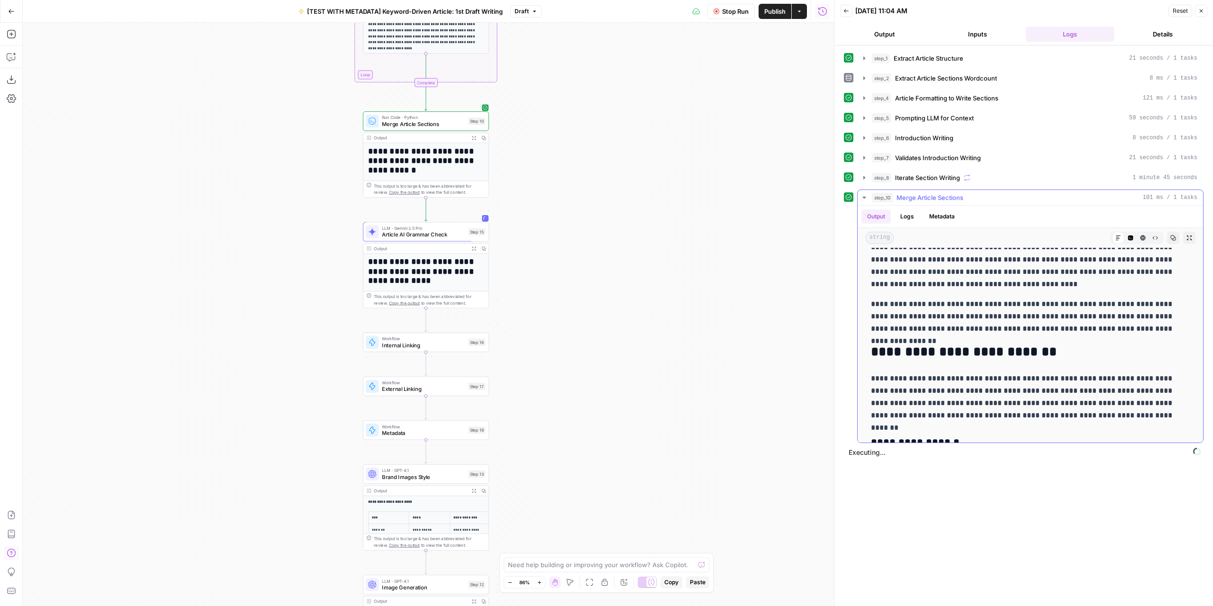
click at [1186, 235] on icon "button" at bounding box center [1189, 238] width 6 height 6
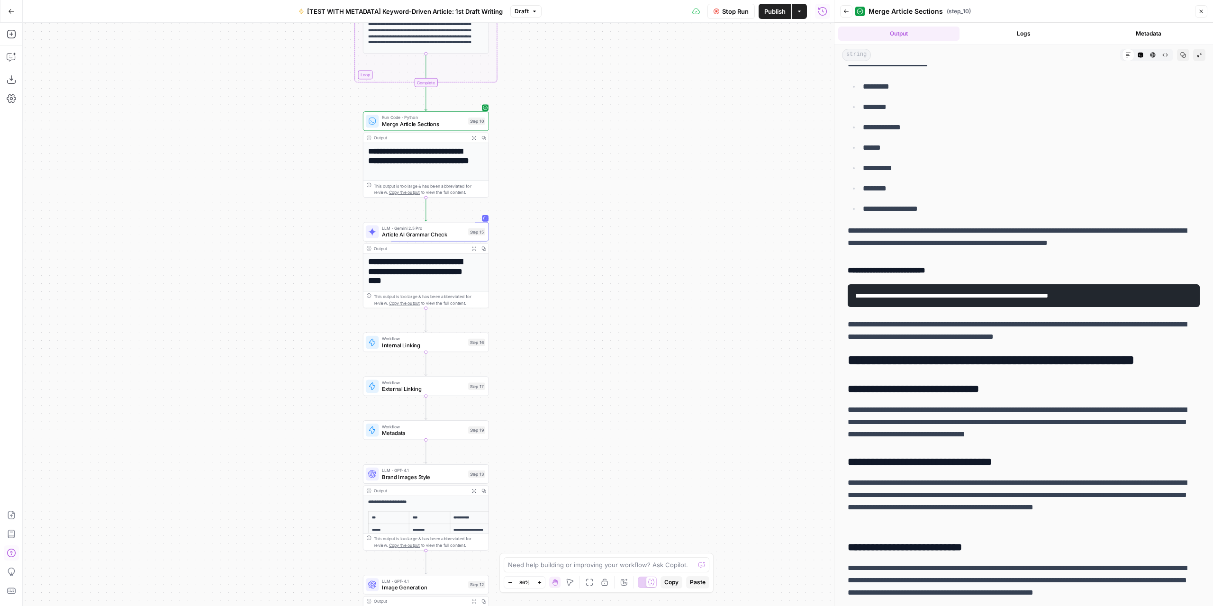
scroll to position [568, 0]
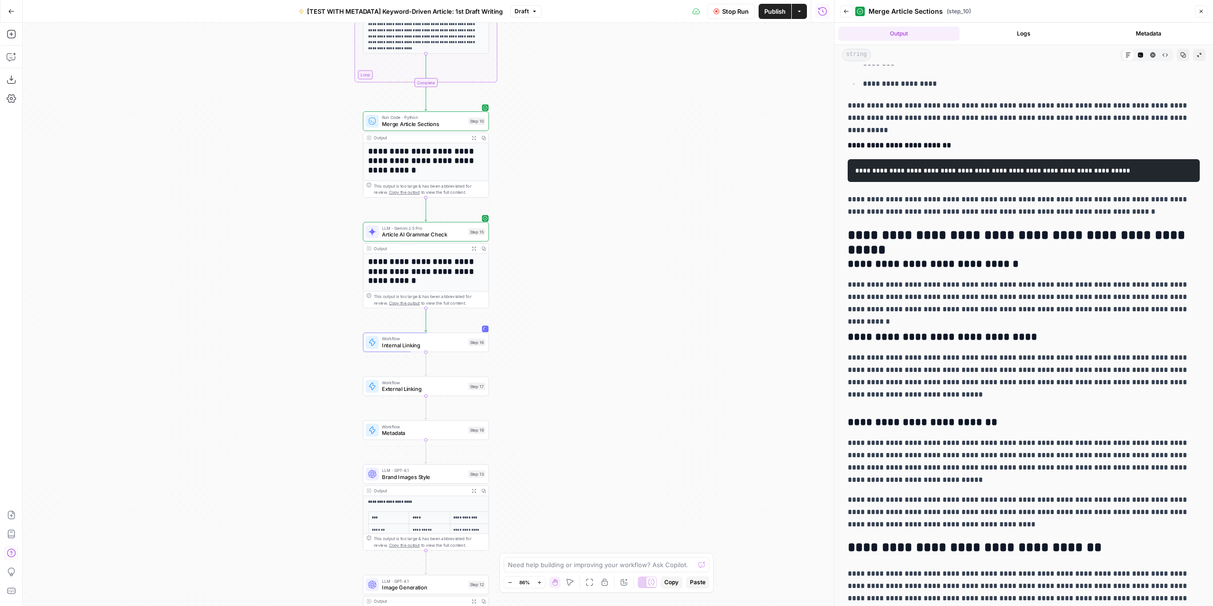
click at [474, 249] on icon "button" at bounding box center [473, 248] width 4 height 4
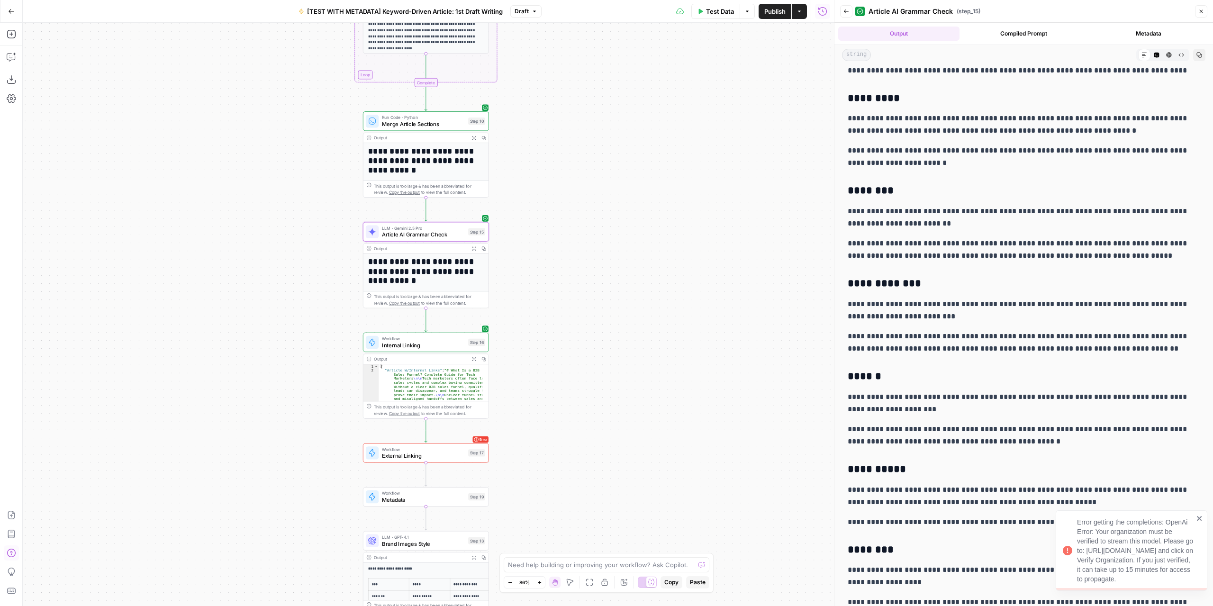
scroll to position [1326, 0]
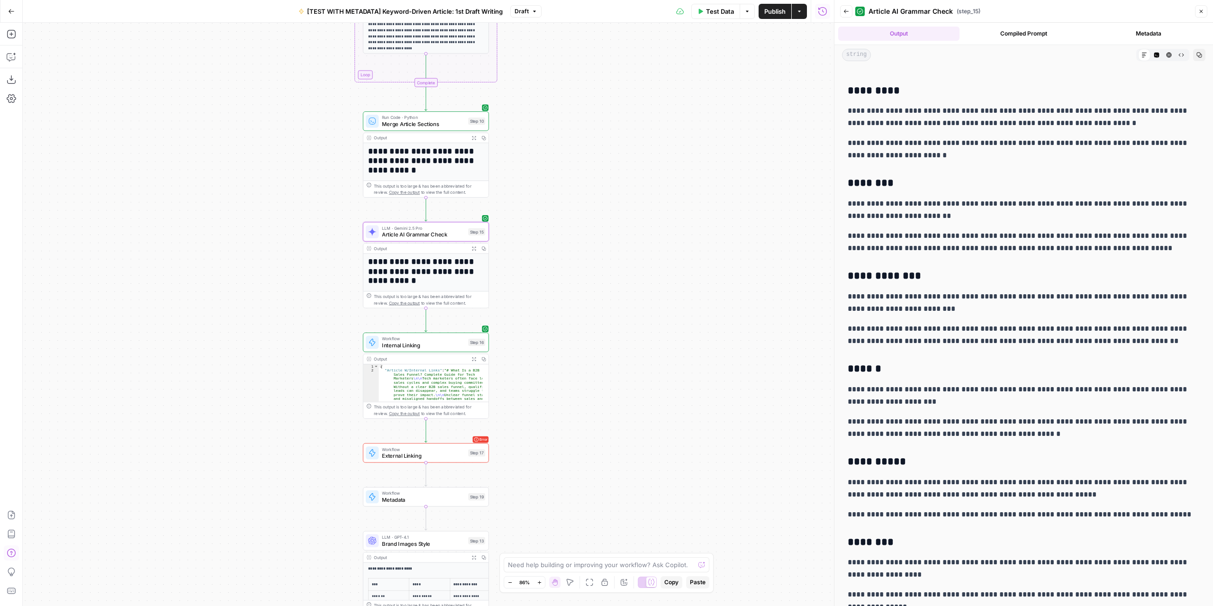
click at [474, 360] on button "Expand Output" at bounding box center [474, 359] width 10 height 10
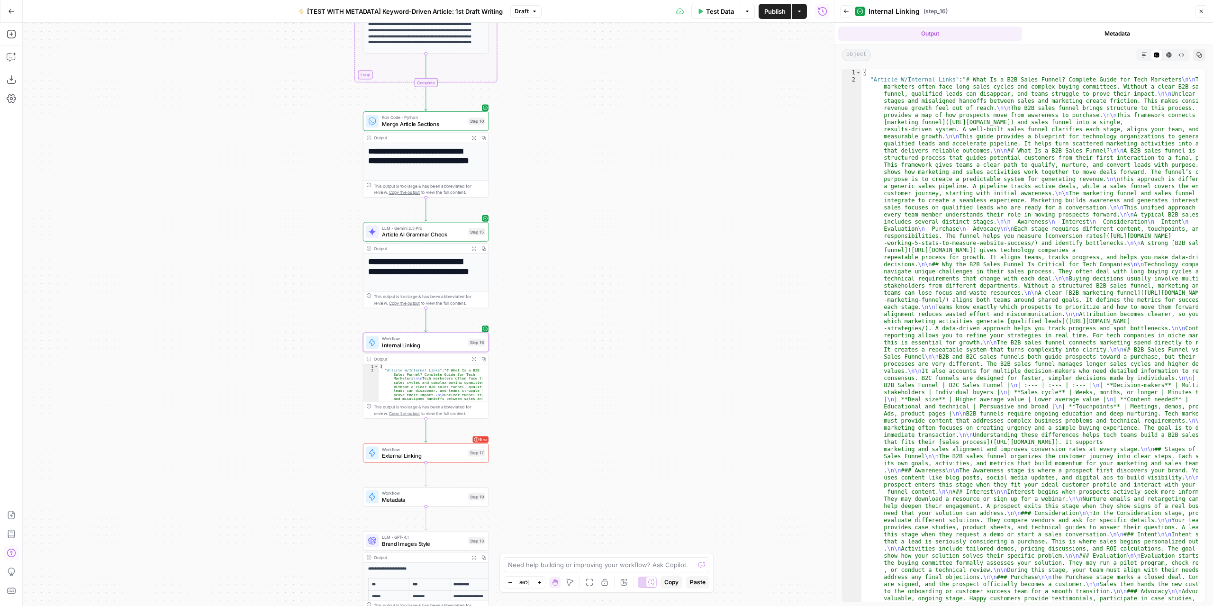
click at [1142, 56] on icon "button" at bounding box center [1144, 55] width 6 height 6
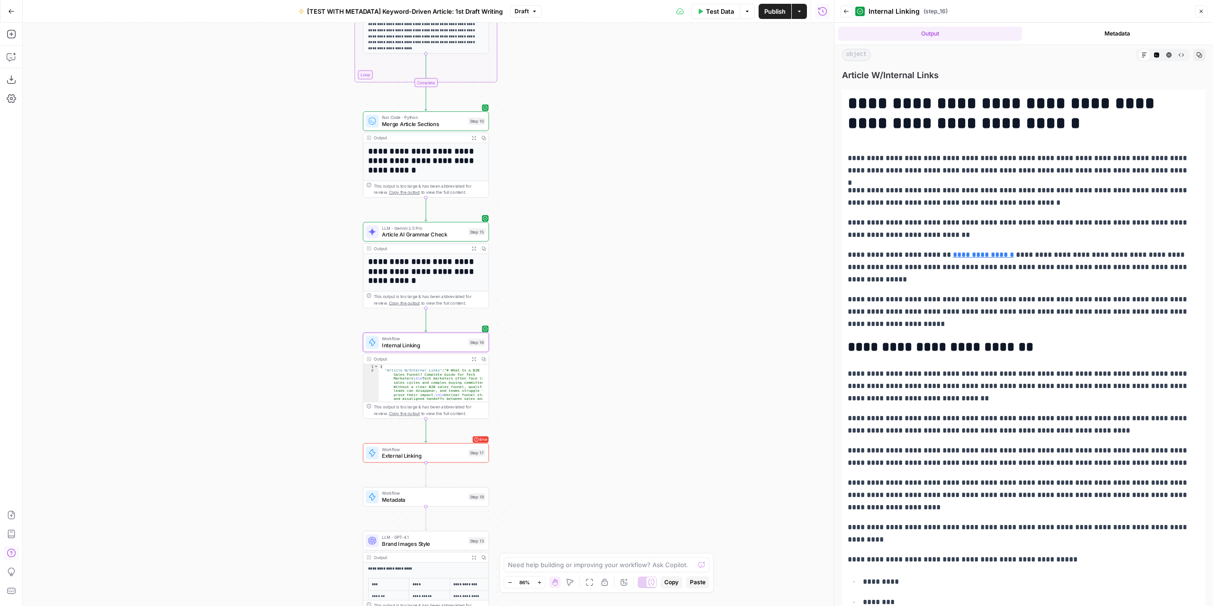
click at [471, 246] on button "Expand Output" at bounding box center [474, 248] width 10 height 10
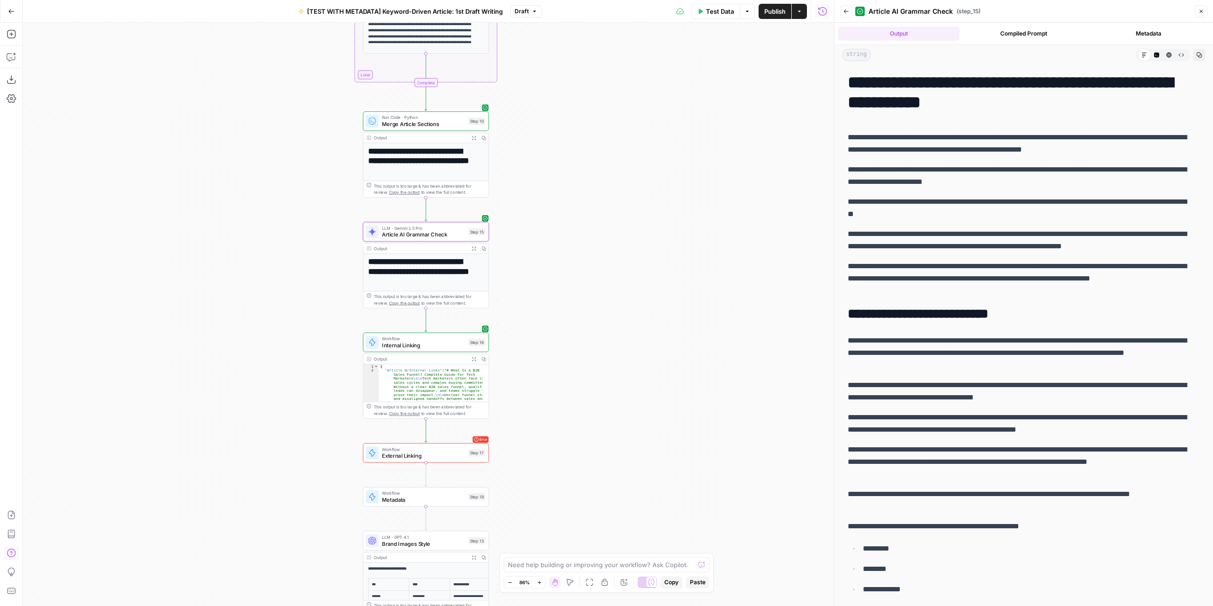
click at [452, 236] on span "Article AI Grammar Check" at bounding box center [423, 235] width 83 height 8
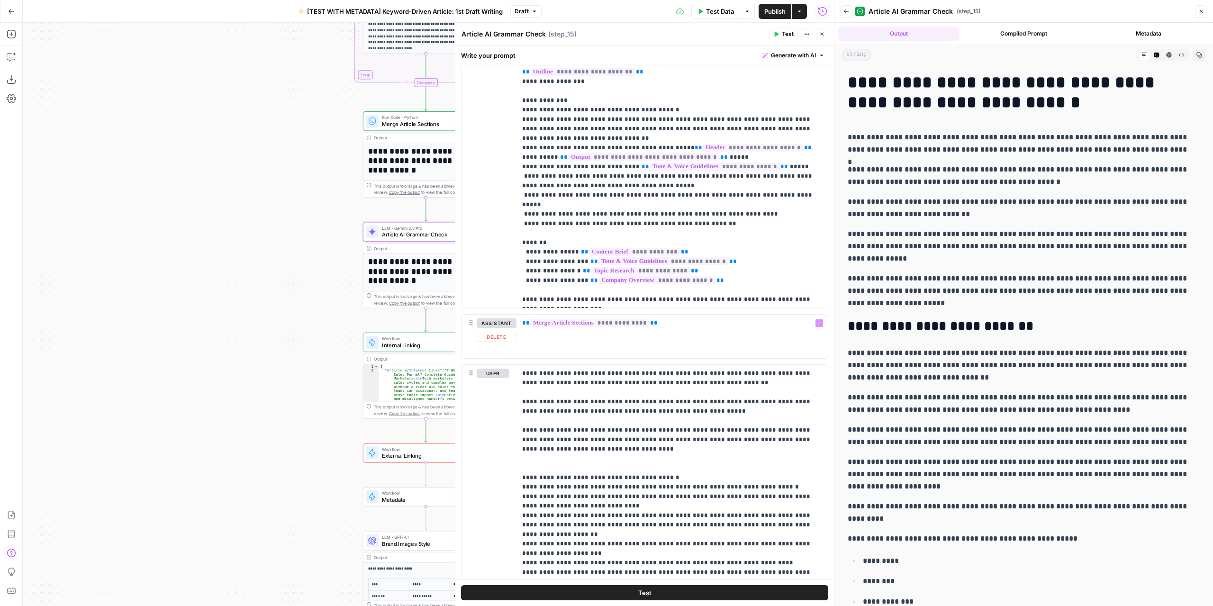
scroll to position [1155, 0]
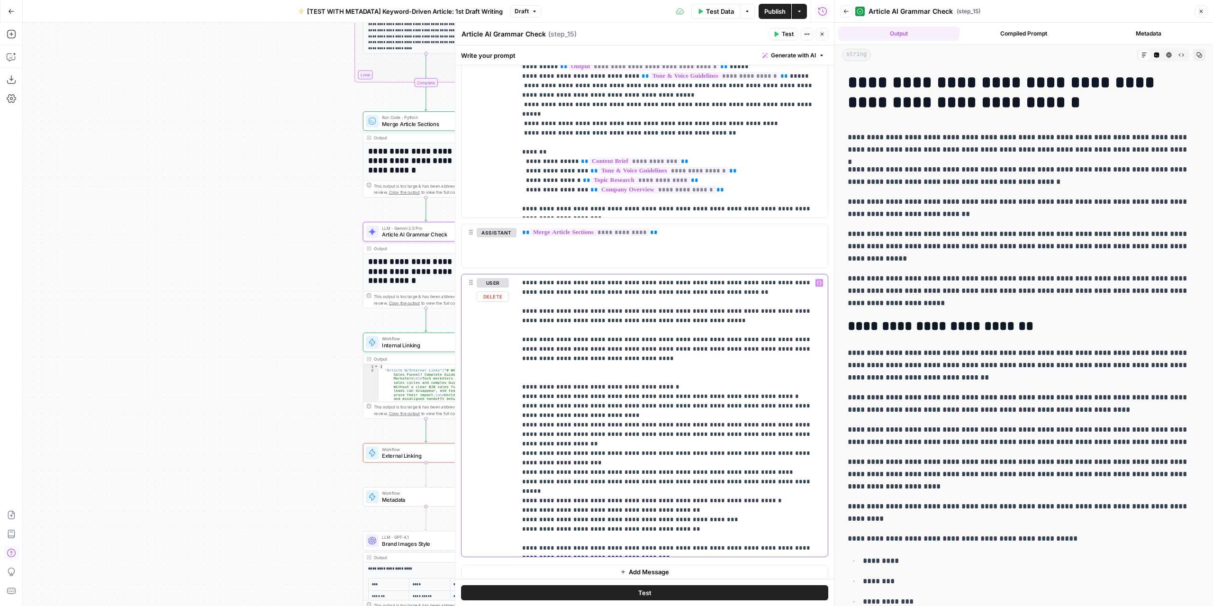
click at [587, 465] on p "**********" at bounding box center [668, 415] width 293 height 275
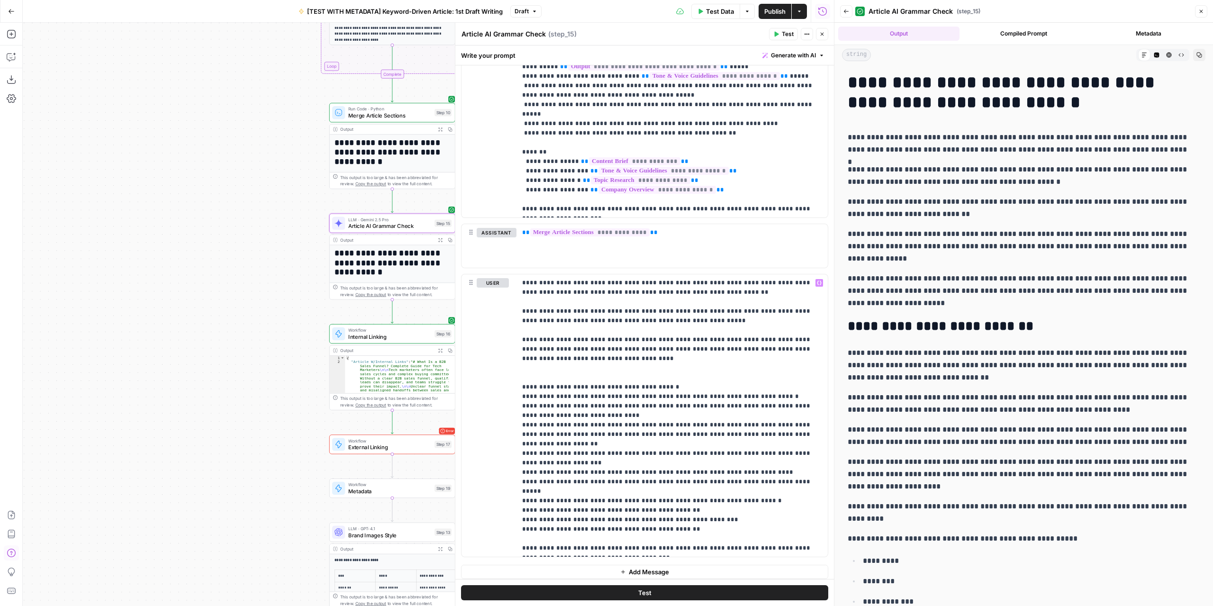
drag, startPoint x: 293, startPoint y: 349, endPoint x: 260, endPoint y: 341, distance: 34.7
click at [260, 341] on div "Workflow Input Settings Inputs LLM · GPT-4.1 Extract Article Structure Step 1 O…" at bounding box center [428, 314] width 811 height 583
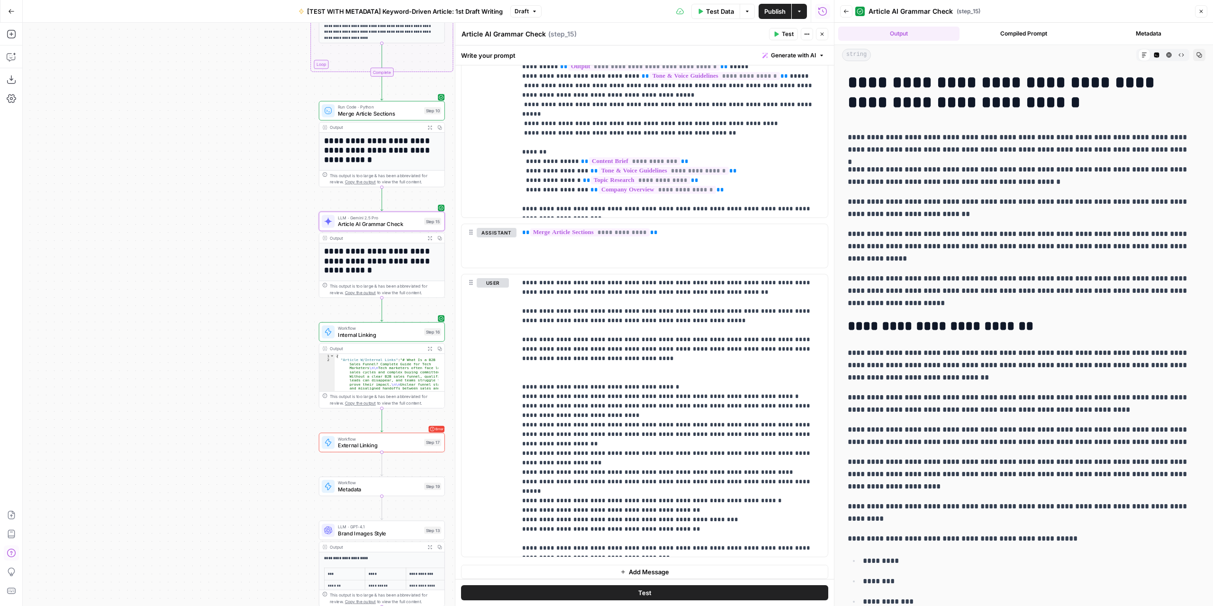
drag, startPoint x: 246, startPoint y: 352, endPoint x: 198, endPoint y: 357, distance: 48.6
click at [195, 359] on div "Workflow Input Settings Inputs LLM · GPT-4.1 Extract Article Structure Step 1 O…" at bounding box center [428, 314] width 811 height 583
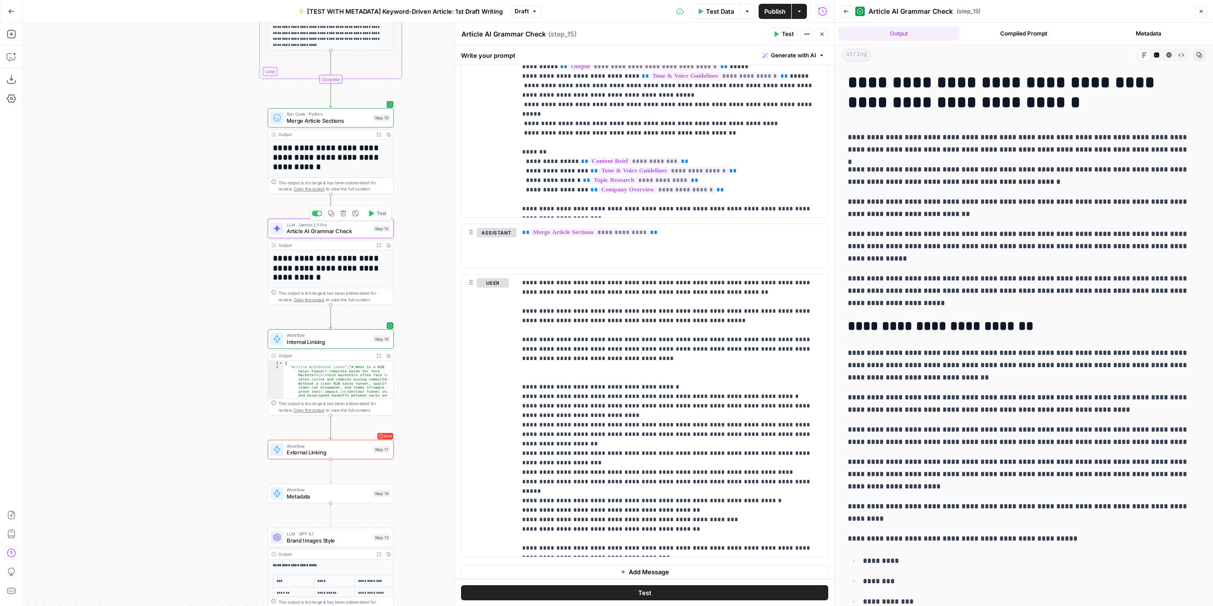
click at [379, 215] on span "Test" at bounding box center [382, 213] width 10 height 7
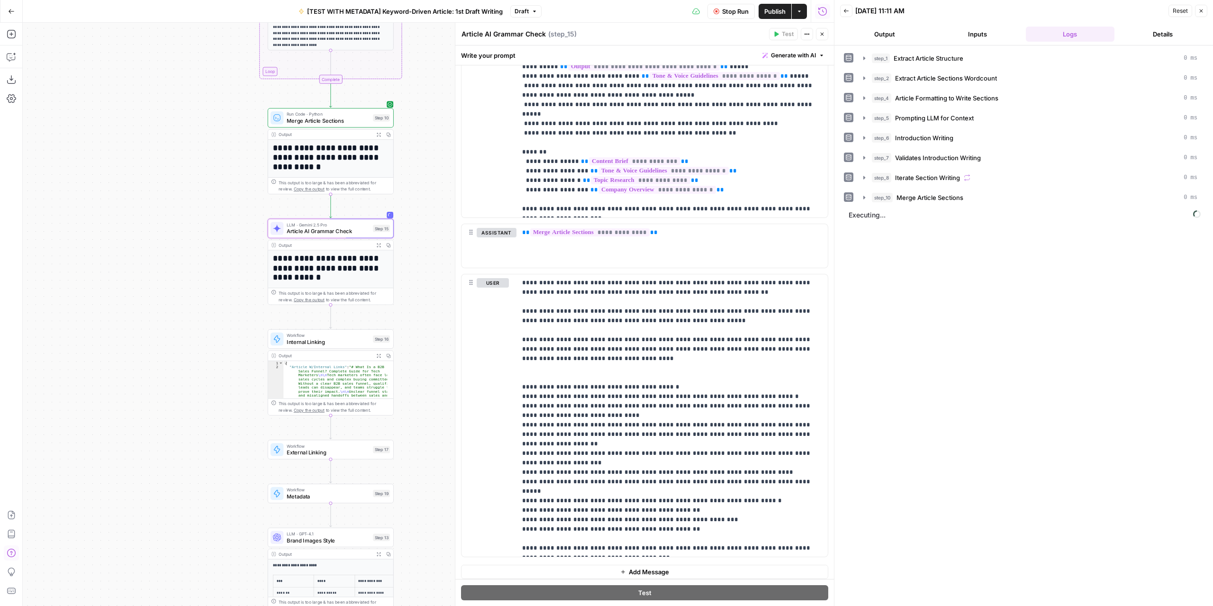
drag, startPoint x: 898, startPoint y: 18, endPoint x: 896, endPoint y: 25, distance: 6.9
click at [898, 18] on header "Back 10/07/25 at 11:11 AM Reset Close Output Inputs Logs Details" at bounding box center [1023, 22] width 378 height 45
click at [895, 27] on button "Output" at bounding box center [884, 34] width 89 height 15
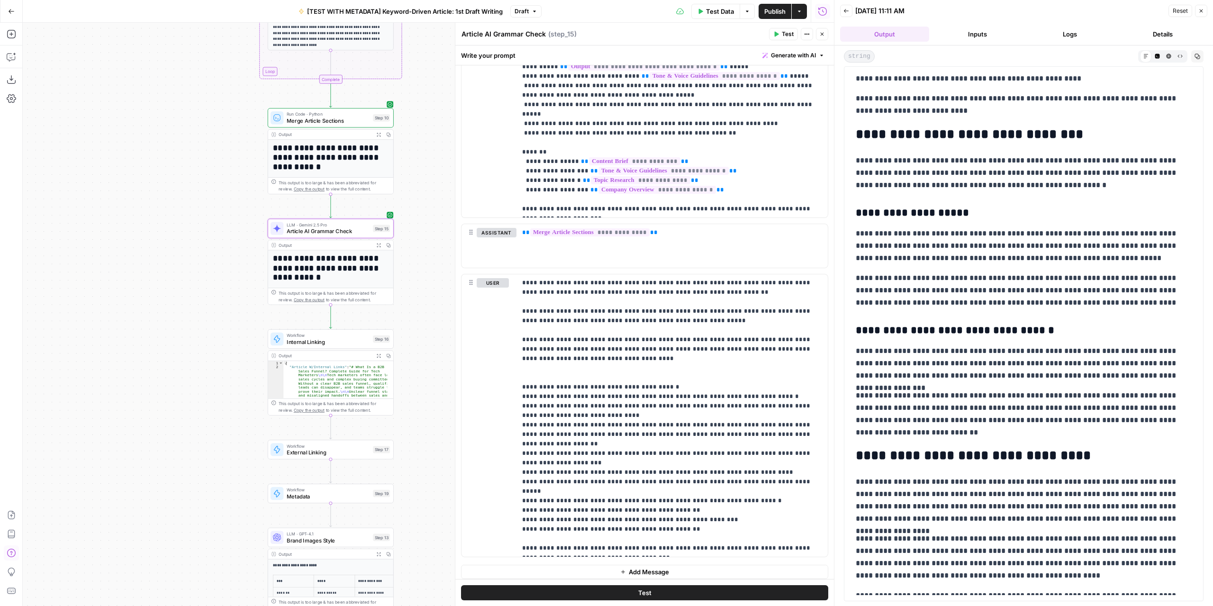
scroll to position [2870, 0]
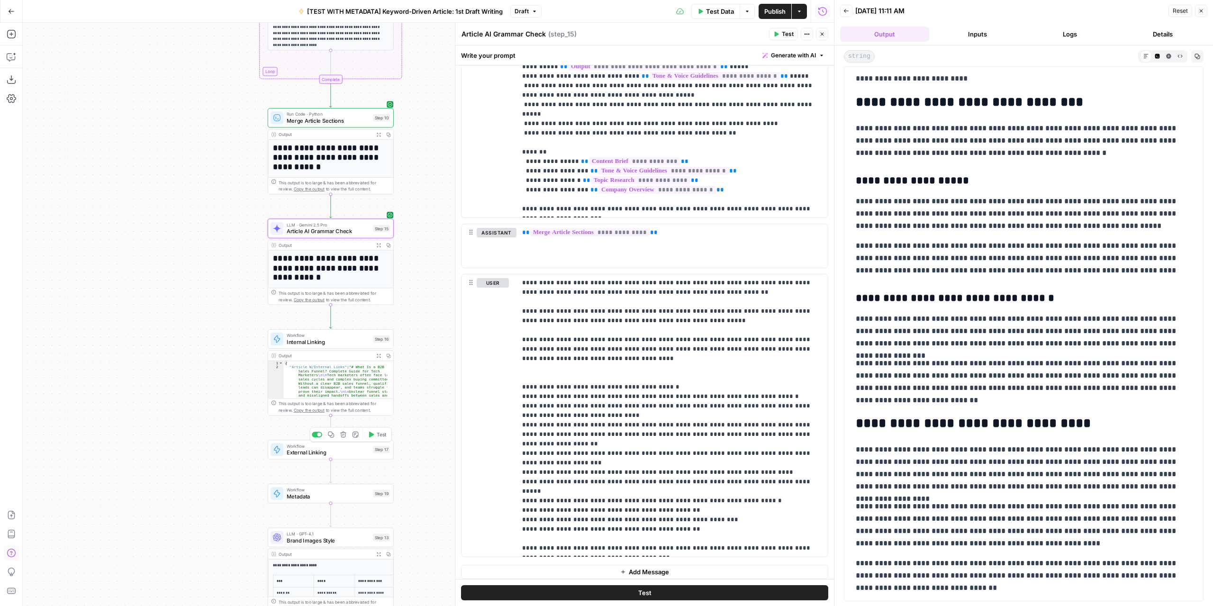
click at [358, 451] on span "External Linking" at bounding box center [328, 452] width 83 height 8
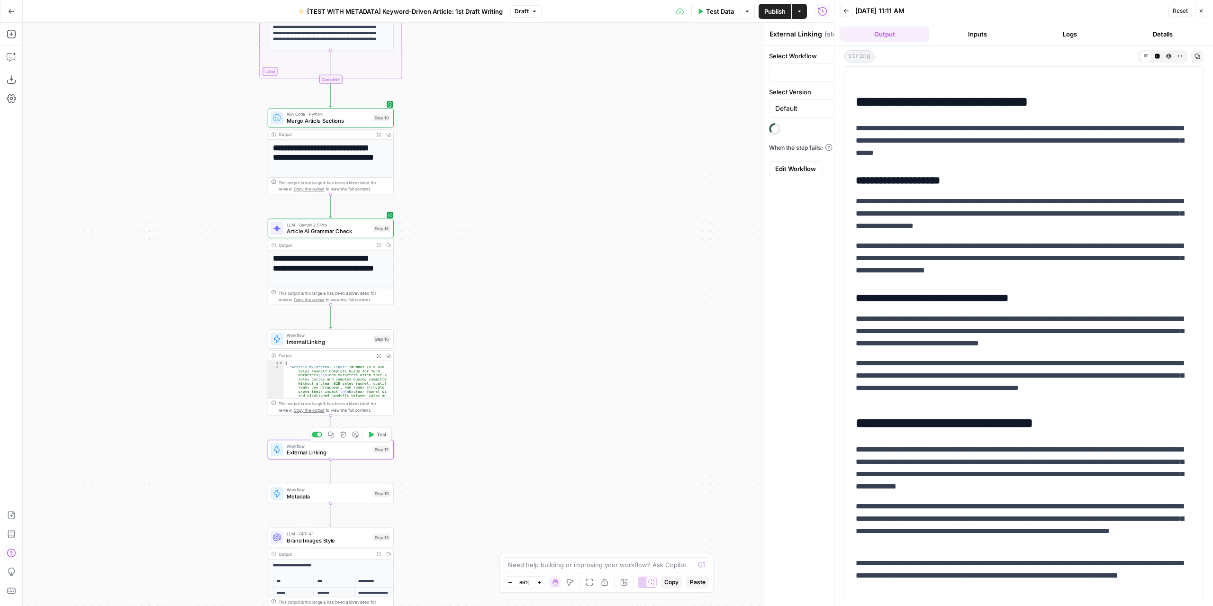
type input "[NEW] External Links"
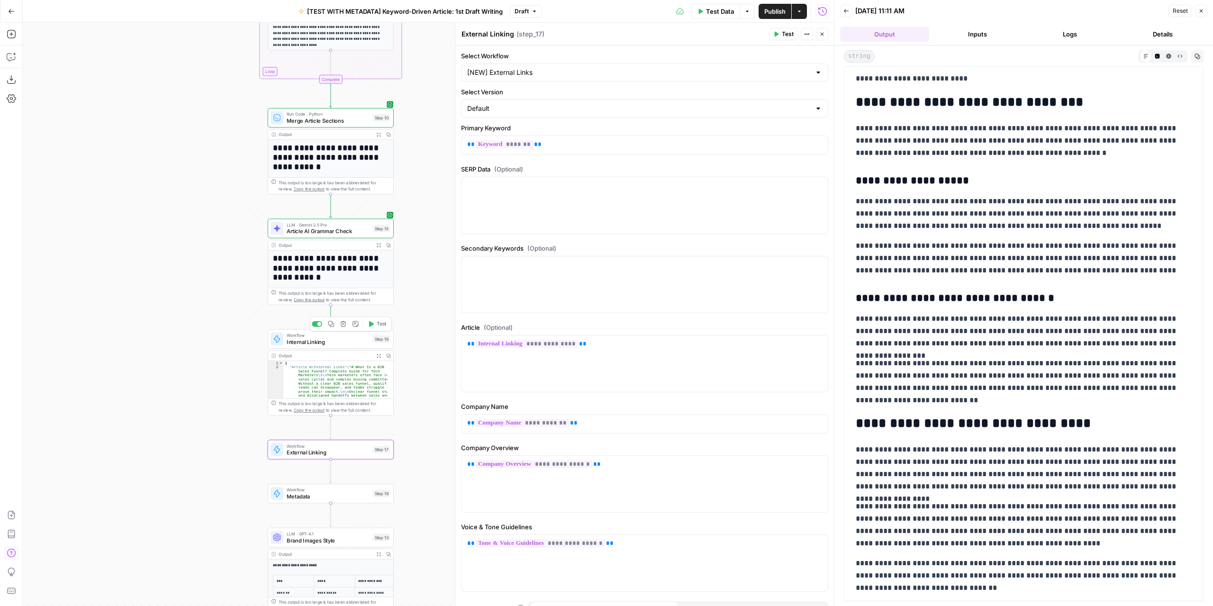
click at [379, 325] on span "Test" at bounding box center [382, 323] width 10 height 7
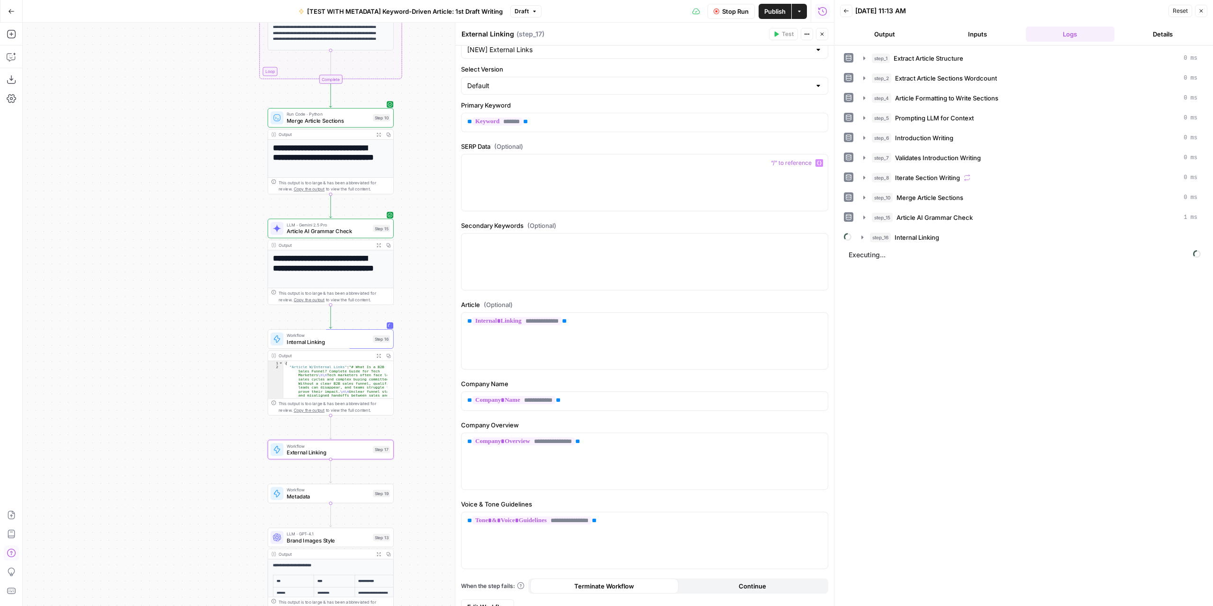
scroll to position [33, 0]
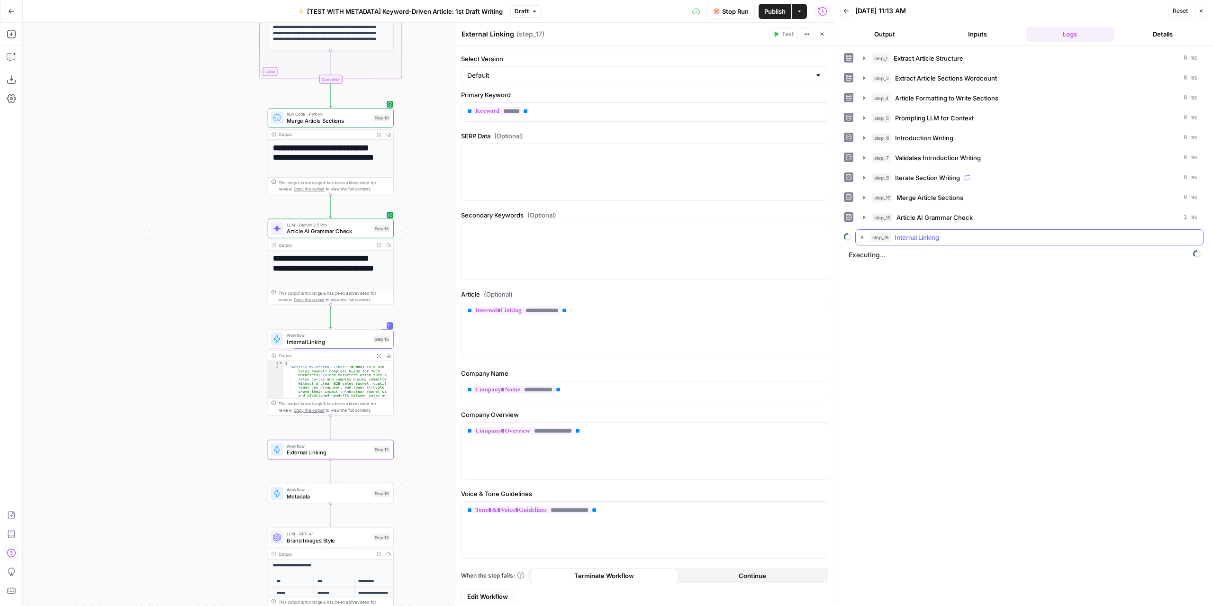
click at [864, 234] on icon "button" at bounding box center [862, 238] width 8 height 8
click at [884, 256] on icon "button" at bounding box center [884, 257] width 8 height 8
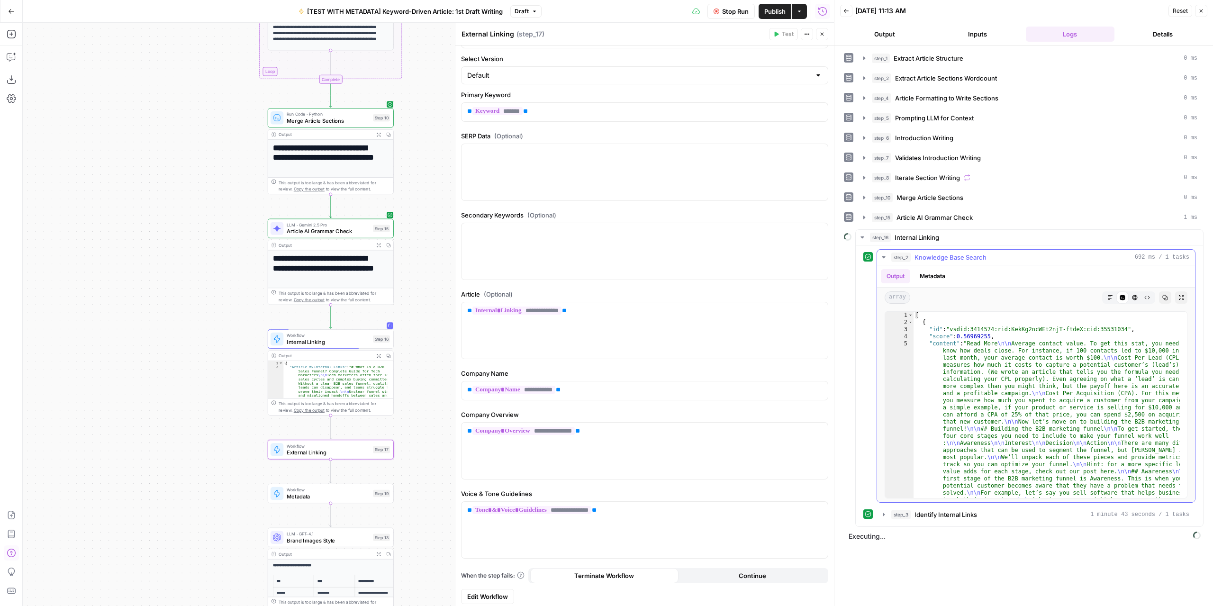
click at [884, 256] on icon "button" at bounding box center [884, 257] width 8 height 8
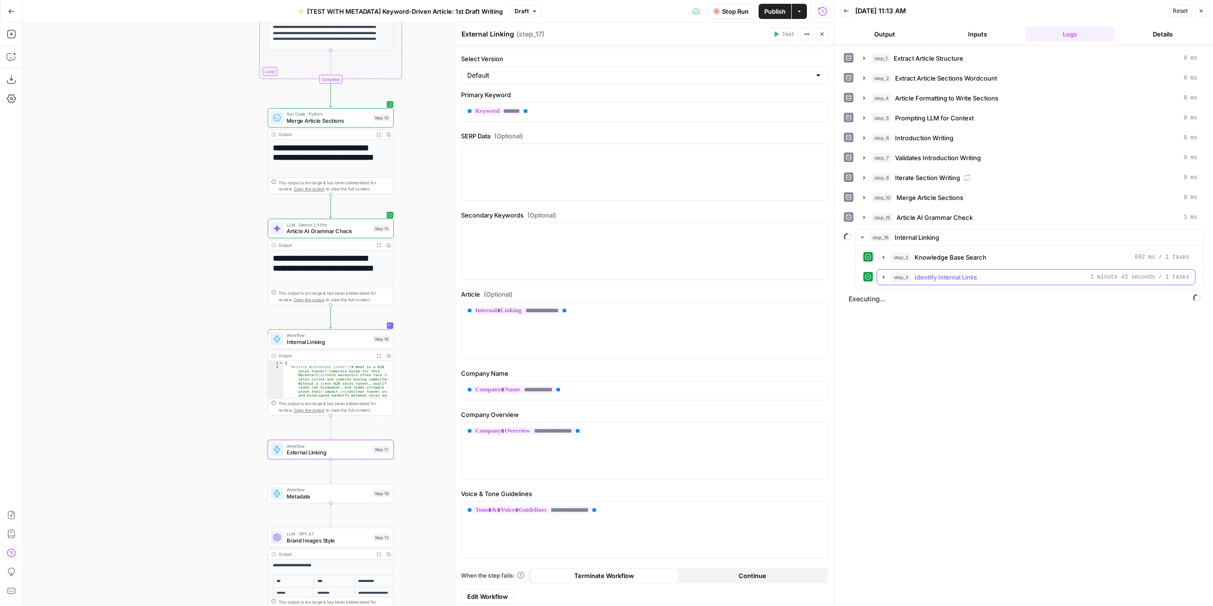
click at [883, 275] on icon "button" at bounding box center [884, 276] width 2 height 3
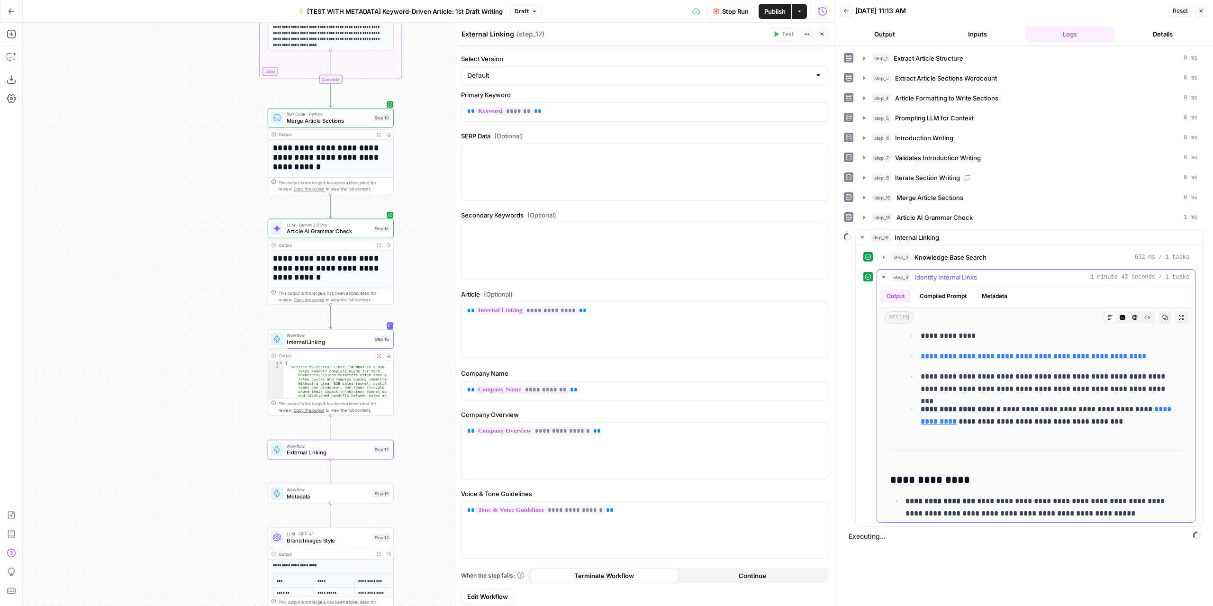
scroll to position [47, 0]
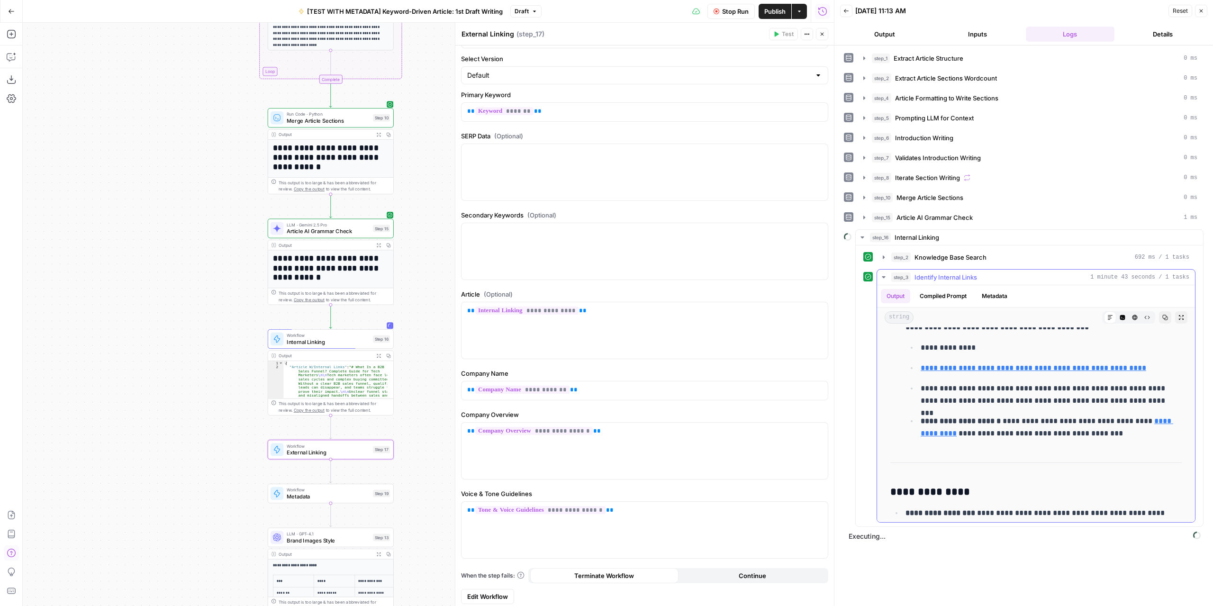
click at [881, 273] on icon "button" at bounding box center [884, 277] width 8 height 8
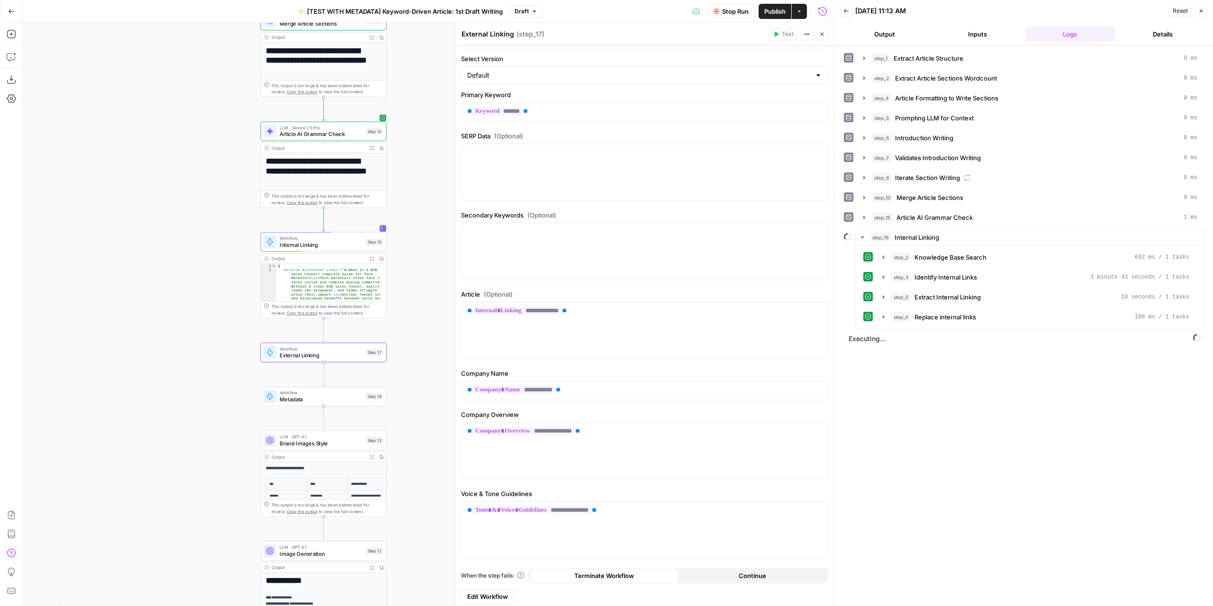
drag, startPoint x: 421, startPoint y: 402, endPoint x: 412, endPoint y: 318, distance: 83.8
click at [412, 318] on div "Workflow Input Settings Inputs LLM · GPT-4.1 Extract Article Structure Step 1 O…" at bounding box center [428, 314] width 811 height 583
click at [373, 262] on button "Expand Output" at bounding box center [371, 258] width 10 height 10
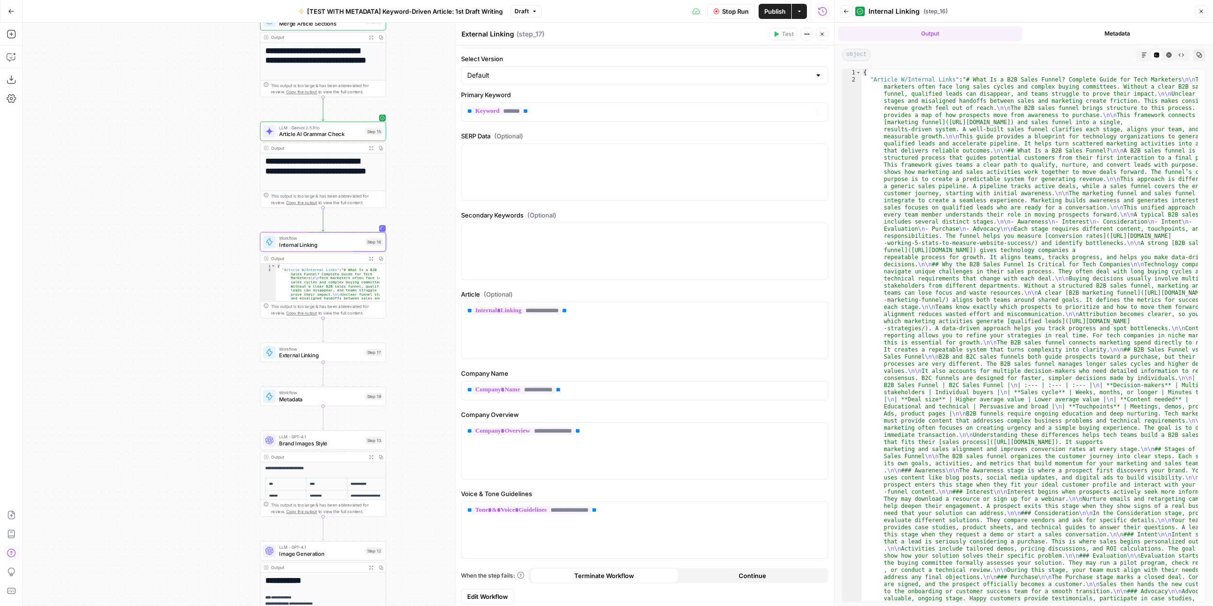
click at [1143, 60] on button "Markdown" at bounding box center [1144, 55] width 12 height 12
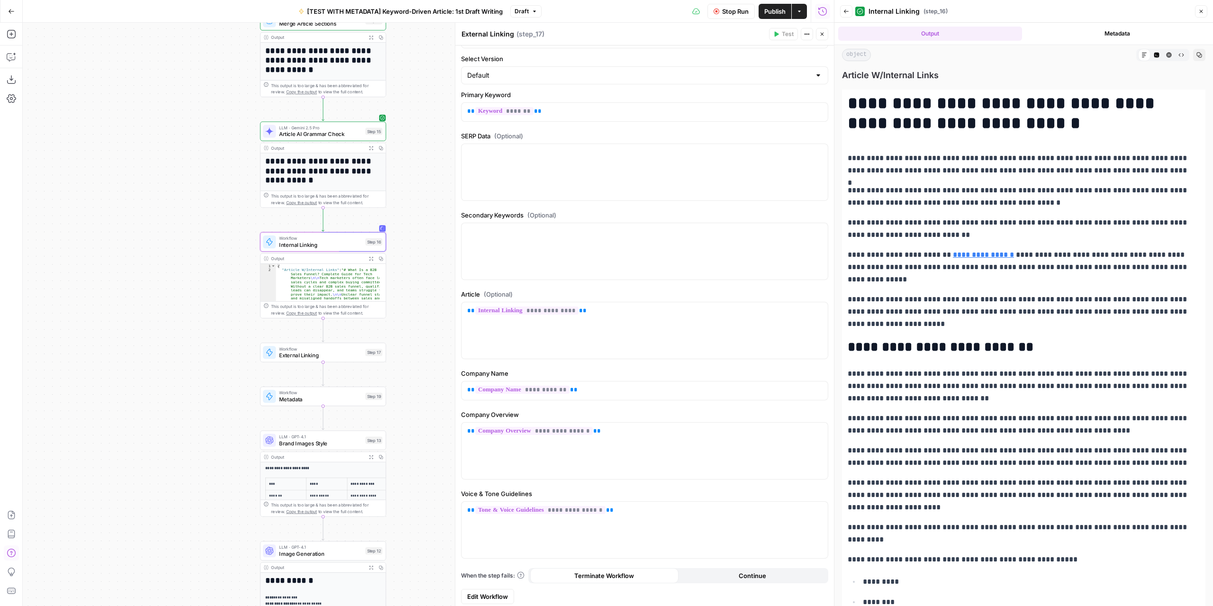
click at [339, 138] on span "Article AI Grammar Check" at bounding box center [320, 134] width 83 height 8
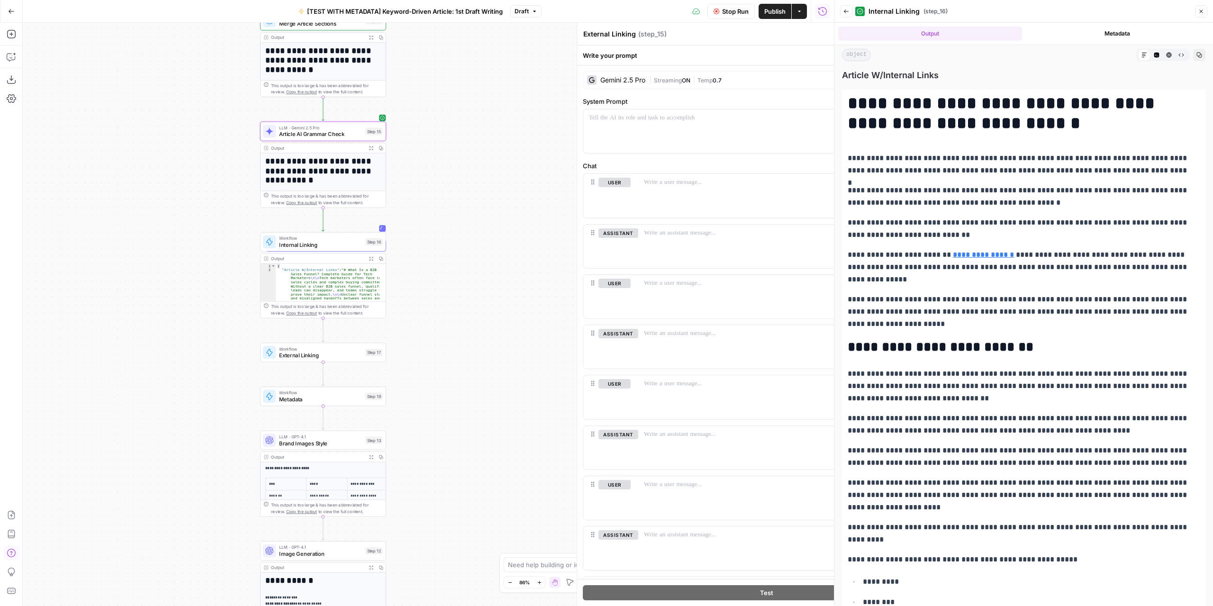
type textarea "Article AI Grammar Check"
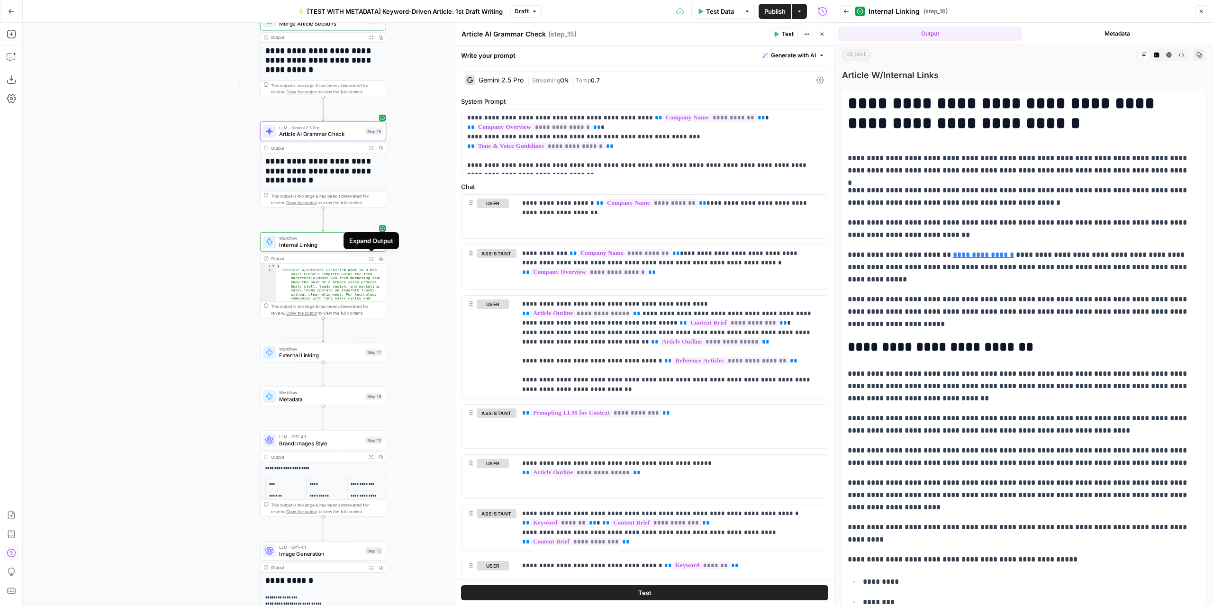
click at [369, 259] on icon "button" at bounding box center [371, 259] width 4 height 4
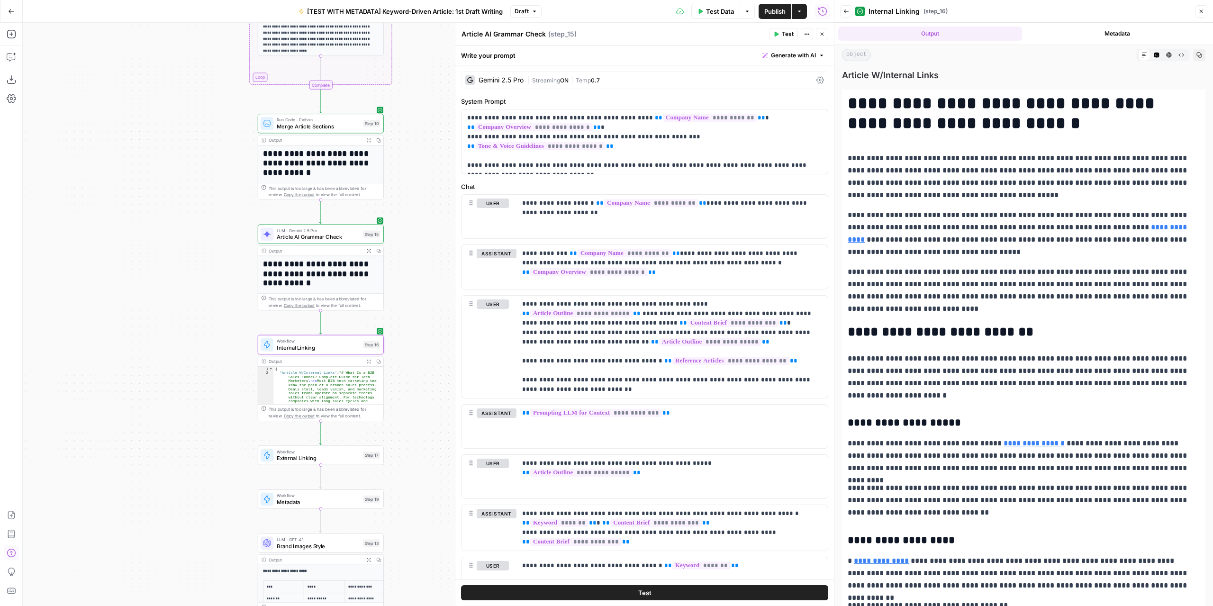
drag, startPoint x: 430, startPoint y: 147, endPoint x: 409, endPoint y: 195, distance: 52.4
click at [427, 246] on div "Workflow Input Settings Inputs LLM · GPT-4.1 Extract Article Structure Step 1 O…" at bounding box center [428, 314] width 811 height 583
click at [368, 139] on icon "button" at bounding box center [368, 140] width 4 height 4
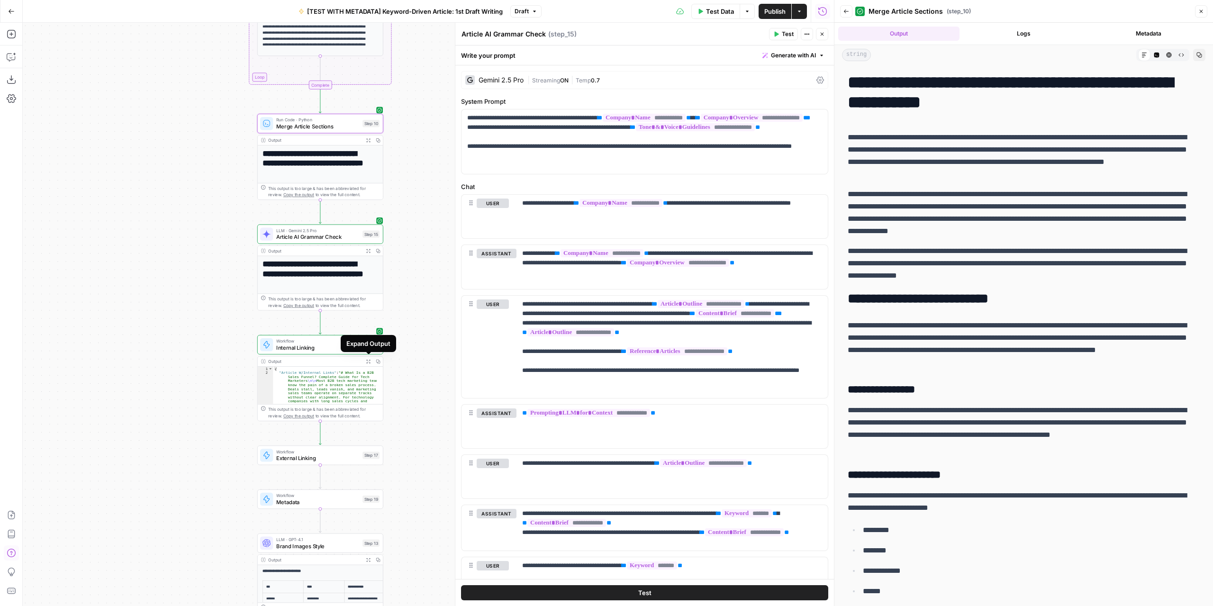
click at [365, 360] on button "Expand Output" at bounding box center [368, 361] width 10 height 10
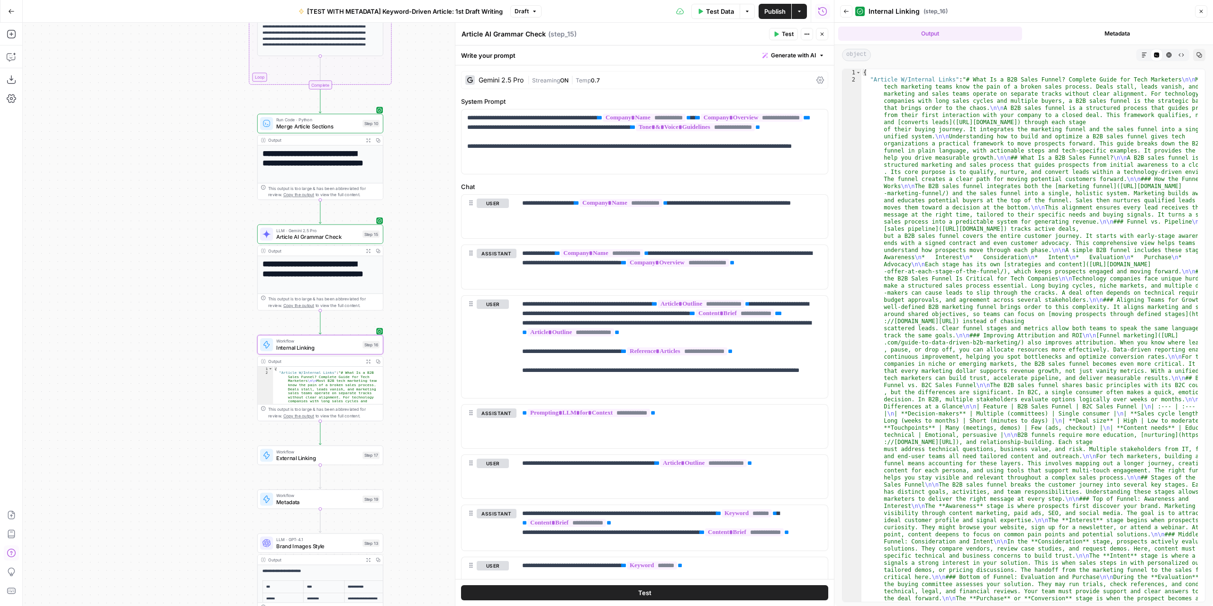
click at [1139, 55] on button "Markdown" at bounding box center [1144, 55] width 12 height 12
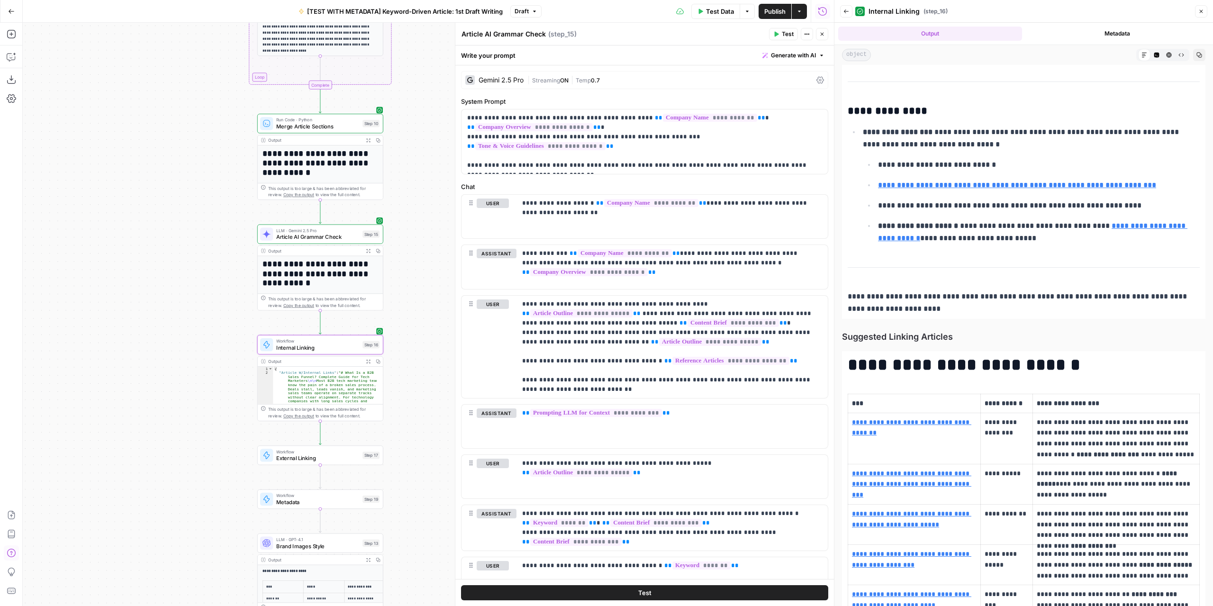
scroll to position [5417, 0]
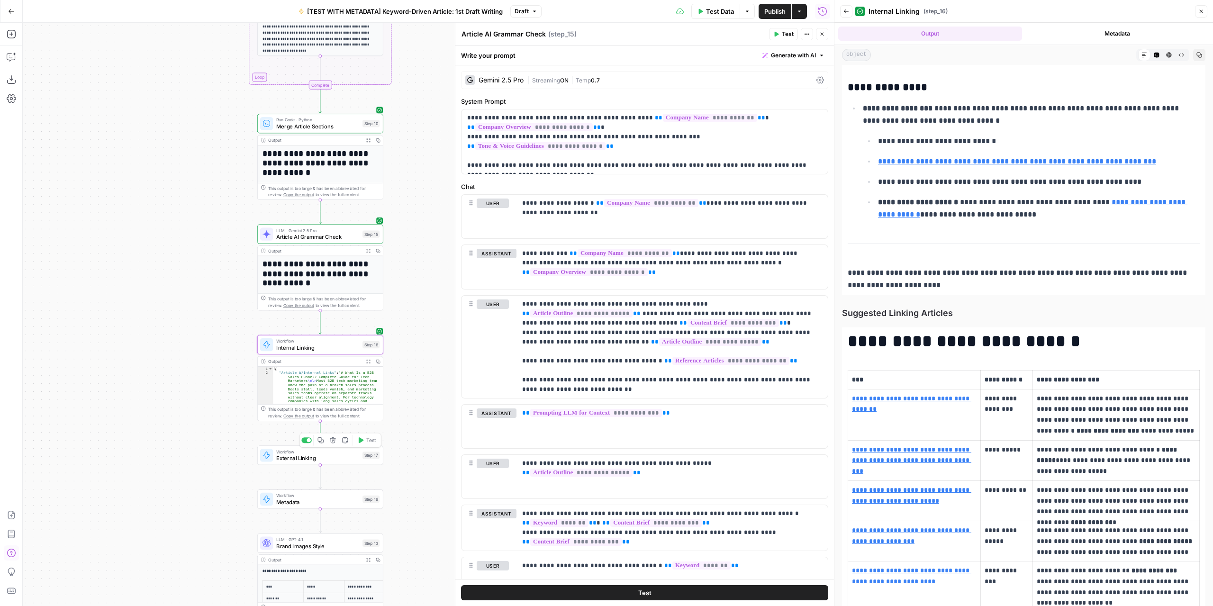
click at [341, 461] on span "External Linking" at bounding box center [317, 458] width 83 height 8
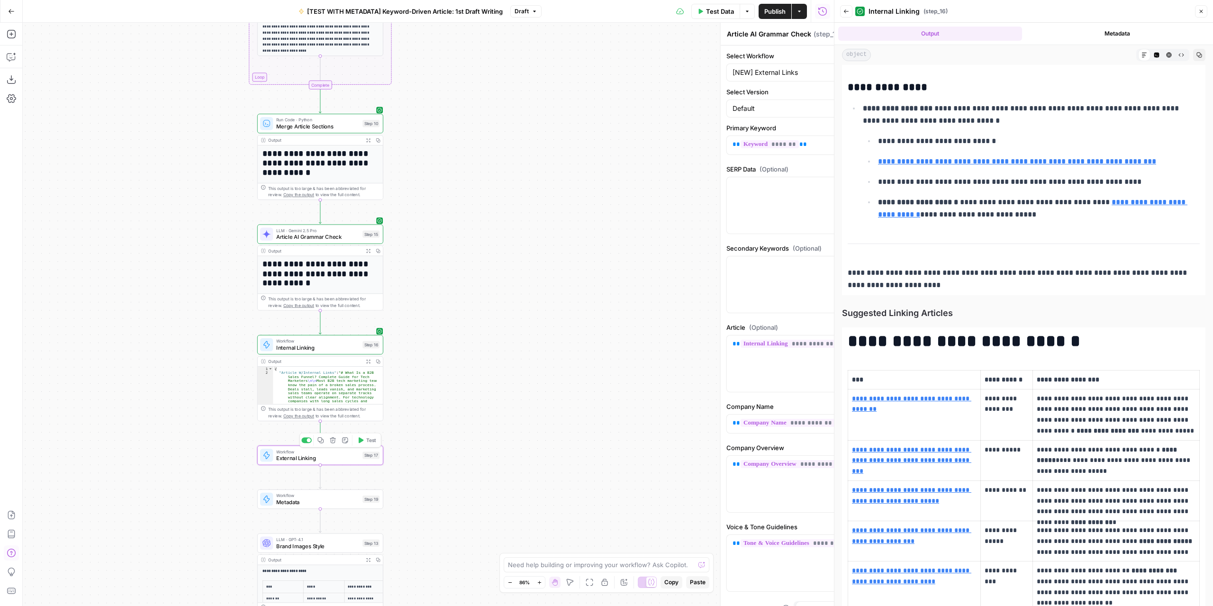
type textarea "External Linking"
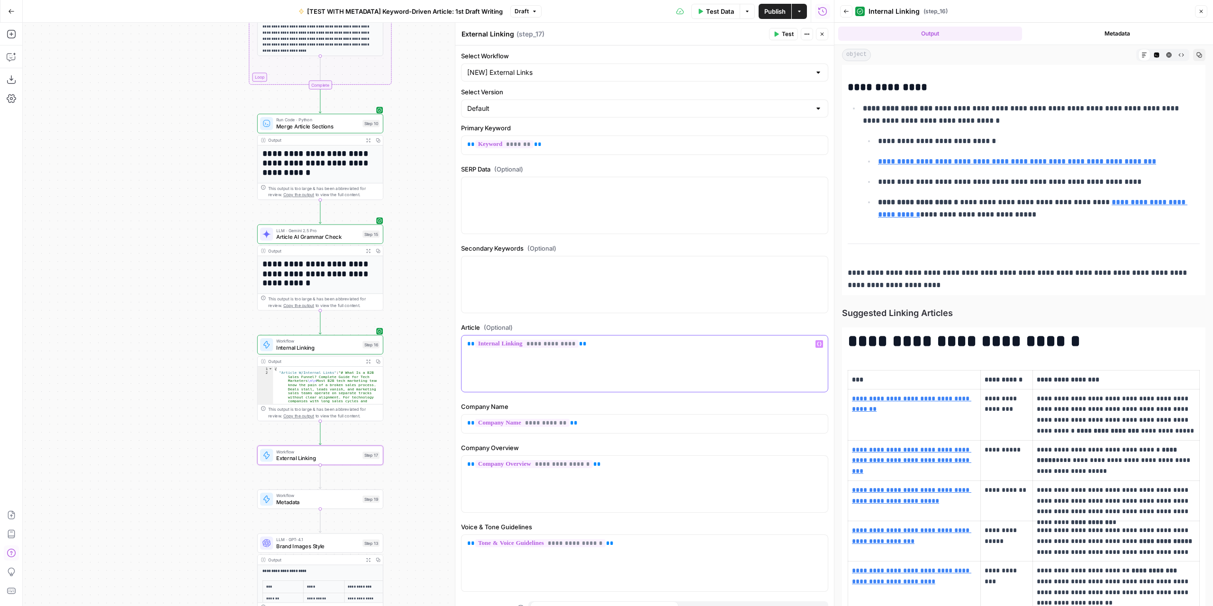
drag, startPoint x: 589, startPoint y: 344, endPoint x: 459, endPoint y: 345, distance: 129.8
click at [459, 345] on div "**********" at bounding box center [644, 314] width 379 height 583
click at [817, 342] on icon "button" at bounding box center [819, 344] width 5 height 4
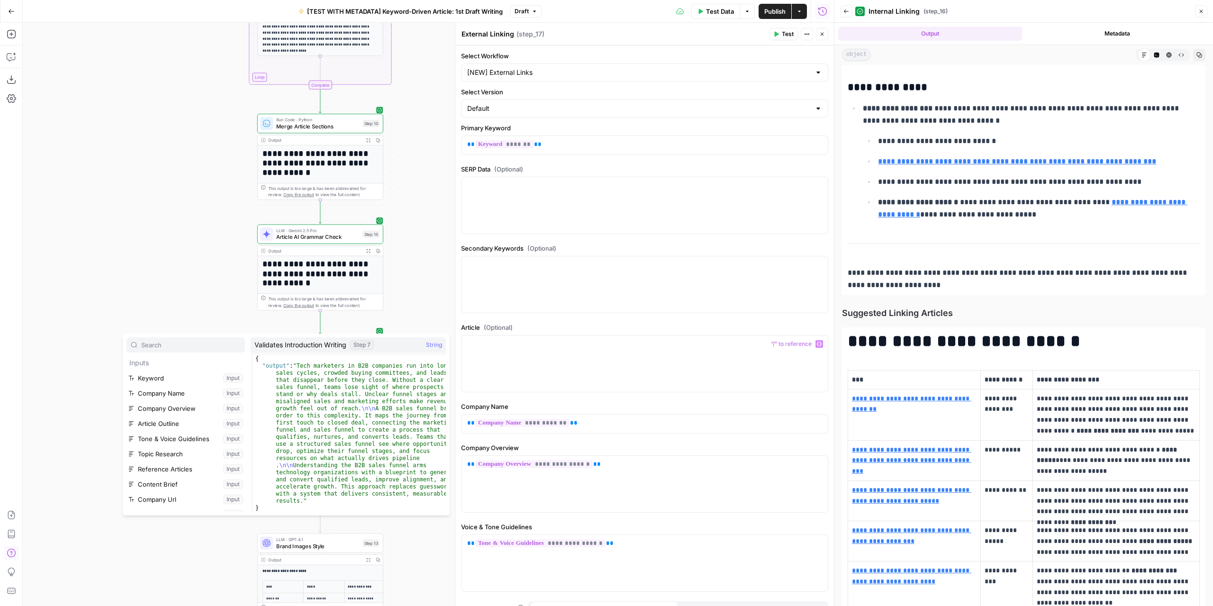
scroll to position [177, 0]
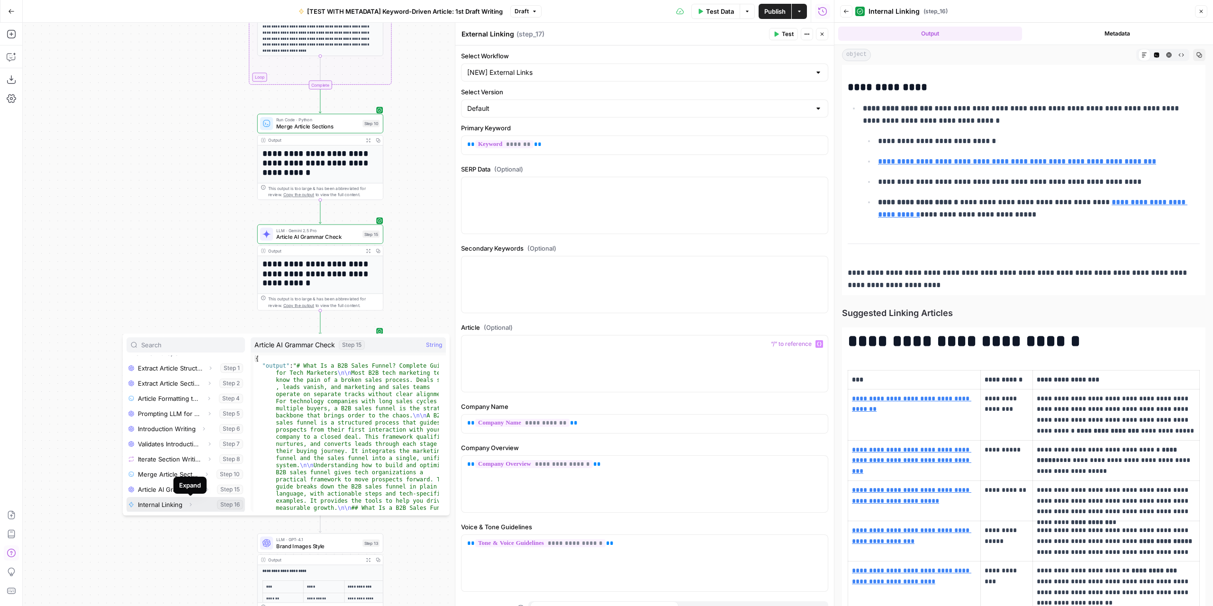
click at [193, 504] on span "Expand" at bounding box center [193, 504] width 0 height 0
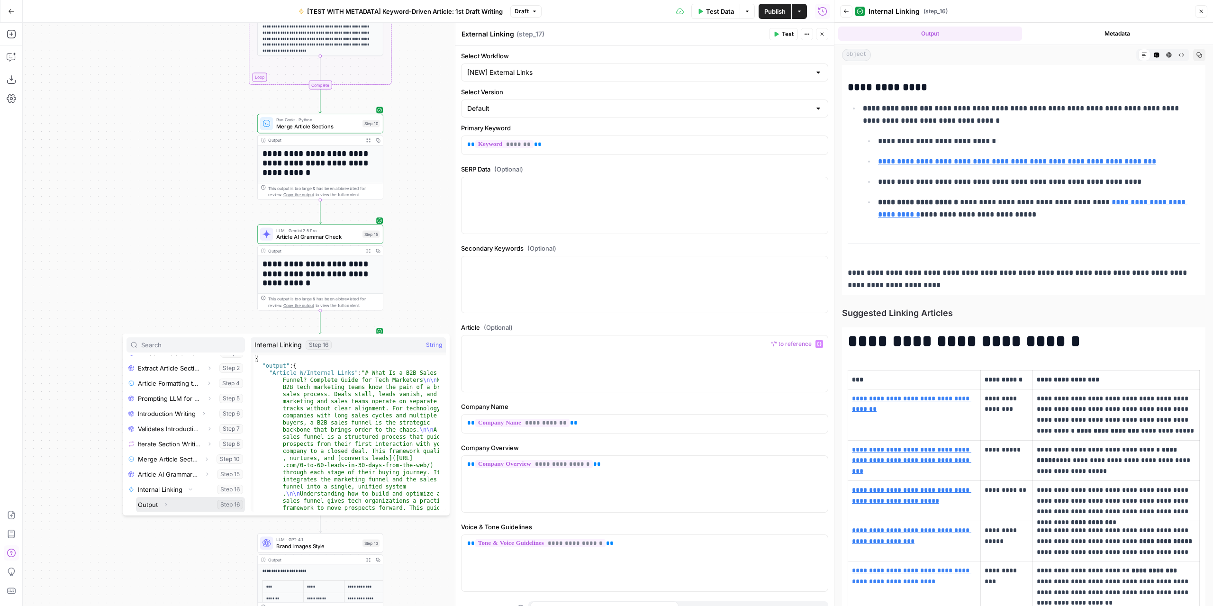
click at [163, 505] on button "Expand" at bounding box center [166, 504] width 12 height 12
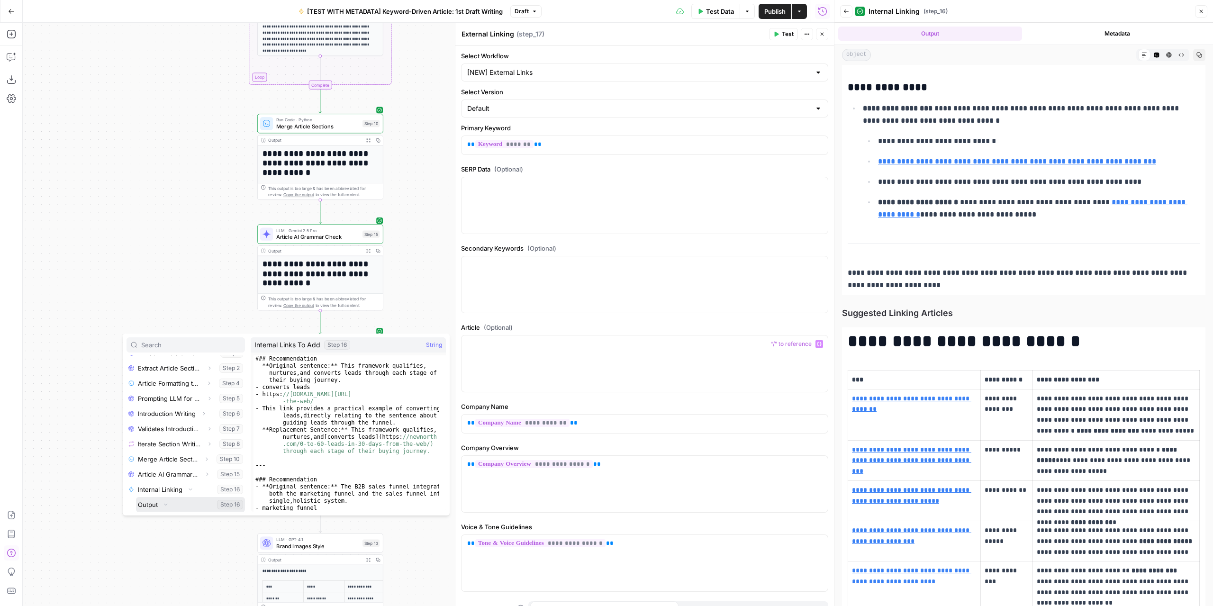
scroll to position [237, 0]
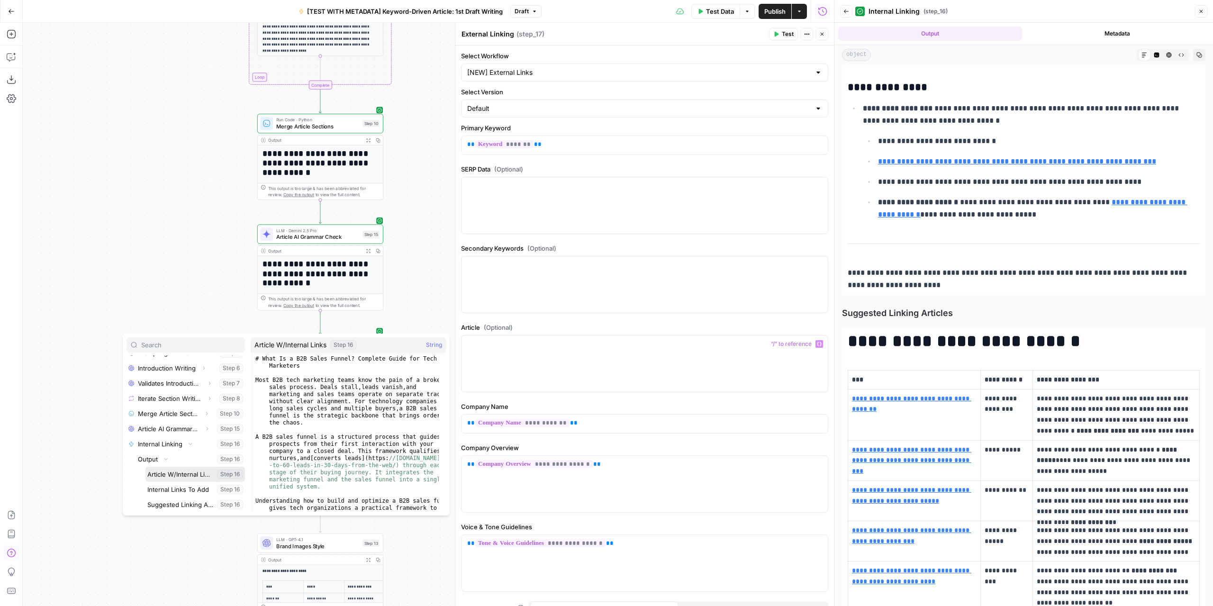
click at [186, 476] on button "Select variable Article W/Internal Links" at bounding box center [194, 474] width 99 height 15
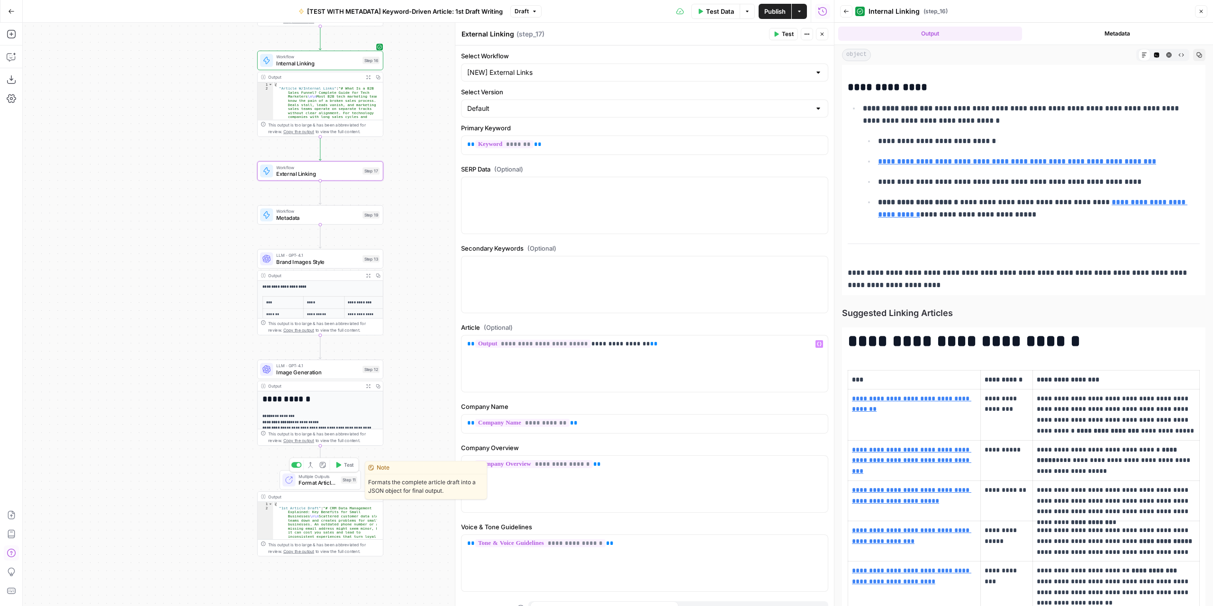
click at [299, 477] on span "Multiple Outputs" at bounding box center [317, 476] width 39 height 7
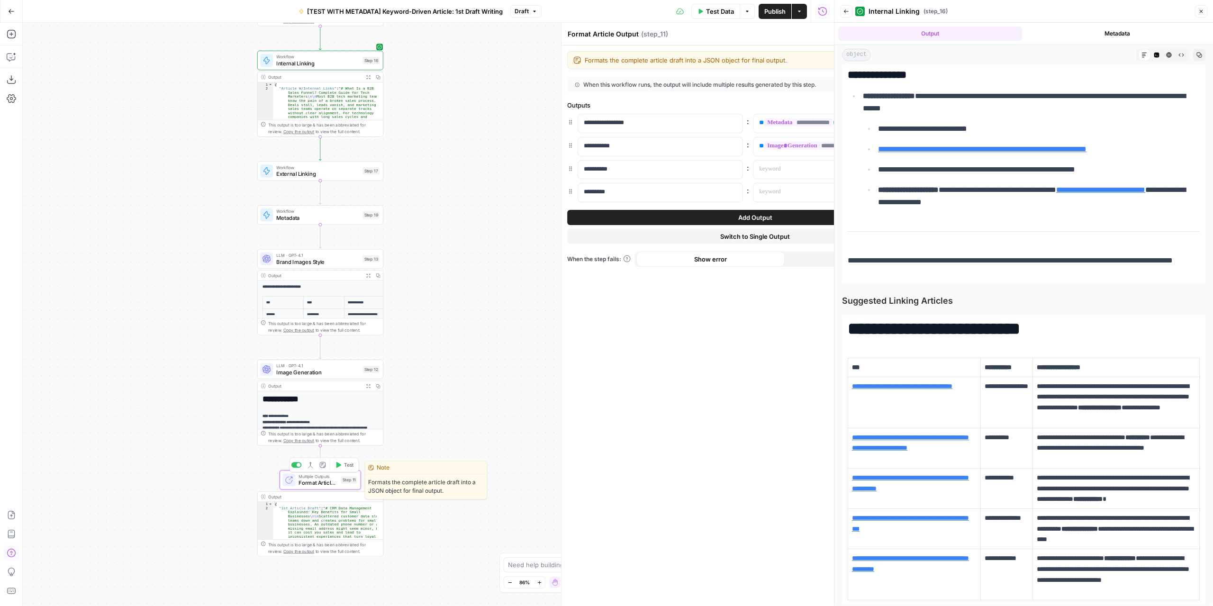
scroll to position [5405, 0]
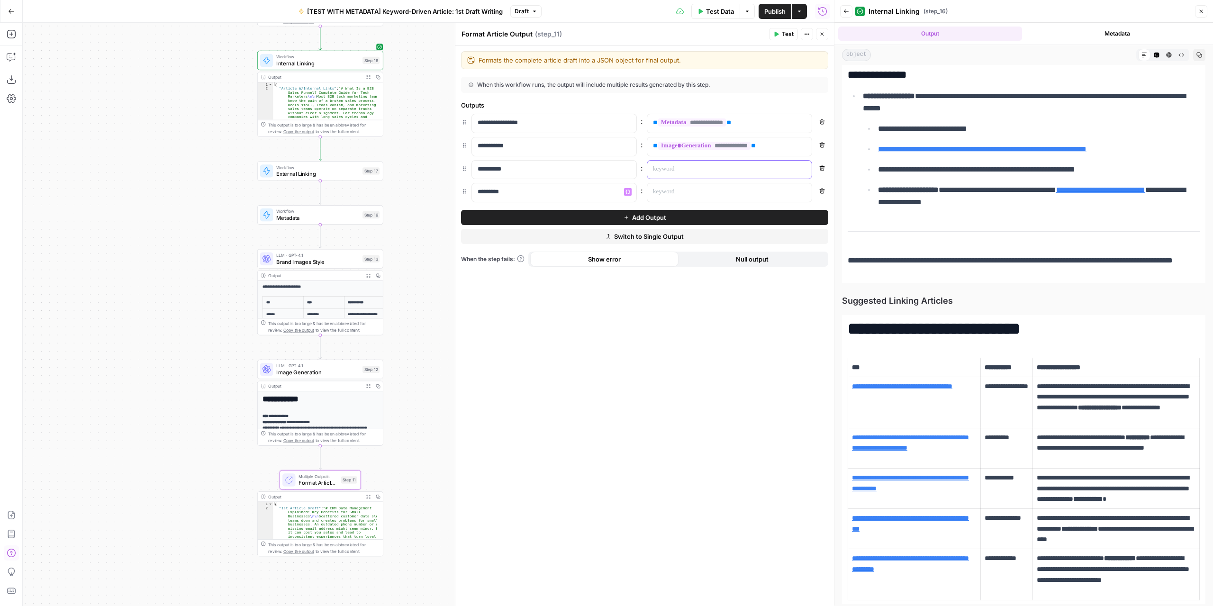
click at [693, 170] on p at bounding box center [722, 168] width 138 height 9
click at [616, 216] on button "Add Output" at bounding box center [644, 217] width 367 height 15
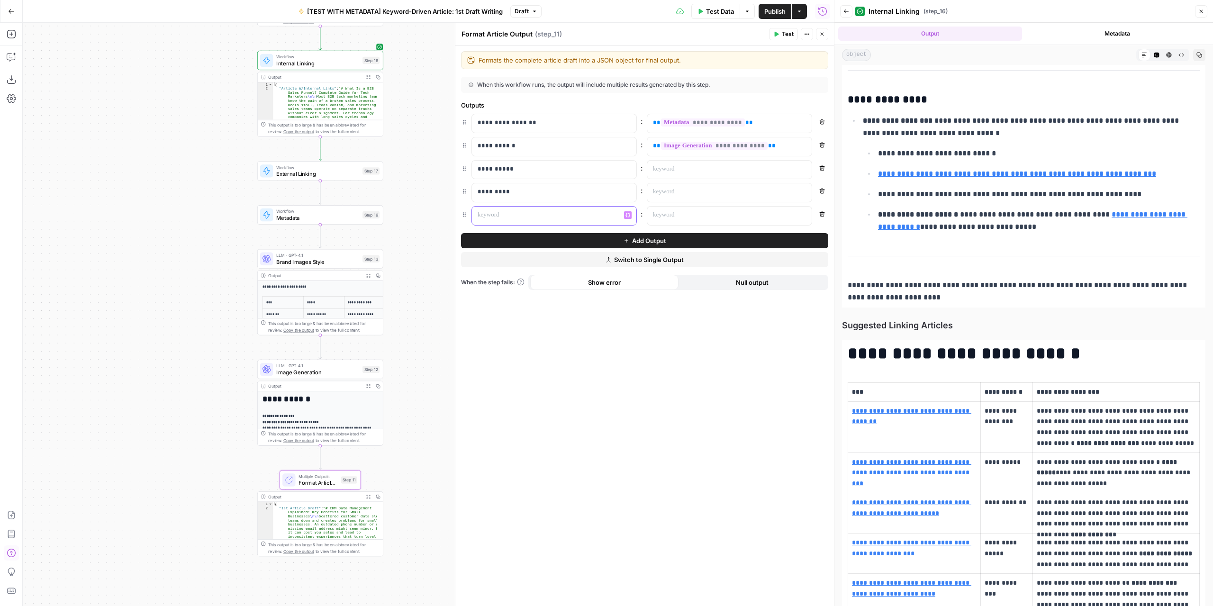
click at [580, 212] on p at bounding box center [546, 214] width 138 height 9
drag, startPoint x: 578, startPoint y: 212, endPoint x: 522, endPoint y: 215, distance: 56.0
click at [522, 215] on p "**********" at bounding box center [546, 214] width 138 height 9
click at [801, 213] on icon "button" at bounding box center [803, 215] width 5 height 5
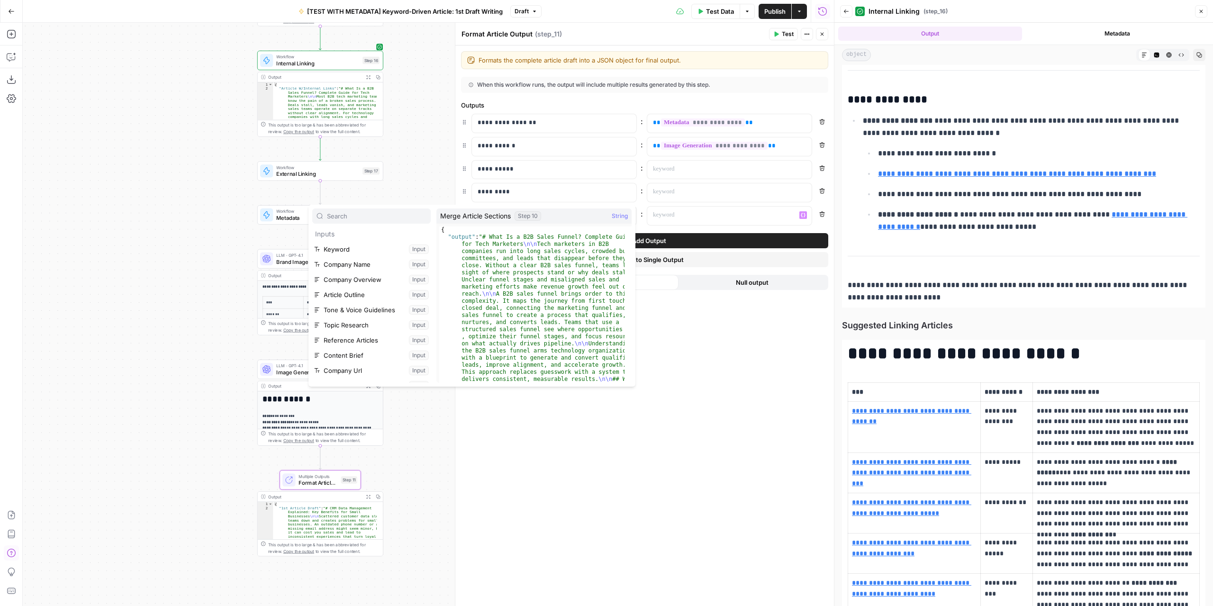
scroll to position [237, 0]
click at [354, 317] on button "Select variable Internal Linking" at bounding box center [371, 314] width 118 height 15
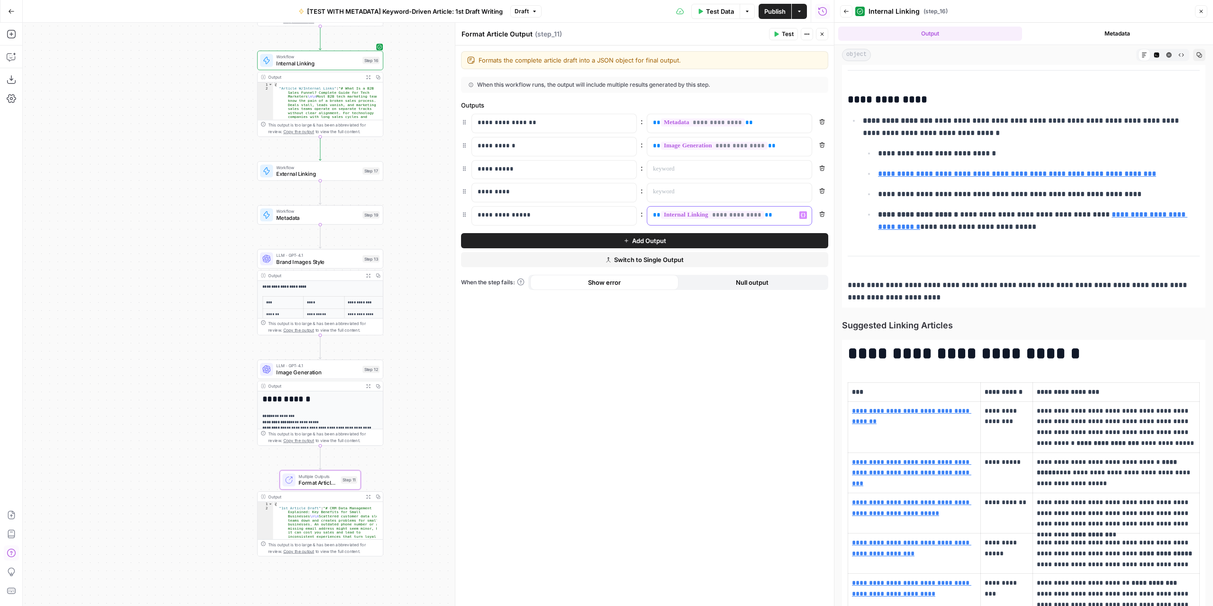
drag, startPoint x: 750, startPoint y: 216, endPoint x: 617, endPoint y: 223, distance: 132.9
click at [617, 223] on div "**********" at bounding box center [644, 215] width 367 height 19
drag, startPoint x: 804, startPoint y: 211, endPoint x: 635, endPoint y: 252, distance: 174.1
click at [804, 213] on icon "button" at bounding box center [803, 215] width 5 height 5
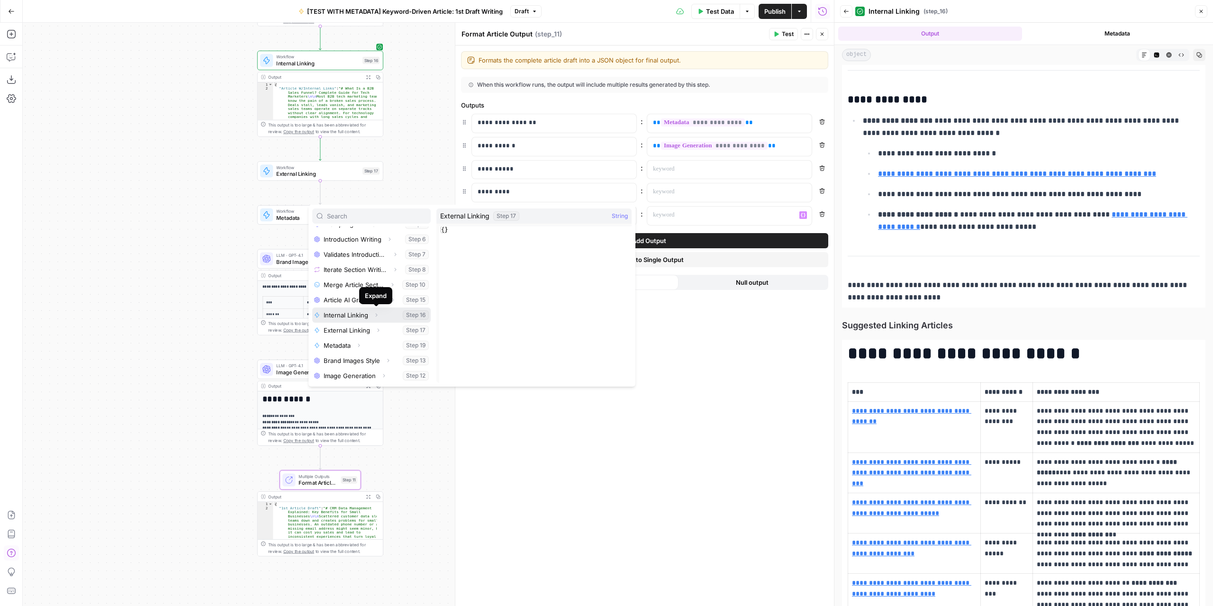
drag, startPoint x: 372, startPoint y: 315, endPoint x: 379, endPoint y: 315, distance: 7.1
click at [379, 315] on button "Expand" at bounding box center [376, 315] width 12 height 12
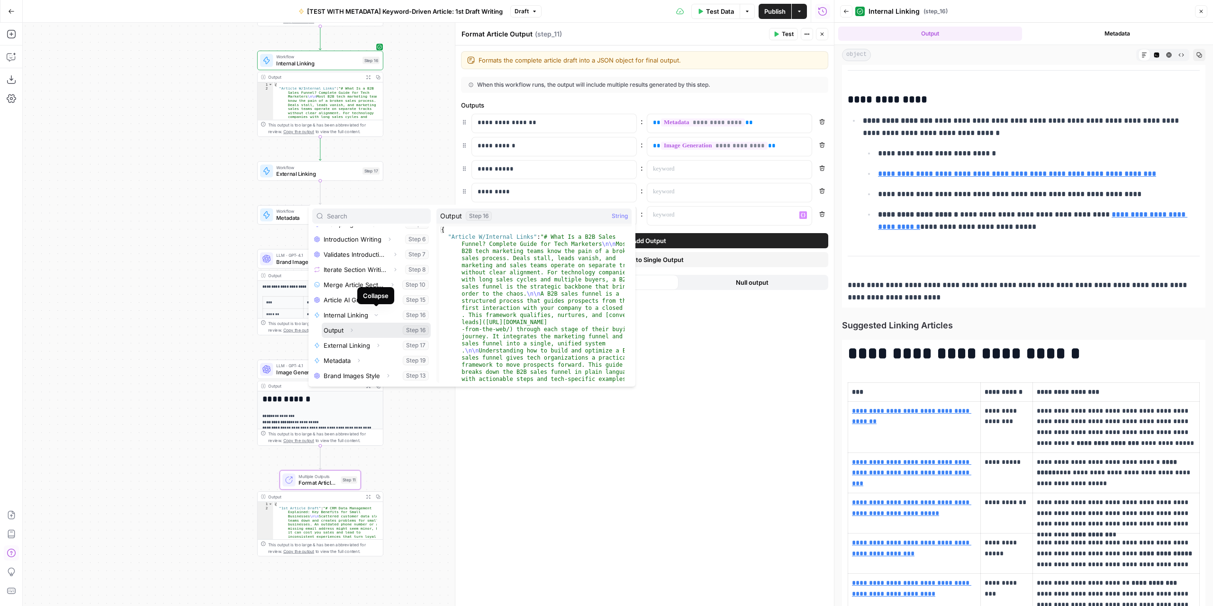
click at [353, 329] on icon "button" at bounding box center [352, 330] width 6 height 6
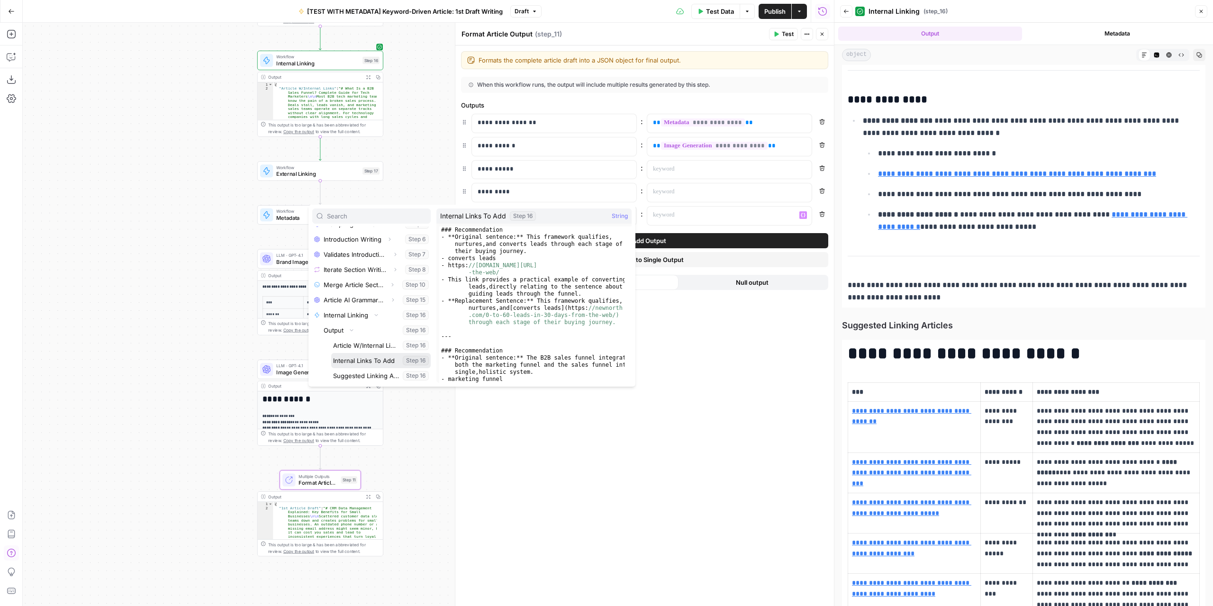
click at [364, 360] on button "Select variable Internal Links To Add" at bounding box center [380, 360] width 99 height 15
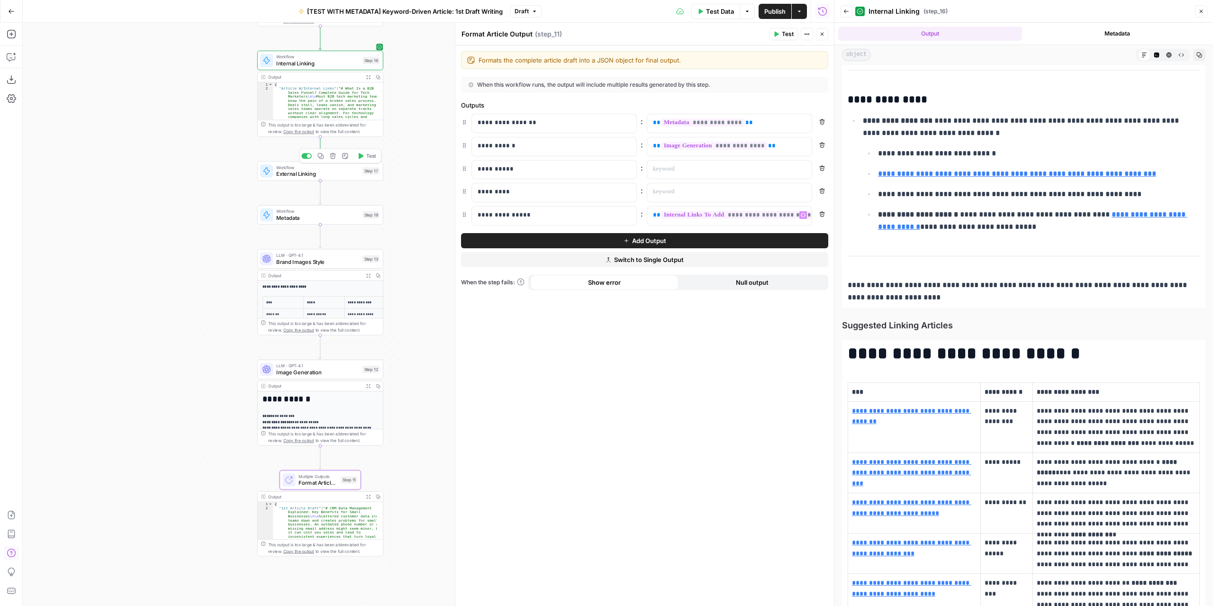
click at [350, 170] on span "External Linking" at bounding box center [317, 174] width 83 height 8
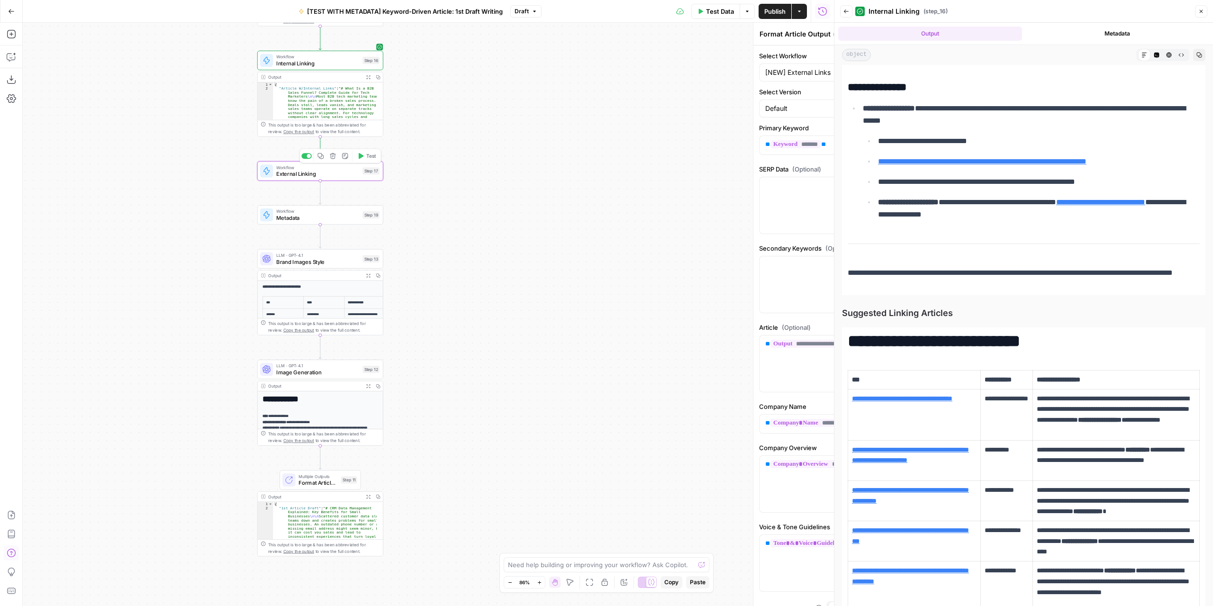
type textarea "External Linking"
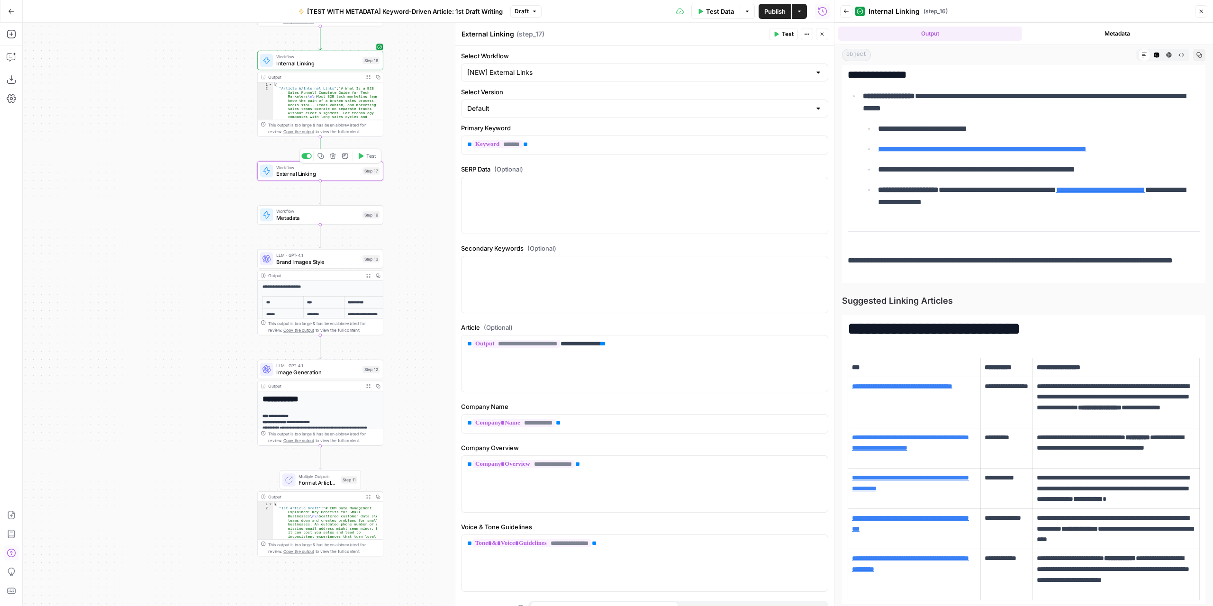
click at [365, 158] on button "Test" at bounding box center [366, 156] width 25 height 10
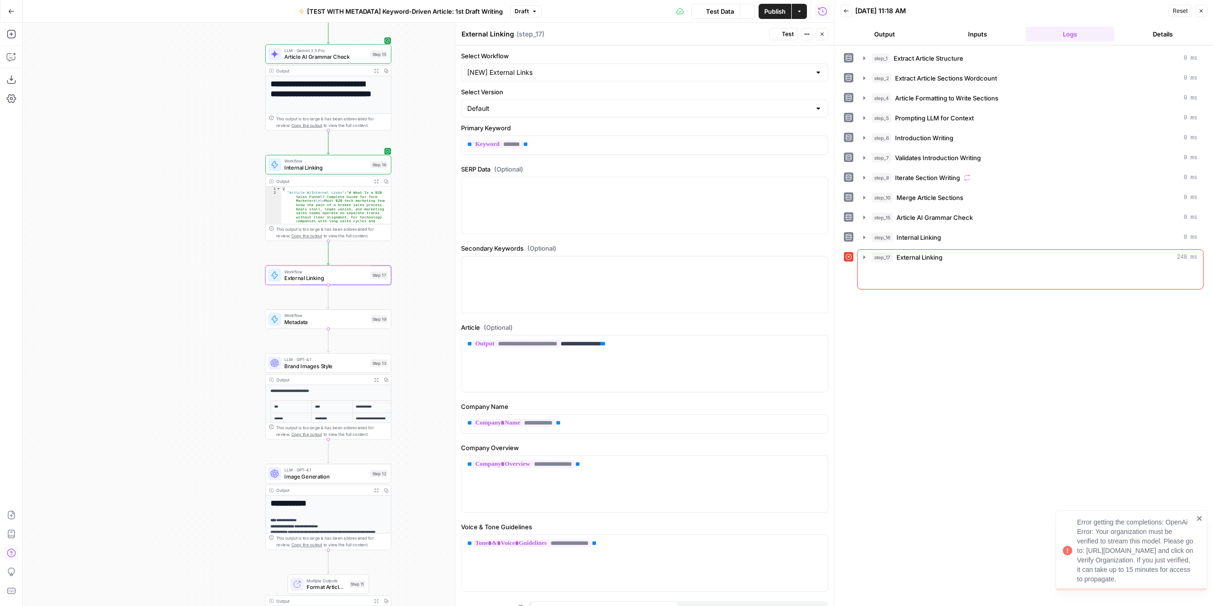
drag, startPoint x: 409, startPoint y: 182, endPoint x: 417, endPoint y: 287, distance: 104.5
click at [417, 287] on div "Workflow Input Settings Inputs LLM · GPT-4.1 Extract Article Structure Step 1 O…" at bounding box center [428, 314] width 811 height 583
click at [886, 273] on icon "button" at bounding box center [886, 277] width 8 height 8
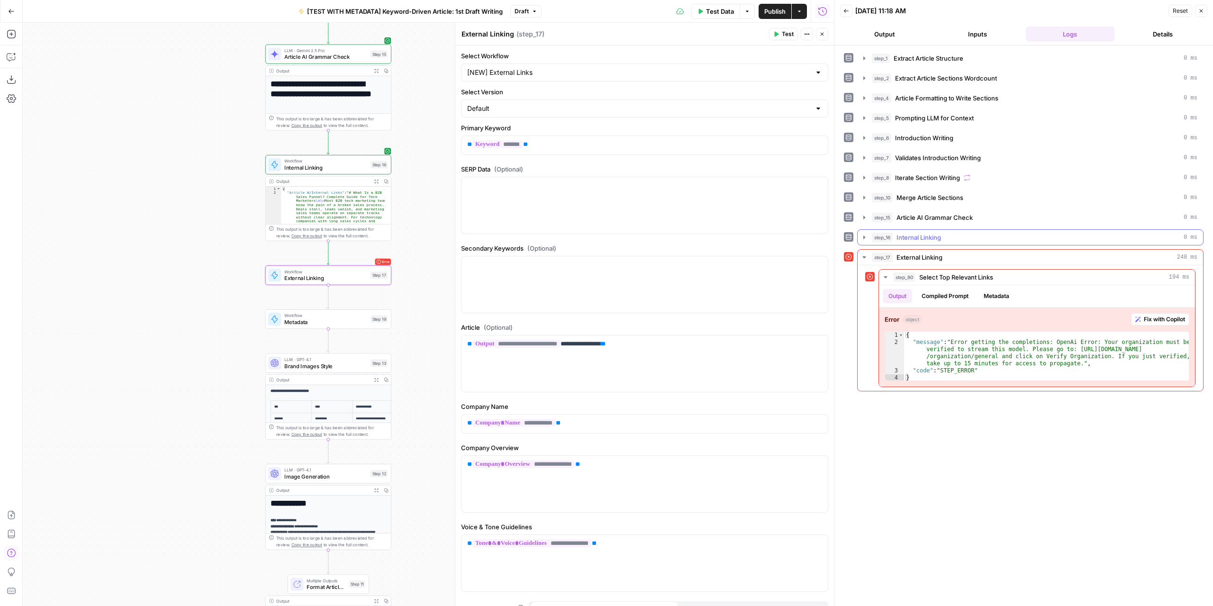
click at [865, 234] on icon "button" at bounding box center [864, 238] width 8 height 8
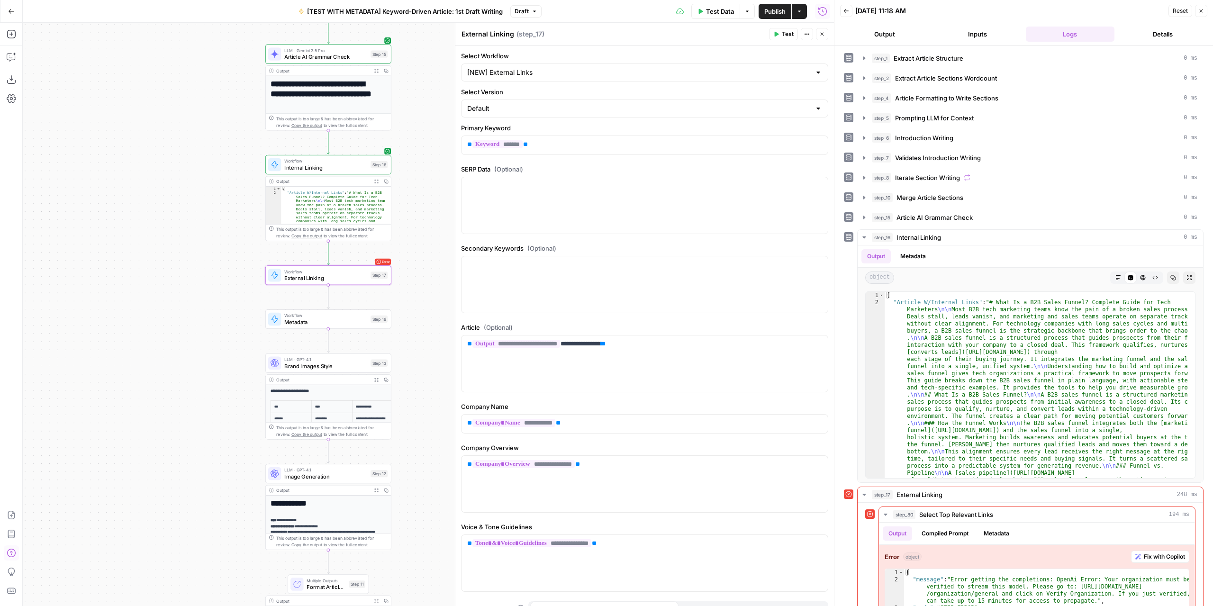
click at [1075, 33] on button "Logs" at bounding box center [1070, 34] width 89 height 15
click at [864, 237] on icon "button" at bounding box center [864, 238] width 8 height 8
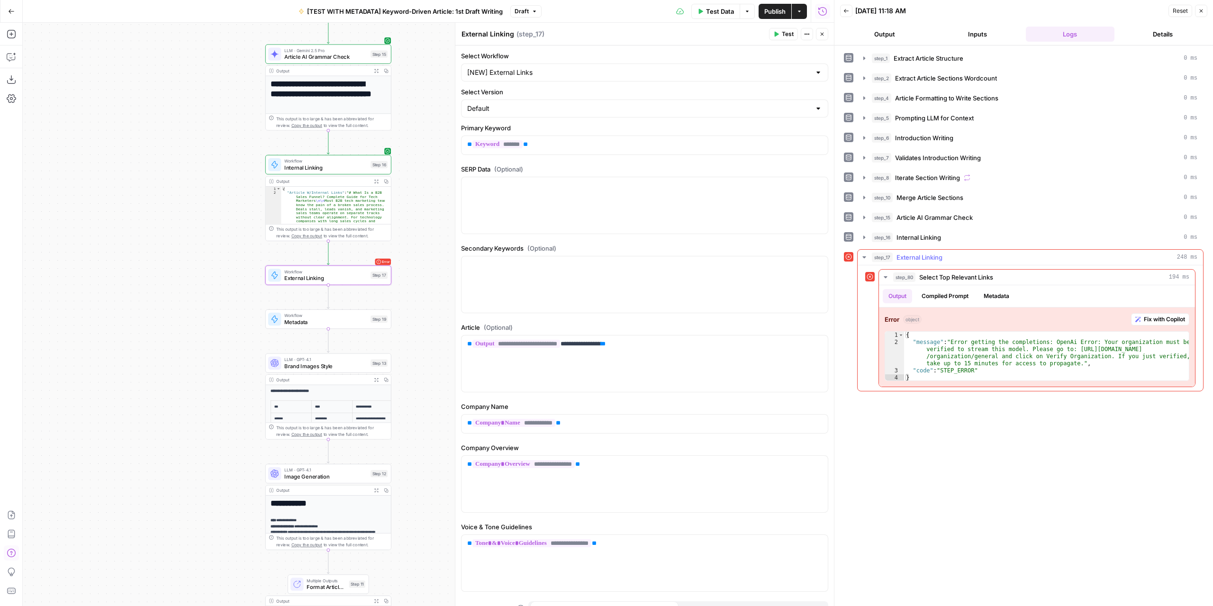
click at [863, 256] on icon "button" at bounding box center [863, 257] width 3 height 2
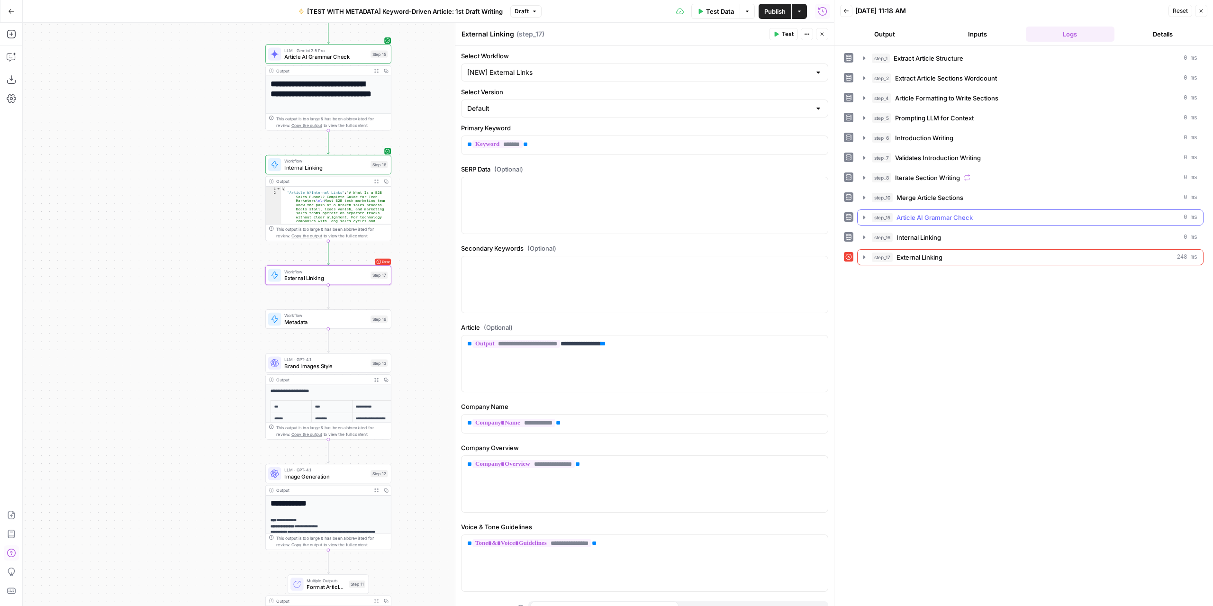
click at [865, 216] on icon "button" at bounding box center [864, 218] width 8 height 8
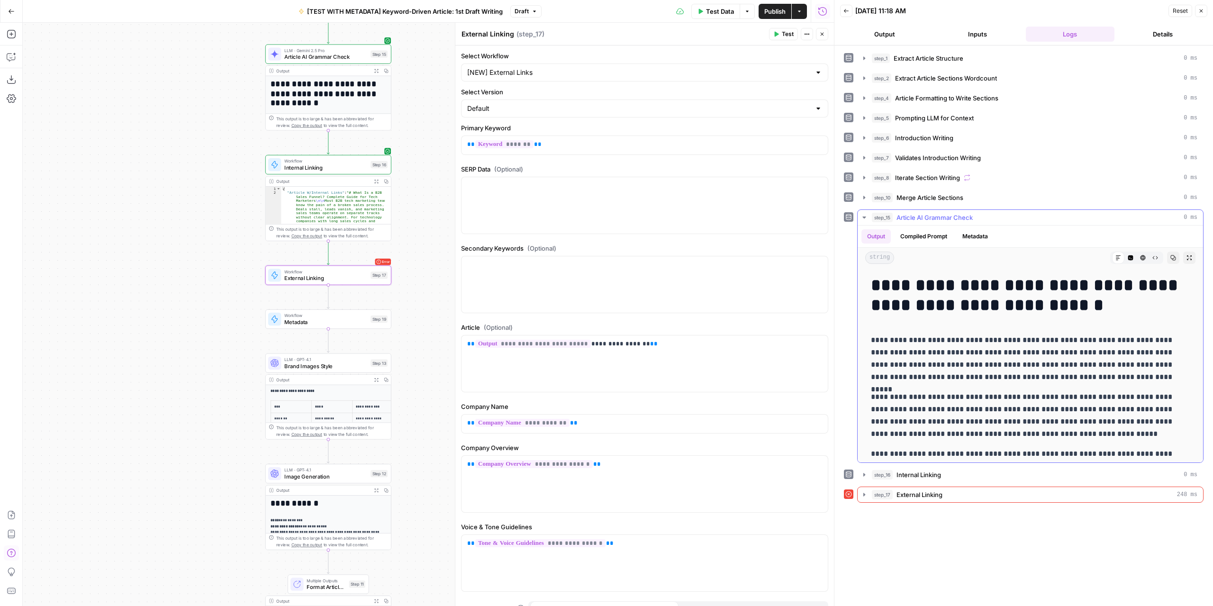
click at [865, 216] on icon "button" at bounding box center [864, 218] width 8 height 8
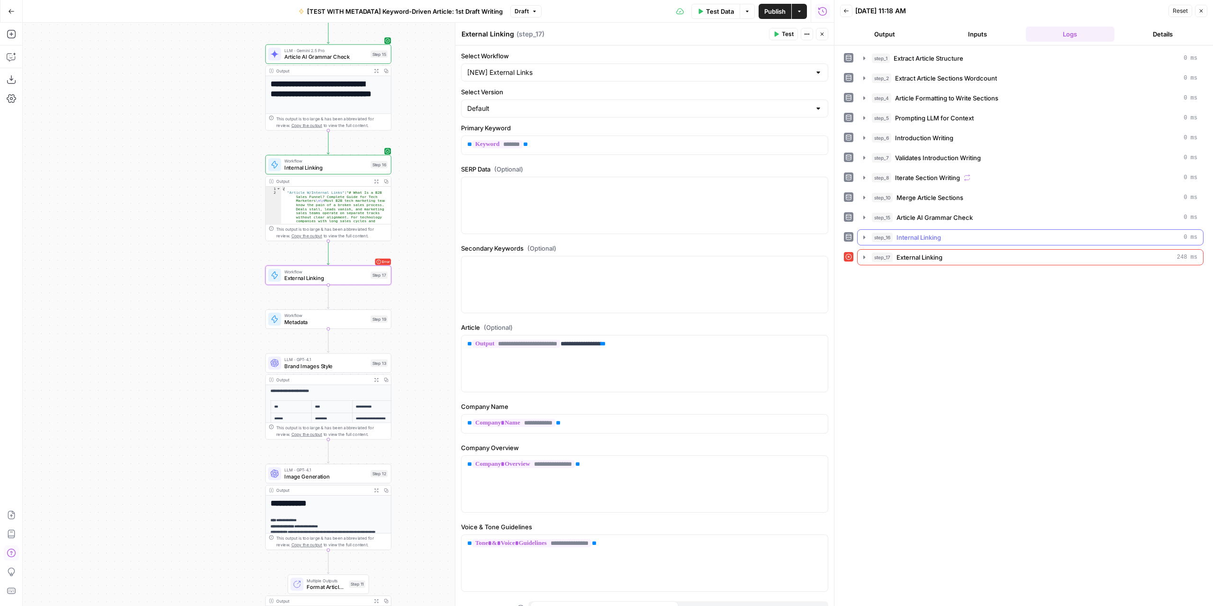
click at [866, 234] on icon "button" at bounding box center [864, 238] width 8 height 8
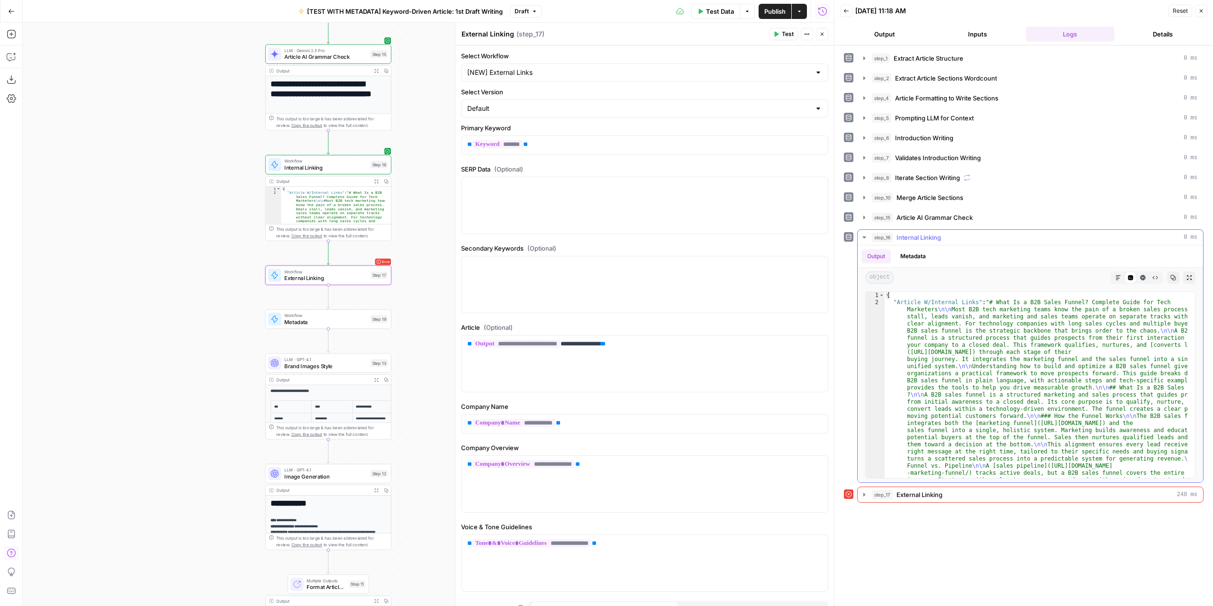
click at [866, 234] on icon "button" at bounding box center [864, 238] width 8 height 8
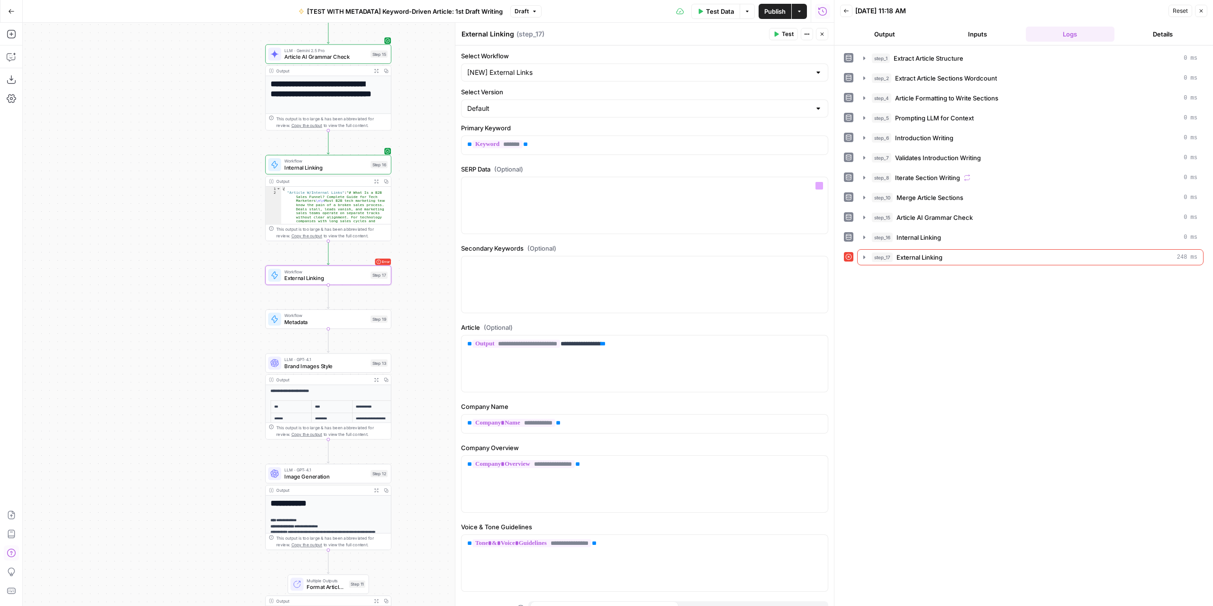
click at [346, 167] on span "Internal Linking" at bounding box center [325, 167] width 83 height 8
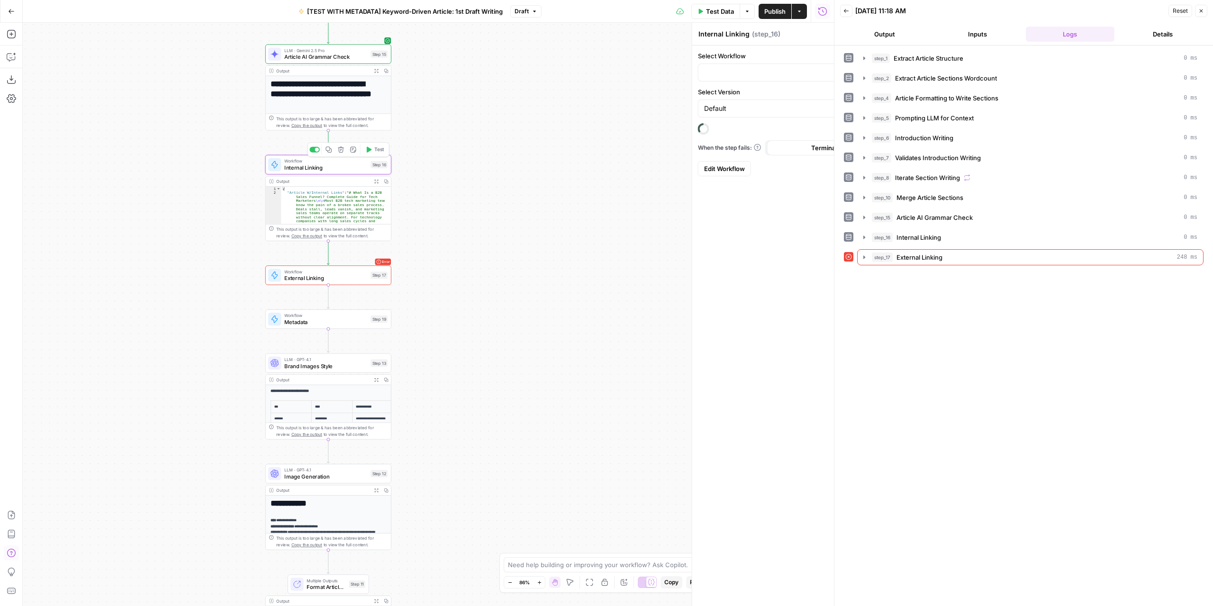
type input "[SOURCE] Internal Linking"
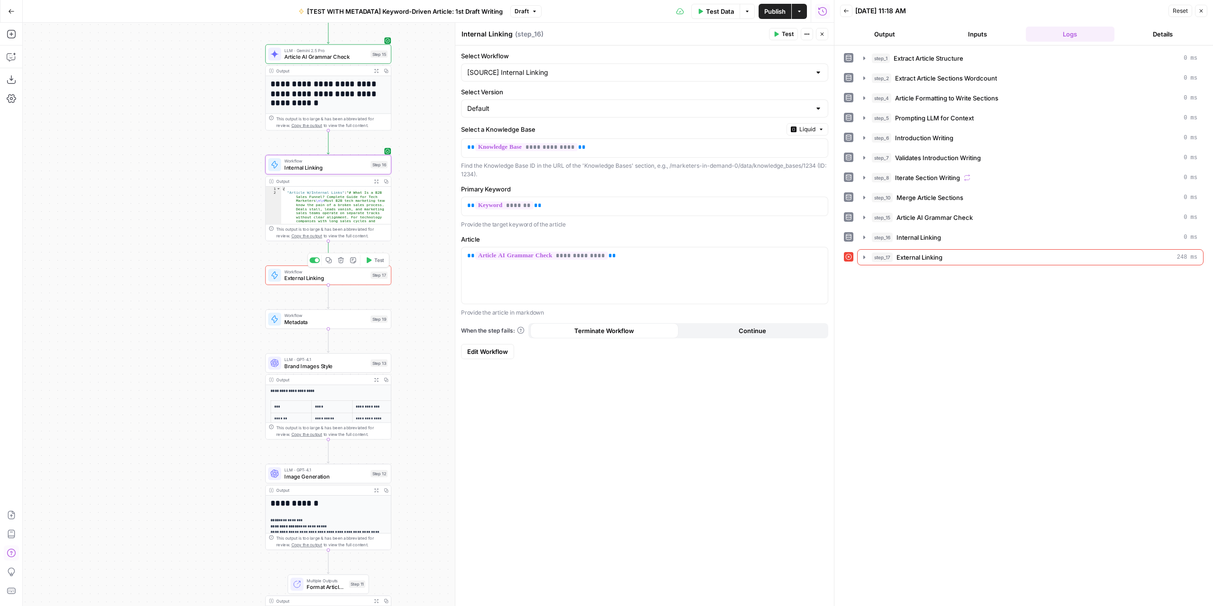
click at [492, 347] on span "Edit Workflow" at bounding box center [487, 351] width 41 height 9
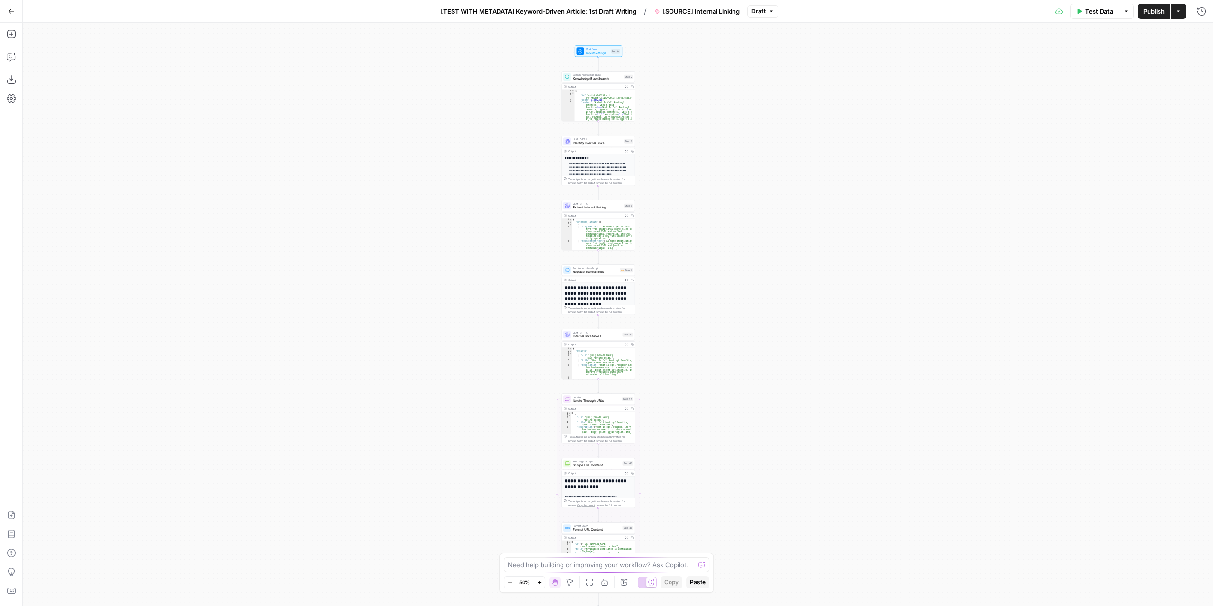
drag, startPoint x: 508, startPoint y: 308, endPoint x: 489, endPoint y: 428, distance: 121.4
click at [490, 434] on div "**********" at bounding box center [618, 314] width 1190 height 583
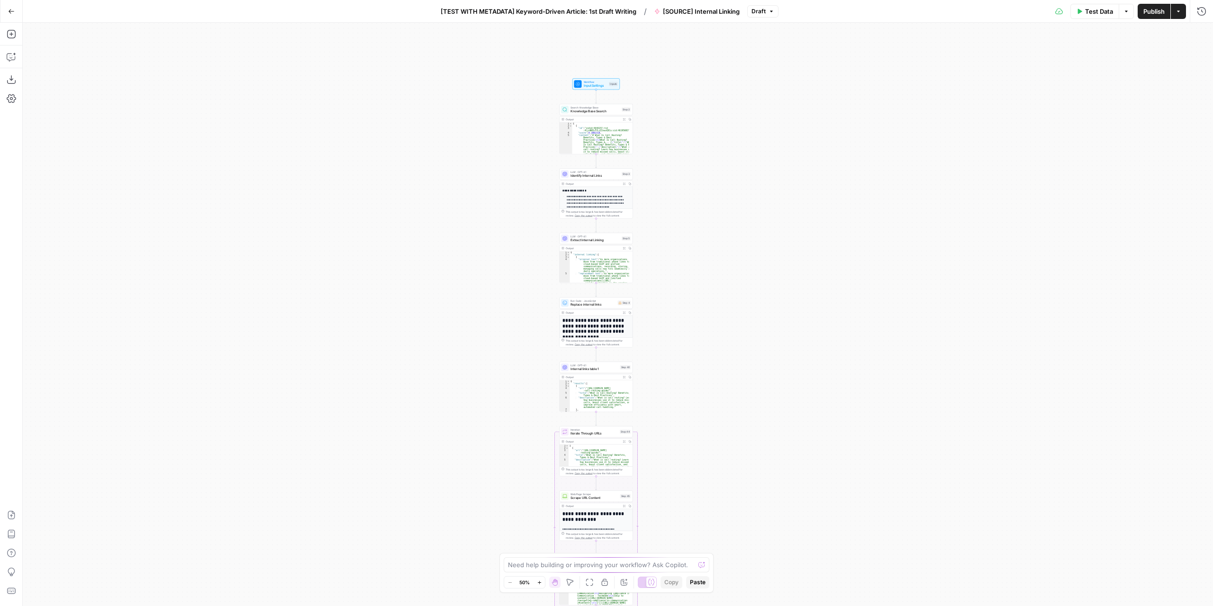
click at [496, 241] on div "**********" at bounding box center [618, 314] width 1190 height 583
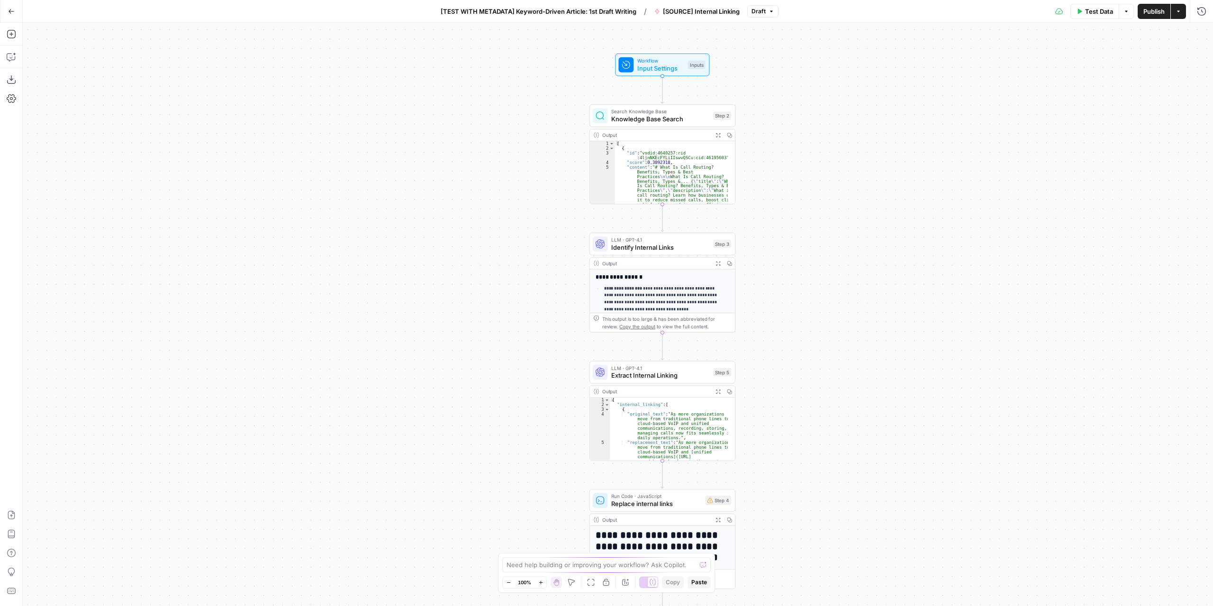
drag, startPoint x: 496, startPoint y: 239, endPoint x: 463, endPoint y: 376, distance: 140.3
click at [463, 376] on div "**********" at bounding box center [618, 314] width 1190 height 583
click at [13, 14] on icon "button" at bounding box center [11, 11] width 7 height 7
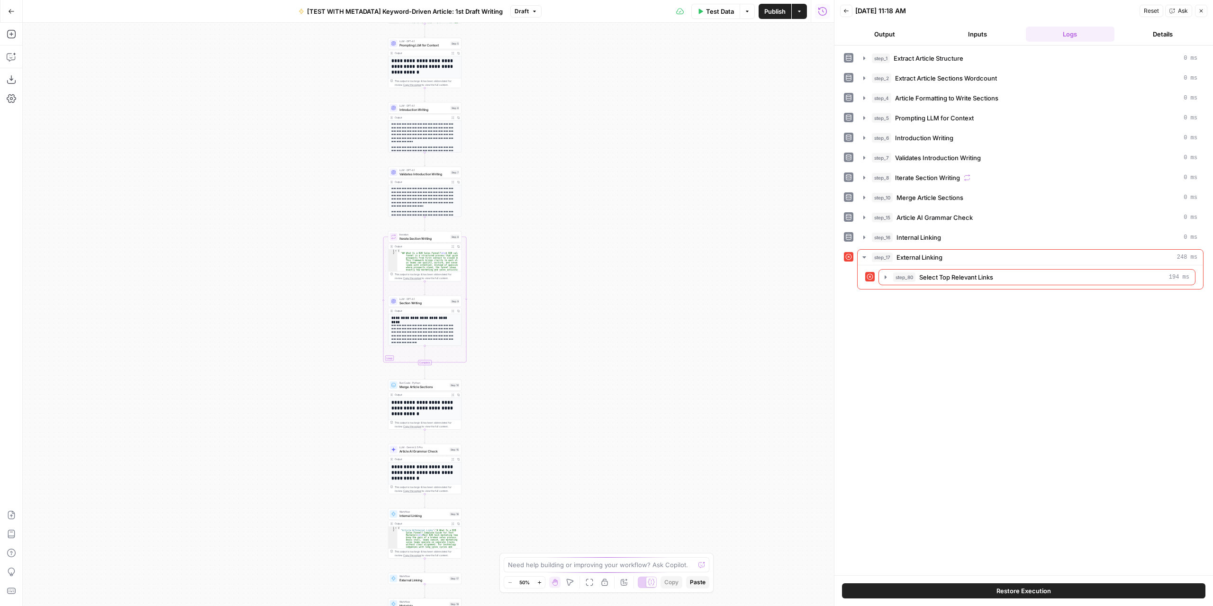
drag, startPoint x: 498, startPoint y: 443, endPoint x: 539, endPoint y: 282, distance: 166.1
click at [538, 274] on div "Workflow Input Settings Inputs LLM · GPT-4.1 Extract Article Structure Step 1 O…" at bounding box center [428, 314] width 811 height 583
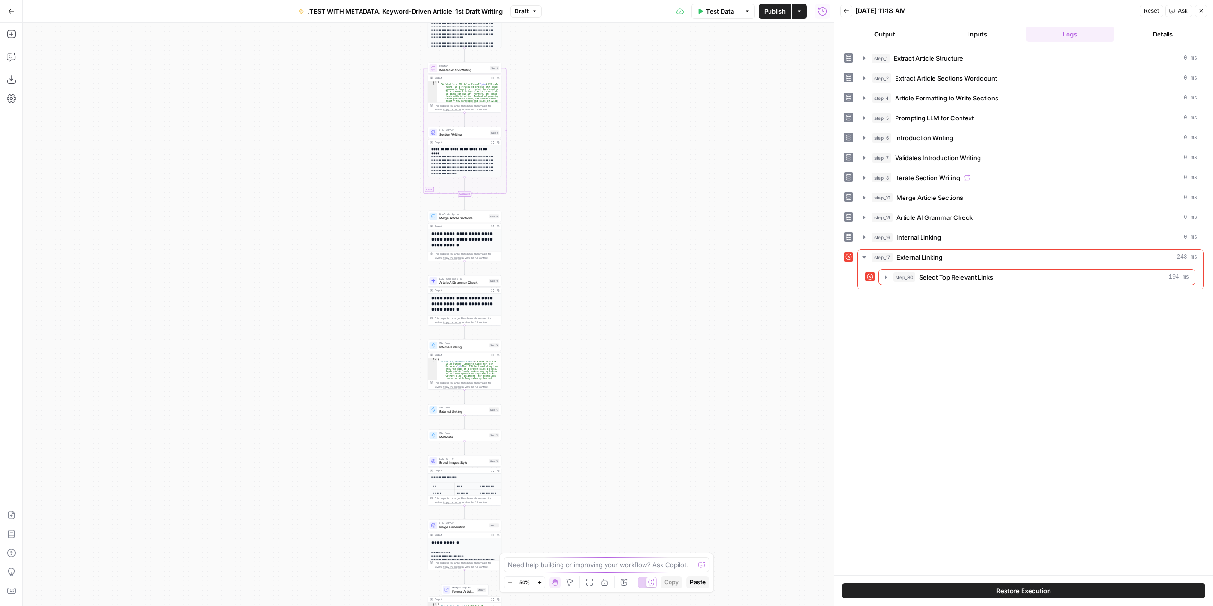
drag, startPoint x: 542, startPoint y: 407, endPoint x: 540, endPoint y: 354, distance: 53.6
click at [540, 354] on div "Workflow Input Settings Inputs LLM · GPT-4.1 Extract Article Structure Step 1 O…" at bounding box center [428, 314] width 811 height 583
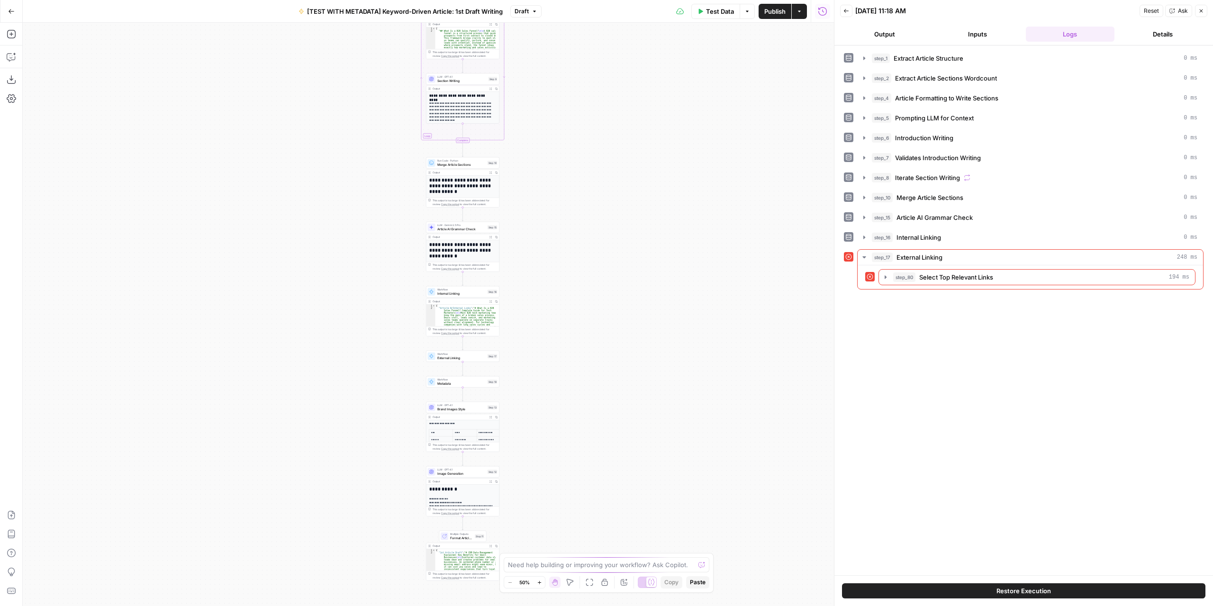
click at [539, 355] on div "Workflow Input Settings Inputs LLM · GPT-4.1 Extract Article Structure Step 1 O…" at bounding box center [428, 314] width 811 height 583
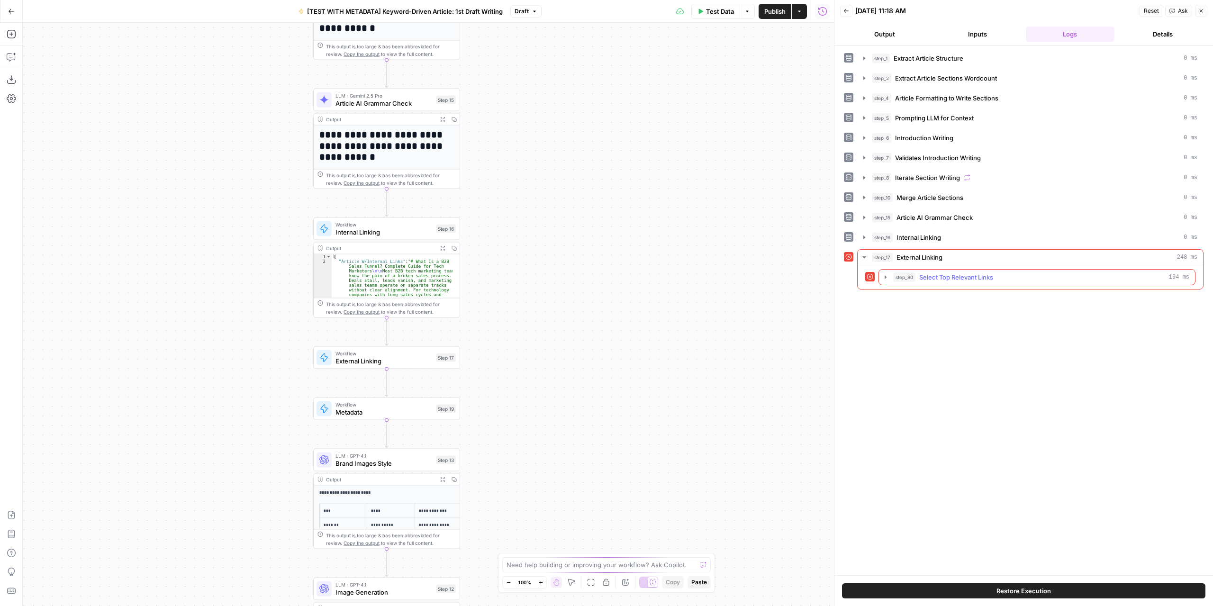
click at [882, 273] on icon "button" at bounding box center [886, 277] width 8 height 8
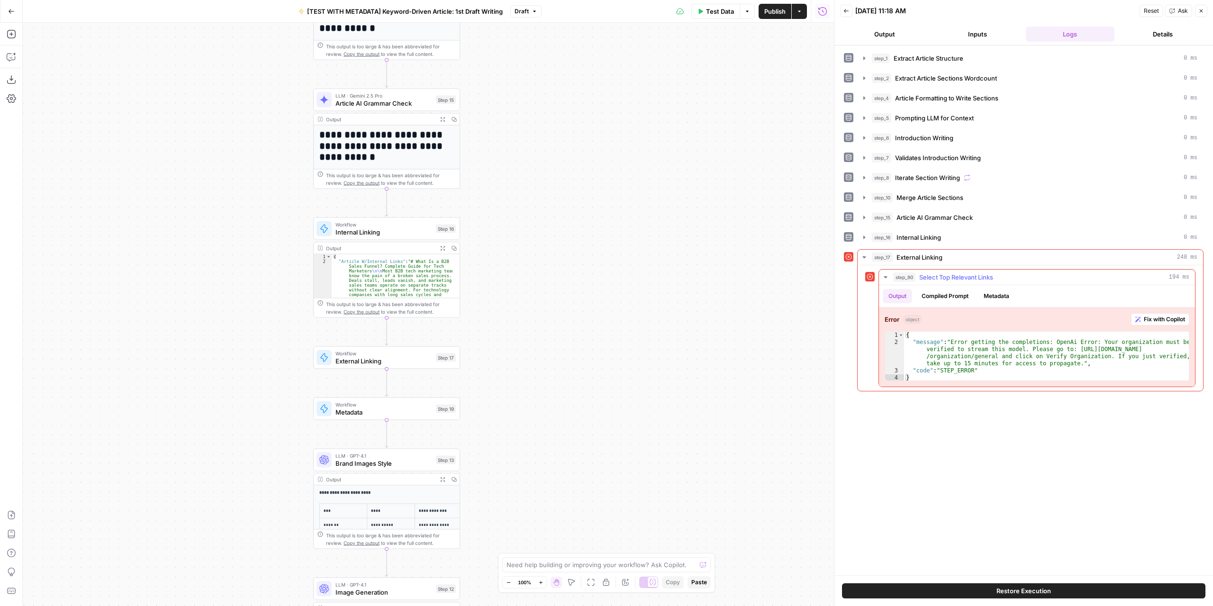
type textarea "**********"
drag, startPoint x: 1064, startPoint y: 344, endPoint x: 991, endPoint y: 349, distance: 73.1
click at [991, 349] on div "{ "message" : "Error getting the completions: OpenAi Error: Your organization m…" at bounding box center [1047, 364] width 286 height 64
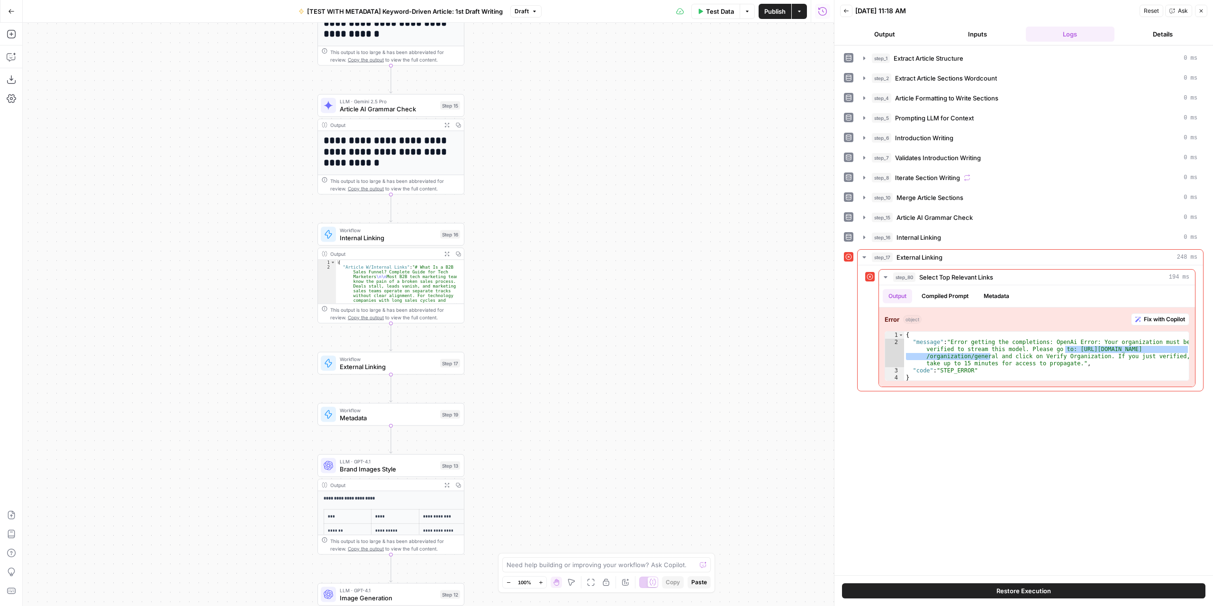
drag, startPoint x: 588, startPoint y: 224, endPoint x: 620, endPoint y: 250, distance: 40.4
click at [620, 249] on div "Workflow Input Settings Inputs LLM · GPT-4.1 Extract Article Structure Step 1 O…" at bounding box center [428, 314] width 811 height 583
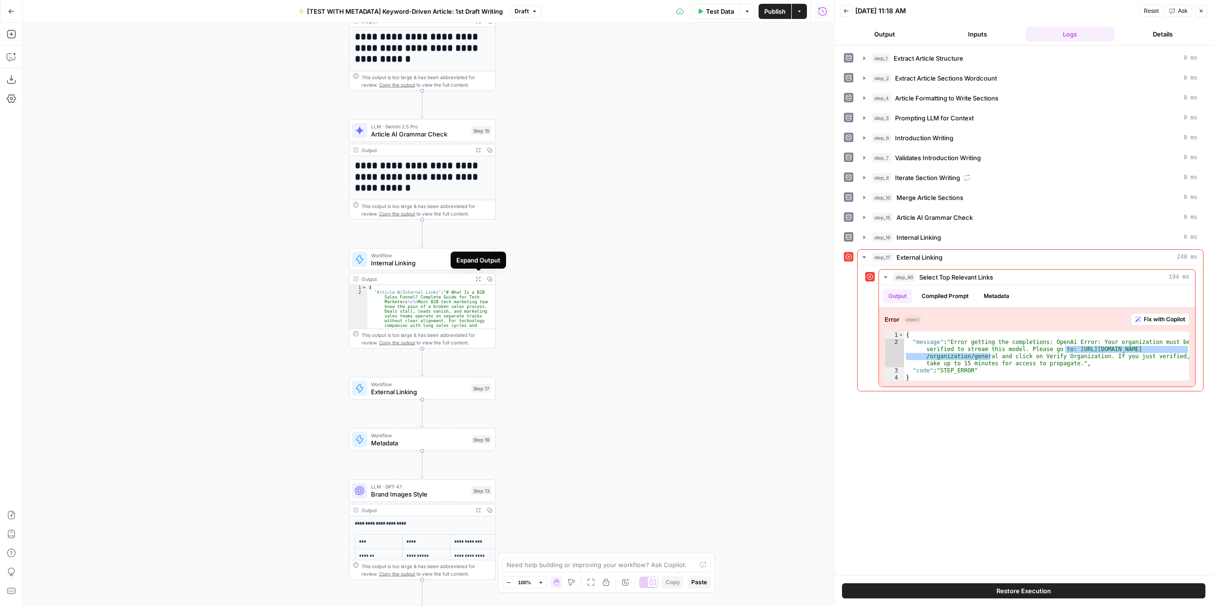
click at [476, 280] on icon "button" at bounding box center [478, 278] width 5 height 5
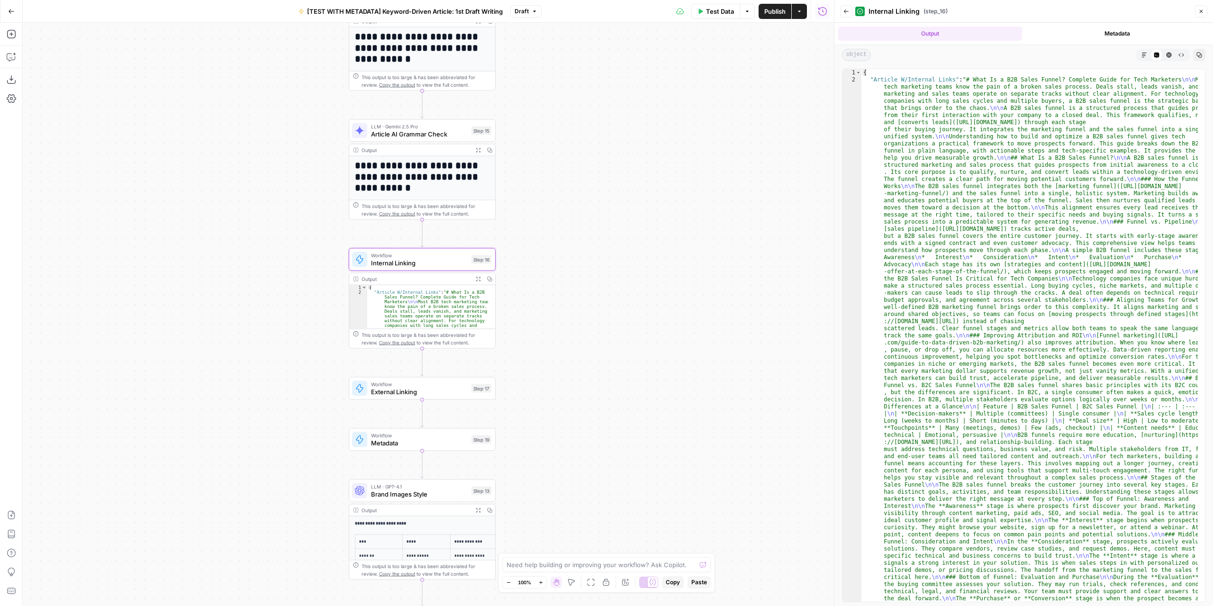
click at [1140, 50] on button "Markdown" at bounding box center [1144, 55] width 12 height 12
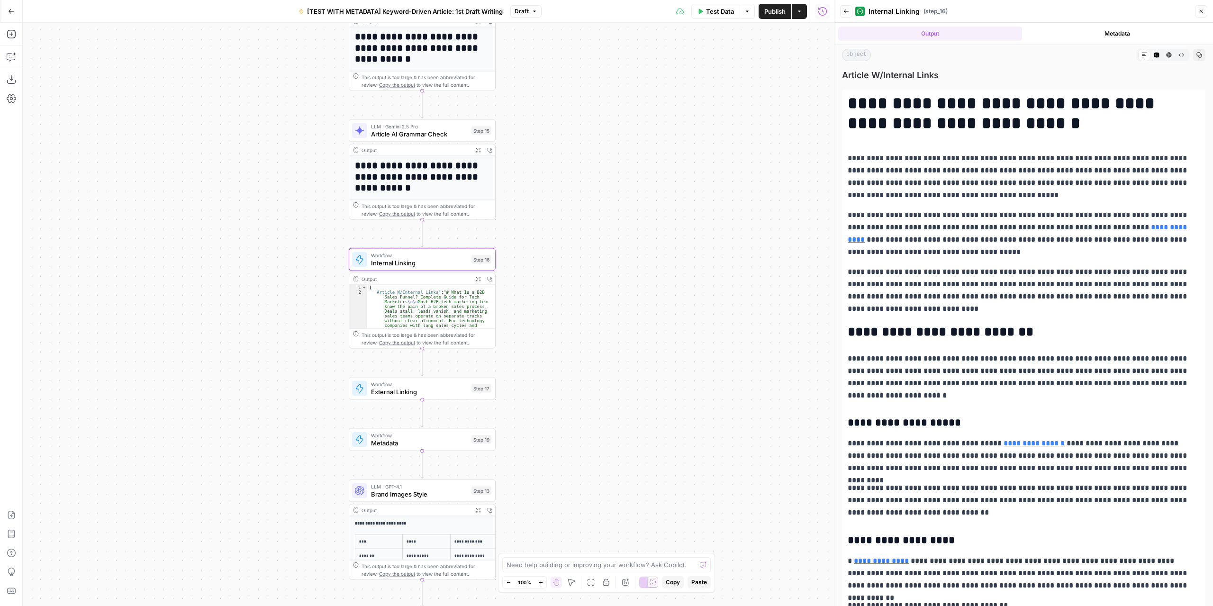
click at [719, 13] on span "Test Data" at bounding box center [720, 11] width 28 height 9
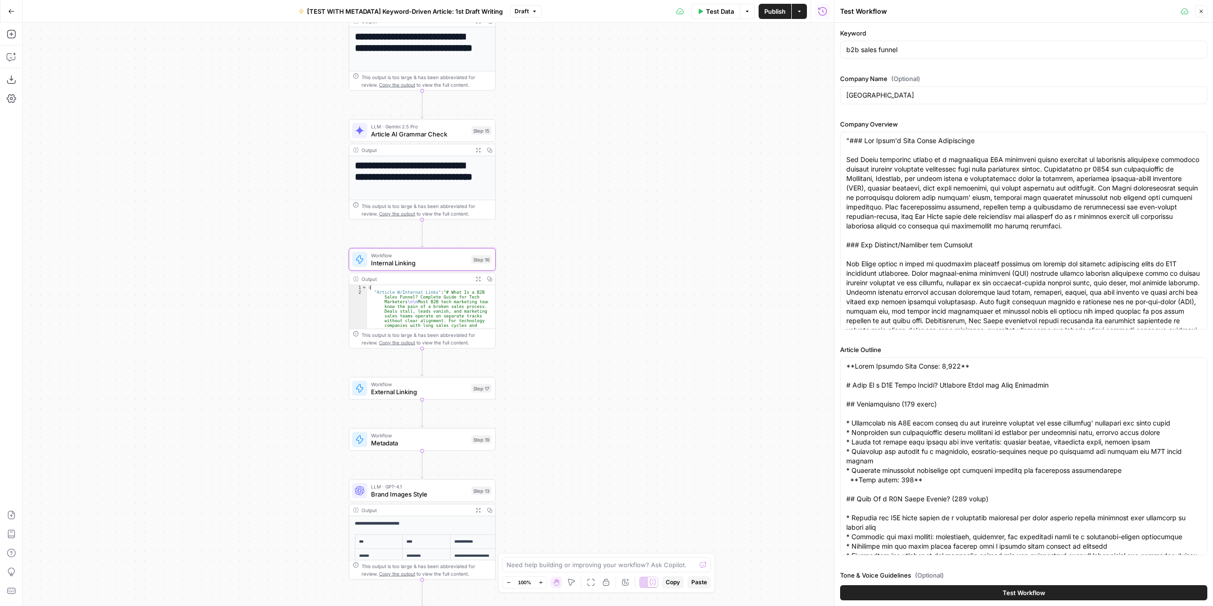
click at [972, 595] on button "Test Workflow" at bounding box center [1023, 592] width 367 height 15
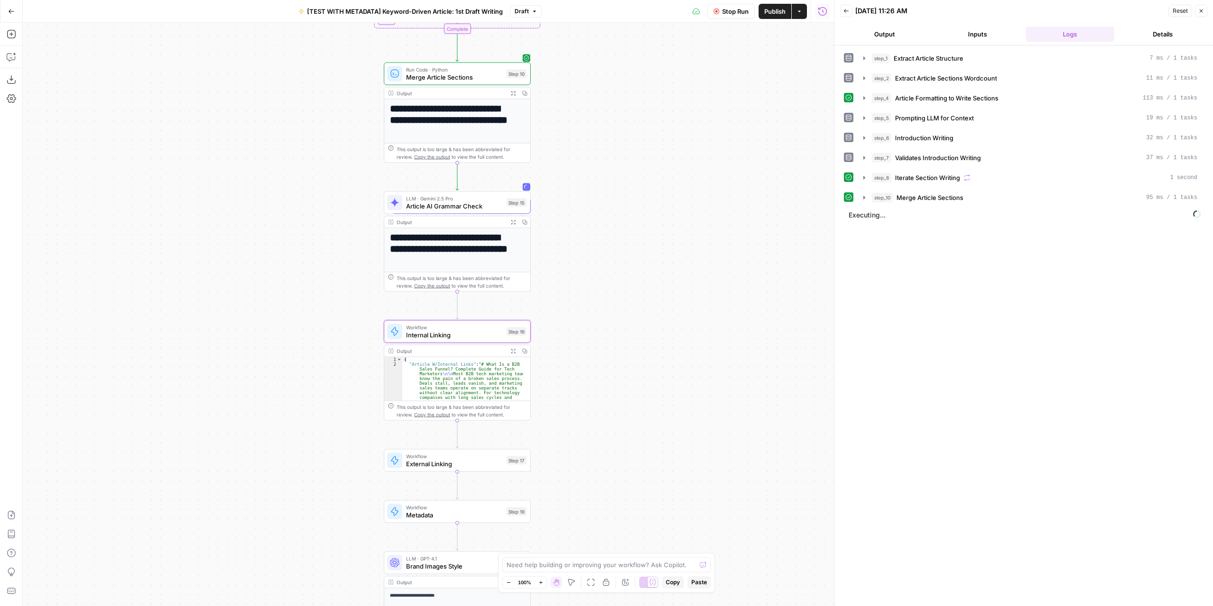
drag, startPoint x: 608, startPoint y: 219, endPoint x: 648, endPoint y: 301, distance: 90.9
click at [648, 301] on div "Workflow Input Settings Inputs LLM · GPT-4.1 Extract Article Structure Step 1 O…" at bounding box center [428, 314] width 811 height 583
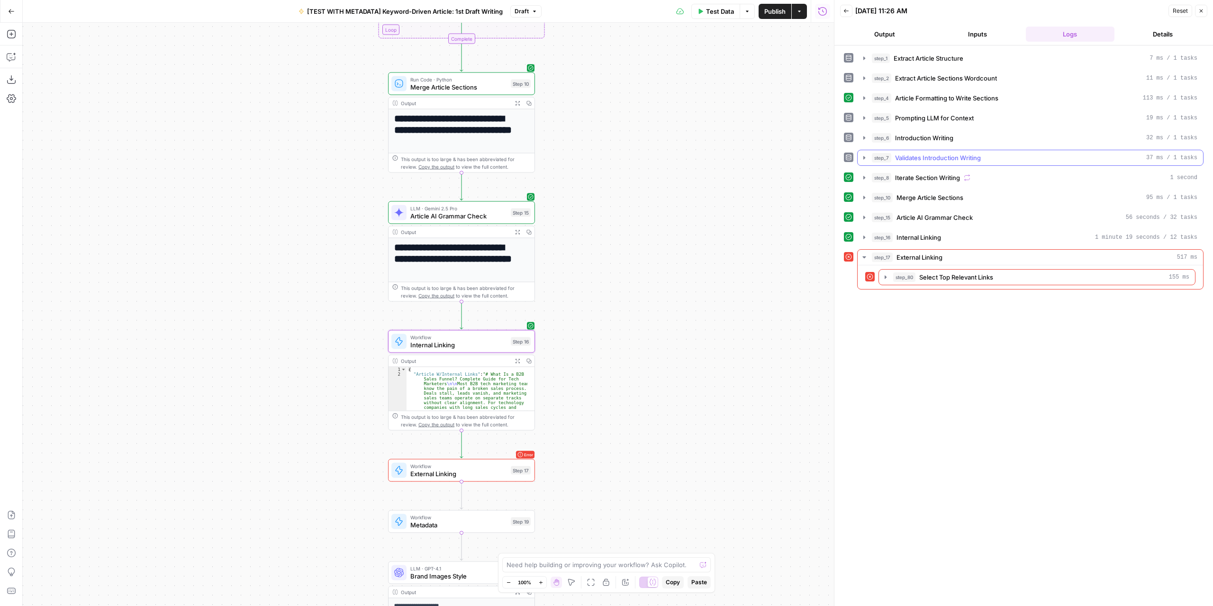
click at [862, 156] on icon "button" at bounding box center [864, 158] width 8 height 8
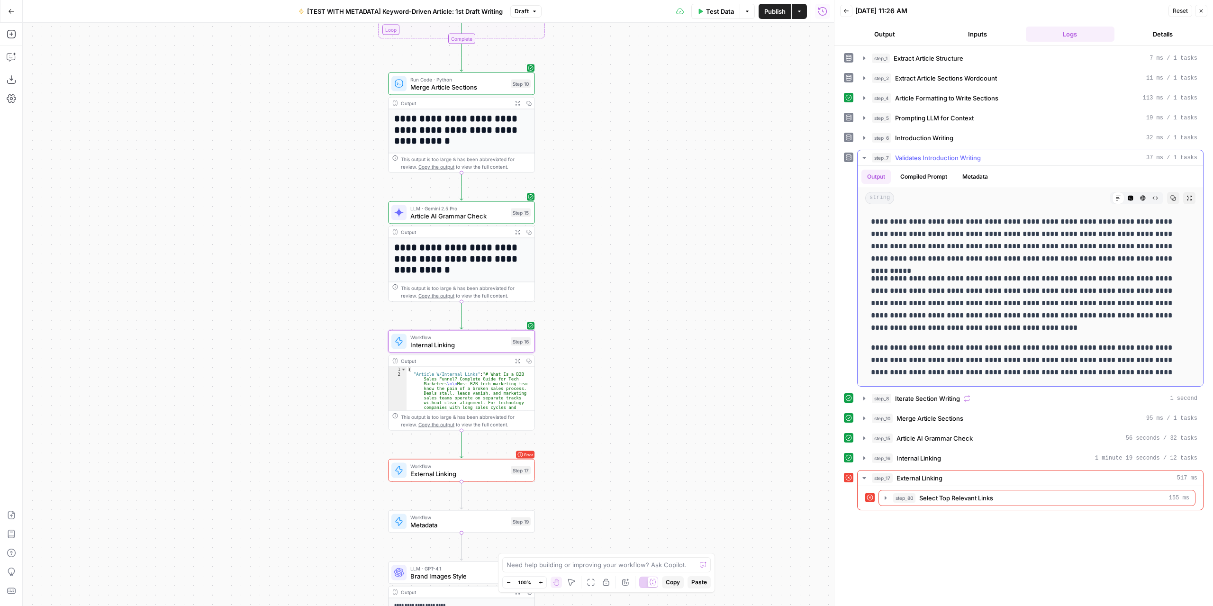
click at [862, 156] on icon "button" at bounding box center [864, 158] width 8 height 8
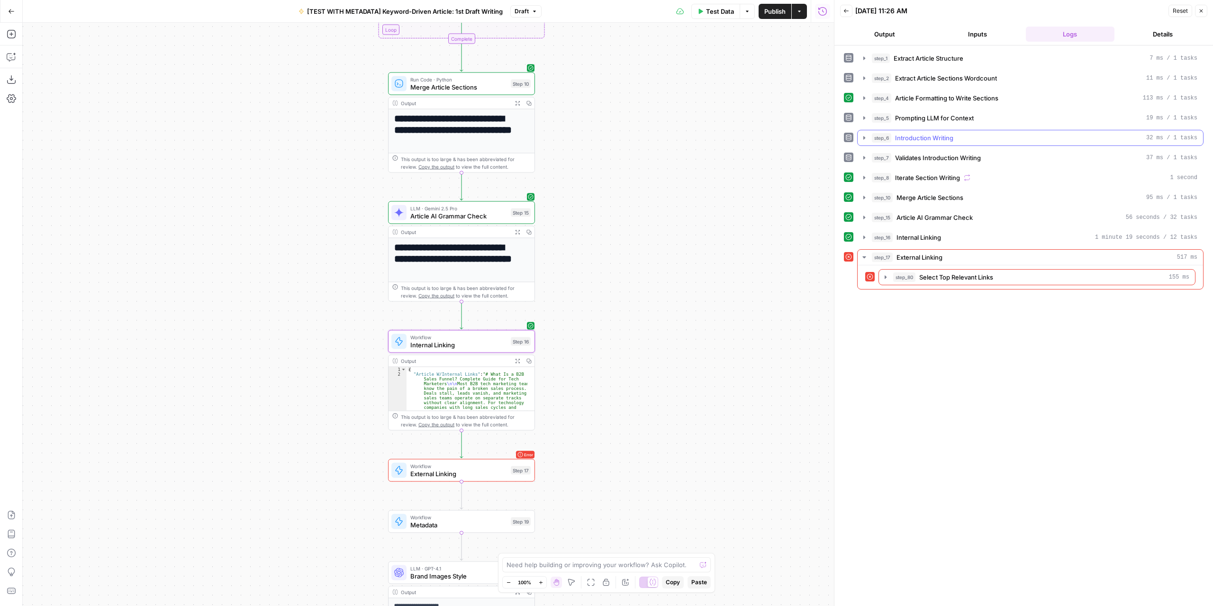
click at [865, 134] on icon "button" at bounding box center [864, 138] width 8 height 8
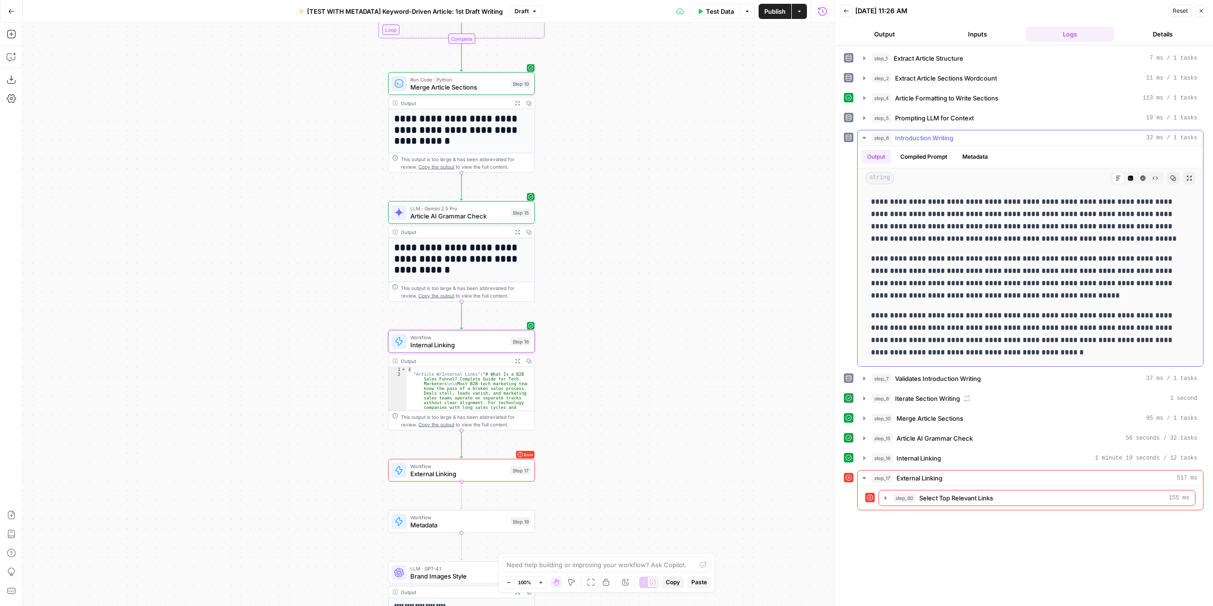
click at [865, 134] on icon "button" at bounding box center [864, 138] width 8 height 8
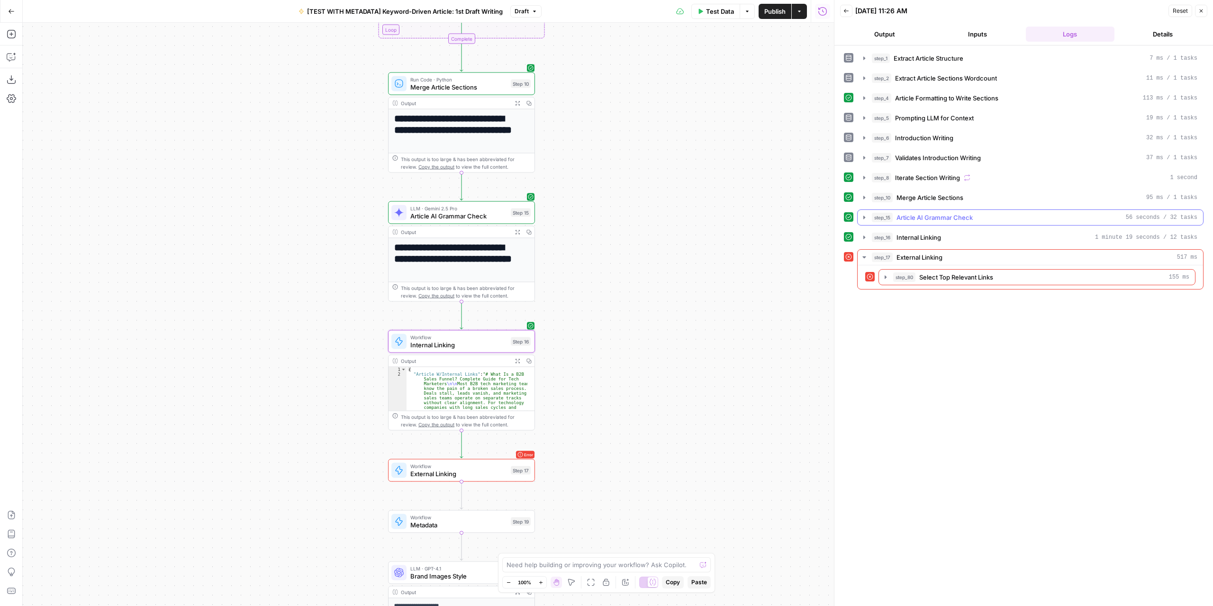
click at [863, 216] on icon "button" at bounding box center [864, 217] width 2 height 3
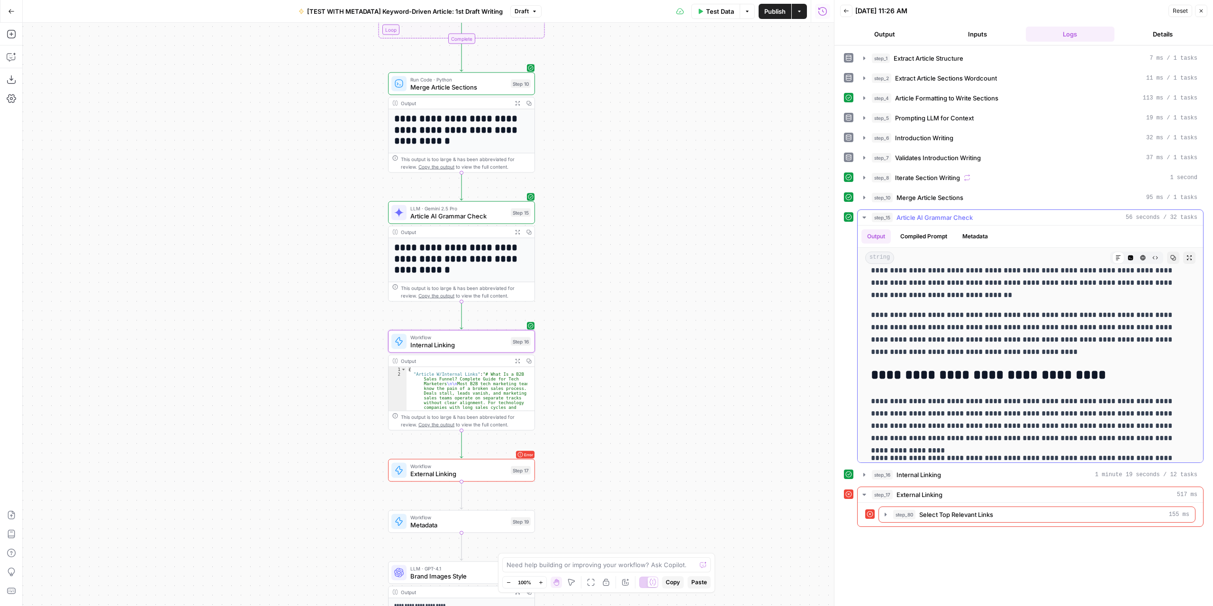
scroll to position [3450, 0]
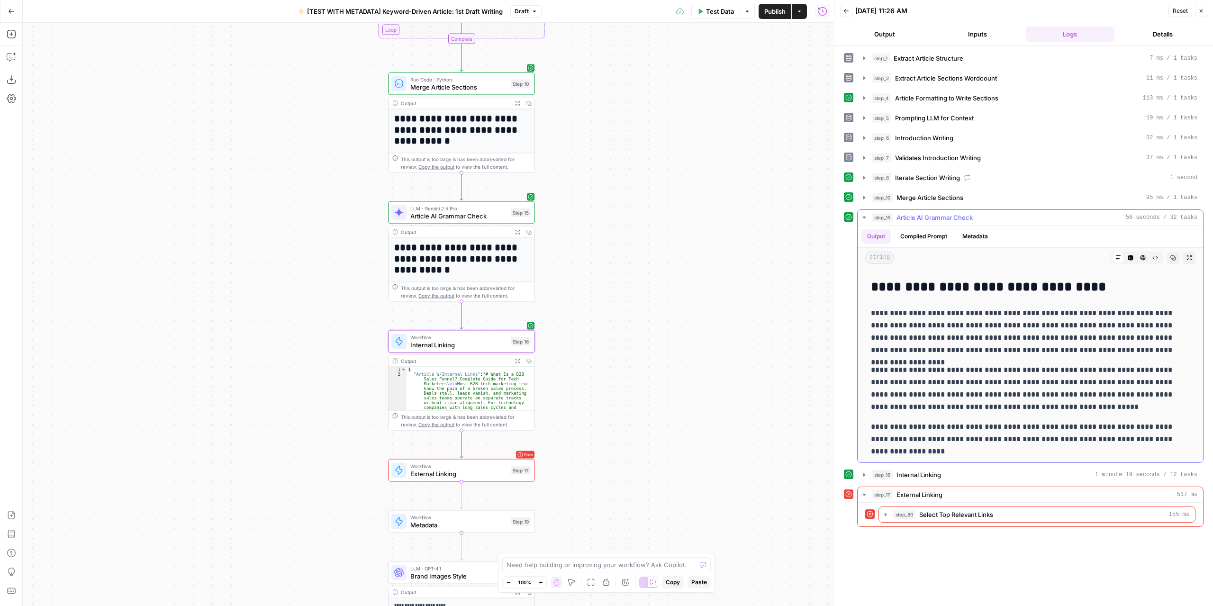
click at [864, 216] on icon "button" at bounding box center [863, 217] width 3 height 2
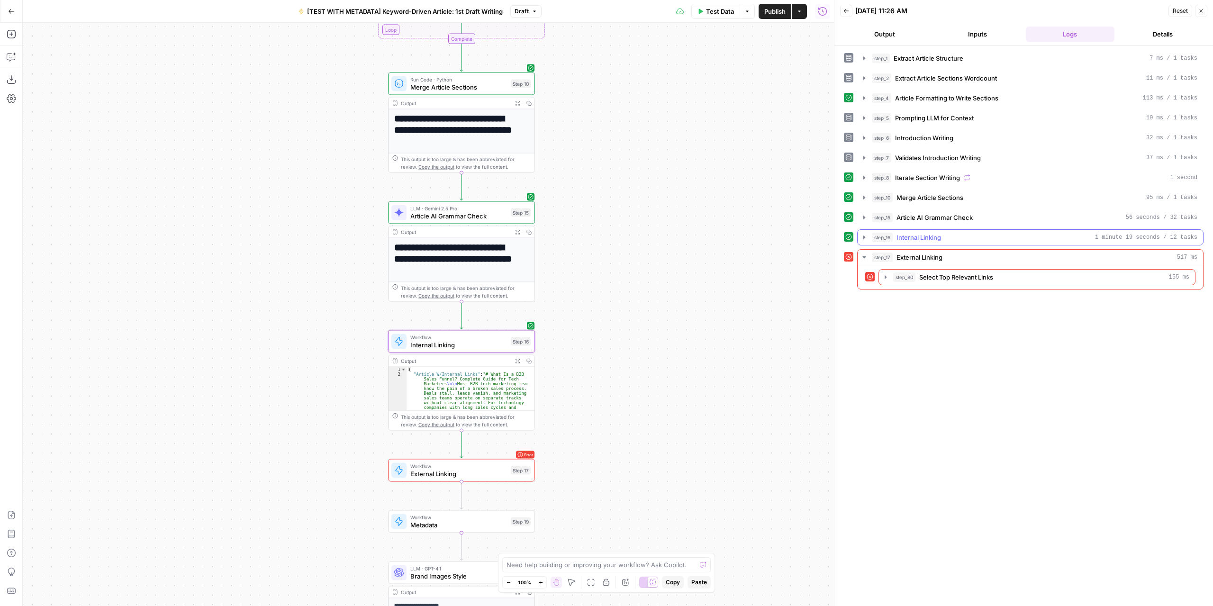
click at [864, 235] on icon "button" at bounding box center [864, 236] width 2 height 3
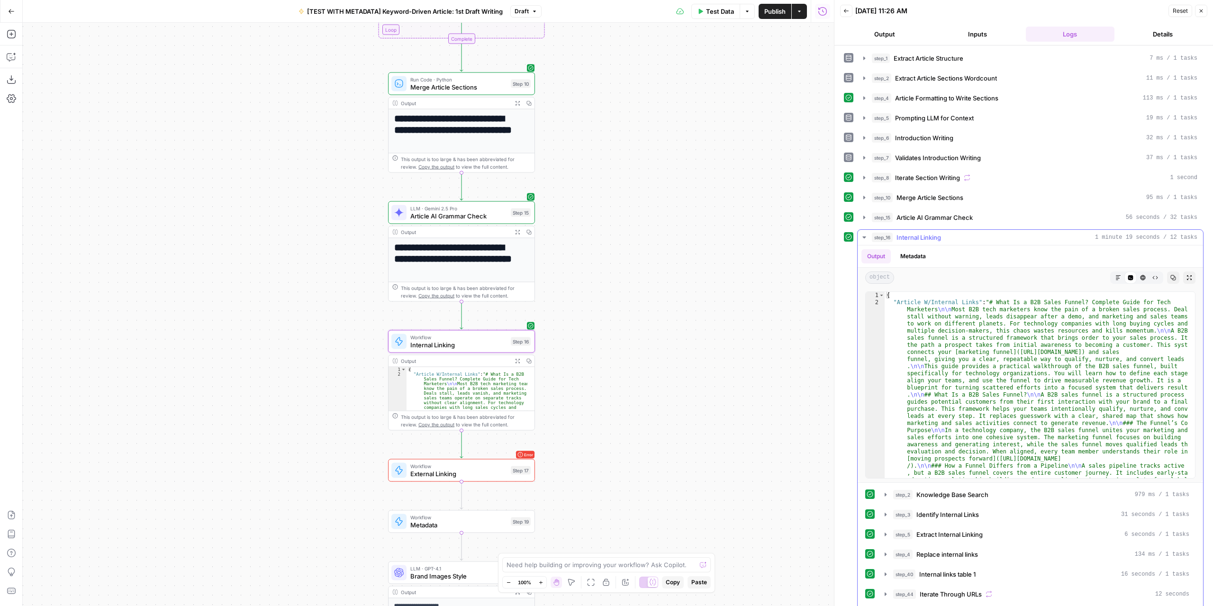
click at [1112, 272] on button "Markdown" at bounding box center [1118, 277] width 12 height 12
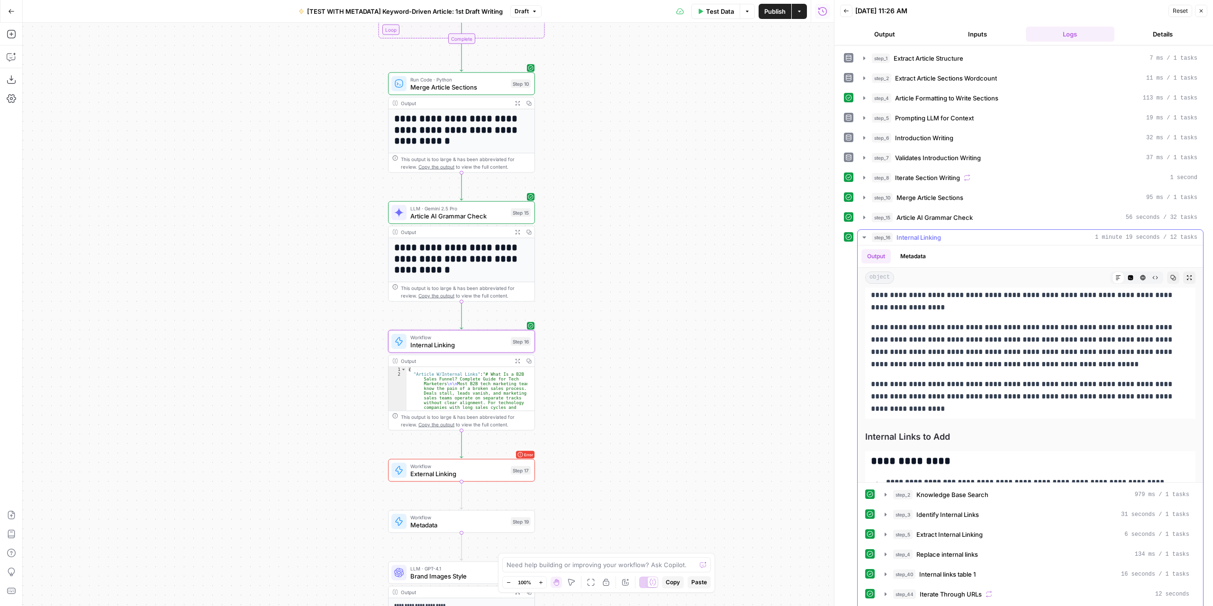
scroll to position [3523, 0]
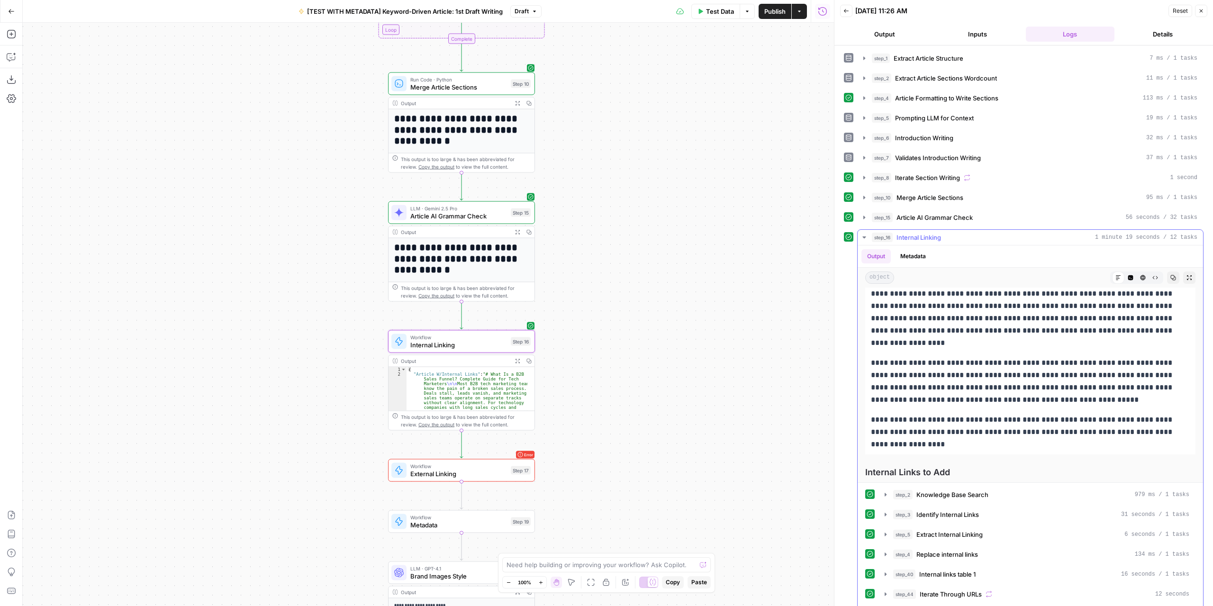
click at [864, 234] on icon "button" at bounding box center [864, 238] width 8 height 8
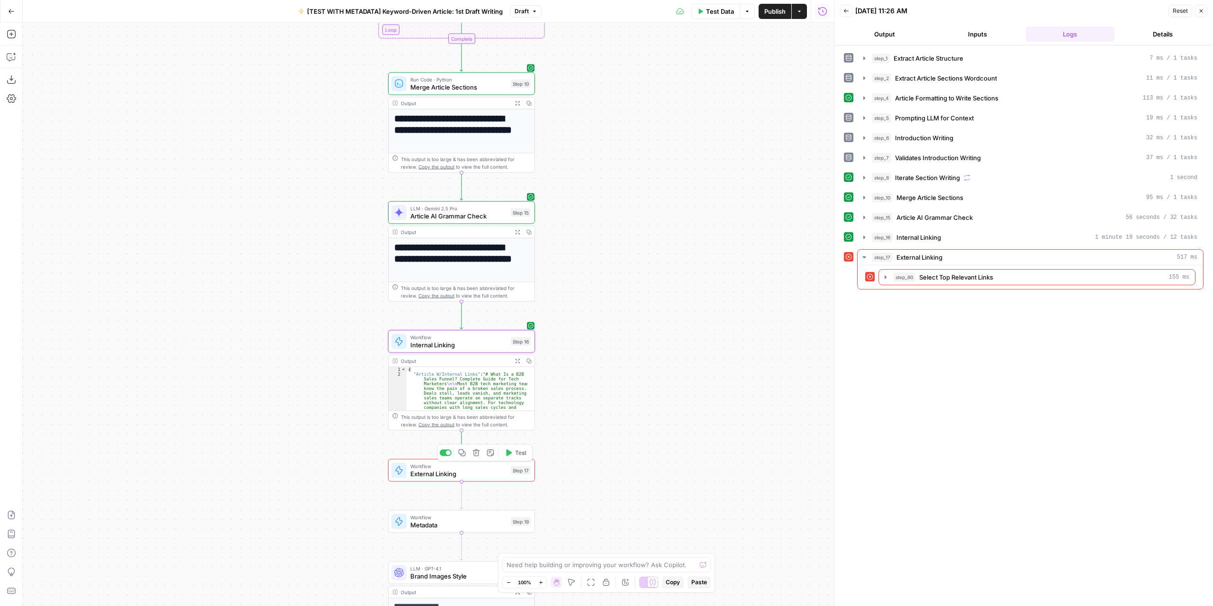
click at [516, 451] on span "Test" at bounding box center [520, 453] width 11 height 9
click at [882, 277] on icon "button" at bounding box center [886, 277] width 8 height 8
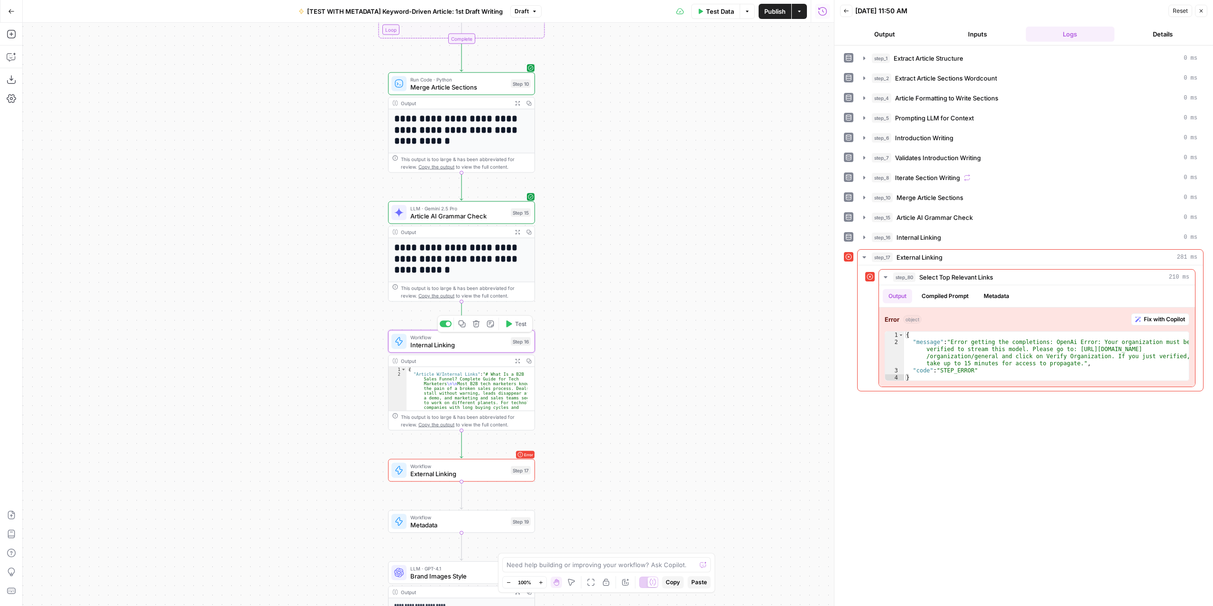
click at [471, 340] on span "Internal Linking" at bounding box center [458, 344] width 97 height 9
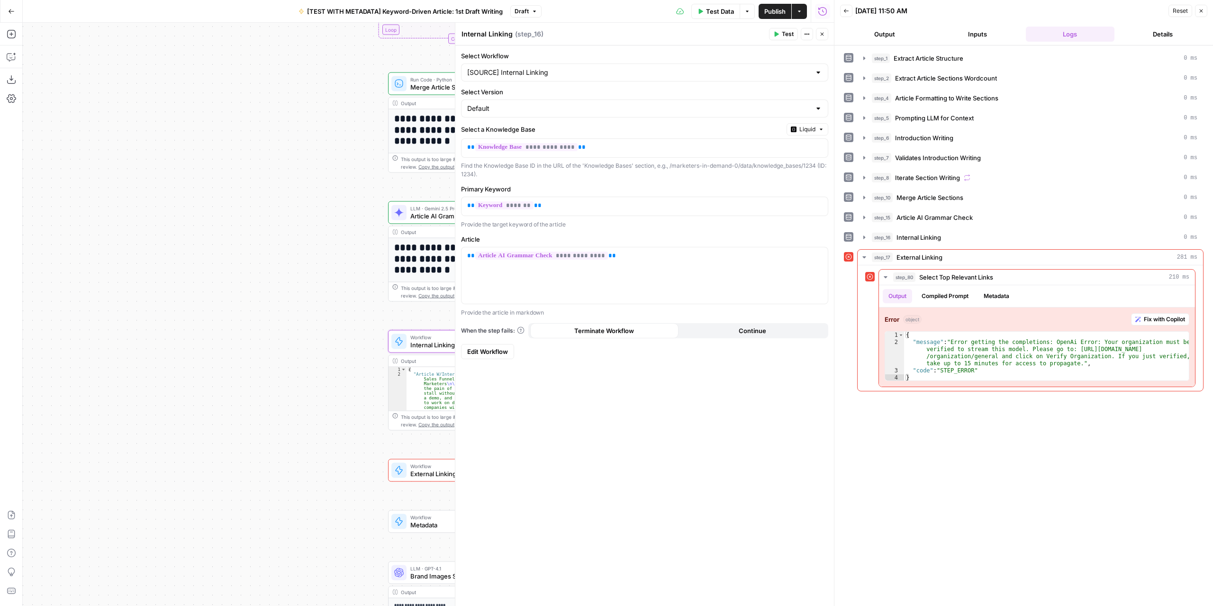
click at [490, 349] on span "Edit Workflow" at bounding box center [487, 351] width 41 height 9
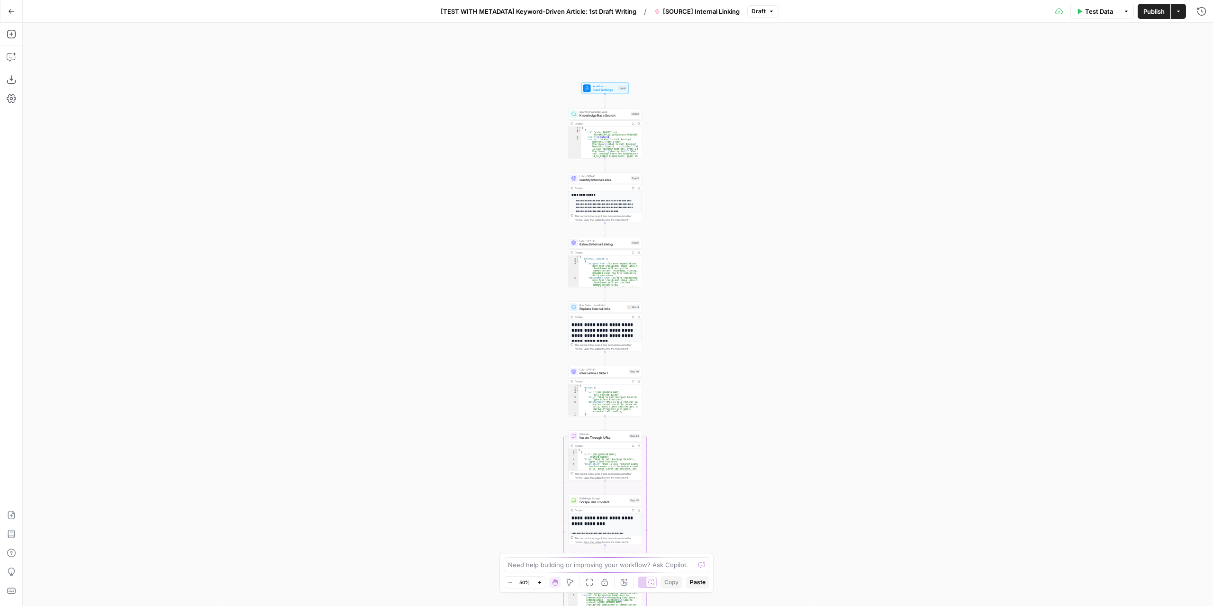
drag, startPoint x: 490, startPoint y: 349, endPoint x: 556, endPoint y: 418, distance: 95.8
click at [477, 486] on div "**********" at bounding box center [618, 314] width 1190 height 583
click at [604, 307] on span "Replace internal links" at bounding box center [601, 308] width 45 height 5
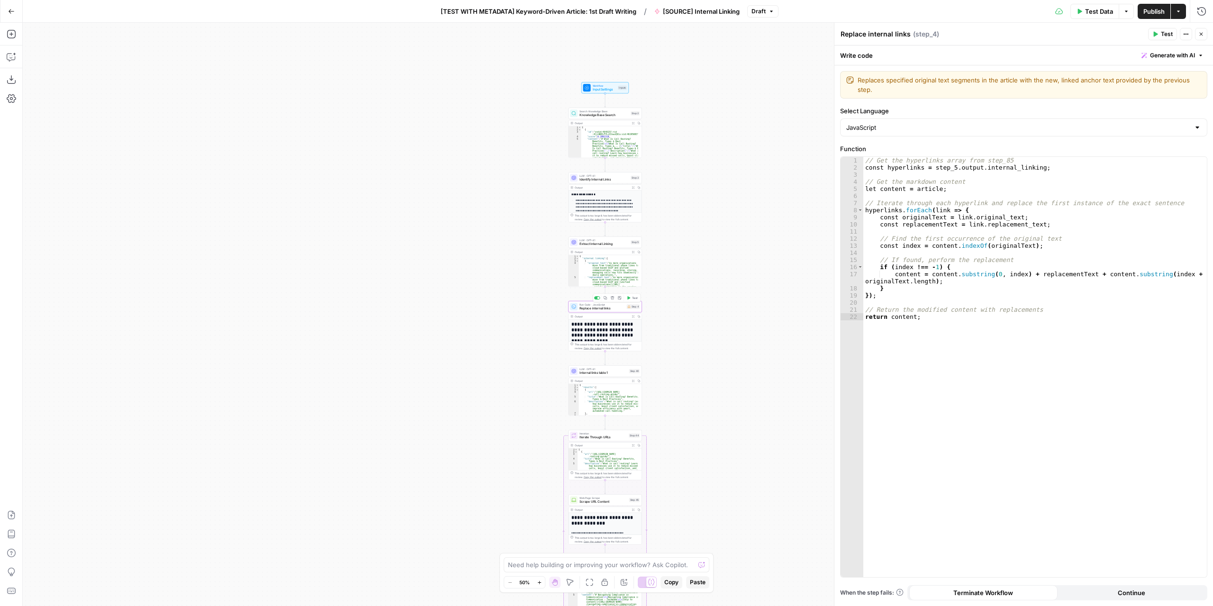
click at [538, 272] on div "**********" at bounding box center [618, 314] width 1190 height 583
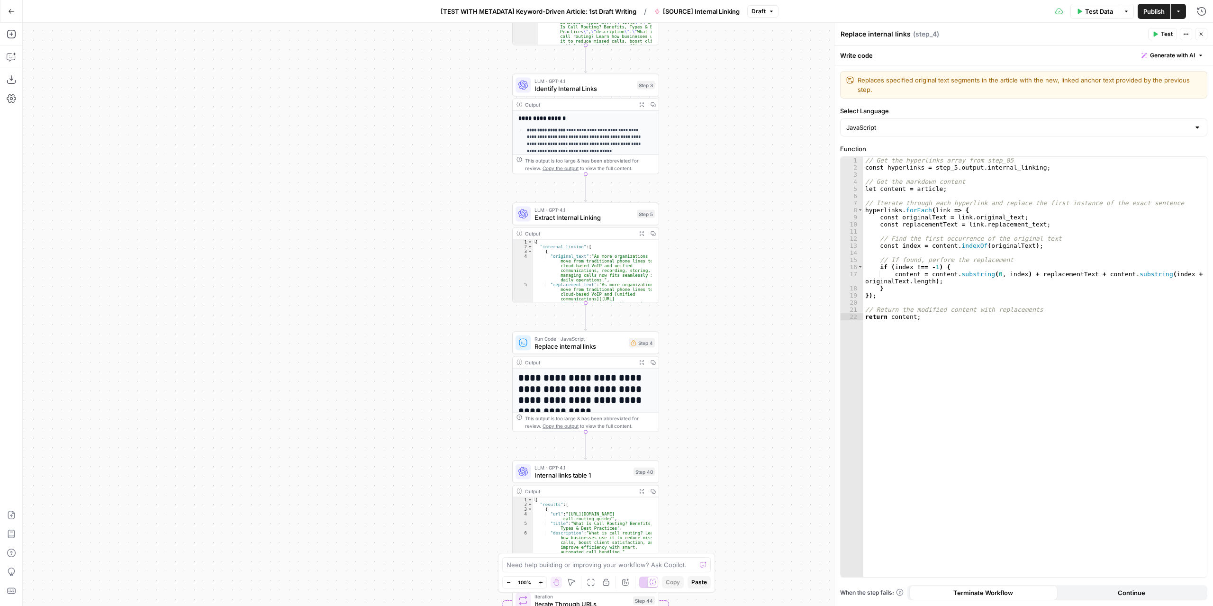
drag, startPoint x: 775, startPoint y: 326, endPoint x: 689, endPoint y: 328, distance: 86.2
click at [689, 328] on div "**********" at bounding box center [618, 314] width 1190 height 583
click at [641, 362] on icon "button" at bounding box center [641, 362] width 5 height 5
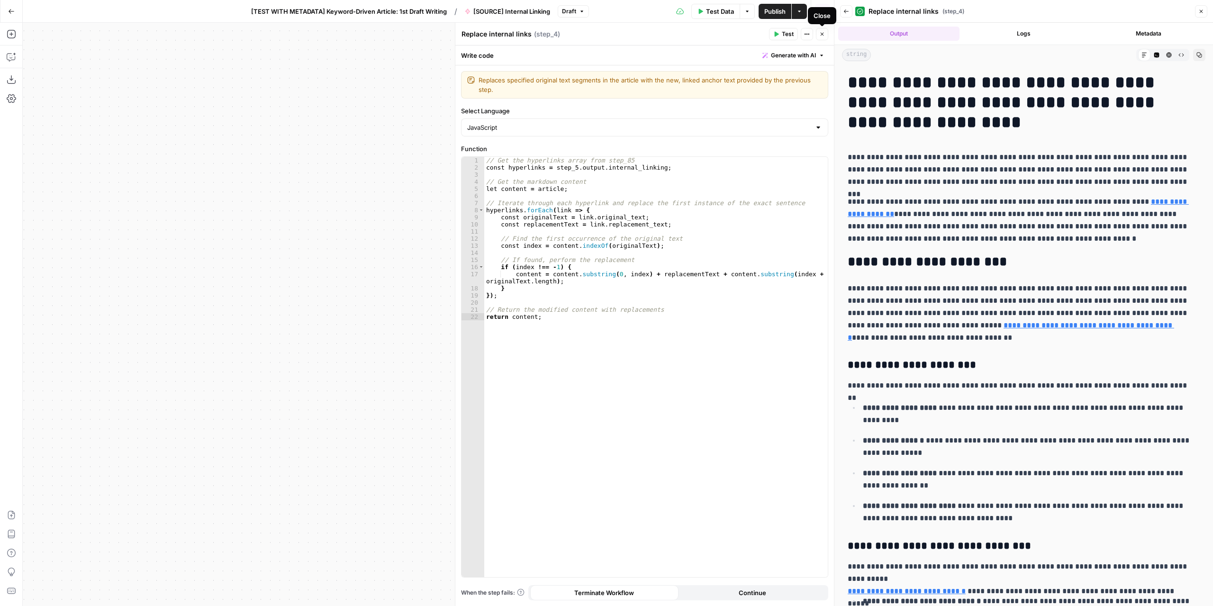
click at [824, 34] on span "Close" at bounding box center [824, 34] width 0 height 0
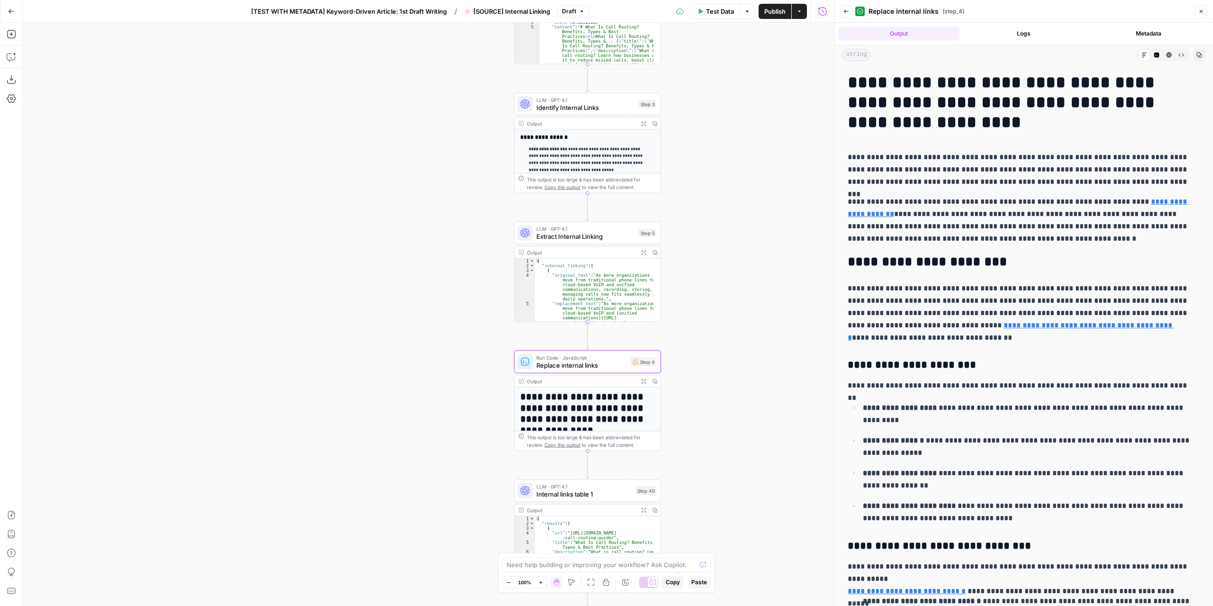
drag, startPoint x: 717, startPoint y: 129, endPoint x: 719, endPoint y: 148, distance: 19.0
click at [719, 148] on div "**********" at bounding box center [428, 314] width 811 height 583
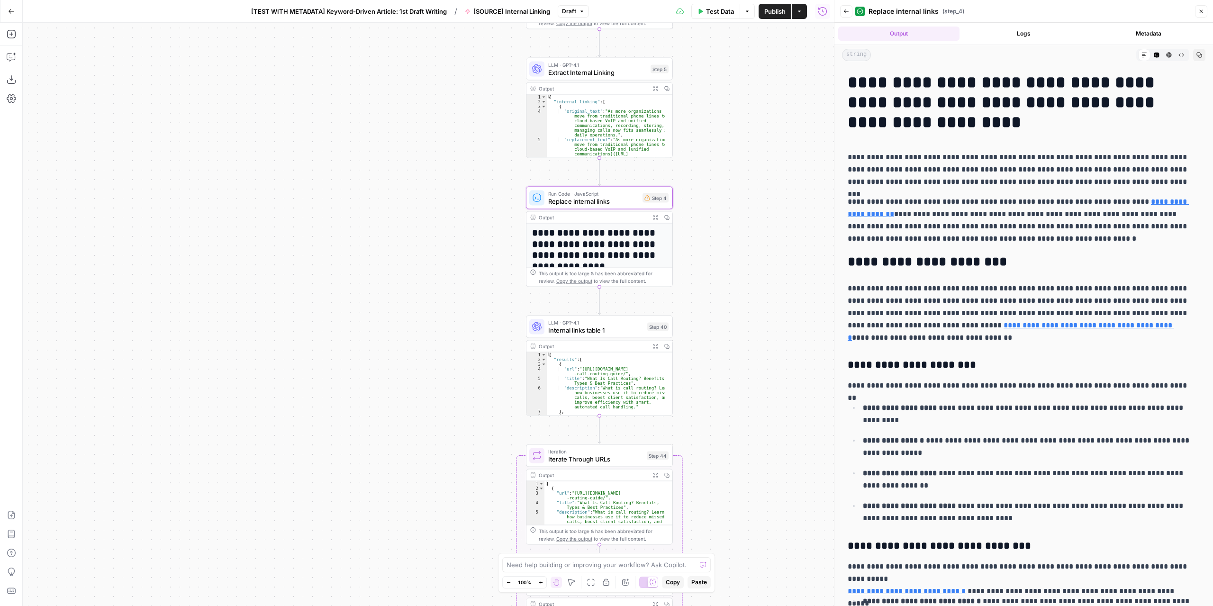
drag, startPoint x: 695, startPoint y: 357, endPoint x: 707, endPoint y: 198, distance: 159.6
click at [707, 198] on div "**********" at bounding box center [428, 314] width 811 height 583
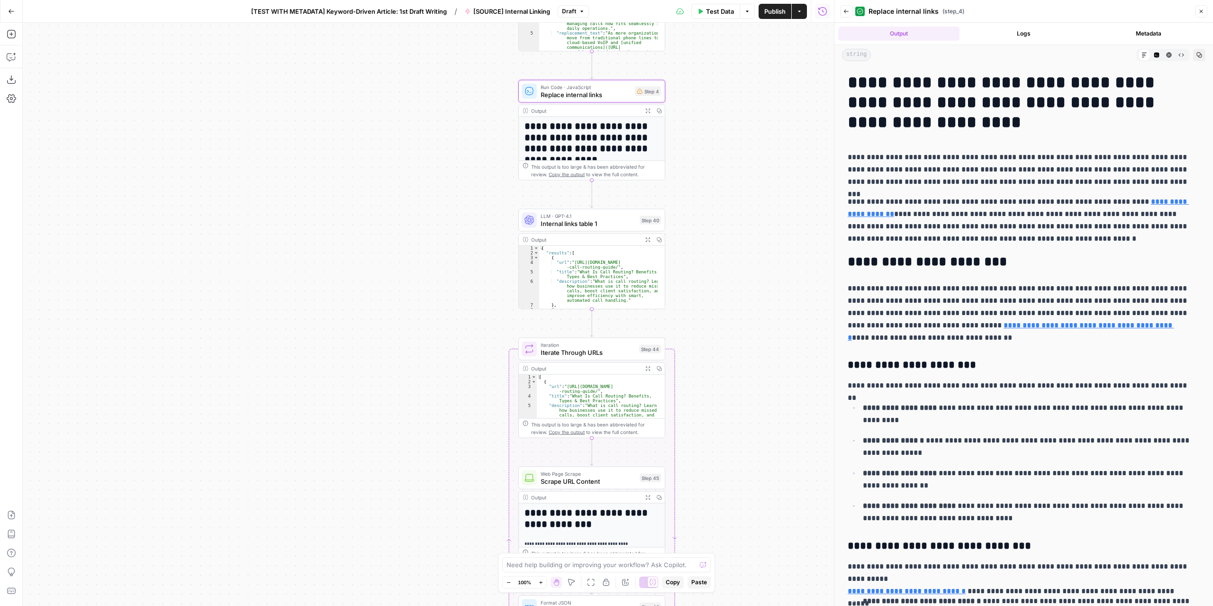
drag, startPoint x: 710, startPoint y: 333, endPoint x: 700, endPoint y: 226, distance: 107.5
click at [702, 221] on div "**********" at bounding box center [428, 314] width 811 height 583
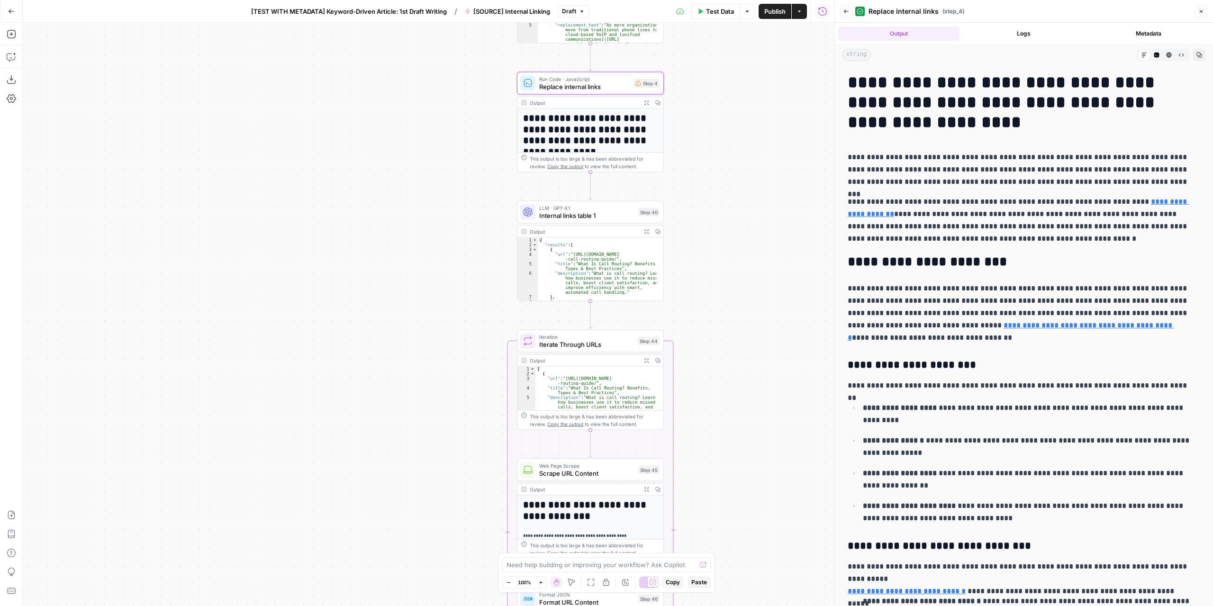
drag, startPoint x: 699, startPoint y: 307, endPoint x: 695, endPoint y: 234, distance: 74.0
click at [695, 234] on div "**********" at bounding box center [428, 314] width 811 height 583
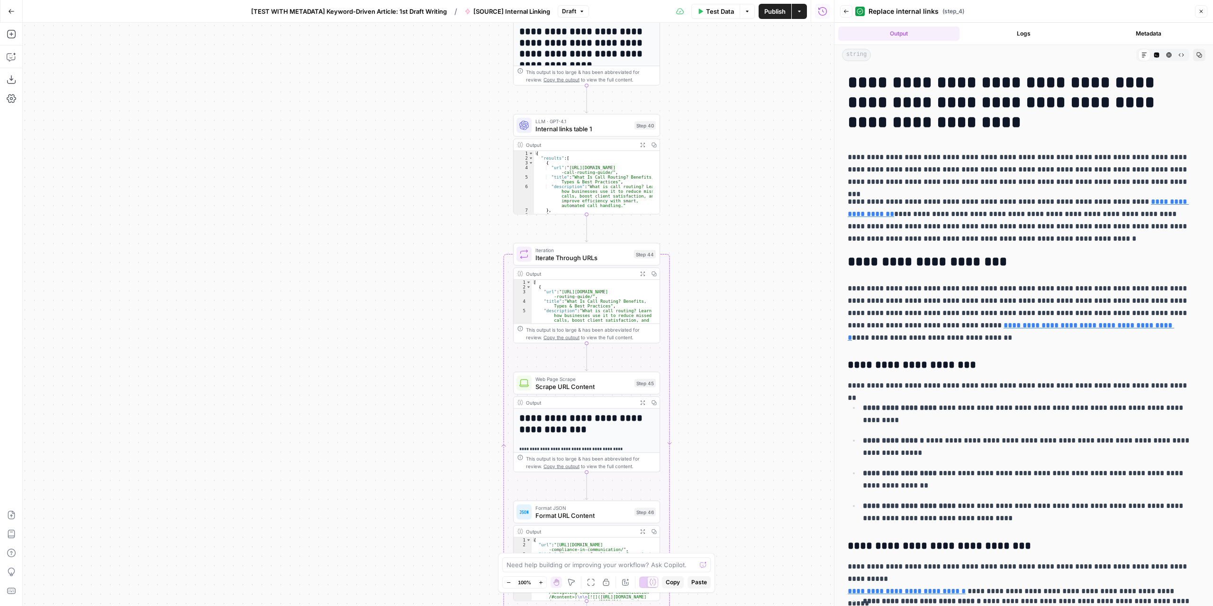
drag, startPoint x: 703, startPoint y: 369, endPoint x: 707, endPoint y: 225, distance: 144.1
click at [707, 230] on div "**********" at bounding box center [428, 314] width 811 height 583
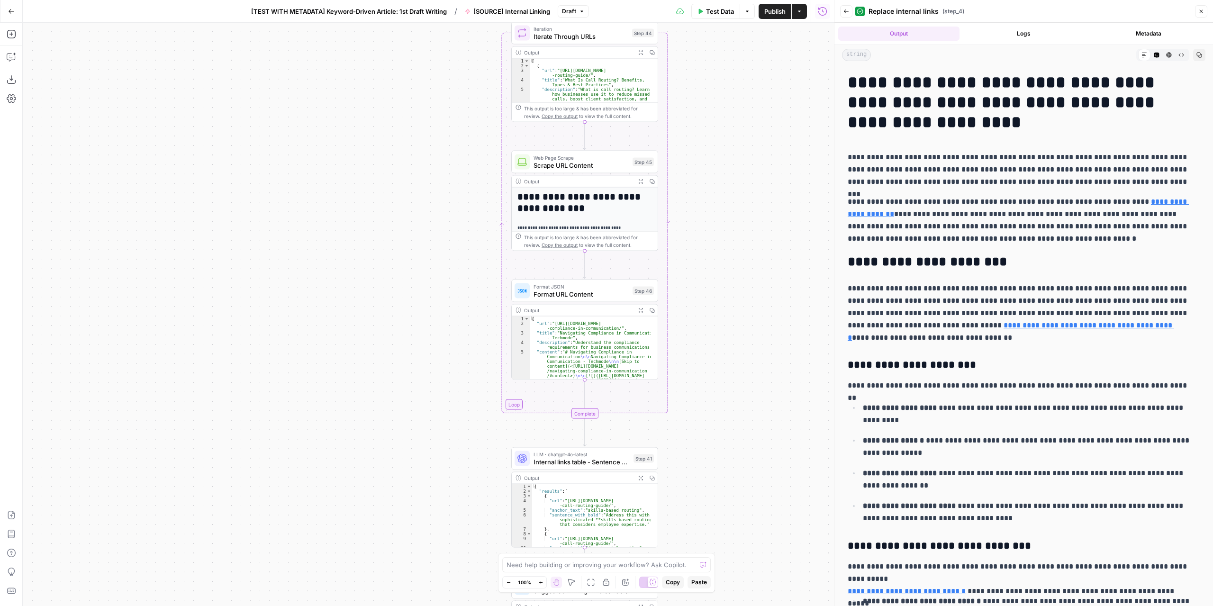
drag, startPoint x: 726, startPoint y: 444, endPoint x: 721, endPoint y: 348, distance: 95.9
click at [721, 348] on div "**********" at bounding box center [428, 314] width 811 height 583
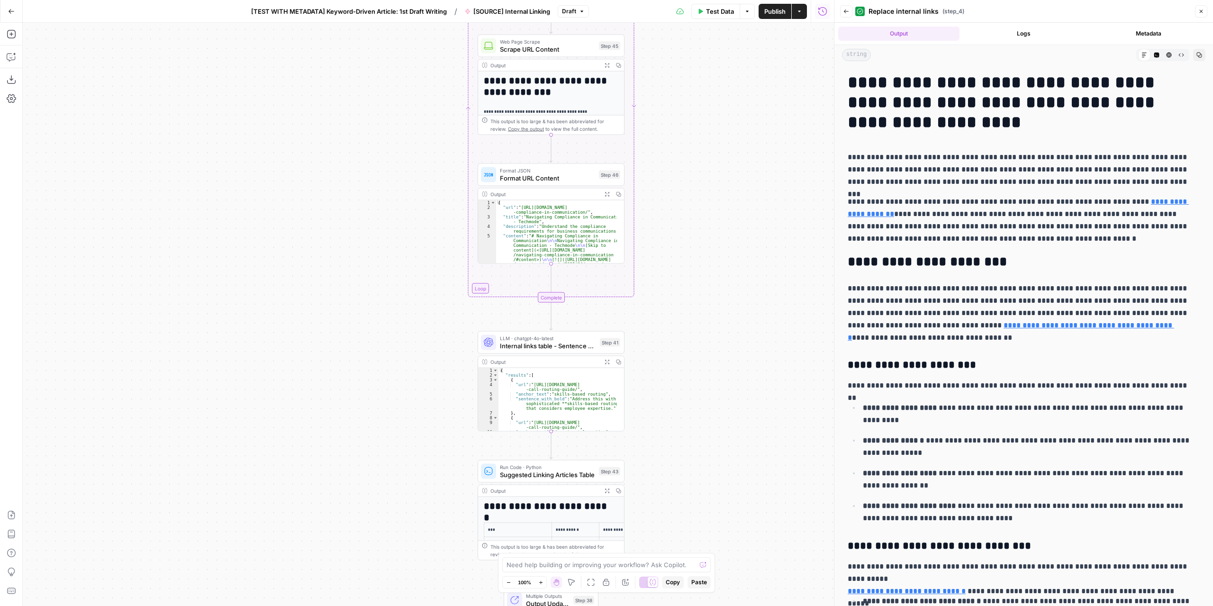
drag, startPoint x: 757, startPoint y: 474, endPoint x: 719, endPoint y: 343, distance: 135.5
click at [719, 343] on div "**********" at bounding box center [428, 314] width 811 height 583
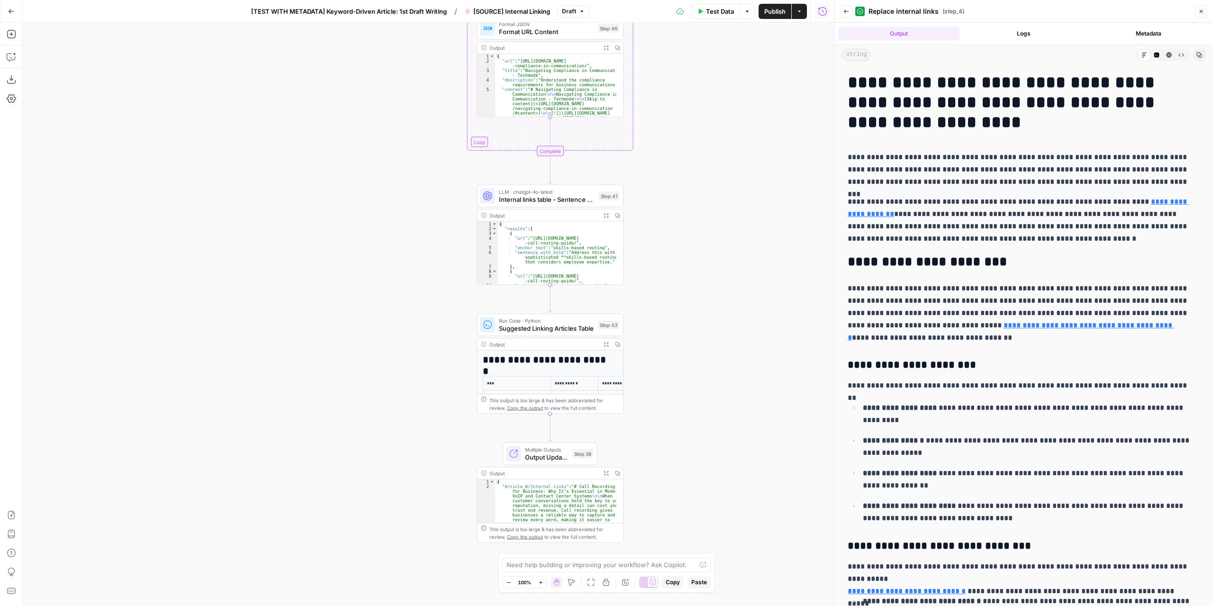
drag, startPoint x: 718, startPoint y: 440, endPoint x: 723, endPoint y: 322, distance: 118.5
click at [723, 322] on div "**********" at bounding box center [428, 314] width 811 height 583
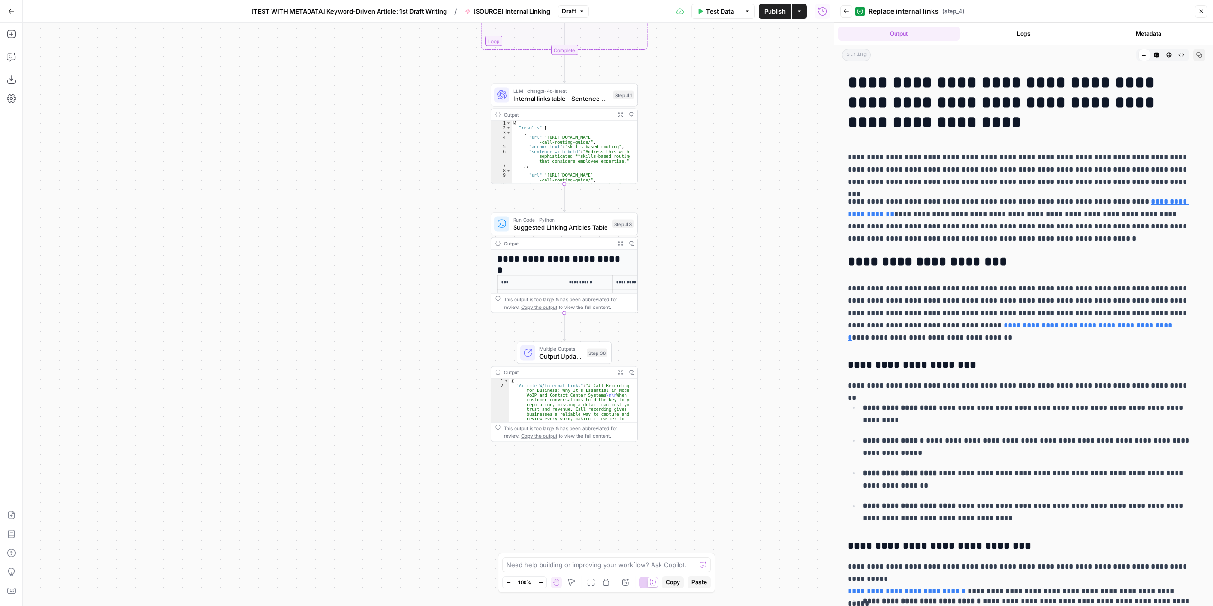
drag, startPoint x: 679, startPoint y: 390, endPoint x: 694, endPoint y: 303, distance: 88.8
click at [694, 303] on div "**********" at bounding box center [428, 314] width 811 height 583
click at [14, 8] on icon "button" at bounding box center [11, 11] width 7 height 7
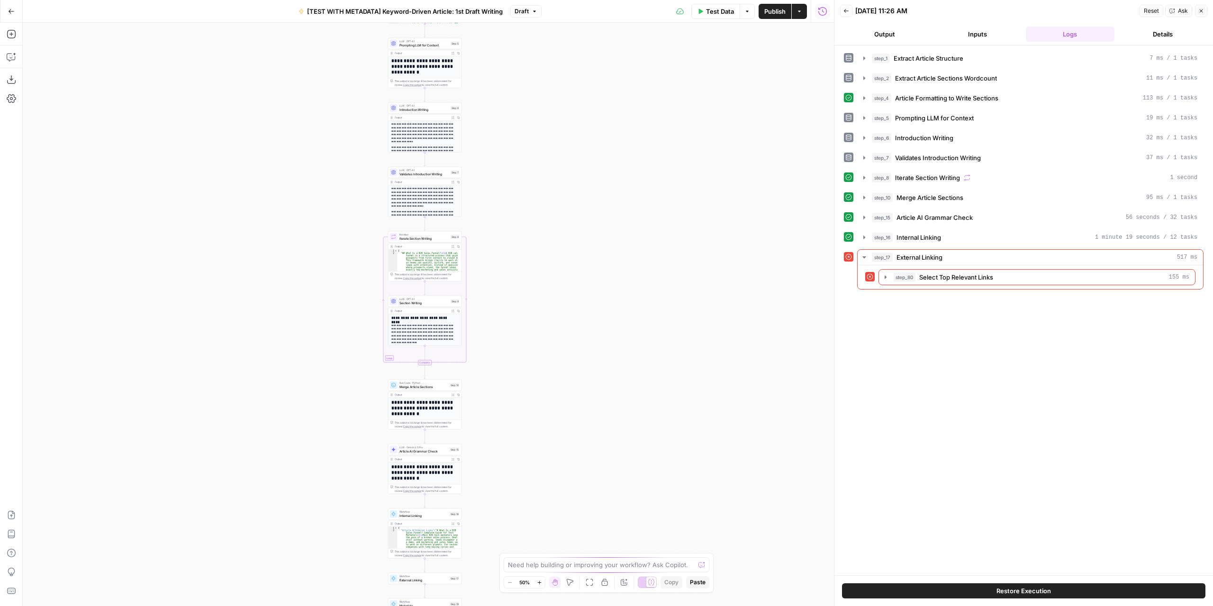
click at [626, 243] on div "Workflow Input Settings Inputs LLM · GPT-4.1 Extract Article Structure Step 1 O…" at bounding box center [428, 314] width 811 height 583
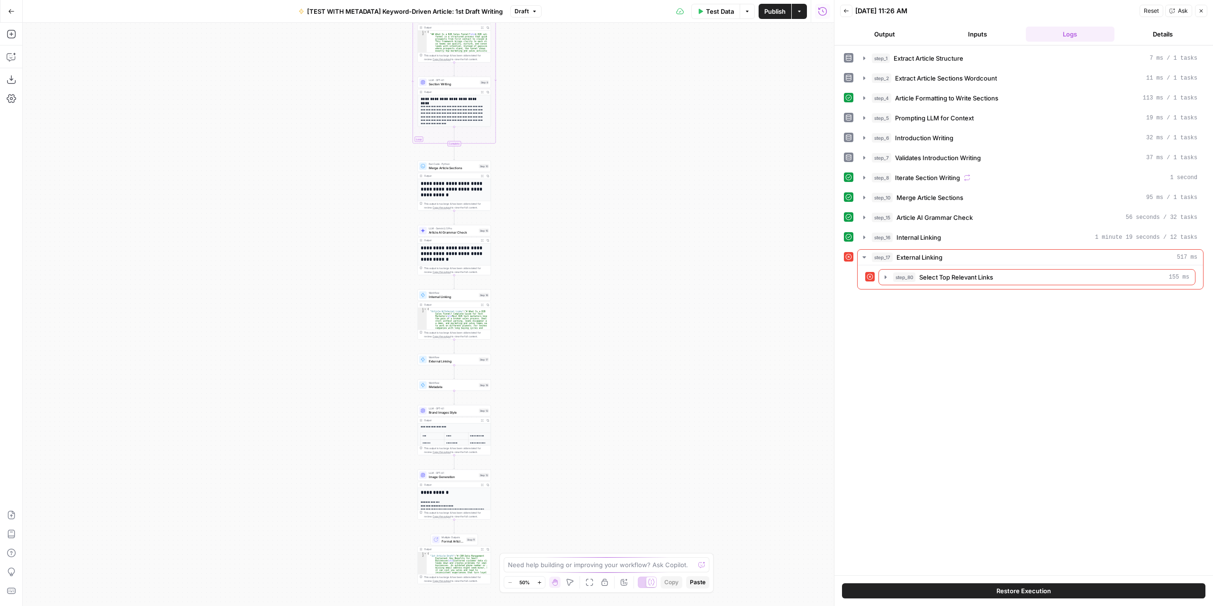
drag, startPoint x: 576, startPoint y: 409, endPoint x: 610, endPoint y: 230, distance: 182.3
click at [610, 231] on div "Workflow Input Settings Inputs LLM · GPT-4.1 Extract Article Structure Step 1 O…" at bounding box center [428, 314] width 811 height 583
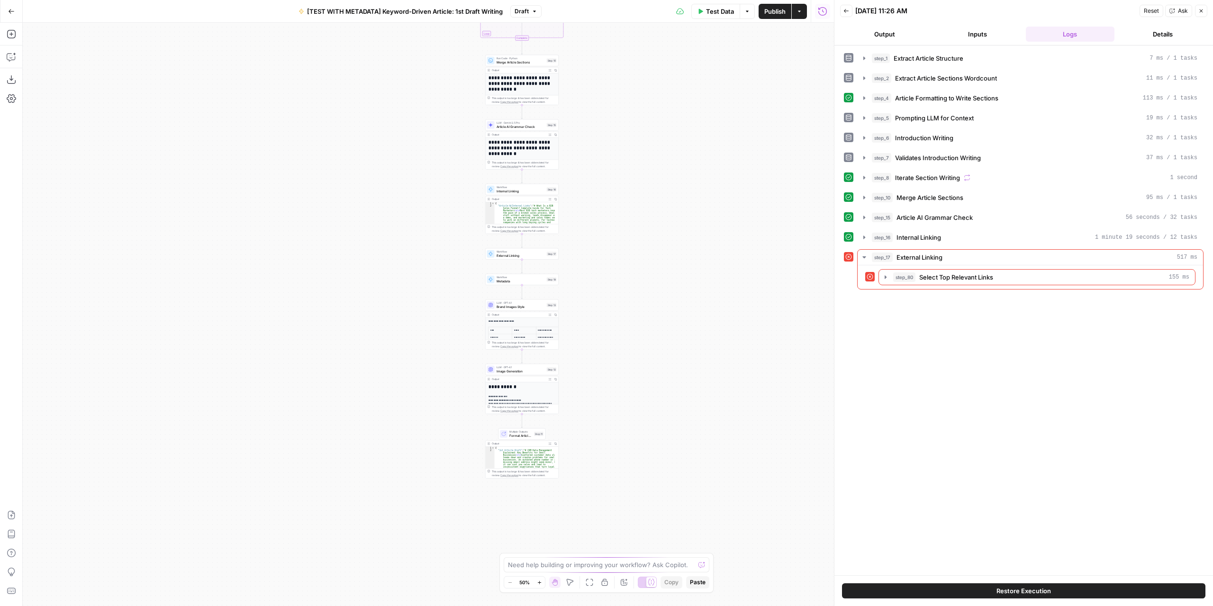
drag, startPoint x: 599, startPoint y: 248, endPoint x: 617, endPoint y: 277, distance: 34.0
click at [617, 275] on div "Workflow Input Settings Inputs LLM · GPT-4.1 Extract Article Structure Step 1 O…" at bounding box center [428, 314] width 811 height 583
click at [595, 284] on div "Workflow Input Settings Inputs LLM · GPT-4.1 Extract Article Structure Step 1 O…" at bounding box center [428, 314] width 811 height 583
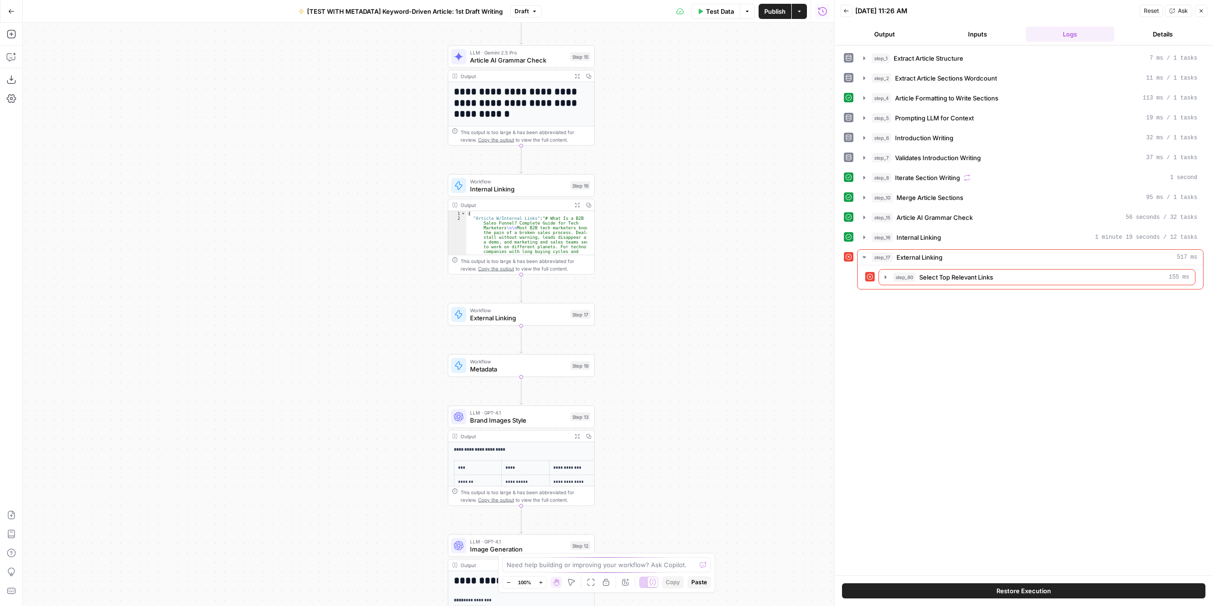
drag, startPoint x: 592, startPoint y: 276, endPoint x: 652, endPoint y: 356, distance: 99.8
click at [667, 372] on div "Workflow Input Settings Inputs LLM · GPT-4.1 Extract Article Structure Step 1 O…" at bounding box center [428, 314] width 811 height 583
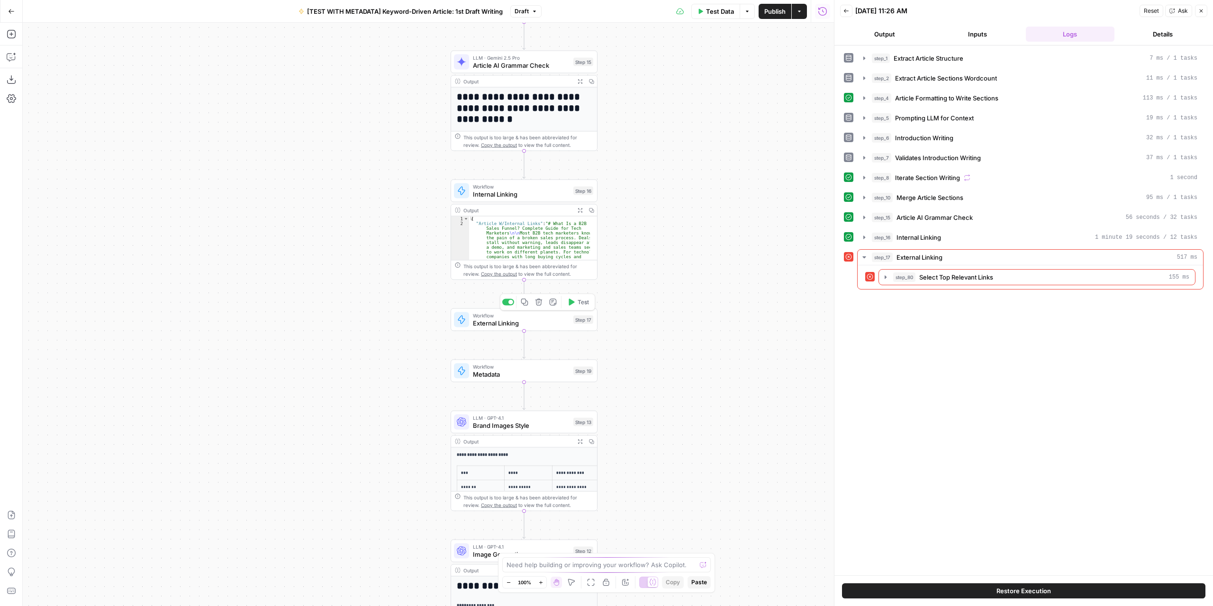
click at [574, 299] on icon "button" at bounding box center [571, 302] width 8 height 8
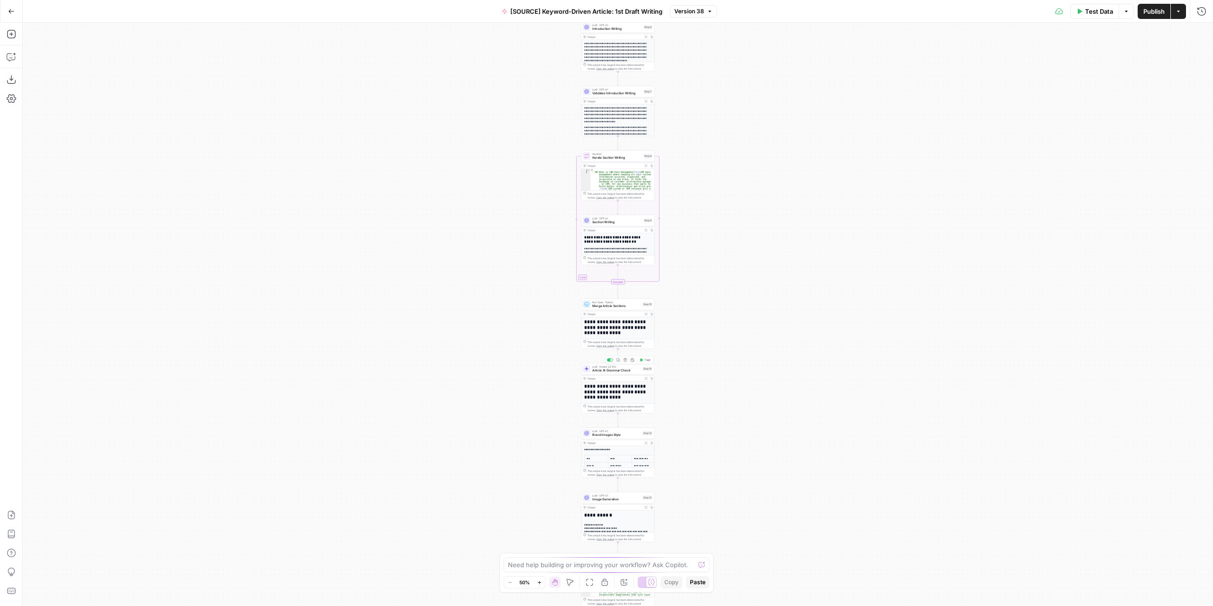
click at [613, 373] on div "LLM · Gemini 2.5 Pro Article AI Grammar Check Step 15 Copy step Delete step Add…" at bounding box center [617, 368] width 73 height 11
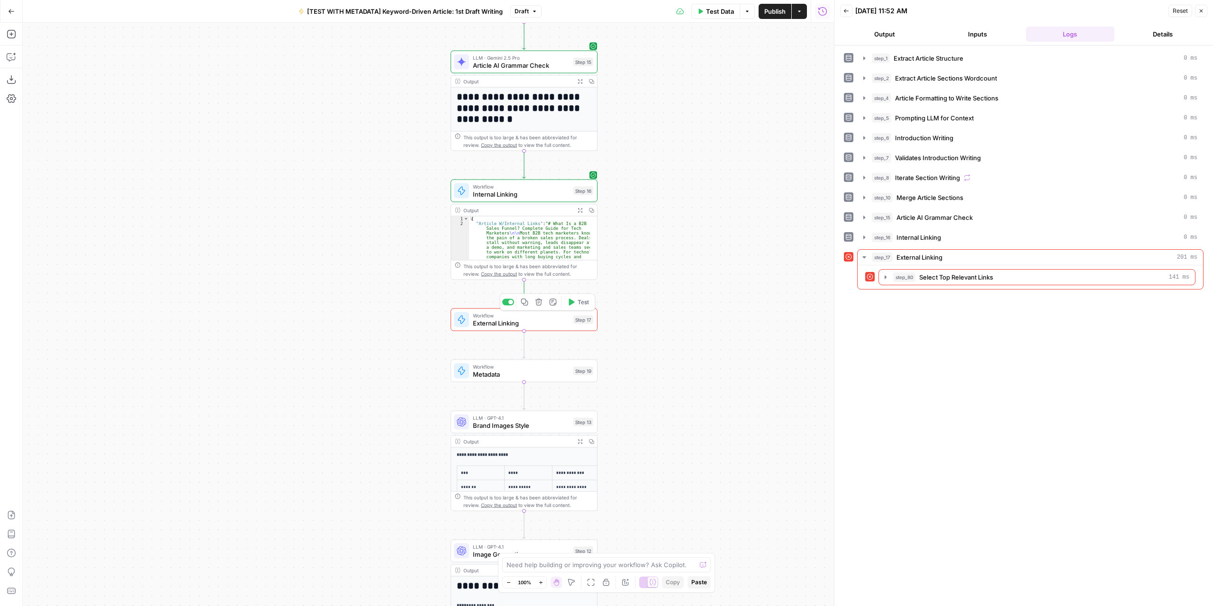
click at [573, 306] on button "Test" at bounding box center [577, 302] width 29 height 12
click at [547, 196] on span "Internal Linking" at bounding box center [521, 193] width 97 height 9
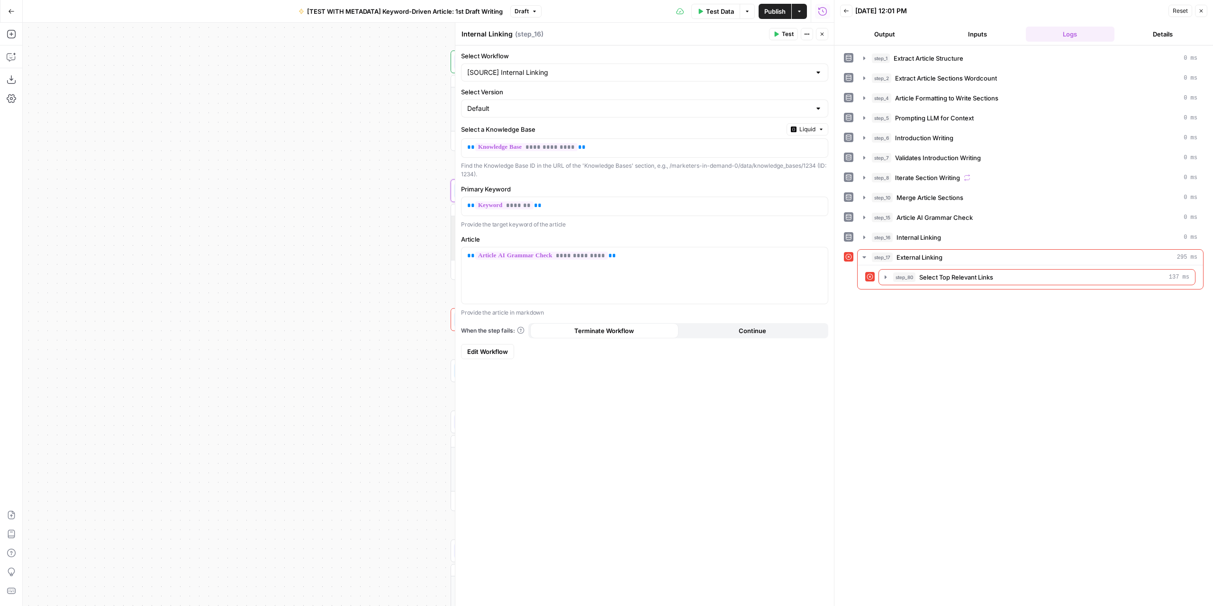
click at [494, 349] on span "Edit Workflow" at bounding box center [487, 351] width 41 height 9
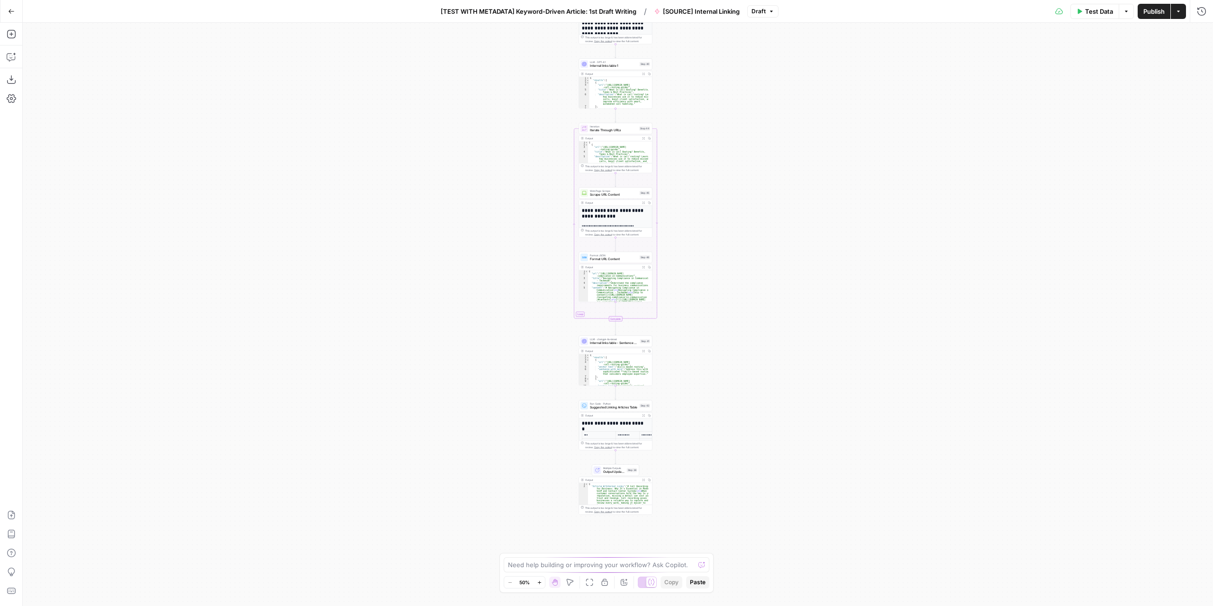
drag, startPoint x: 508, startPoint y: 344, endPoint x: 505, endPoint y: 175, distance: 169.6
click at [505, 175] on div "**********" at bounding box center [618, 314] width 1190 height 583
click at [549, 336] on div "**********" at bounding box center [618, 314] width 1190 height 583
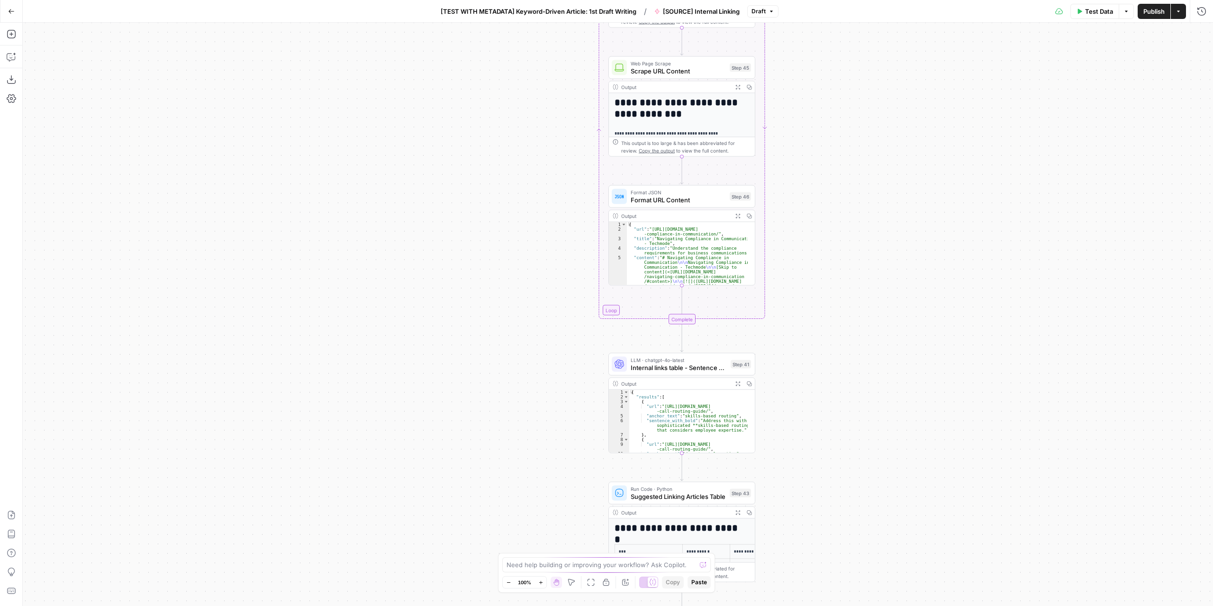
drag, startPoint x: 551, startPoint y: 232, endPoint x: 555, endPoint y: 375, distance: 142.6
click at [556, 375] on div "**********" at bounding box center [618, 314] width 1190 height 583
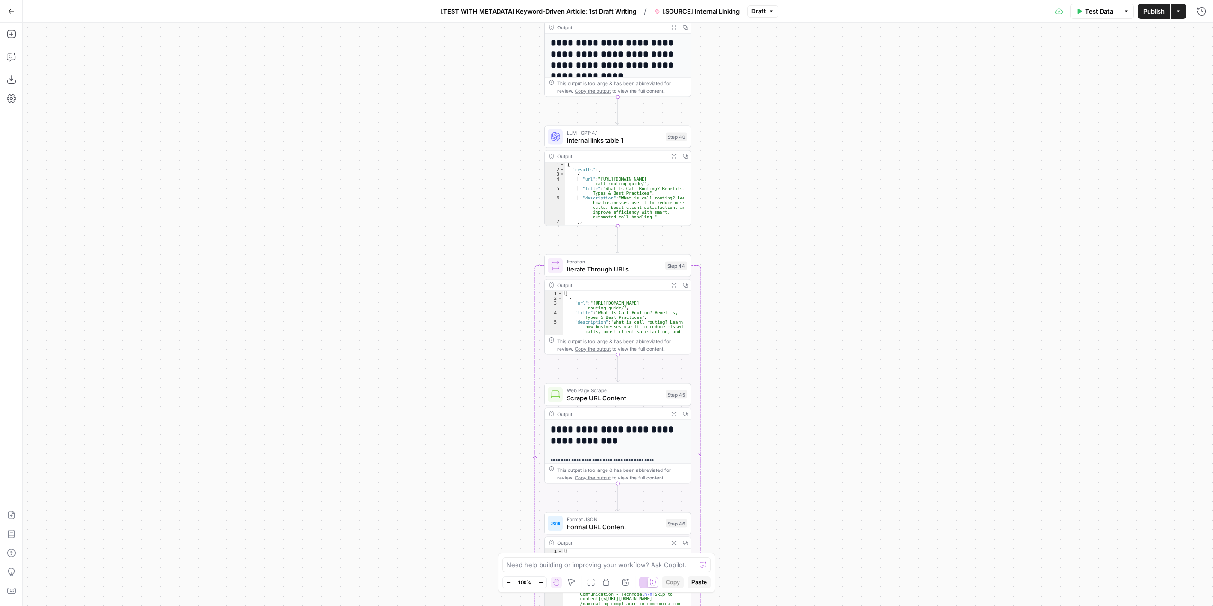
drag, startPoint x: 549, startPoint y: 287, endPoint x: 486, endPoint y: 443, distance: 168.5
click at [481, 508] on div "**********" at bounding box center [618, 314] width 1190 height 583
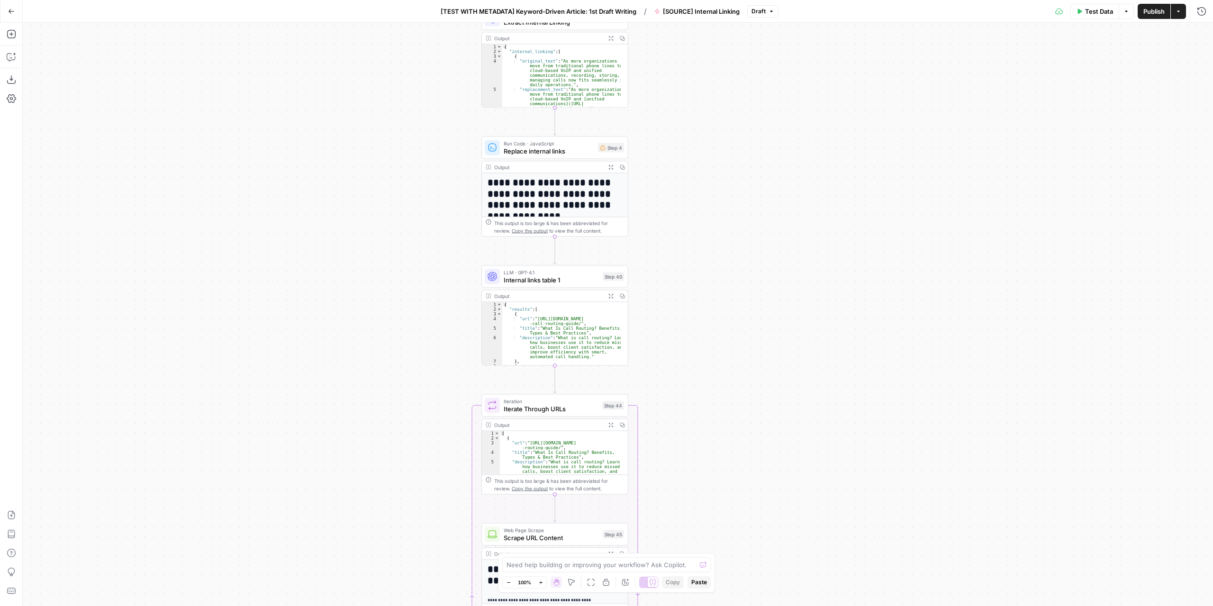
drag, startPoint x: 501, startPoint y: 371, endPoint x: 437, endPoint y: 492, distance: 136.0
click at [437, 492] on div "**********" at bounding box center [618, 314] width 1190 height 583
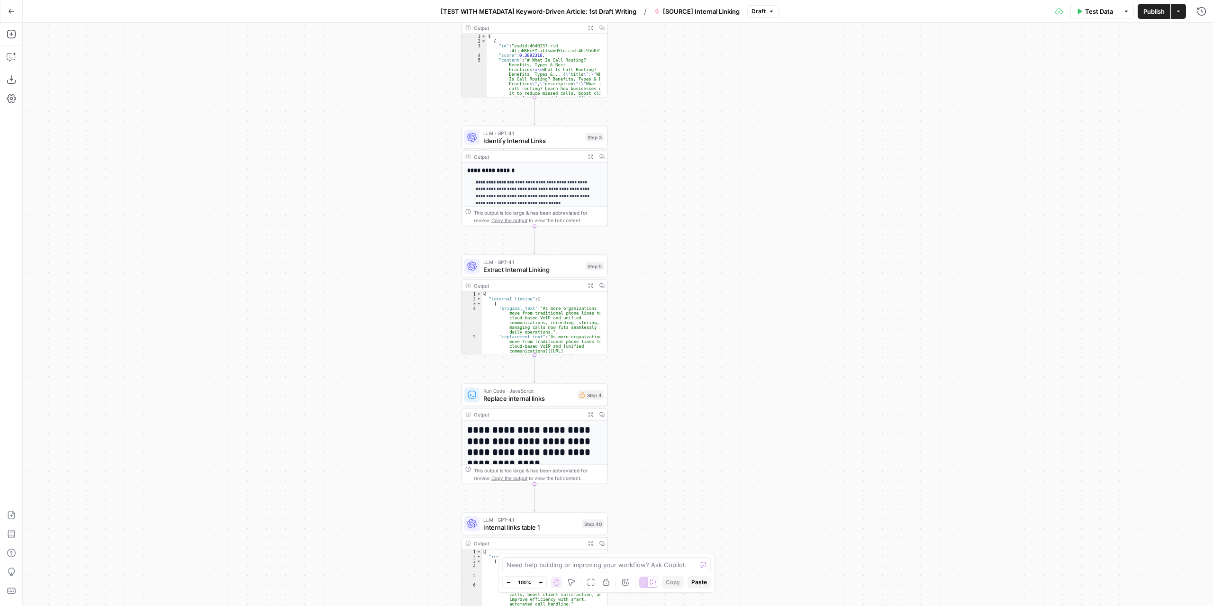
drag, startPoint x: 690, startPoint y: 285, endPoint x: 674, endPoint y: 501, distance: 216.2
click at [673, 504] on div "**********" at bounding box center [618, 314] width 1190 height 583
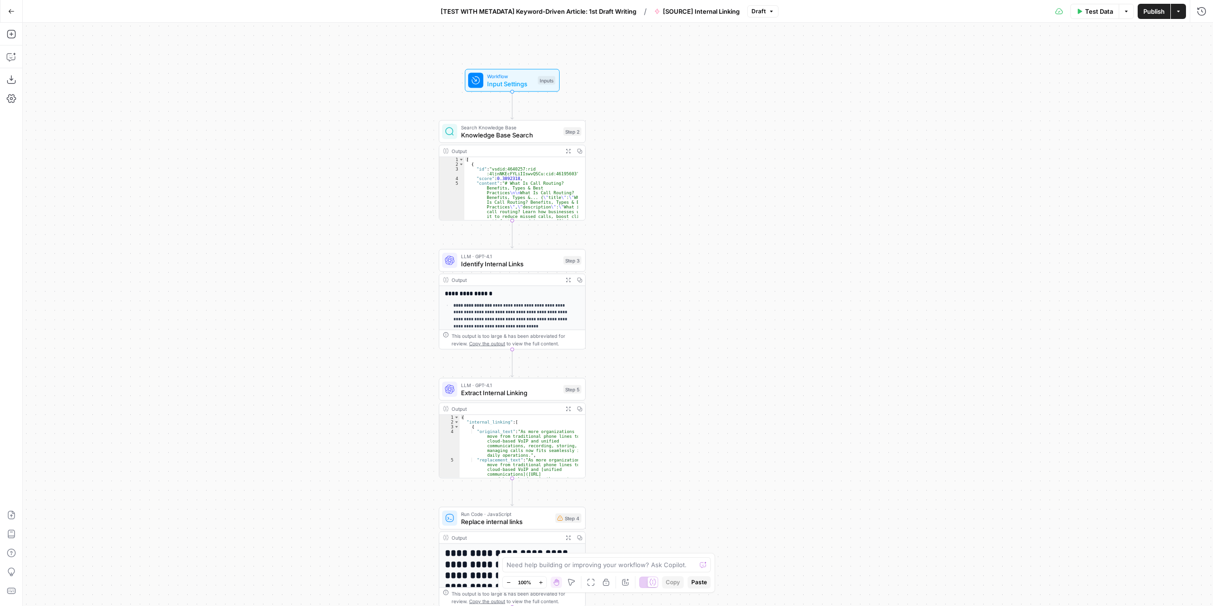
drag, startPoint x: 705, startPoint y: 351, endPoint x: 660, endPoint y: 285, distance: 79.9
click at [682, 463] on div "**********" at bounding box center [618, 314] width 1190 height 583
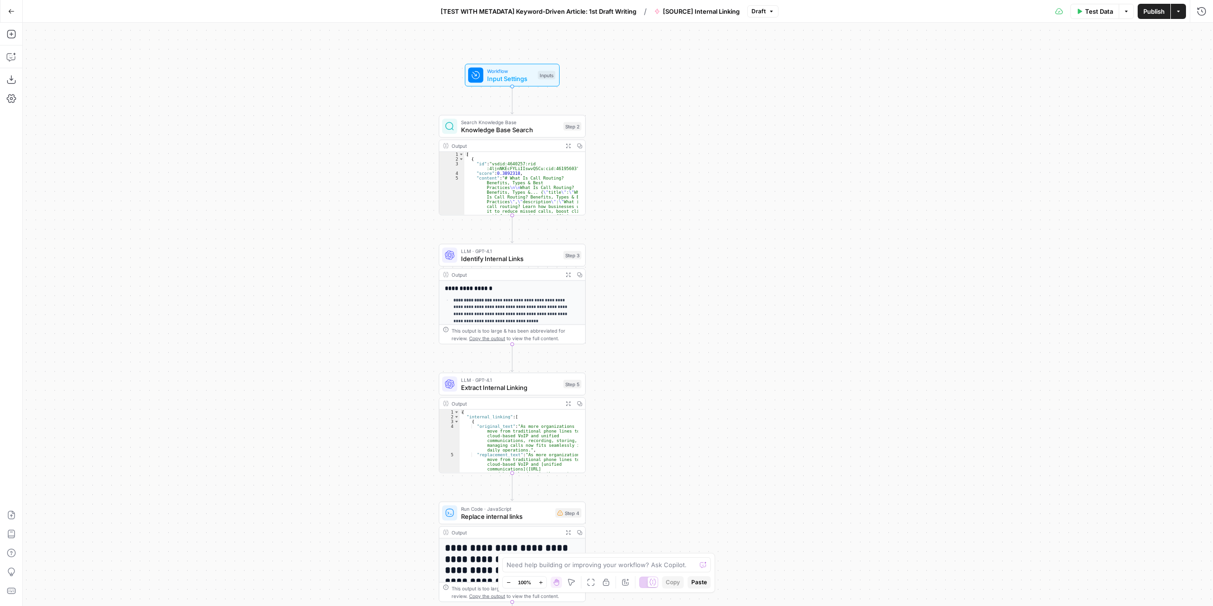
click at [533, 126] on span "Knowledge Base Search" at bounding box center [510, 129] width 99 height 9
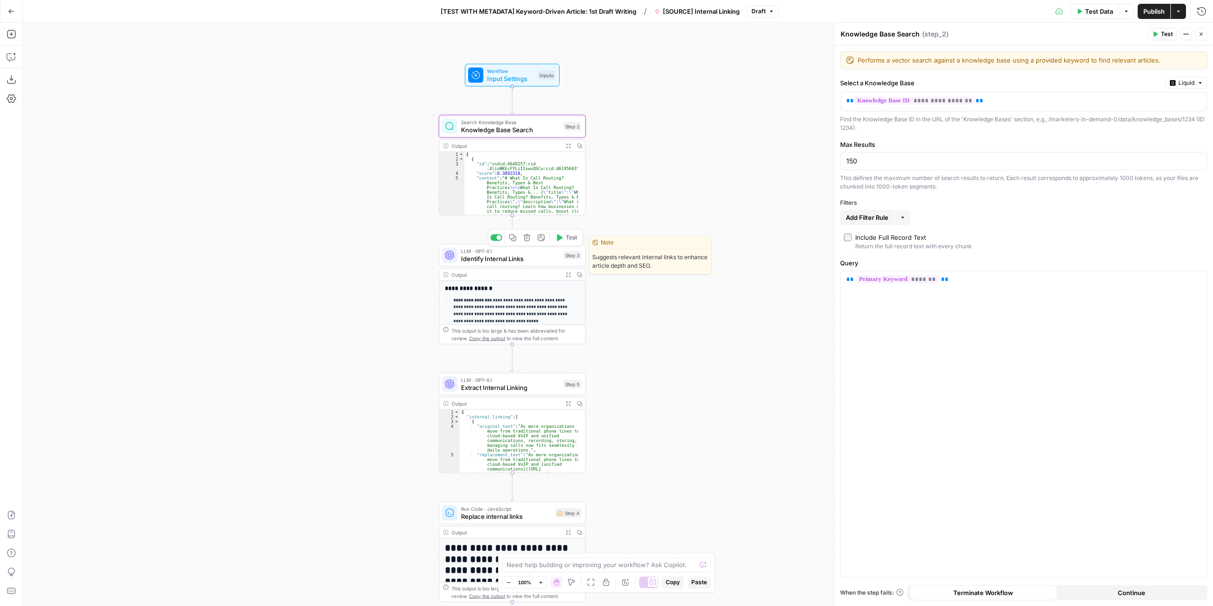
click at [533, 261] on span "Identify Internal Links" at bounding box center [510, 258] width 99 height 9
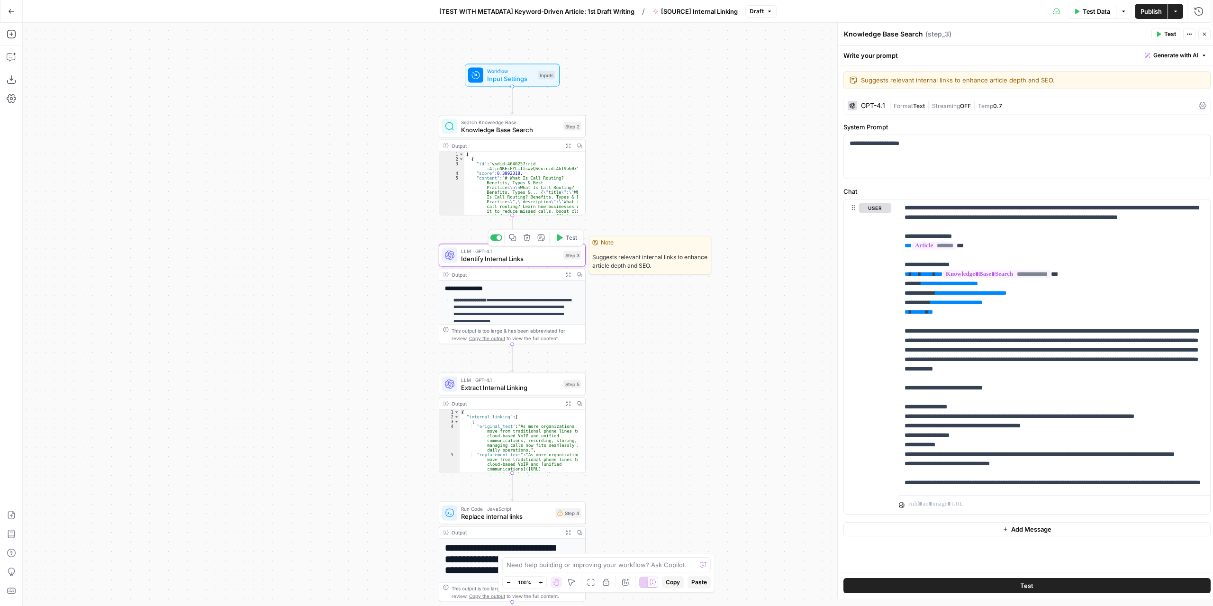
type textarea "Identify Internal Links"
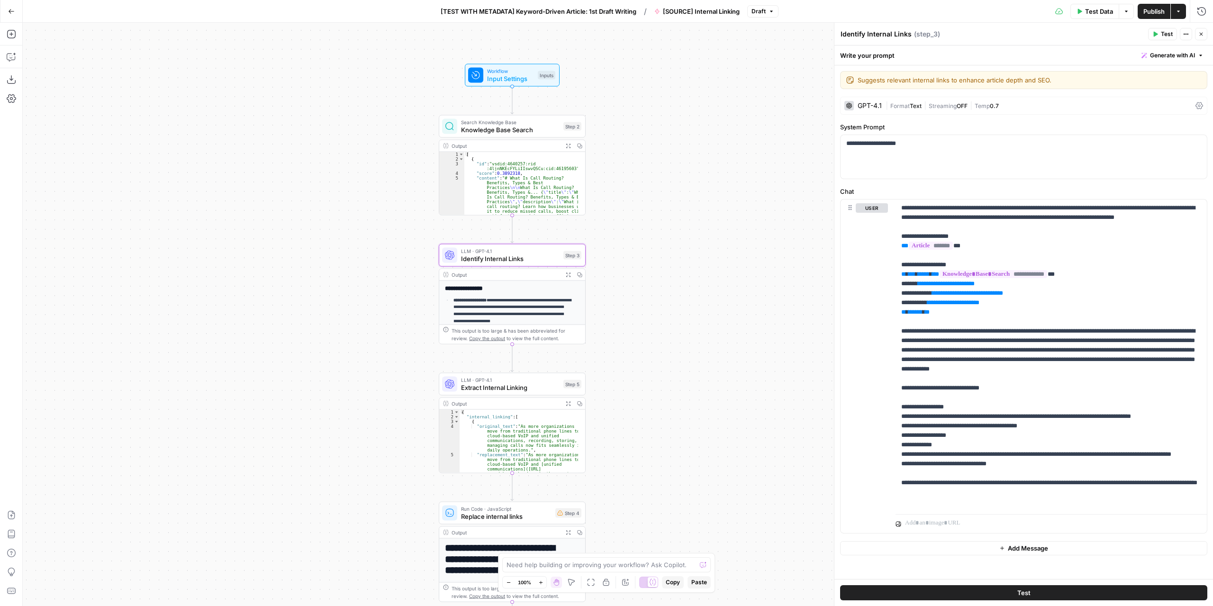
click at [12, 11] on icon "button" at bounding box center [11, 11] width 7 height 7
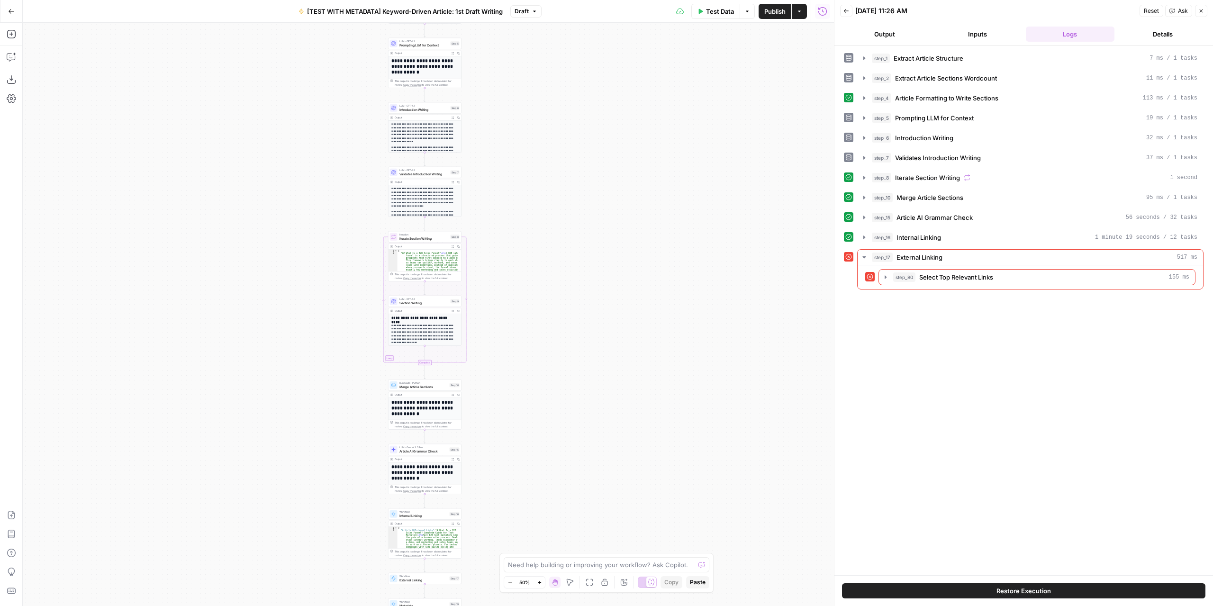
click at [917, 332] on div "step_1 Extract Article Structure 7 ms / 1 tasks step_2 Extract Article Sections…" at bounding box center [1024, 310] width 360 height 520
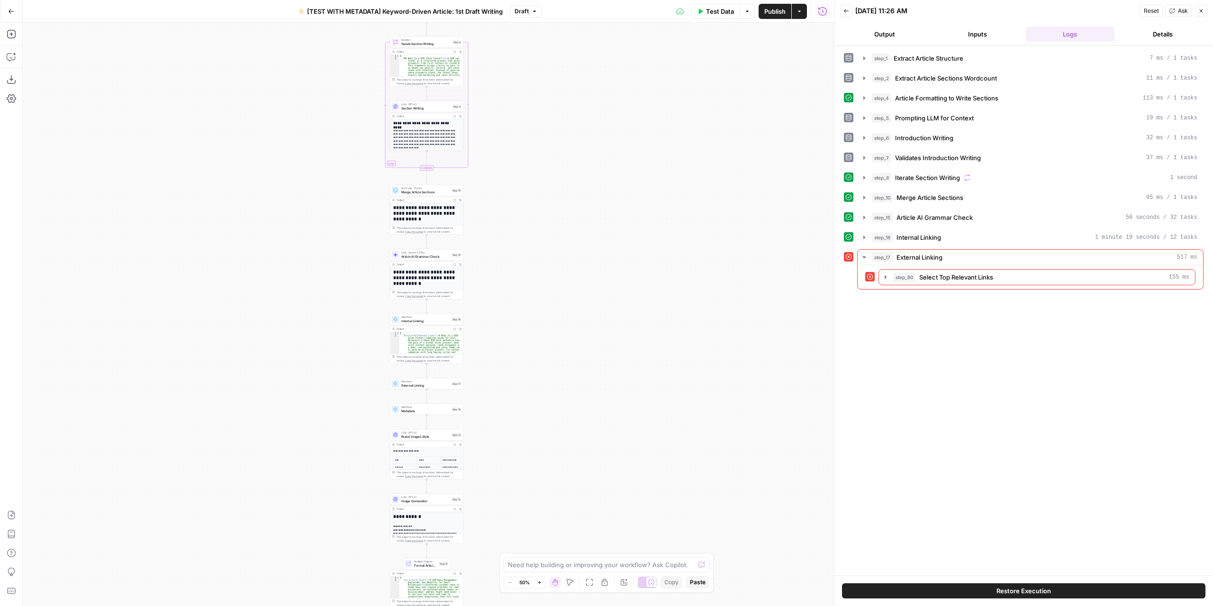
drag, startPoint x: 500, startPoint y: 487, endPoint x: 497, endPoint y: 307, distance: 180.5
click at [497, 307] on div "Workflow Input Settings Inputs LLM · GPT-4.1 Extract Article Structure Step 1 O…" at bounding box center [428, 314] width 811 height 583
click at [478, 400] on div "Workflow Input Settings Inputs LLM · GPT-4.1 Extract Article Structure Step 1 O…" at bounding box center [428, 314] width 811 height 583
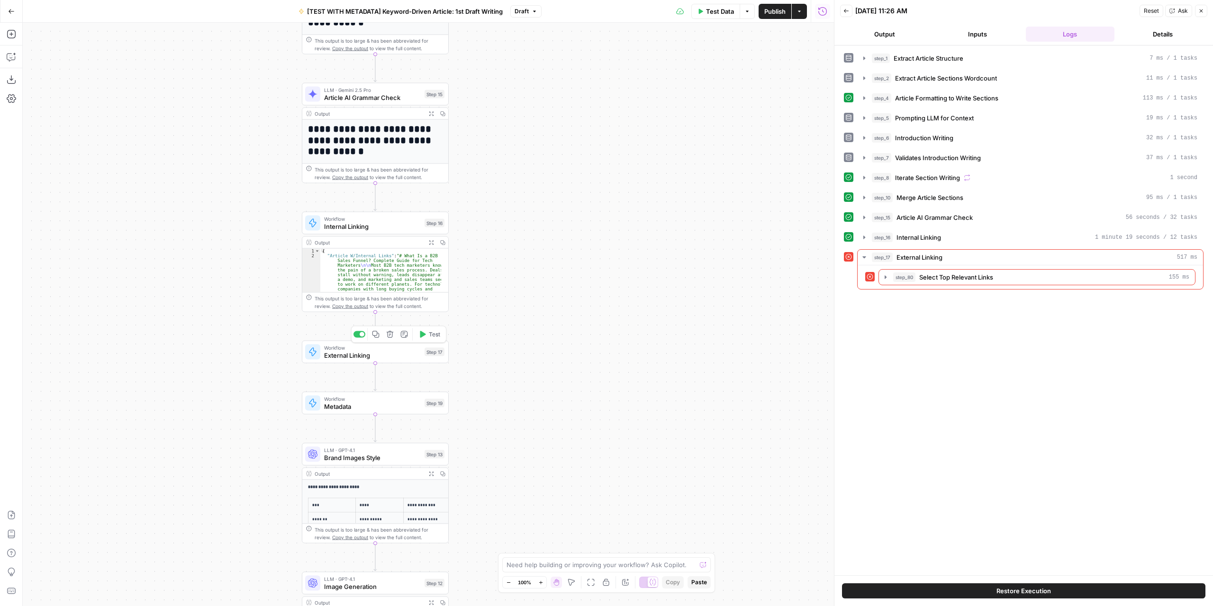
click at [426, 340] on button "Test" at bounding box center [428, 334] width 29 height 12
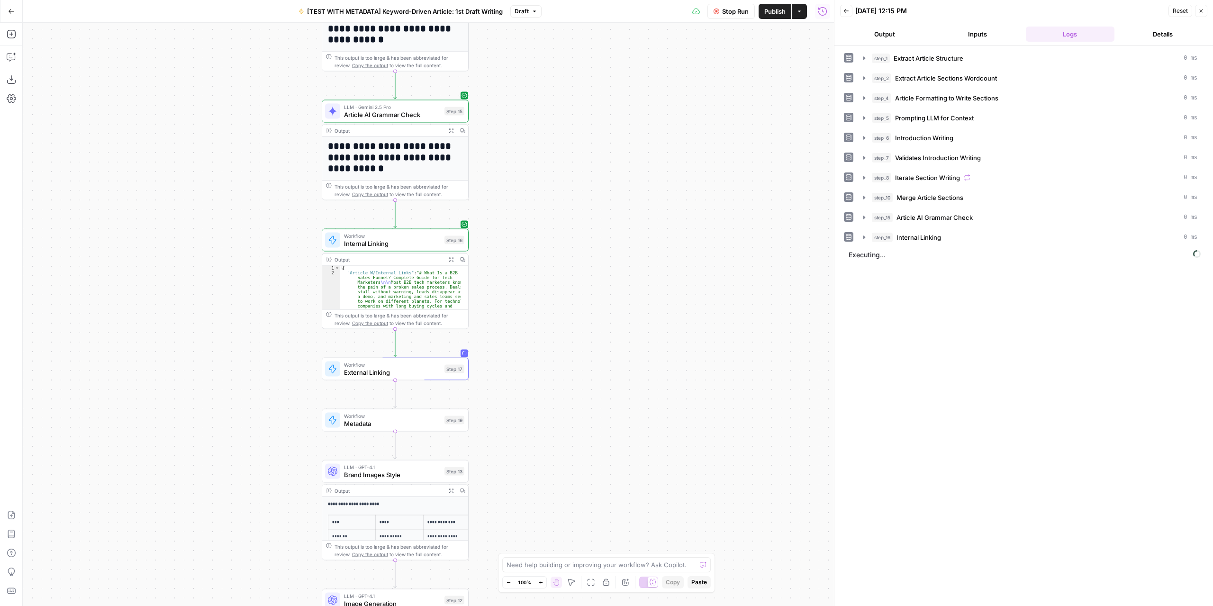
drag, startPoint x: 549, startPoint y: 318, endPoint x: 568, endPoint y: 335, distance: 26.2
click at [568, 335] on div "Workflow Input Settings Inputs LLM · GPT-4.1 Extract Article Structure Step 1 O…" at bounding box center [428, 314] width 811 height 583
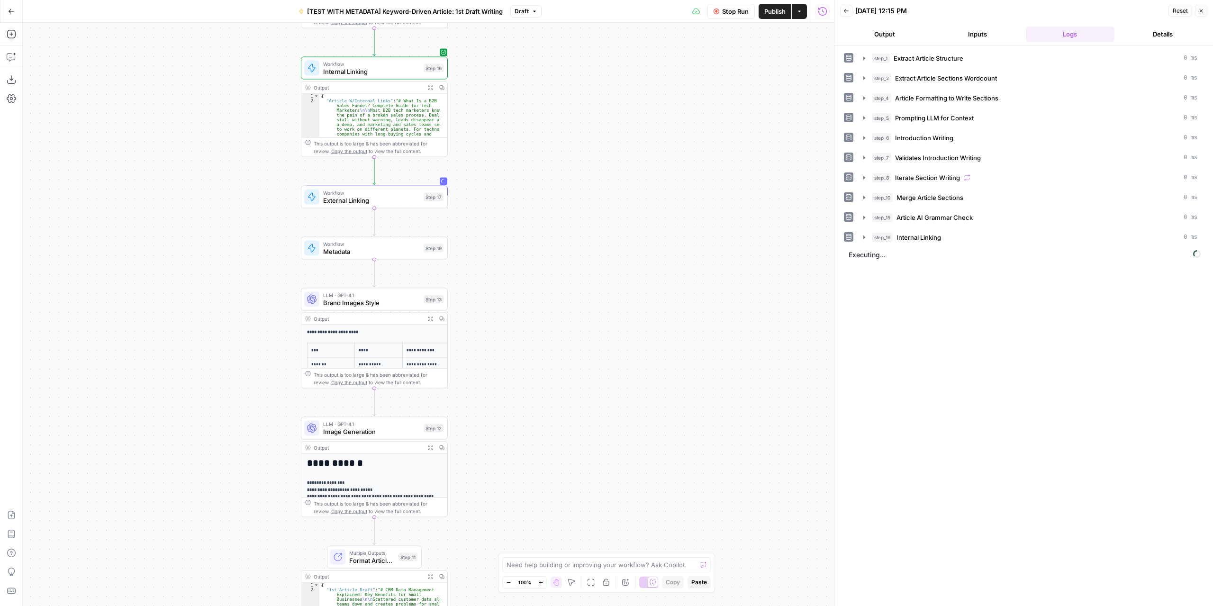
drag, startPoint x: 524, startPoint y: 415, endPoint x: 503, endPoint y: 243, distance: 173.2
click at [503, 243] on div "Workflow Input Settings Inputs LLM · GPT-4.1 Extract Article Structure Step 1 O…" at bounding box center [428, 314] width 811 height 583
